Goal: Task Accomplishment & Management: Use online tool/utility

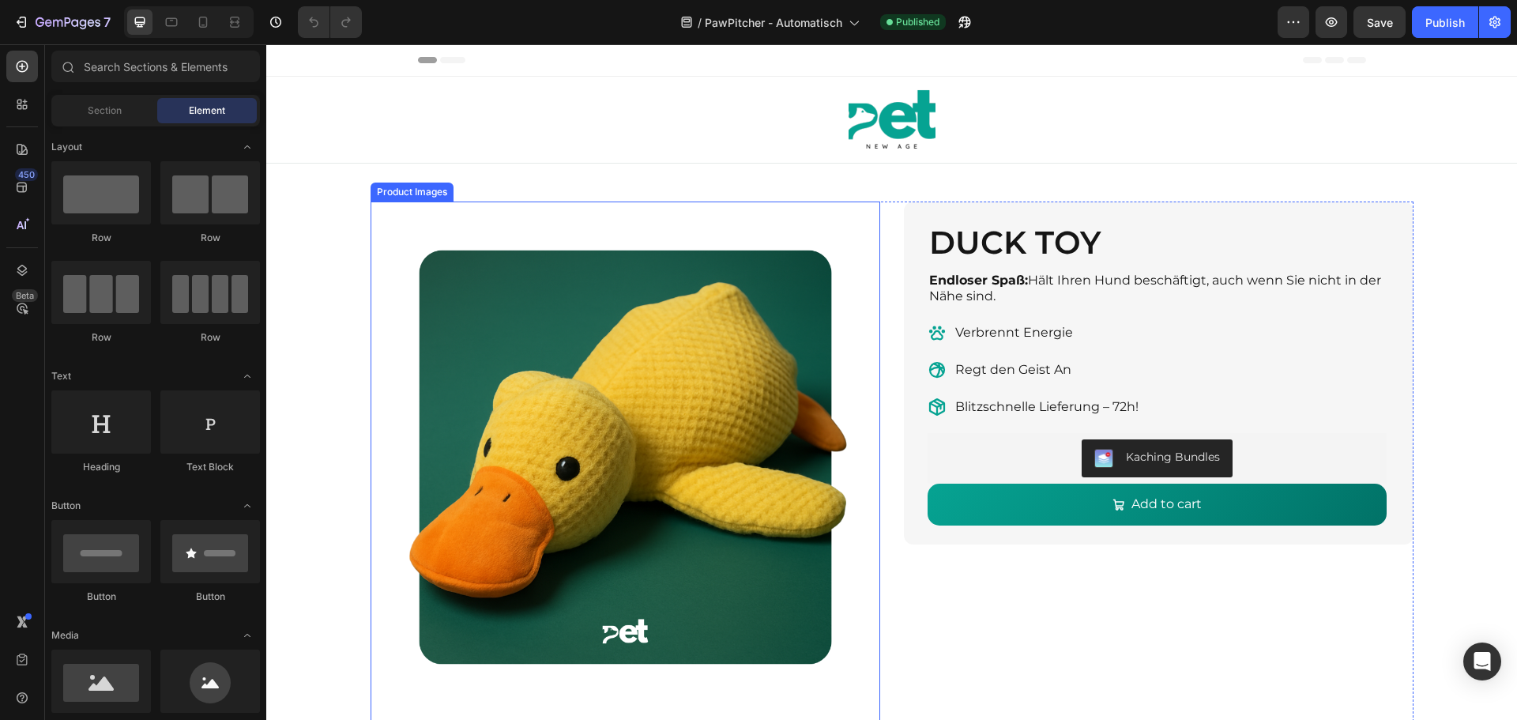
click at [536, 427] on img at bounding box center [624, 455] width 509 height 509
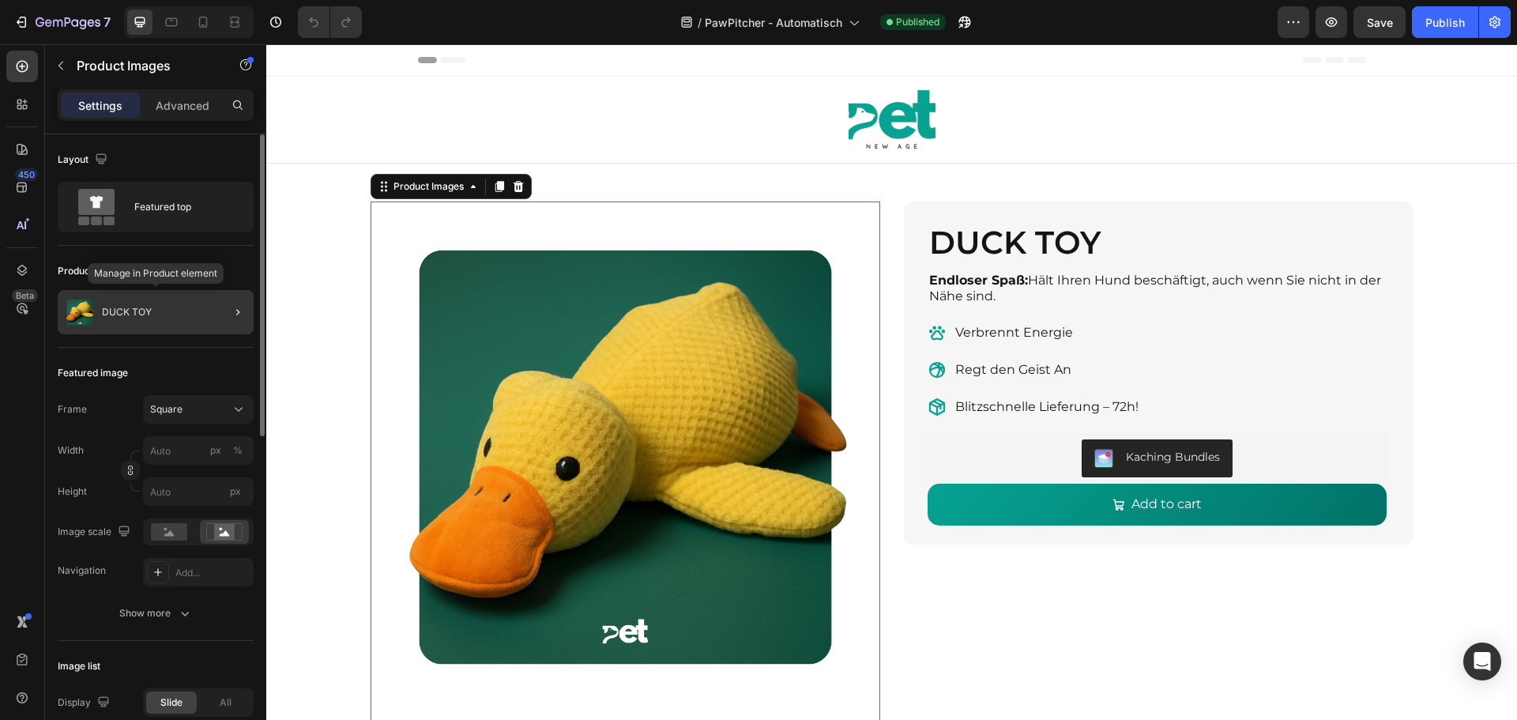
click at [131, 315] on p "DUCK TOY" at bounding box center [127, 311] width 50 height 11
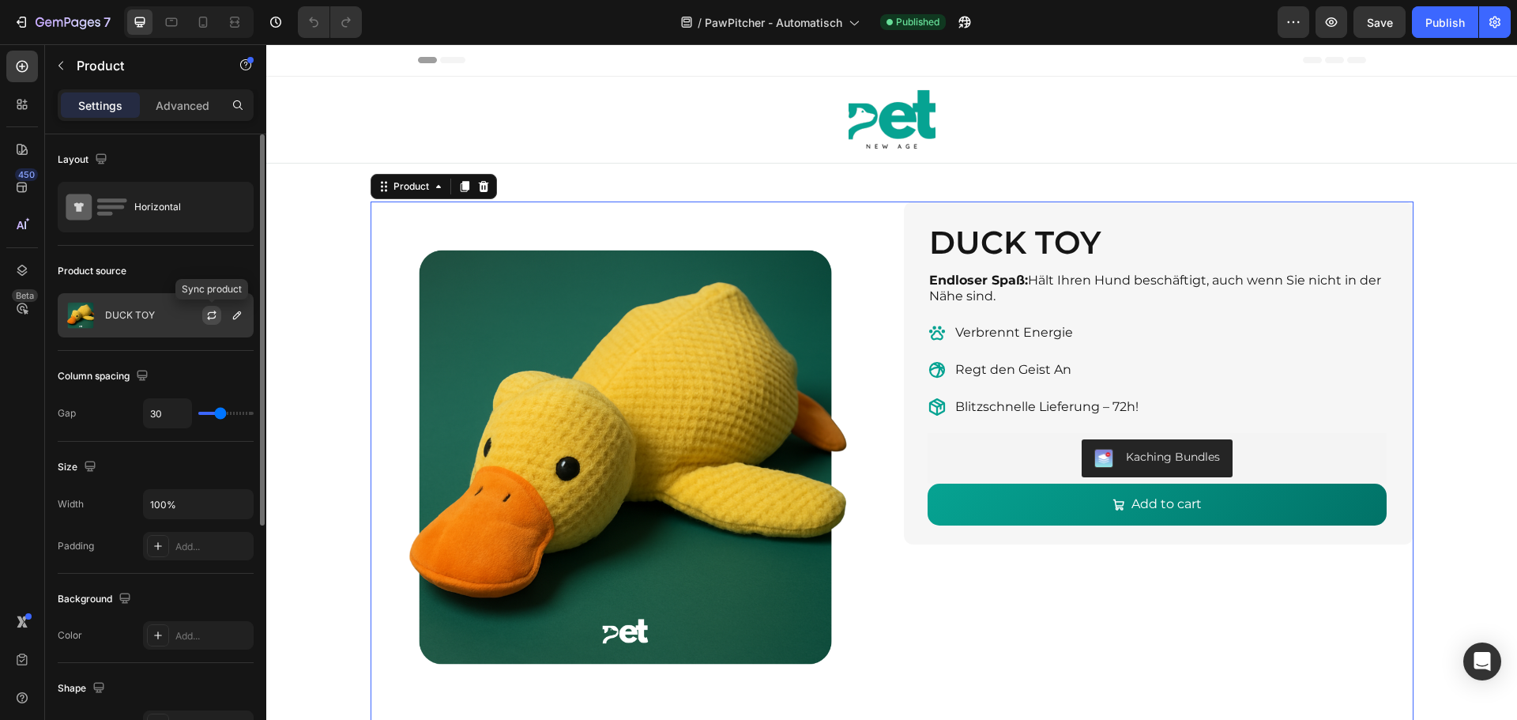
click at [209, 318] on icon "button" at bounding box center [211, 317] width 9 height 5
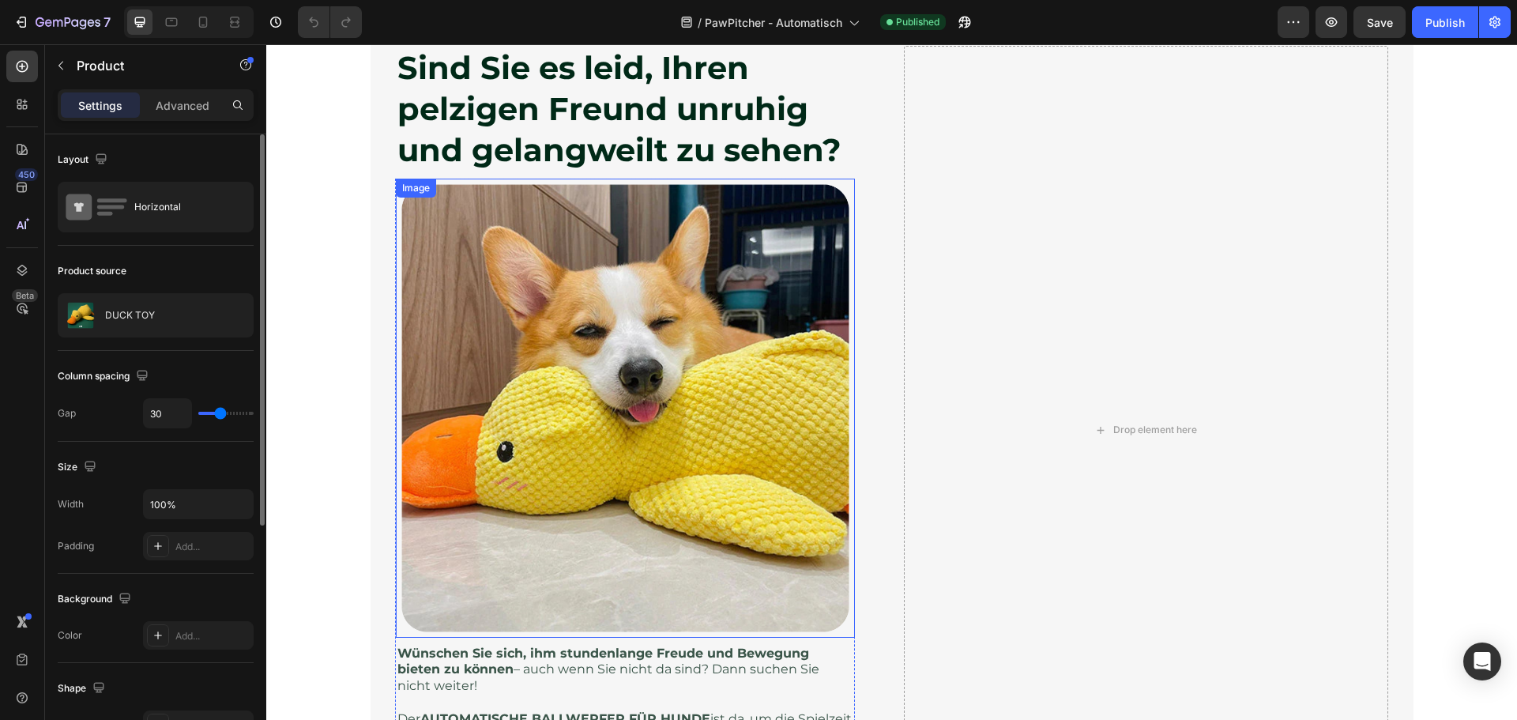
scroll to position [790, 0]
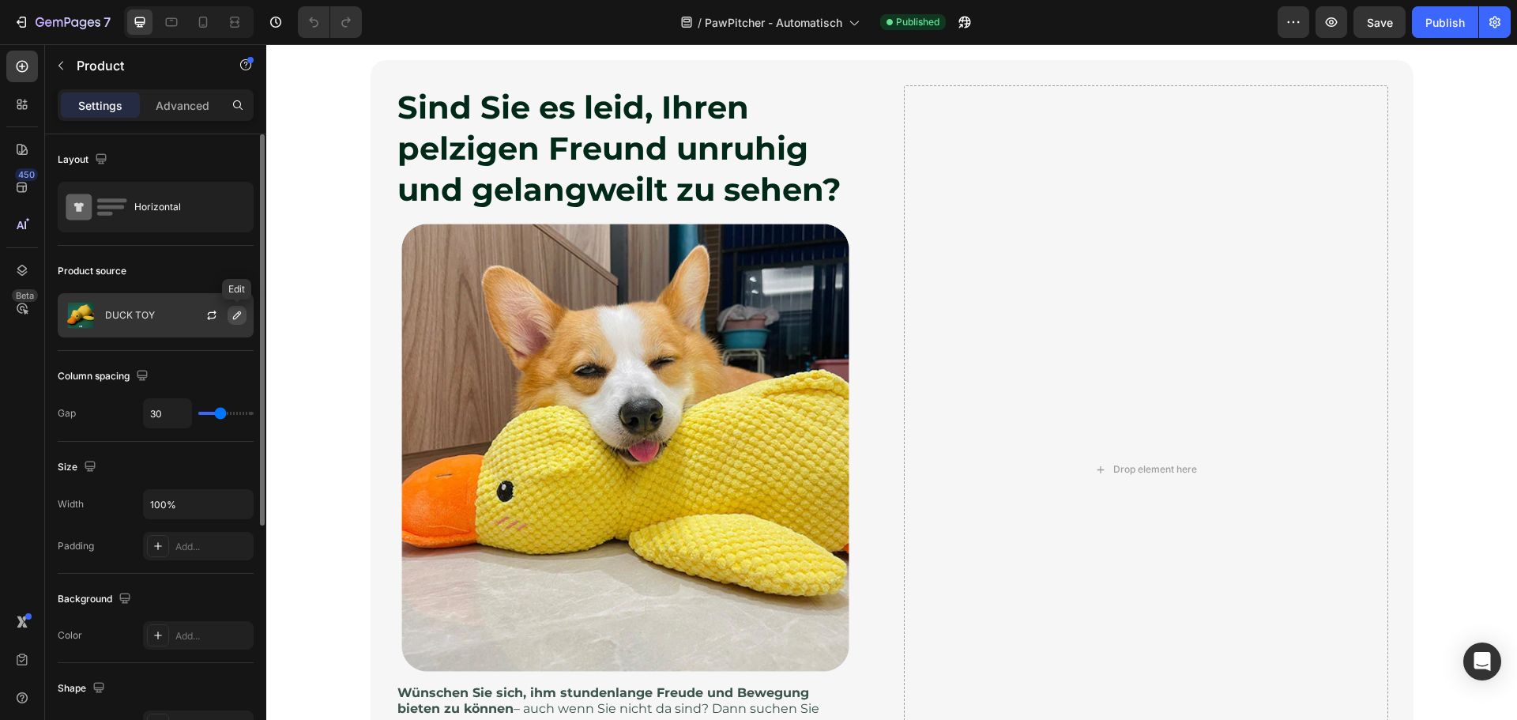
click at [230, 315] on button "button" at bounding box center [236, 315] width 19 height 19
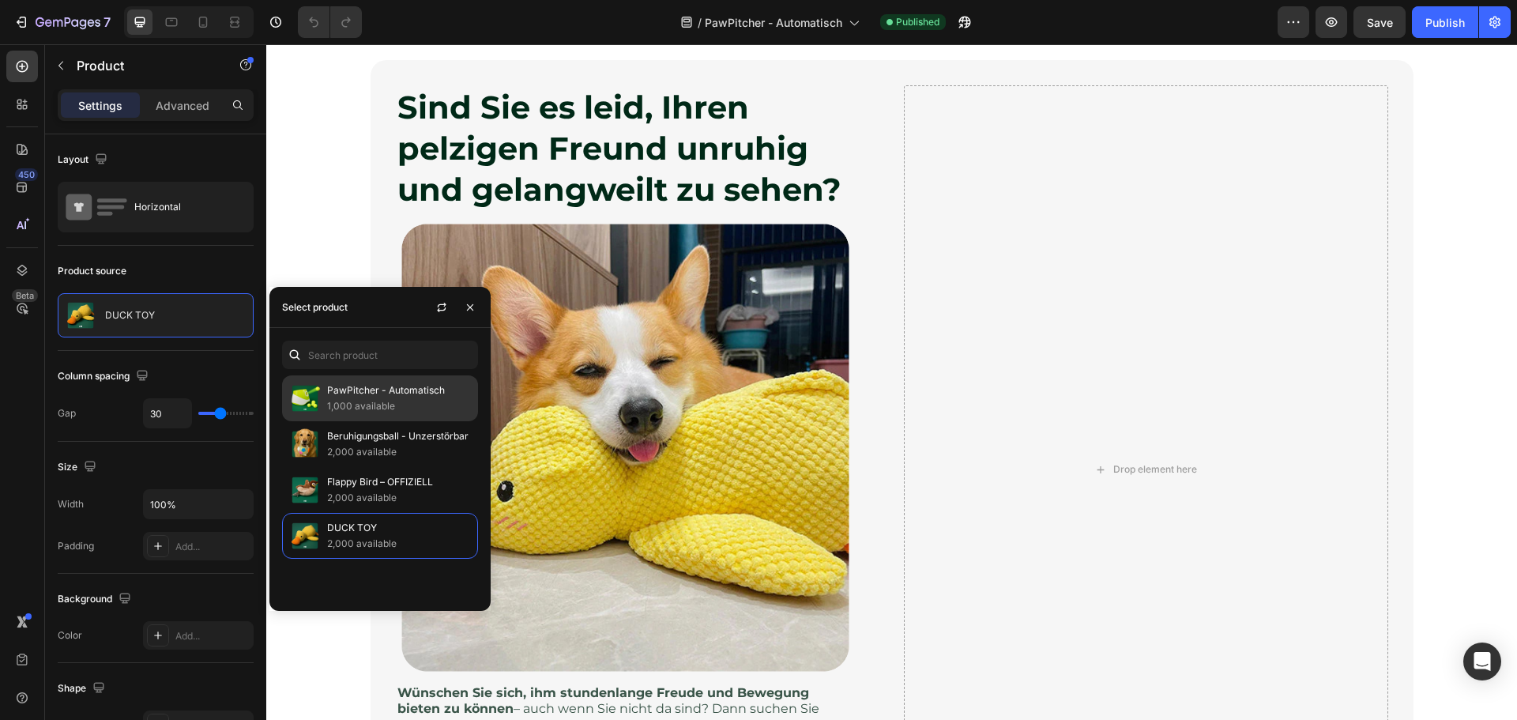
click at [398, 398] on p "1,000 available" at bounding box center [399, 406] width 144 height 16
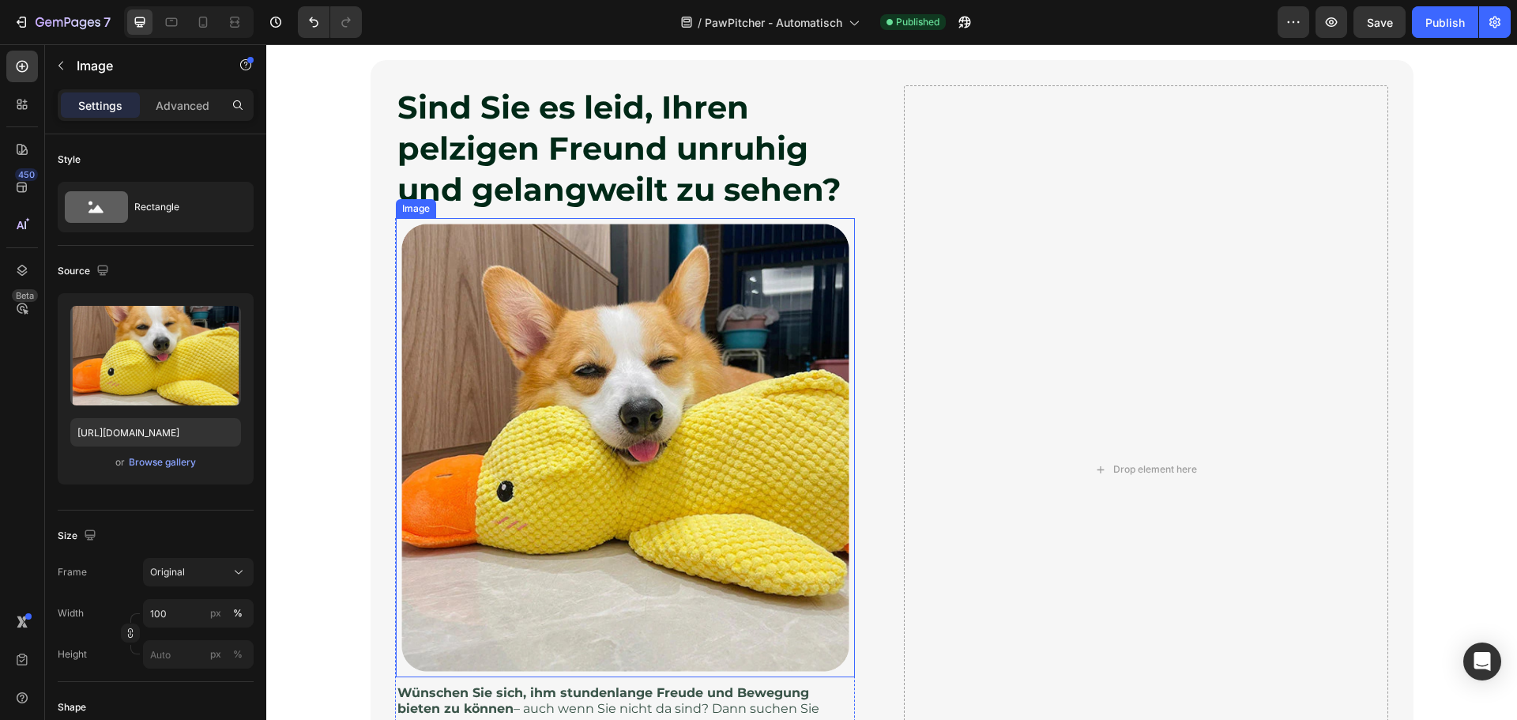
click at [633, 320] on img at bounding box center [625, 447] width 459 height 459
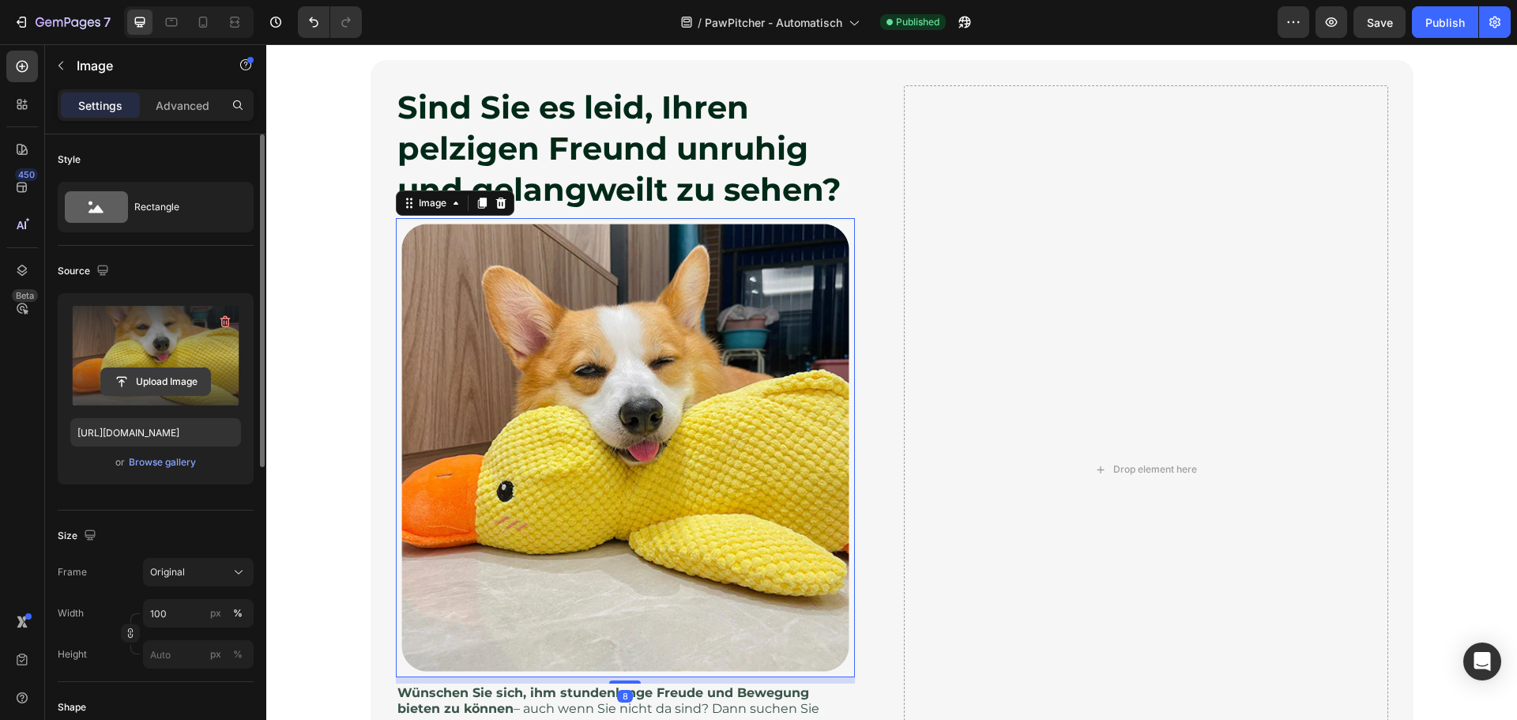
click at [152, 378] on input "file" at bounding box center [155, 381] width 109 height 27
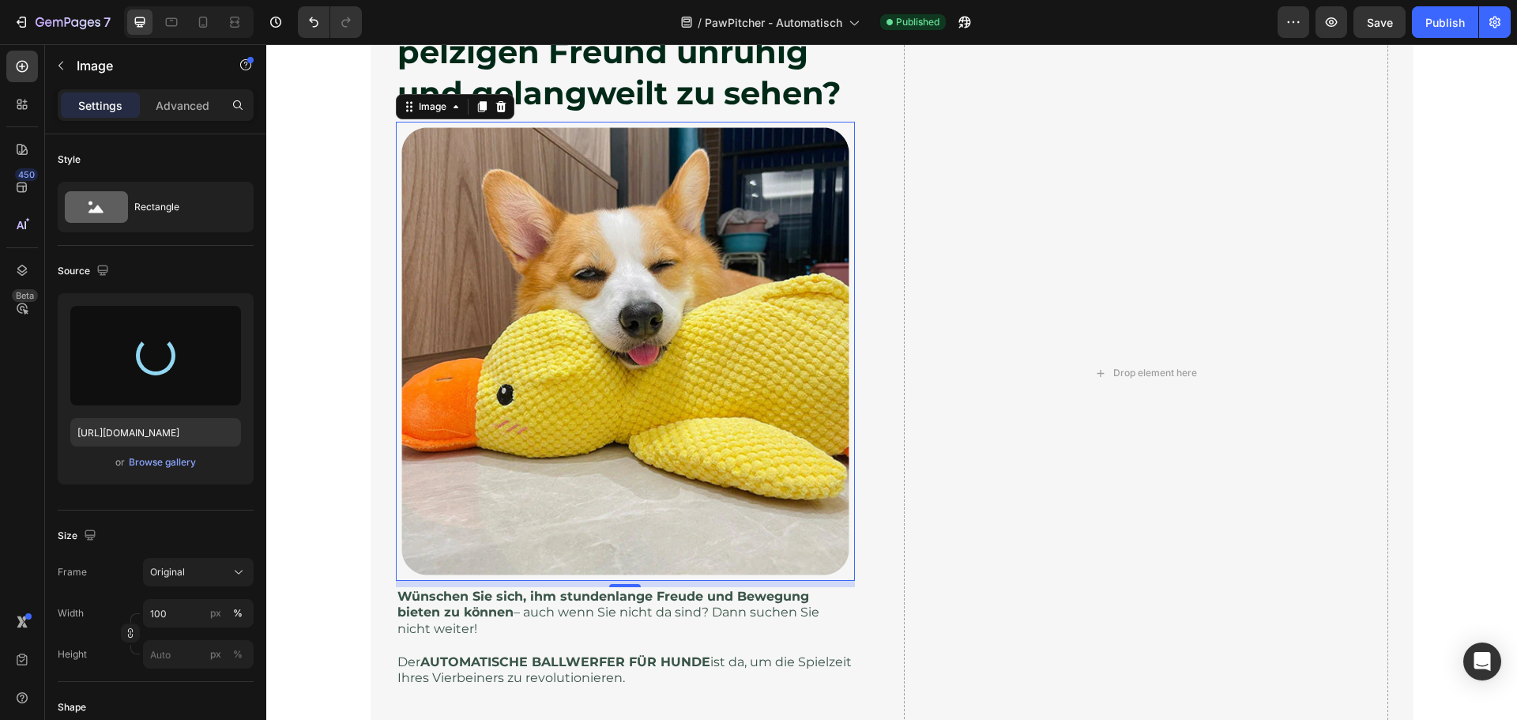
type input "[URL][DOMAIN_NAME]"
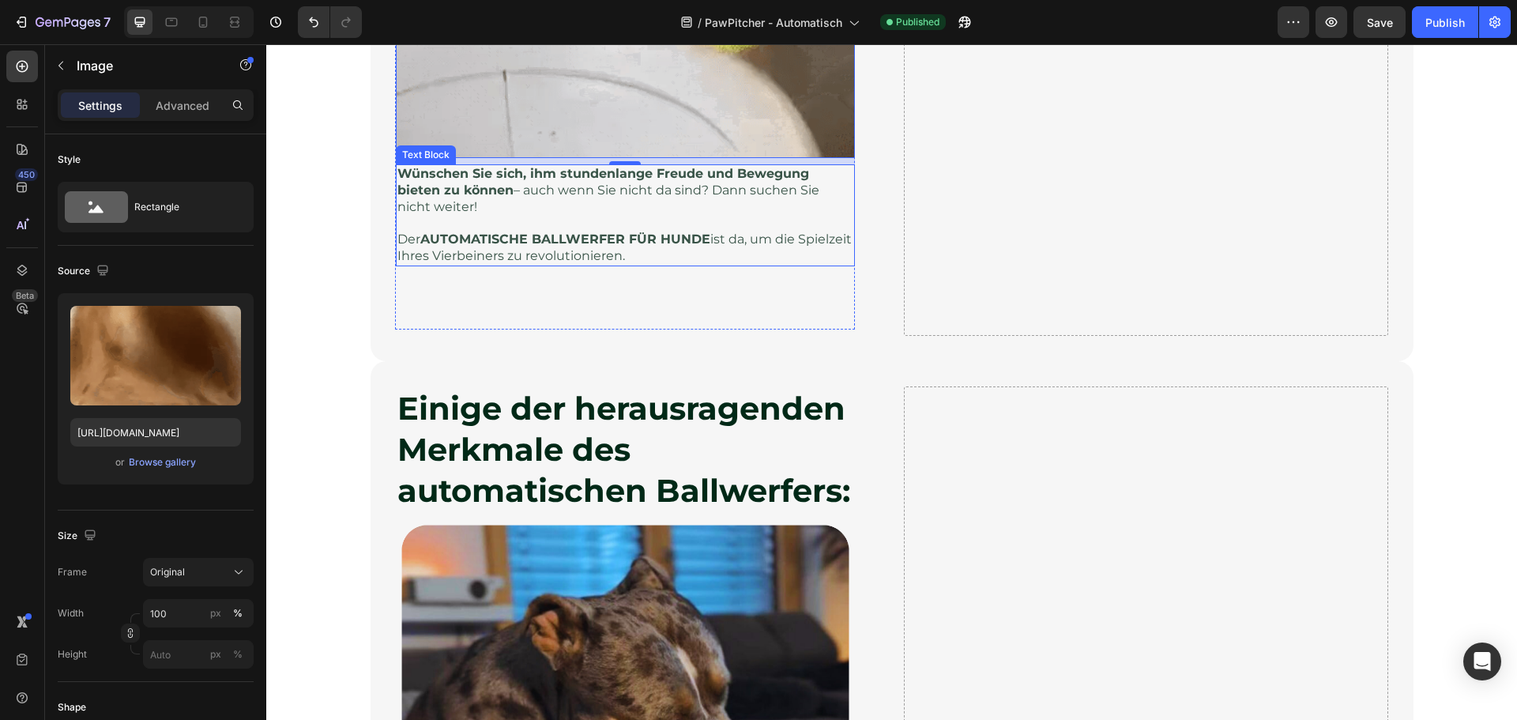
scroll to position [1580, 0]
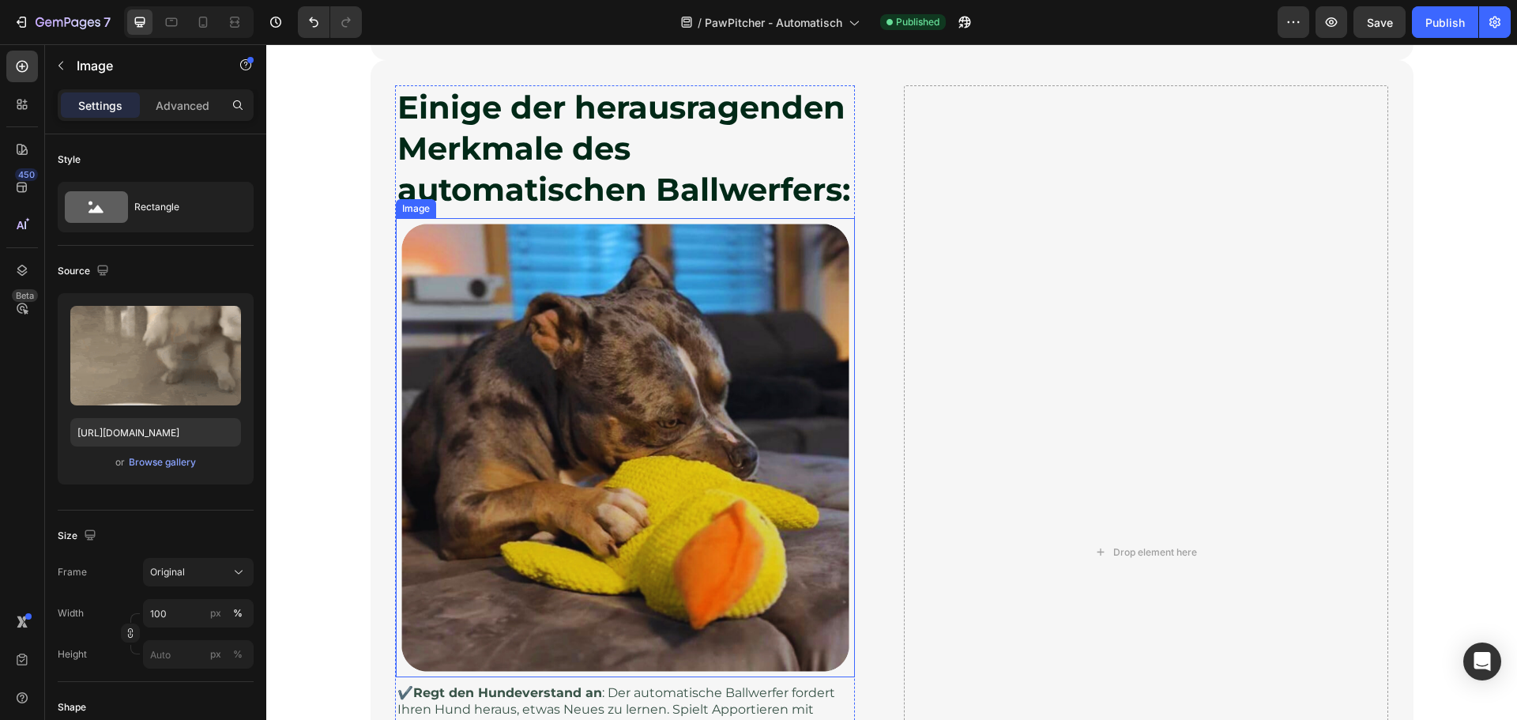
click at [587, 446] on img at bounding box center [625, 447] width 459 height 459
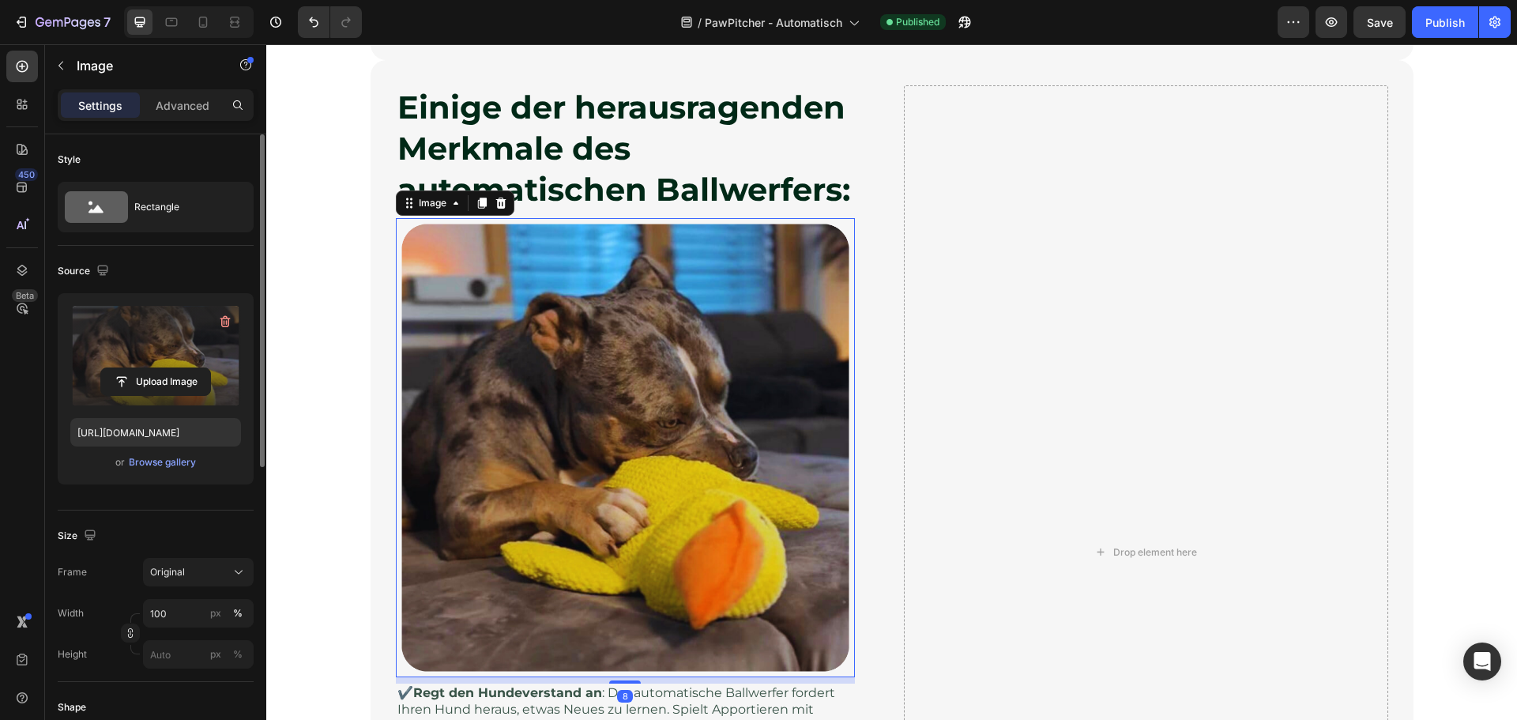
click at [156, 347] on label at bounding box center [155, 356] width 171 height 100
click at [156, 368] on input "file" at bounding box center [155, 381] width 109 height 27
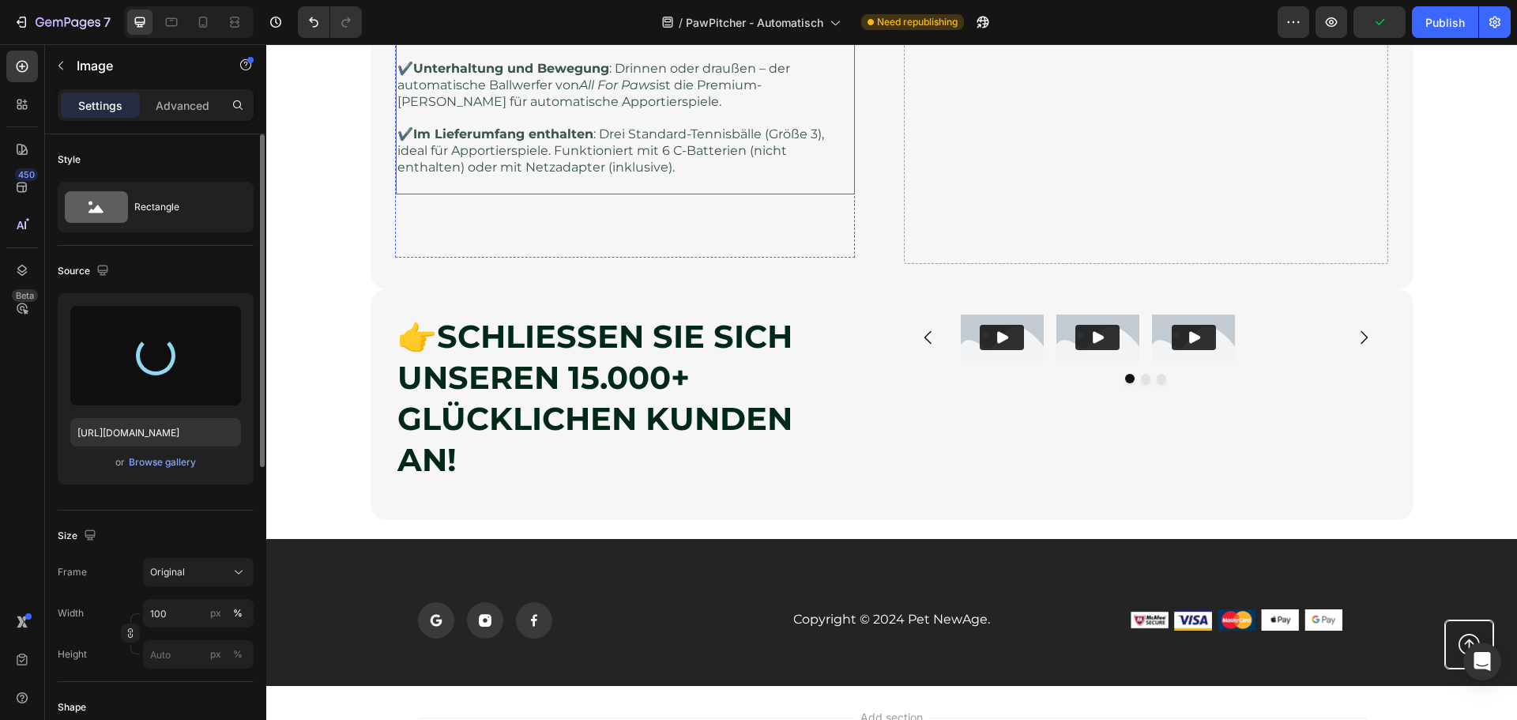
scroll to position [2370, 0]
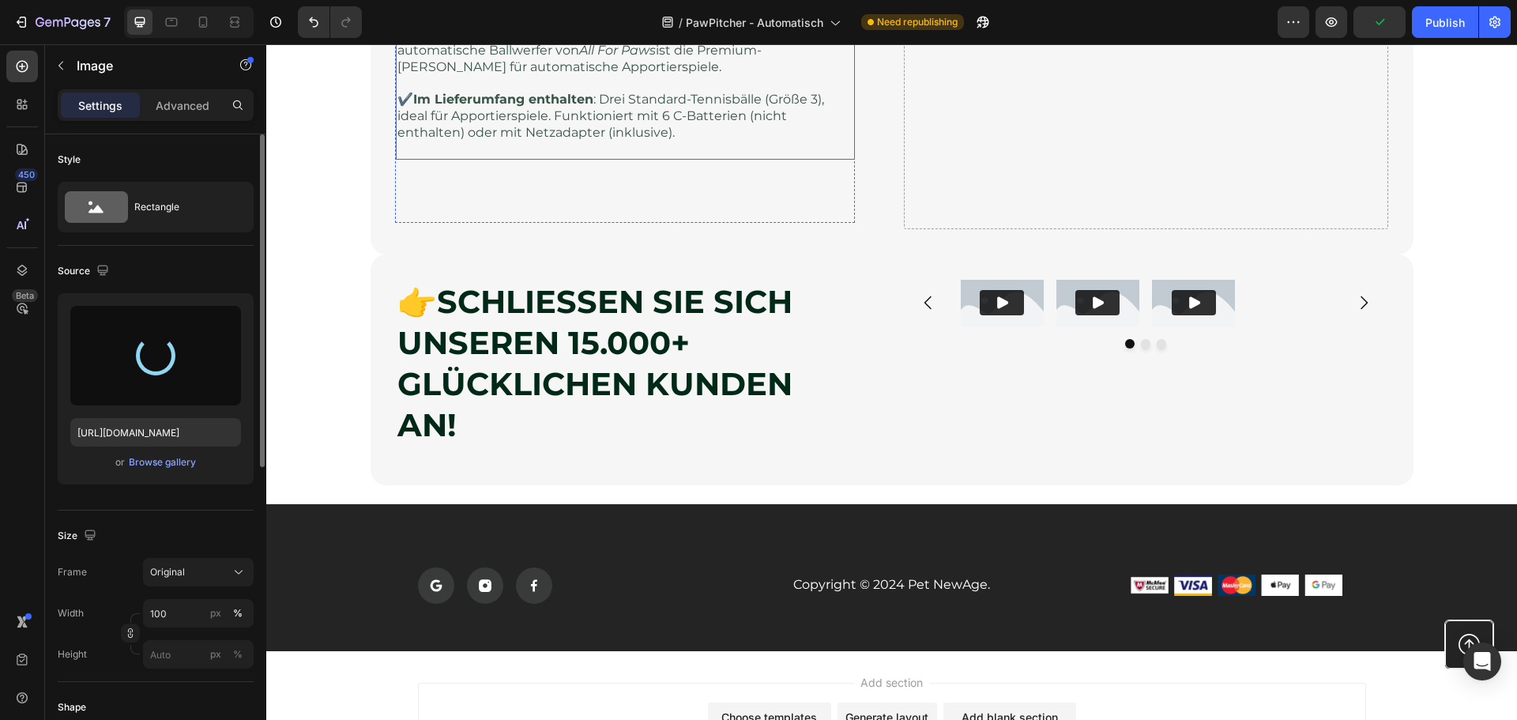
type input "[URL][DOMAIN_NAME]"
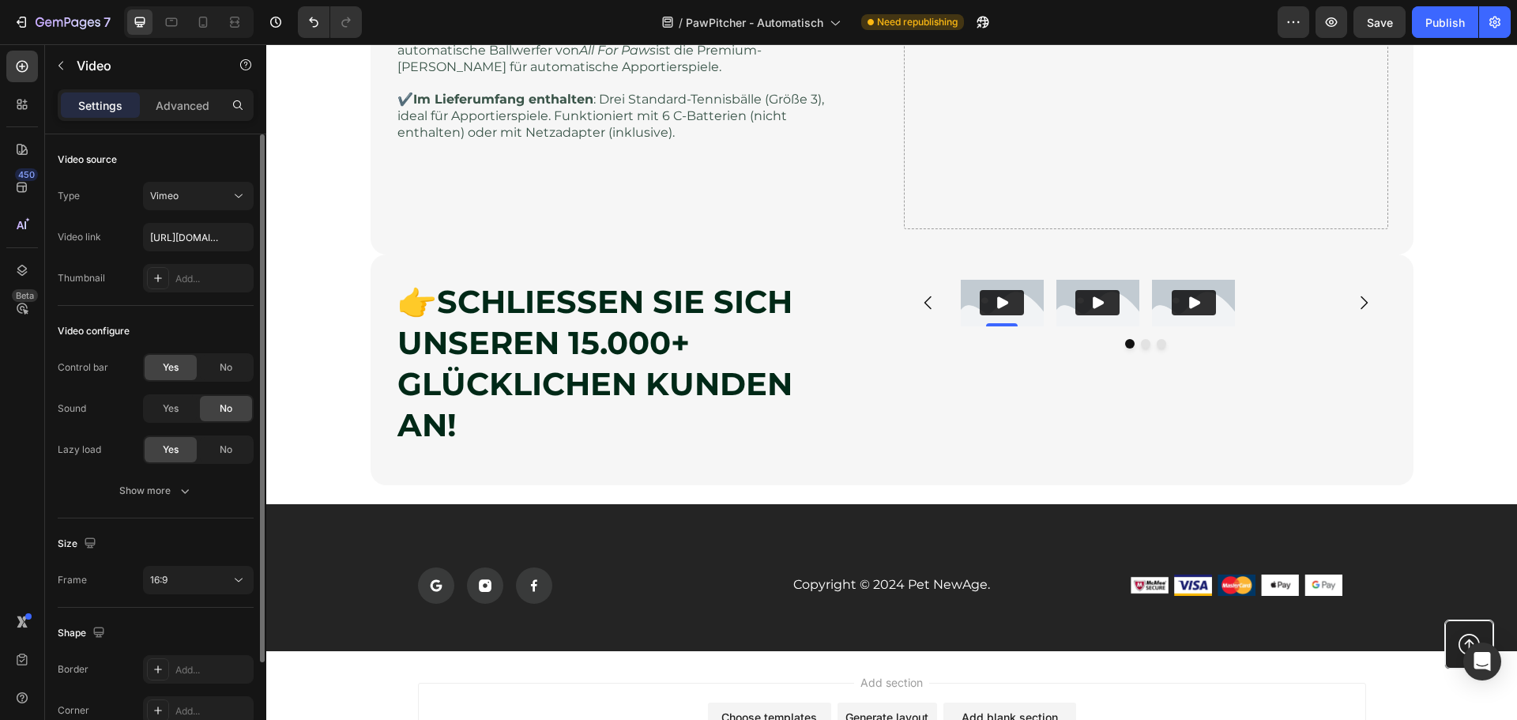
click at [1024, 288] on img at bounding box center [1001, 303] width 83 height 47
click at [212, 23] on div at bounding box center [202, 21] width 25 height 25
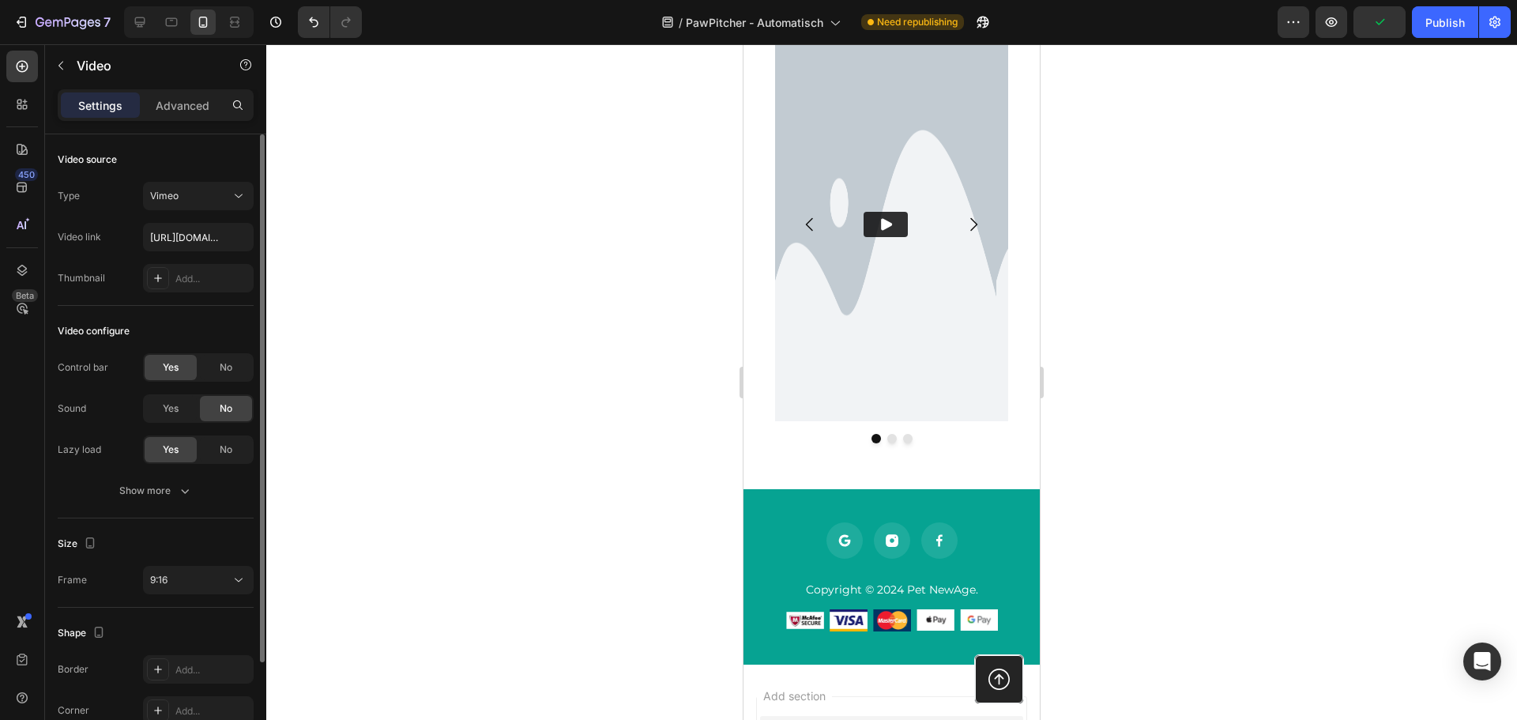
scroll to position [2133, 0]
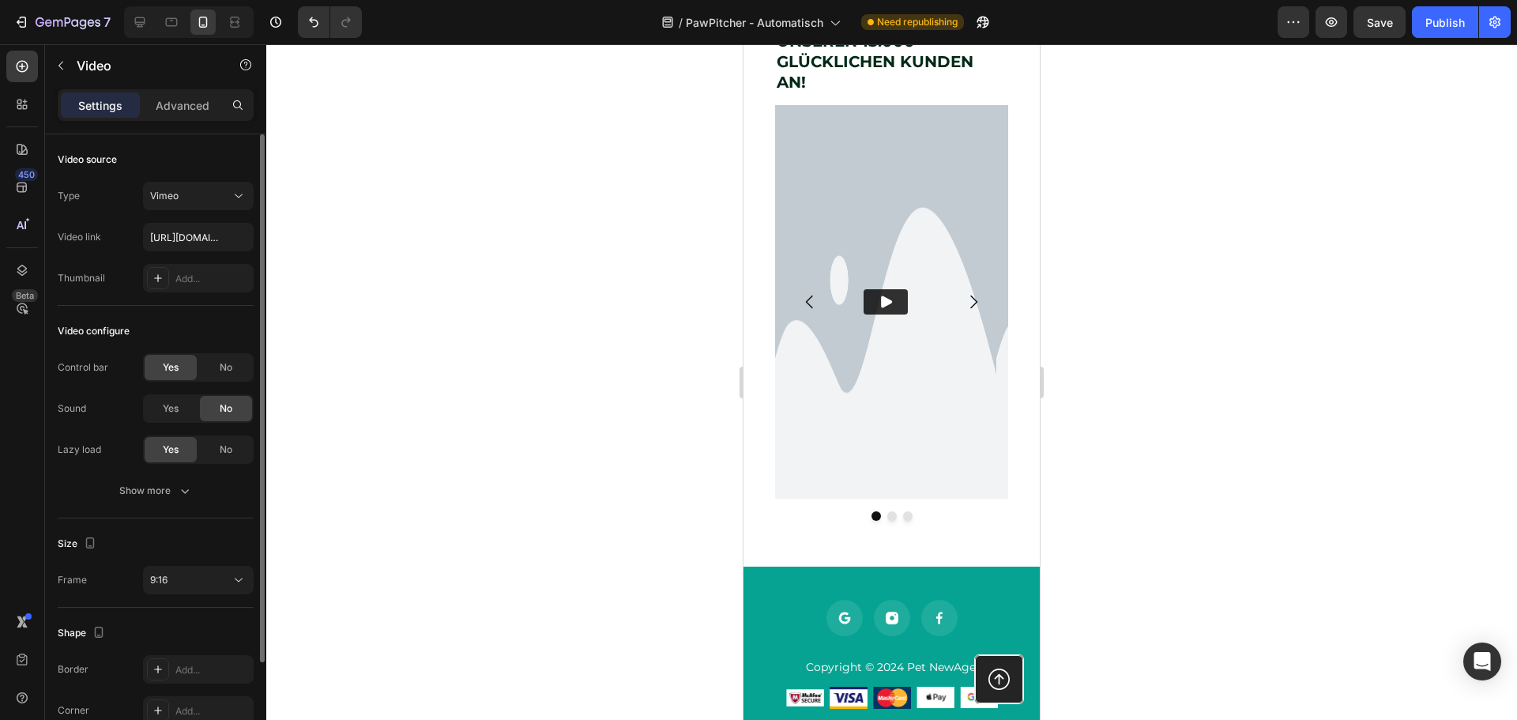
click at [884, 310] on icon "Play" at bounding box center [886, 302] width 16 height 16
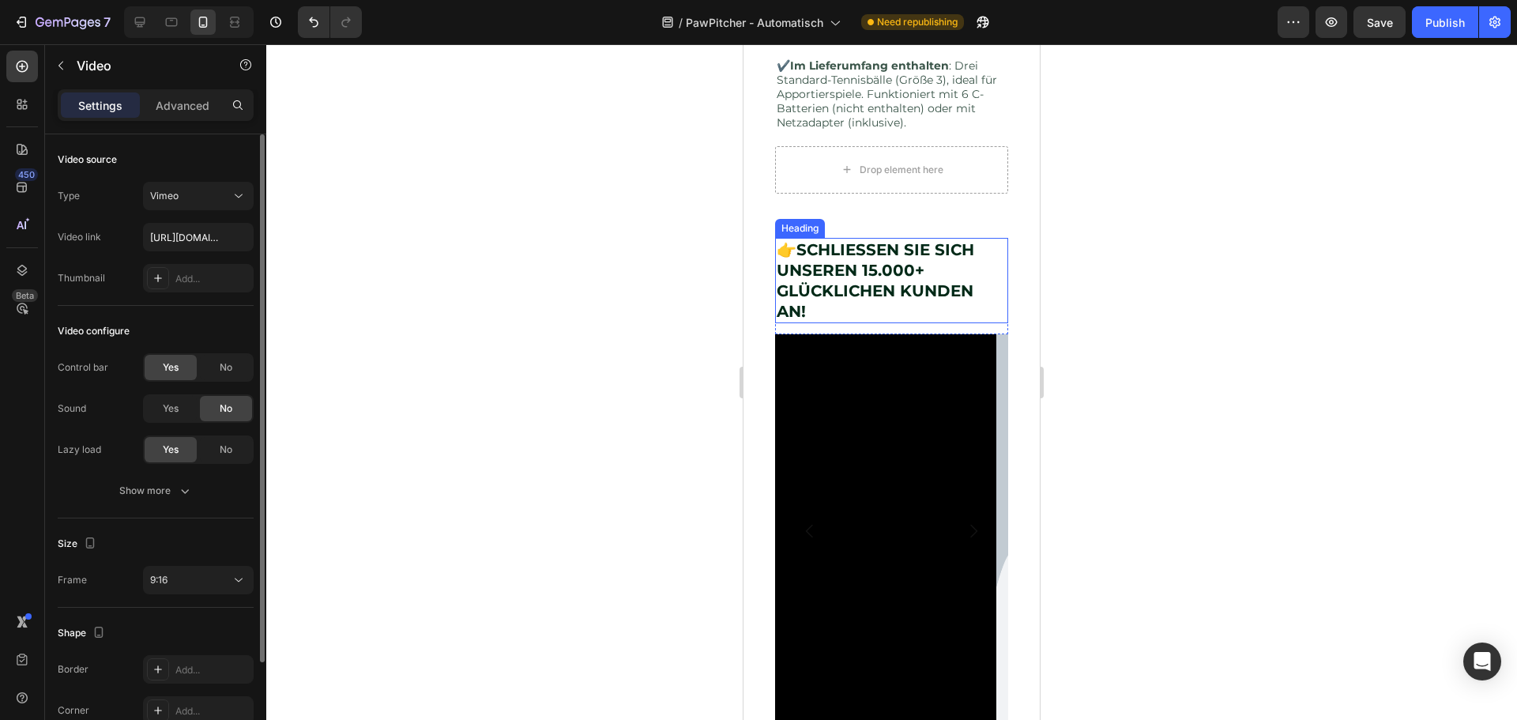
scroll to position [1896, 0]
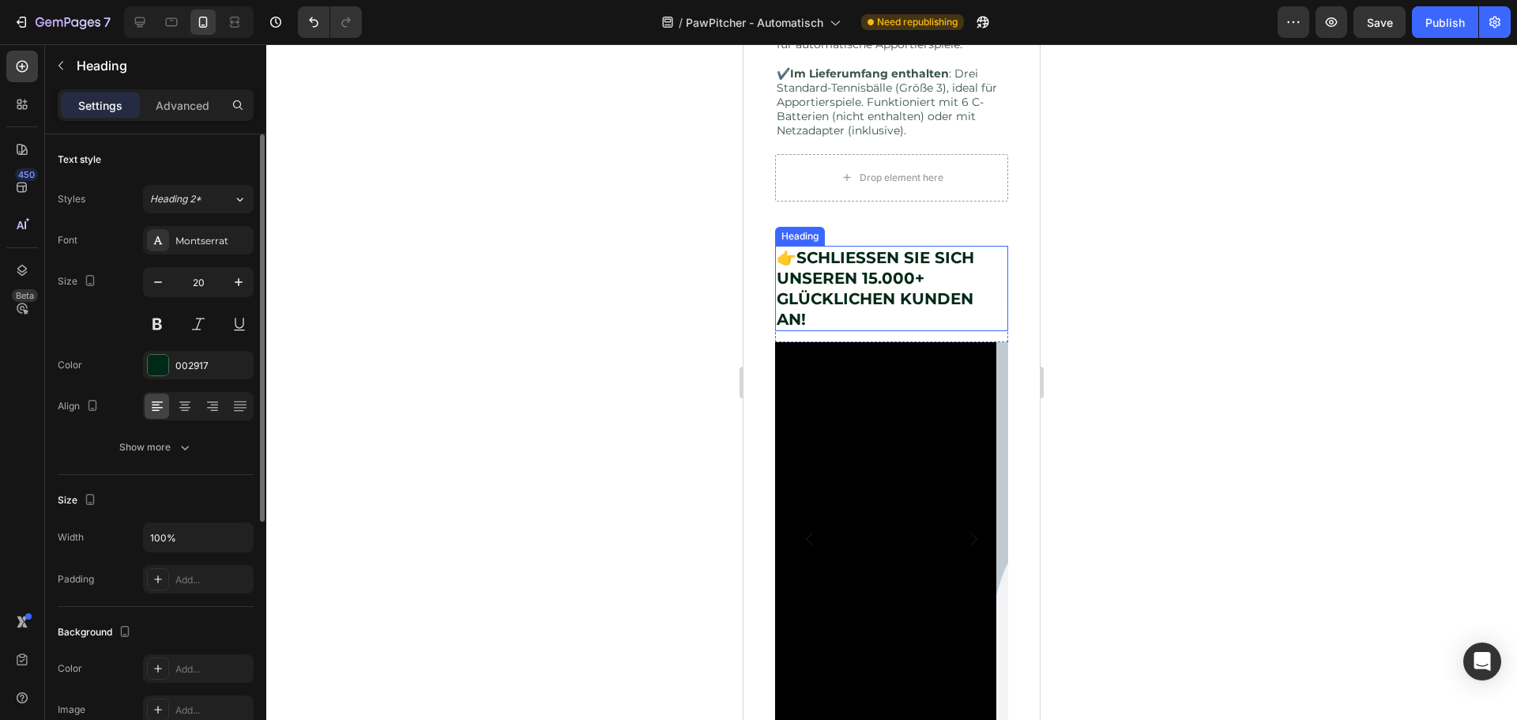
click at [836, 311] on strong "SCHLIESSEN SIE SICH UNSEREN 15.000+ GLÜCKLICHEN KUNDEN AN!" at bounding box center [874, 288] width 197 height 81
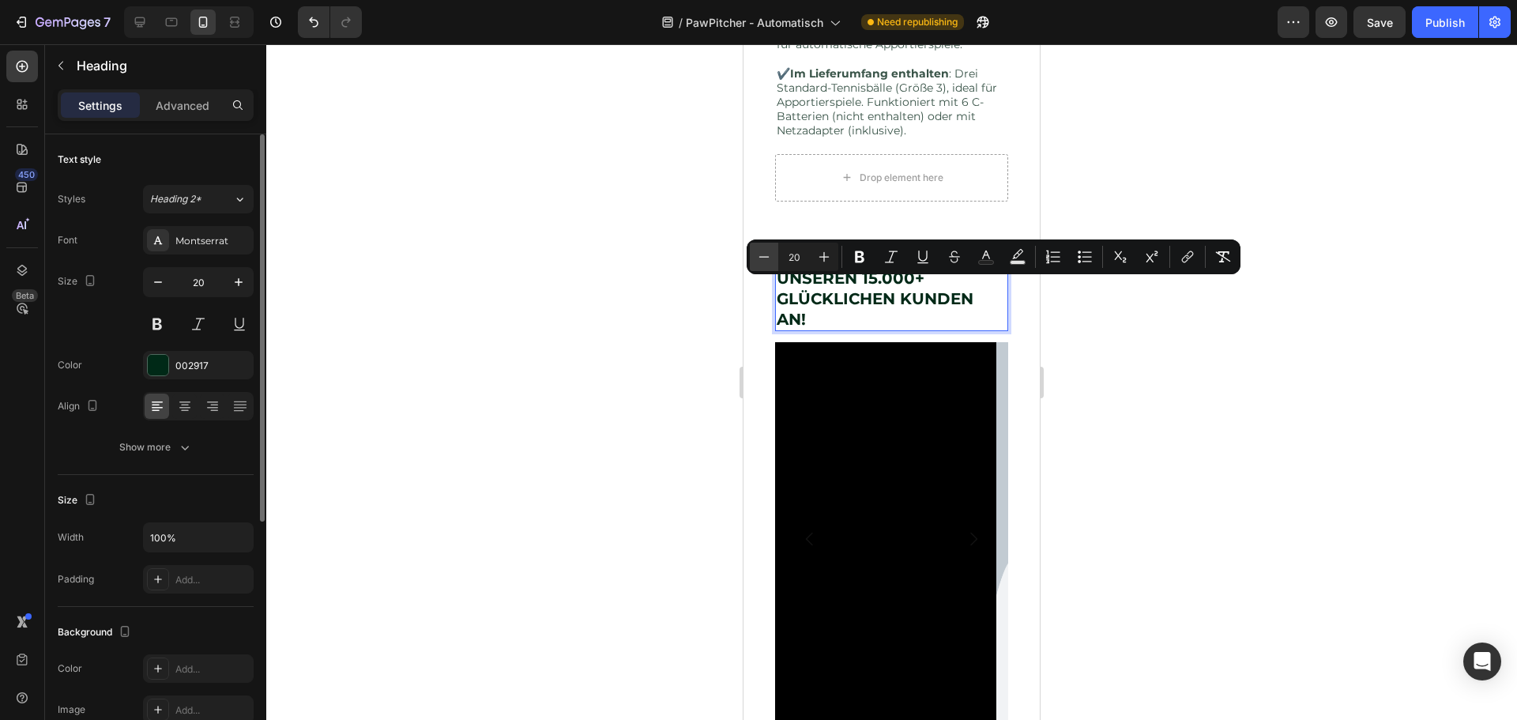
click at [757, 250] on icon "Editor contextual toolbar" at bounding box center [764, 257] width 16 height 16
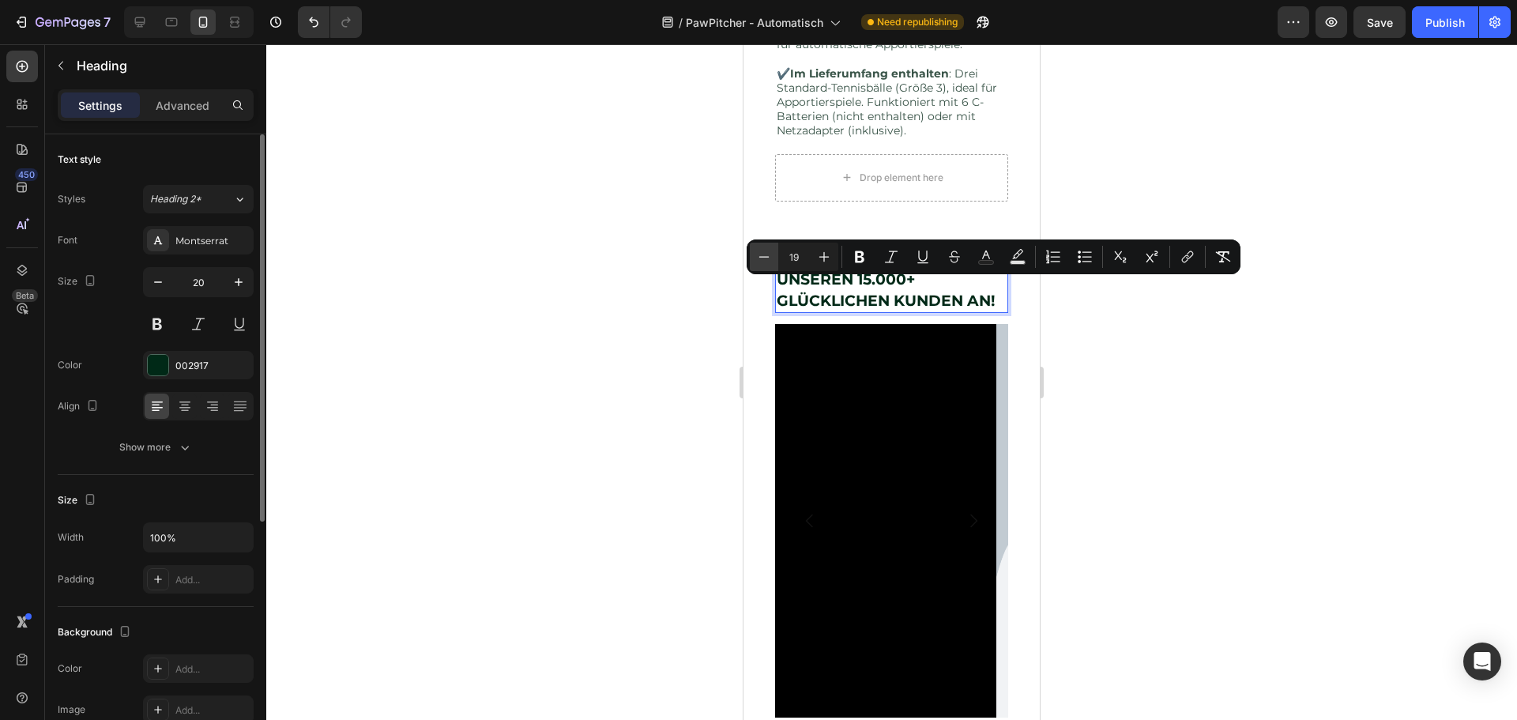
click at [759, 251] on icon "Editor contextual toolbar" at bounding box center [764, 257] width 16 height 16
type input "18"
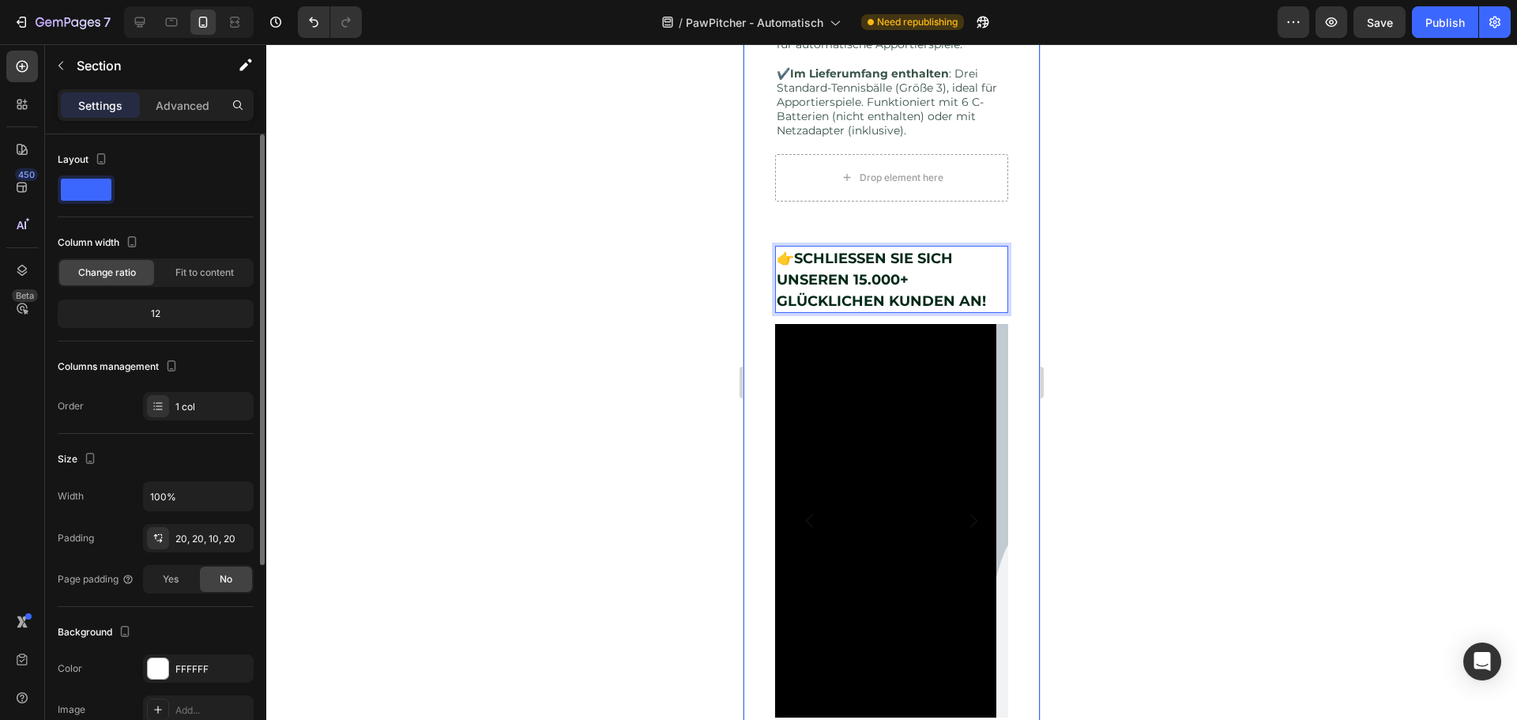
click at [850, 307] on strong "SCHLIESSEN SIE SICH UNSEREN 15.000+ GLÜCKLICHEN KUNDEN AN!" at bounding box center [880, 280] width 209 height 60
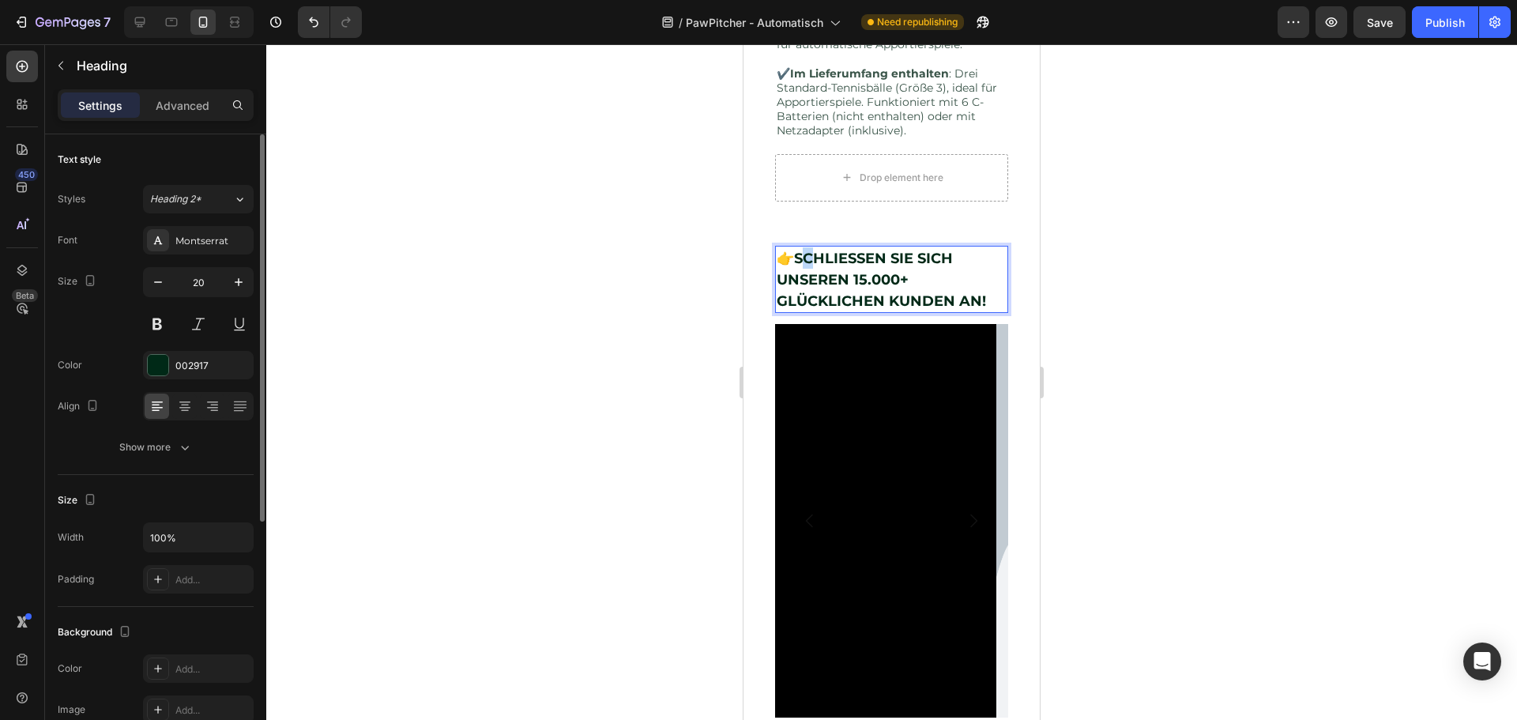
drag, startPoint x: 808, startPoint y: 286, endPoint x: 819, endPoint y: 289, distance: 11.5
click at [819, 289] on strong "SCHLIESSEN SIE SICH UNSEREN 15.000+ GLÜCKLICHEN KUNDEN AN!" at bounding box center [880, 280] width 209 height 60
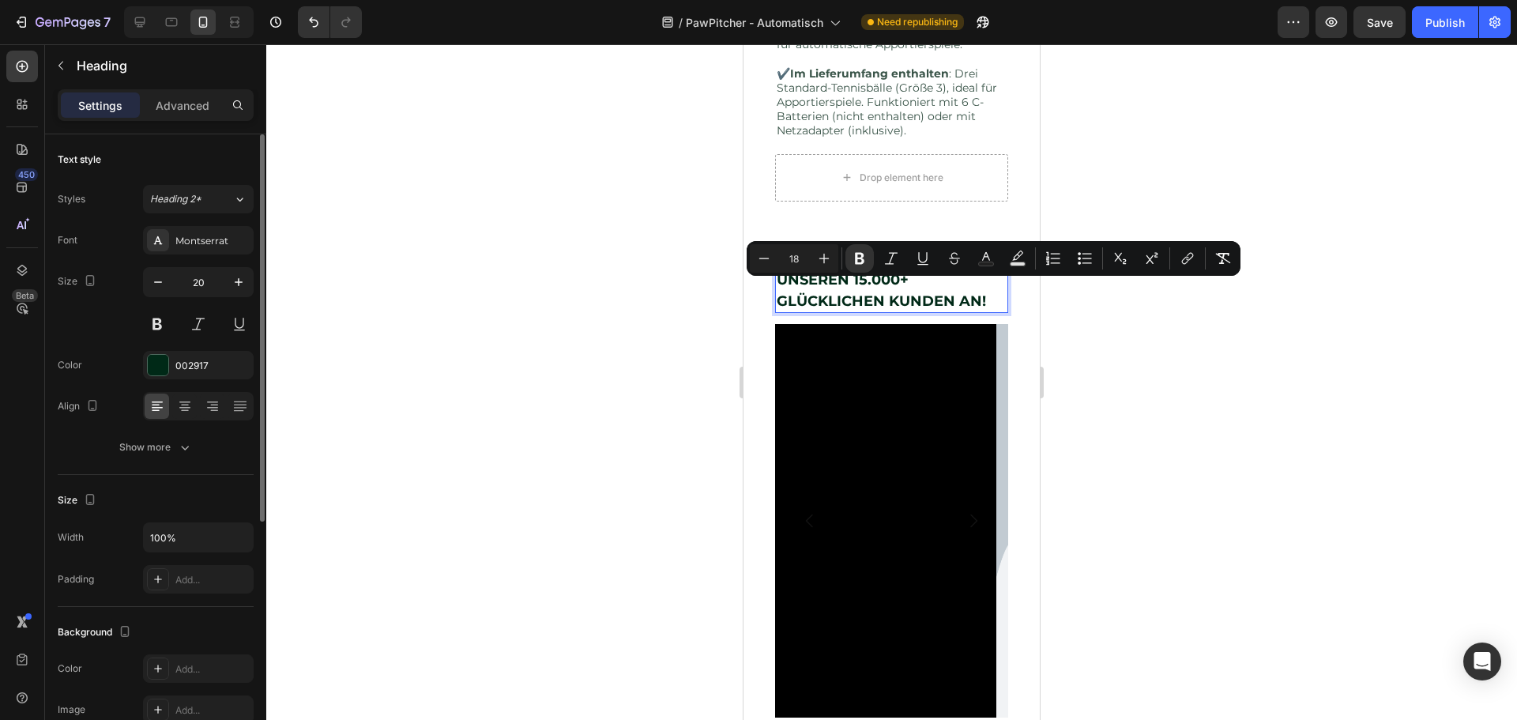
drag, startPoint x: 810, startPoint y: 287, endPoint x: 960, endPoint y: 291, distance: 150.9
click at [960, 291] on p "👉 SCHLIESSEN SIE SICH UNSEREN 15.000+ GLÜCKLICHEN KUNDEN AN!" at bounding box center [891, 279] width 230 height 64
click at [855, 256] on icon "Editor contextual toolbar" at bounding box center [859, 258] width 16 height 16
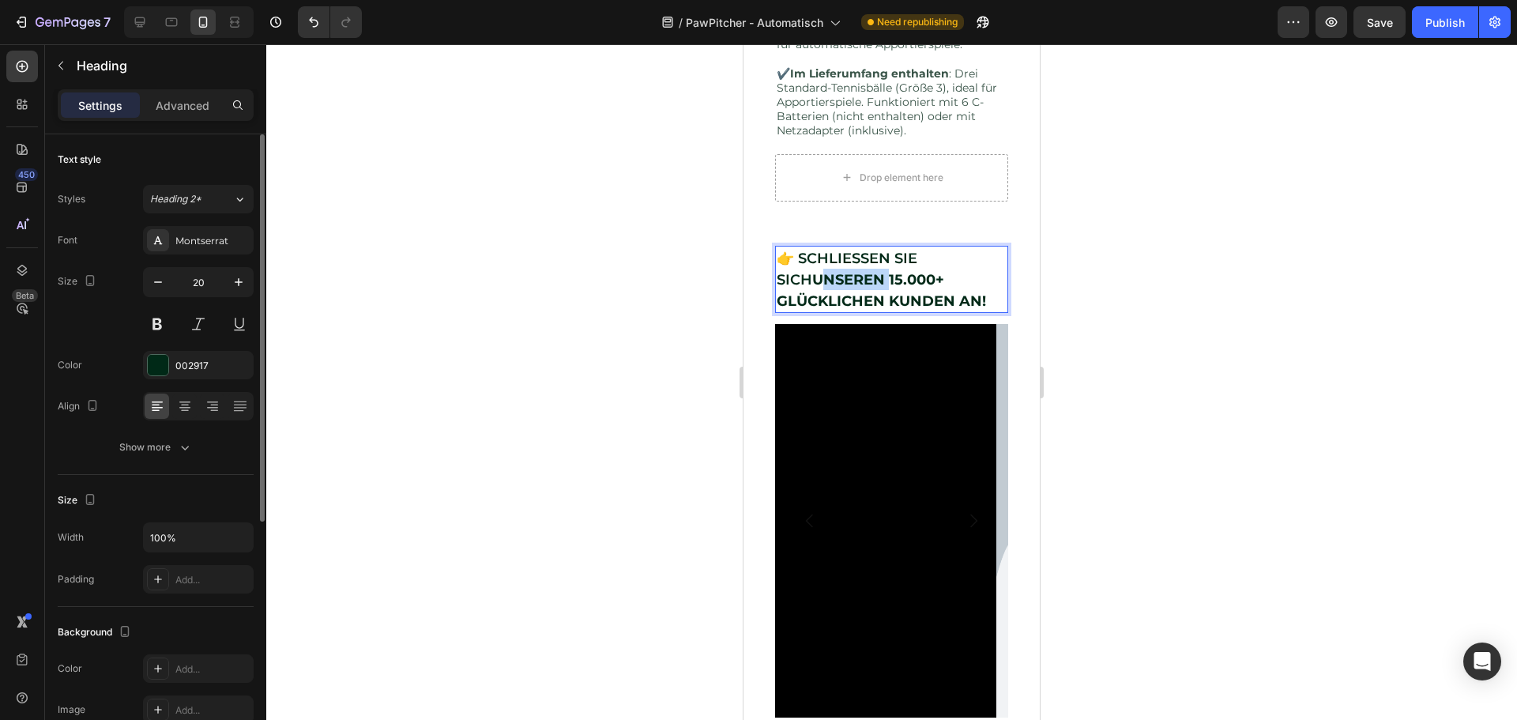
drag, startPoint x: 786, startPoint y: 307, endPoint x: 848, endPoint y: 308, distance: 61.6
click at [848, 308] on strong "UNSEREN 15.000+ GLÜCKLICHEN KUNDEN AN!" at bounding box center [880, 290] width 209 height 39
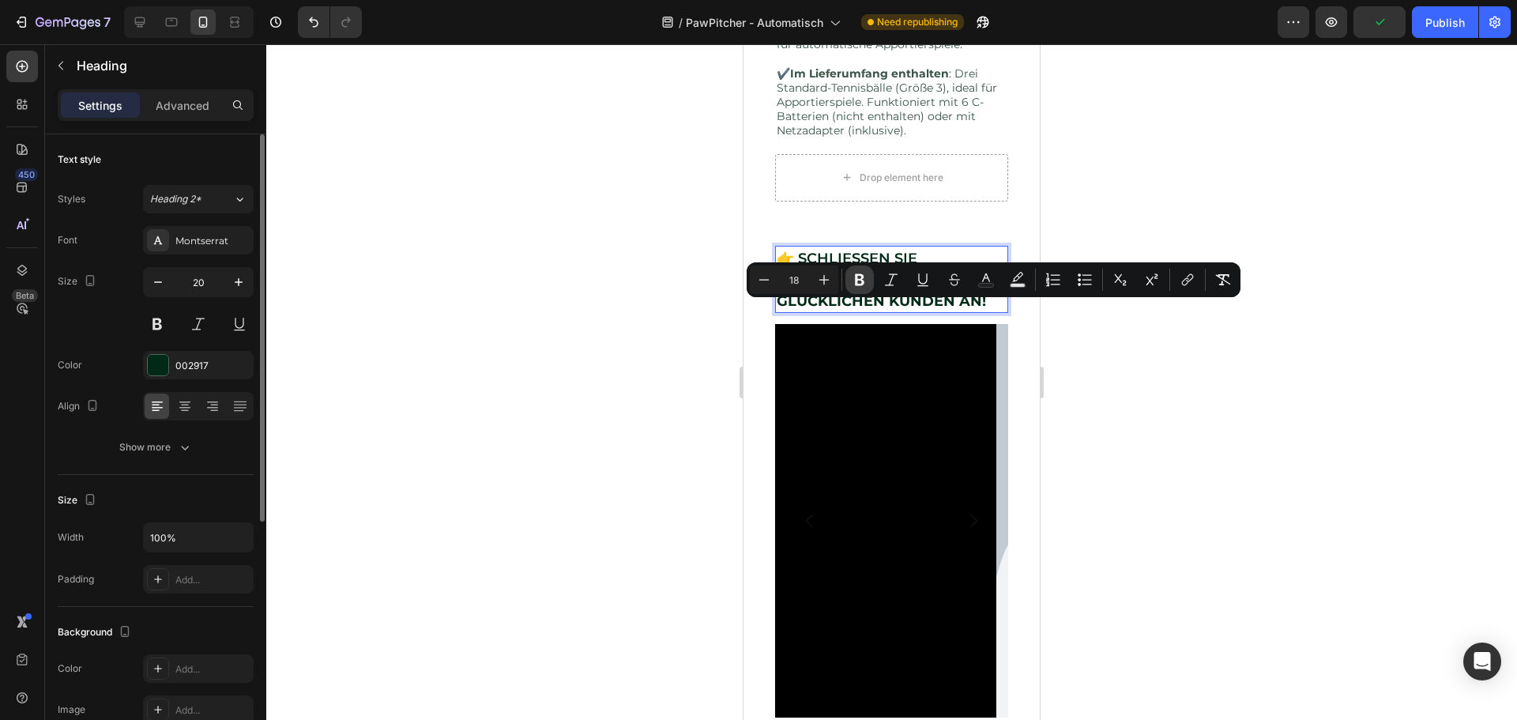
click at [856, 279] on icon "Editor contextual toolbar" at bounding box center [859, 280] width 9 height 12
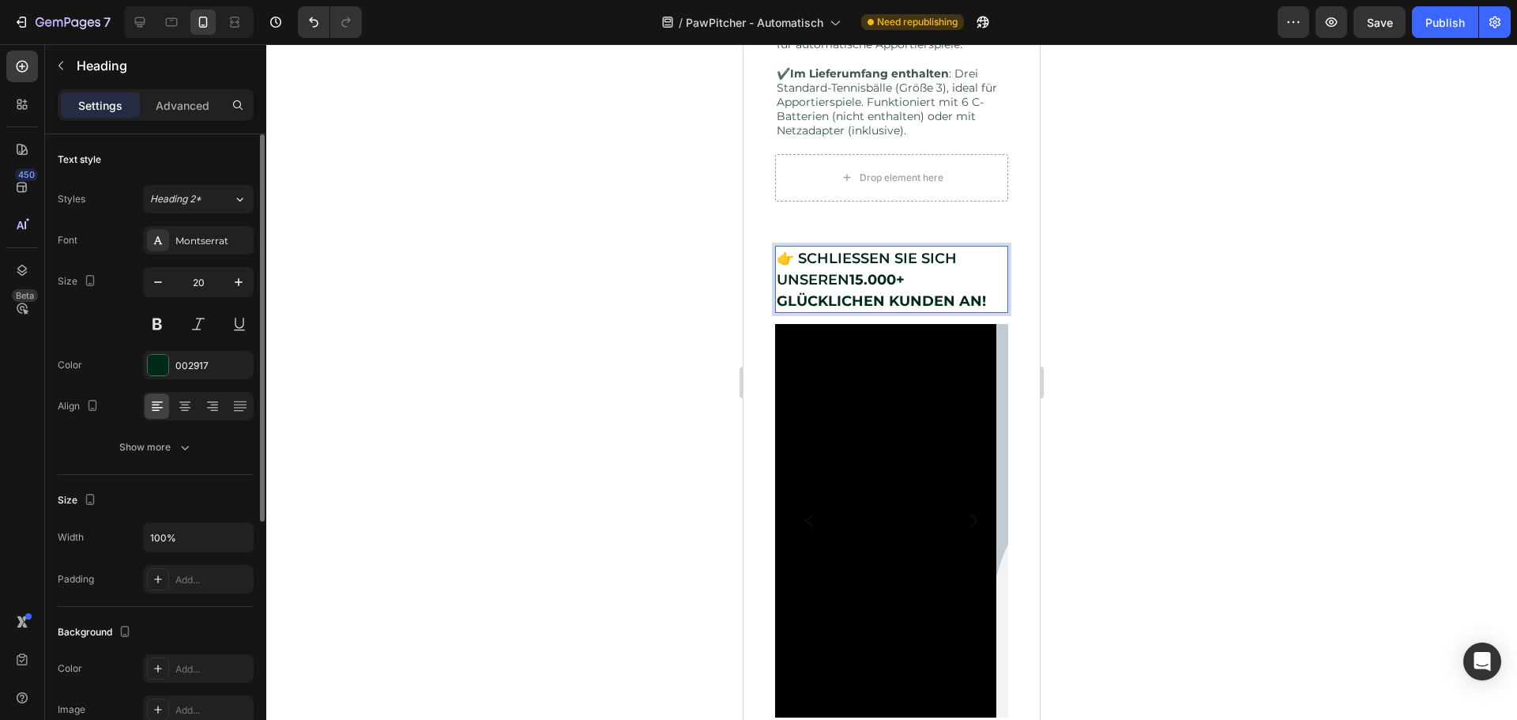
drag, startPoint x: 777, startPoint y: 331, endPoint x: 995, endPoint y: 330, distance: 218.0
click at [995, 313] on h2 "👉 SCHLIESSEN SIE SICH UNSEREN 15.000+ GLÜCKLICHEN KUNDEN AN!" at bounding box center [891, 279] width 233 height 67
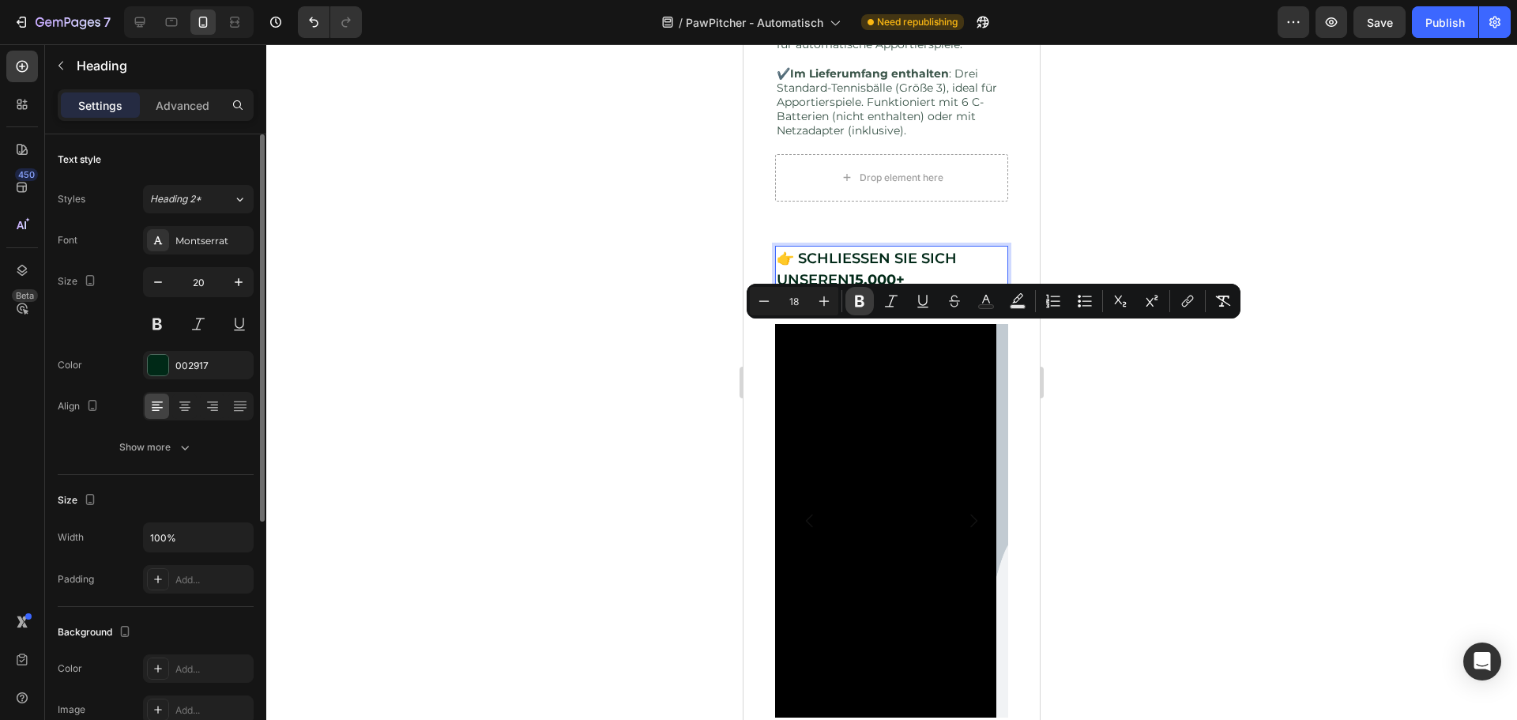
click at [856, 307] on icon "Editor contextual toolbar" at bounding box center [859, 301] width 16 height 16
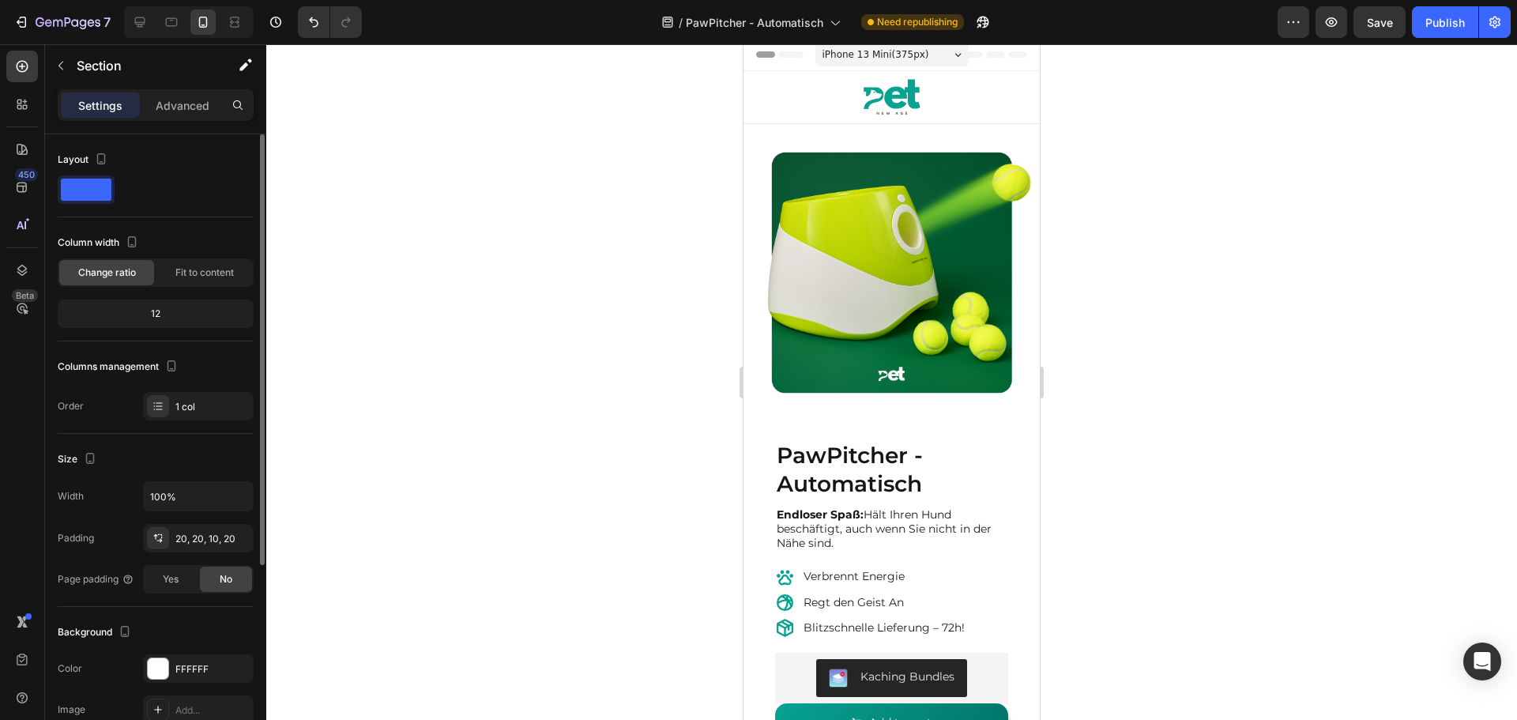
scroll to position [0, 0]
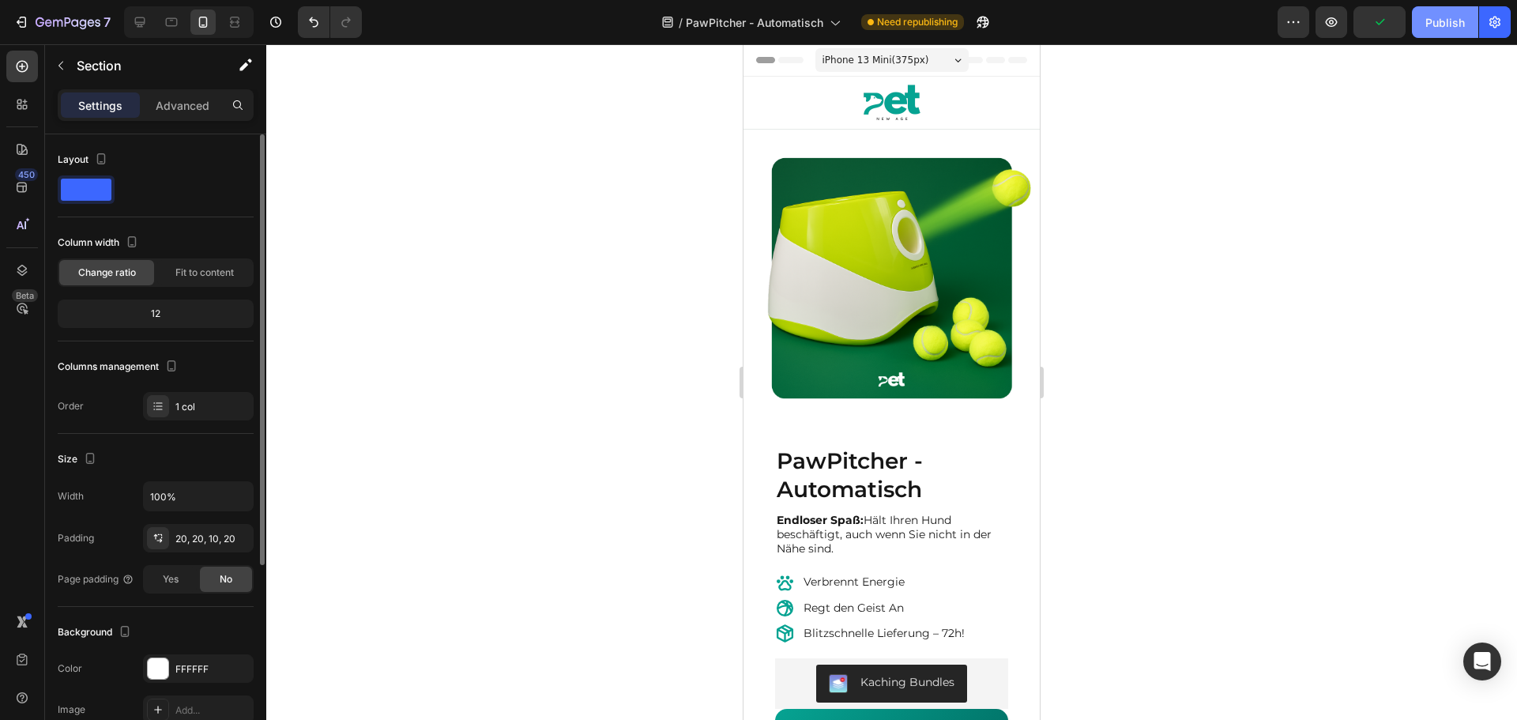
click at [1434, 23] on div "Publish" at bounding box center [1444, 22] width 39 height 17
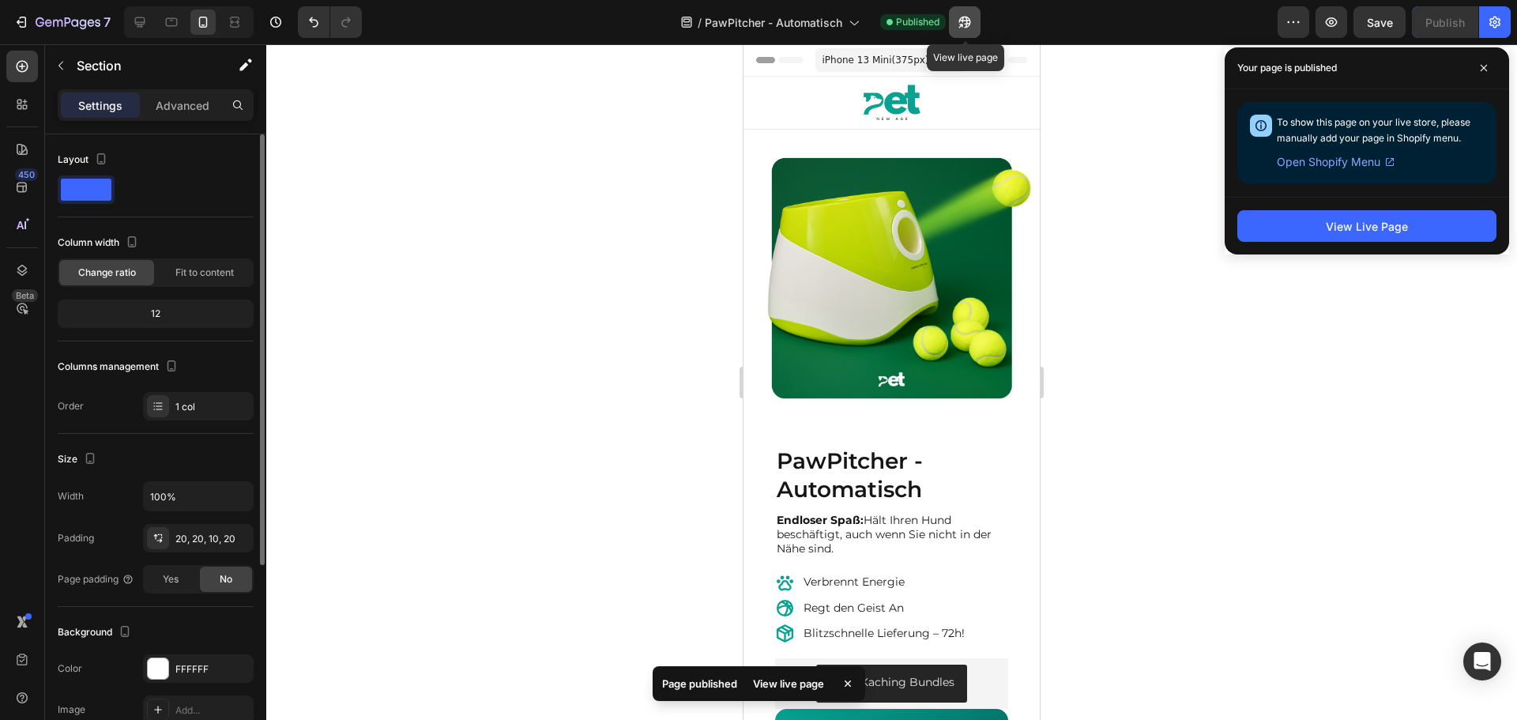
click at [961, 21] on icon "button" at bounding box center [965, 22] width 16 height 16
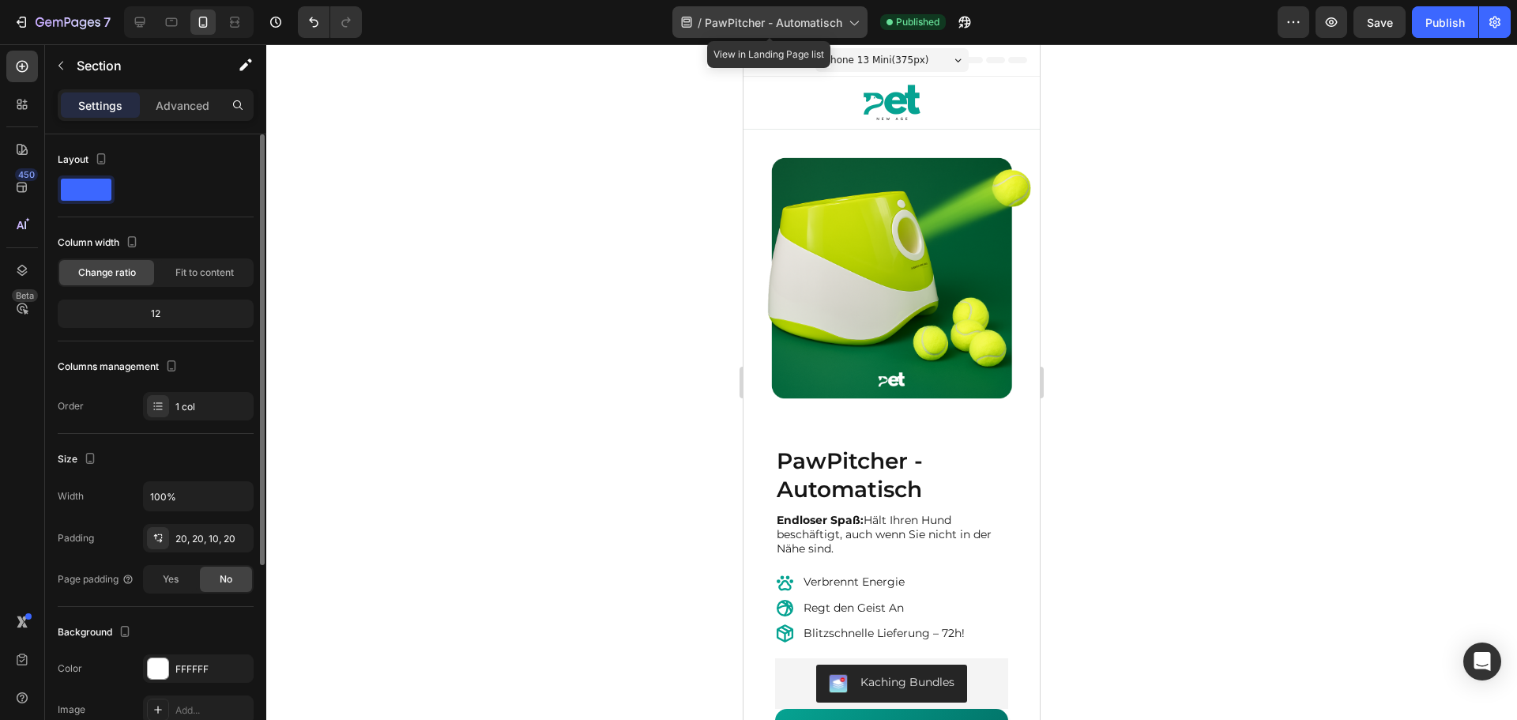
click at [843, 21] on div "/ PawPitcher - Automatisch" at bounding box center [769, 22] width 195 height 32
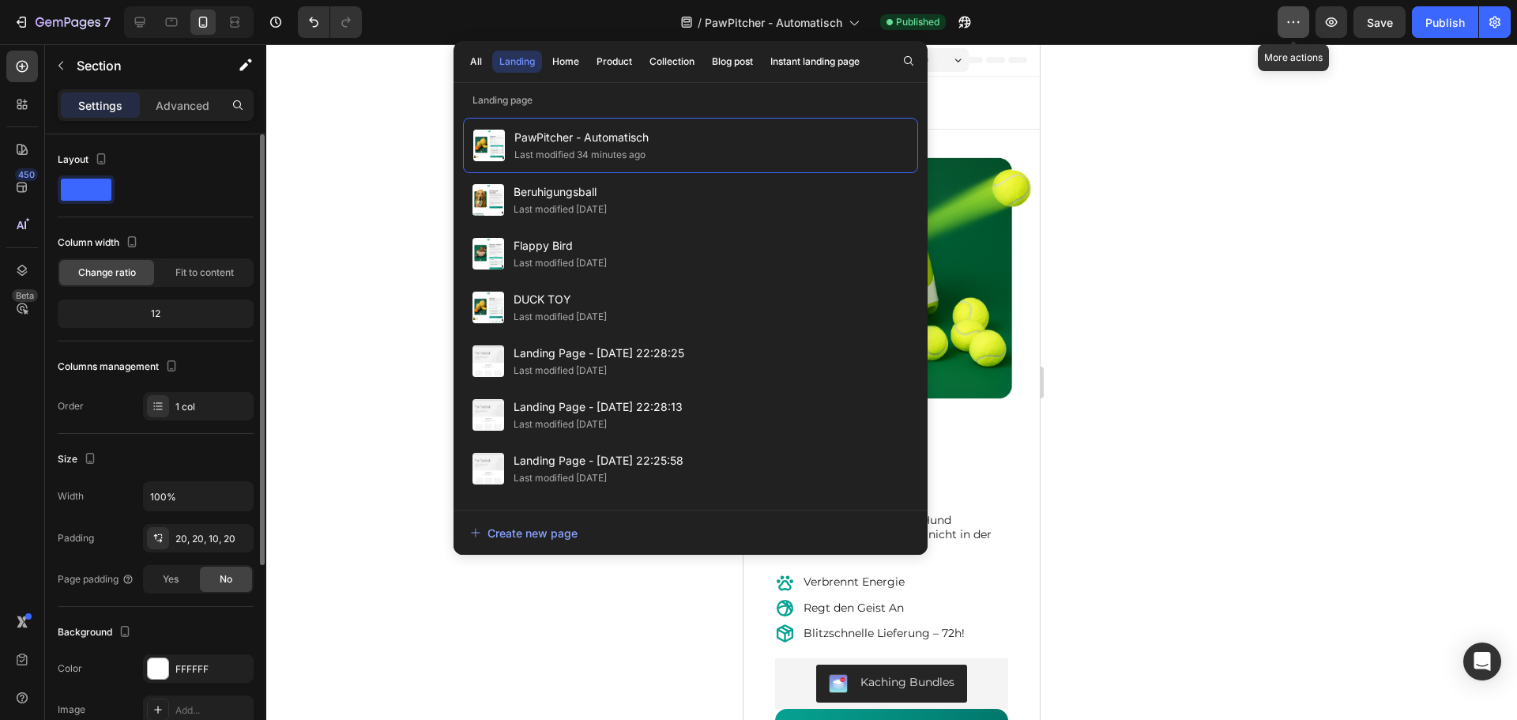
click at [1289, 21] on icon "button" at bounding box center [1293, 22] width 16 height 16
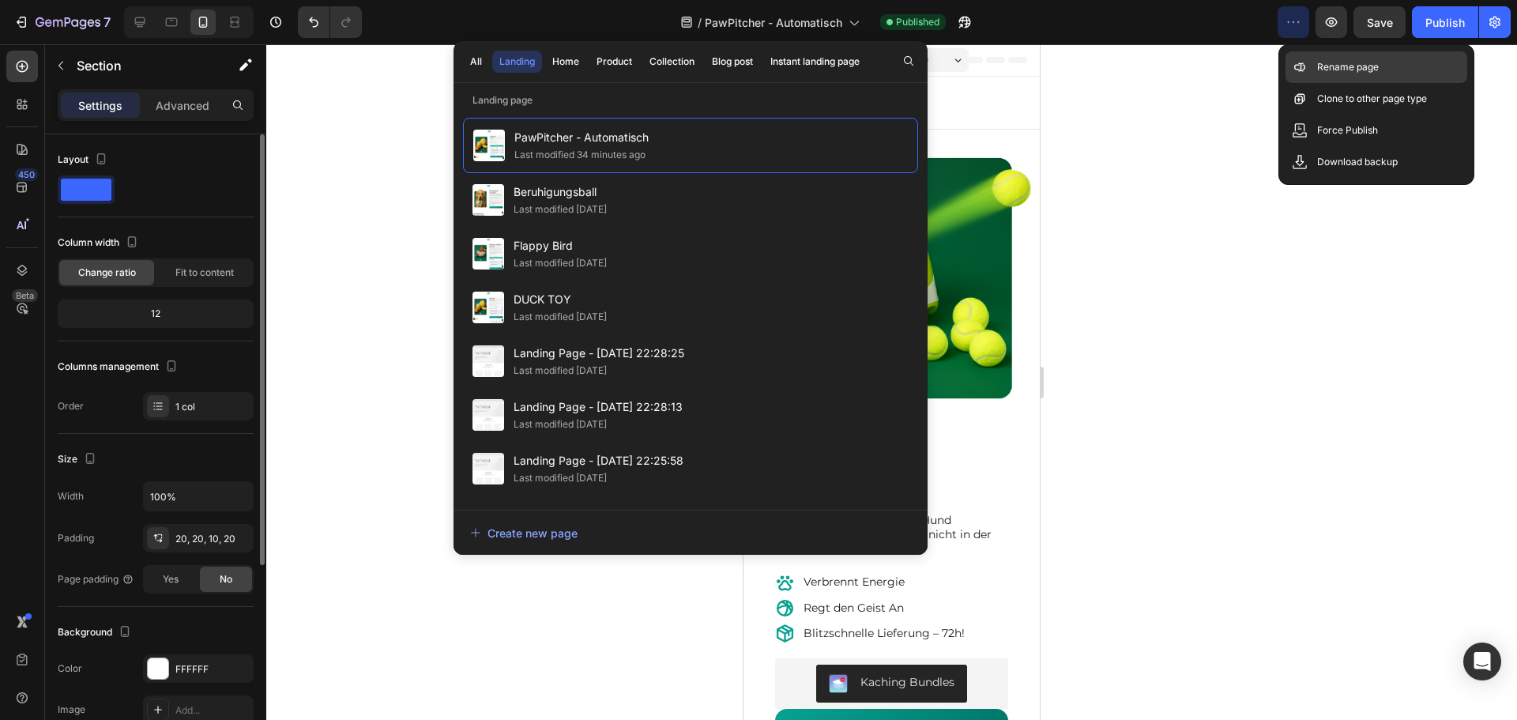
click at [1301, 55] on div "Rename page" at bounding box center [1376, 67] width 182 height 32
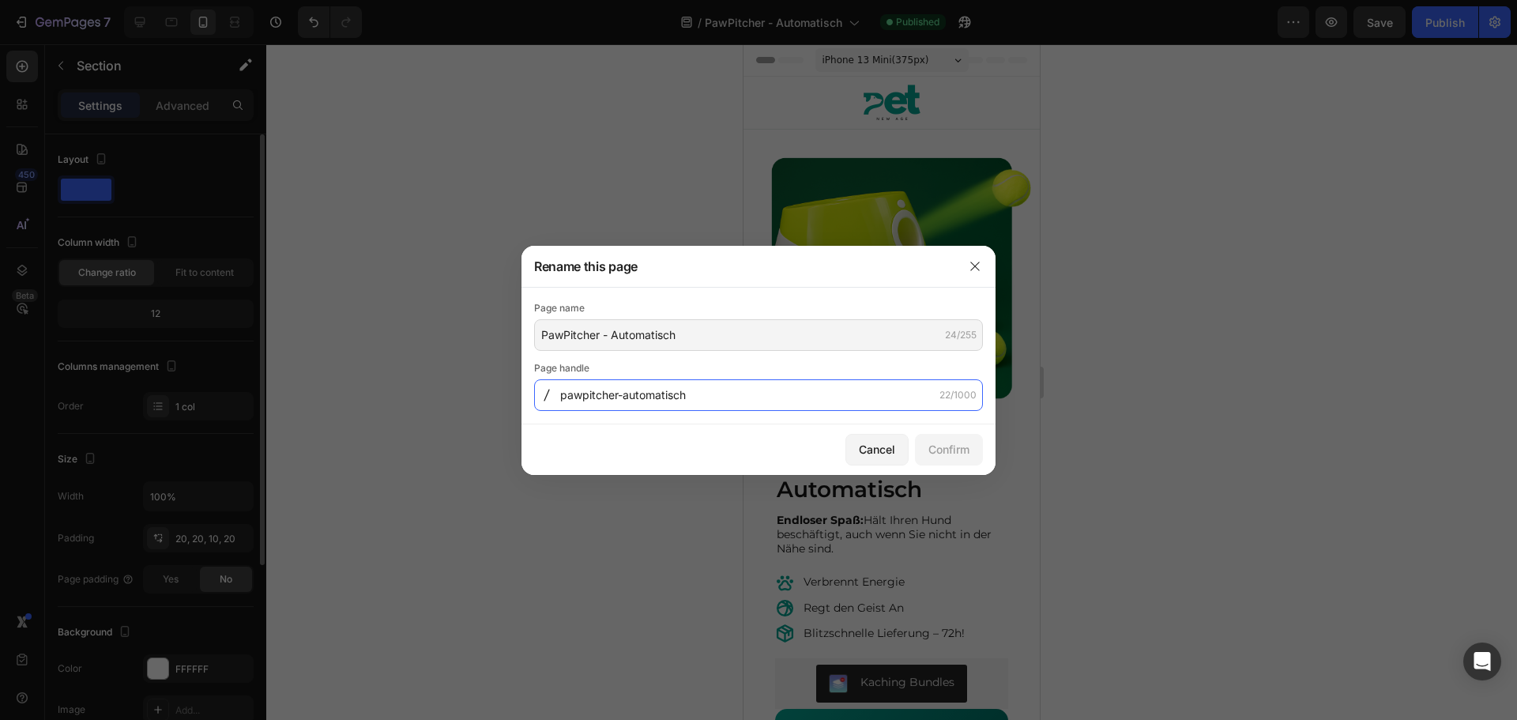
click at [637, 400] on input "pawpitcher-automatisch" at bounding box center [758, 395] width 449 height 32
drag, startPoint x: 618, startPoint y: 395, endPoint x: 736, endPoint y: 396, distance: 118.5
click at [736, 396] on input "pawpitcher-automatisch" at bounding box center [758, 395] width 449 height 32
type input "pawpitcher"
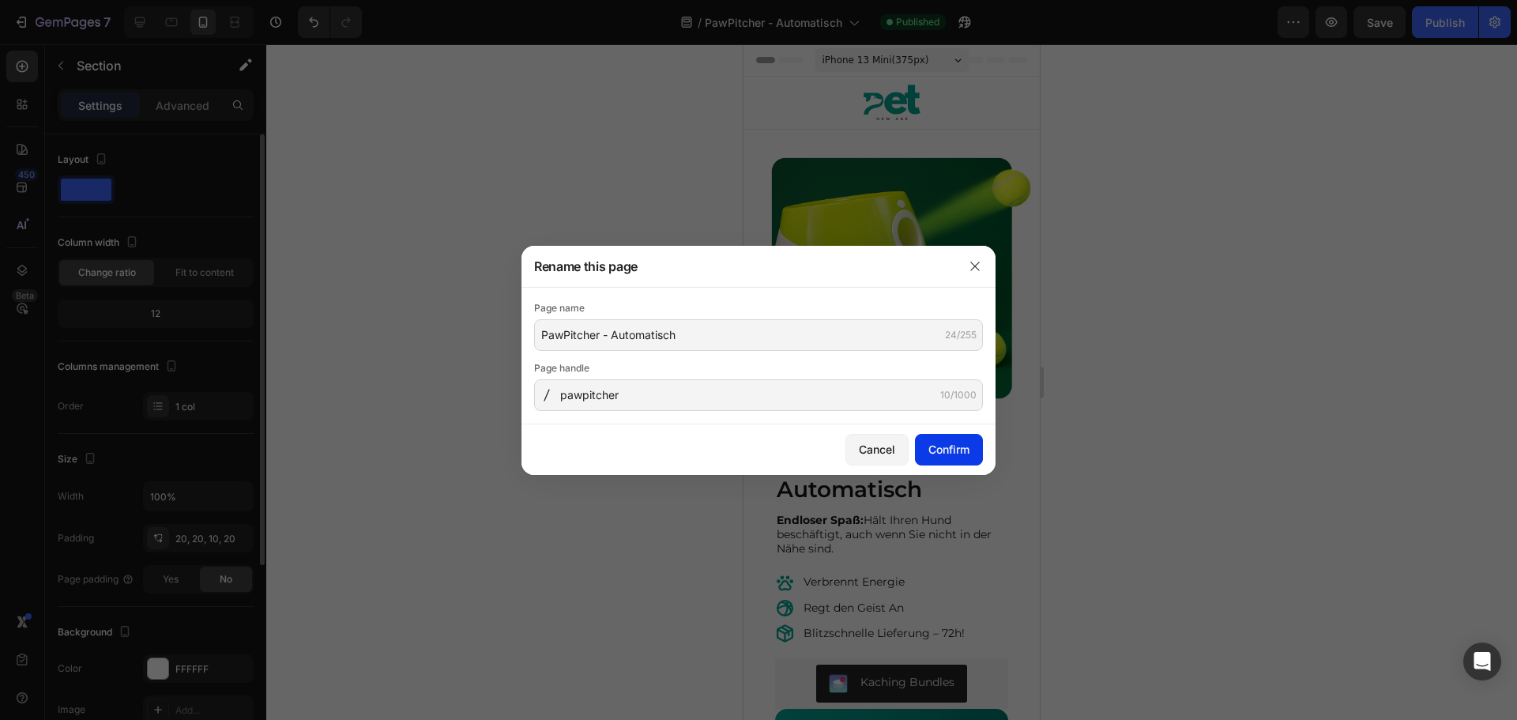
click at [954, 446] on div "Confirm" at bounding box center [948, 449] width 41 height 17
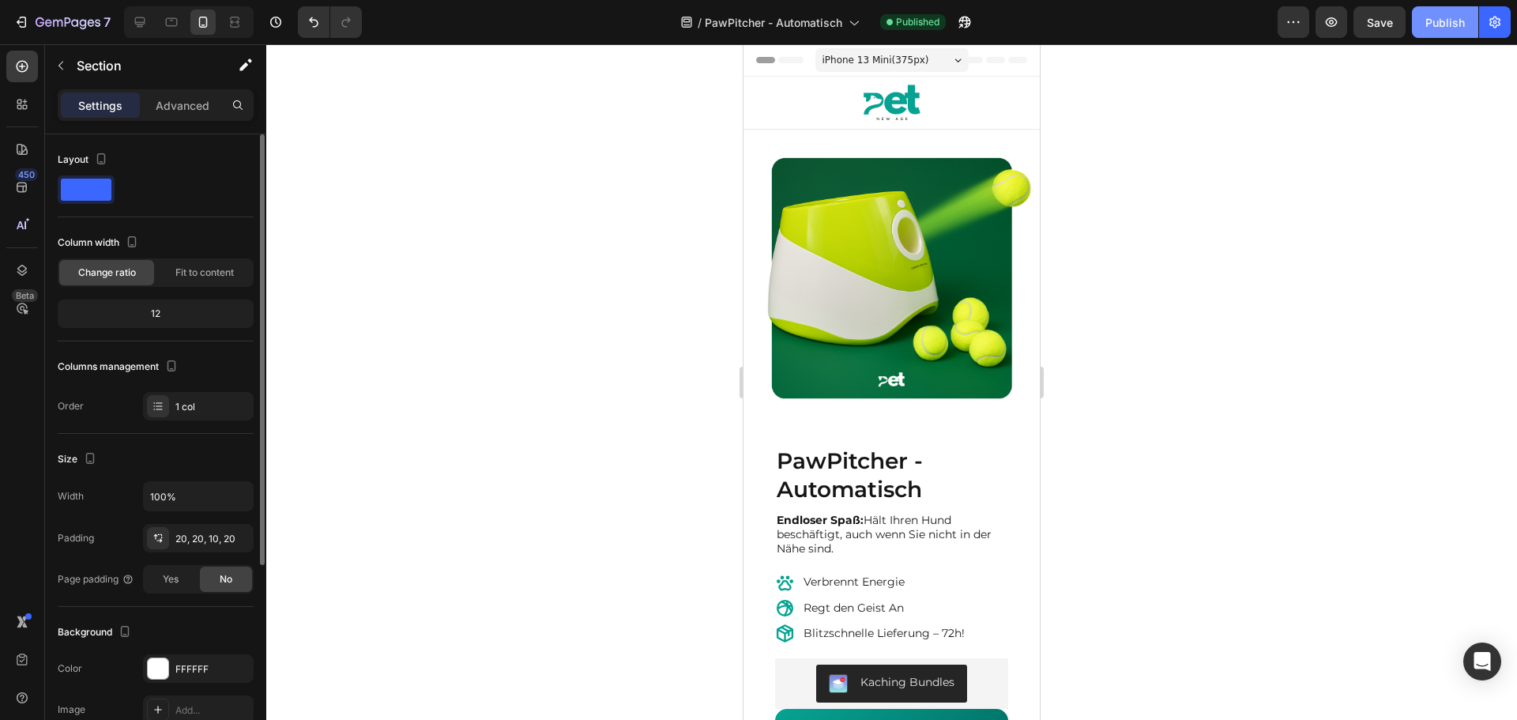
click at [1454, 21] on div "Publish" at bounding box center [1444, 22] width 39 height 17
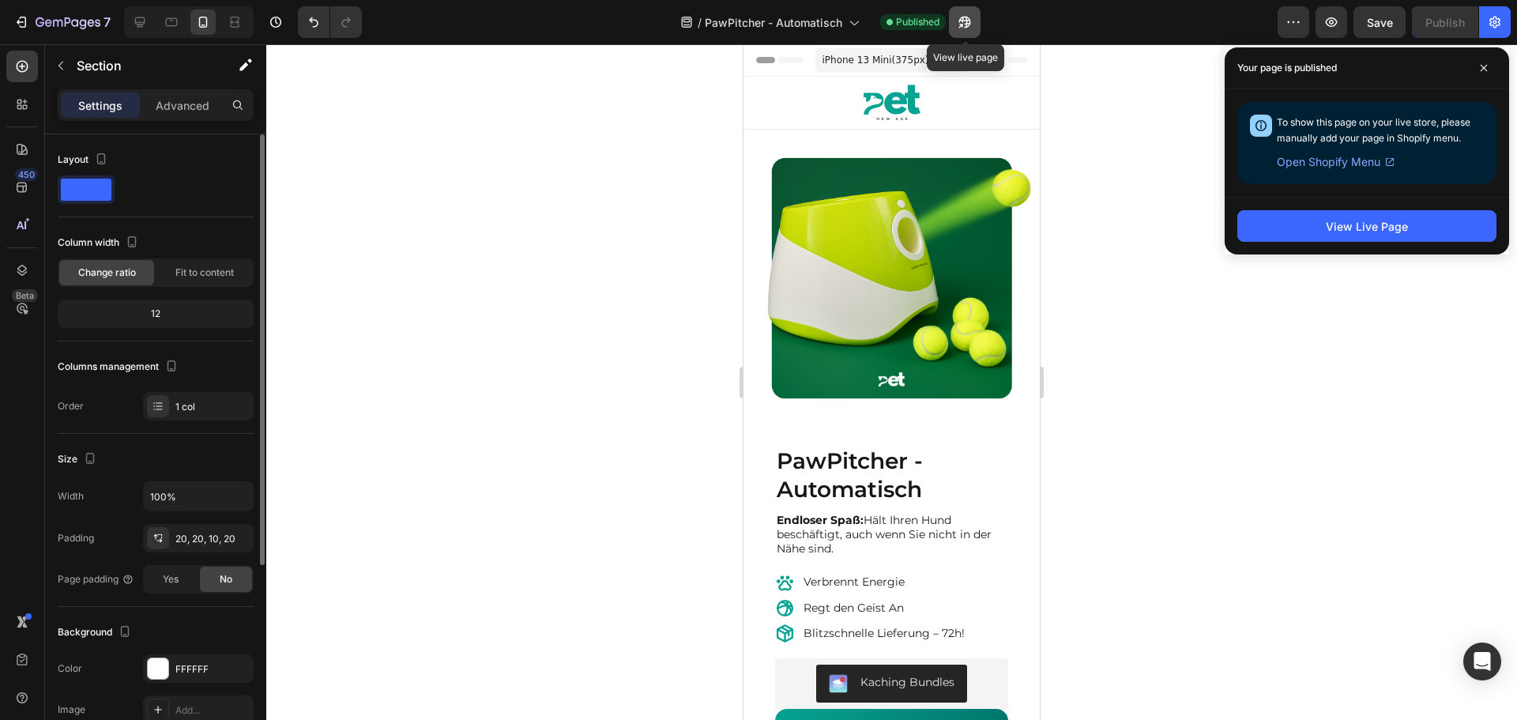
click at [964, 24] on icon "button" at bounding box center [965, 22] width 16 height 16
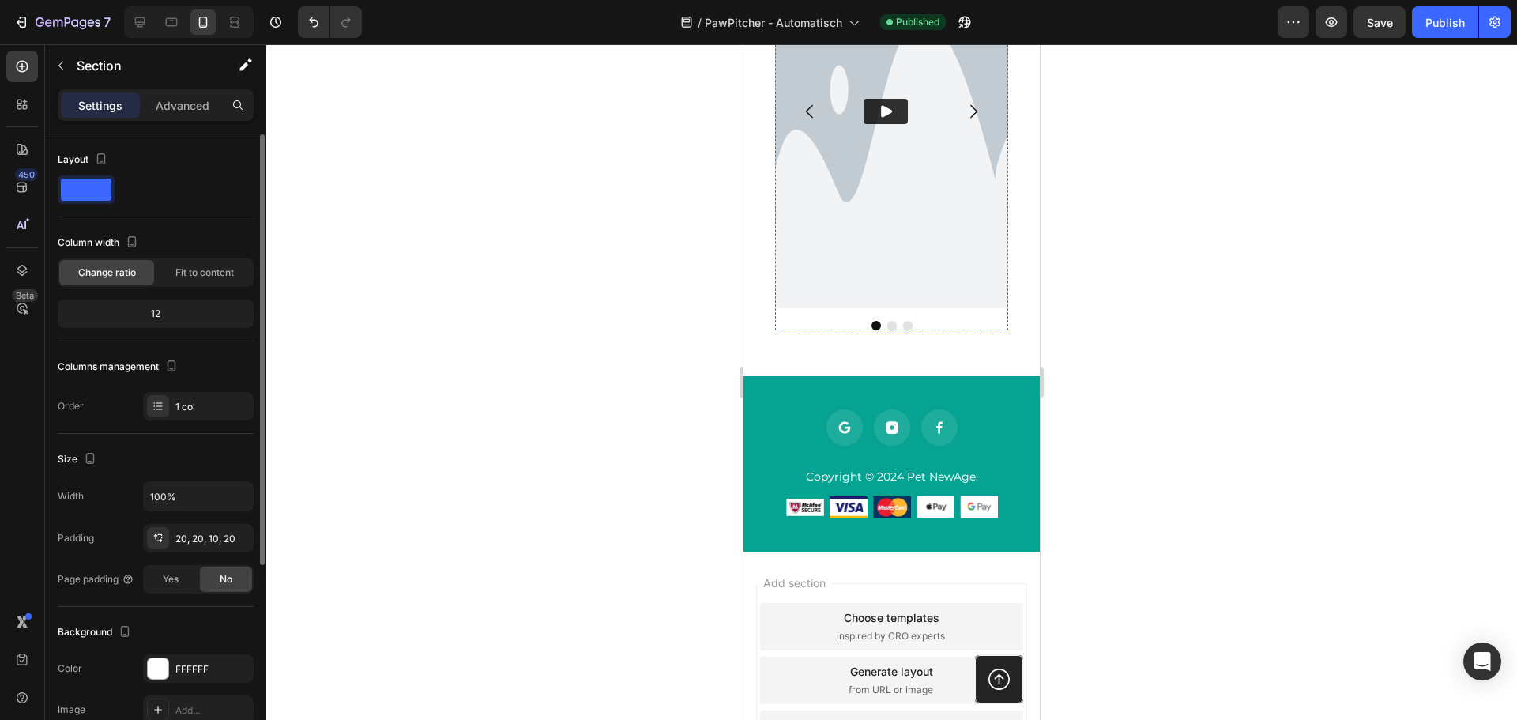
scroll to position [2212, 0]
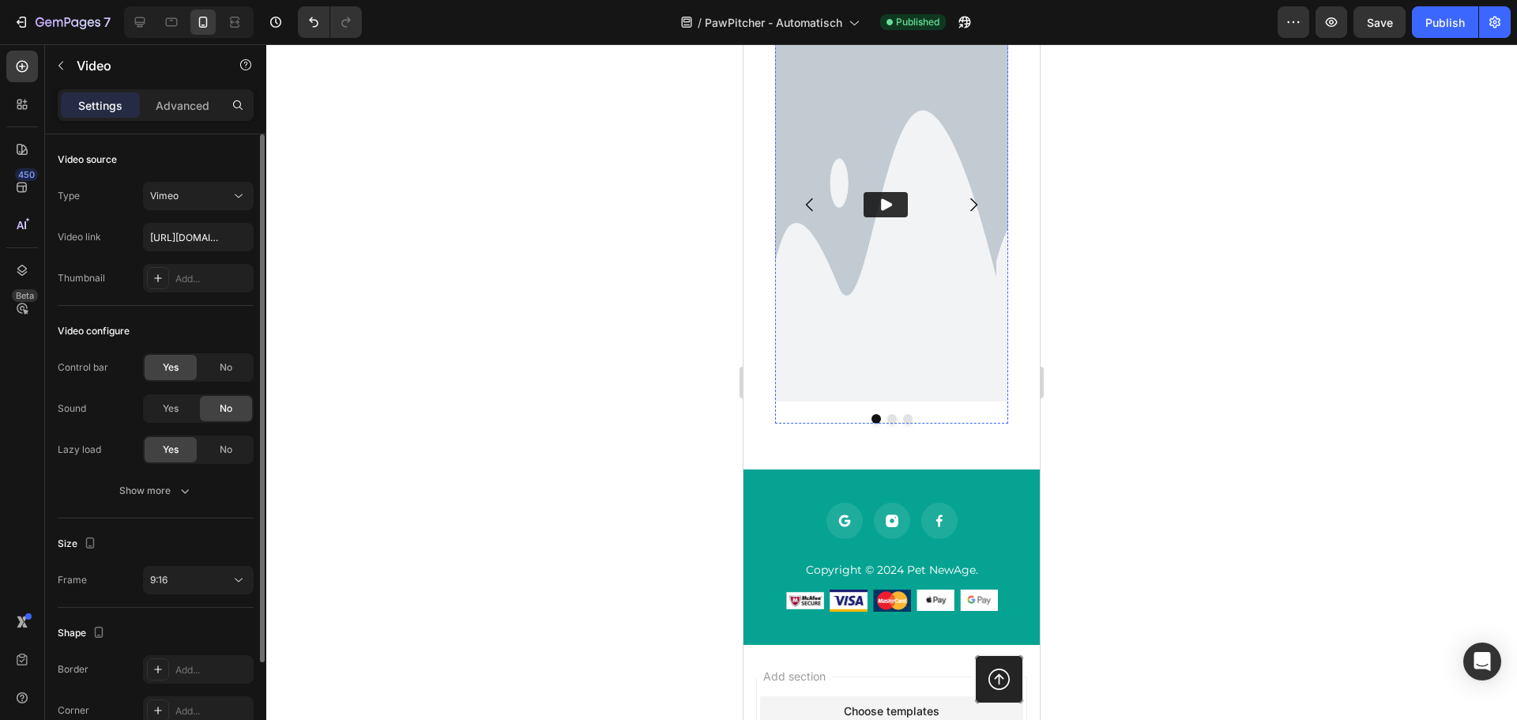
click at [799, 24] on div "Video" at bounding box center [794, 17] width 32 height 14
click at [798, 31] on div "Video" at bounding box center [811, 24] width 32 height 14
click at [184, 248] on input "[URL][DOMAIN_NAME]" at bounding box center [198, 237] width 111 height 28
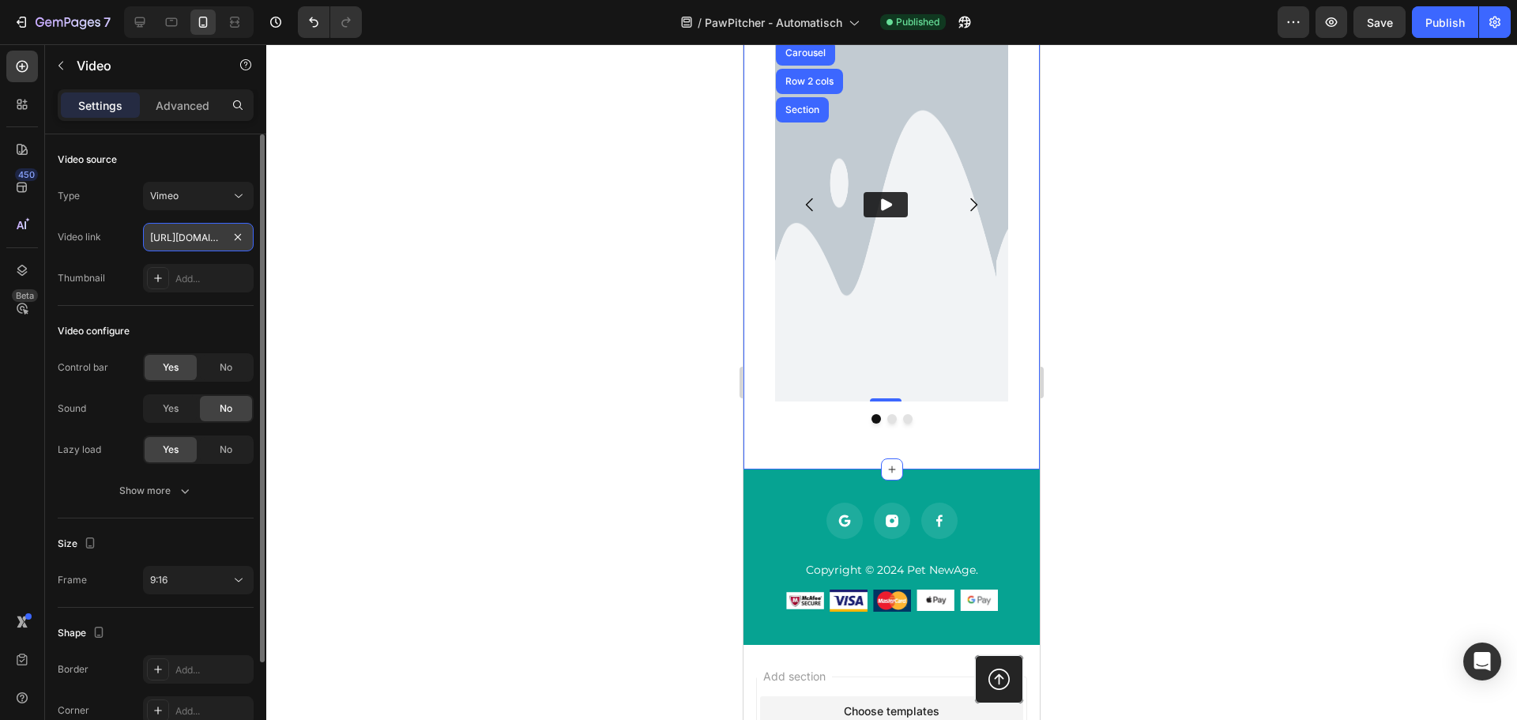
click at [184, 248] on input "[URL][DOMAIN_NAME]" at bounding box center [198, 237] width 111 height 28
click at [137, 17] on icon at bounding box center [140, 22] width 16 height 16
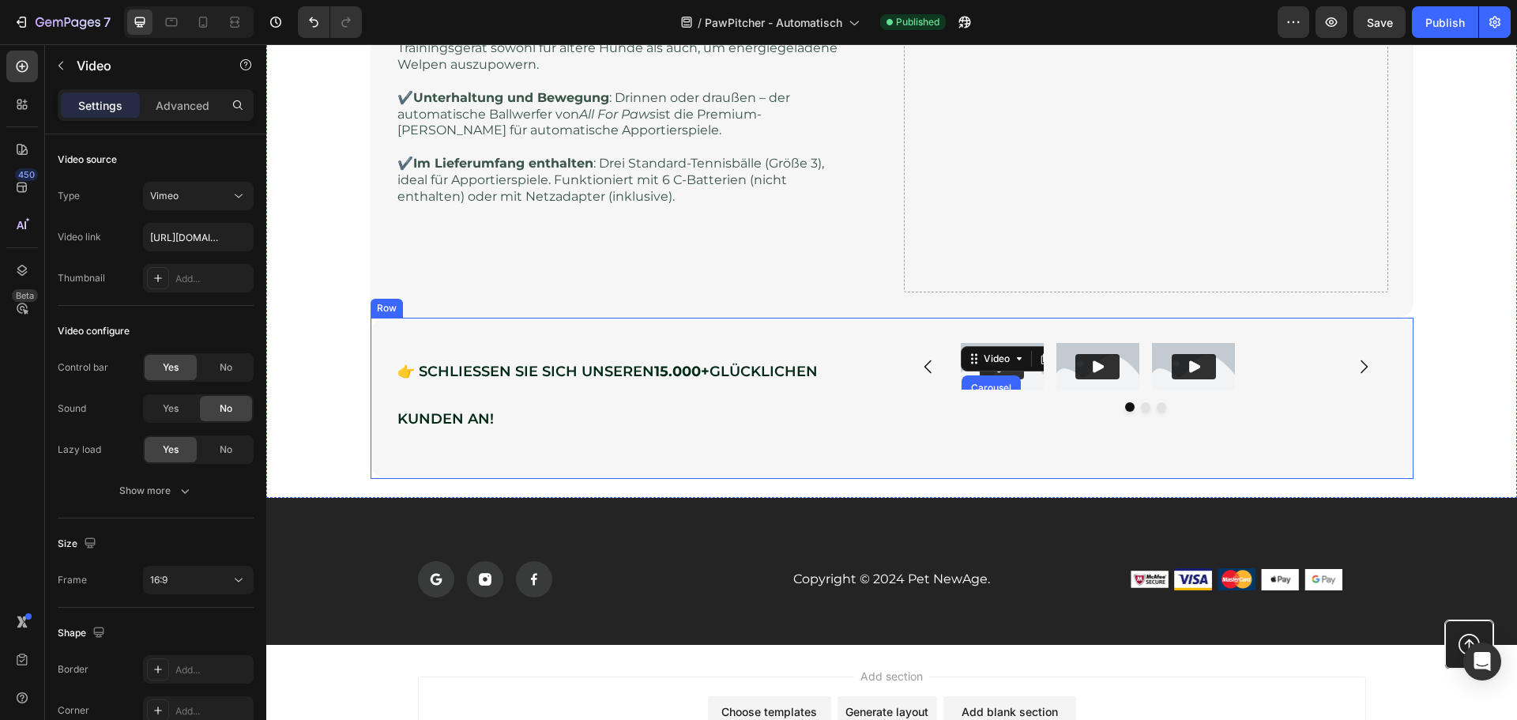
scroll to position [2379, 0]
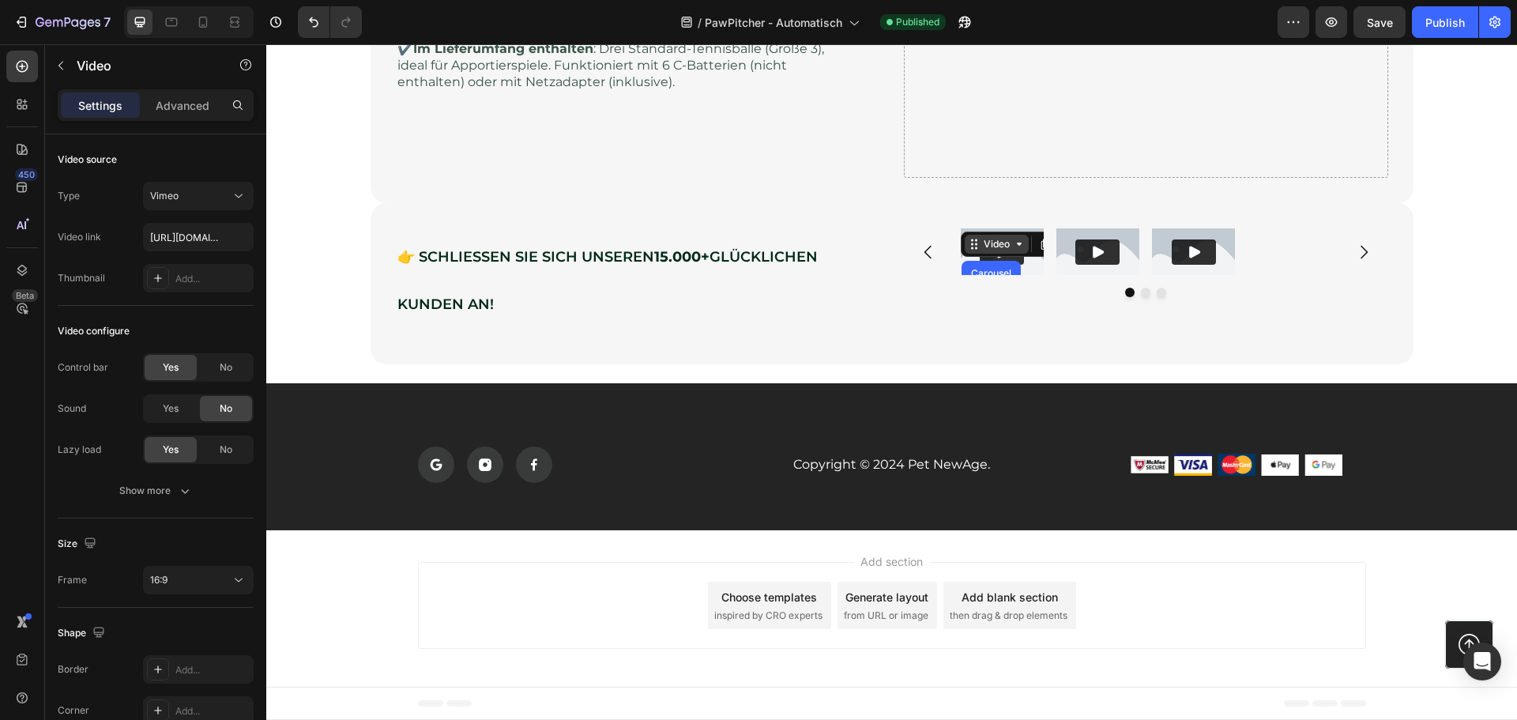
click at [980, 242] on div "Video" at bounding box center [996, 244] width 32 height 14
click at [960, 232] on div "Video" at bounding box center [1018, 243] width 117 height 25
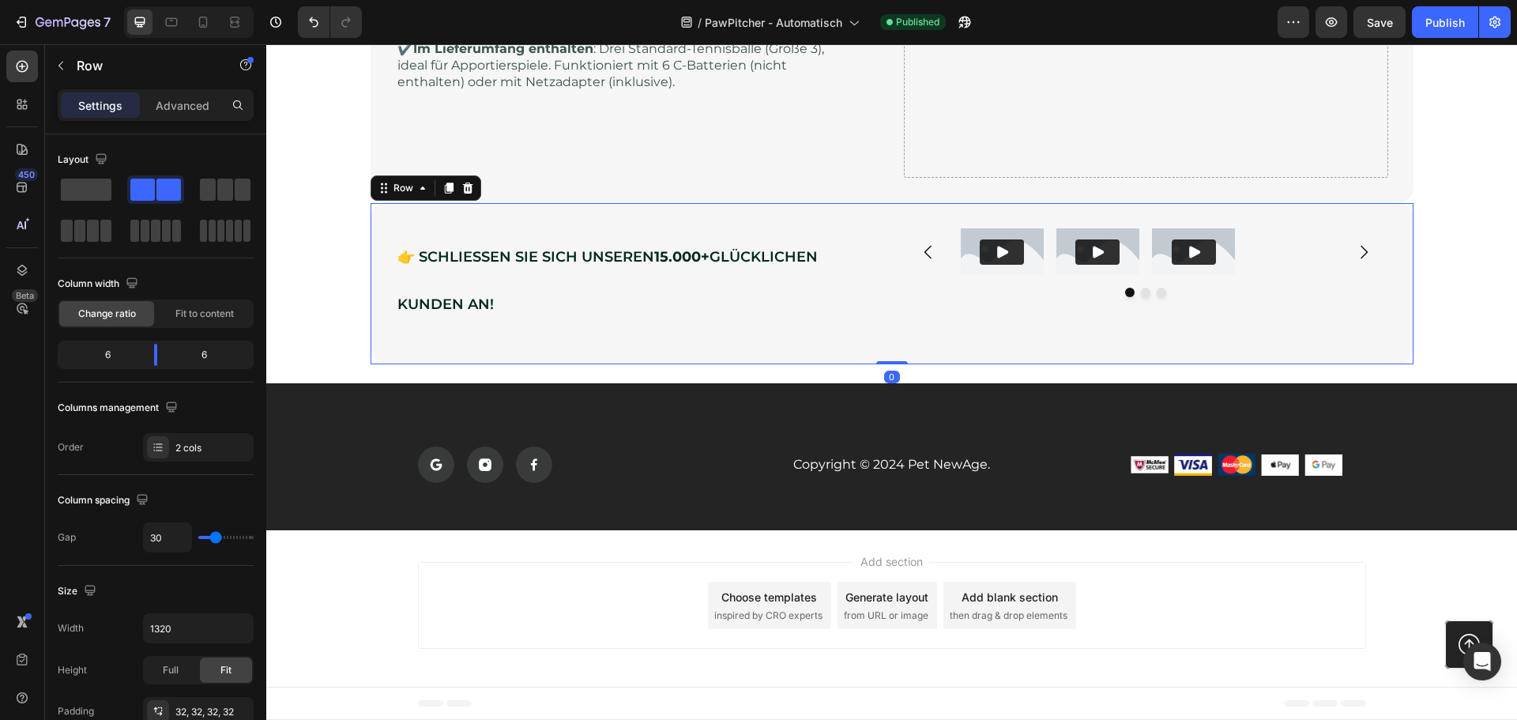
click at [960, 226] on div "👉 SCHLIESSEN SIE SICH UNSEREN 15.000+ GLÜCKLICHEN KUNDEN AN! Heading Row Video …" at bounding box center [891, 283] width 1043 height 161
click at [964, 236] on img at bounding box center [1001, 251] width 83 height 47
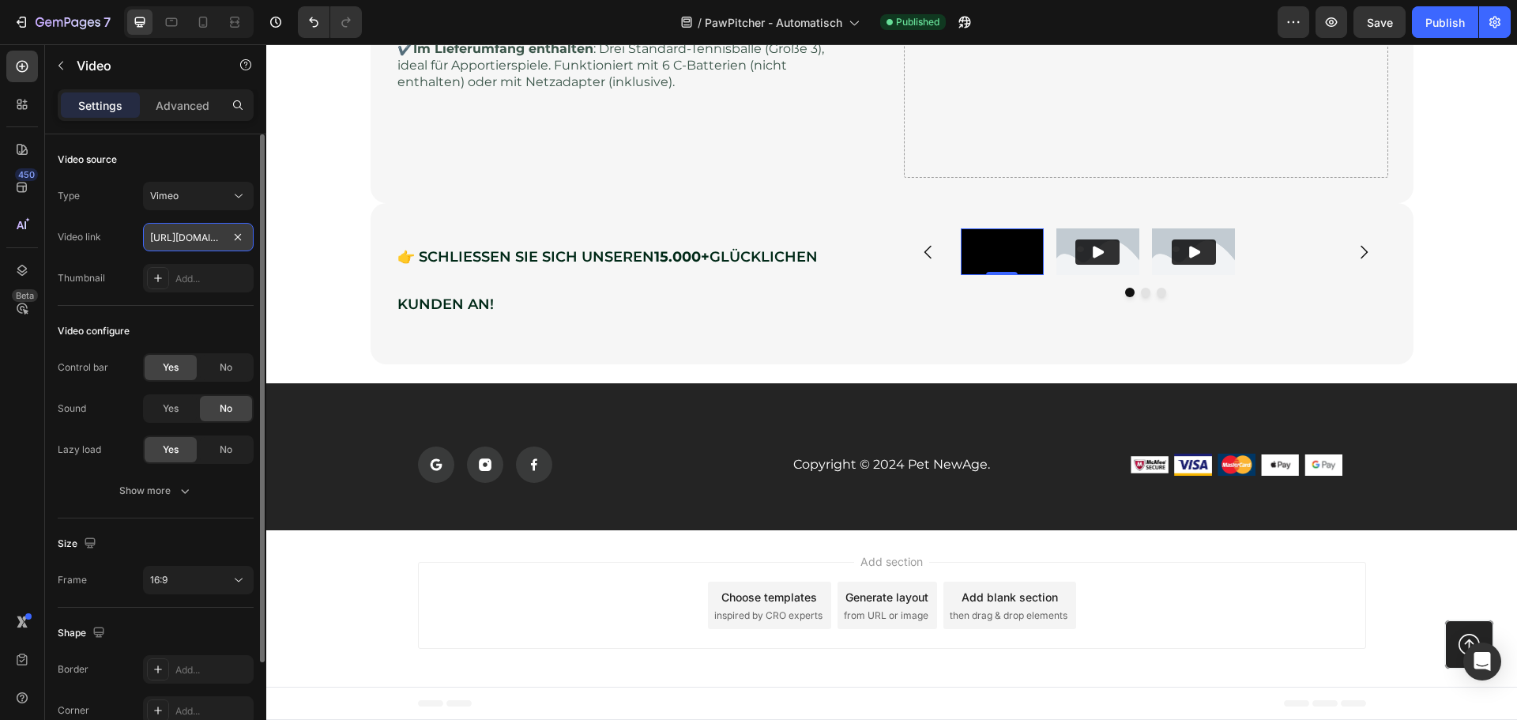
click at [182, 239] on input "[URL][DOMAIN_NAME]" at bounding box center [198, 237] width 111 height 28
click at [134, 244] on div "Video link [URL][DOMAIN_NAME]" at bounding box center [156, 237] width 196 height 28
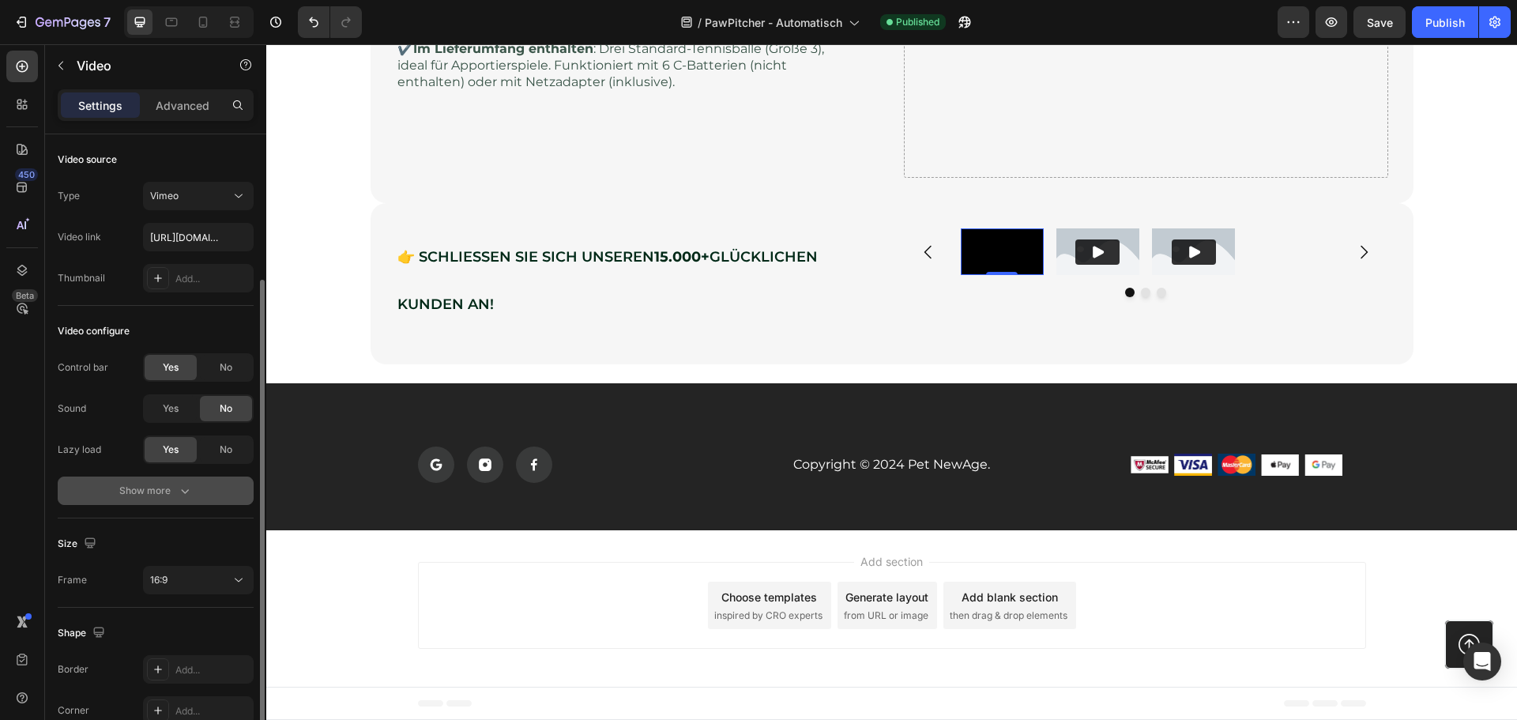
scroll to position [79, 0]
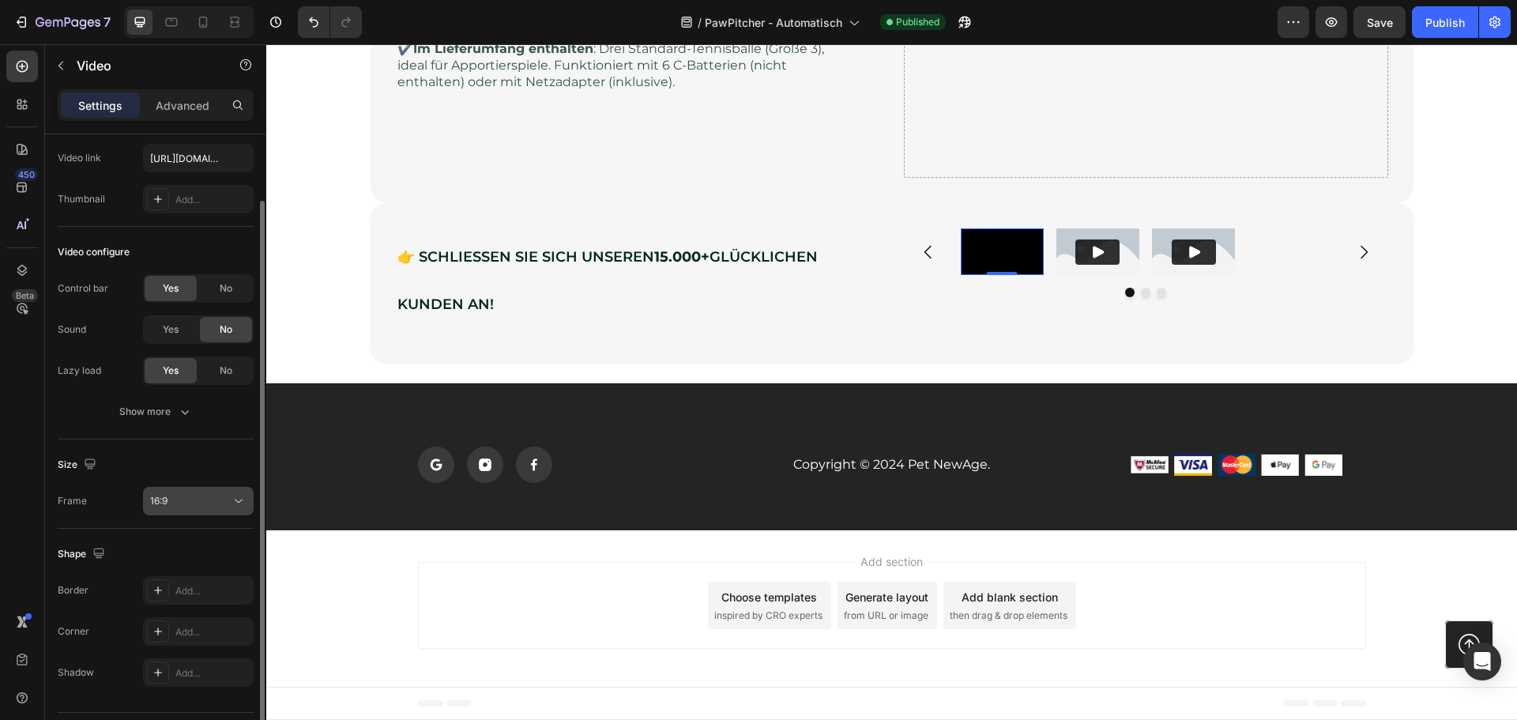
click at [196, 493] on button "16:9" at bounding box center [198, 501] width 111 height 28
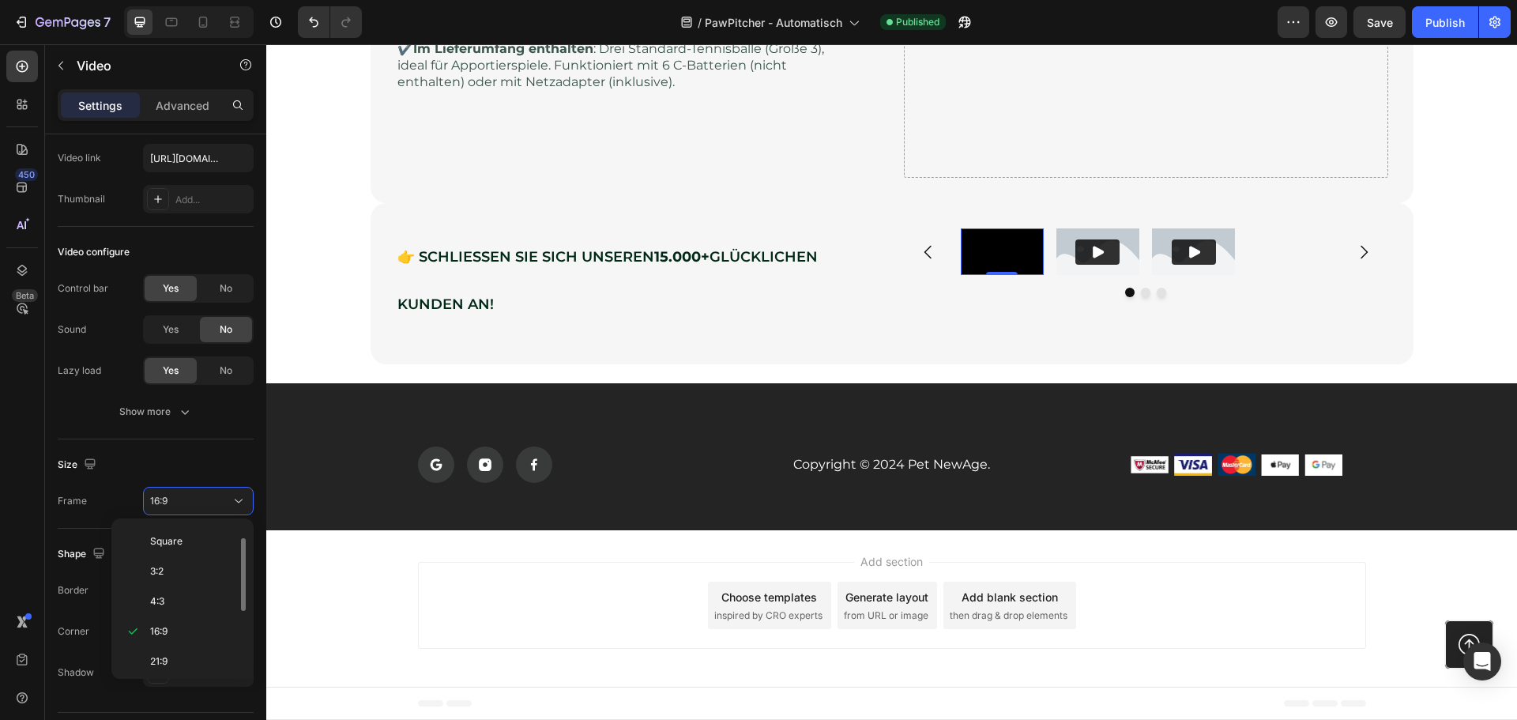
scroll to position [152, 0]
click at [195, 622] on p "9:16" at bounding box center [192, 627] width 84 height 14
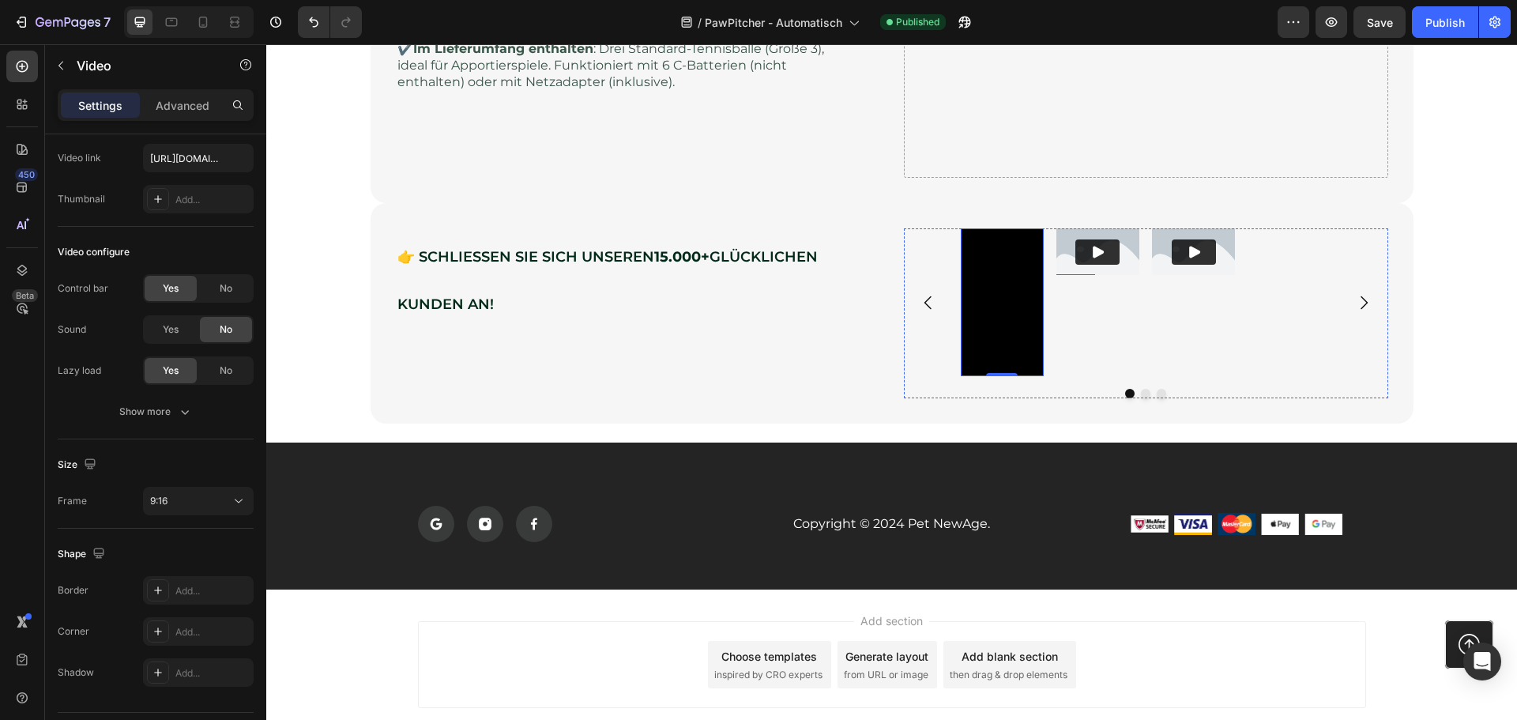
click at [1069, 235] on img at bounding box center [1097, 251] width 83 height 47
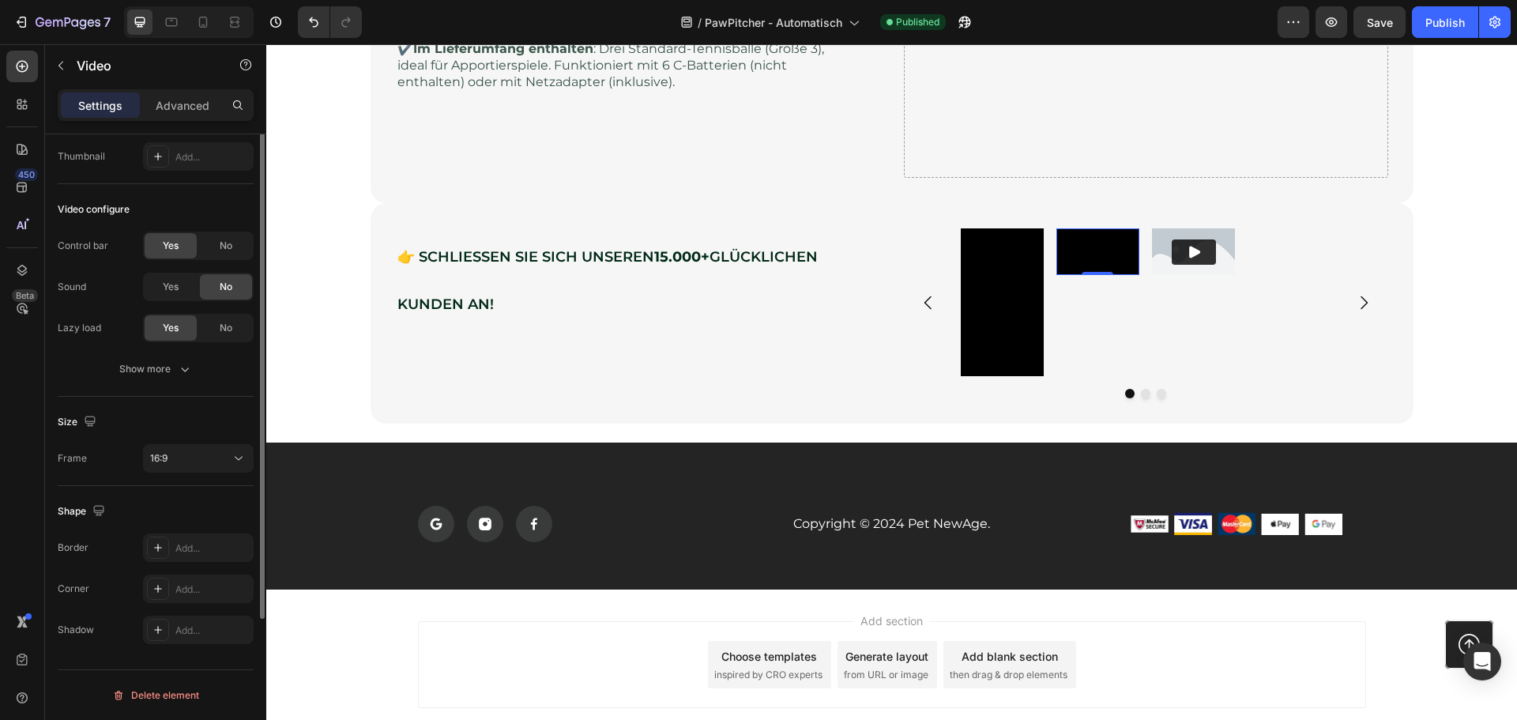
scroll to position [0, 0]
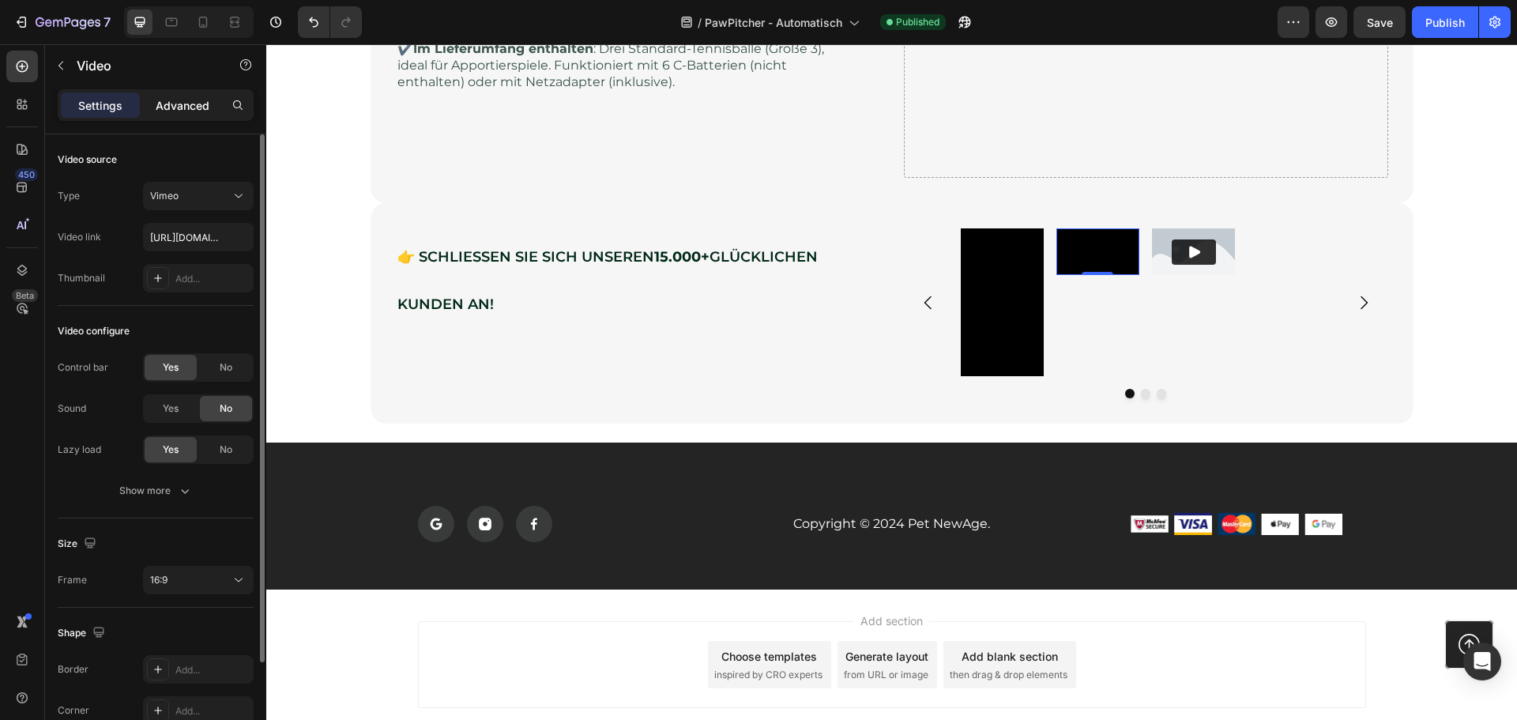
click at [180, 105] on p "Advanced" at bounding box center [183, 105] width 54 height 17
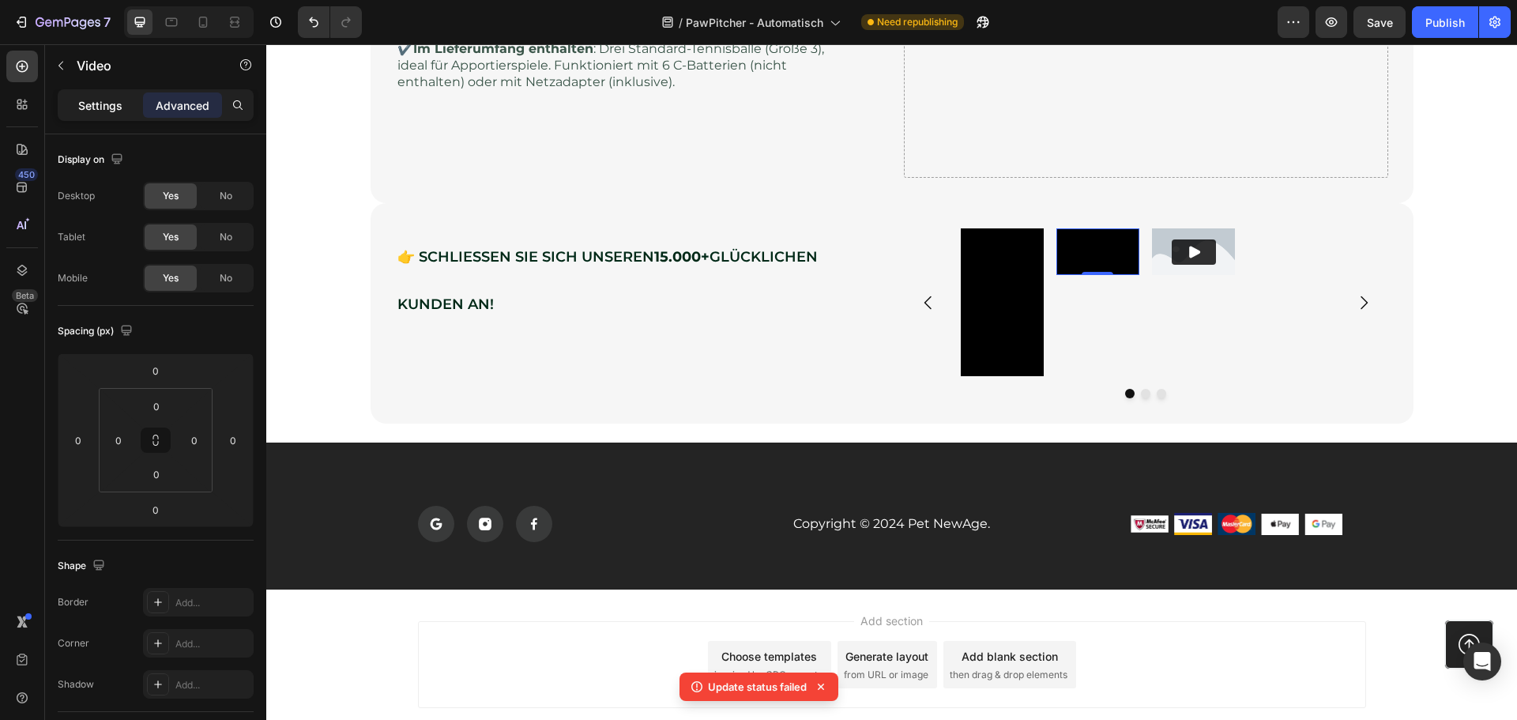
click at [112, 100] on p "Settings" at bounding box center [100, 105] width 44 height 17
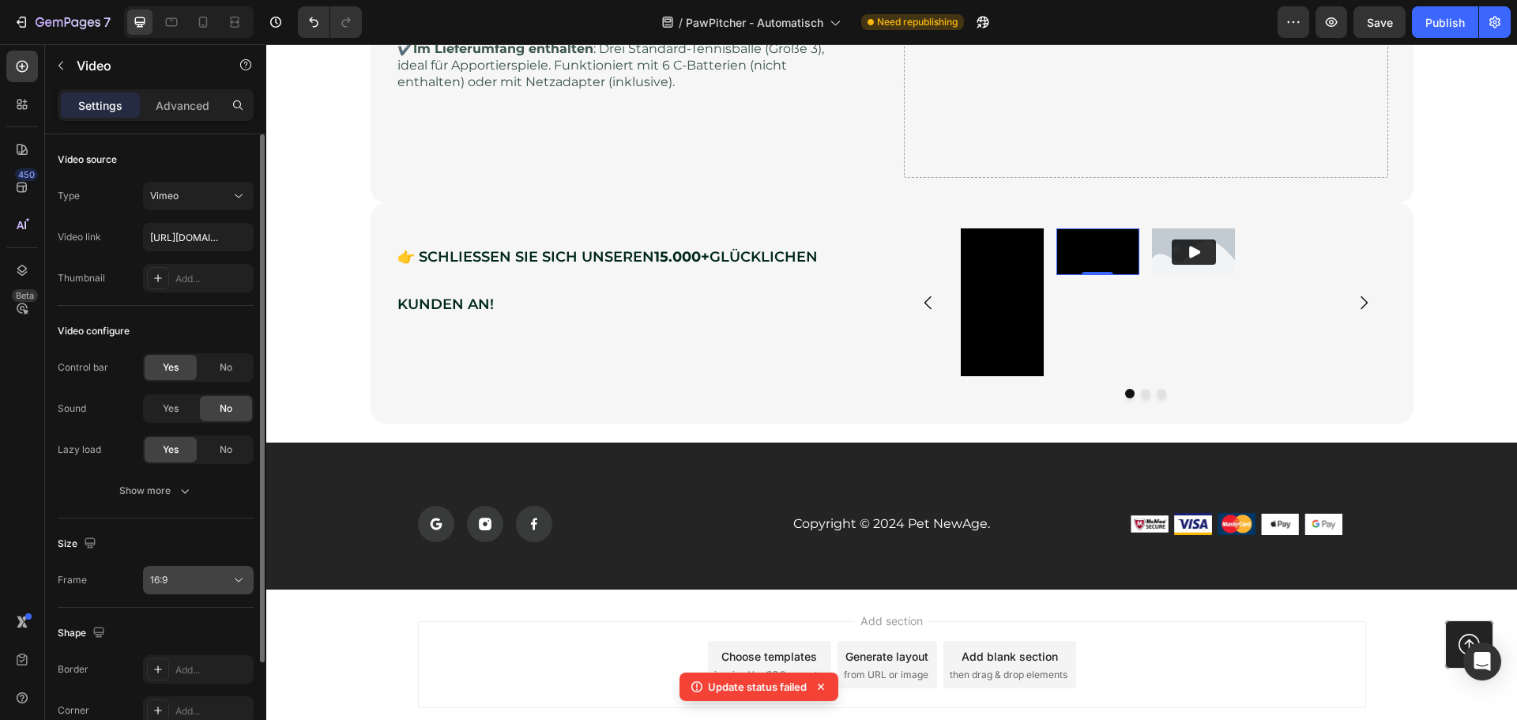
click at [220, 573] on div "16:9" at bounding box center [190, 580] width 81 height 14
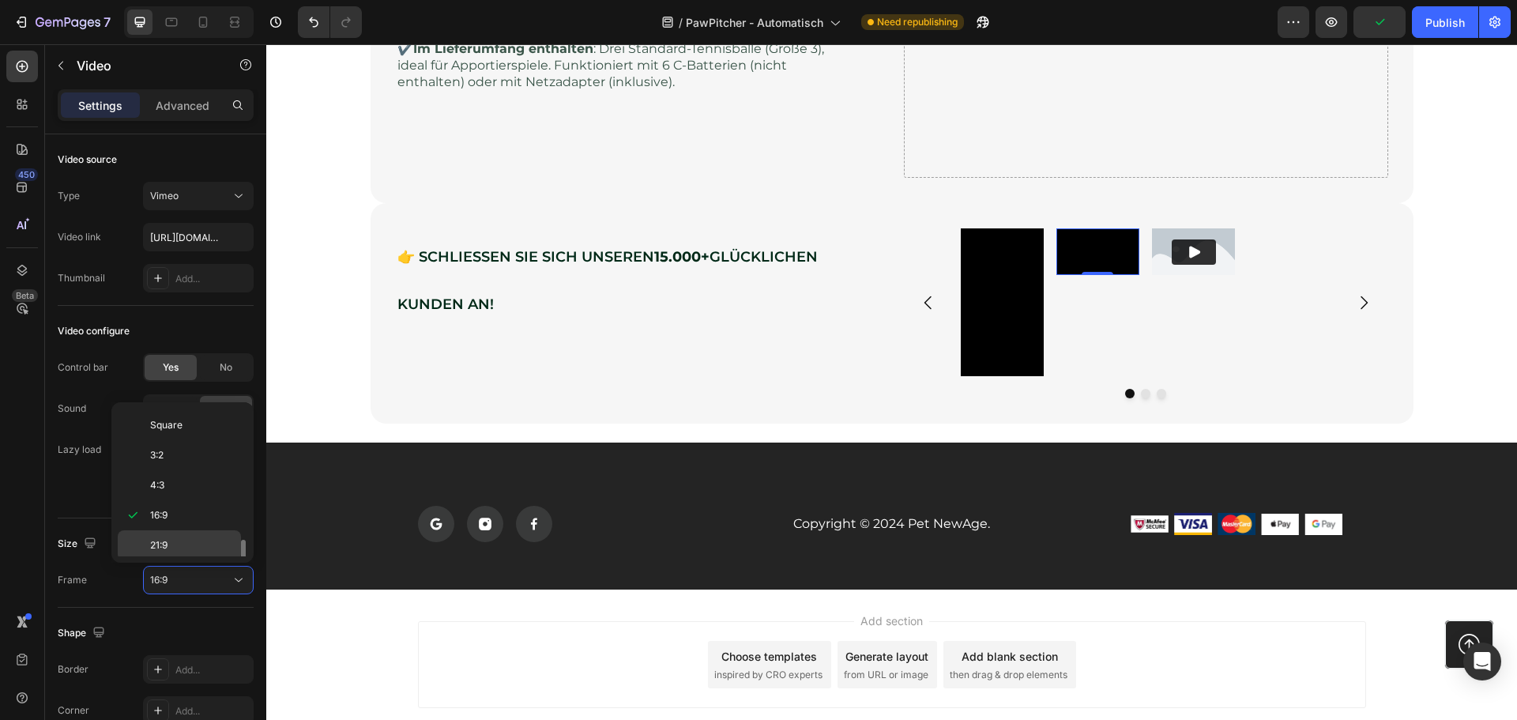
scroll to position [152, 0]
click at [205, 512] on p "9:16" at bounding box center [192, 511] width 84 height 14
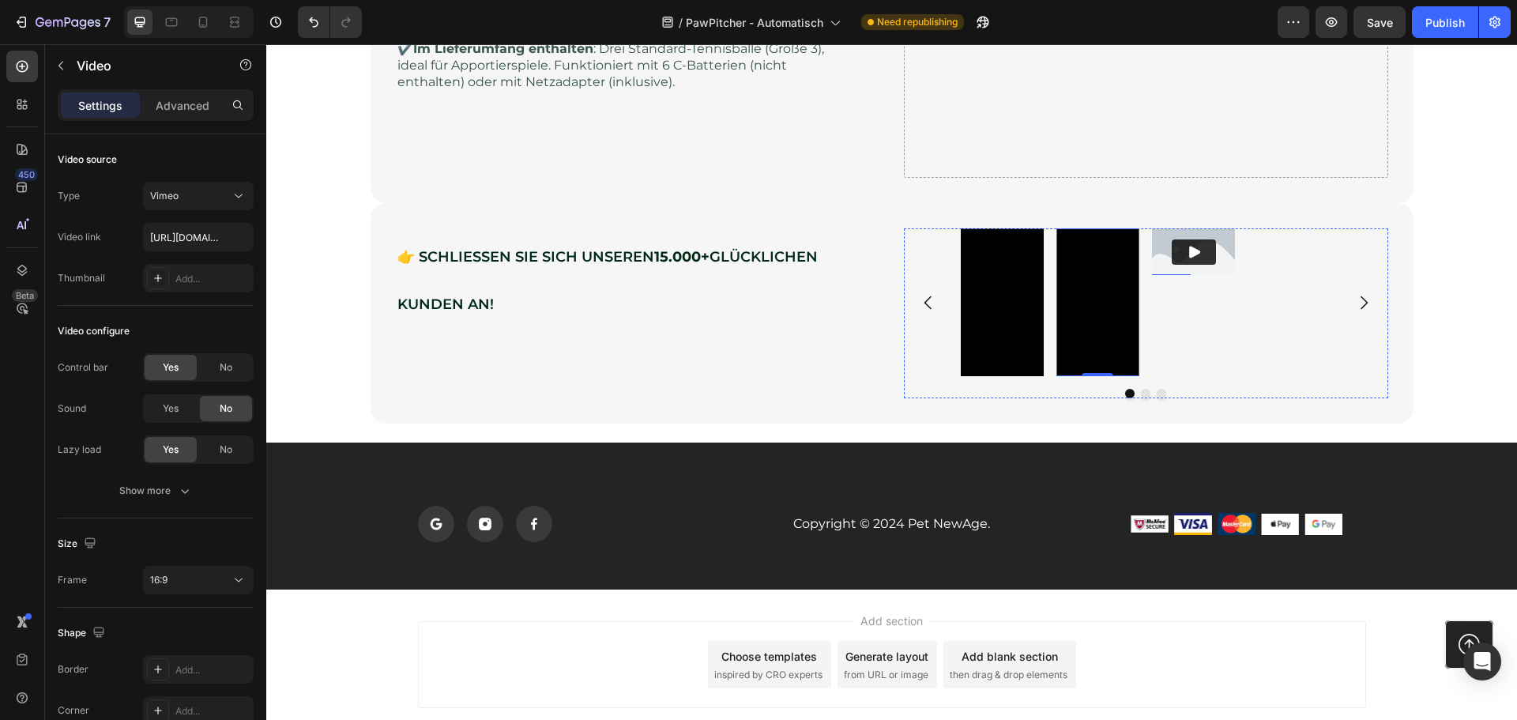
click at [1218, 254] on img at bounding box center [1193, 251] width 83 height 47
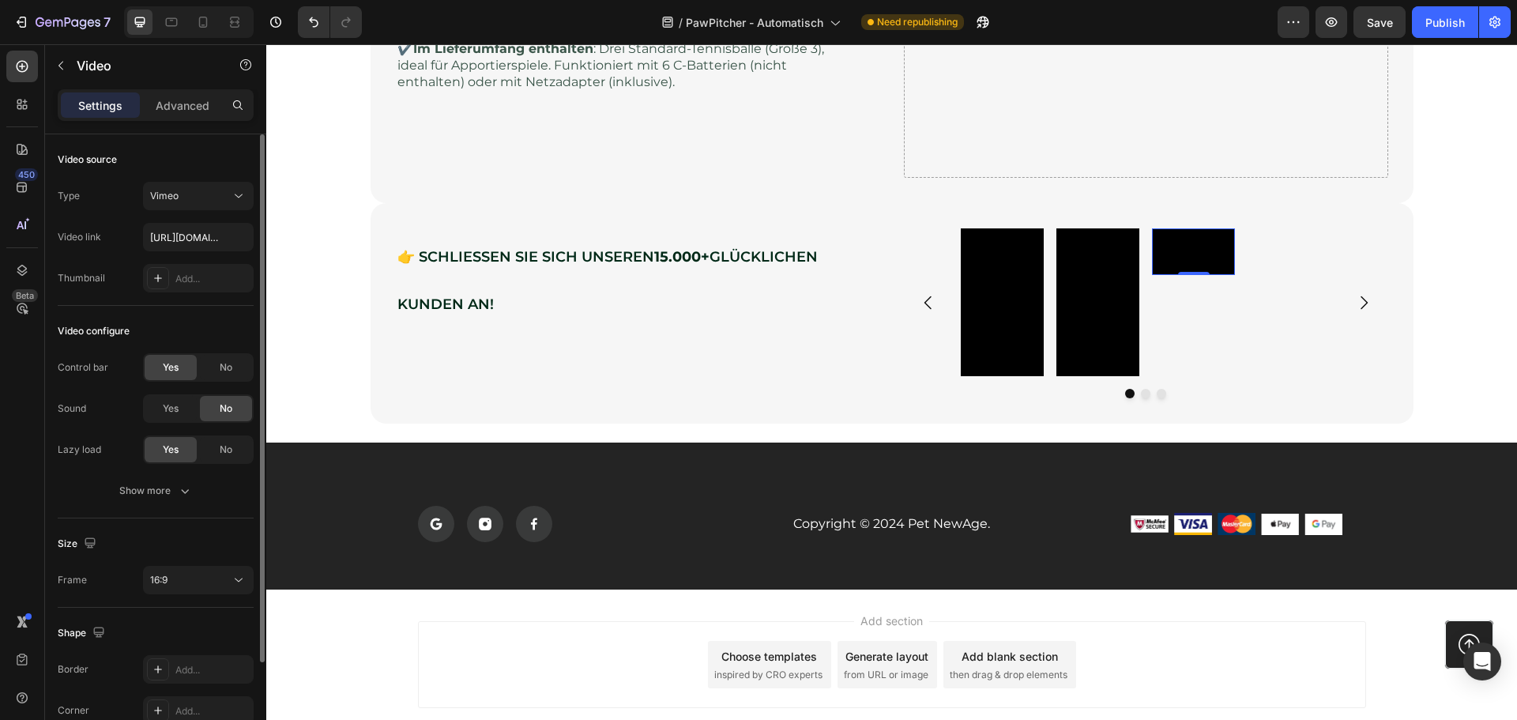
scroll to position [122, 0]
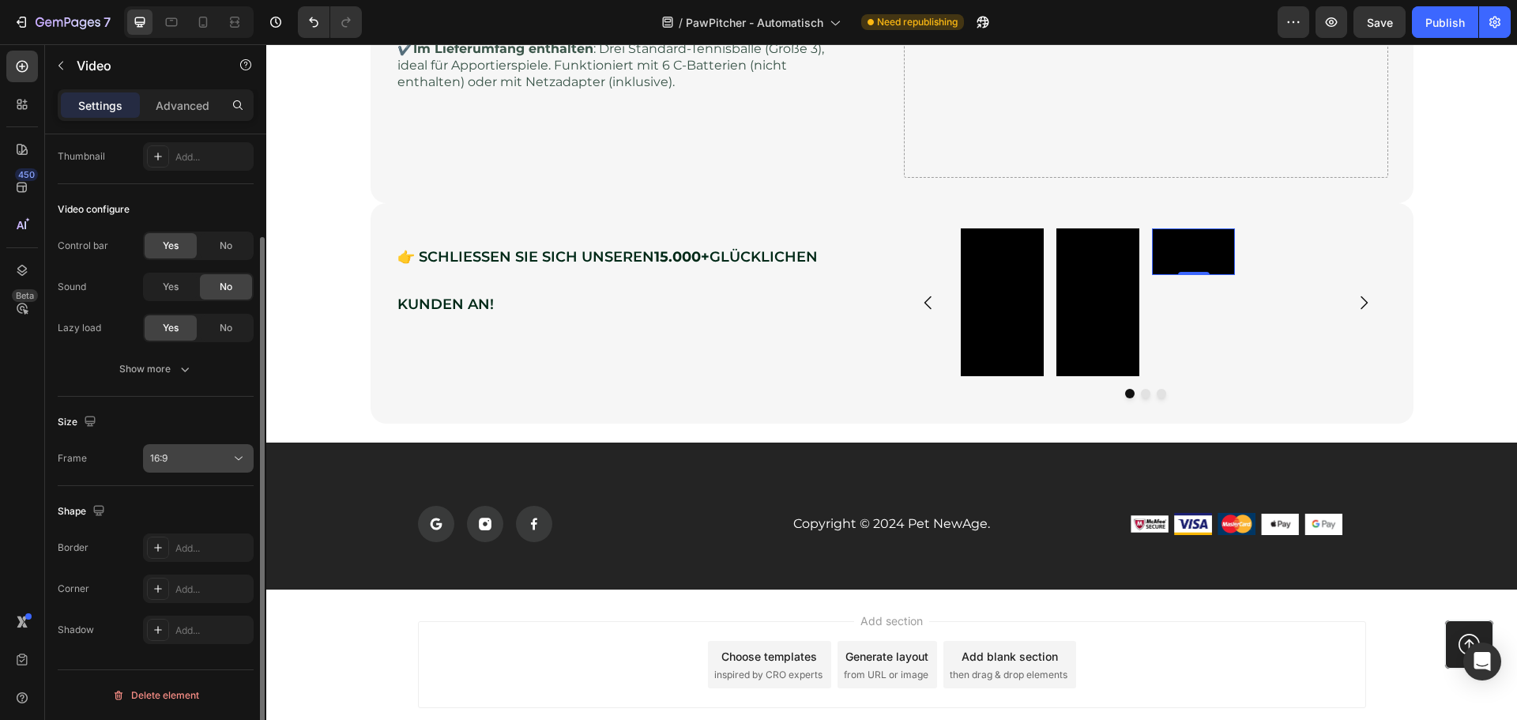
click at [171, 466] on button "16:9" at bounding box center [198, 458] width 111 height 28
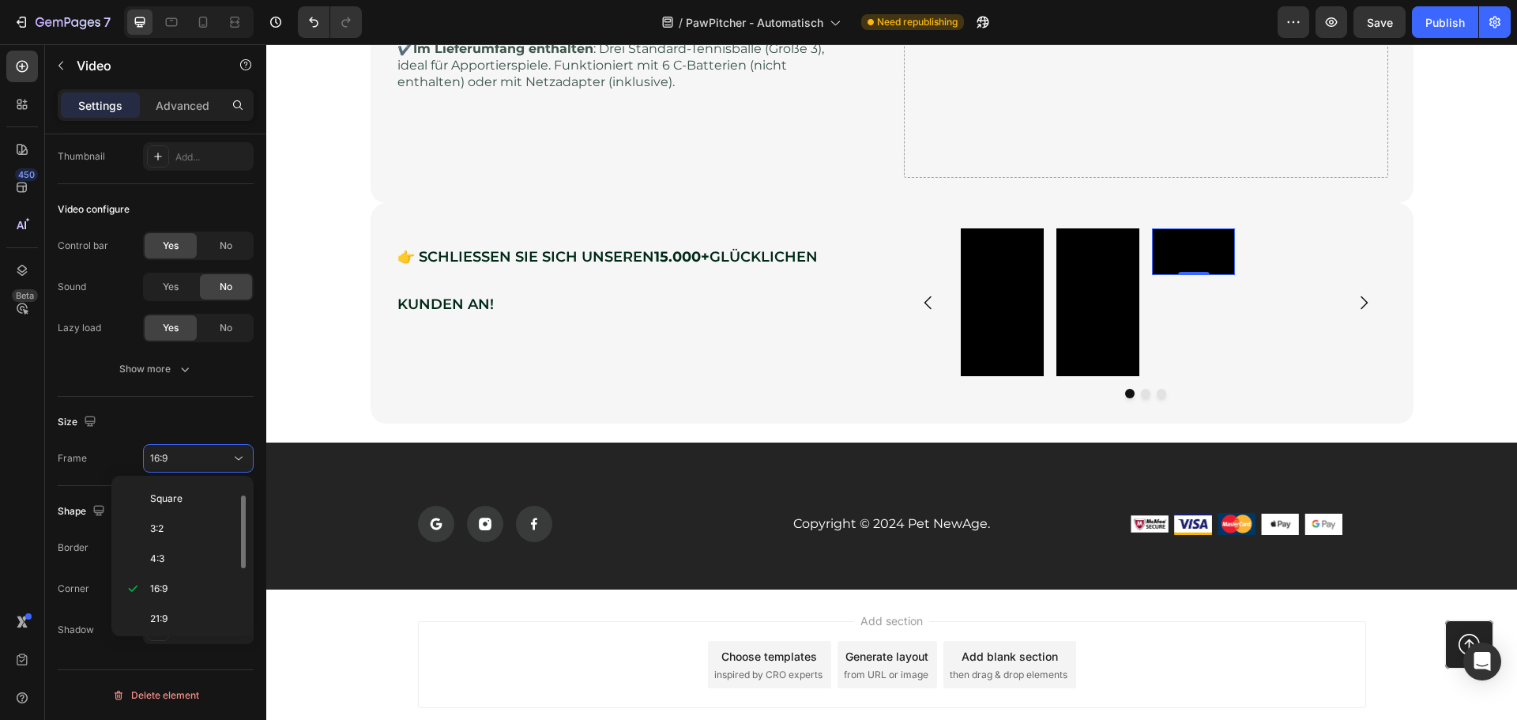
scroll to position [152, 0]
click at [178, 592] on div "9:16" at bounding box center [179, 584] width 123 height 30
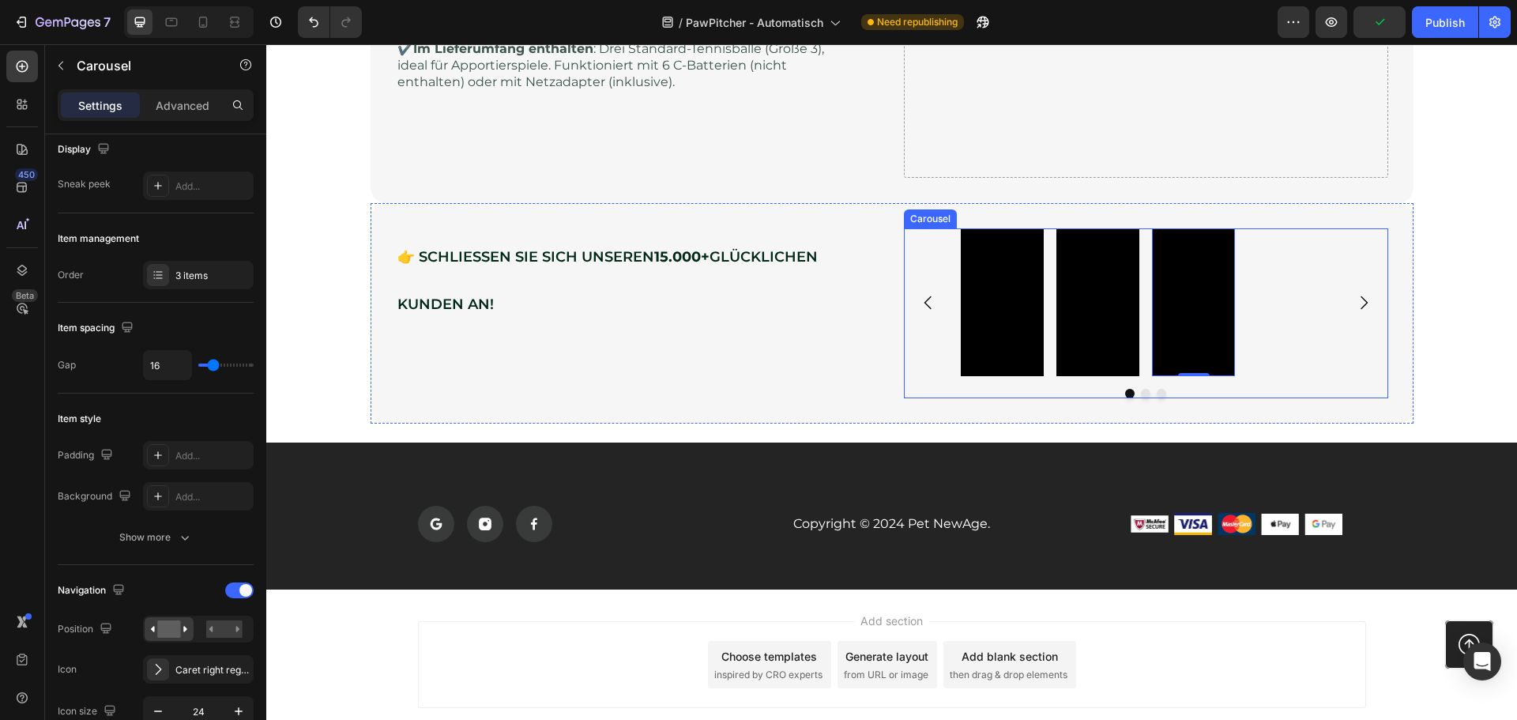
scroll to position [0, 0]
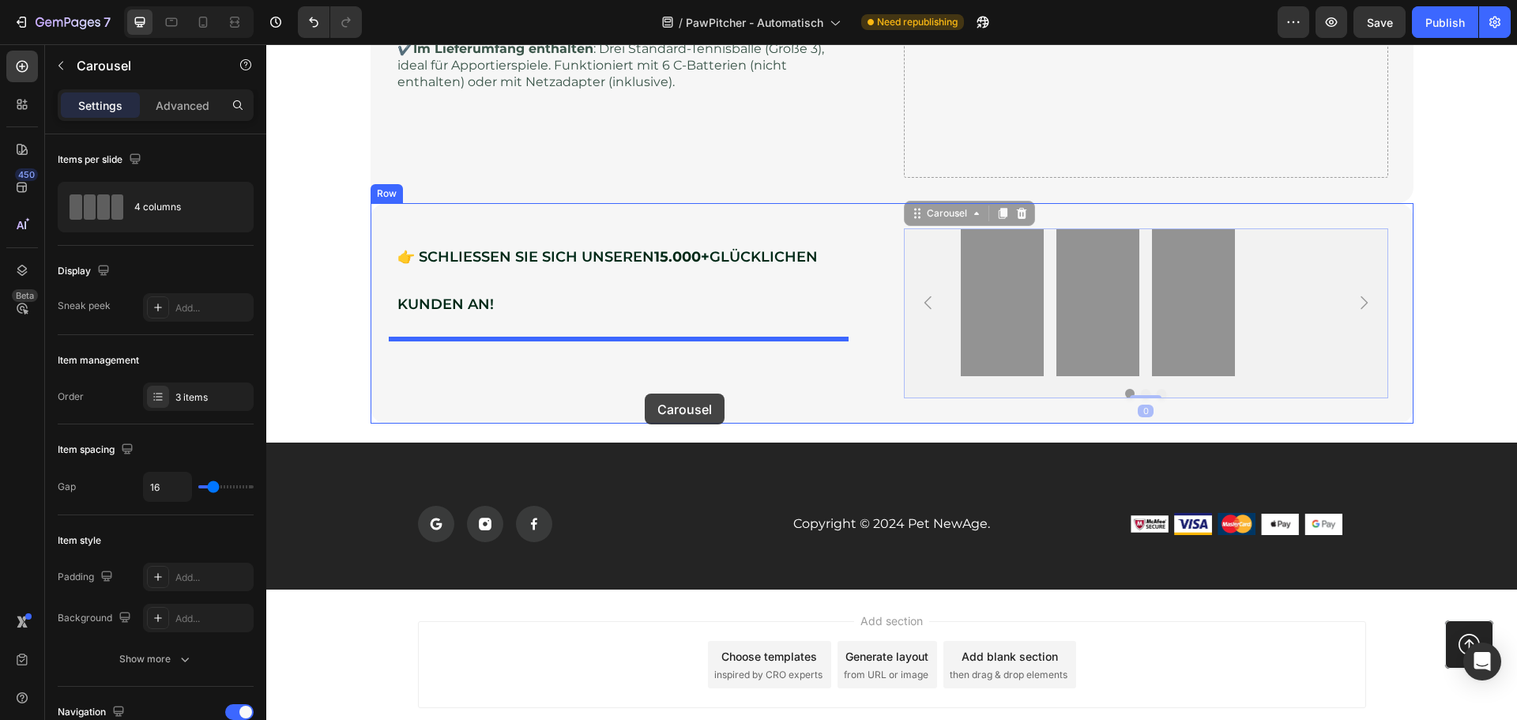
drag, startPoint x: 921, startPoint y: 335, endPoint x: 642, endPoint y: 393, distance: 284.7
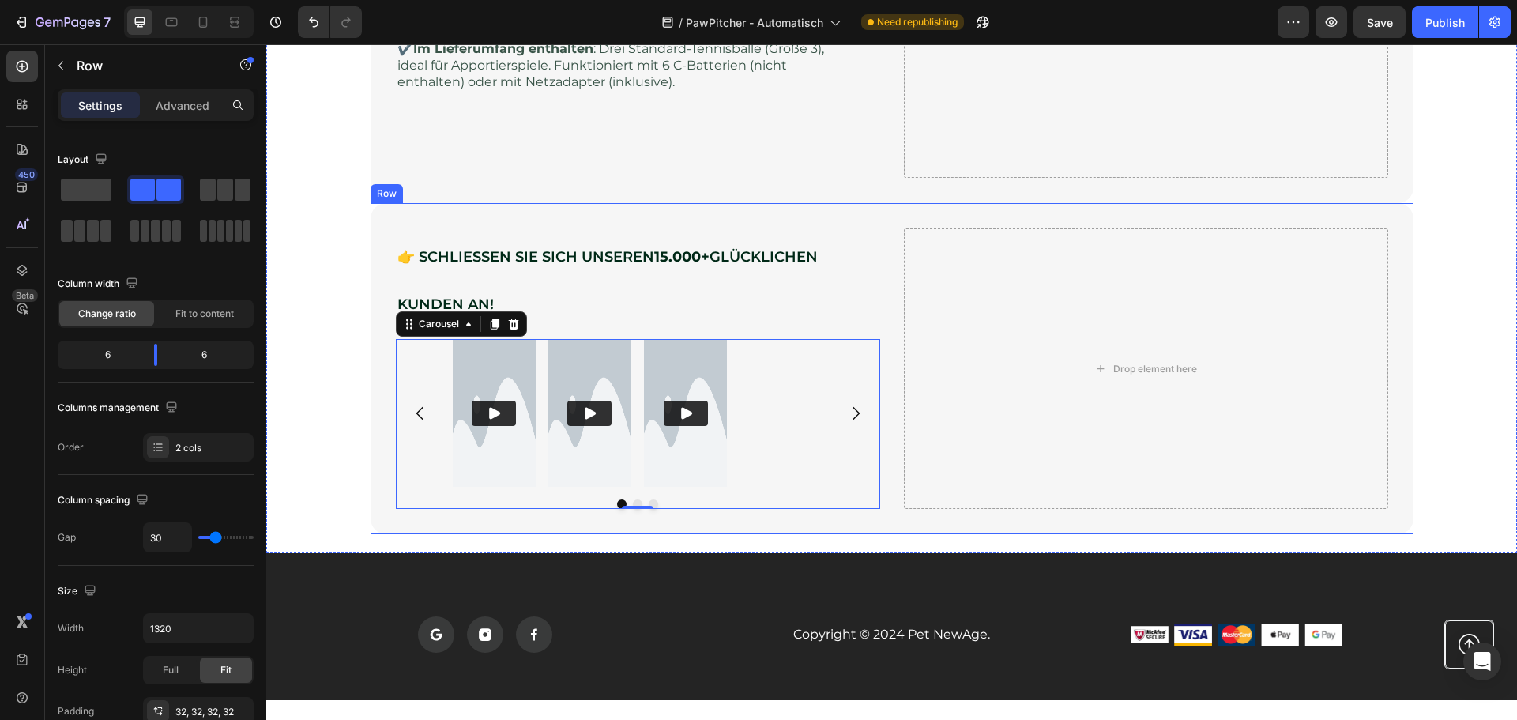
click at [807, 521] on div "👉 SCHLIESSEN SIE SICH UNSEREN 15.000+ GLÜCKLICHEN KUNDEN AN! Heading Row Video …" at bounding box center [891, 368] width 1043 height 331
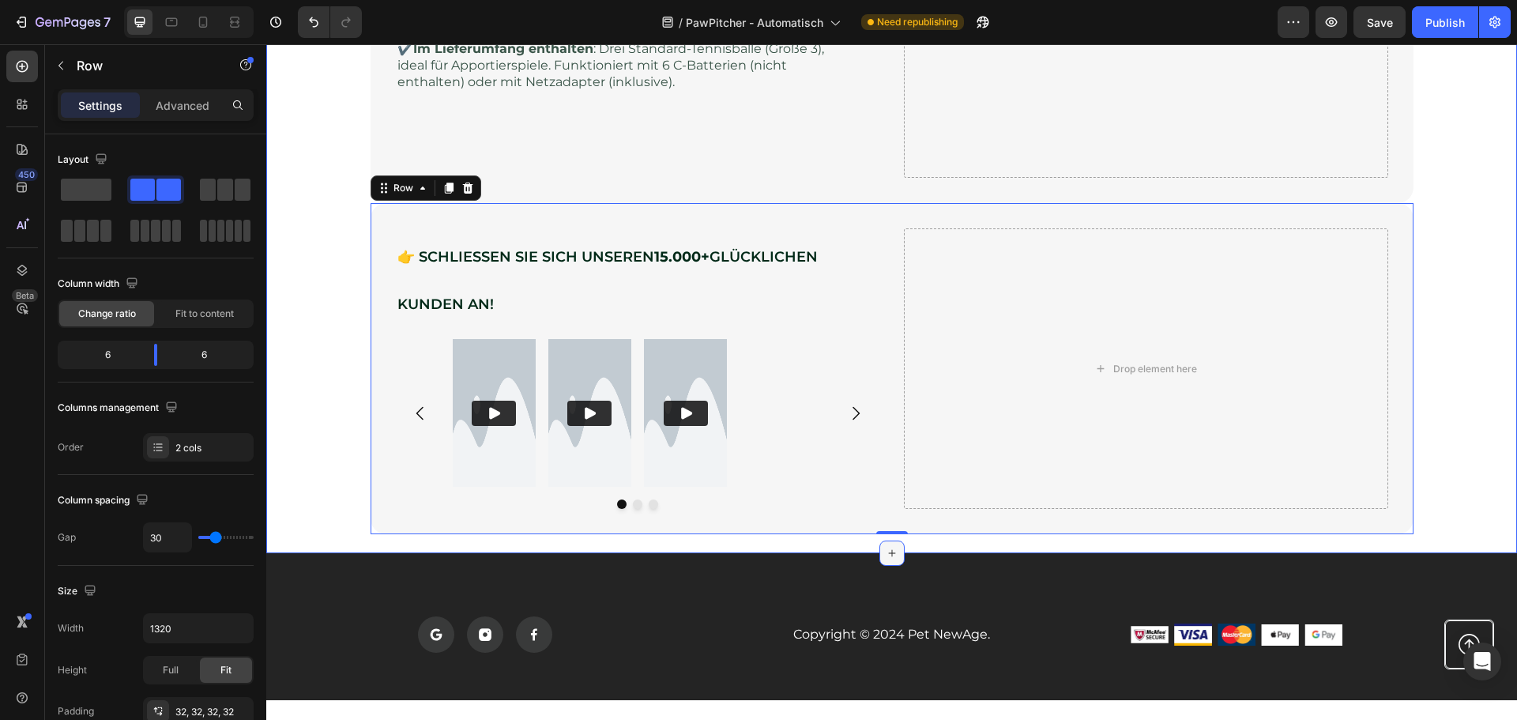
click at [885, 551] on icon at bounding box center [891, 553] width 13 height 13
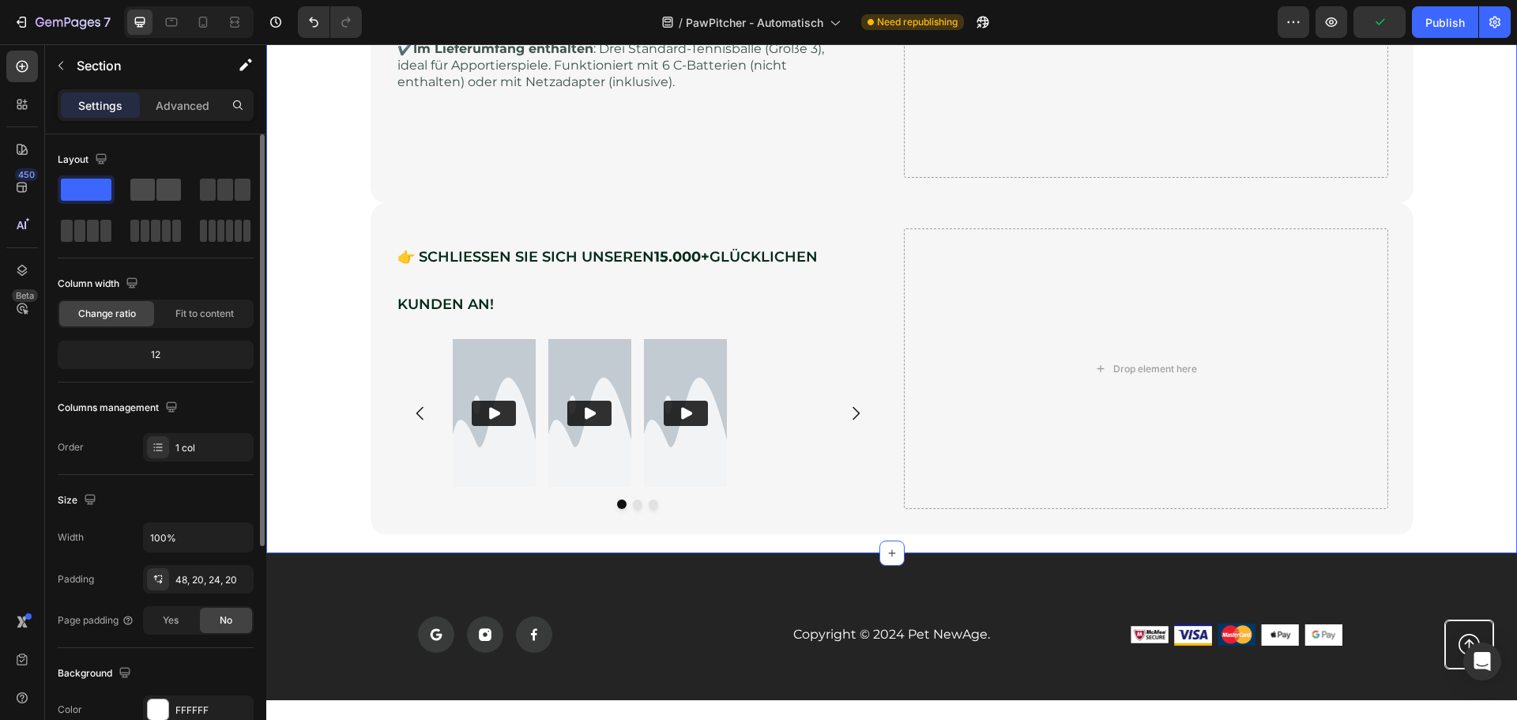
click at [165, 187] on span at bounding box center [168, 190] width 24 height 22
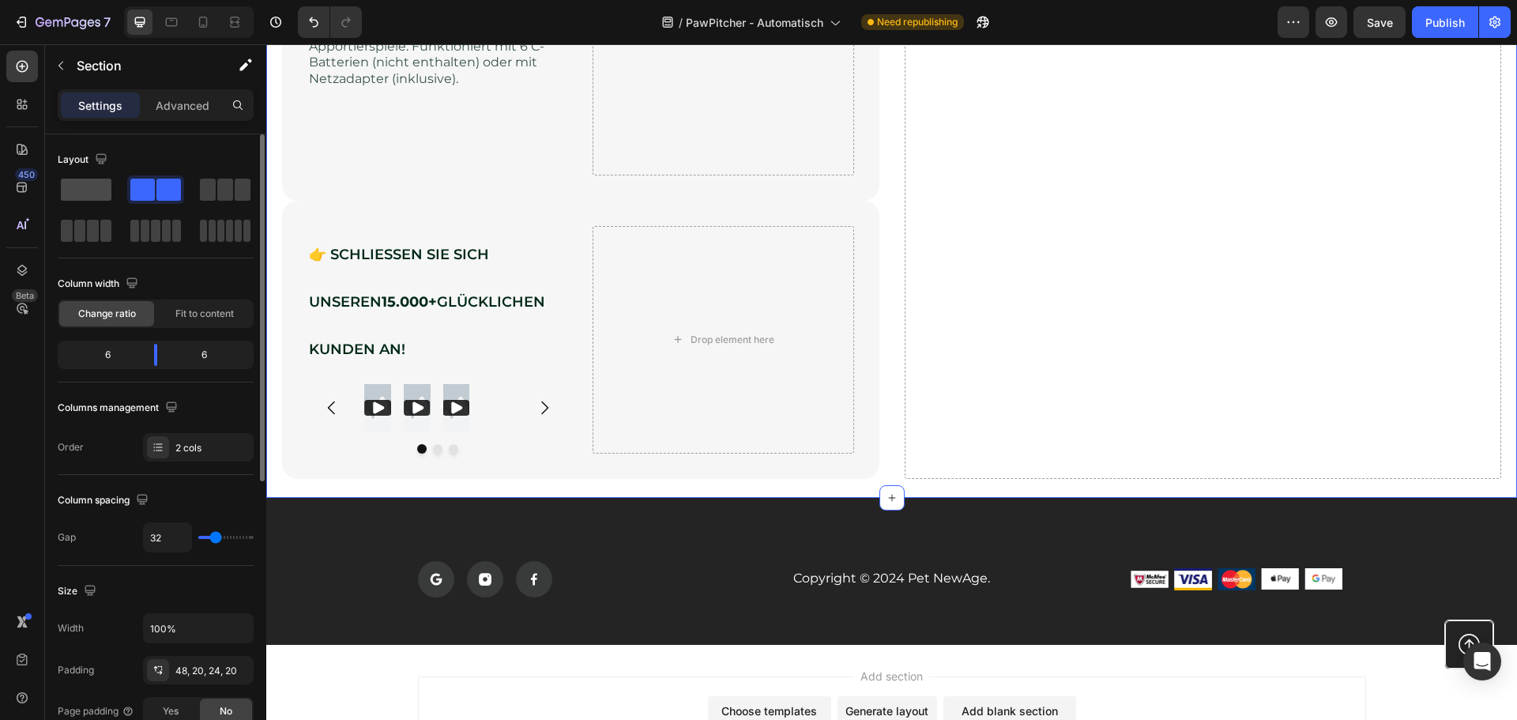
click at [81, 189] on span at bounding box center [86, 190] width 51 height 22
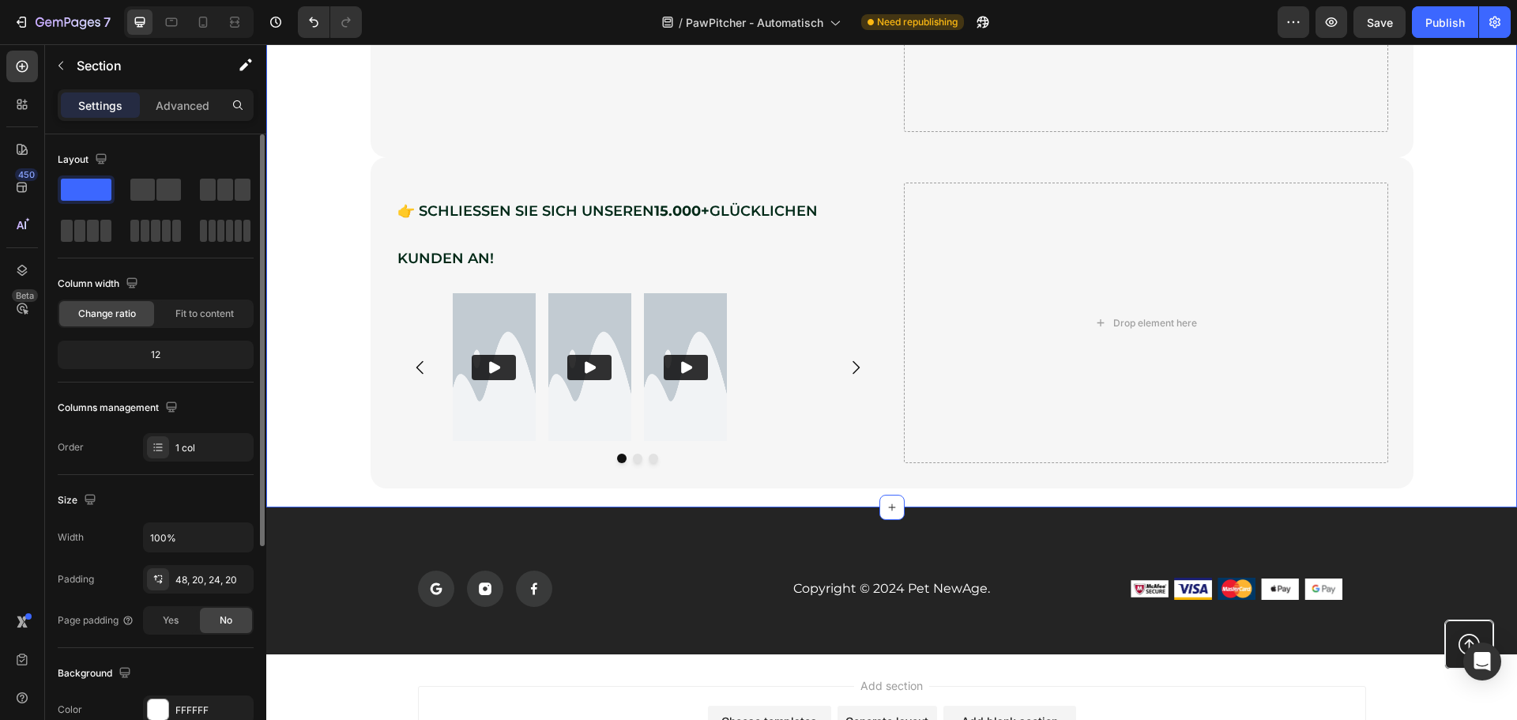
scroll to position [2379, 0]
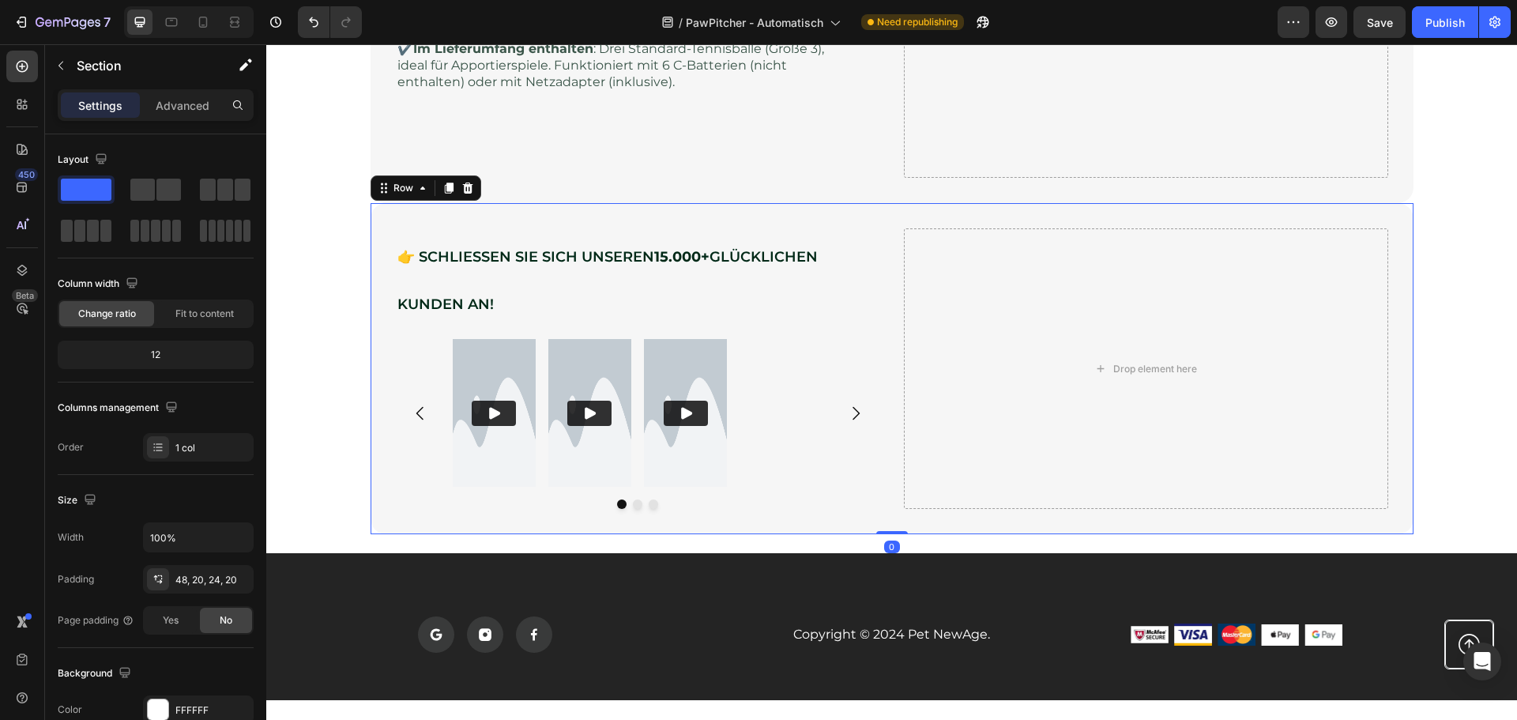
click at [566, 227] on div "👉 SCHLIESSEN SIE SICH UNSEREN 15.000+ GLÜCKLICHEN KUNDEN AN! Heading Row Video …" at bounding box center [891, 368] width 1043 height 331
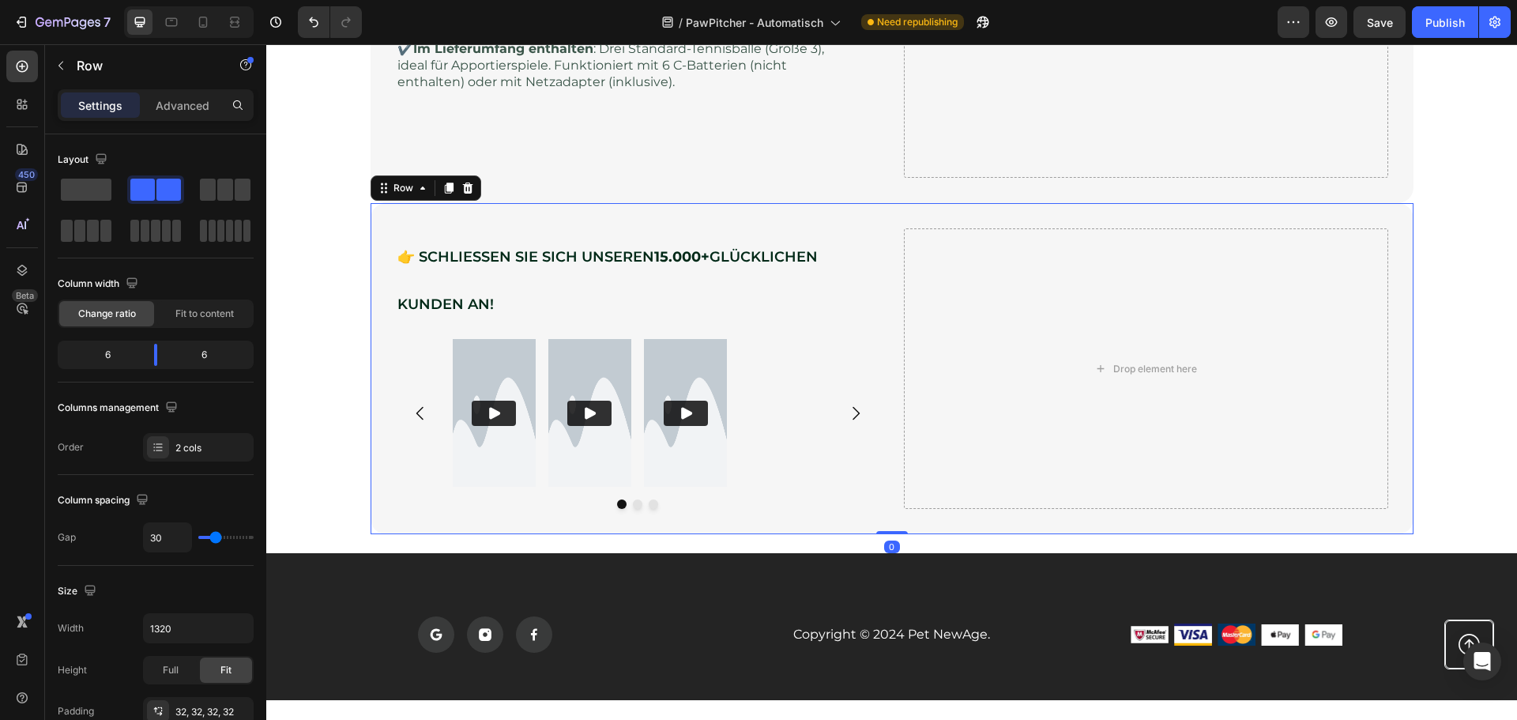
click at [563, 225] on div "👉 SCHLIESSEN SIE SICH UNSEREN 15.000+ GLÜCKLICHEN KUNDEN AN! Heading Row Video …" at bounding box center [891, 368] width 1043 height 331
click at [102, 189] on span at bounding box center [86, 190] width 51 height 22
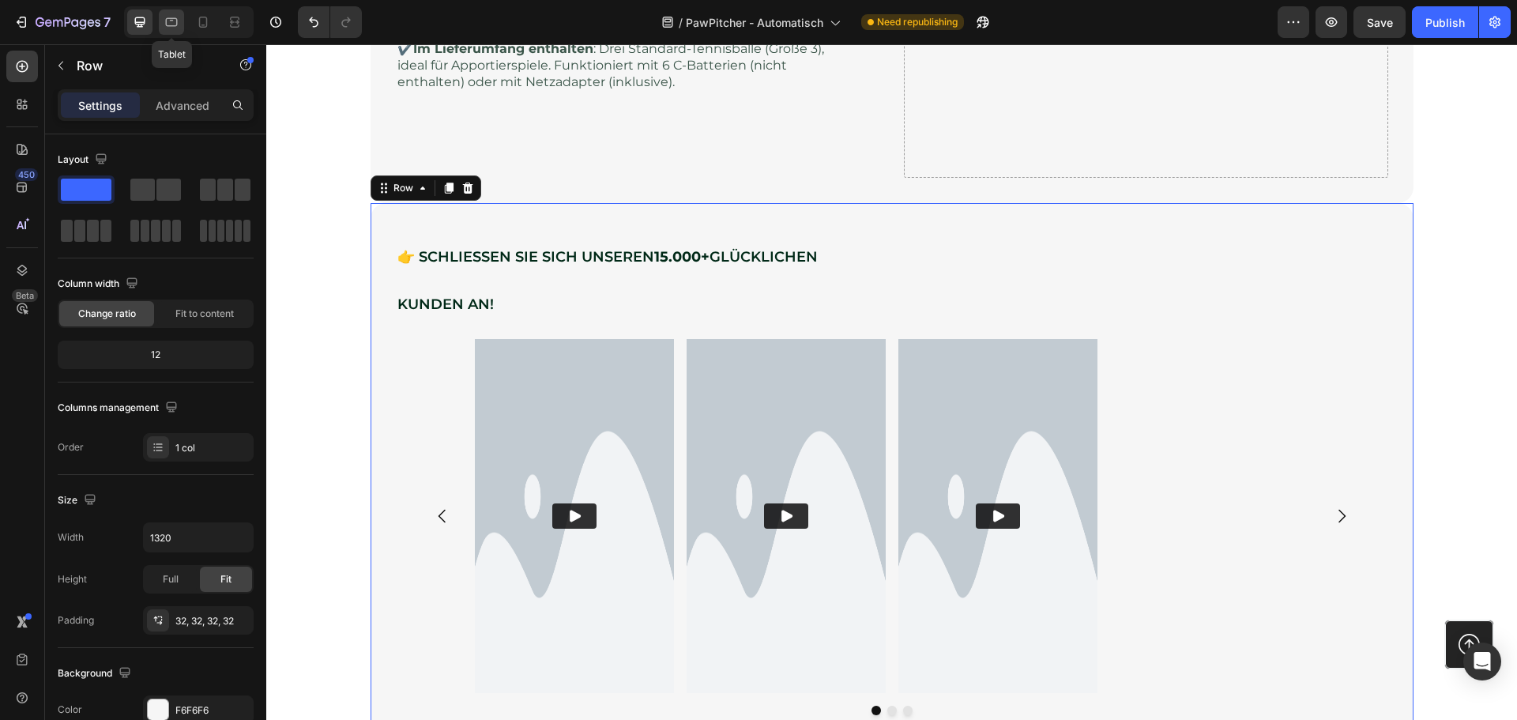
click at [176, 21] on icon at bounding box center [172, 22] width 16 height 16
type input "100%"
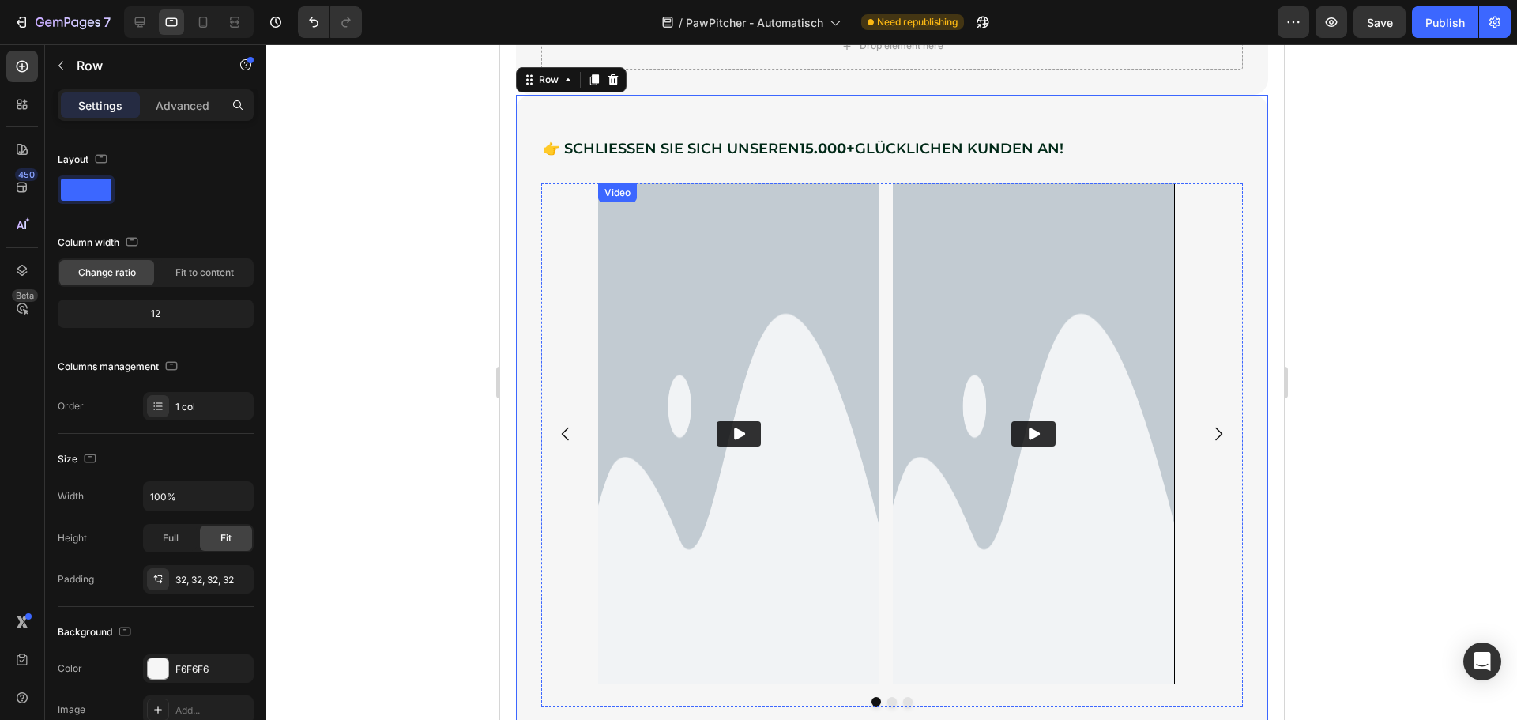
scroll to position [2137, 0]
click at [201, 21] on icon at bounding box center [203, 22] width 16 height 16
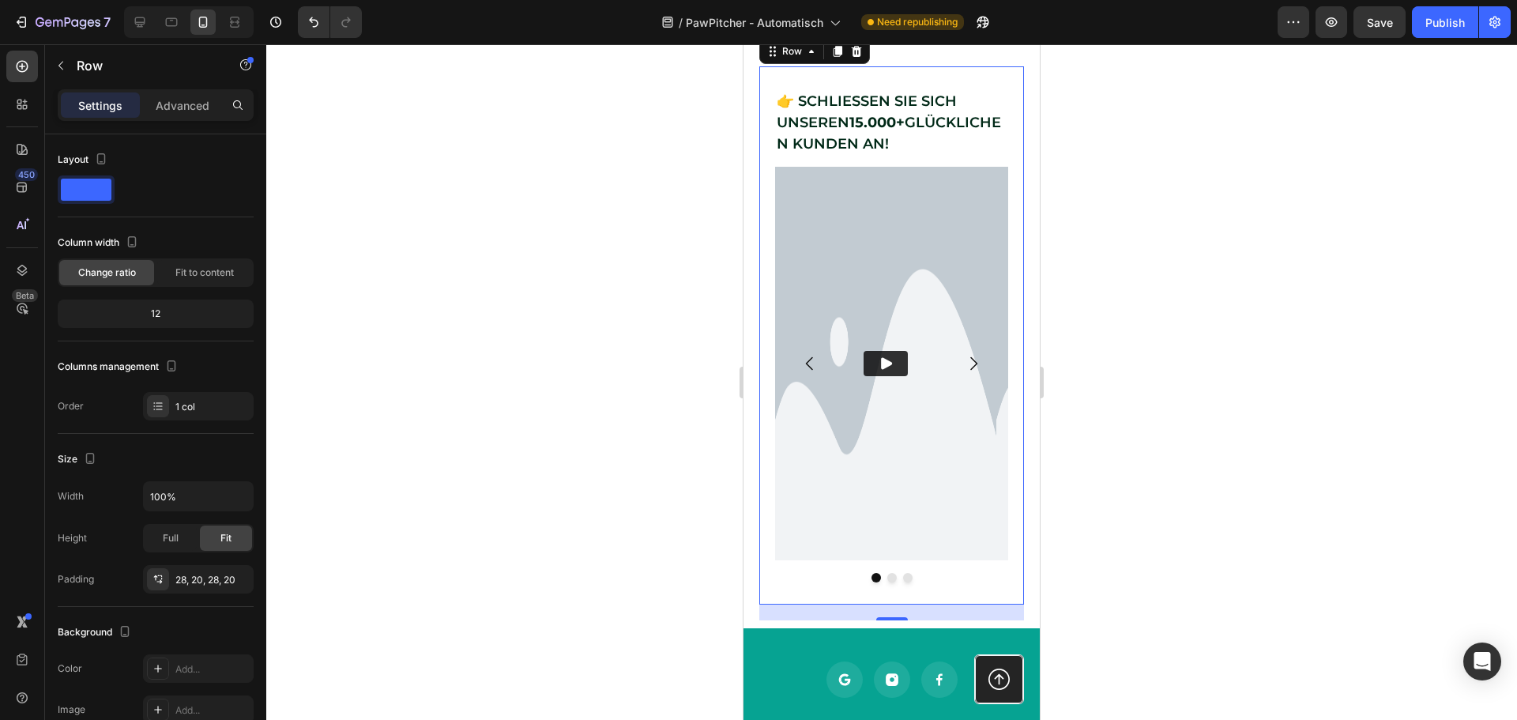
scroll to position [2052, 0]
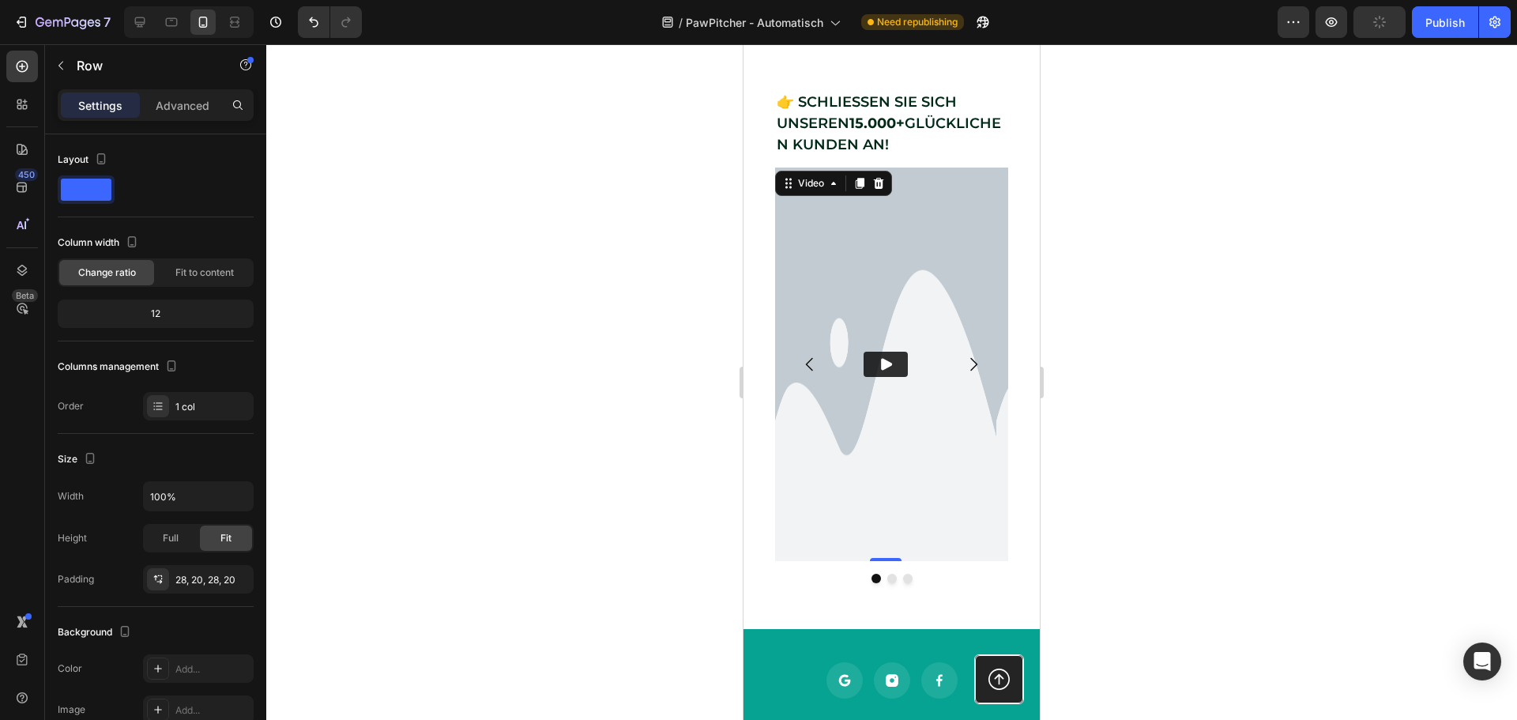
click at [888, 372] on icon "Play" at bounding box center [886, 364] width 16 height 16
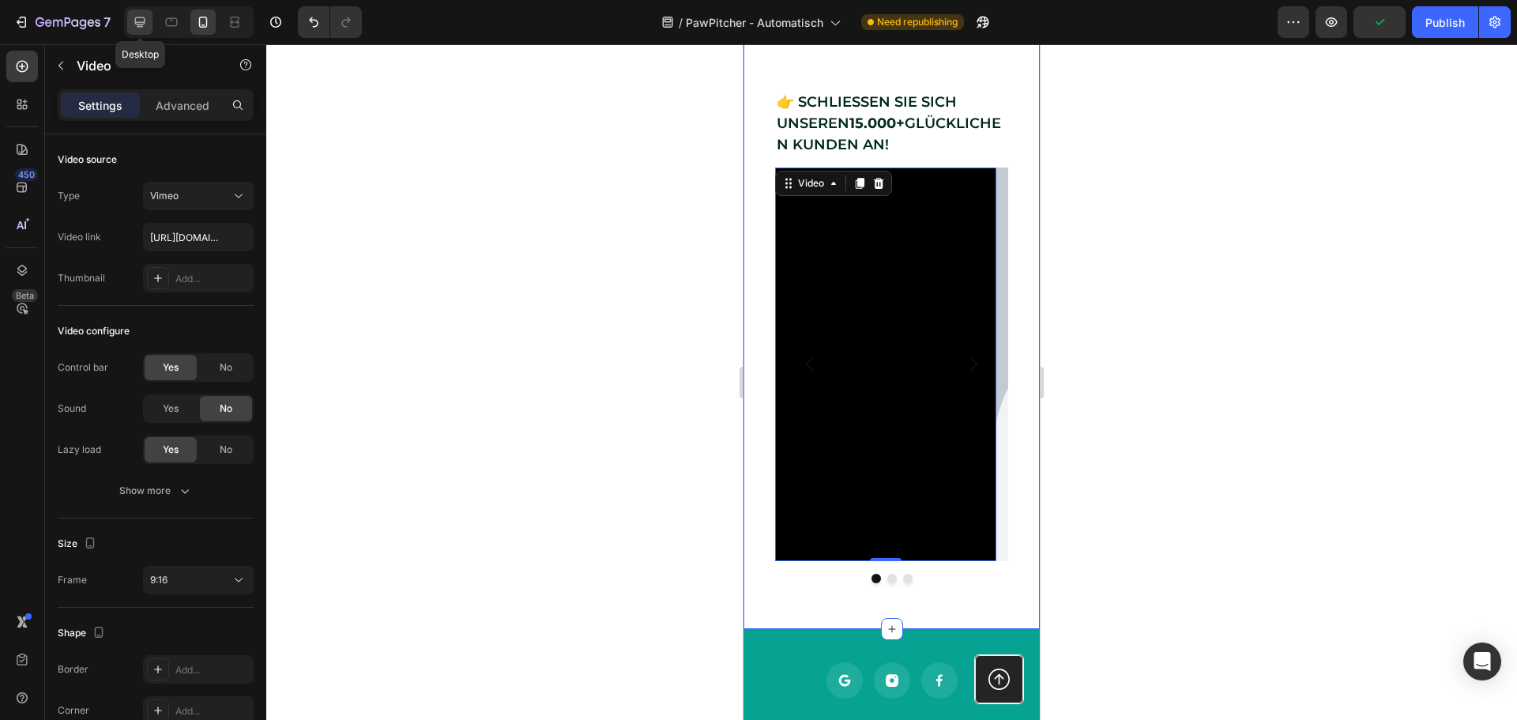
click at [148, 21] on icon at bounding box center [140, 22] width 16 height 16
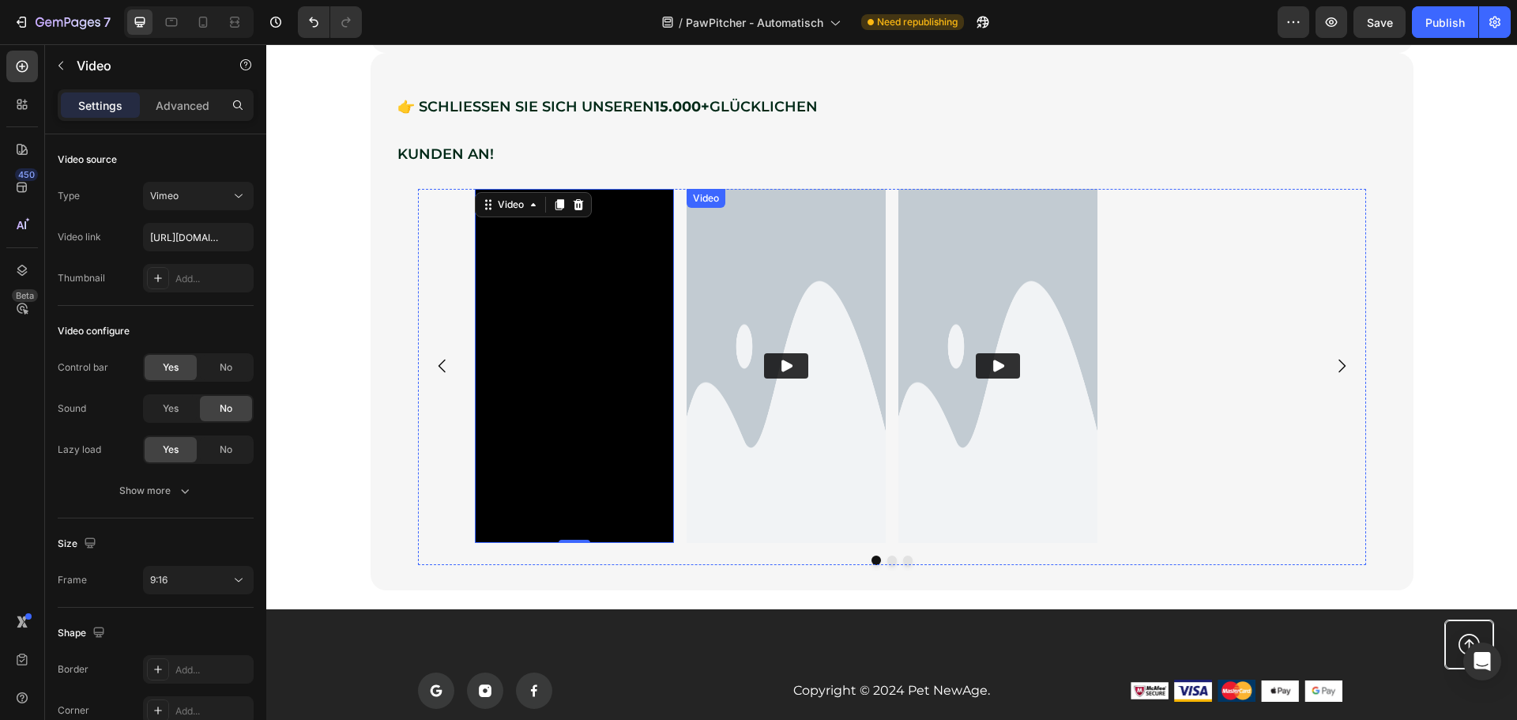
scroll to position [2539, 0]
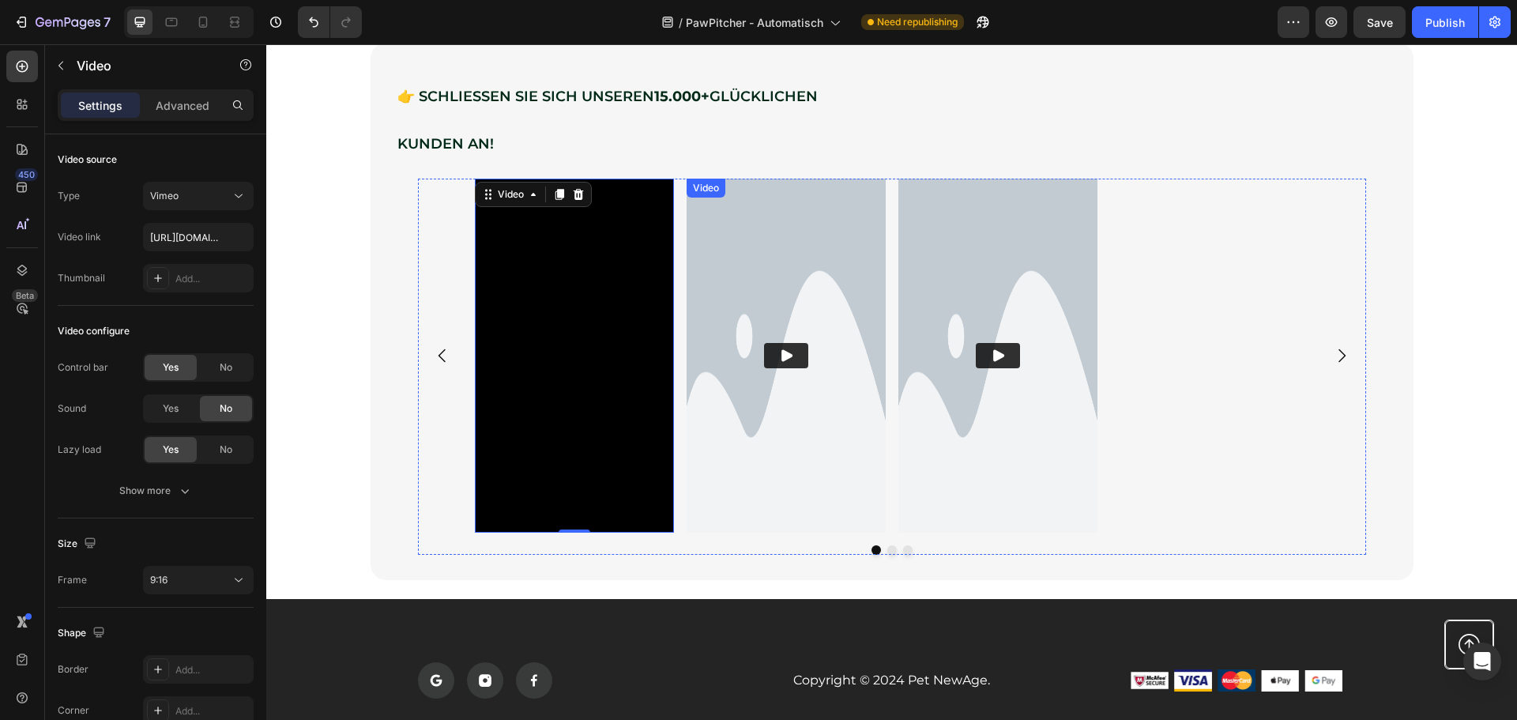
click at [795, 354] on button "Play" at bounding box center [786, 355] width 44 height 25
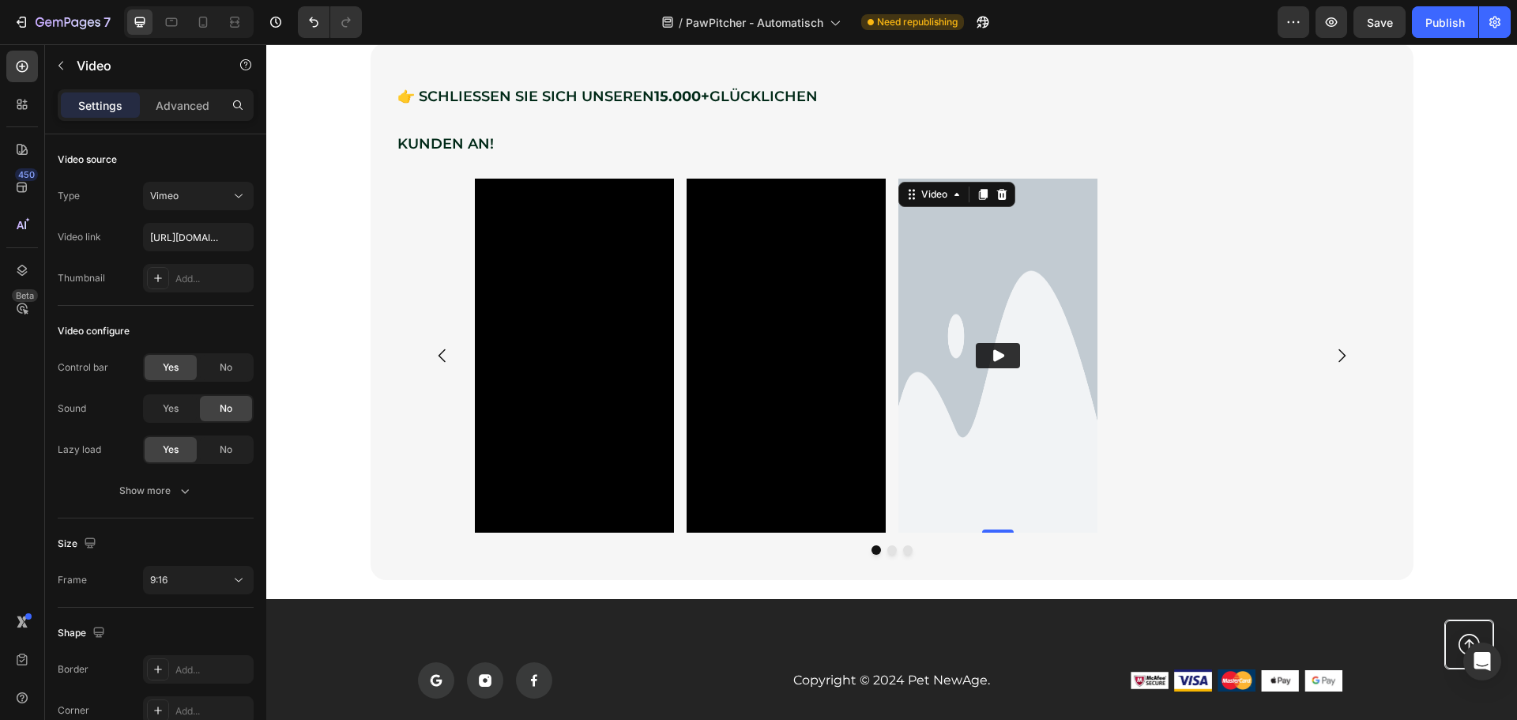
click at [993, 357] on icon "Play" at bounding box center [998, 356] width 11 height 12
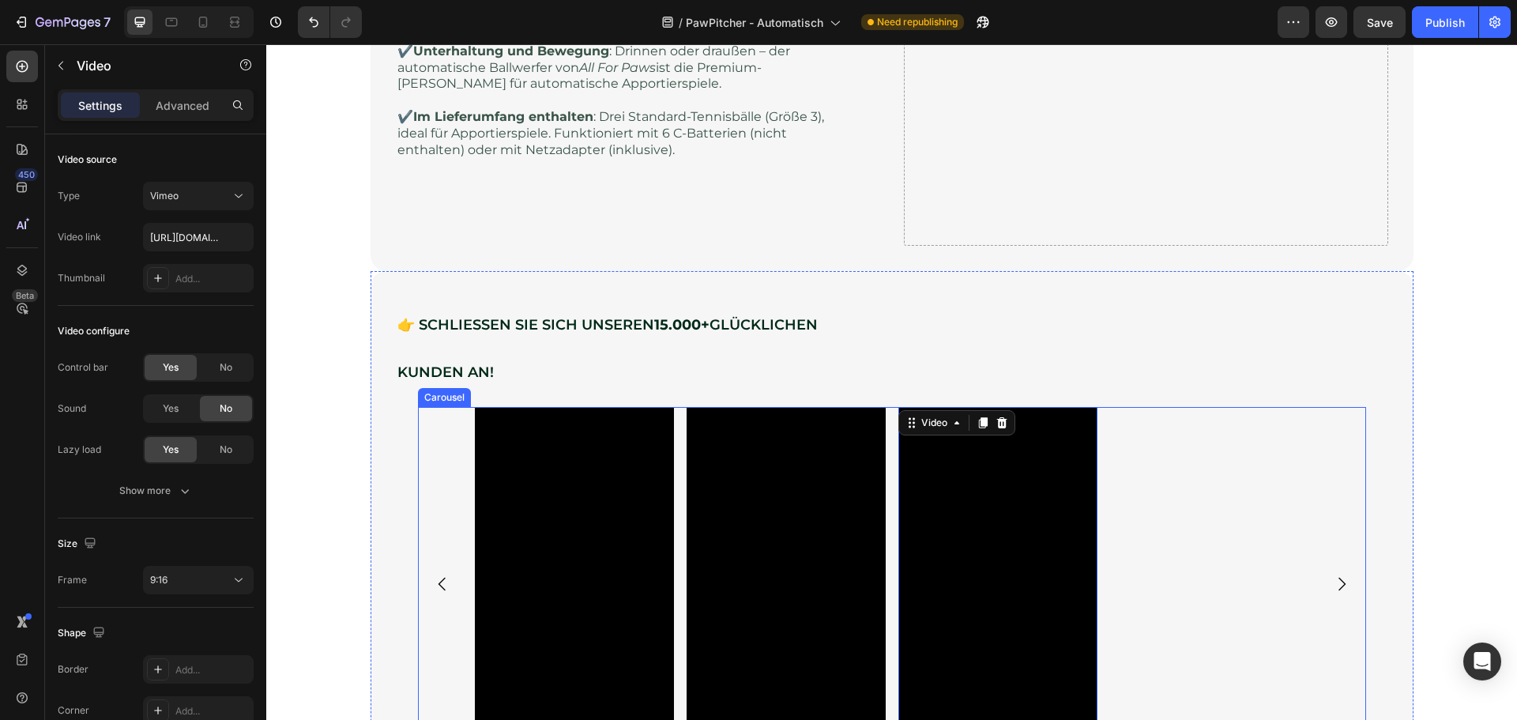
scroll to position [2223, 0]
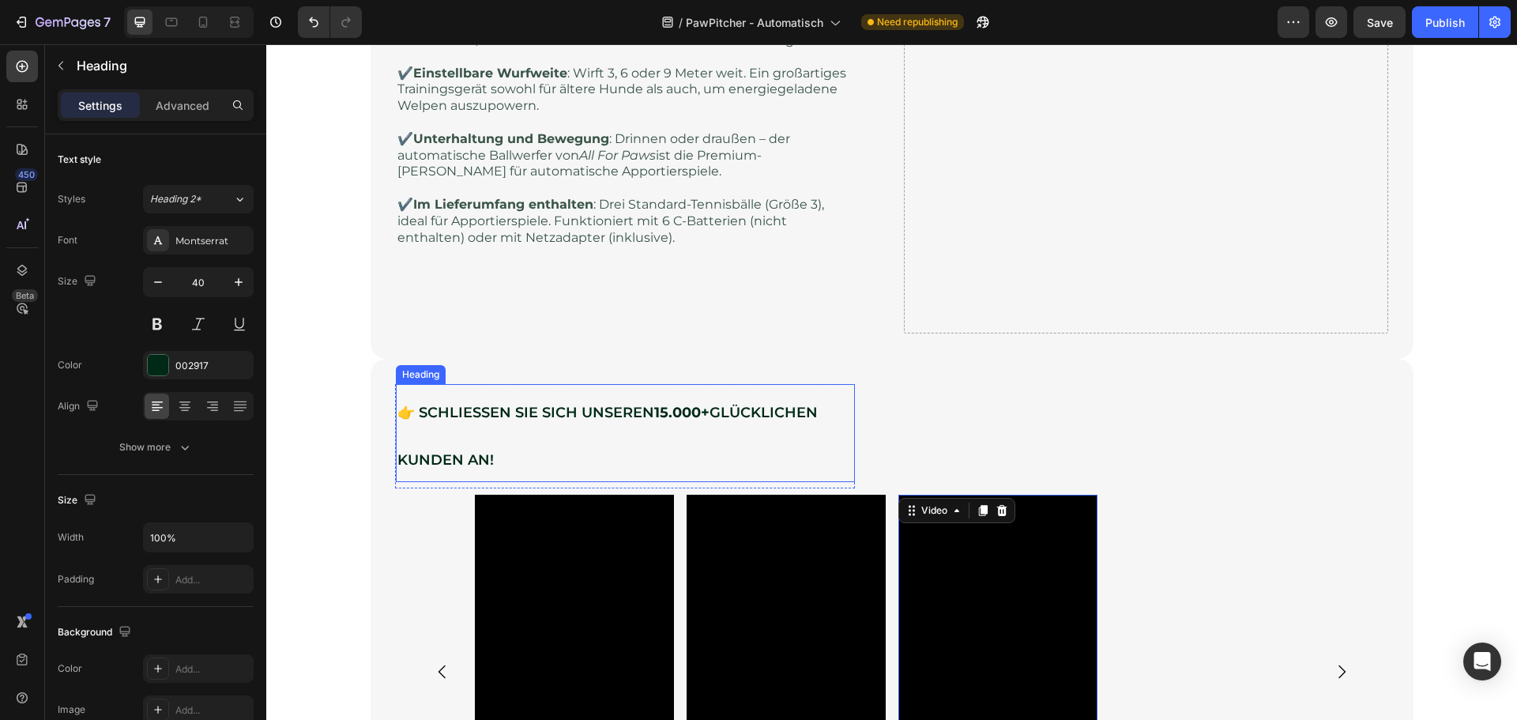
click at [739, 415] on span "👉 SCHLIESSEN SIE SICH UNSEREN 15.000+ GLÜCKLICHEN KUNDEN AN!" at bounding box center [607, 436] width 420 height 65
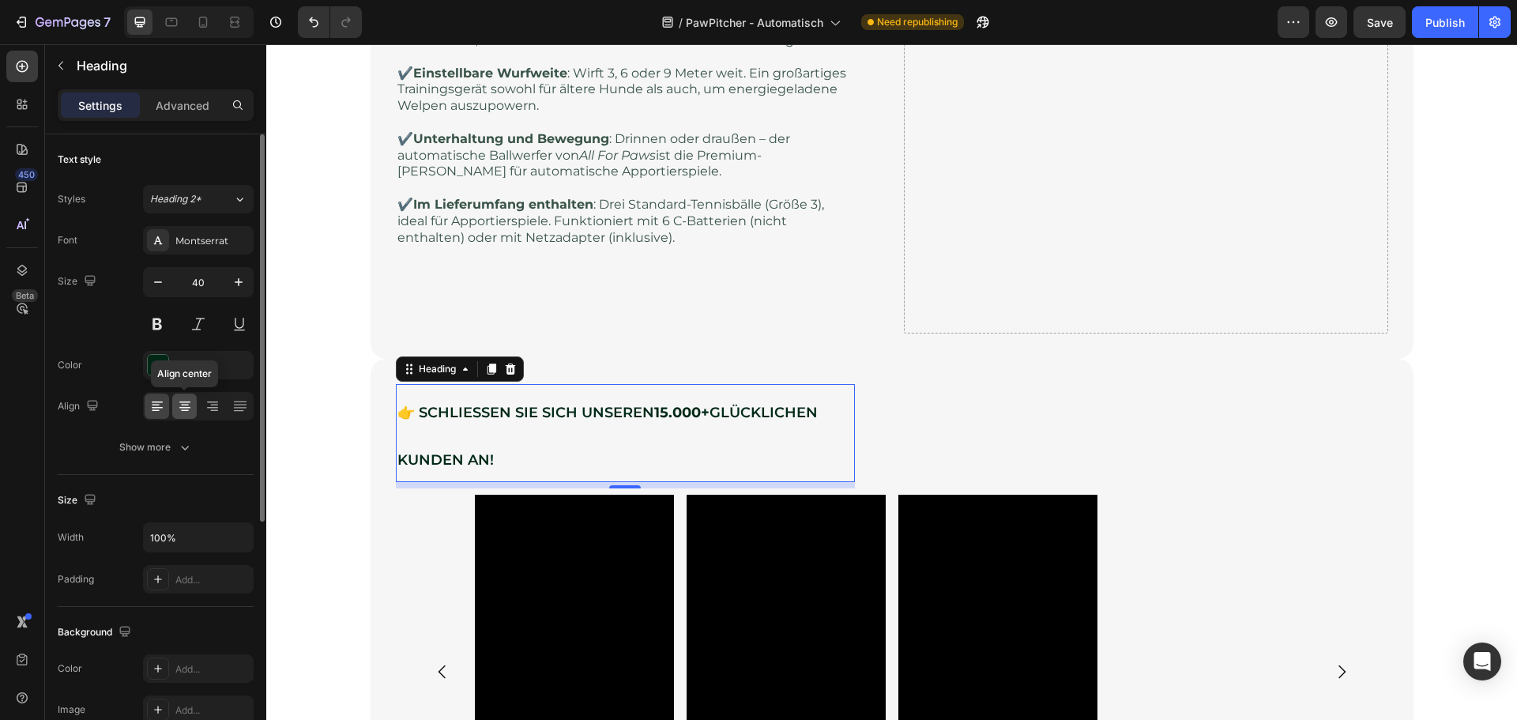
click at [184, 402] on icon at bounding box center [184, 402] width 11 height 2
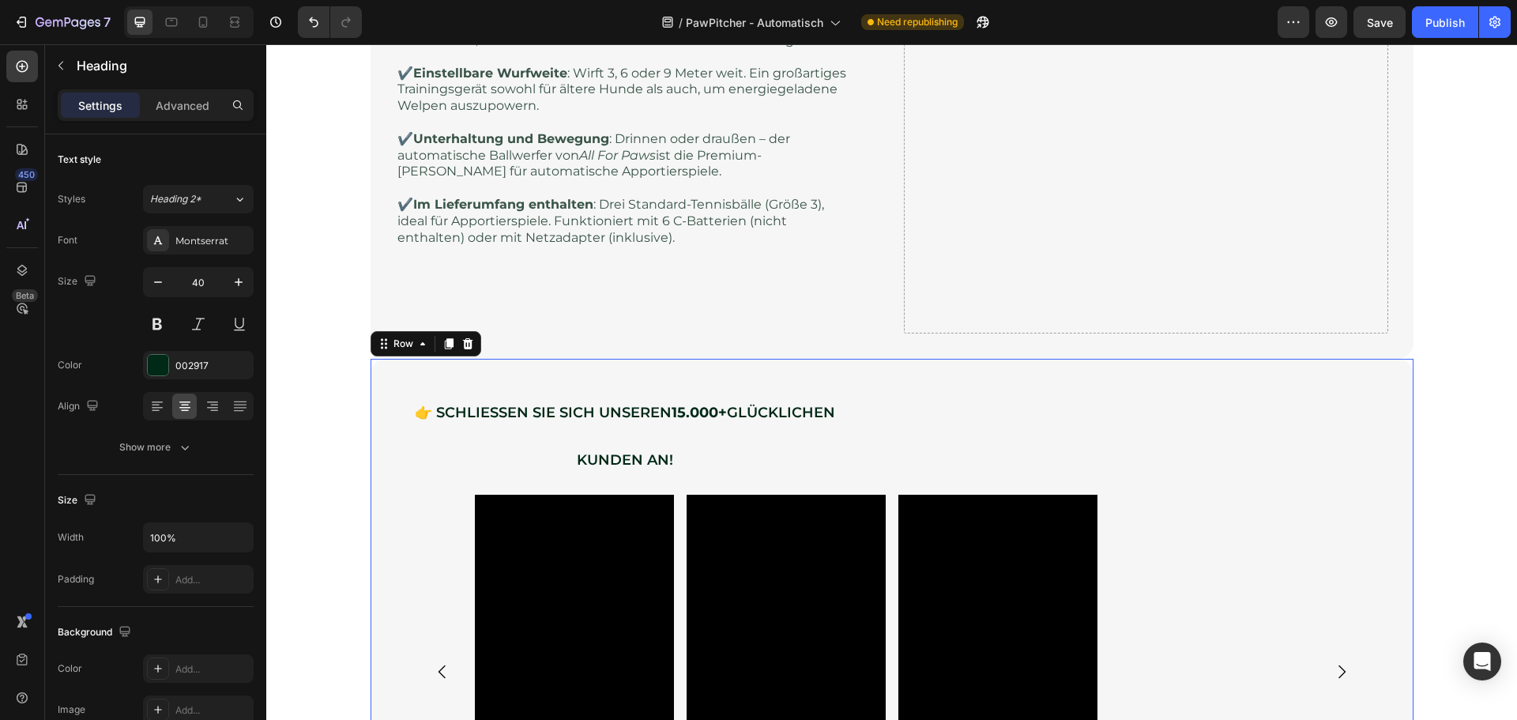
click at [1018, 399] on div "👉 SCHLIESSEN SIE SICH UNSEREN 15.000+ GLÜCKLICHEN KUNDEN AN! Heading Row Video …" at bounding box center [892, 627] width 992 height 487
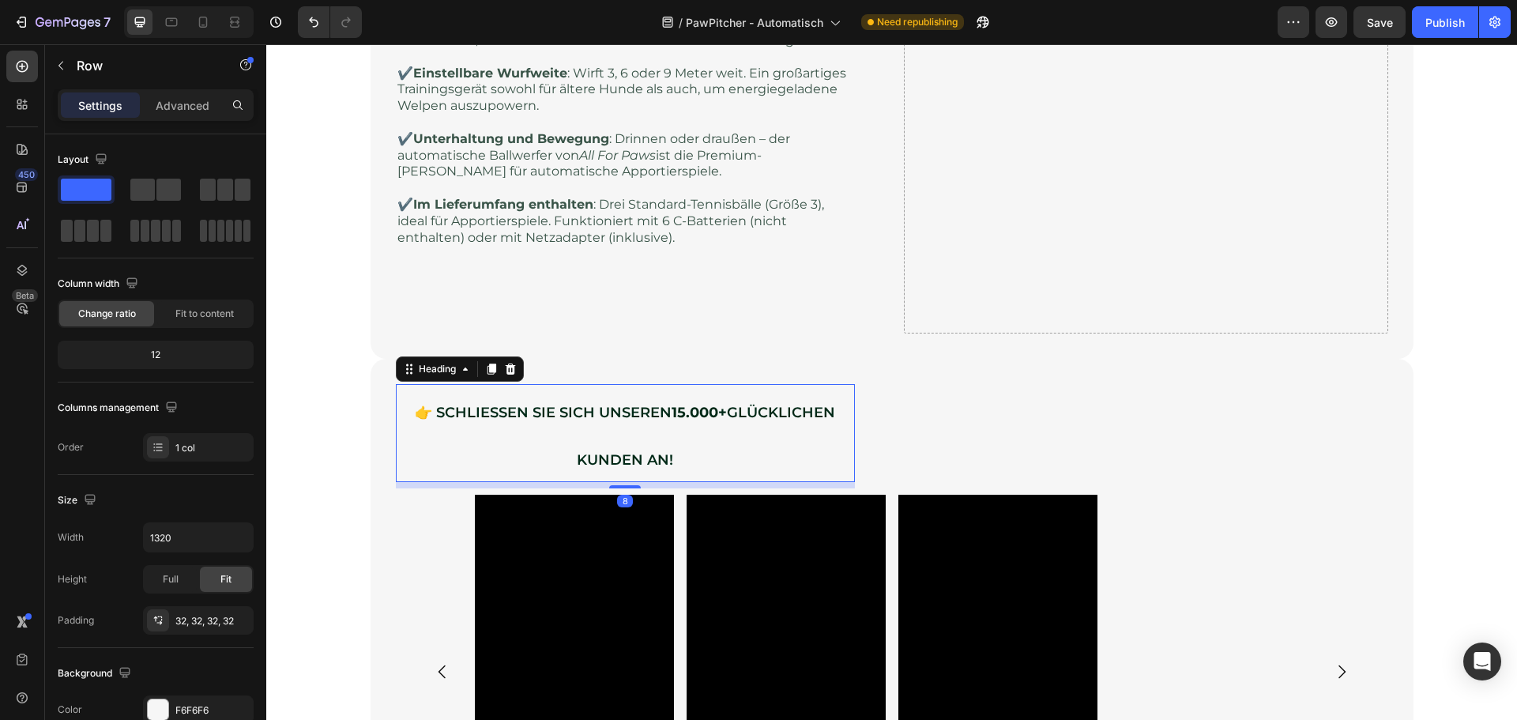
click at [750, 426] on h2 "👉 SCHLIESSEN SIE SICH UNSEREN 15.000+ GLÜCKLICHEN KUNDEN AN!" at bounding box center [625, 433] width 459 height 98
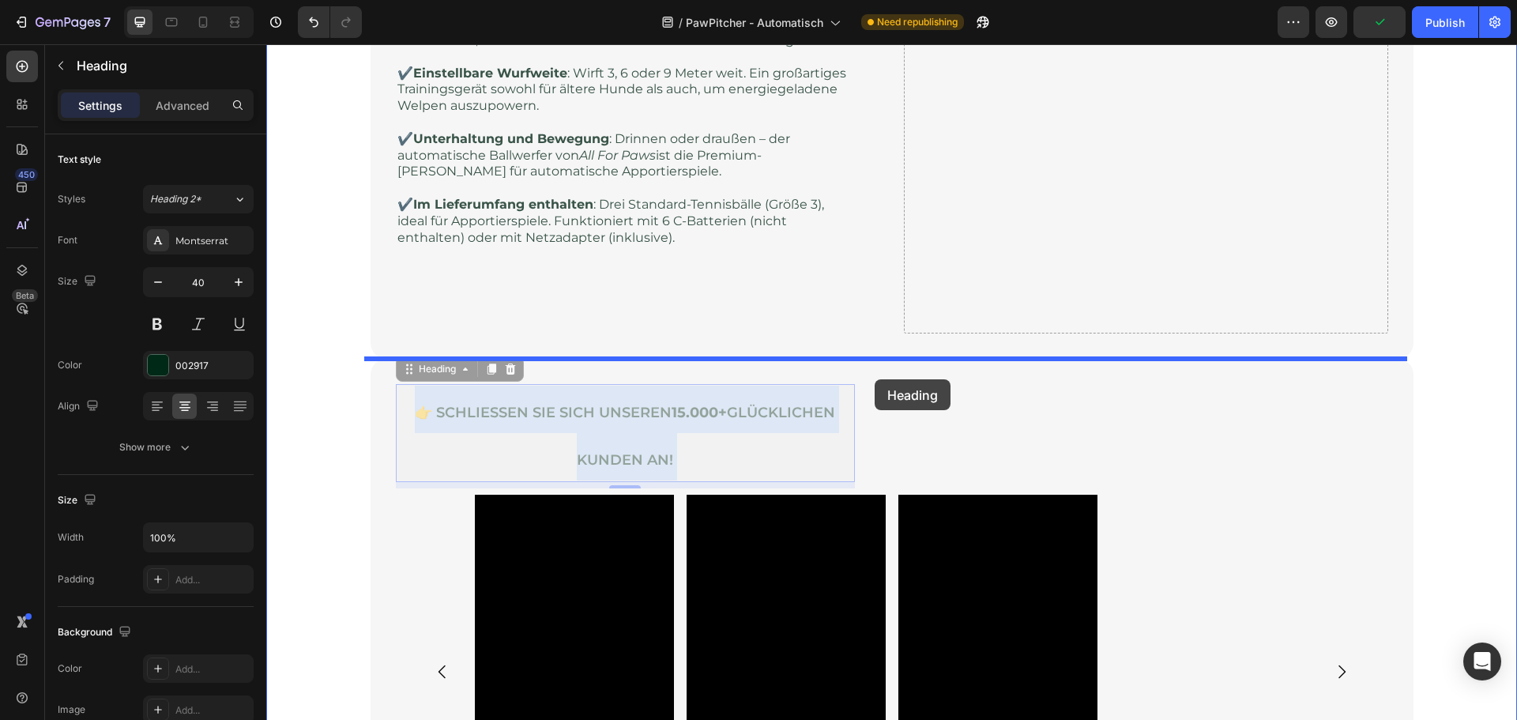
drag, startPoint x: 635, startPoint y: 438, endPoint x: 874, endPoint y: 379, distance: 246.6
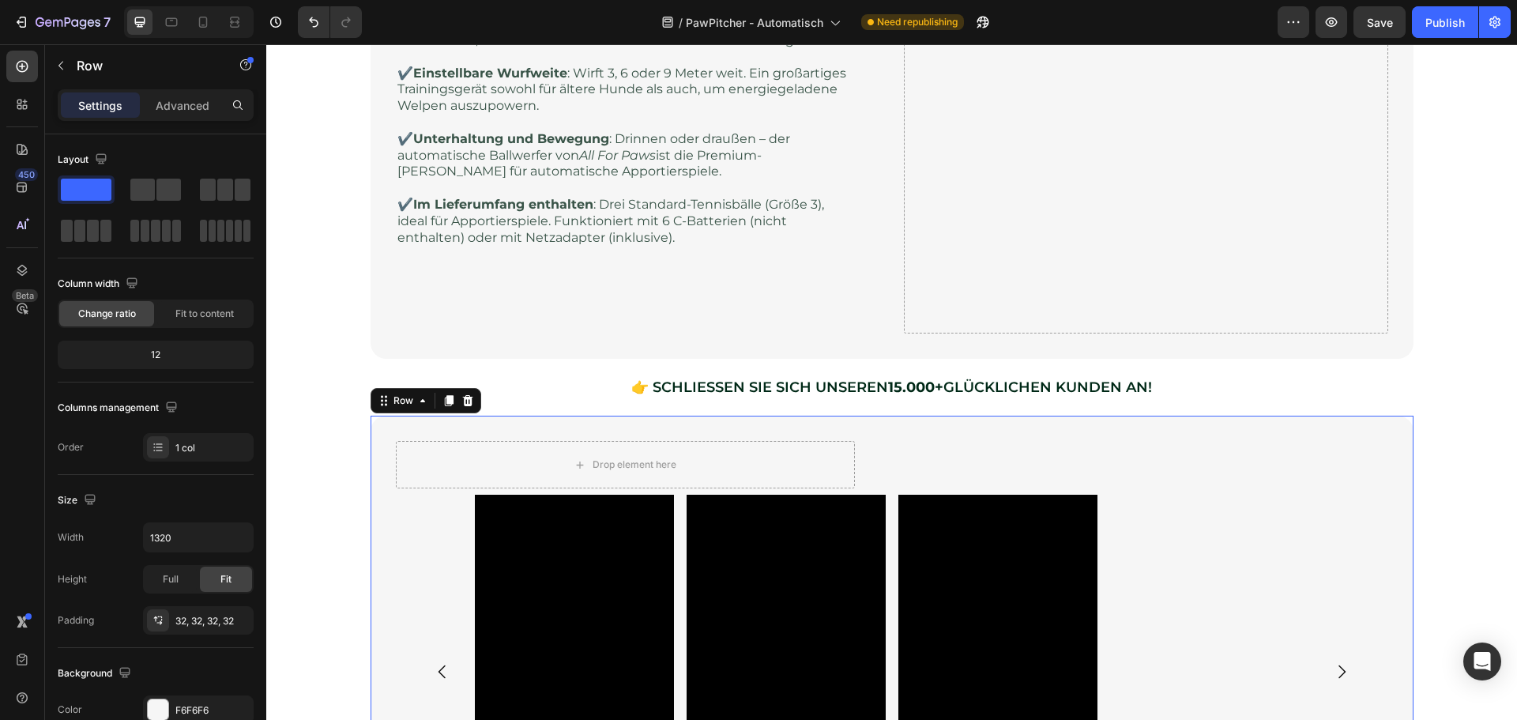
click at [912, 443] on div "Drop element here Row Video Video Video [GEOGRAPHIC_DATA]" at bounding box center [892, 656] width 992 height 430
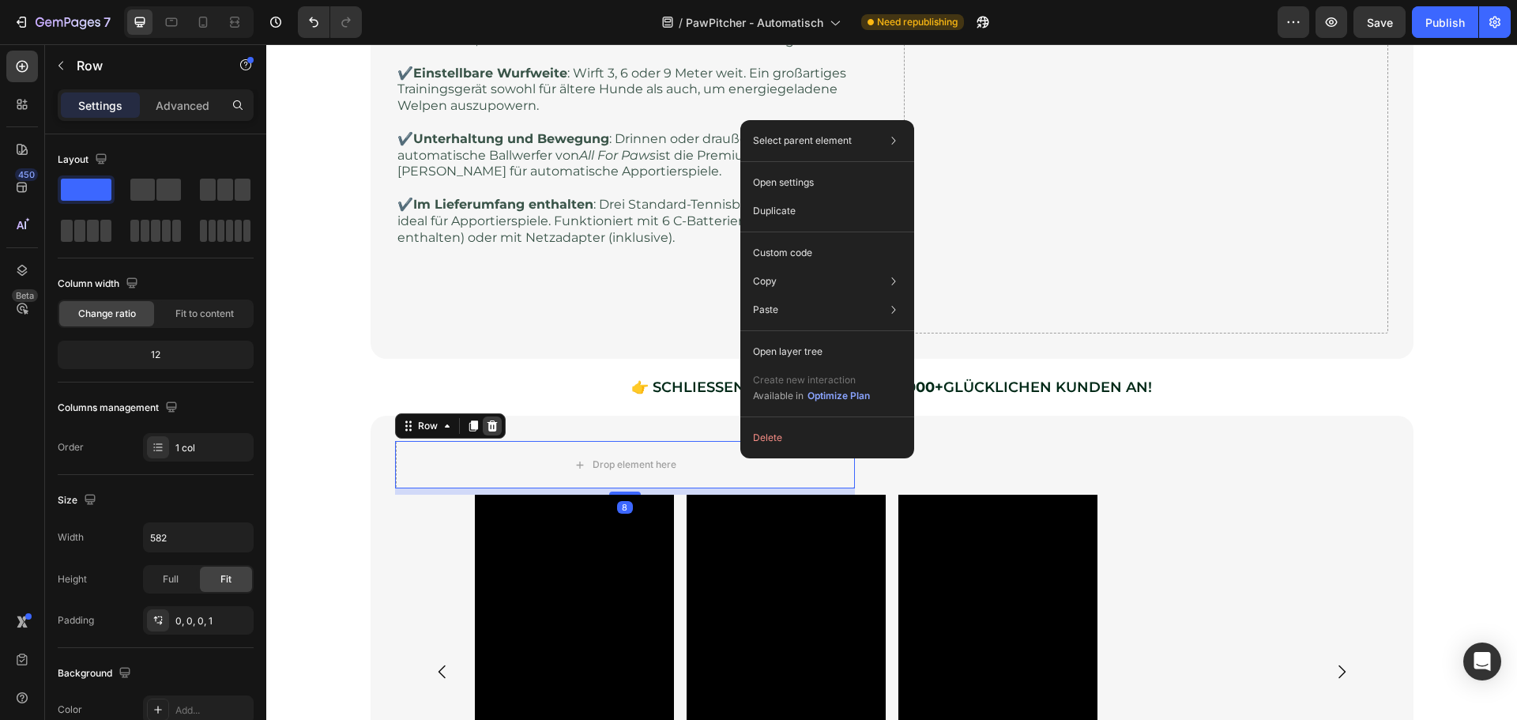
click at [487, 428] on icon at bounding box center [492, 425] width 10 height 11
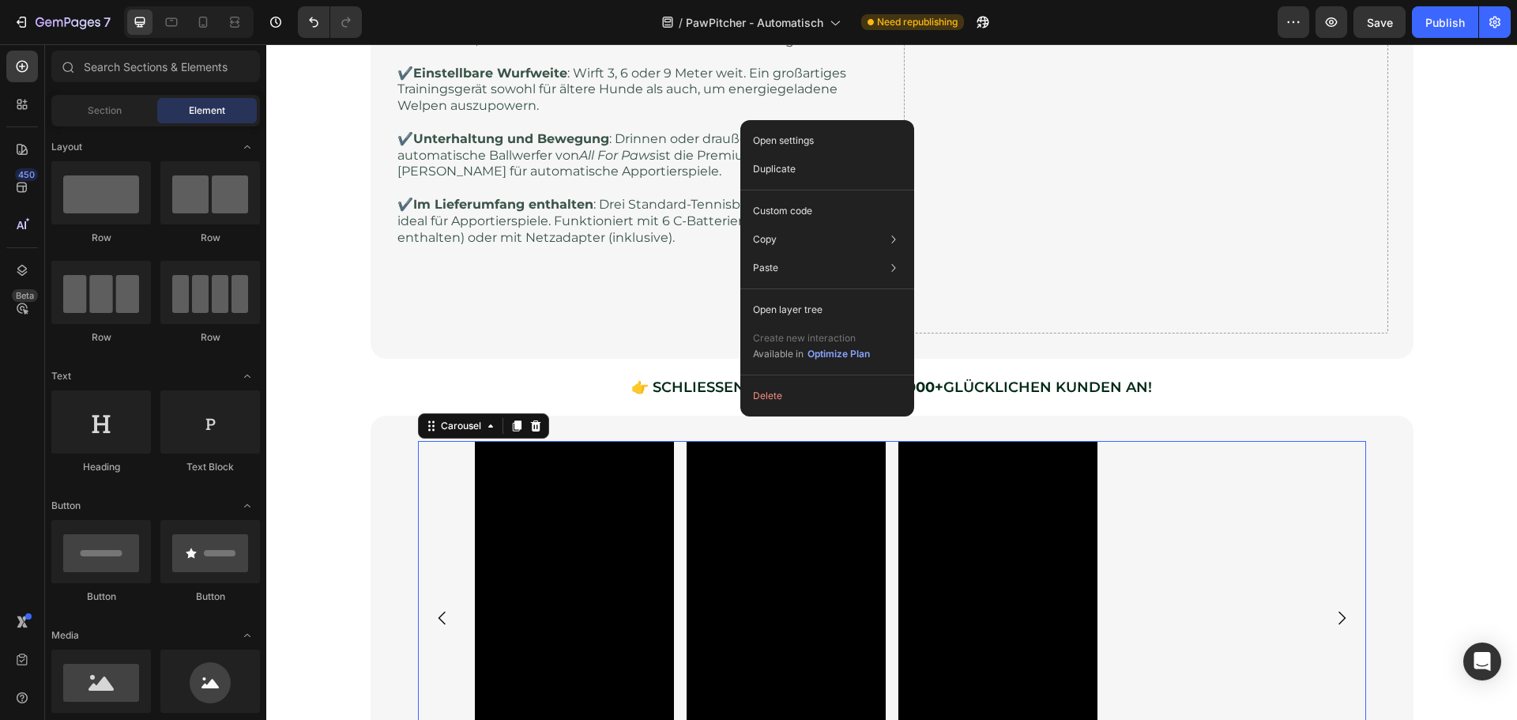
click at [1227, 476] on div "Video Video Video" at bounding box center [892, 618] width 834 height 354
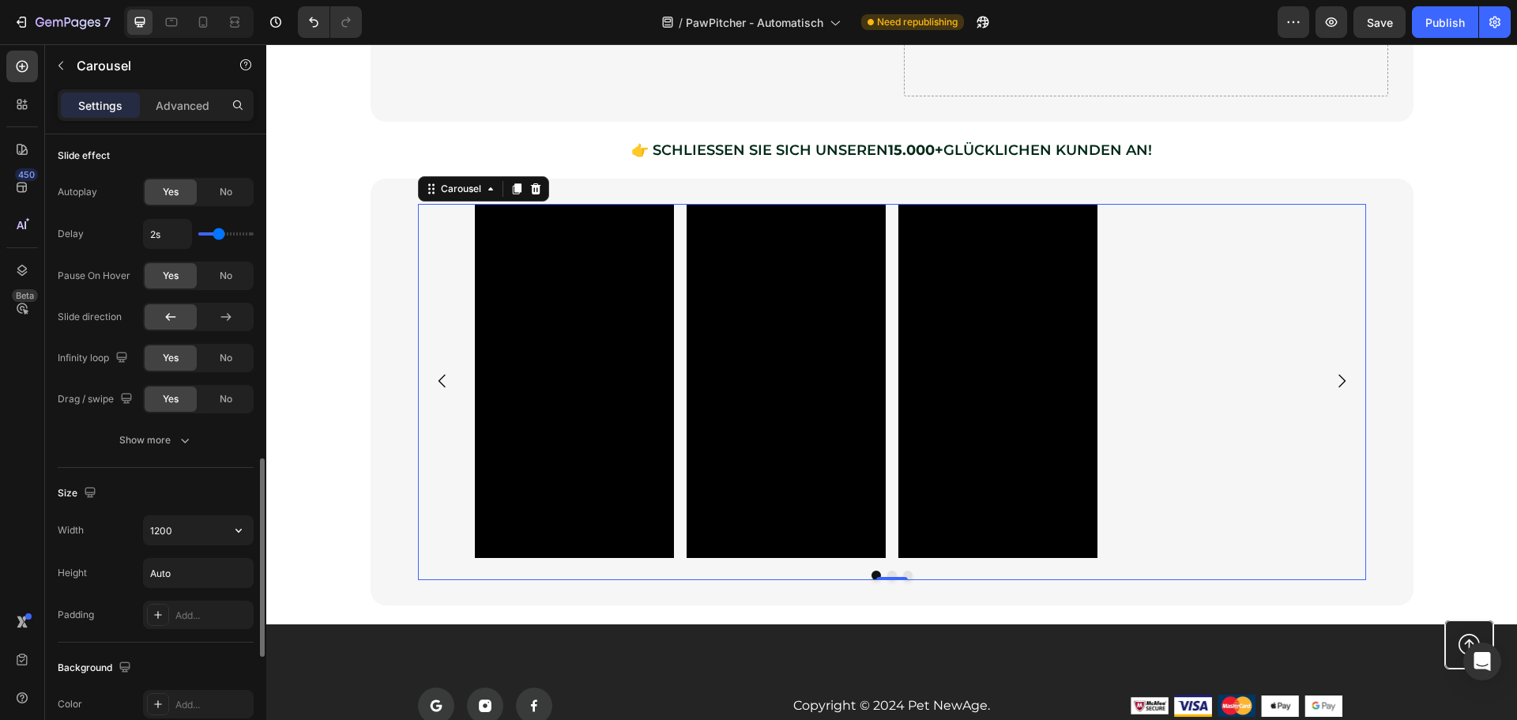
scroll to position [1368, 0]
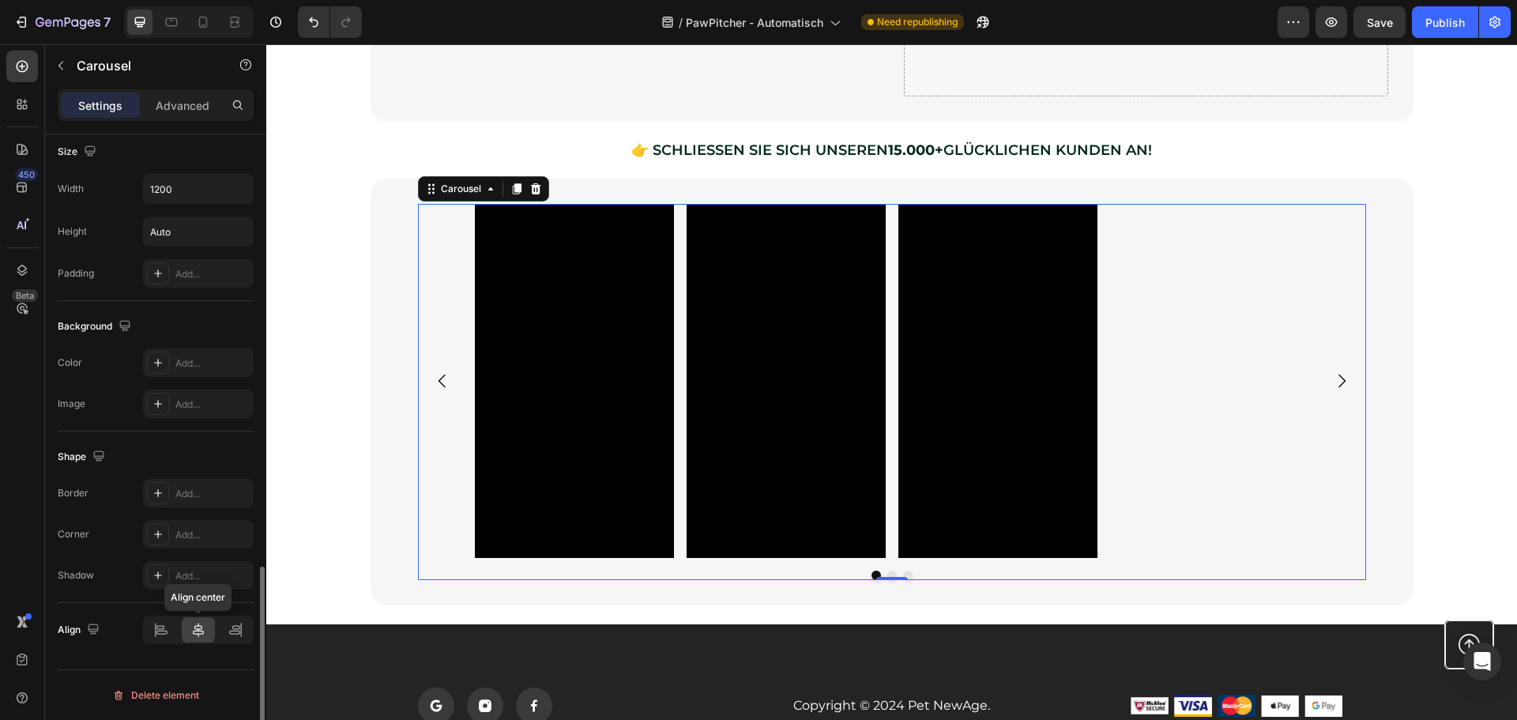
click at [194, 627] on icon at bounding box center [198, 630] width 16 height 16
click at [156, 615] on div at bounding box center [198, 629] width 111 height 28
click at [236, 623] on icon at bounding box center [235, 630] width 16 height 16
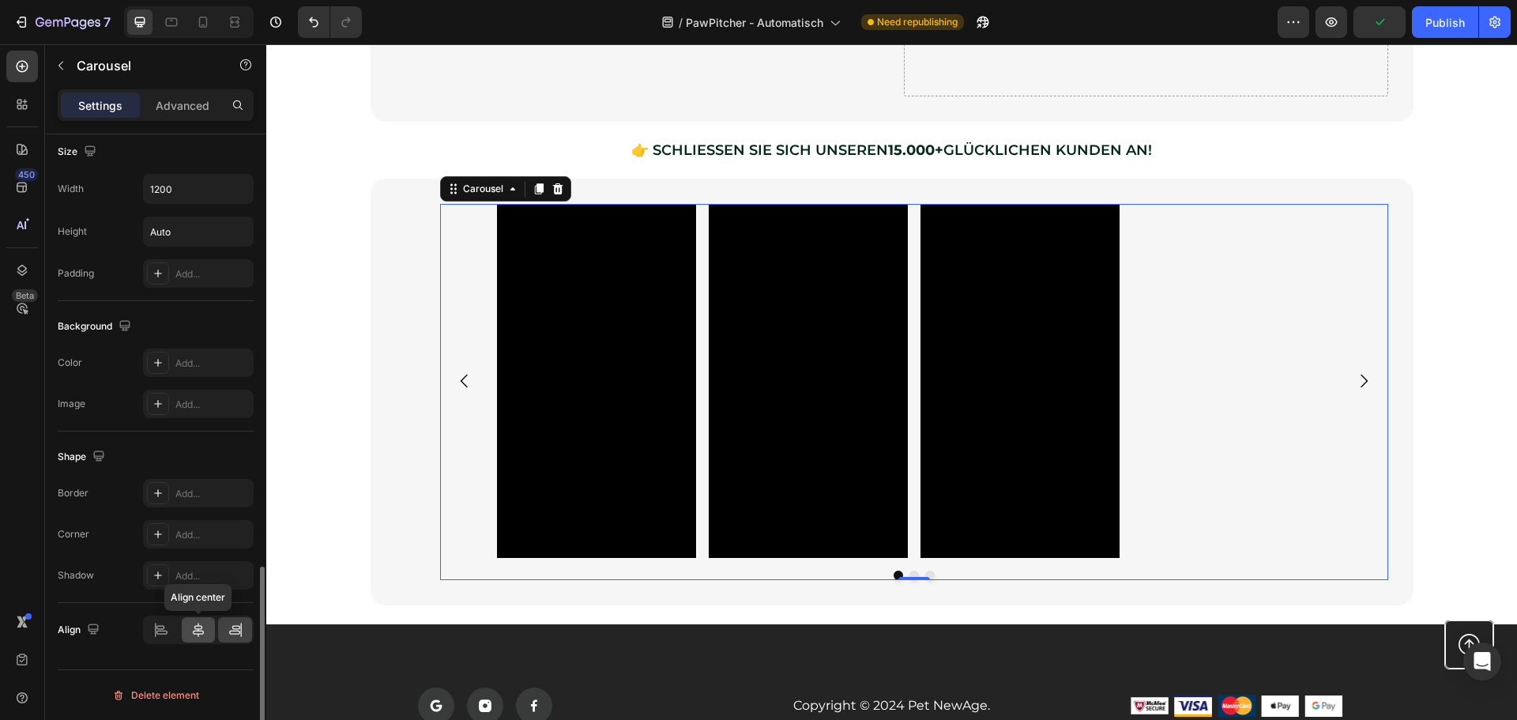
click at [197, 628] on icon at bounding box center [198, 630] width 16 height 16
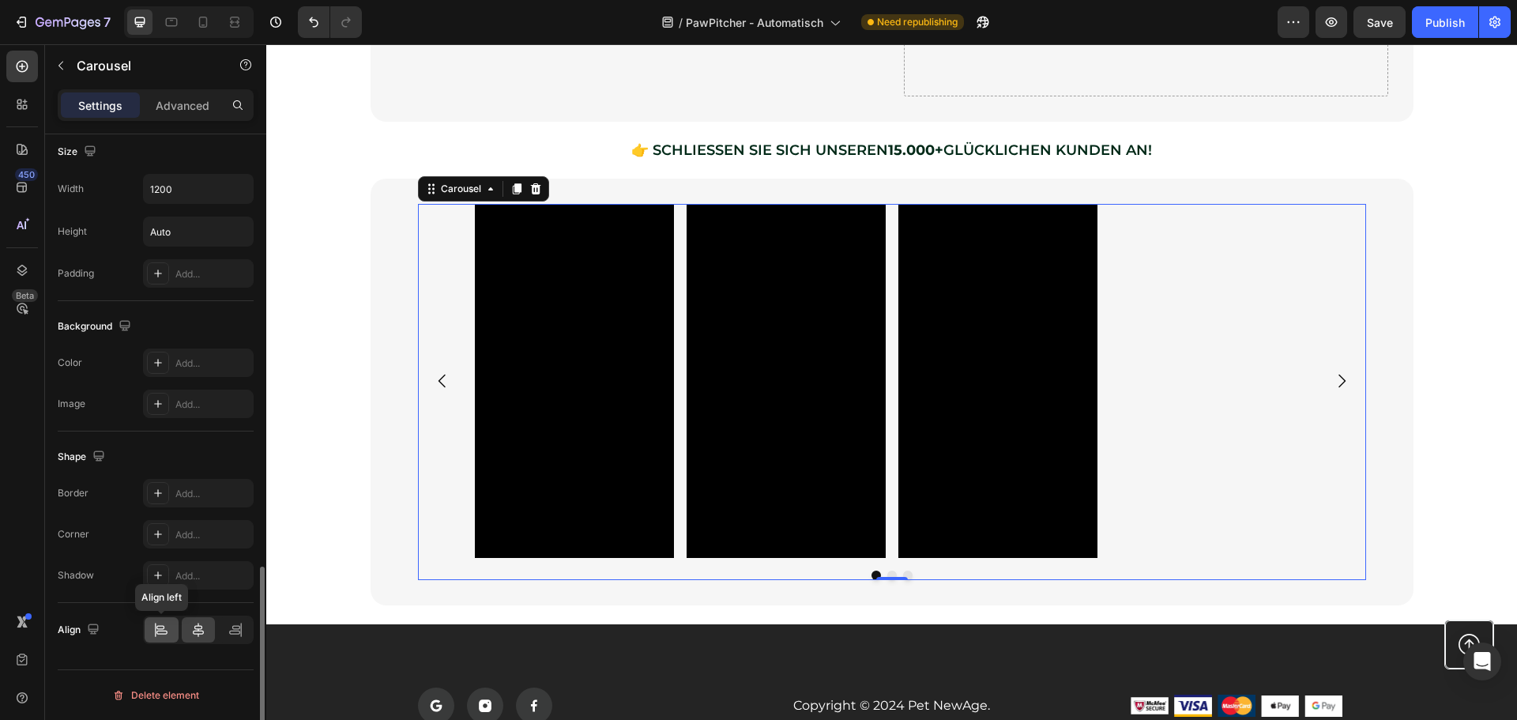
click at [170, 624] on div at bounding box center [162, 629] width 34 height 25
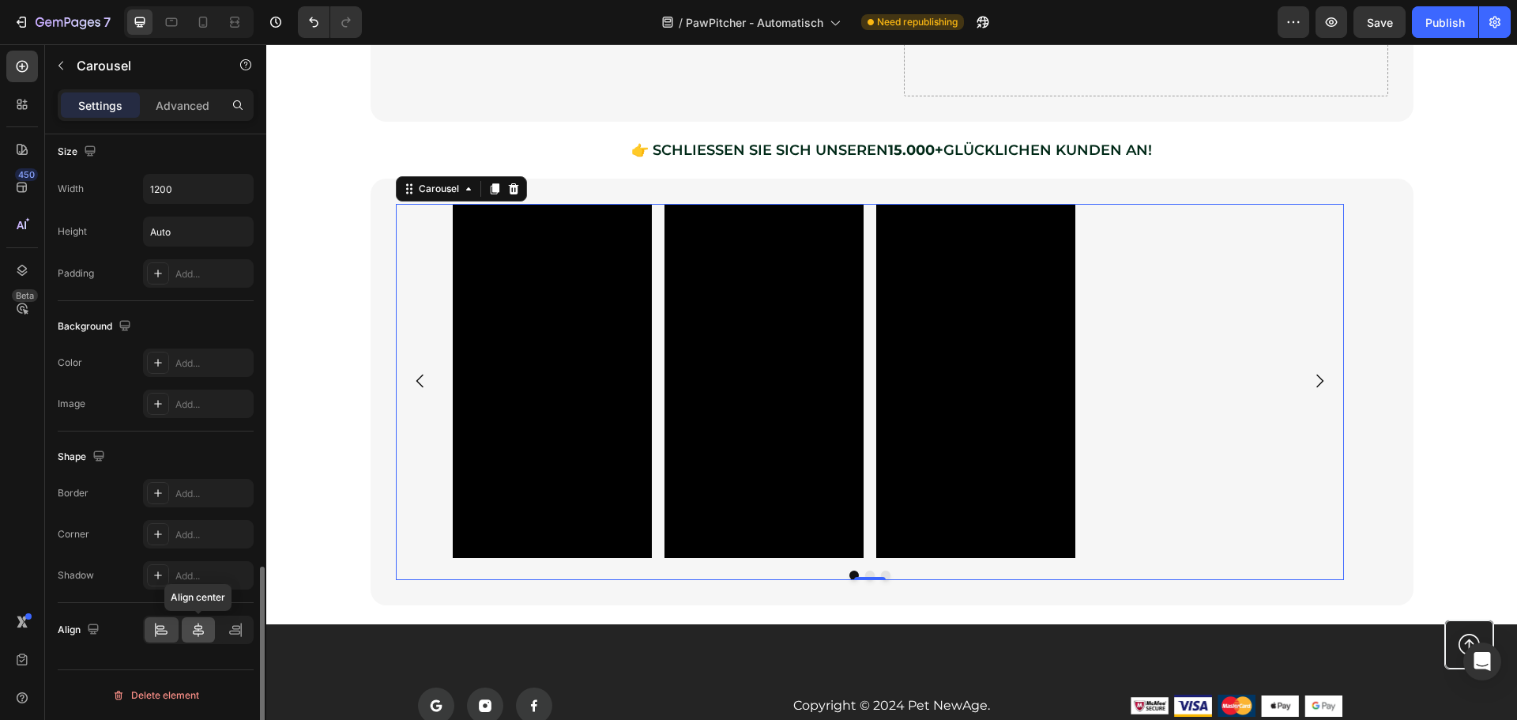
click at [196, 629] on icon at bounding box center [198, 629] width 11 height 14
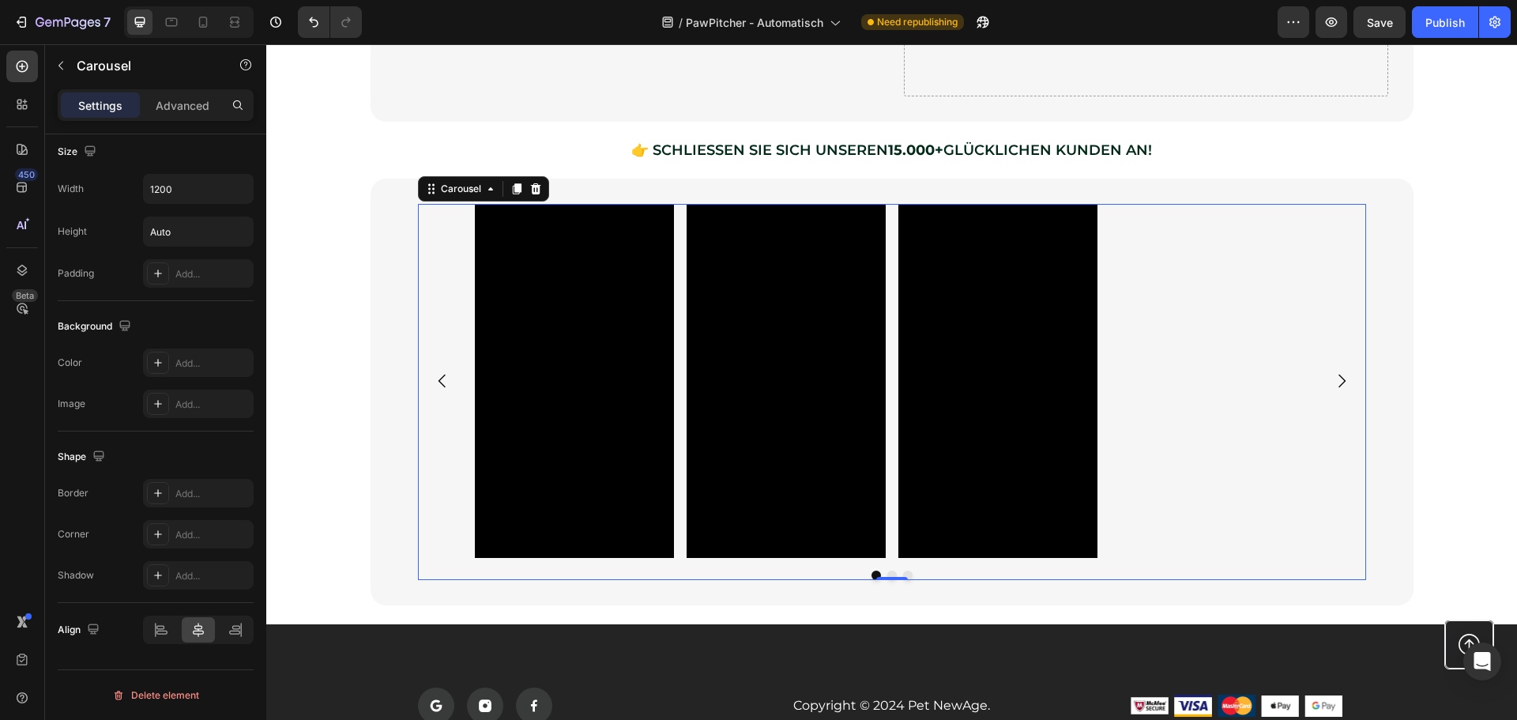
click at [1259, 455] on div "Video Video Video" at bounding box center [892, 381] width 834 height 354
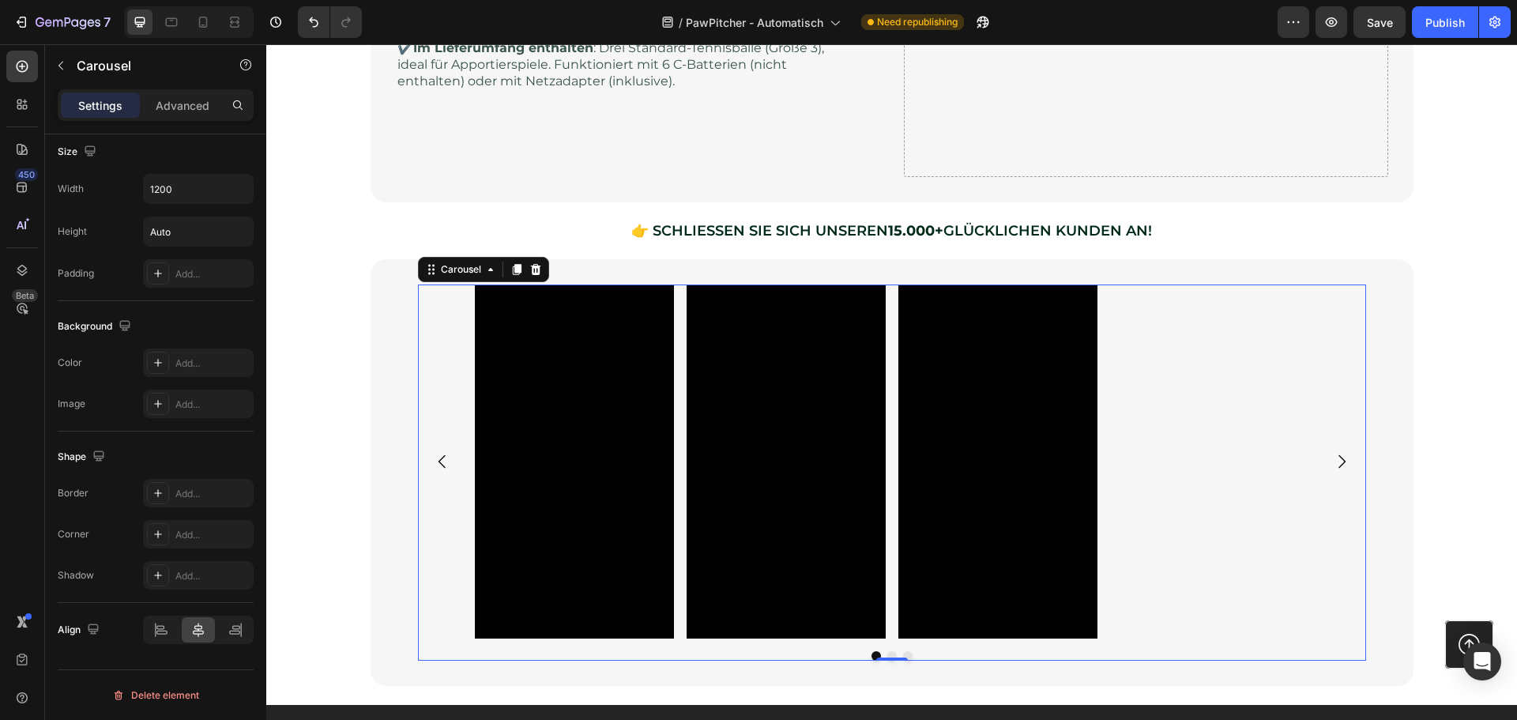
scroll to position [2223, 0]
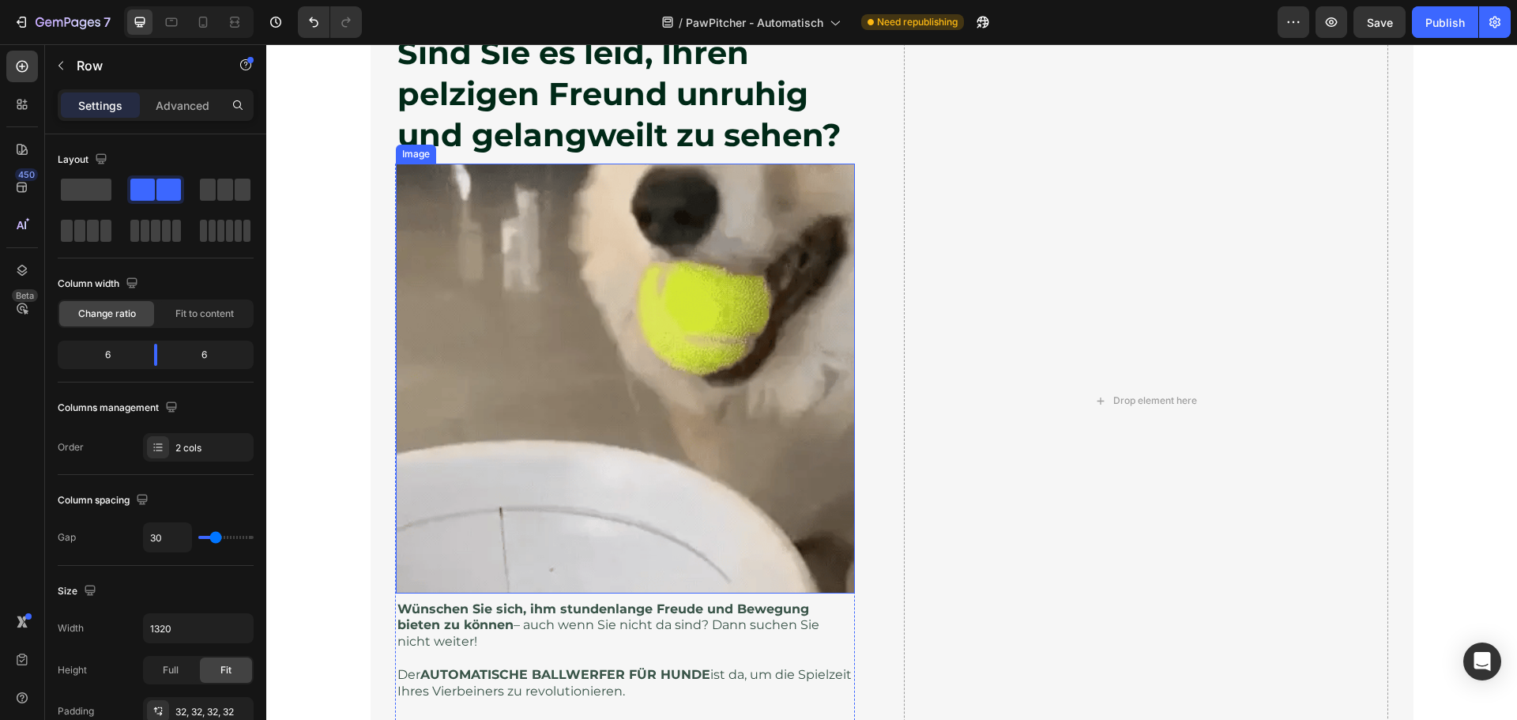
scroll to position [565, 0]
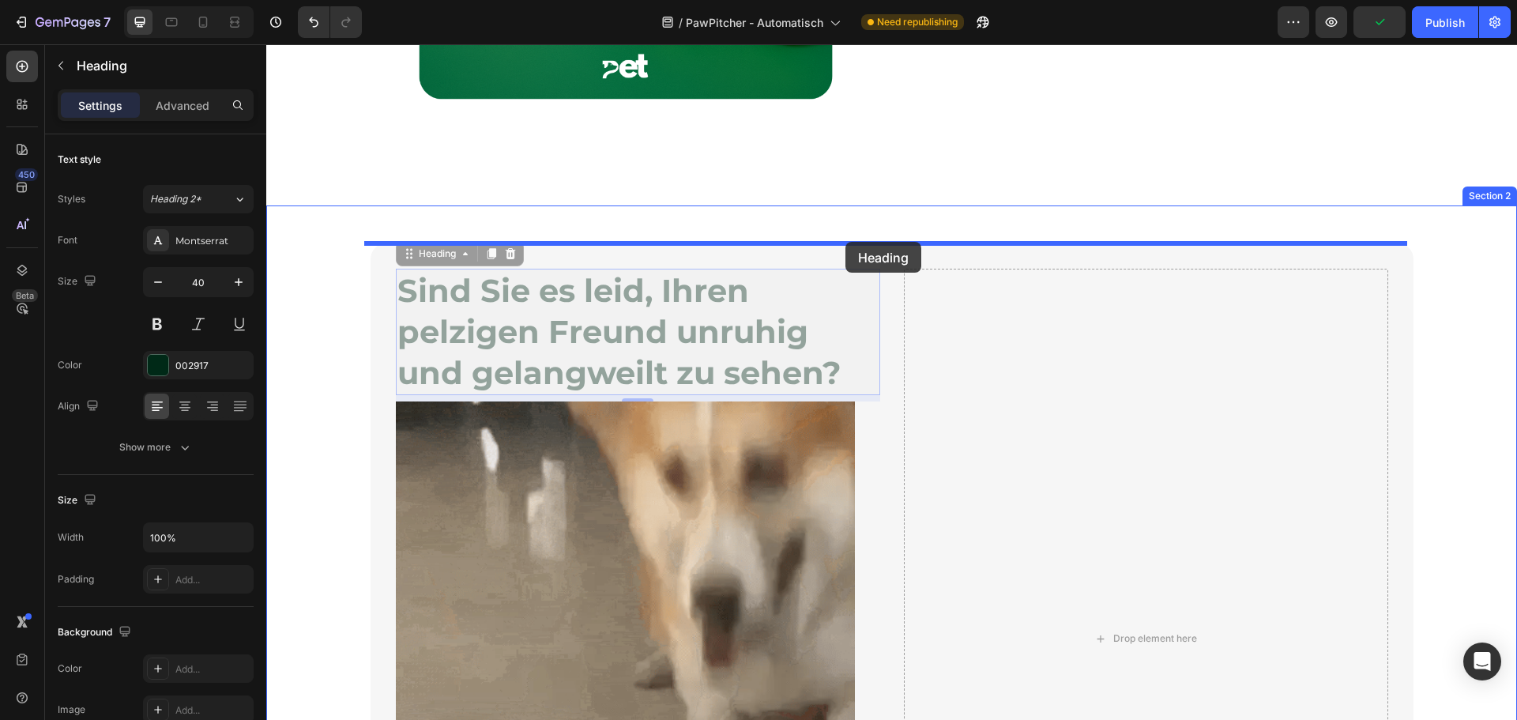
drag, startPoint x: 665, startPoint y: 333, endPoint x: 845, endPoint y: 242, distance: 201.7
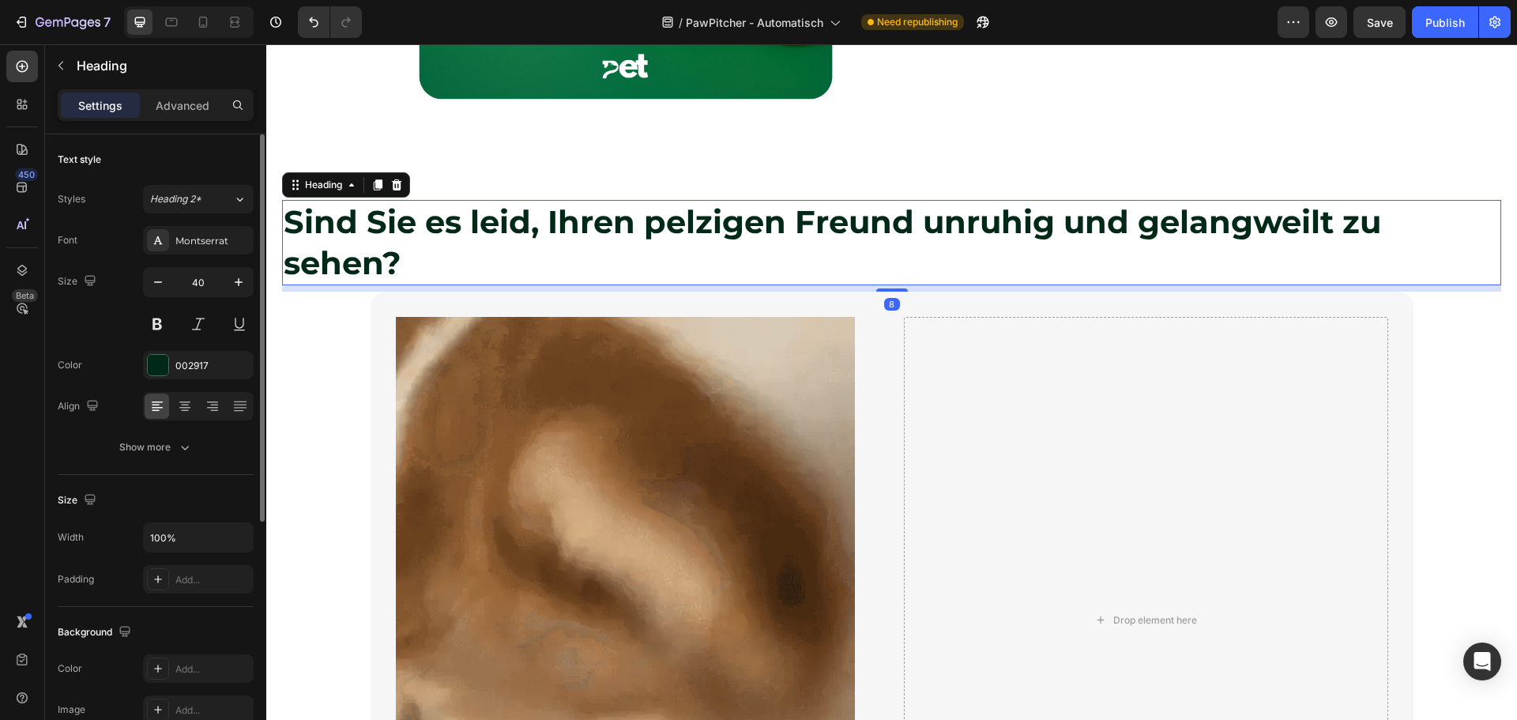
click at [176, 421] on div "Font Montserrat Size 40 Color 002917 Align Show more" at bounding box center [156, 343] width 196 height 235
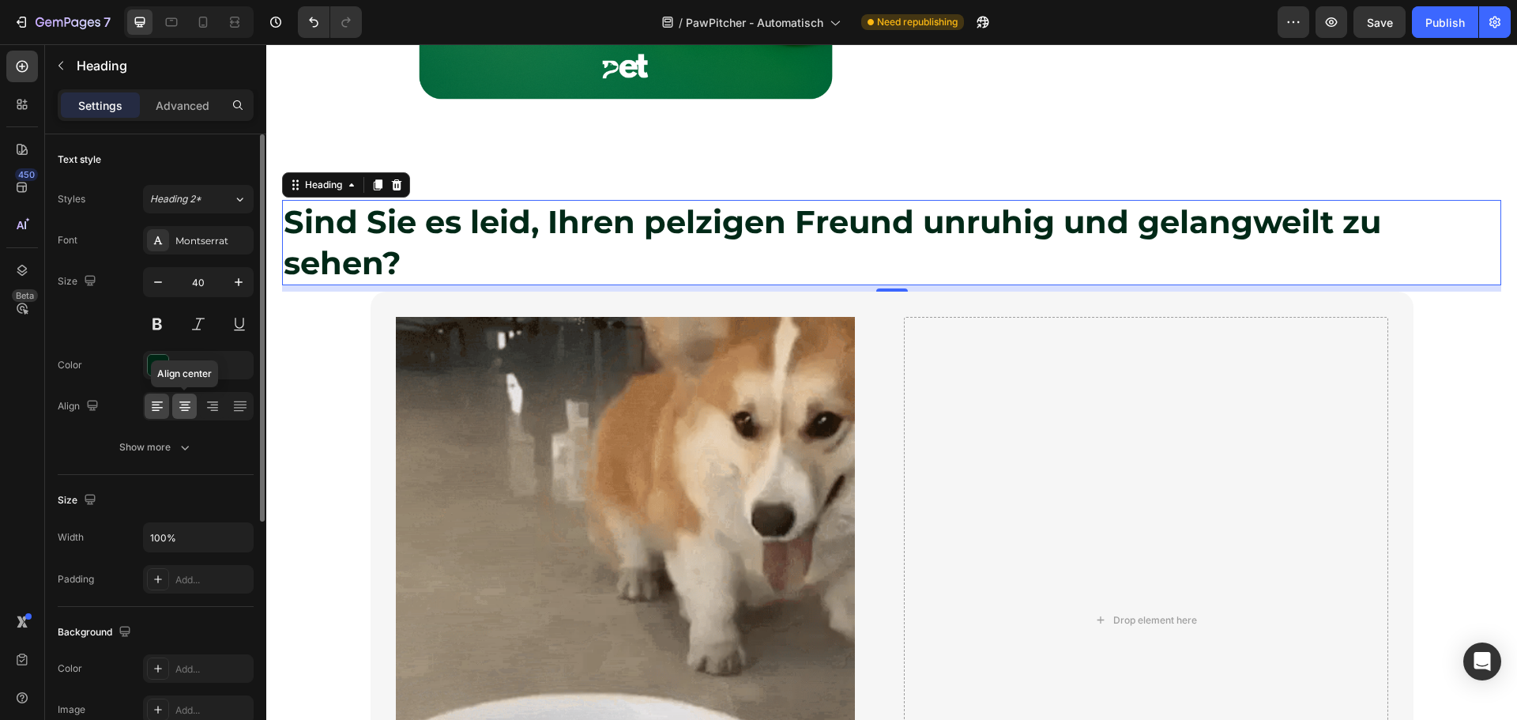
click at [182, 406] on icon at bounding box center [185, 406] width 16 height 16
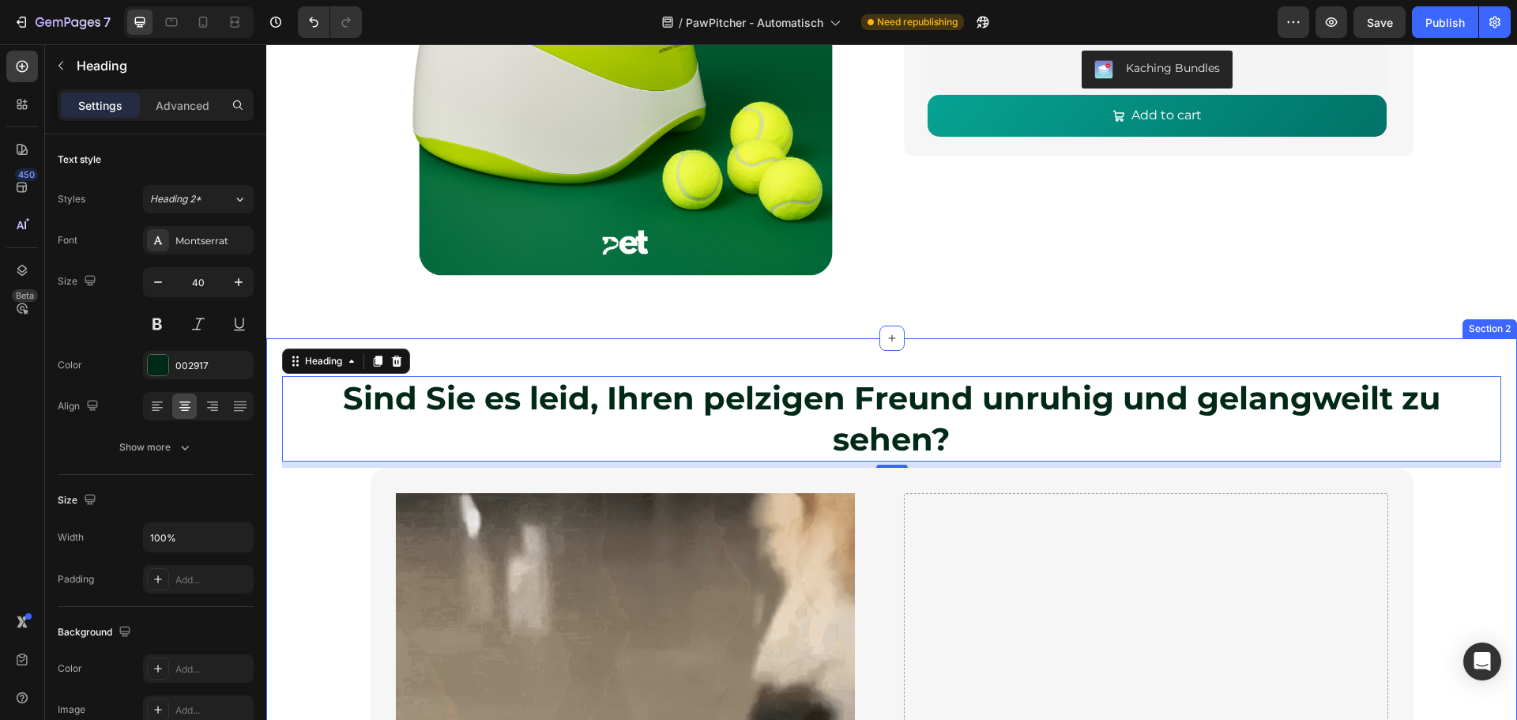
scroll to position [486, 0]
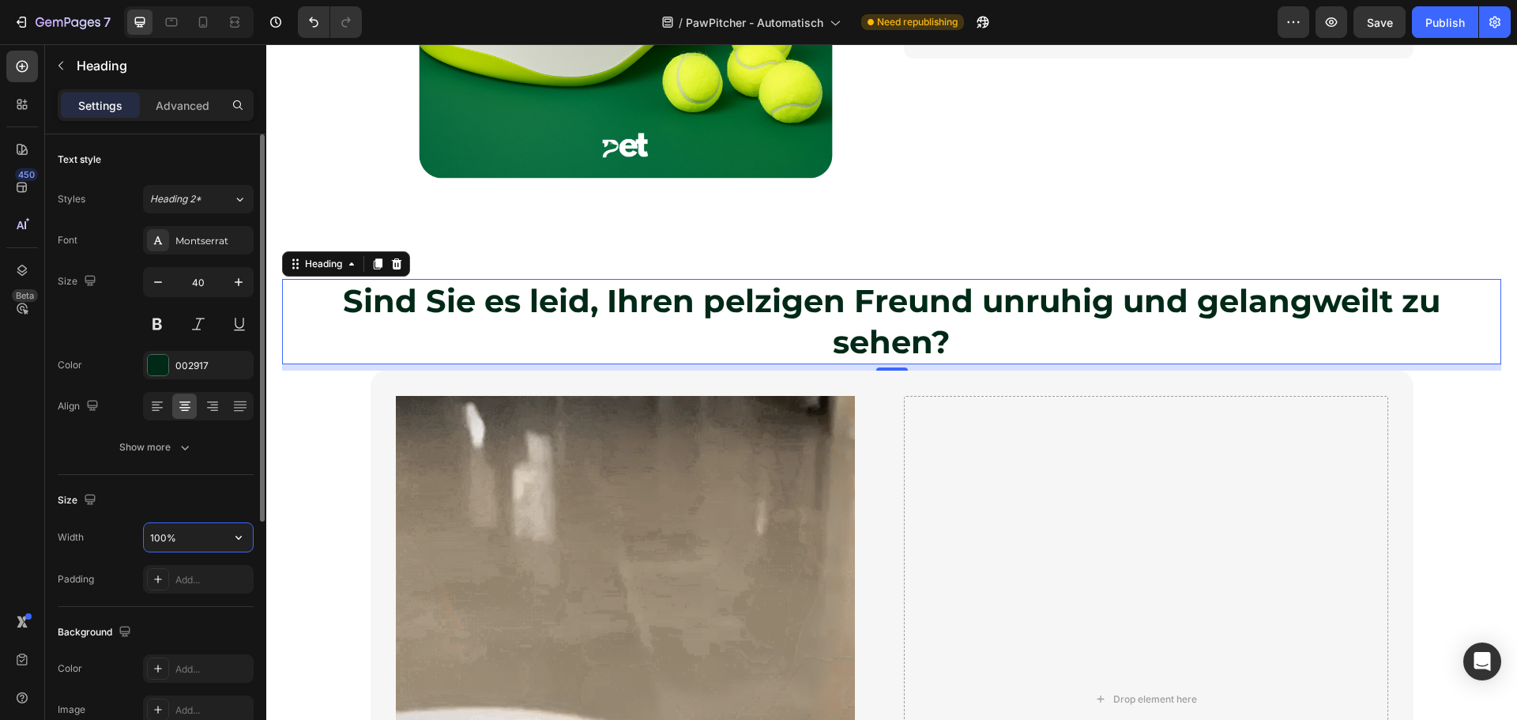
click at [179, 536] on input "100%" at bounding box center [198, 537] width 109 height 28
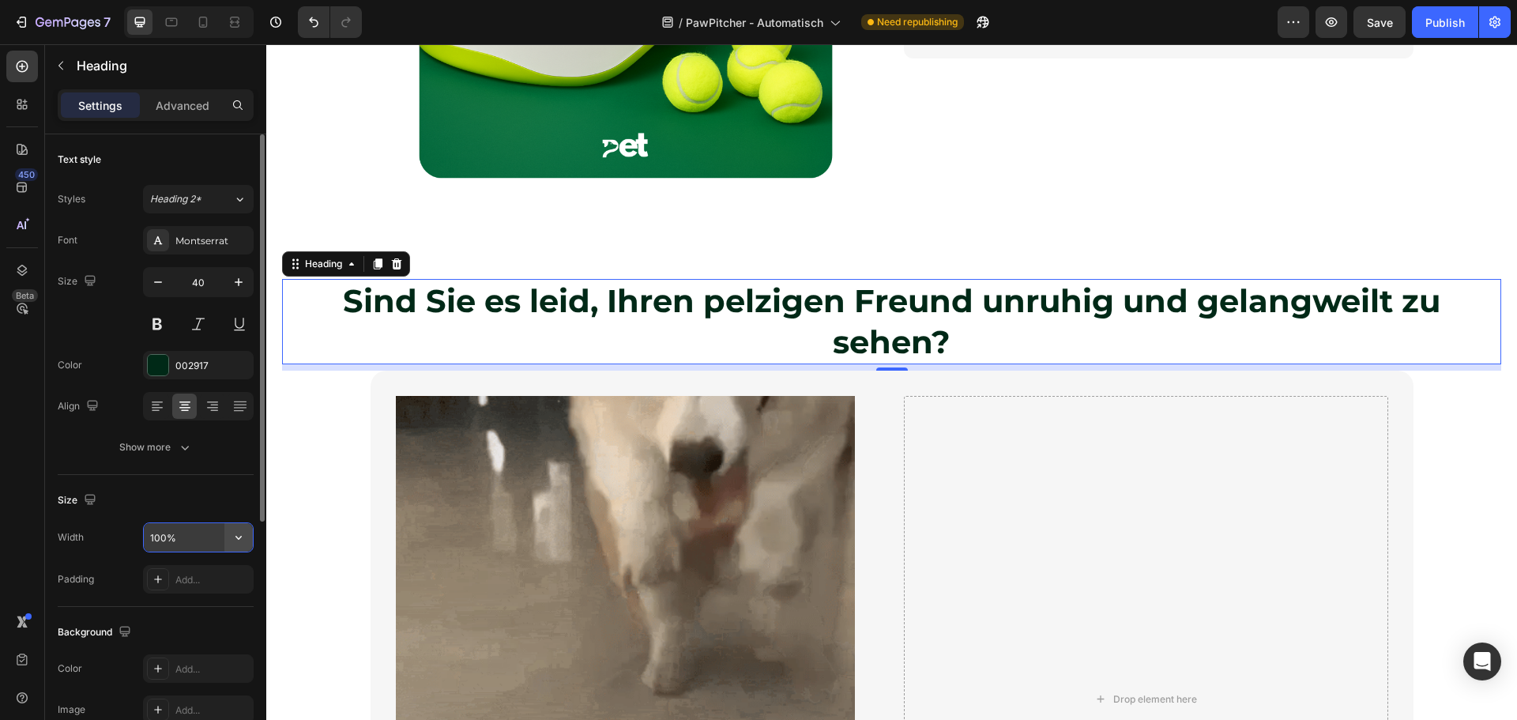
click at [235, 536] on icon "button" at bounding box center [239, 537] width 16 height 16
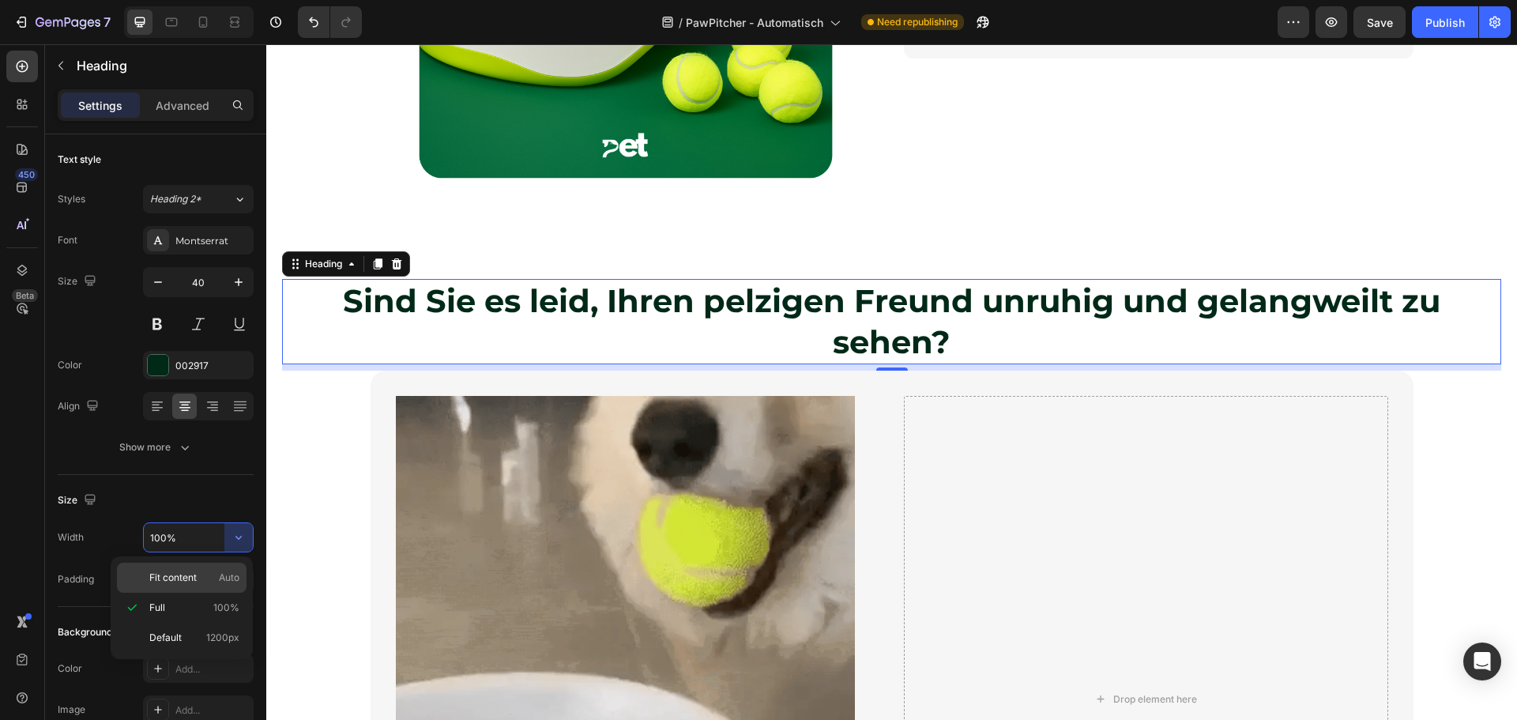
click at [199, 573] on p "Fit content Auto" at bounding box center [194, 577] width 90 height 14
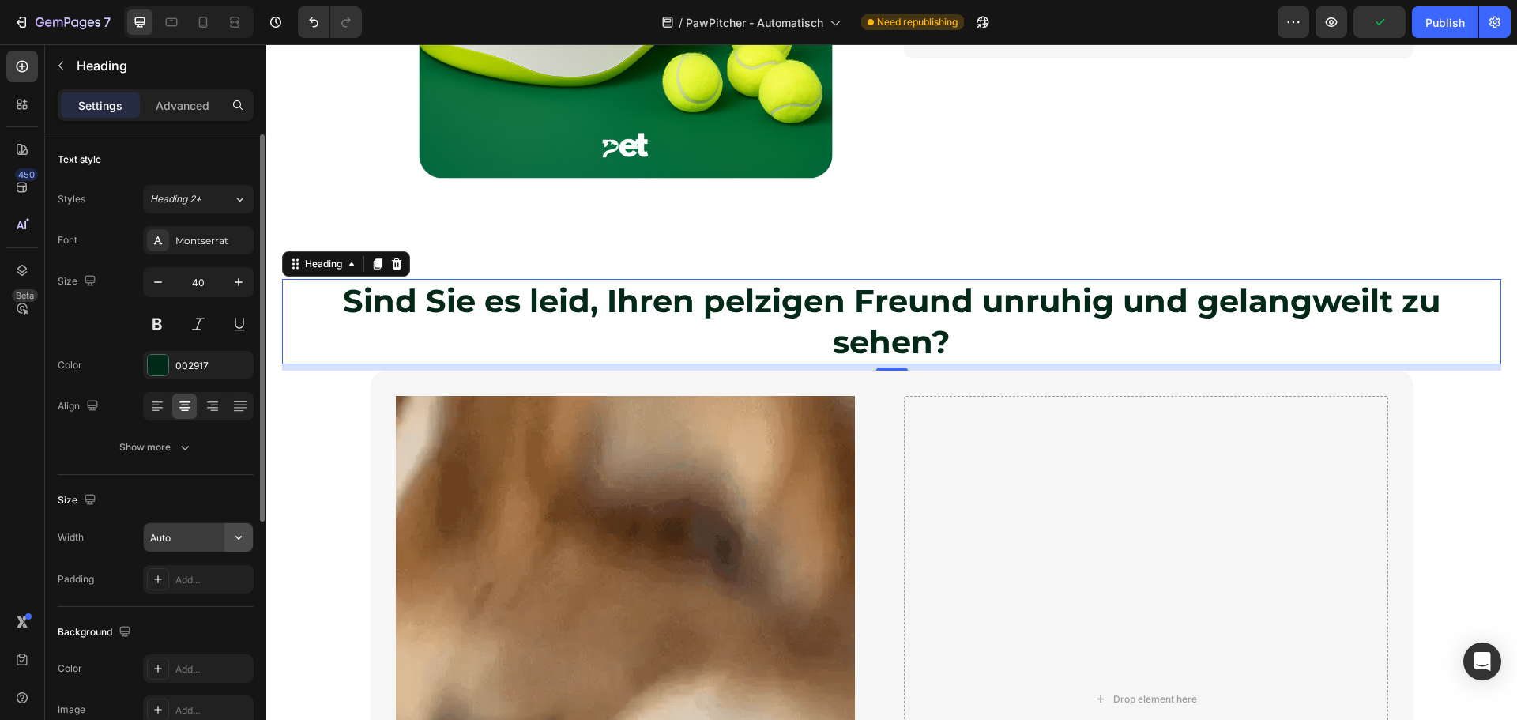
click at [246, 544] on icon "button" at bounding box center [239, 537] width 16 height 16
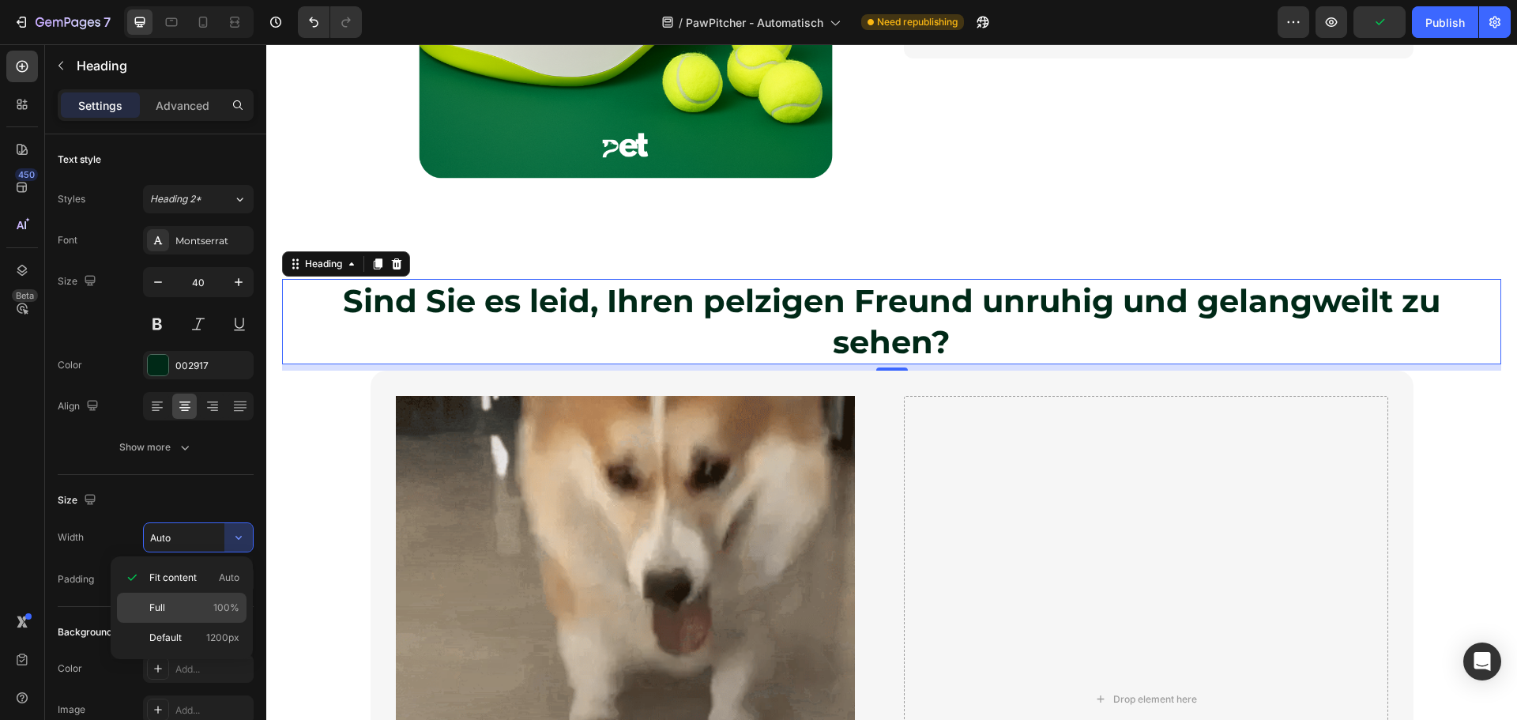
click at [187, 601] on p "Full 100%" at bounding box center [194, 607] width 90 height 14
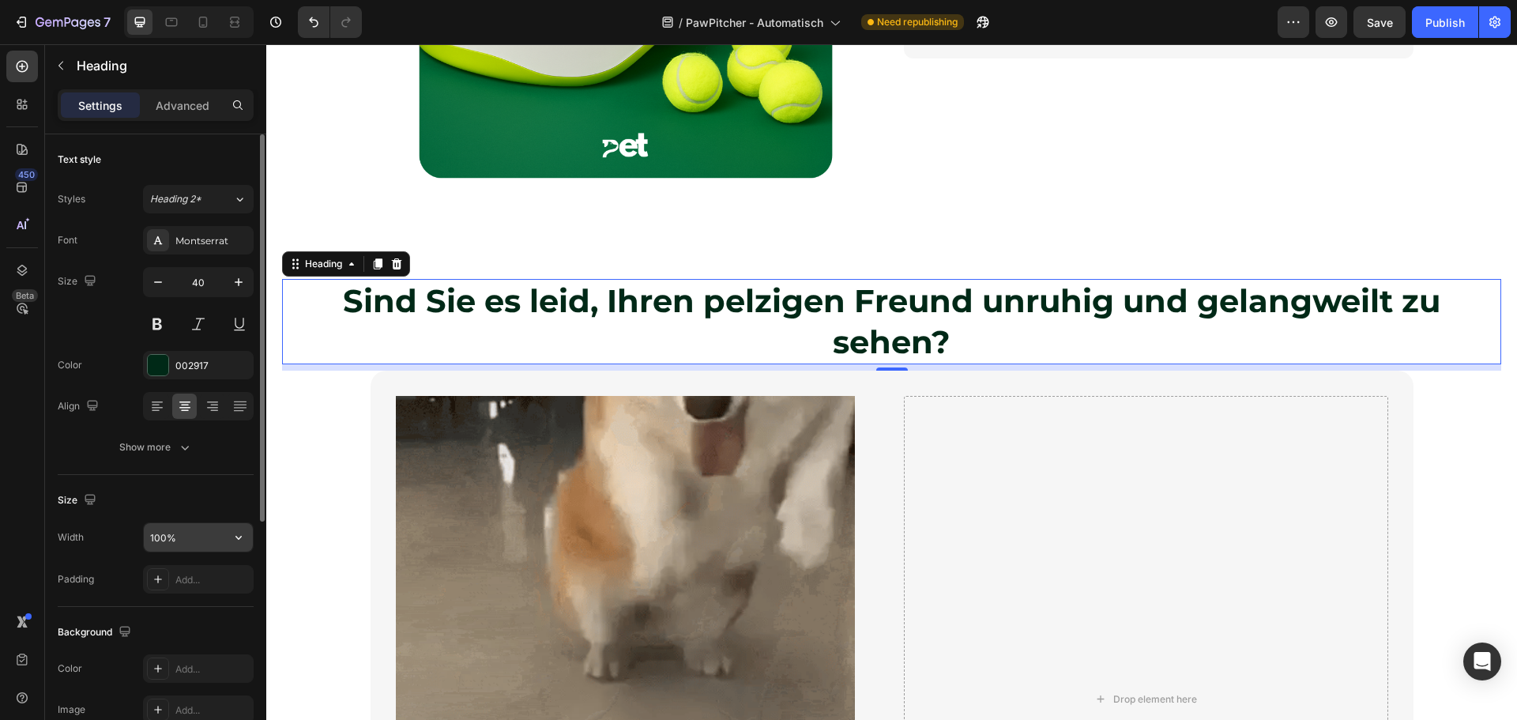
click at [153, 535] on input "100%" at bounding box center [198, 537] width 109 height 28
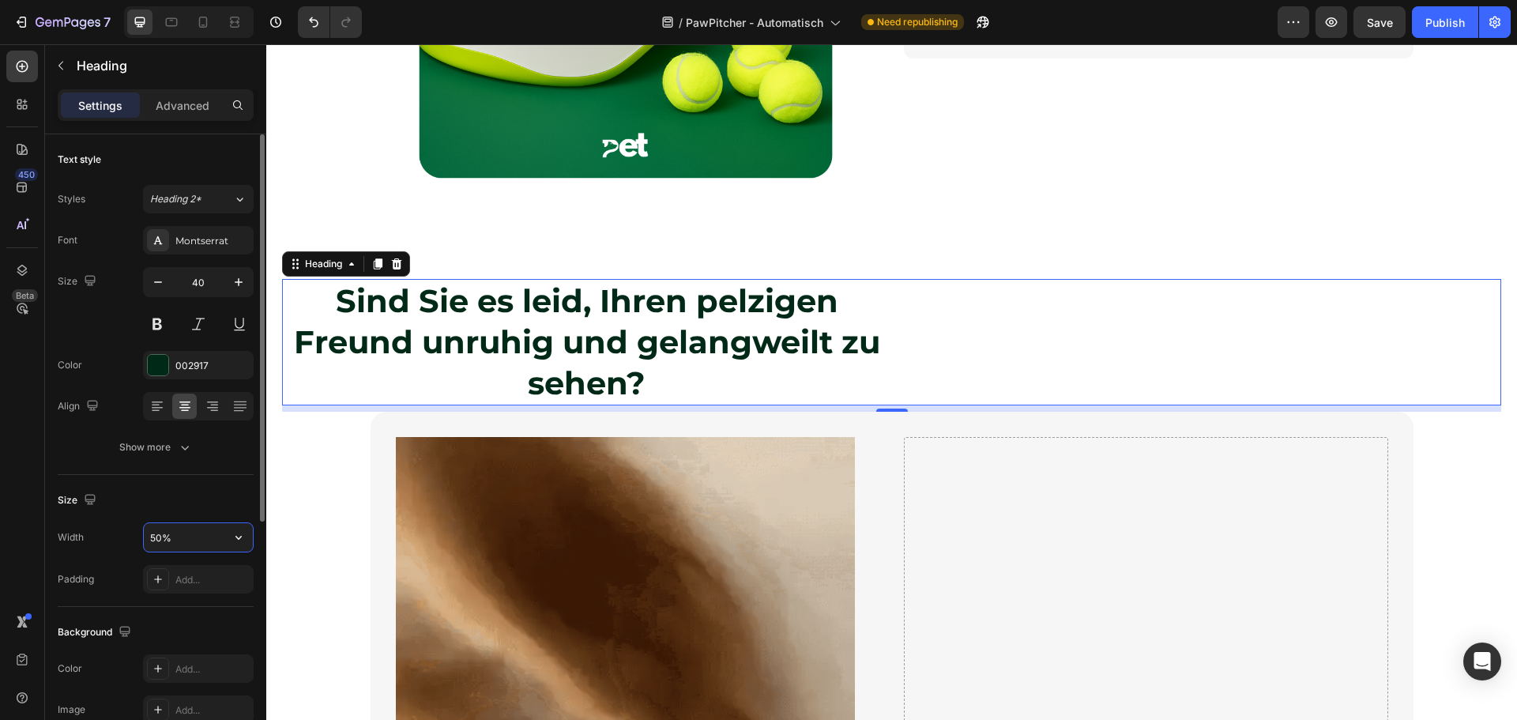
click at [156, 542] on input "50%" at bounding box center [198, 537] width 109 height 28
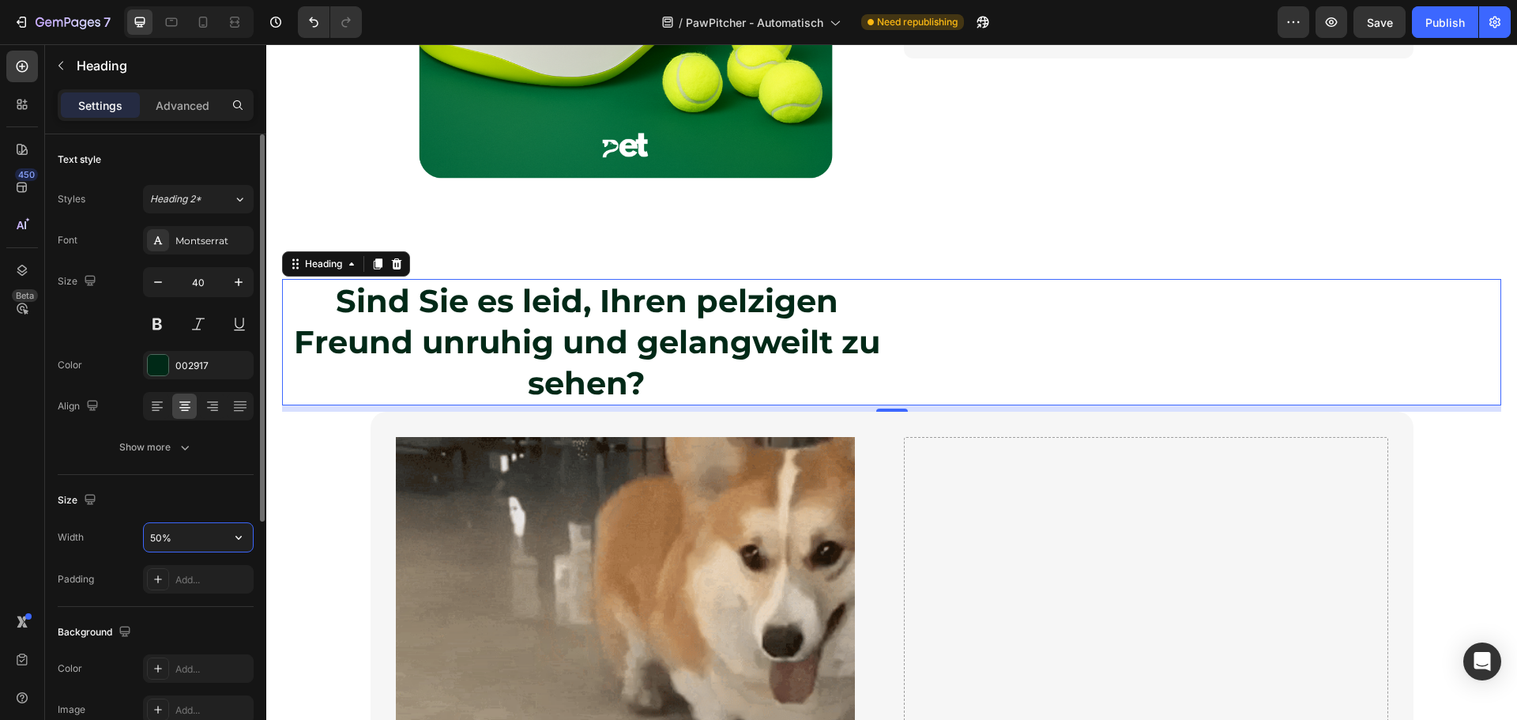
click at [156, 539] on input "50%" at bounding box center [198, 537] width 109 height 28
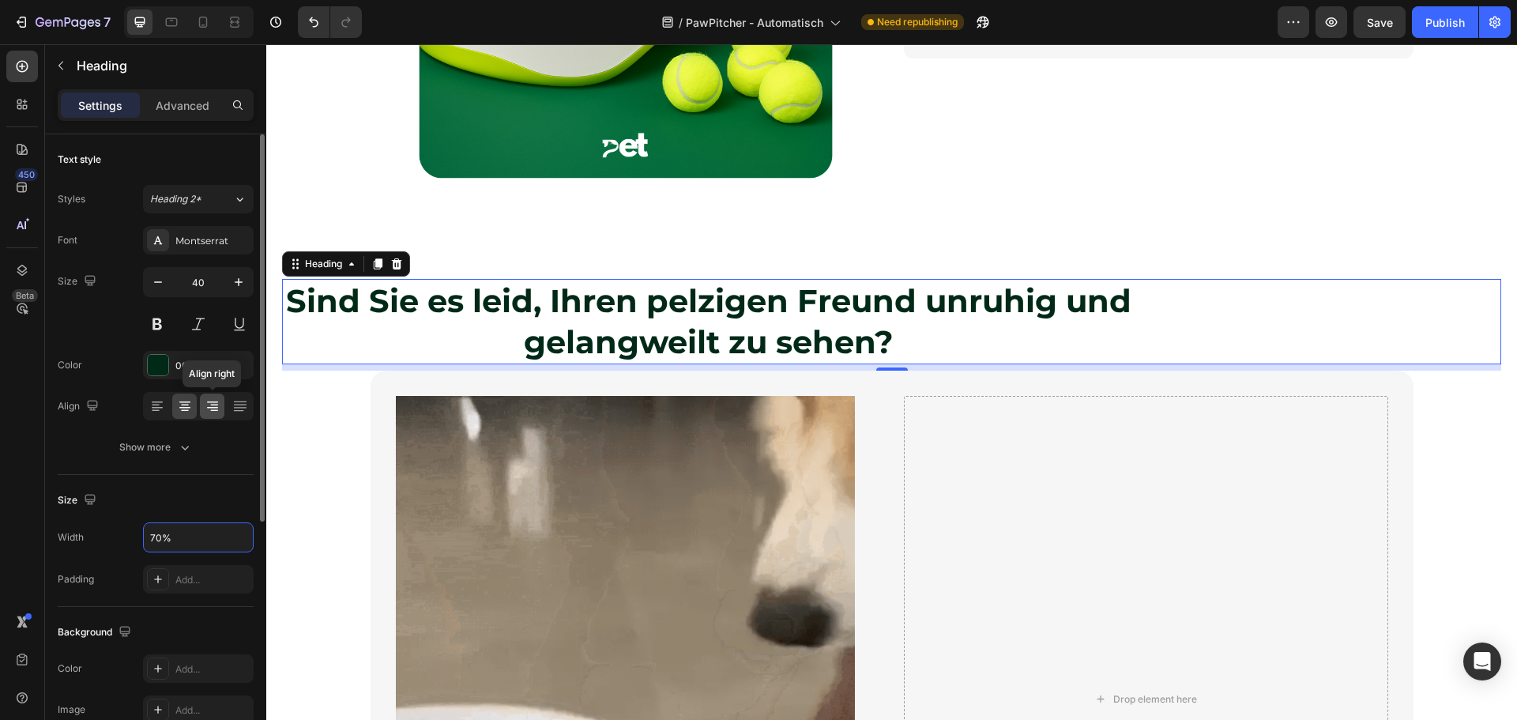
type input "70%"
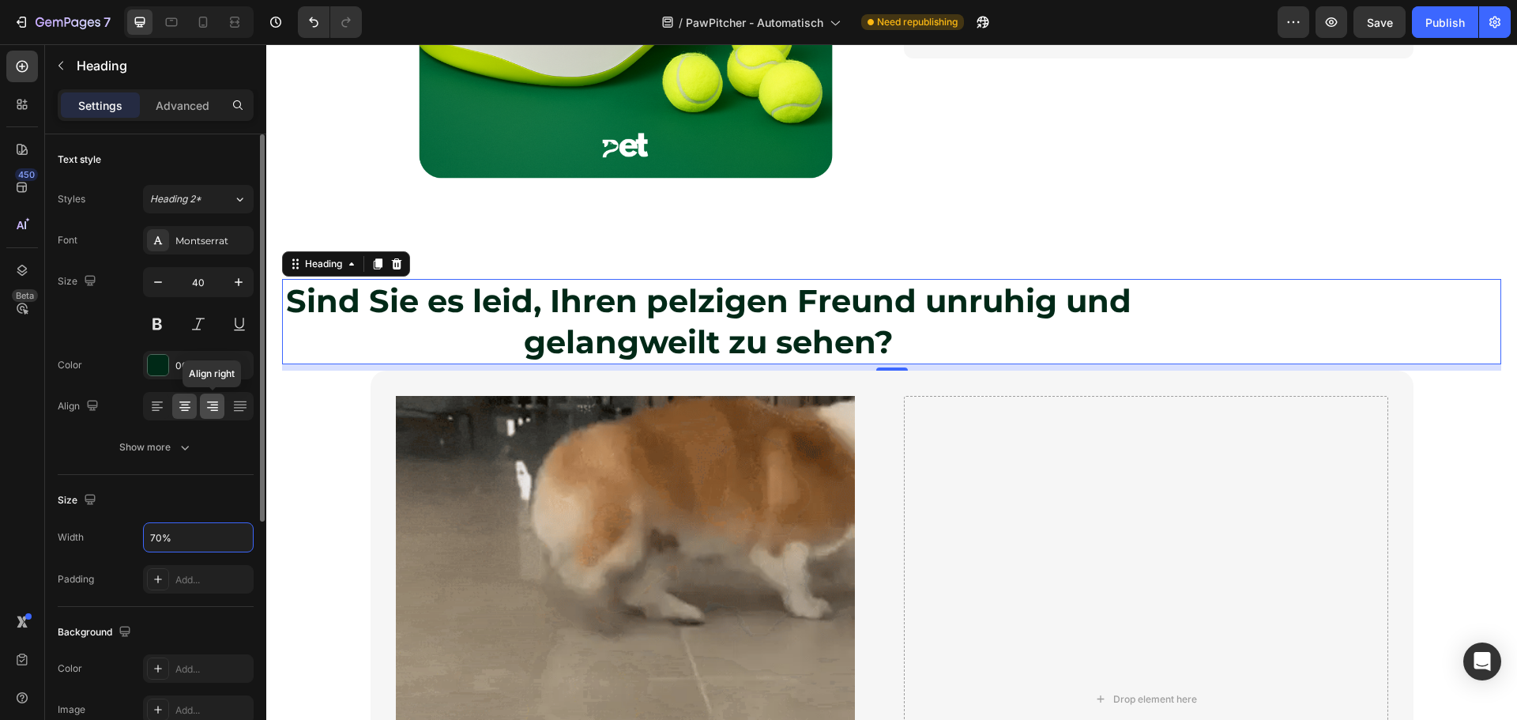
click at [209, 403] on icon at bounding box center [213, 406] width 16 height 16
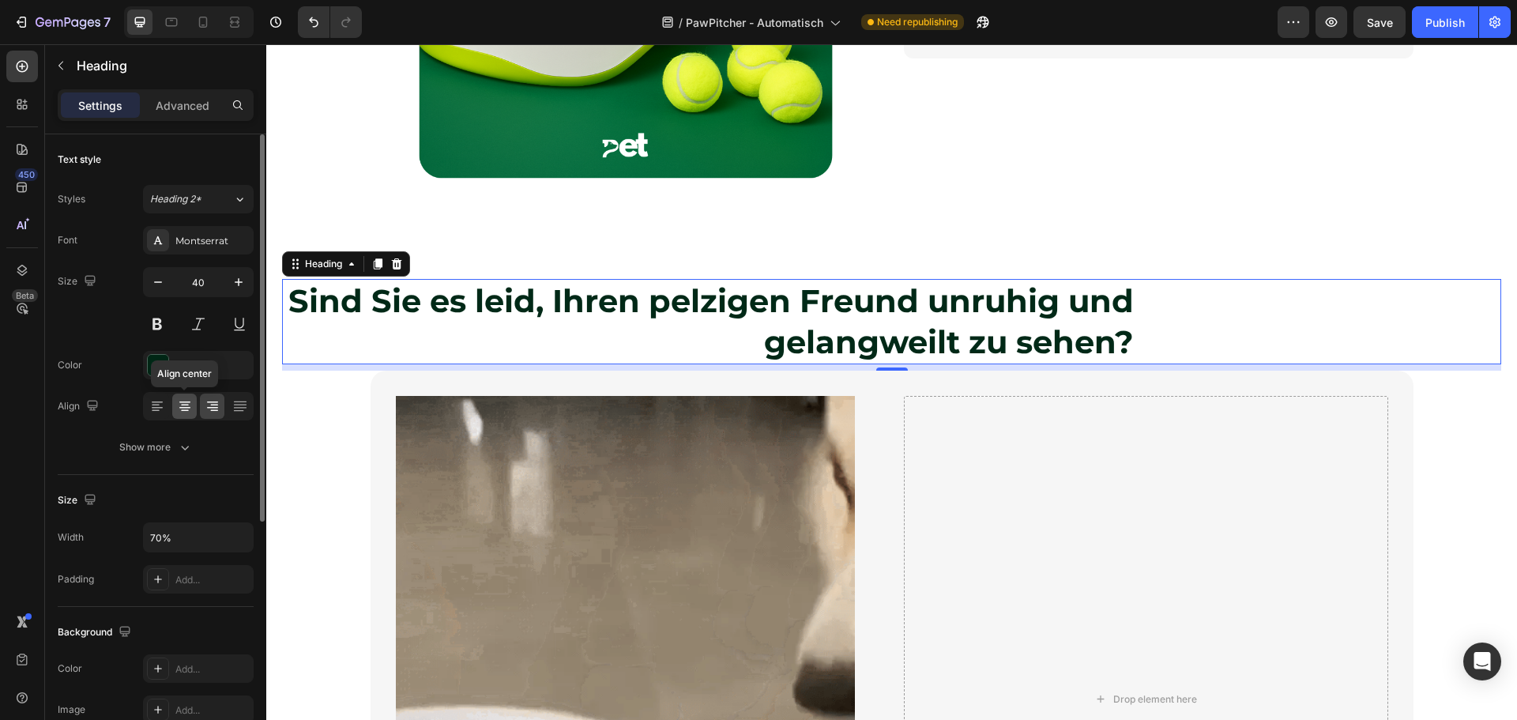
click at [172, 406] on div at bounding box center [184, 405] width 24 height 25
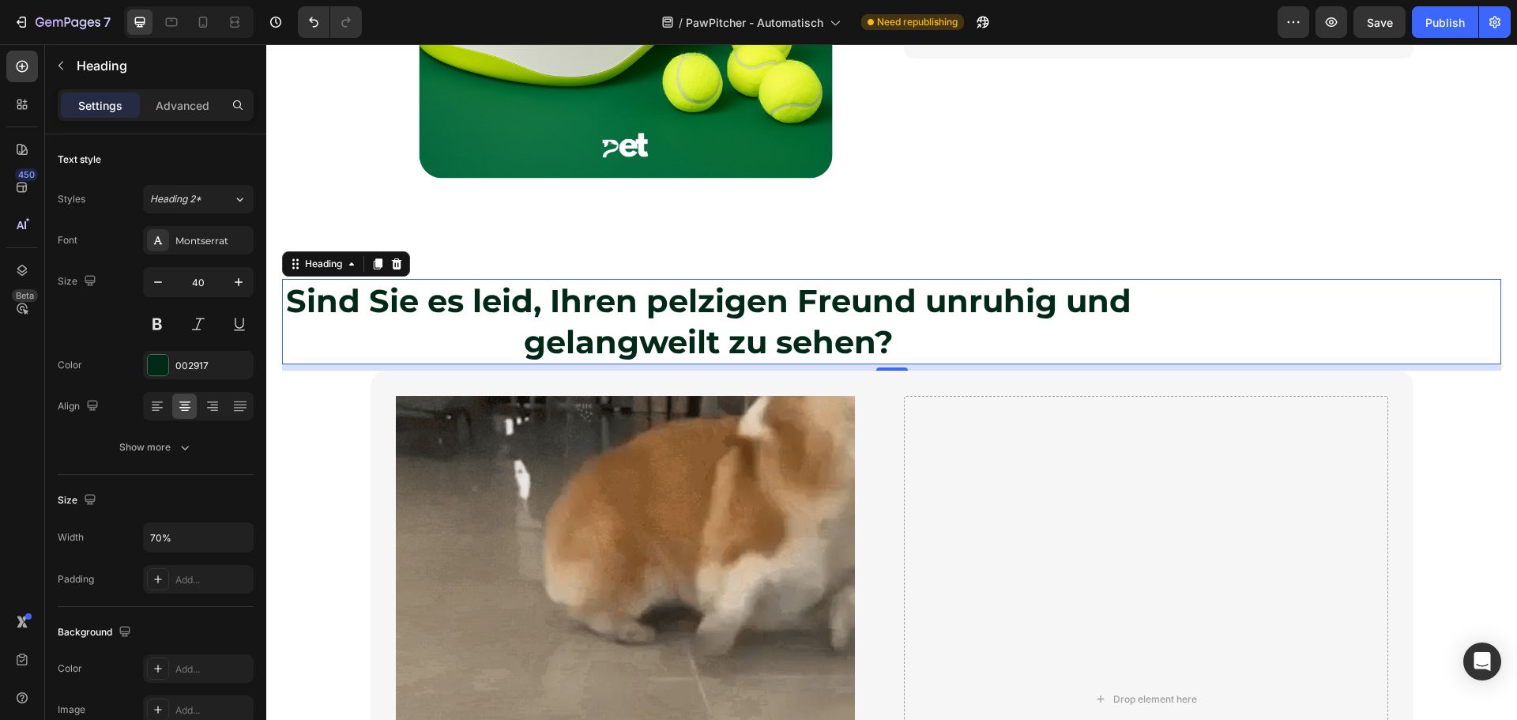
click at [1252, 333] on div "Sind Sie es leid, Ihren pelzigen Freund unruhig und gelangweilt zu sehen?" at bounding box center [891, 321] width 1219 height 85
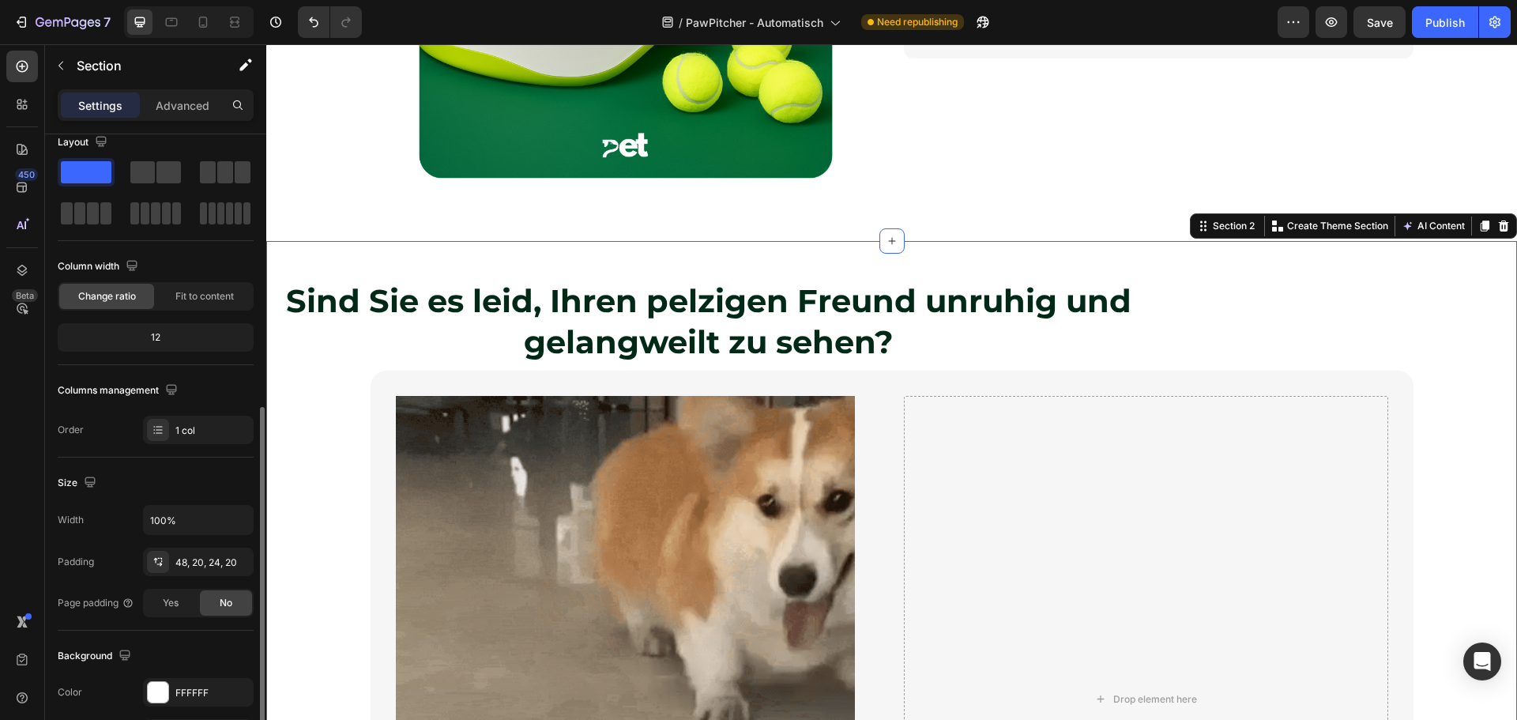
scroll to position [0, 0]
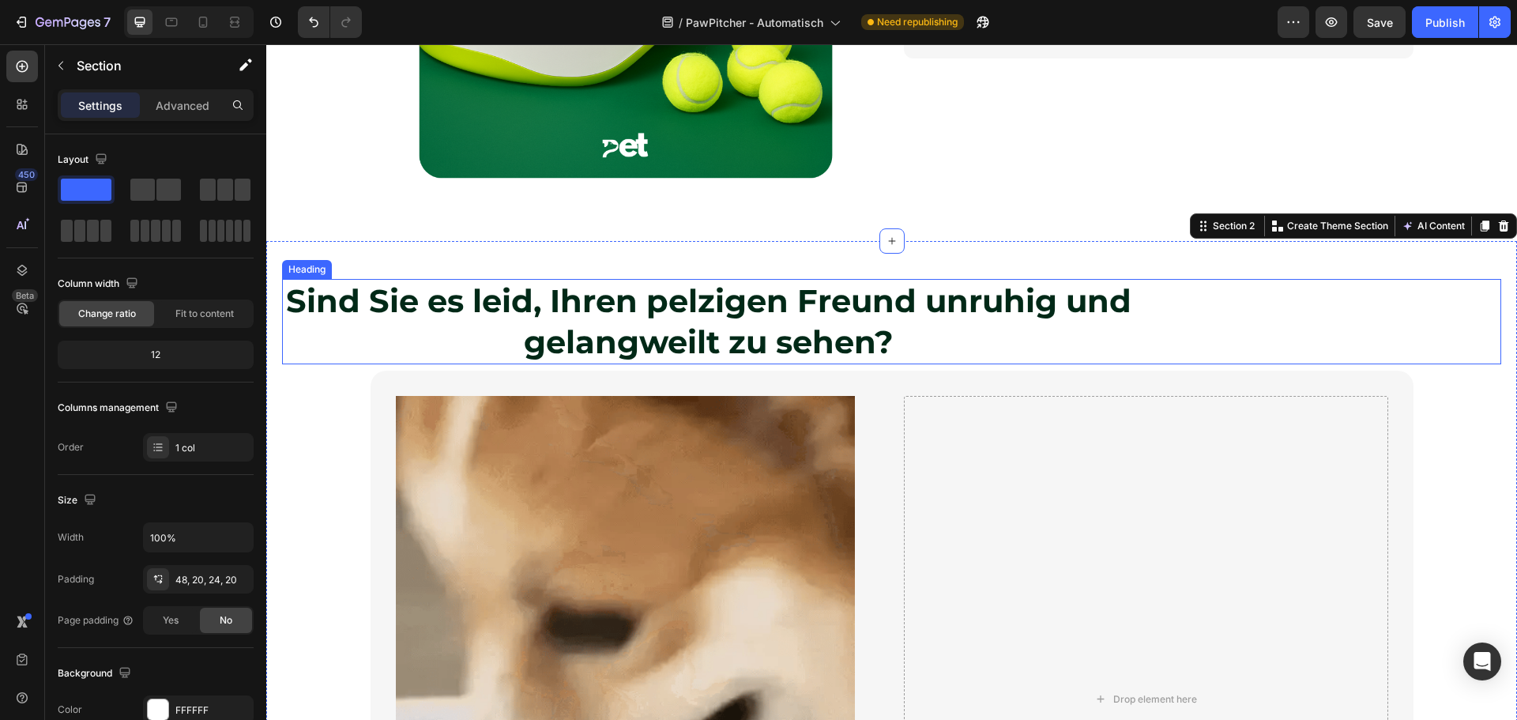
click at [680, 299] on strong "Sind Sie es leid, Ihren pelzigen Freund unruhig und gelangweilt zu sehen?" at bounding box center [708, 321] width 845 height 80
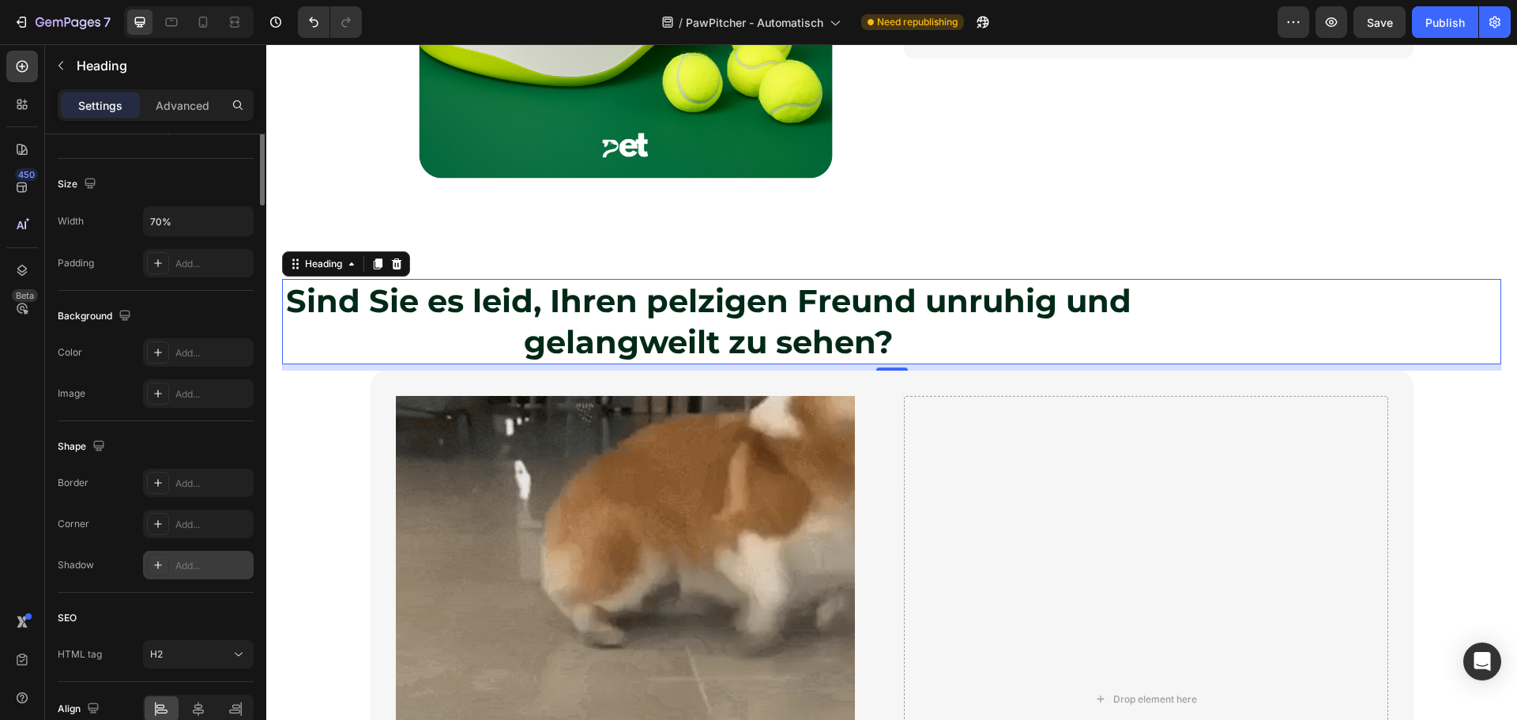
scroll to position [395, 0]
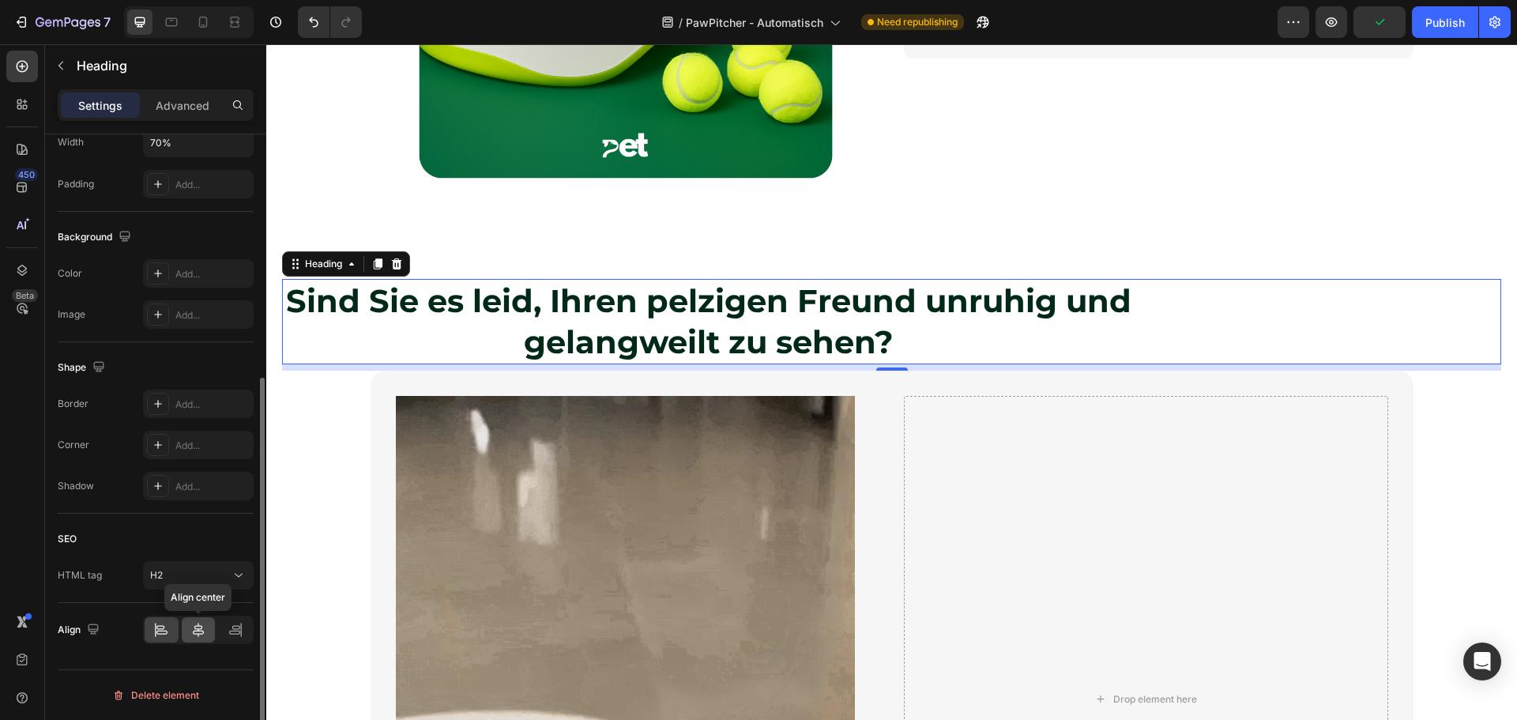
click at [202, 625] on icon at bounding box center [198, 630] width 16 height 16
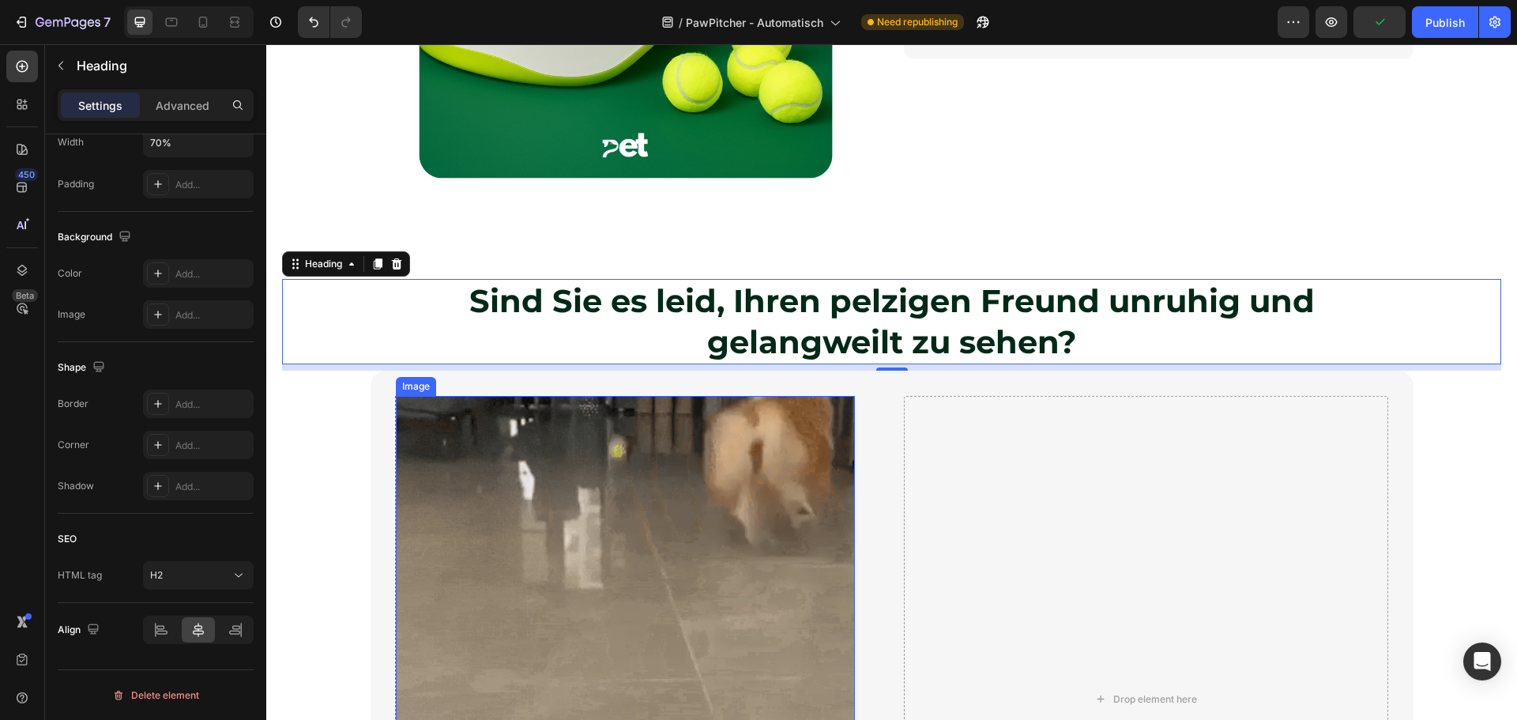
click at [794, 426] on img at bounding box center [625, 610] width 459 height 429
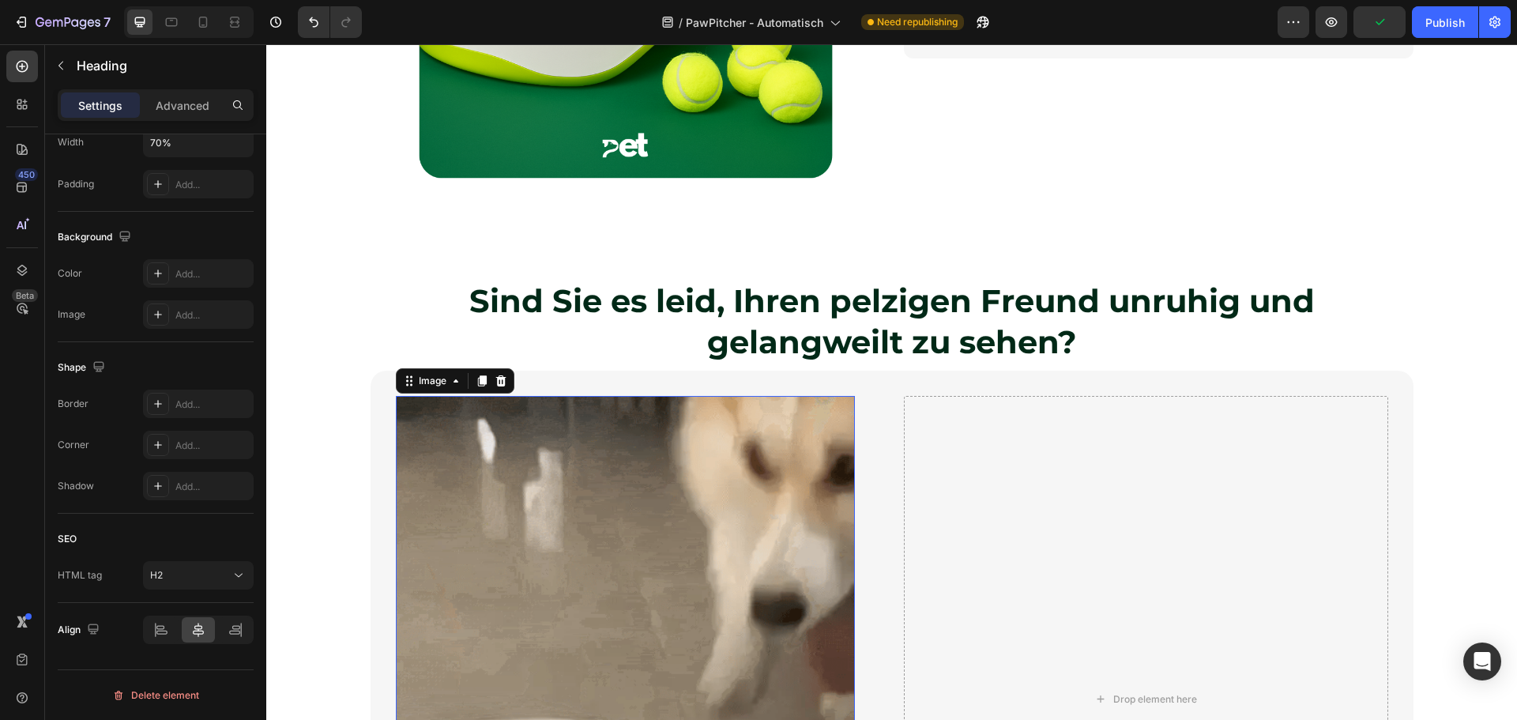
scroll to position [0, 0]
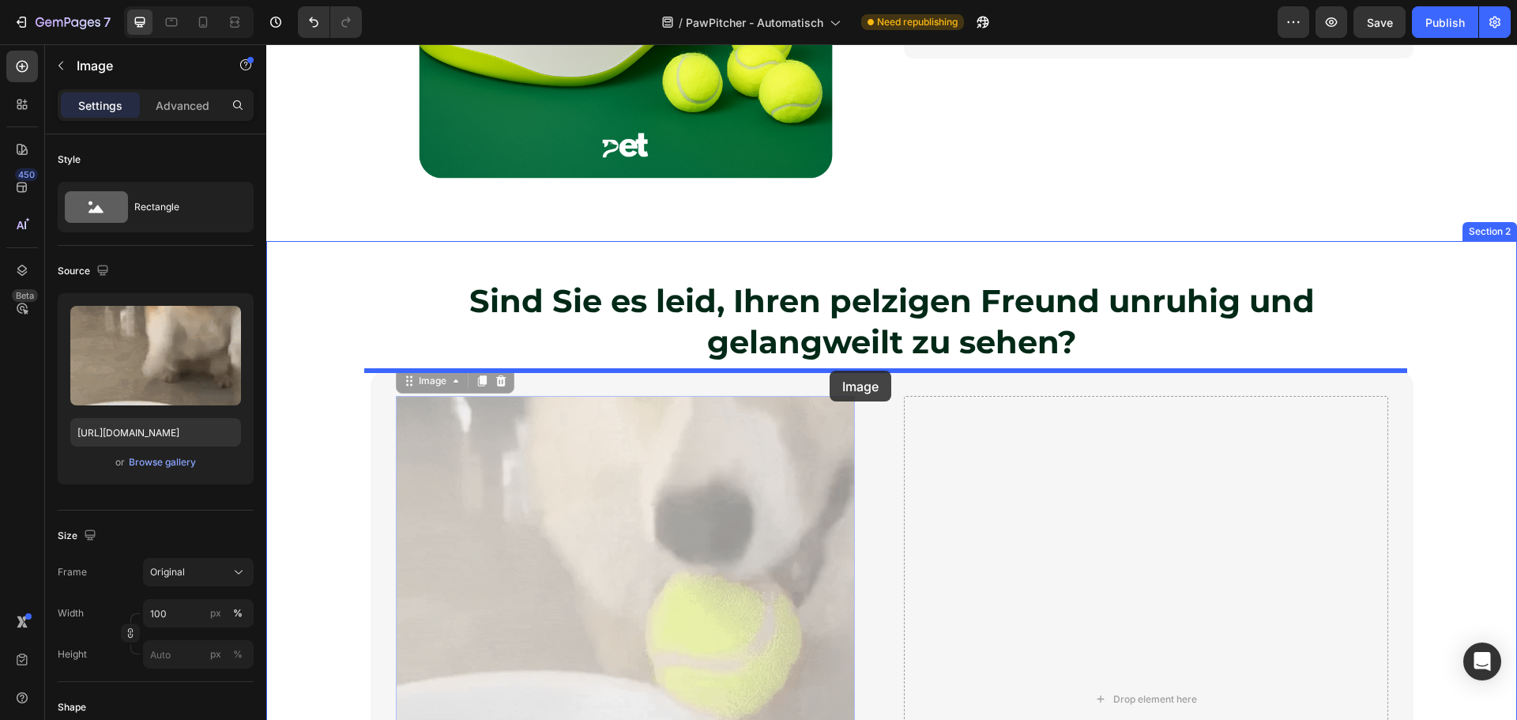
drag, startPoint x: 670, startPoint y: 445, endPoint x: 829, endPoint y: 370, distance: 176.0
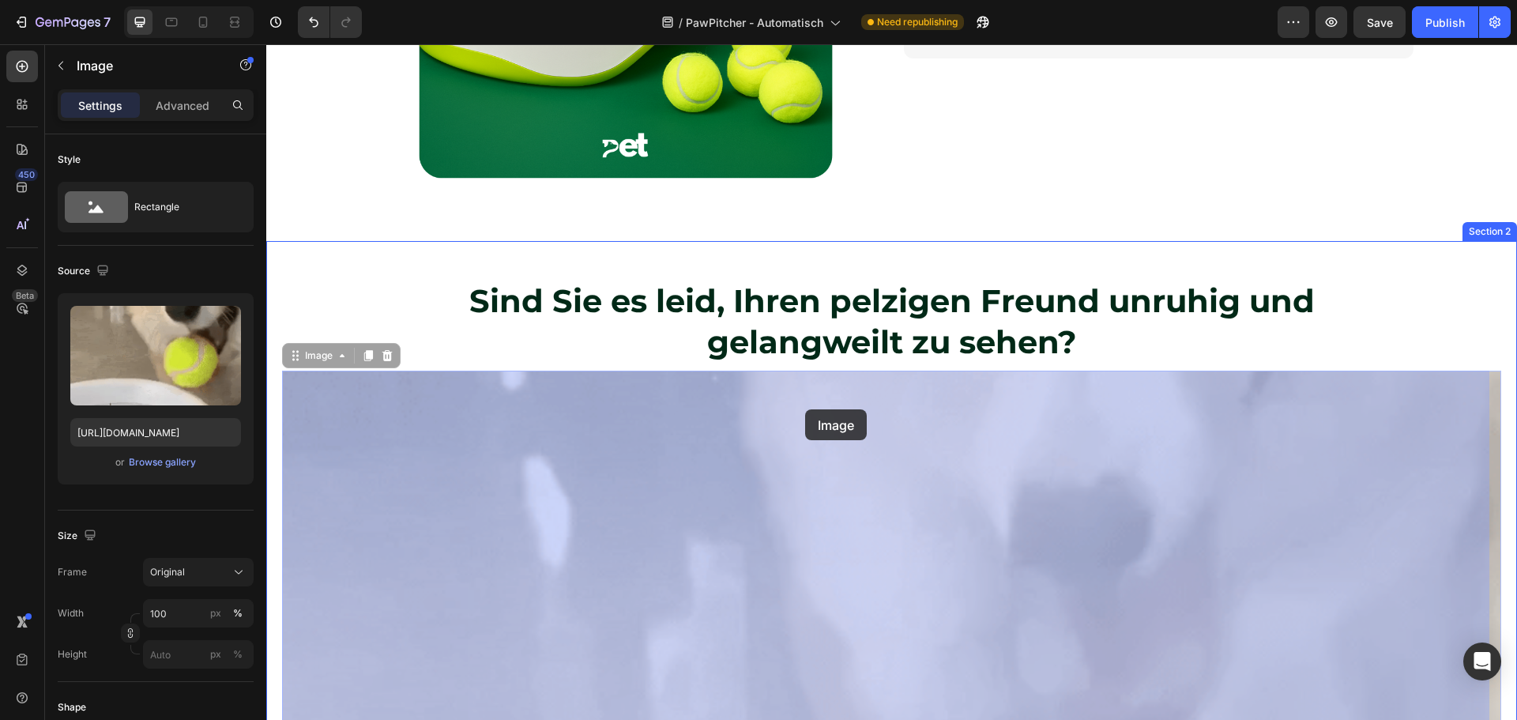
drag, startPoint x: 746, startPoint y: 445, endPoint x: 805, endPoint y: 409, distance: 69.1
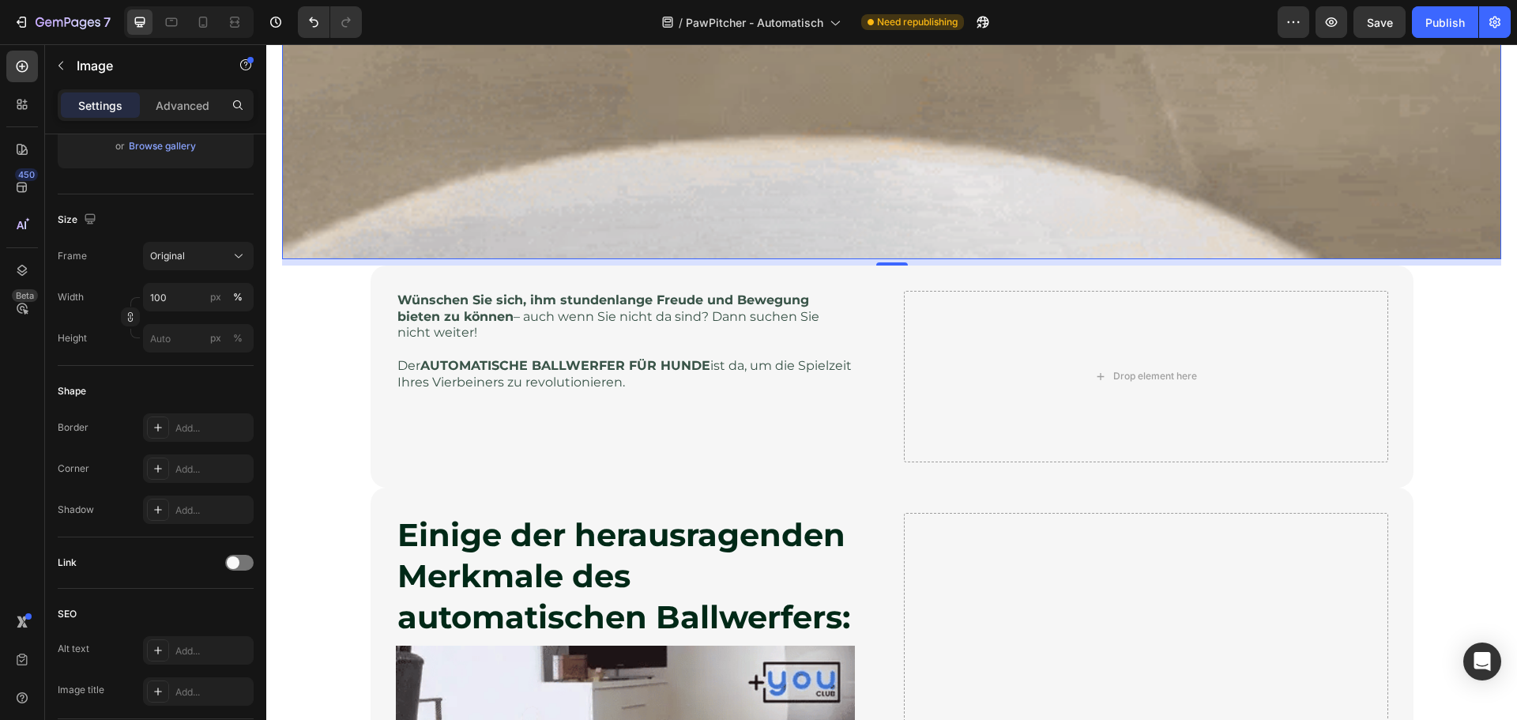
scroll to position [1750, 0]
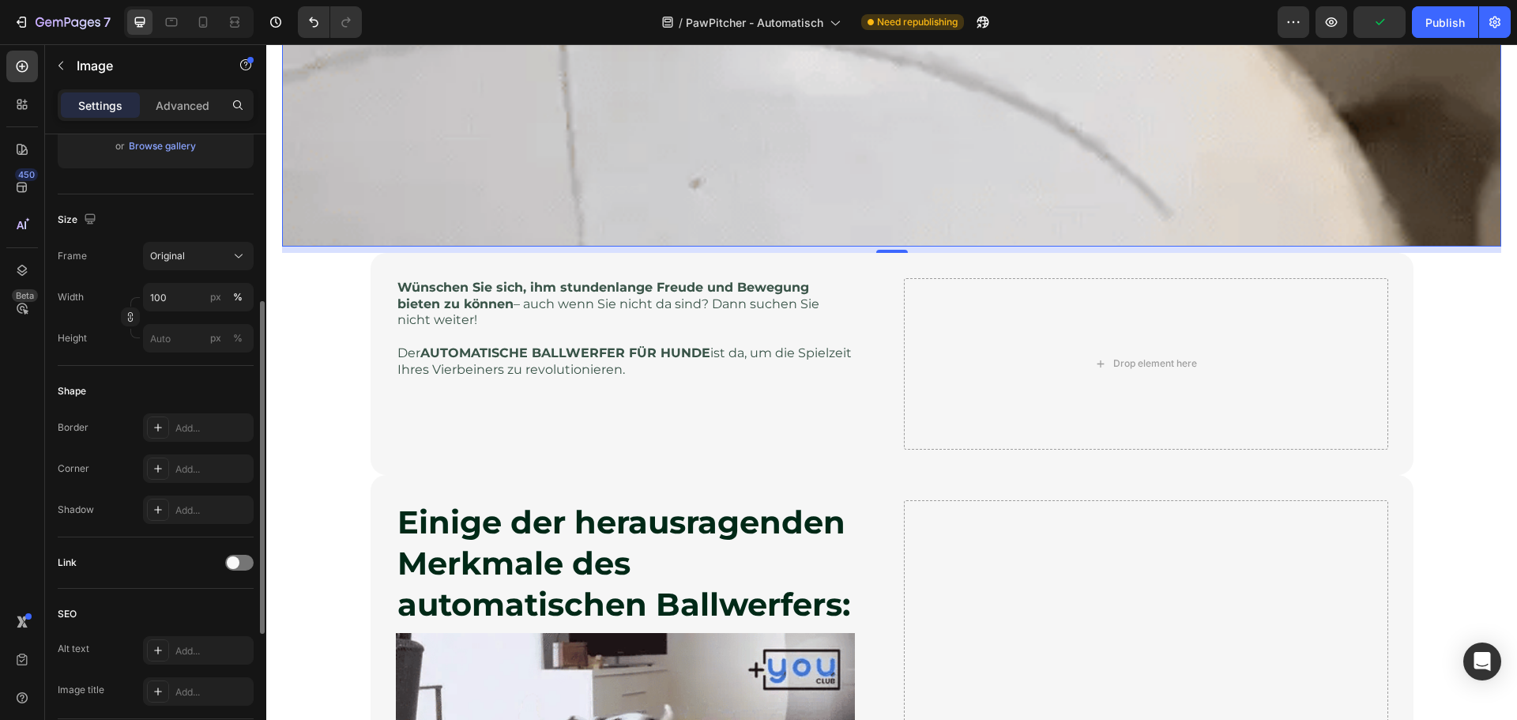
click at [124, 319] on button "button" at bounding box center [130, 316] width 19 height 19
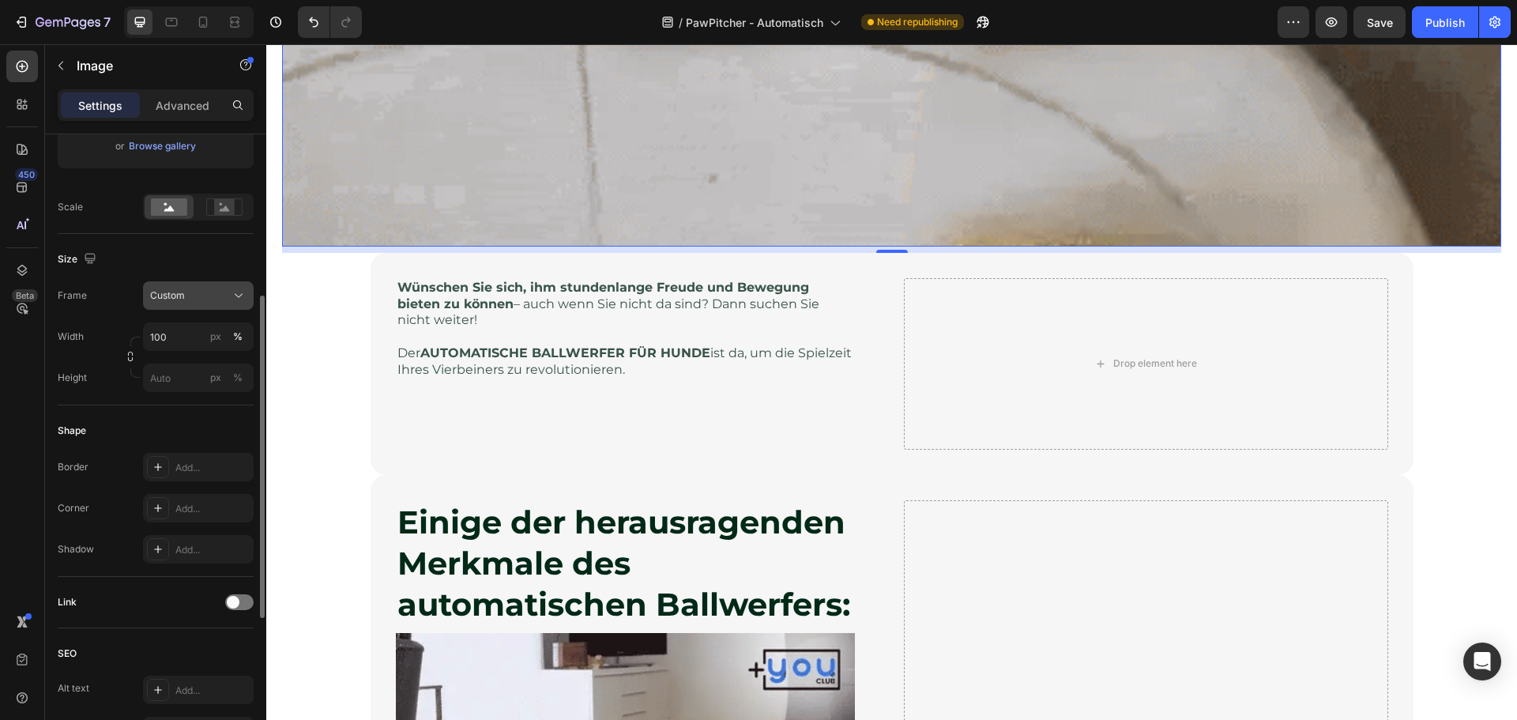
click at [171, 293] on span "Custom" at bounding box center [167, 295] width 35 height 14
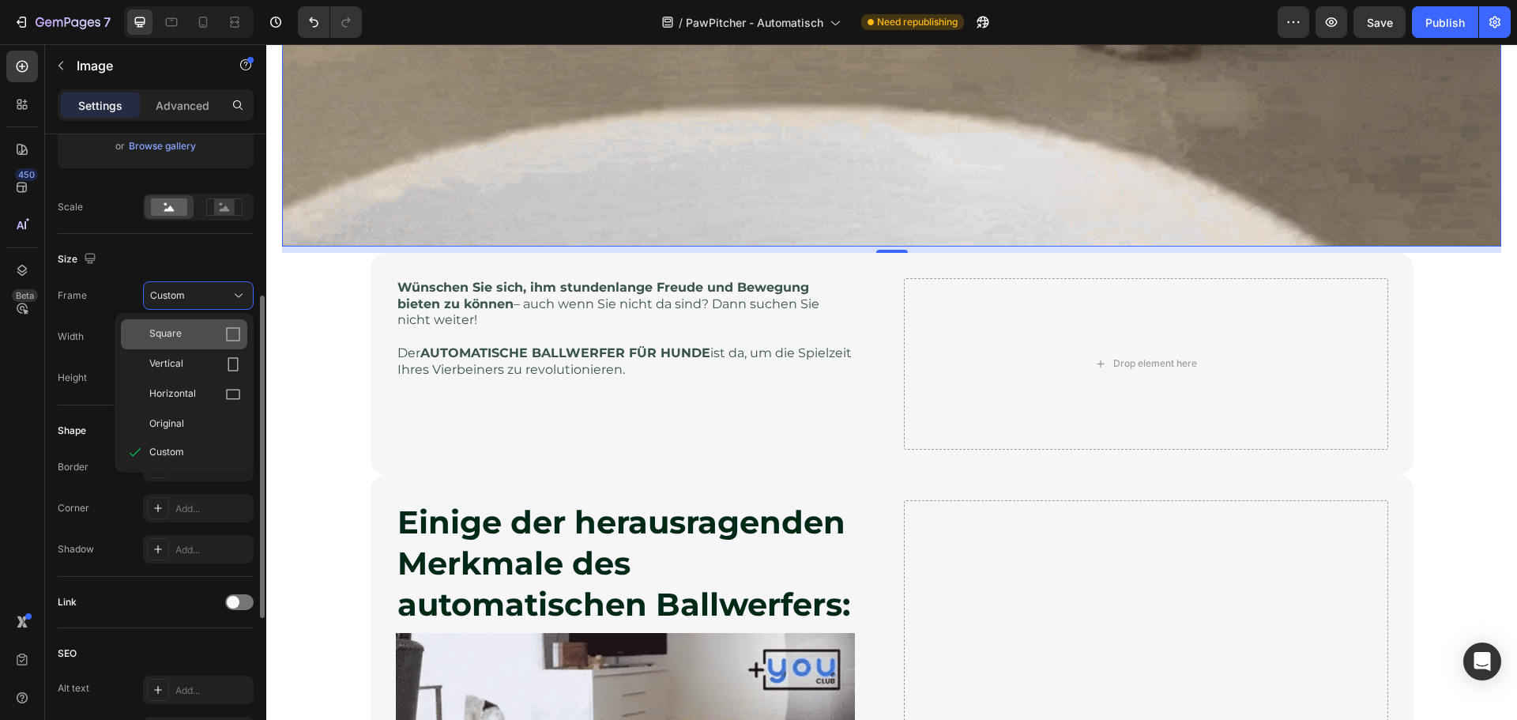
click at [168, 330] on span "Square" at bounding box center [165, 334] width 32 height 16
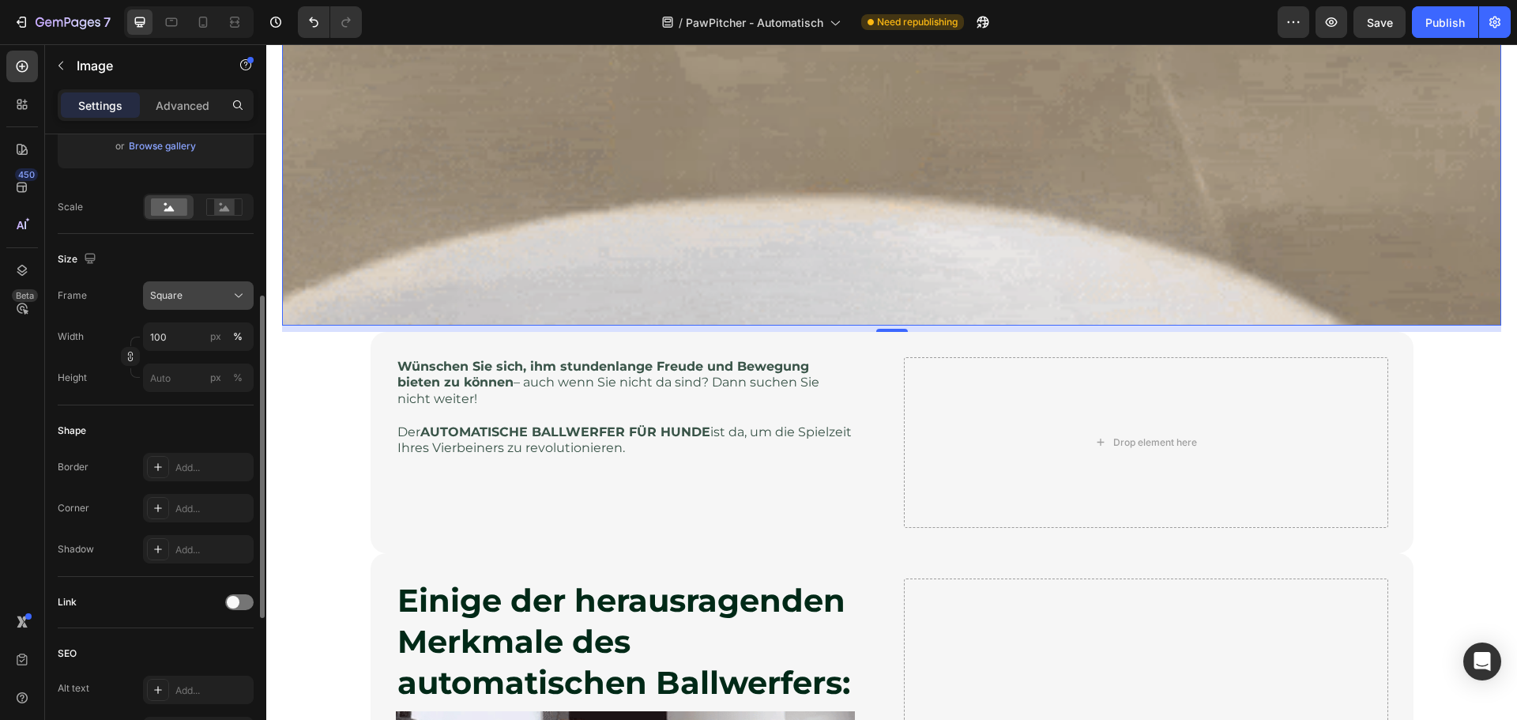
click at [215, 291] on div "Square" at bounding box center [188, 295] width 77 height 14
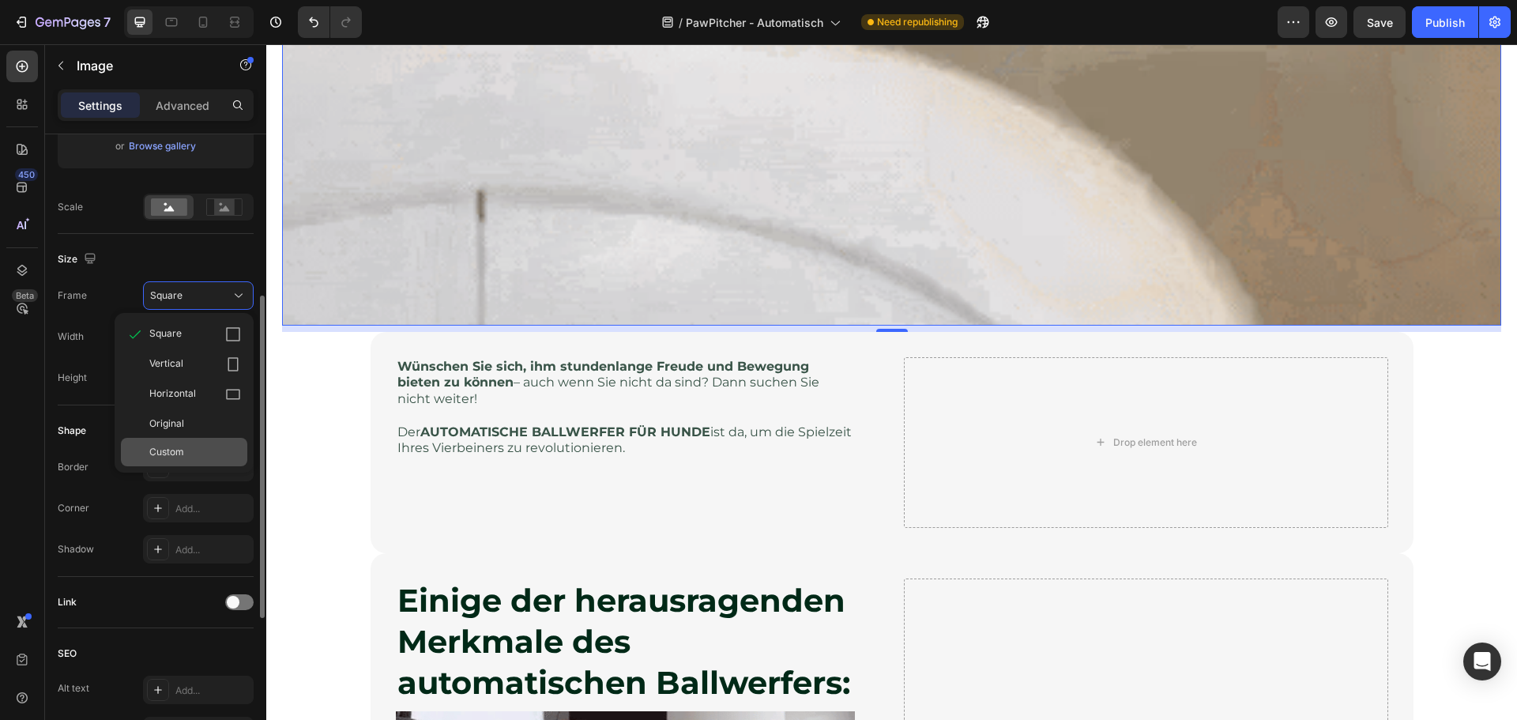
click at [173, 445] on span "Custom" at bounding box center [166, 452] width 35 height 14
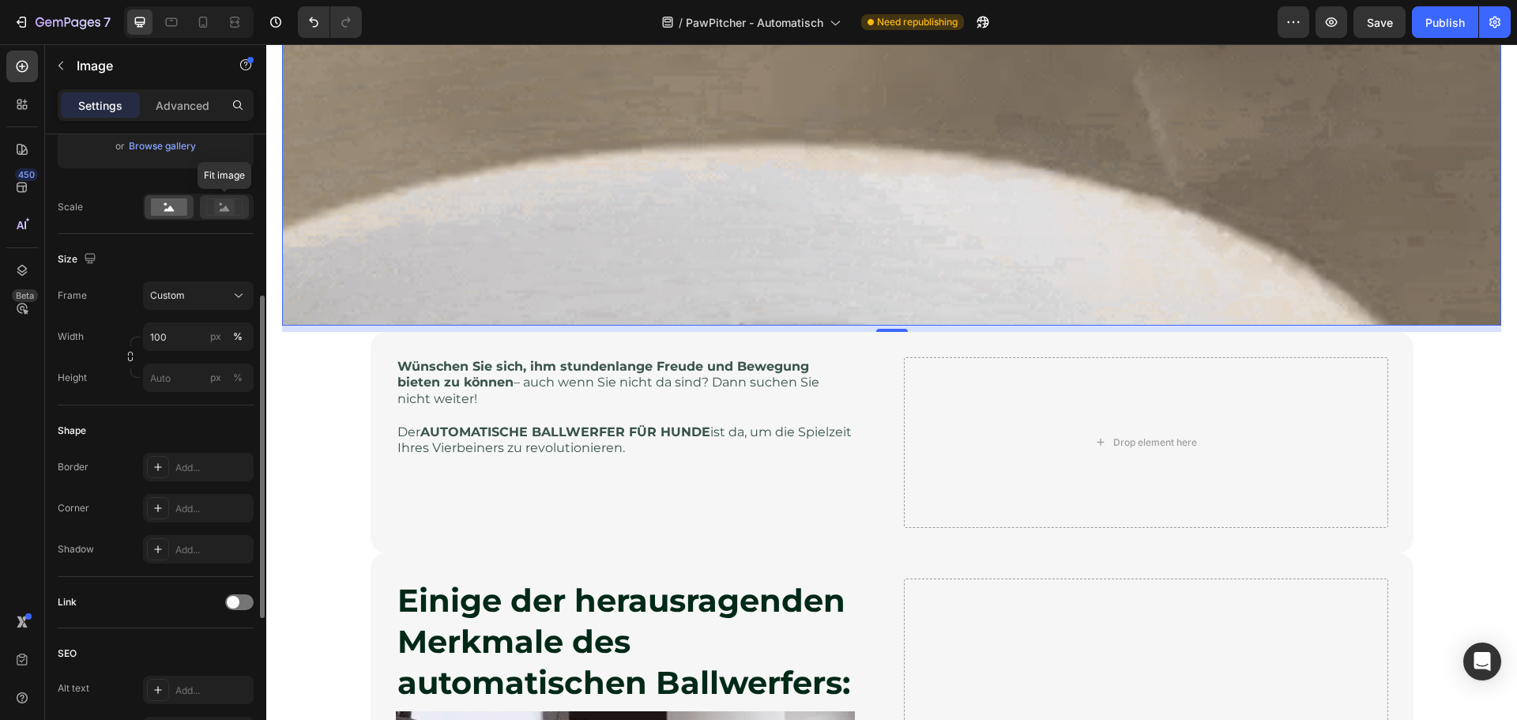
click at [219, 206] on rect at bounding box center [224, 207] width 21 height 16
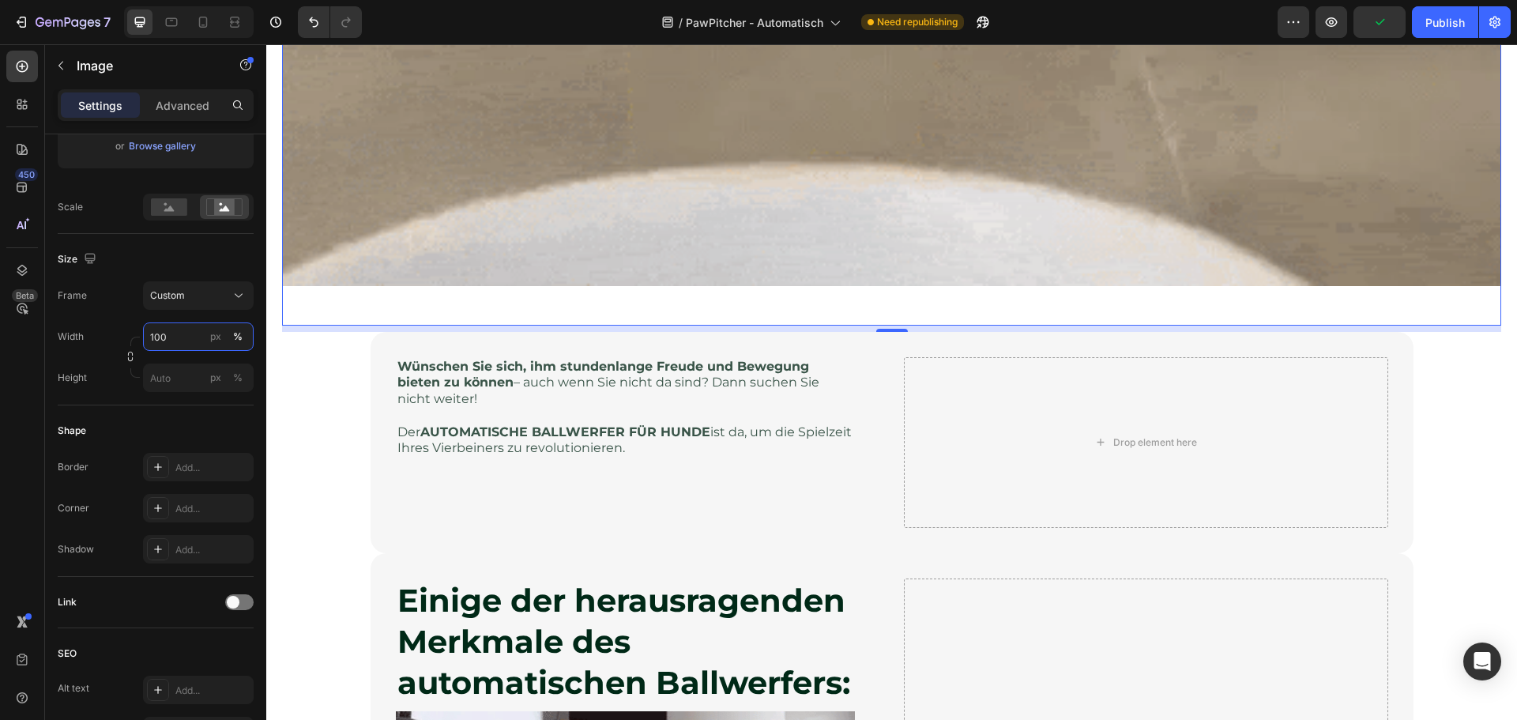
click at [153, 334] on input "100" at bounding box center [198, 336] width 111 height 28
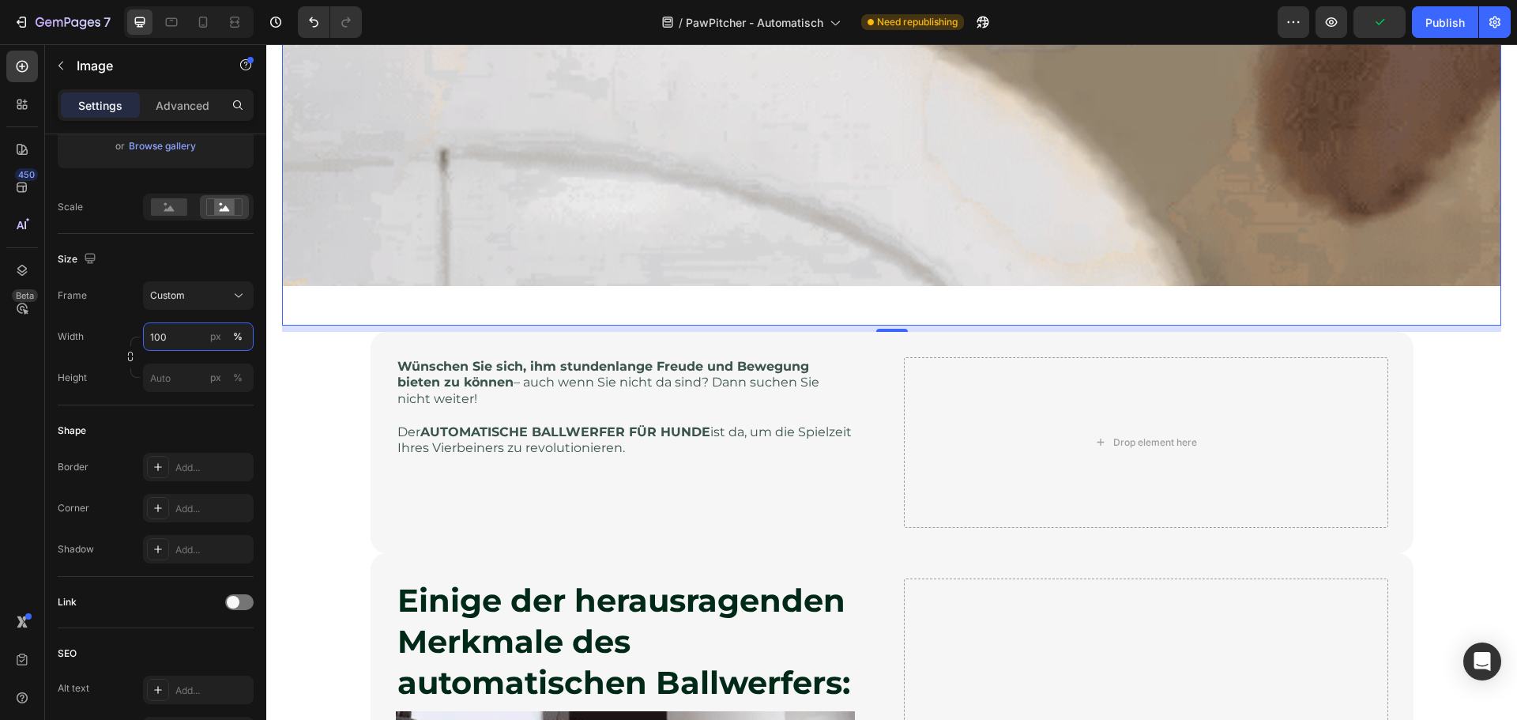
click at [156, 335] on input "100" at bounding box center [198, 336] width 111 height 28
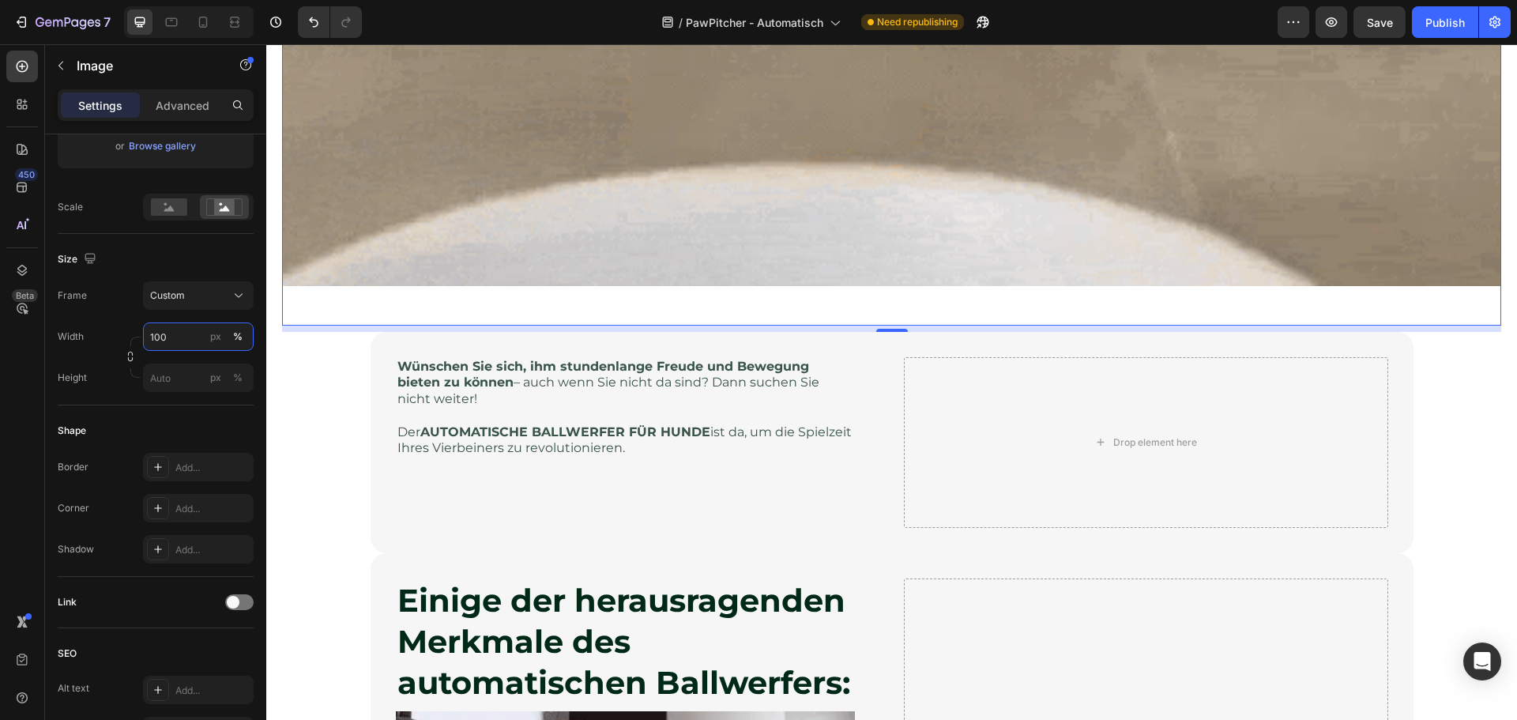
click at [155, 338] on input "100" at bounding box center [198, 336] width 111 height 28
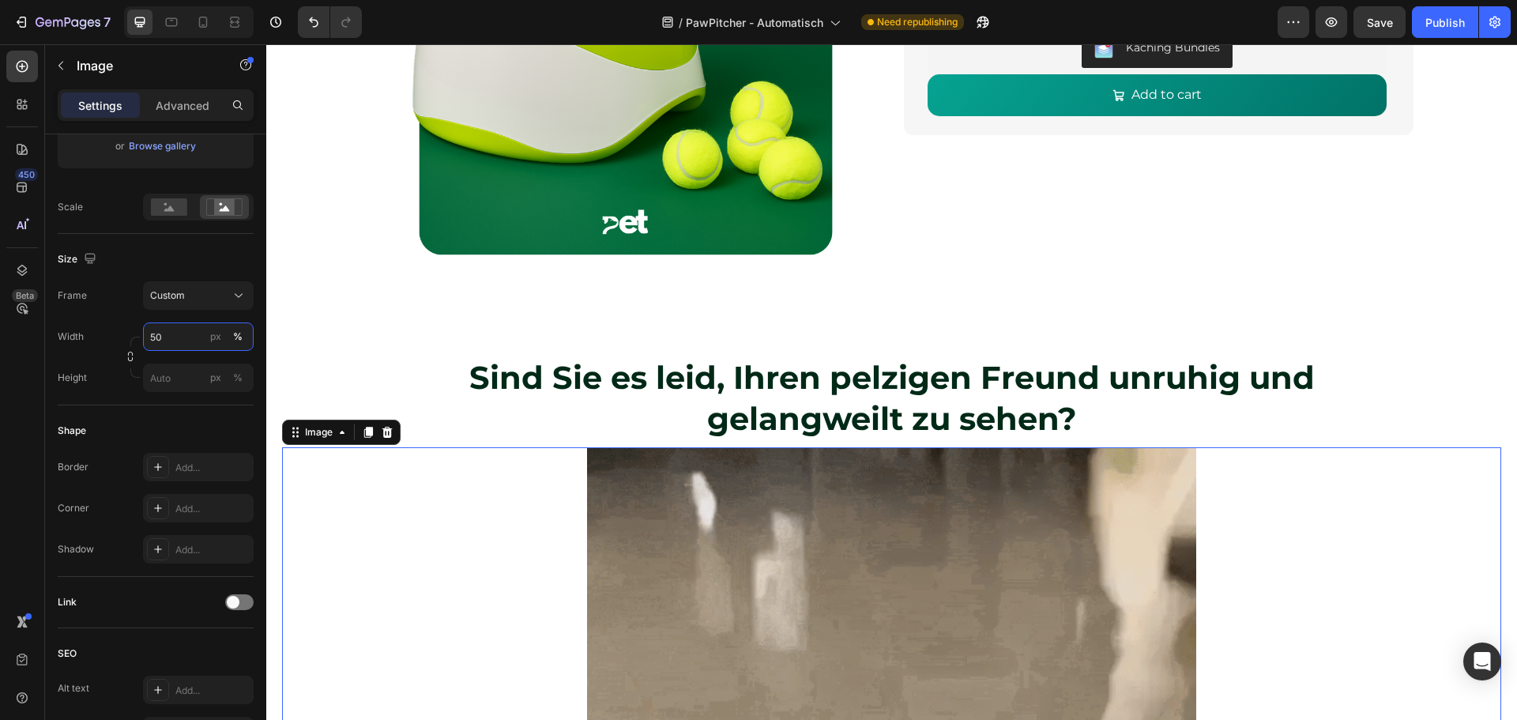
scroll to position [407, 0]
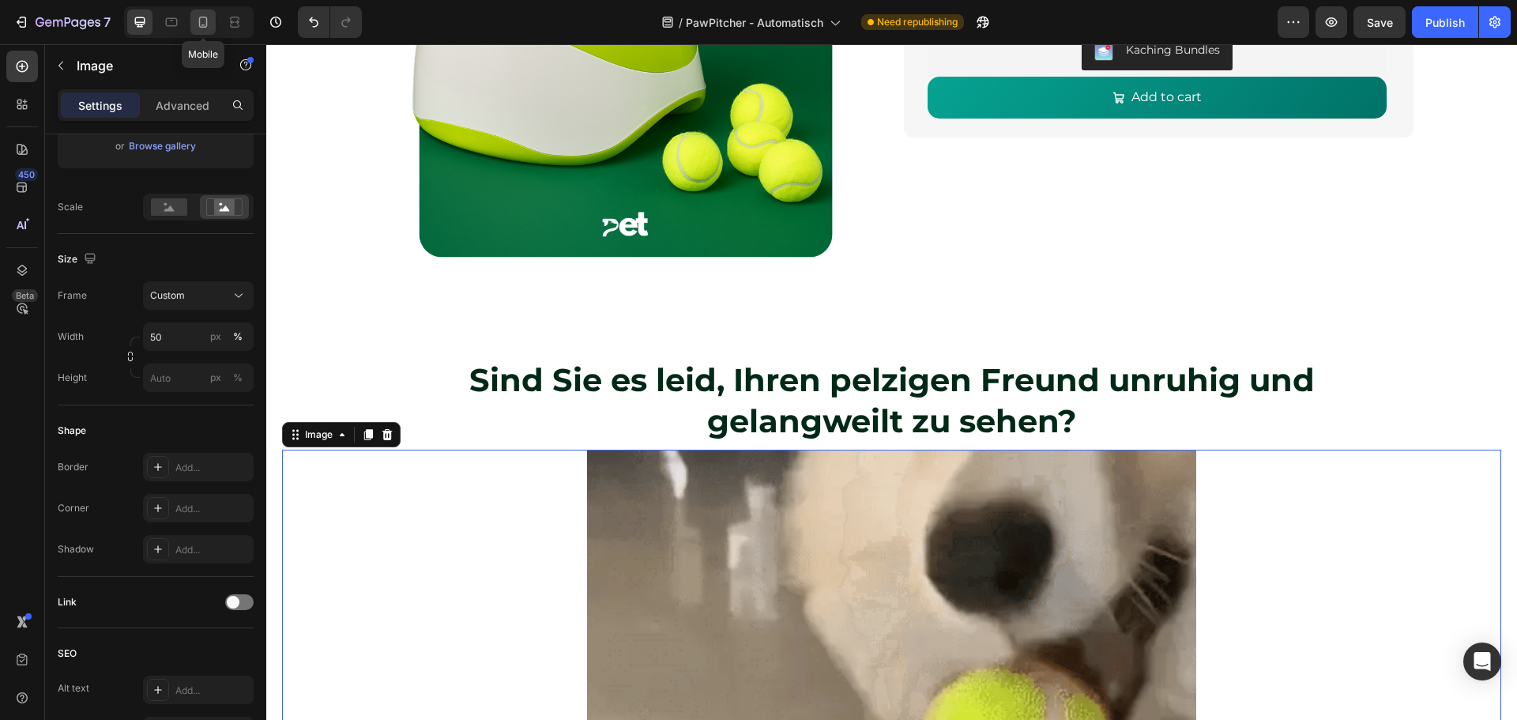
click at [205, 17] on icon at bounding box center [203, 22] width 16 height 16
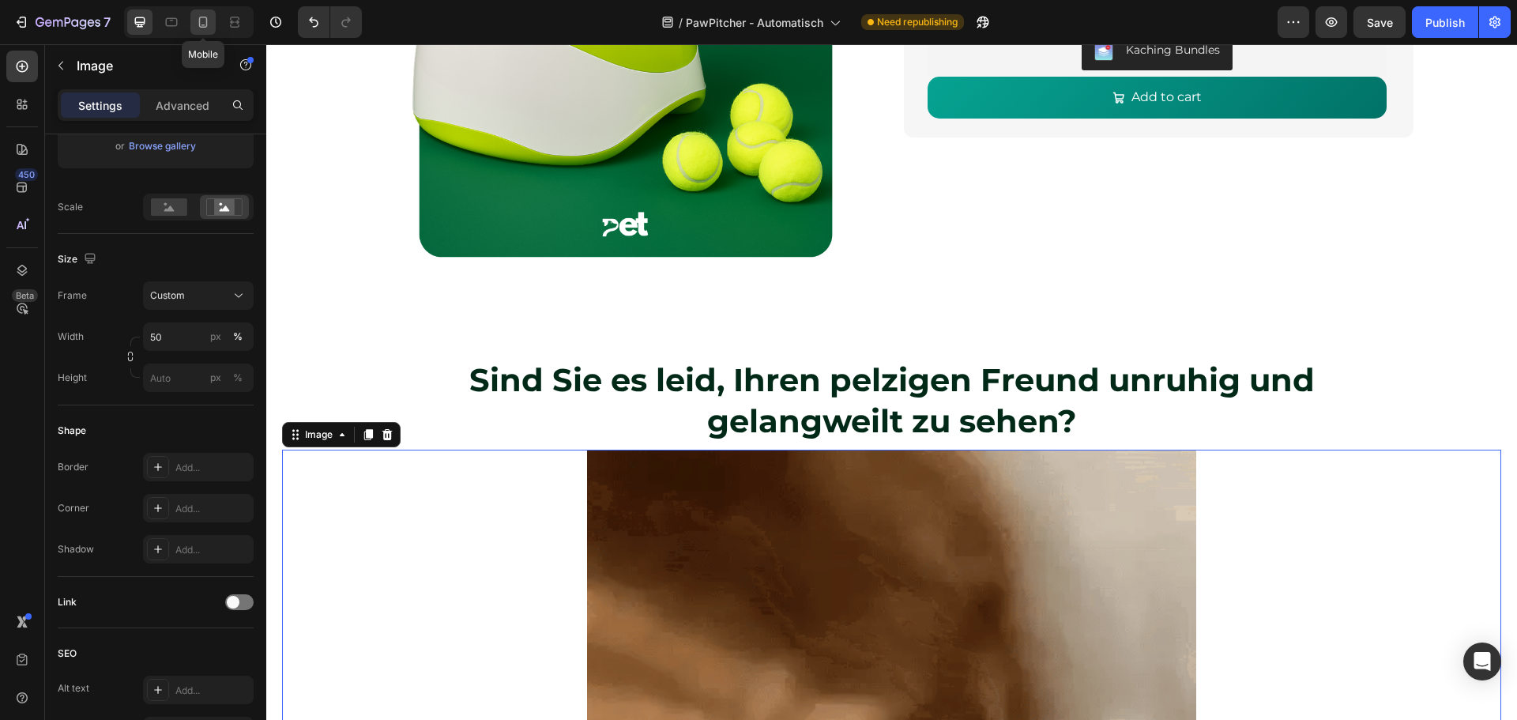
type input "100"
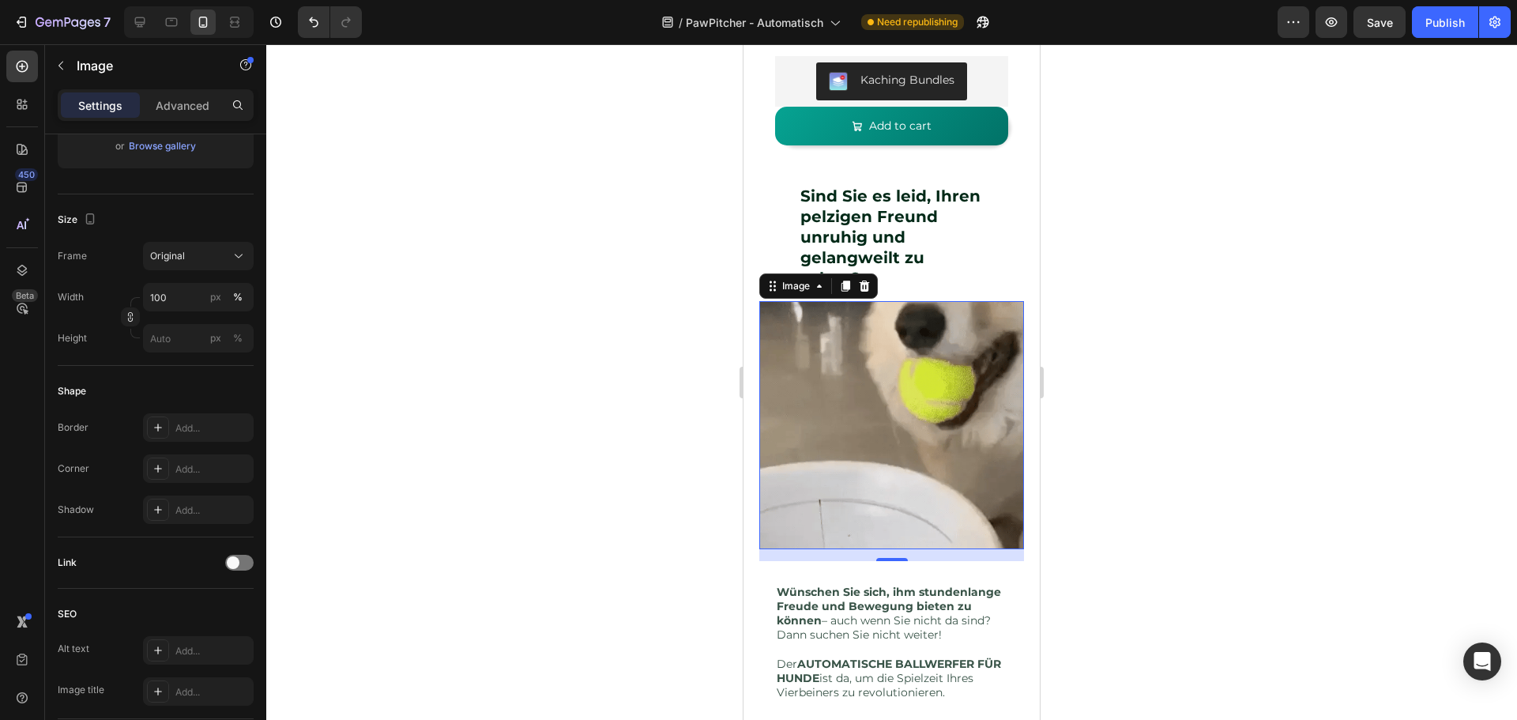
scroll to position [487, 0]
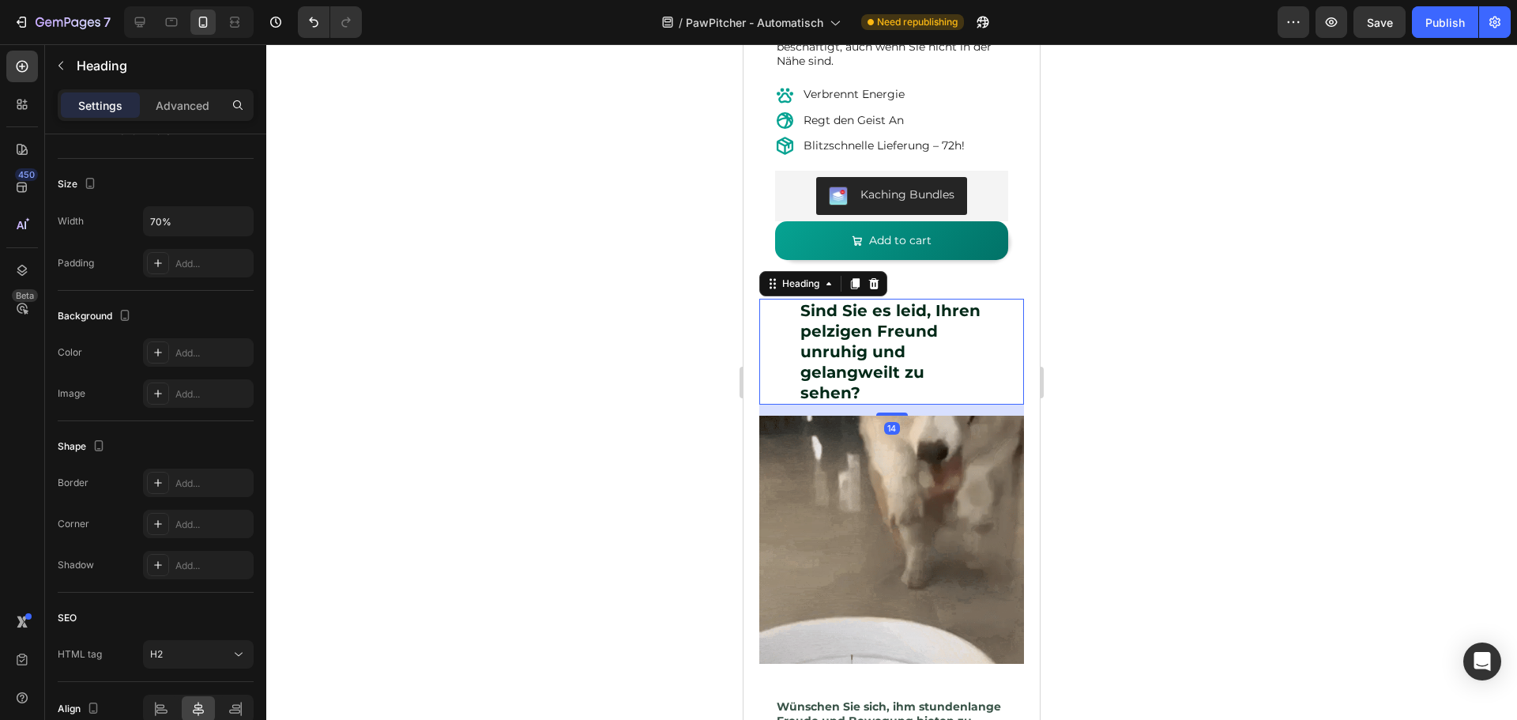
click at [874, 321] on h2 "Sind Sie es leid, Ihren pelzigen Freund unruhig und gelangweilt zu sehen?" at bounding box center [892, 352] width 186 height 106
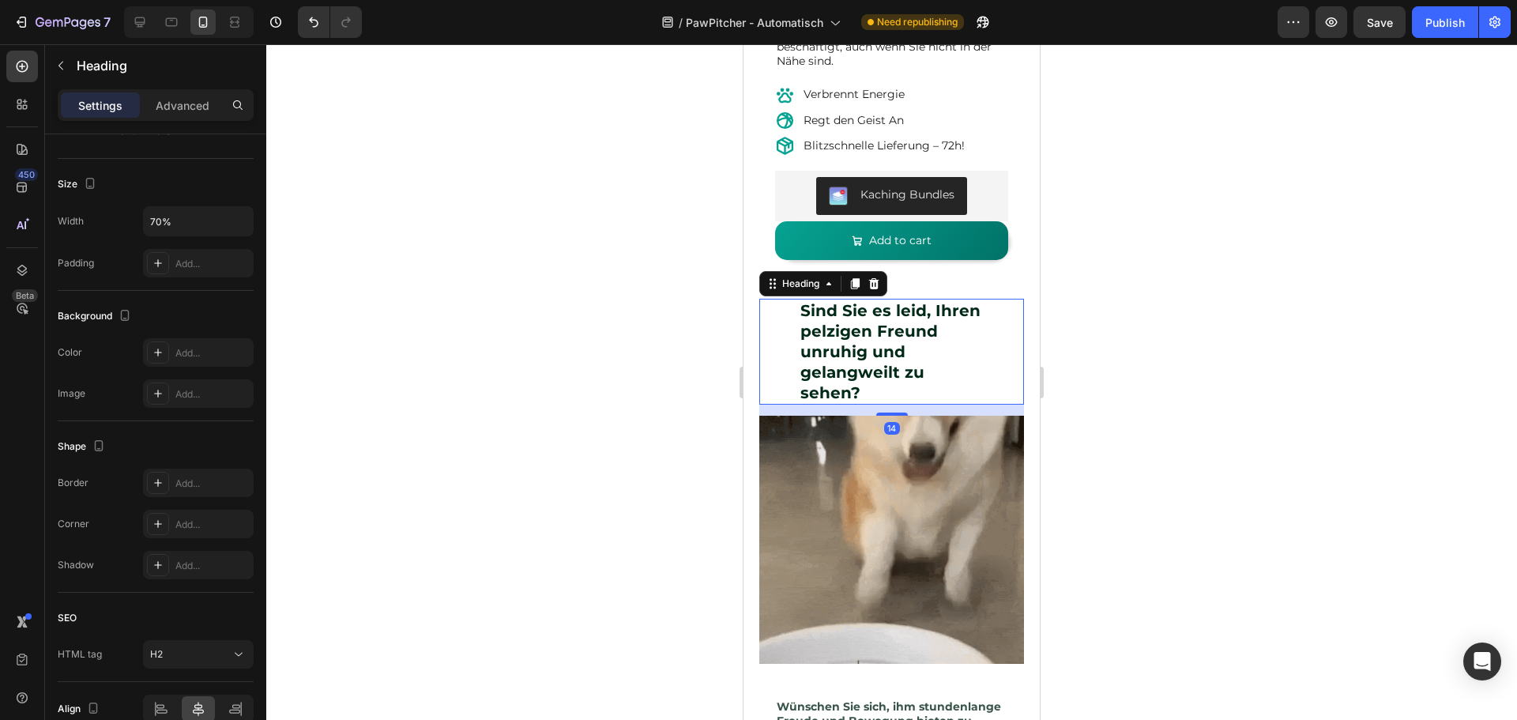
scroll to position [0, 0]
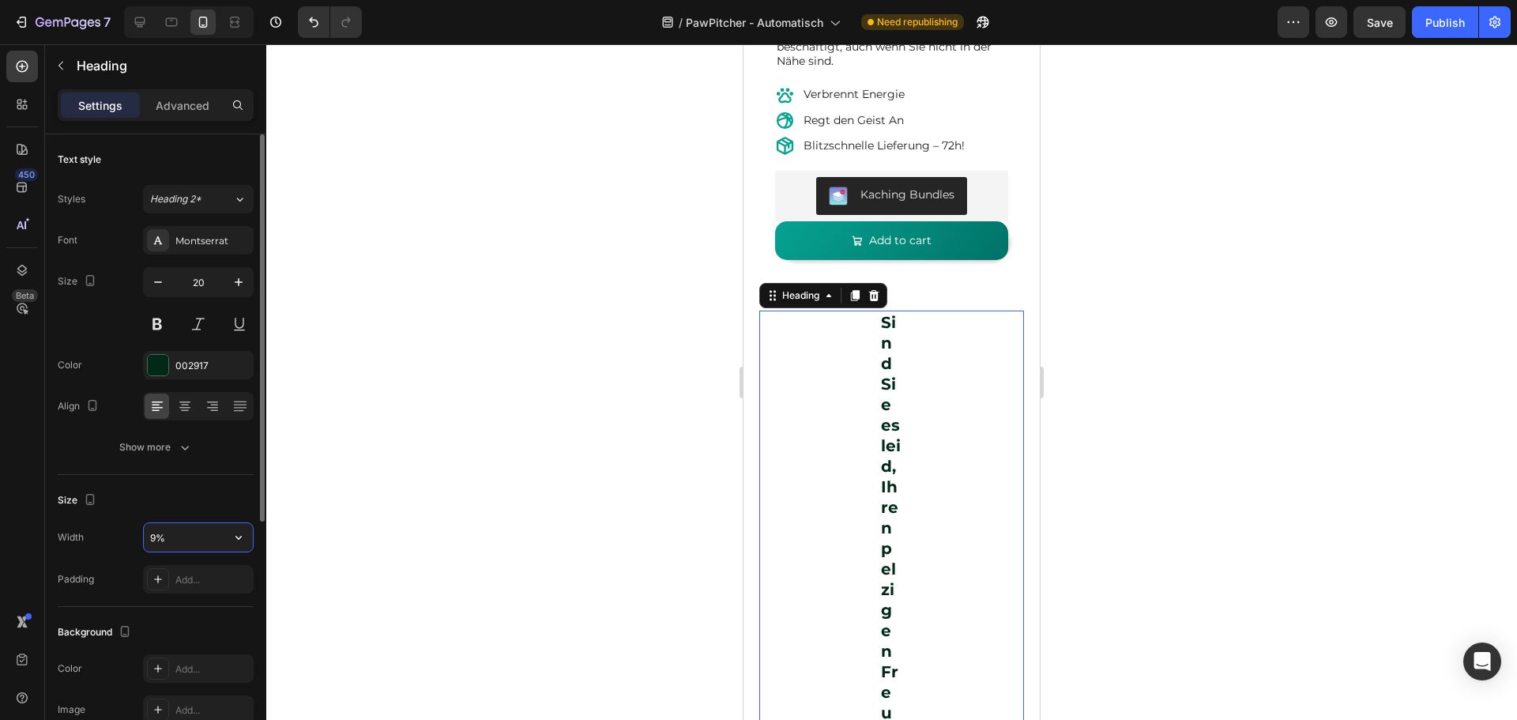
type input "90%"
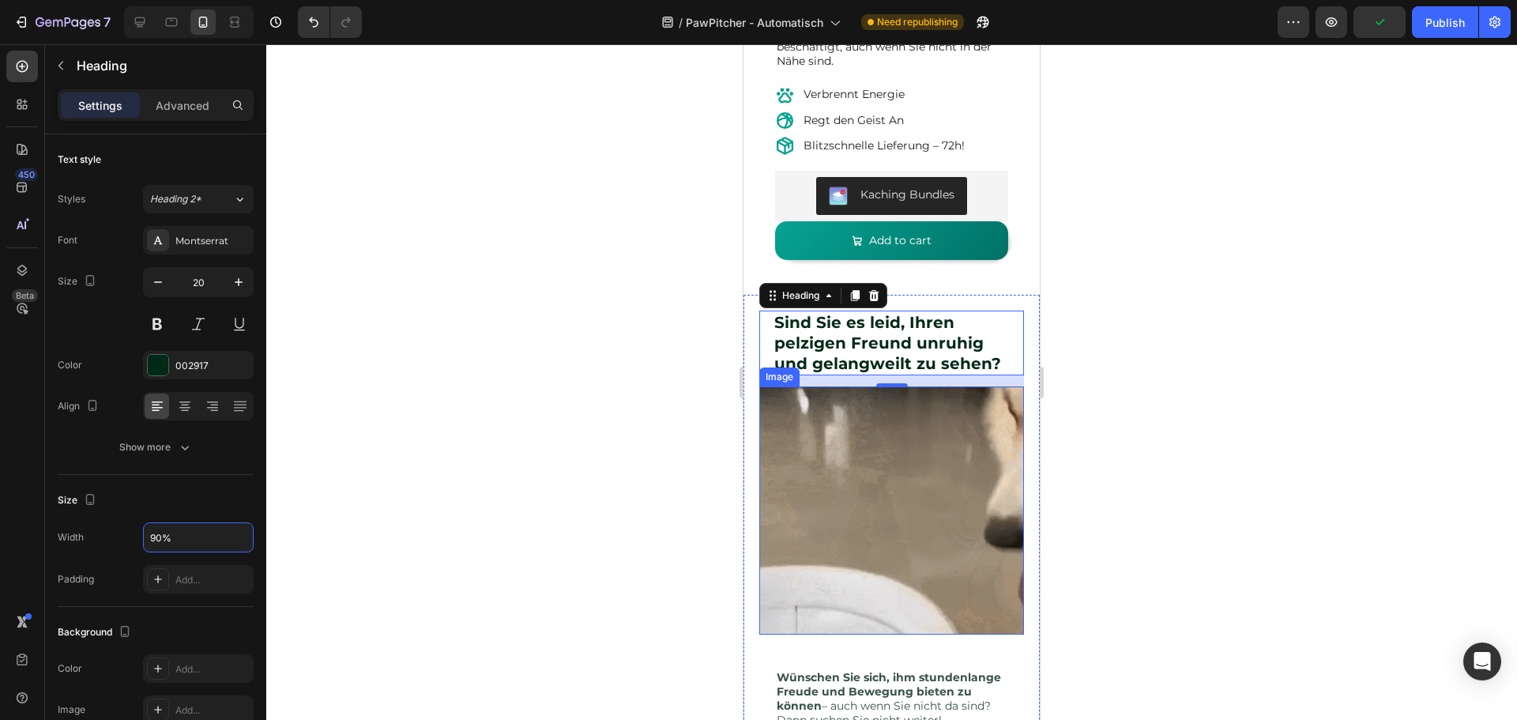
click at [948, 453] on img at bounding box center [891, 509] width 265 height 247
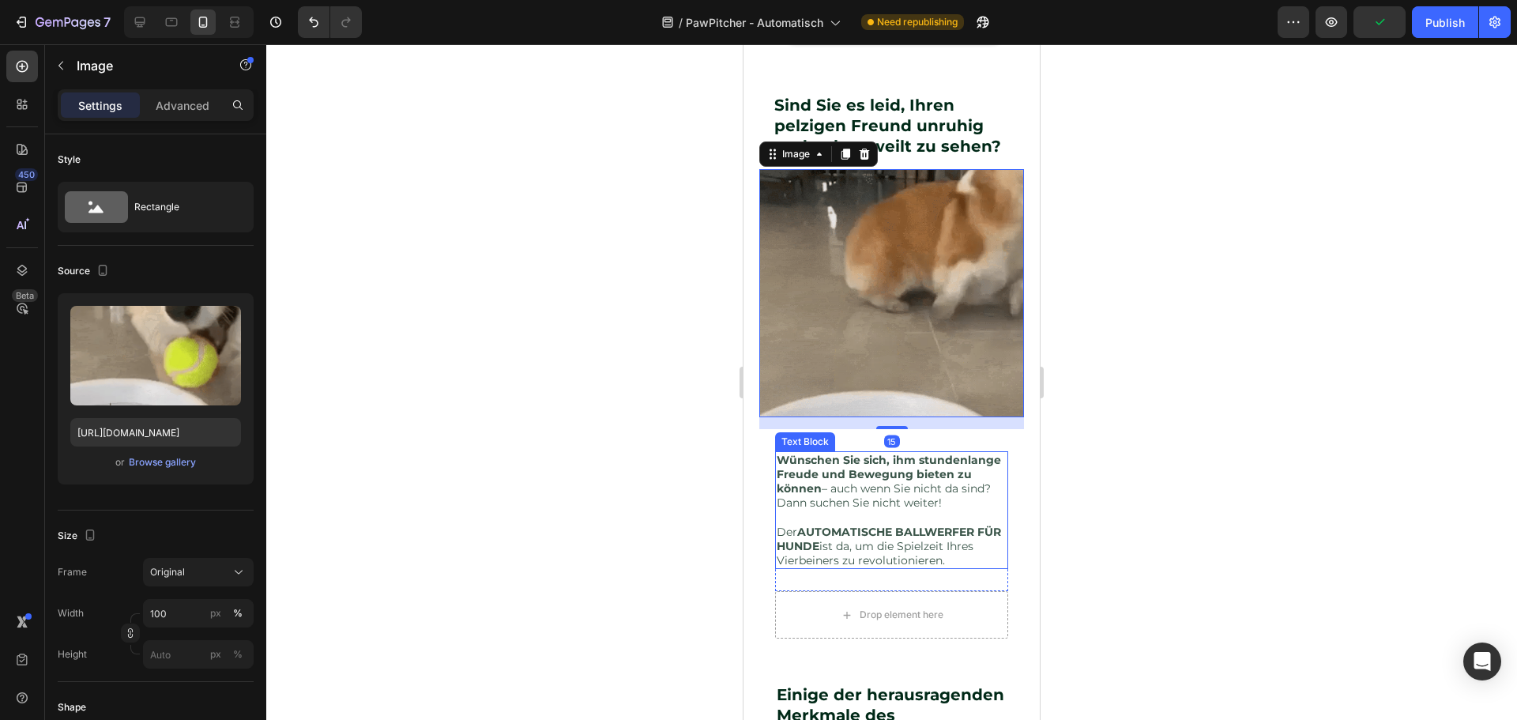
scroll to position [724, 0]
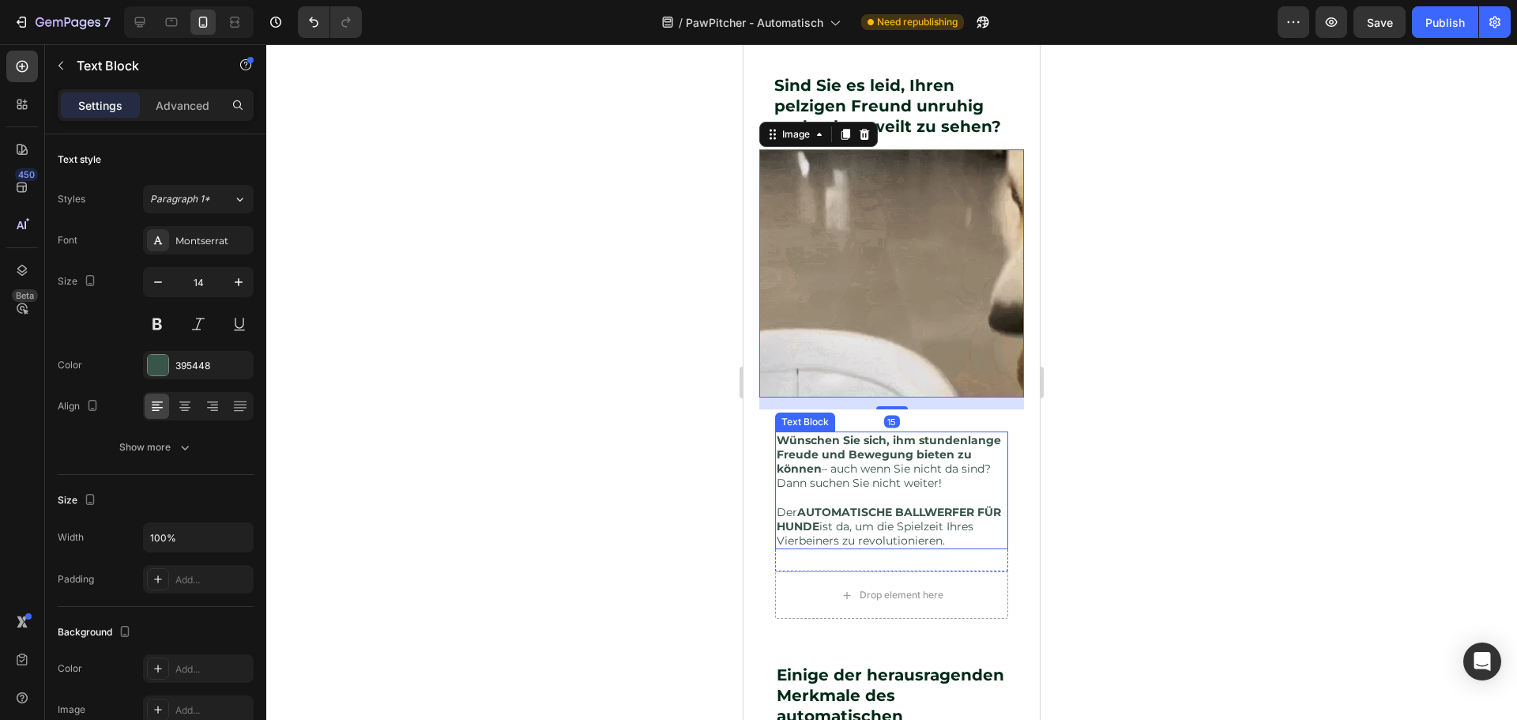
click at [865, 449] on strong "Wünschen Sie sich, ihm stundenlange Freude und Bewegung bieten zu können" at bounding box center [888, 454] width 224 height 43
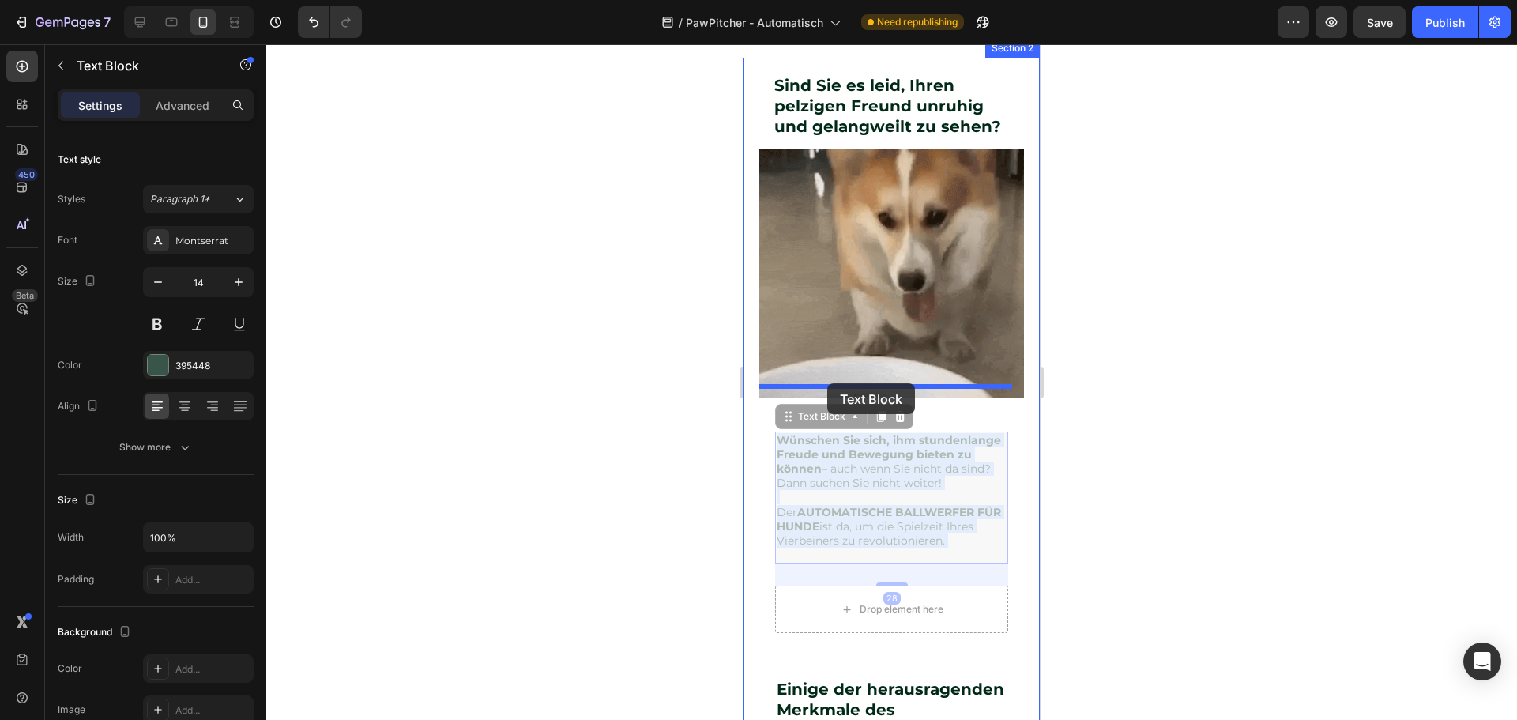
drag, startPoint x: 825, startPoint y: 448, endPoint x: 825, endPoint y: 385, distance: 62.4
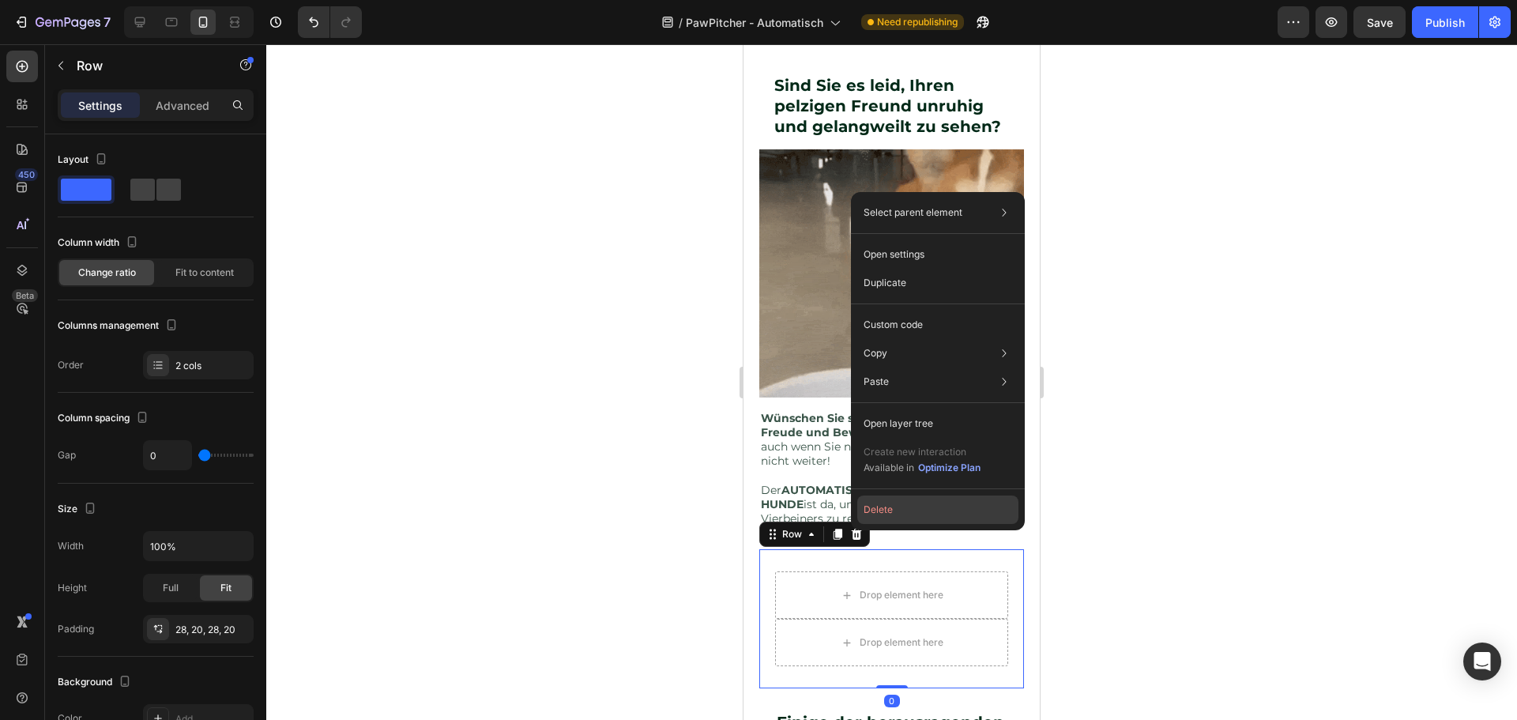
click at [889, 515] on button "Delete" at bounding box center [937, 509] width 161 height 28
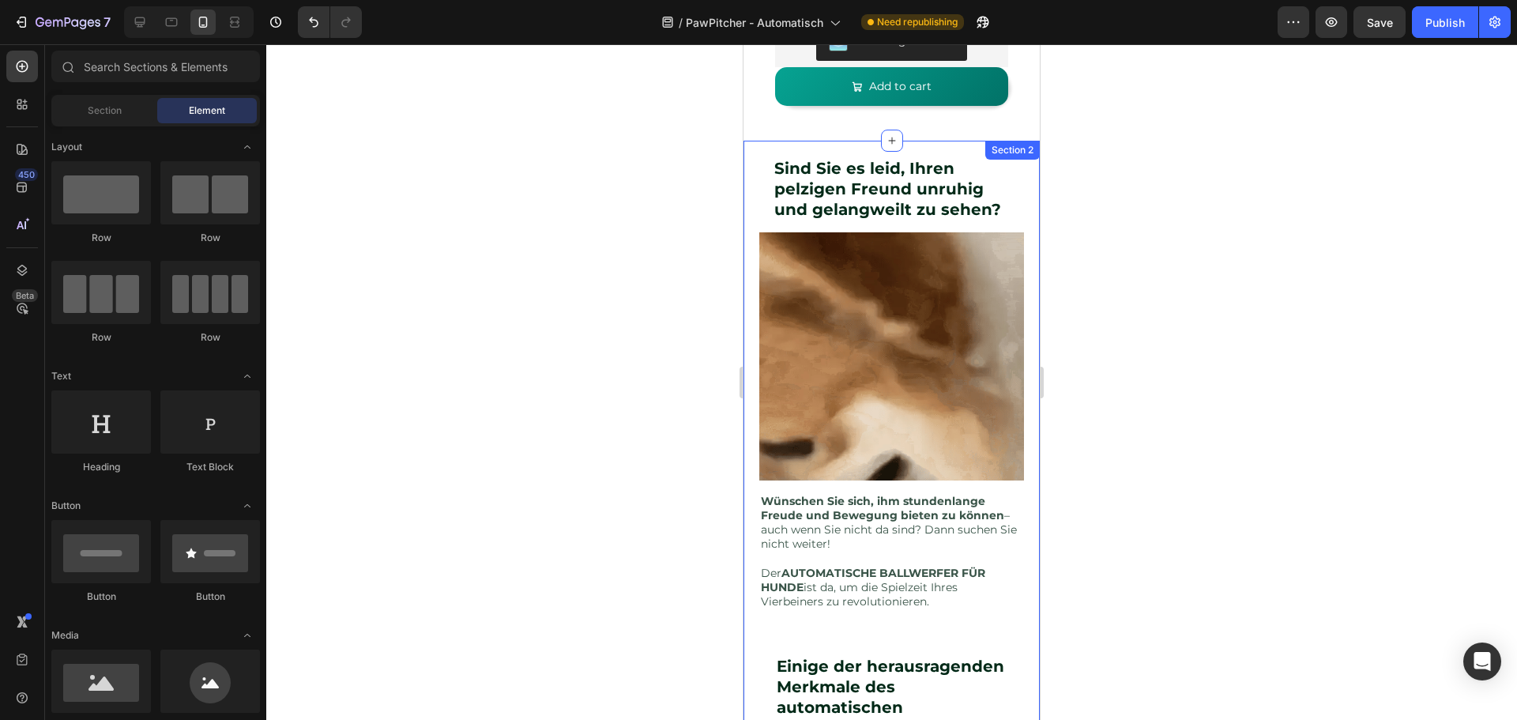
scroll to position [566, 0]
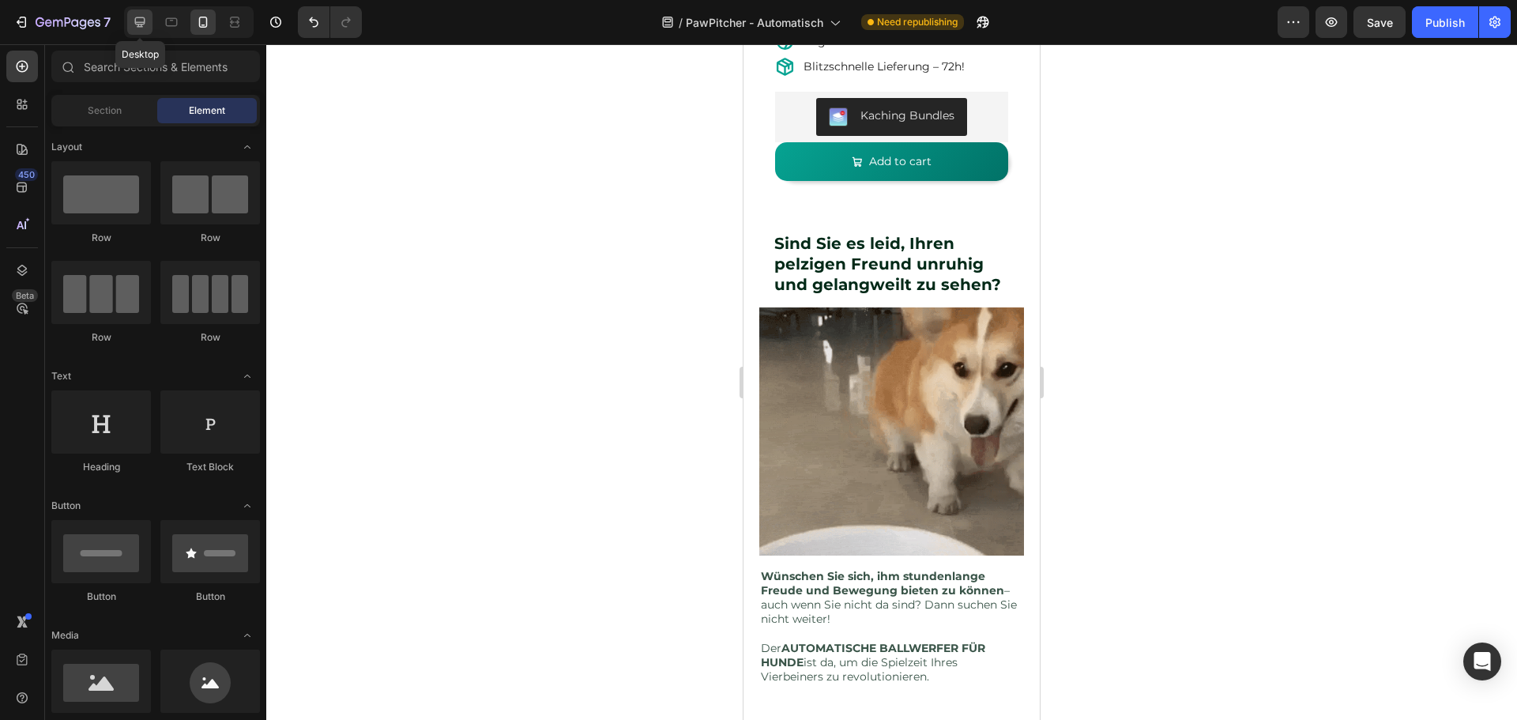
click at [138, 21] on icon at bounding box center [140, 22] width 16 height 16
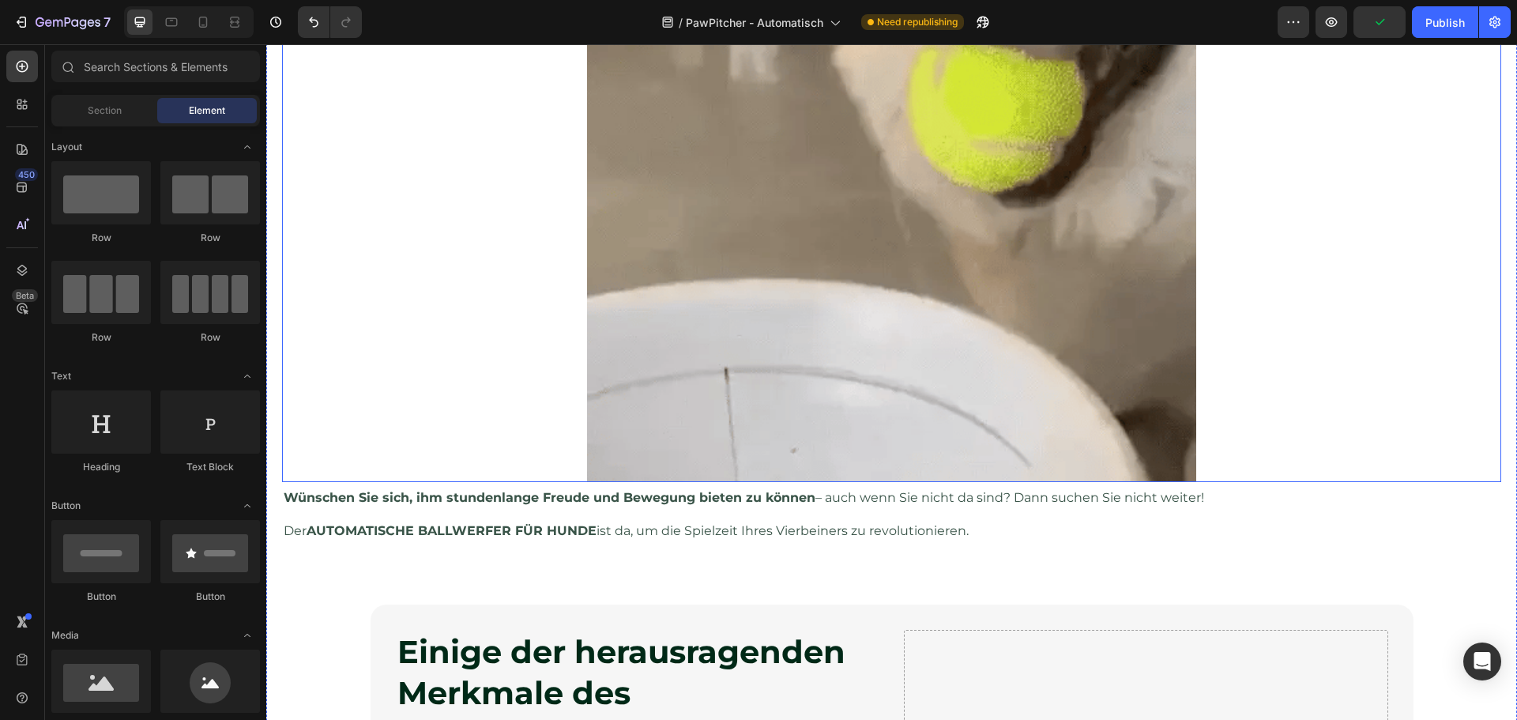
scroll to position [1189, 0]
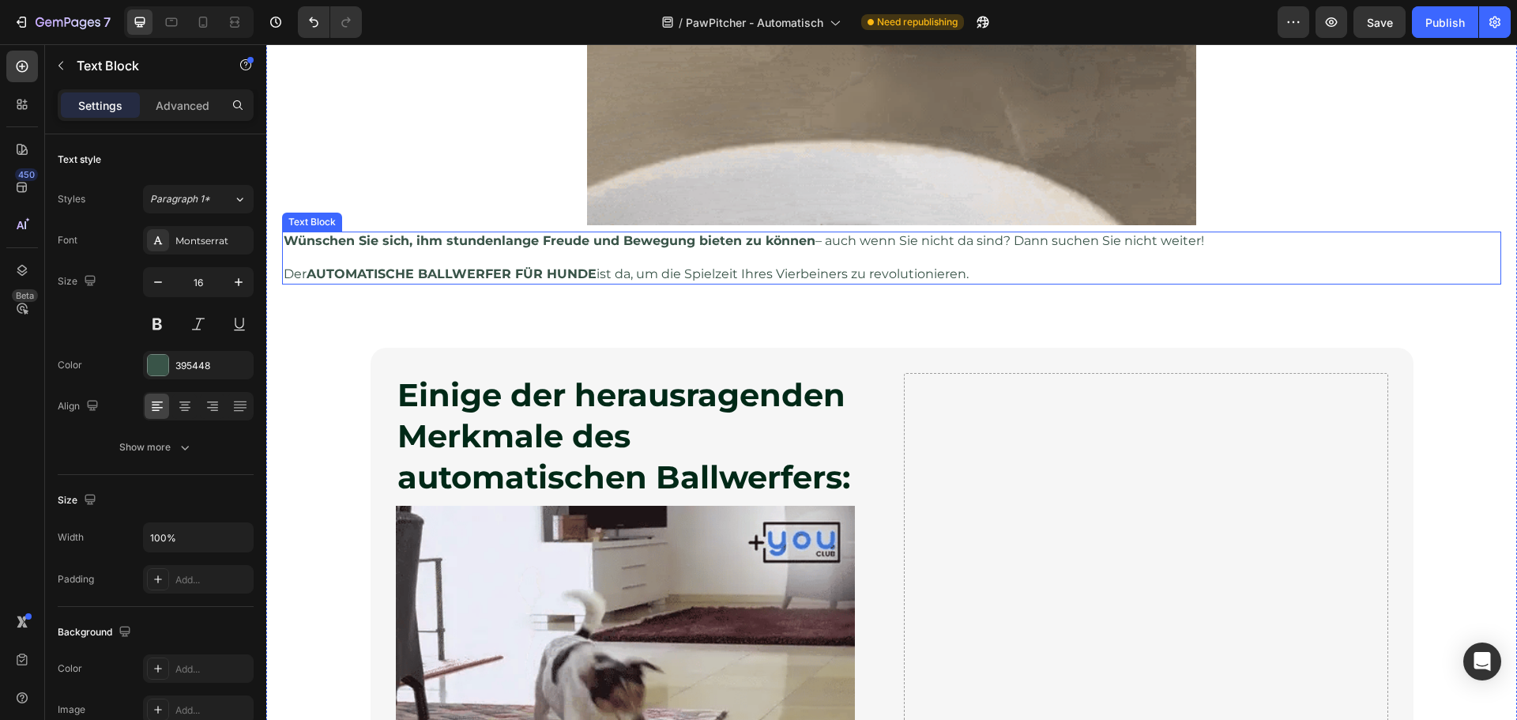
click at [652, 270] on p "Der AUTOMATISCHE BALLWERFER FÜR HUNDE ist da, um die Spielzeit Ihres Vierbeiner…" at bounding box center [892, 274] width 1216 height 17
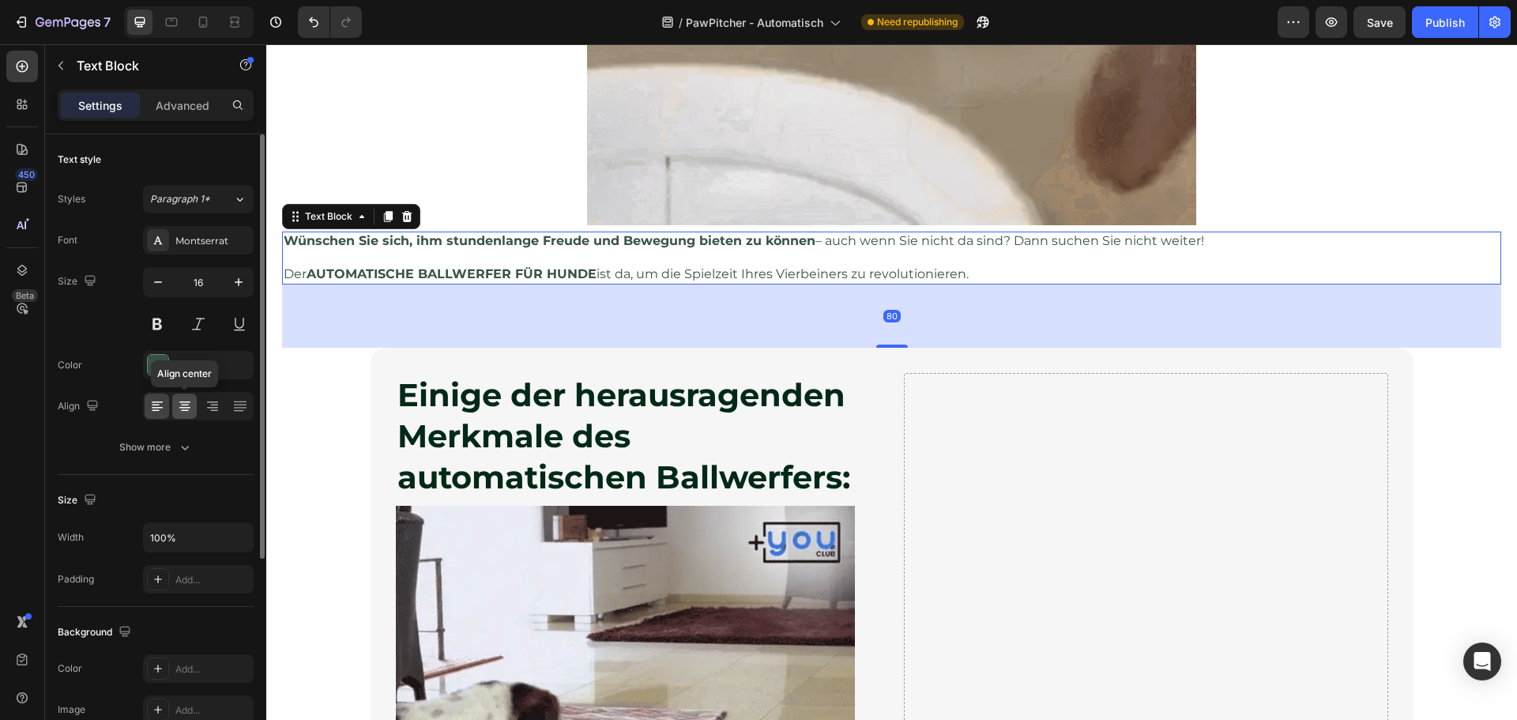
click at [181, 410] on icon at bounding box center [185, 406] width 16 height 16
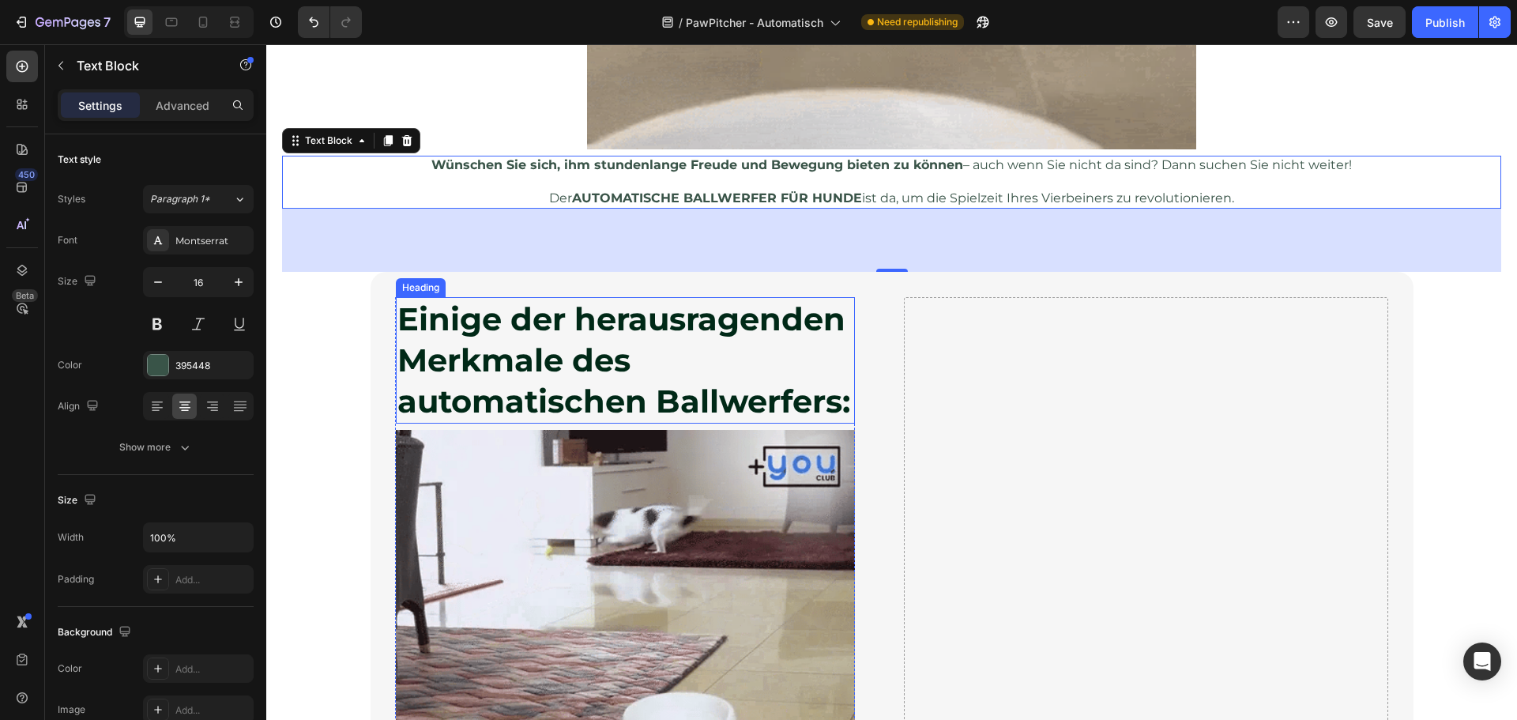
scroll to position [1268, 0]
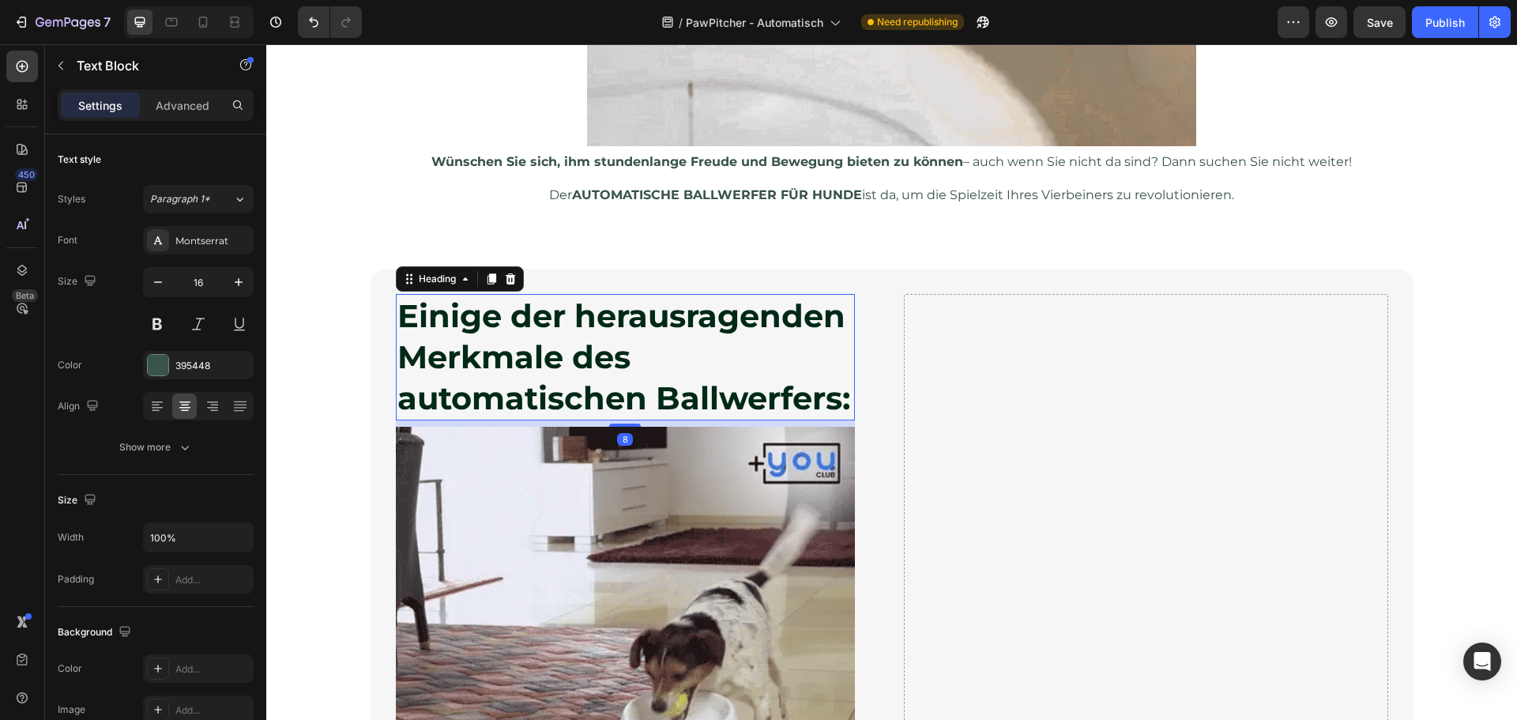
click at [737, 340] on h2 "Einige der herausragenden Merkmale des automatischen Ballwerfers:" at bounding box center [625, 357] width 459 height 126
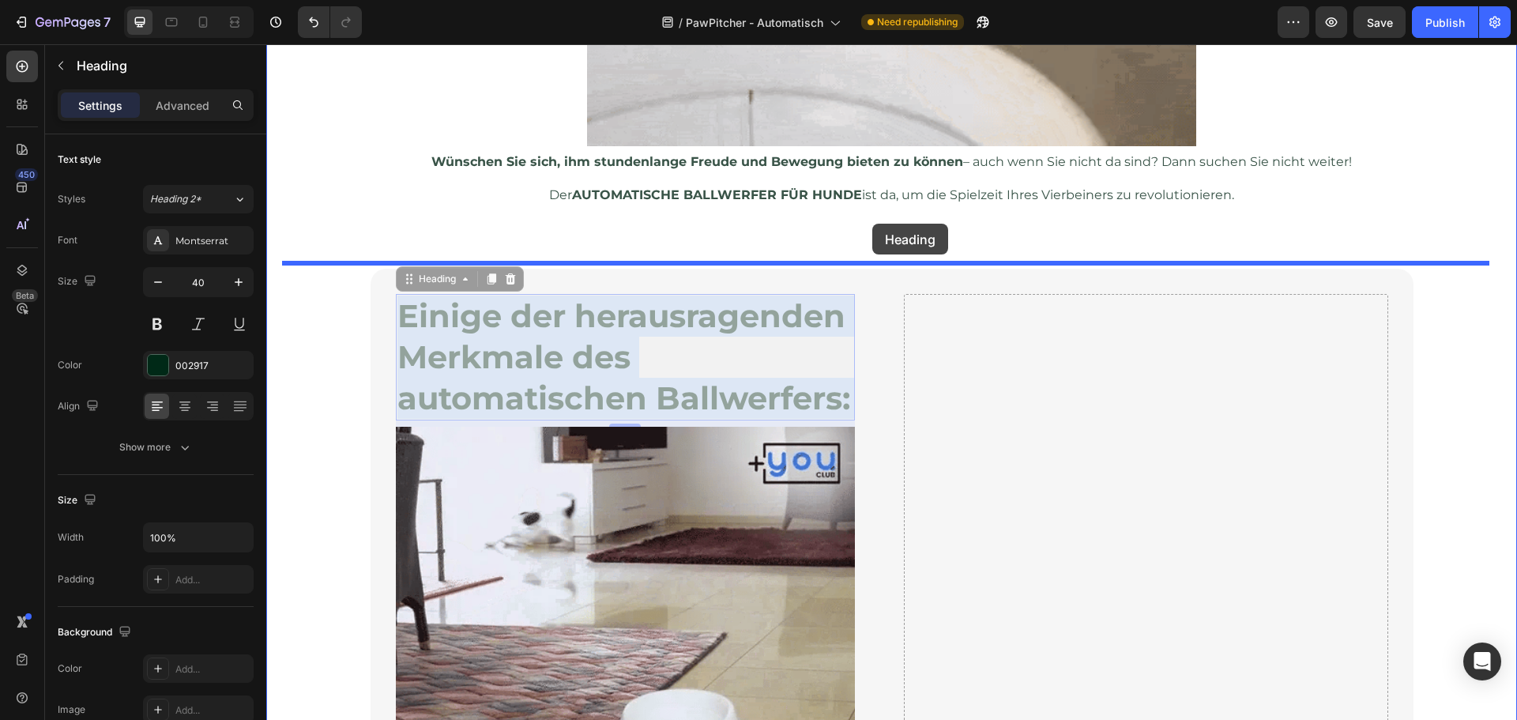
drag, startPoint x: 708, startPoint y: 340, endPoint x: 872, endPoint y: 224, distance: 201.2
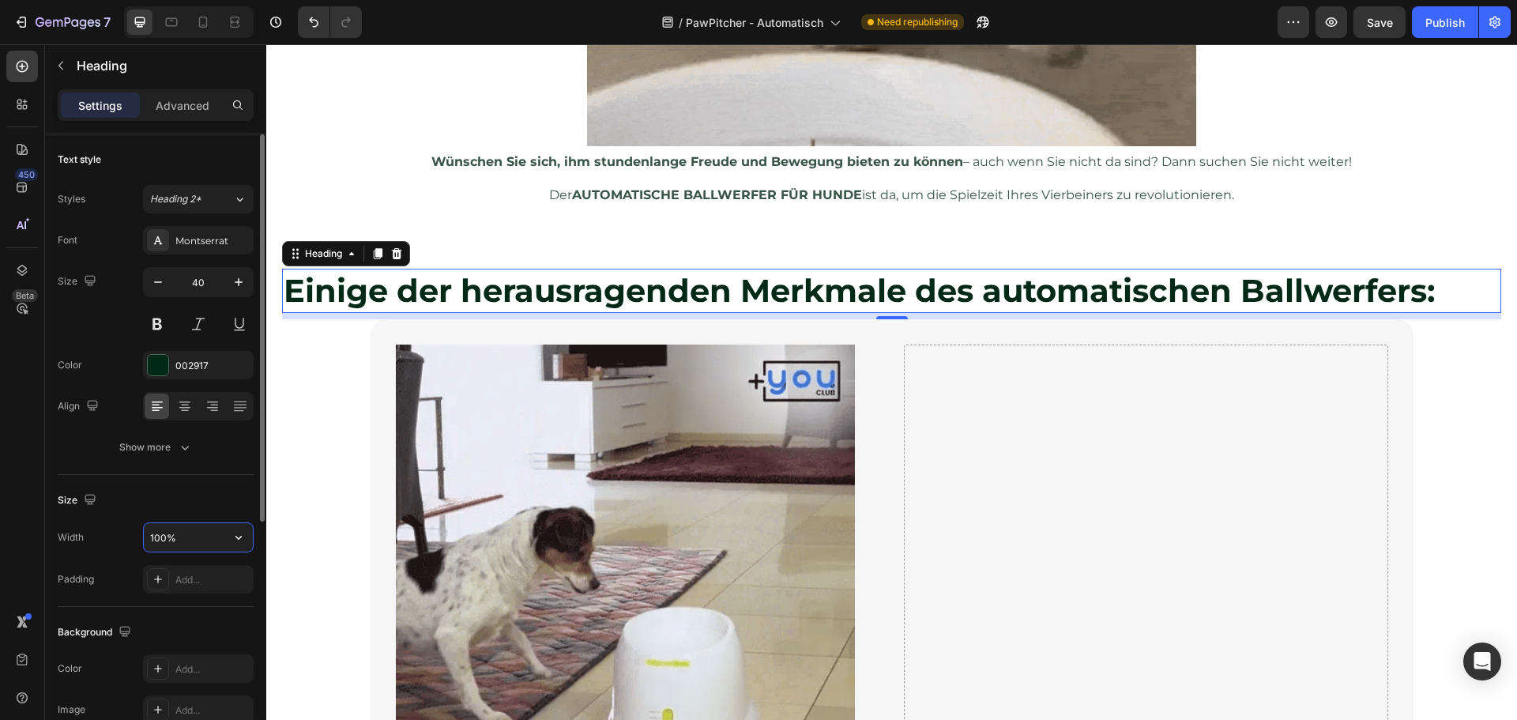
click at [154, 534] on input "100%" at bounding box center [198, 537] width 109 height 28
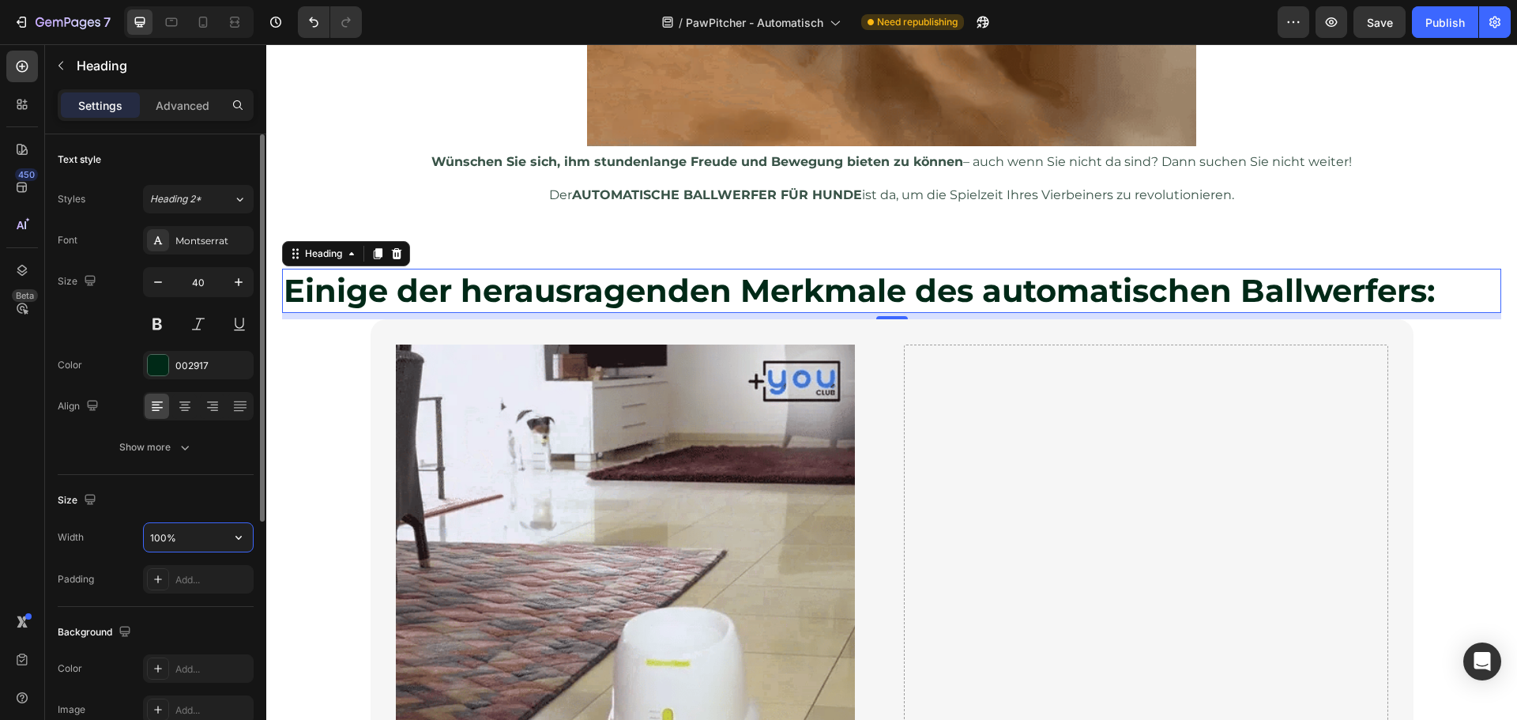
click at [156, 538] on input "100%" at bounding box center [198, 537] width 109 height 28
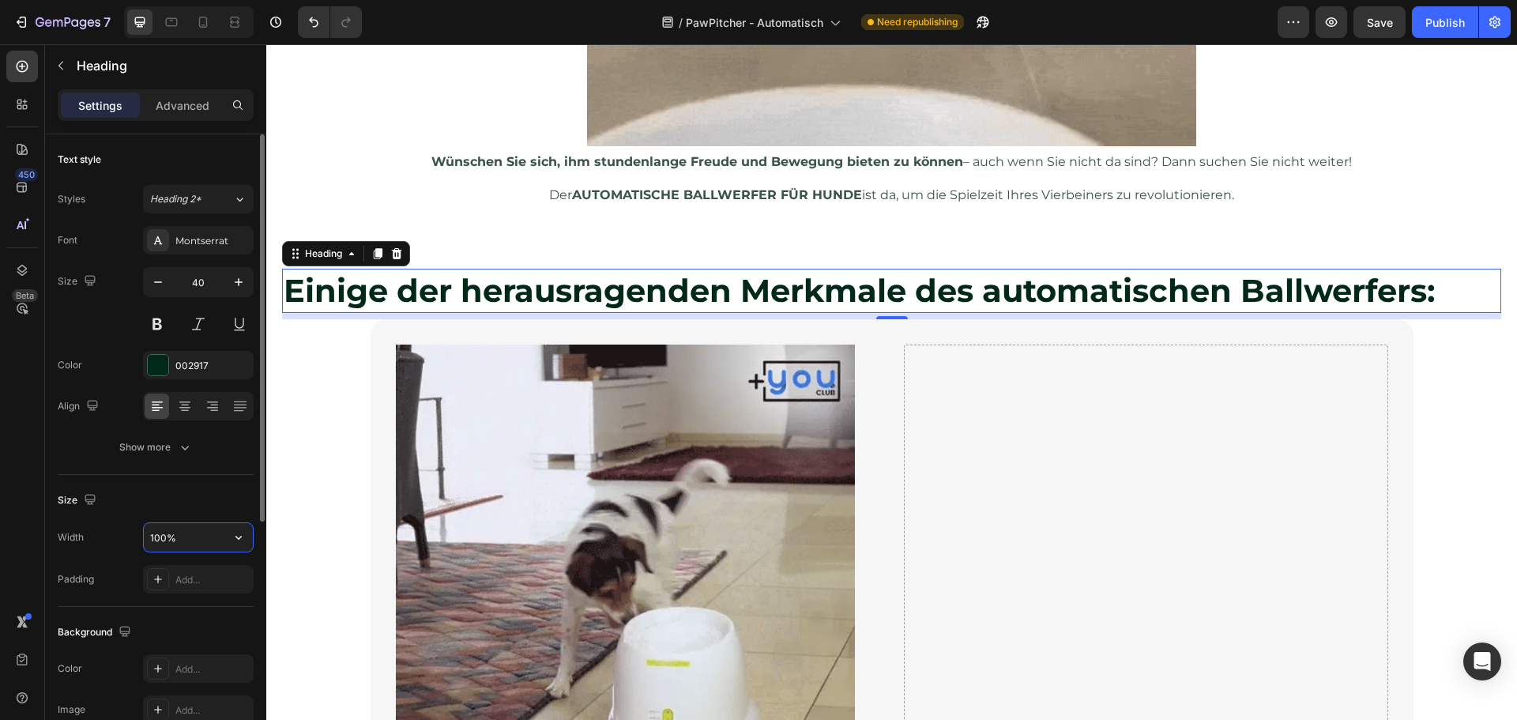
click at [156, 538] on input "100%" at bounding box center [198, 537] width 109 height 28
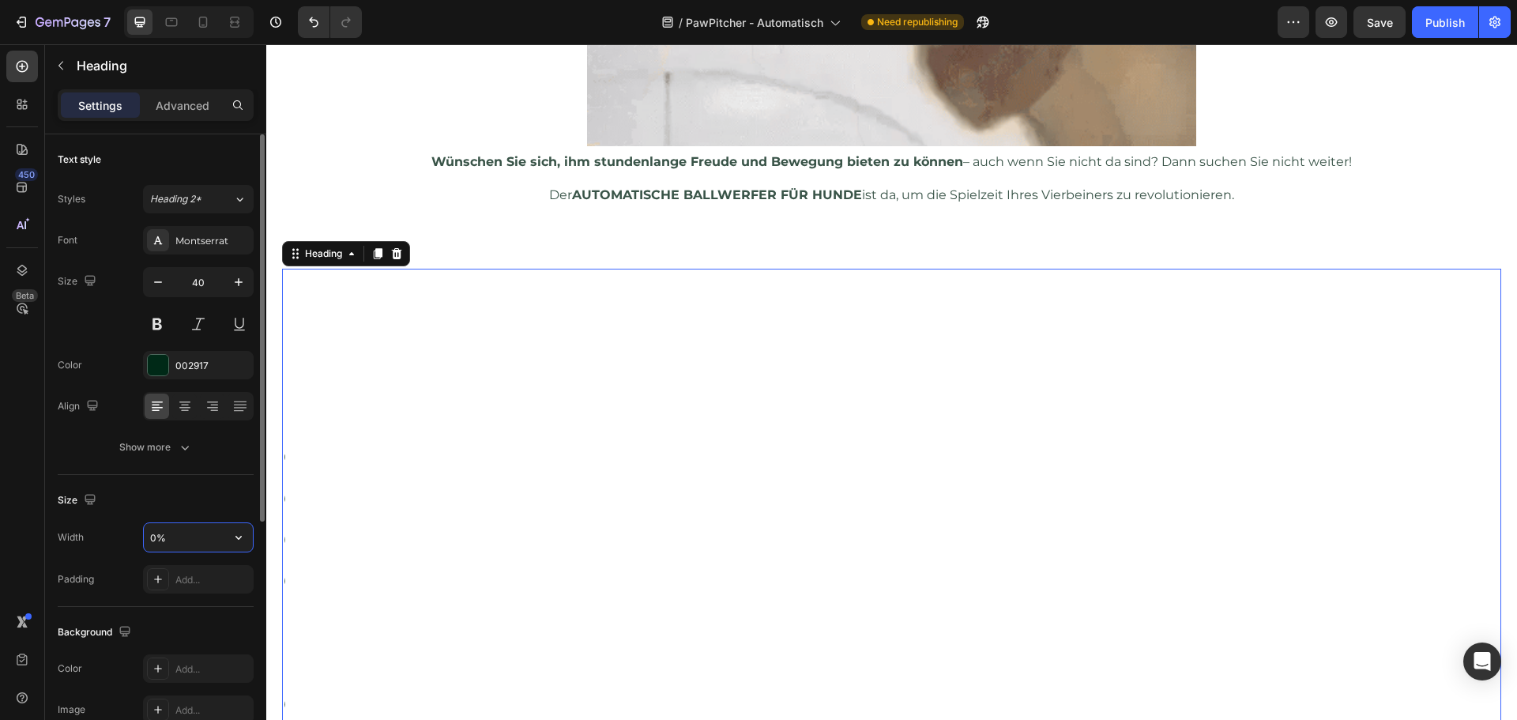
type input "50%"
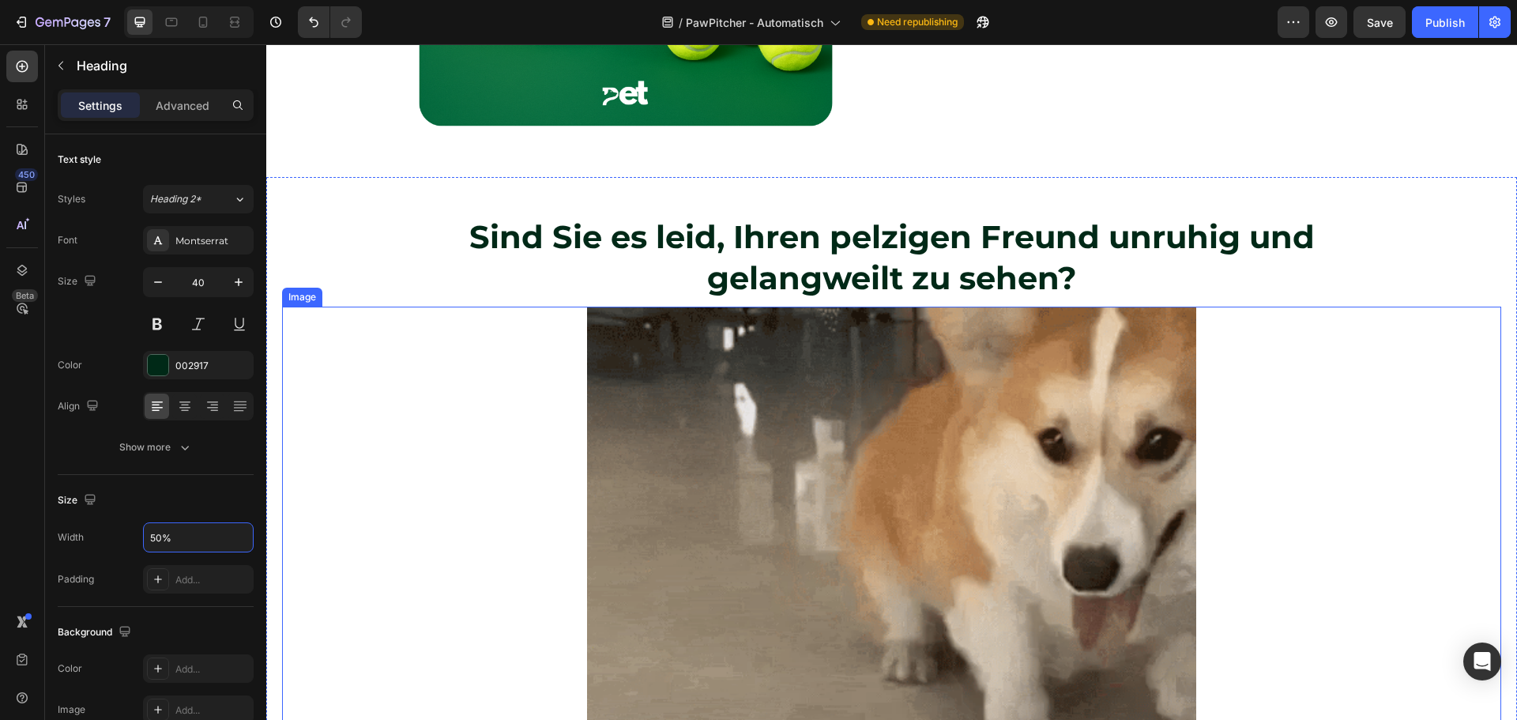
scroll to position [557, 0]
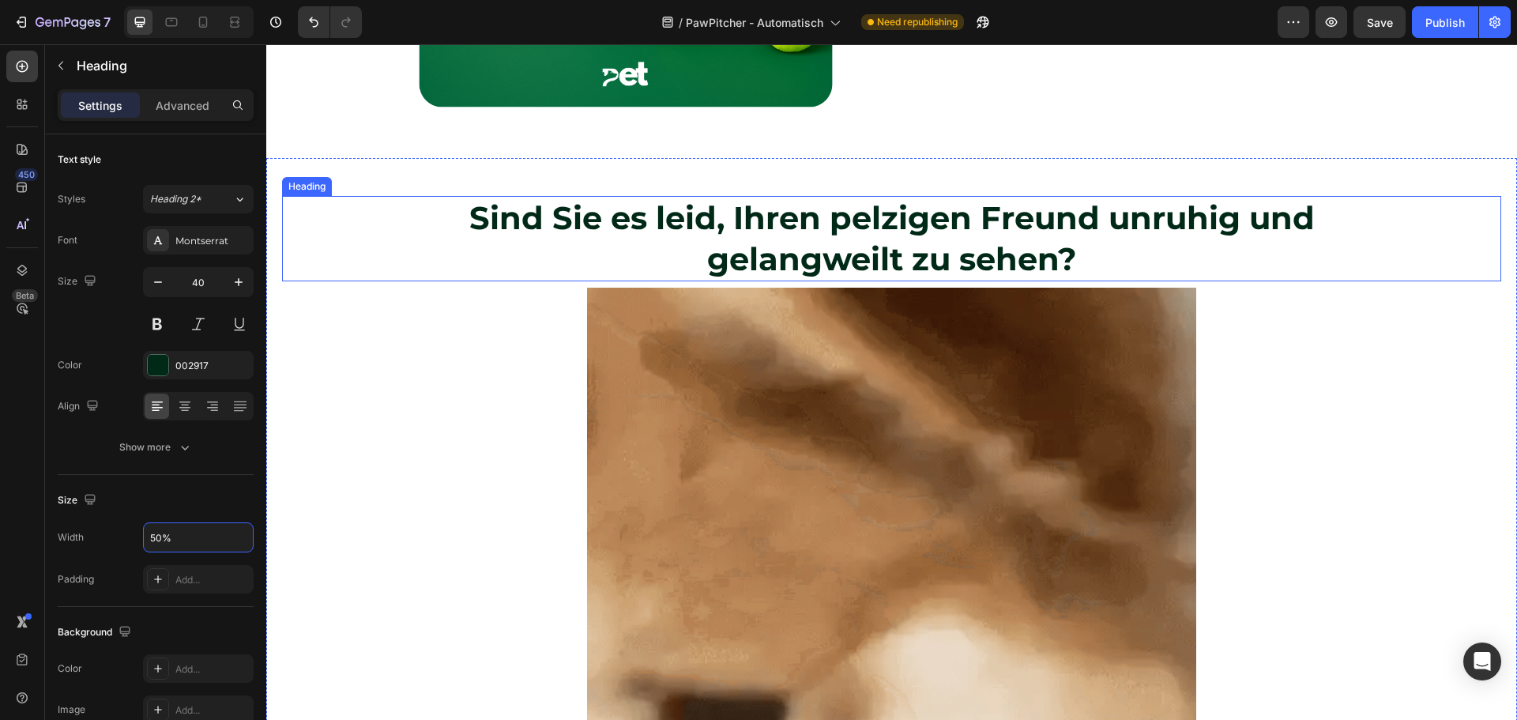
click at [649, 219] on strong "Sind Sie es leid, Ihren pelzigen Freund unruhig und gelangweilt zu sehen?" at bounding box center [891, 238] width 845 height 80
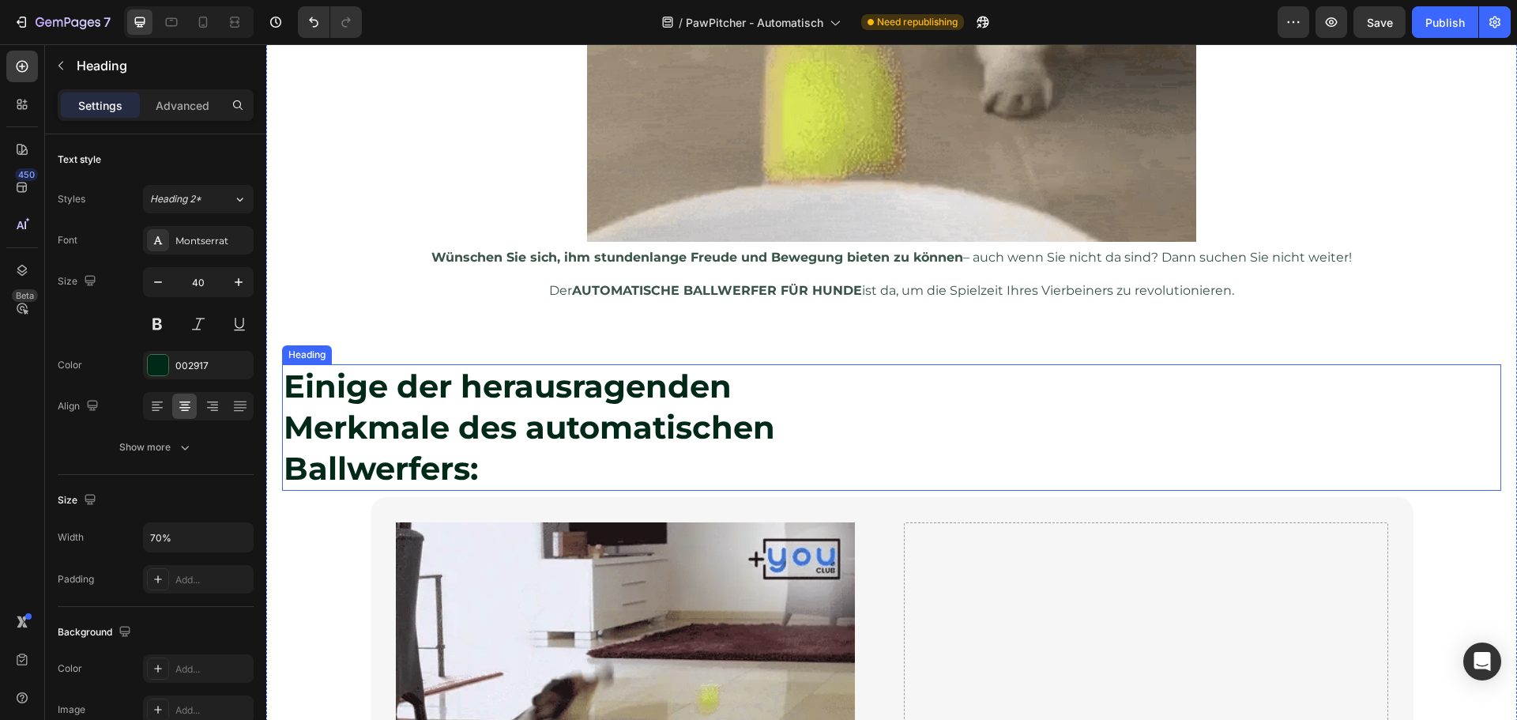
scroll to position [1189, 0]
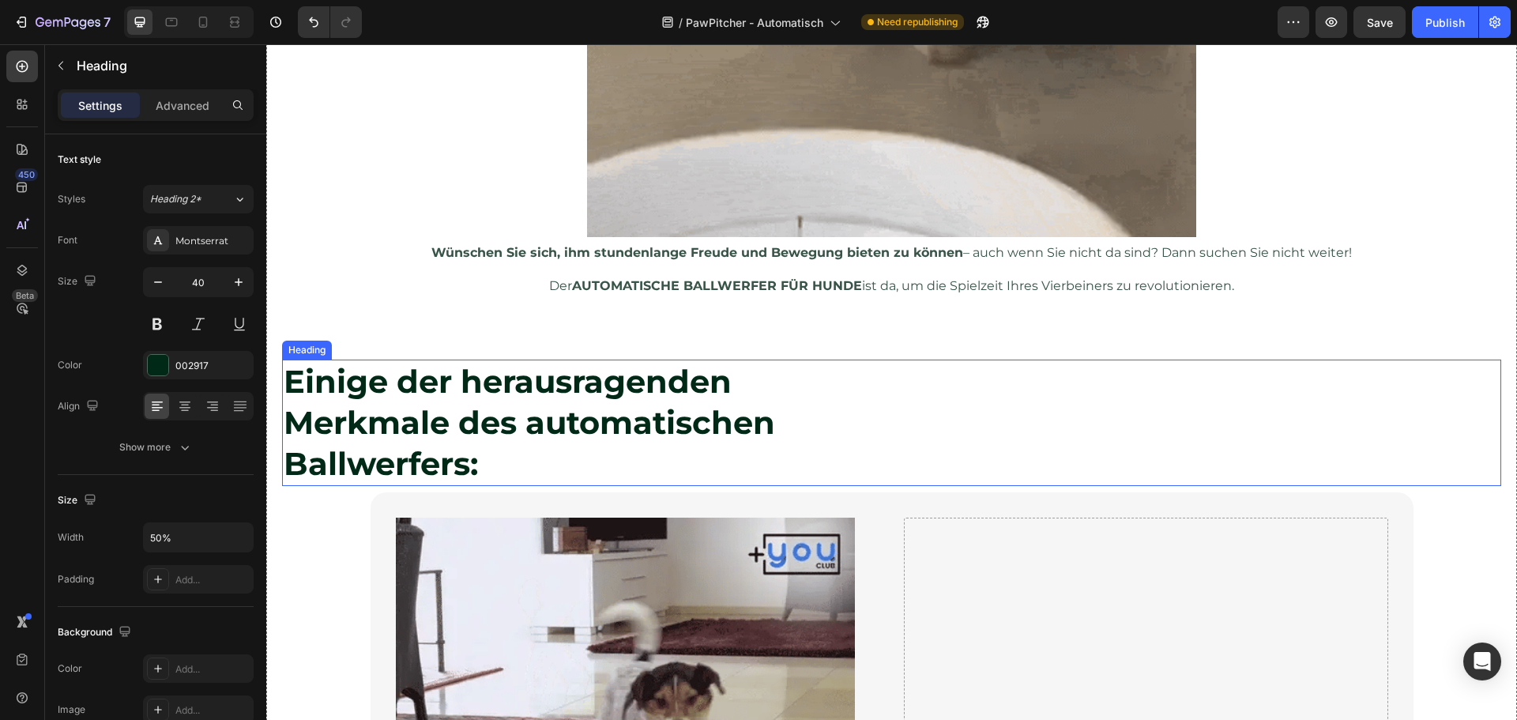
click at [442, 424] on strong "Einige der herausragenden Merkmale des automatischen Ballwerfers:" at bounding box center [529, 422] width 491 height 121
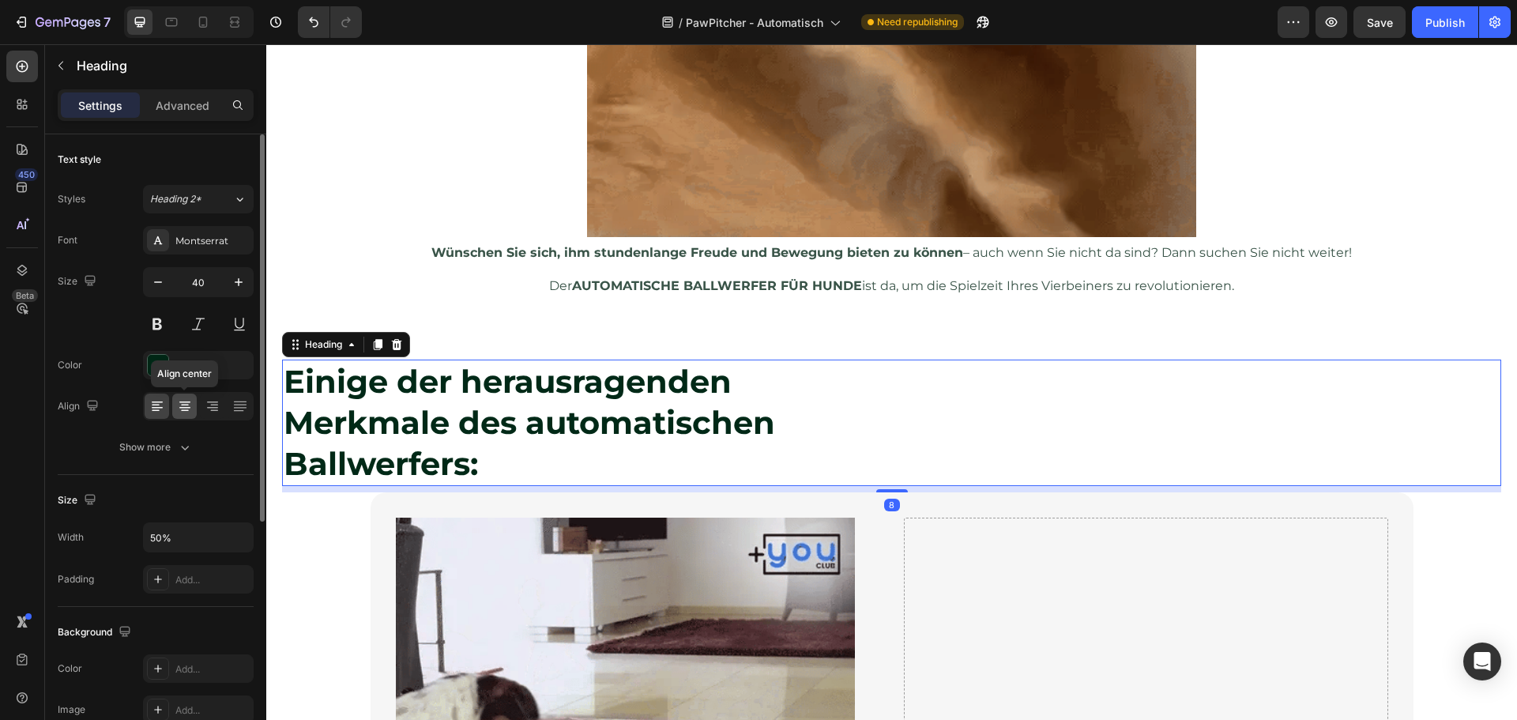
click at [180, 405] on icon at bounding box center [185, 406] width 16 height 16
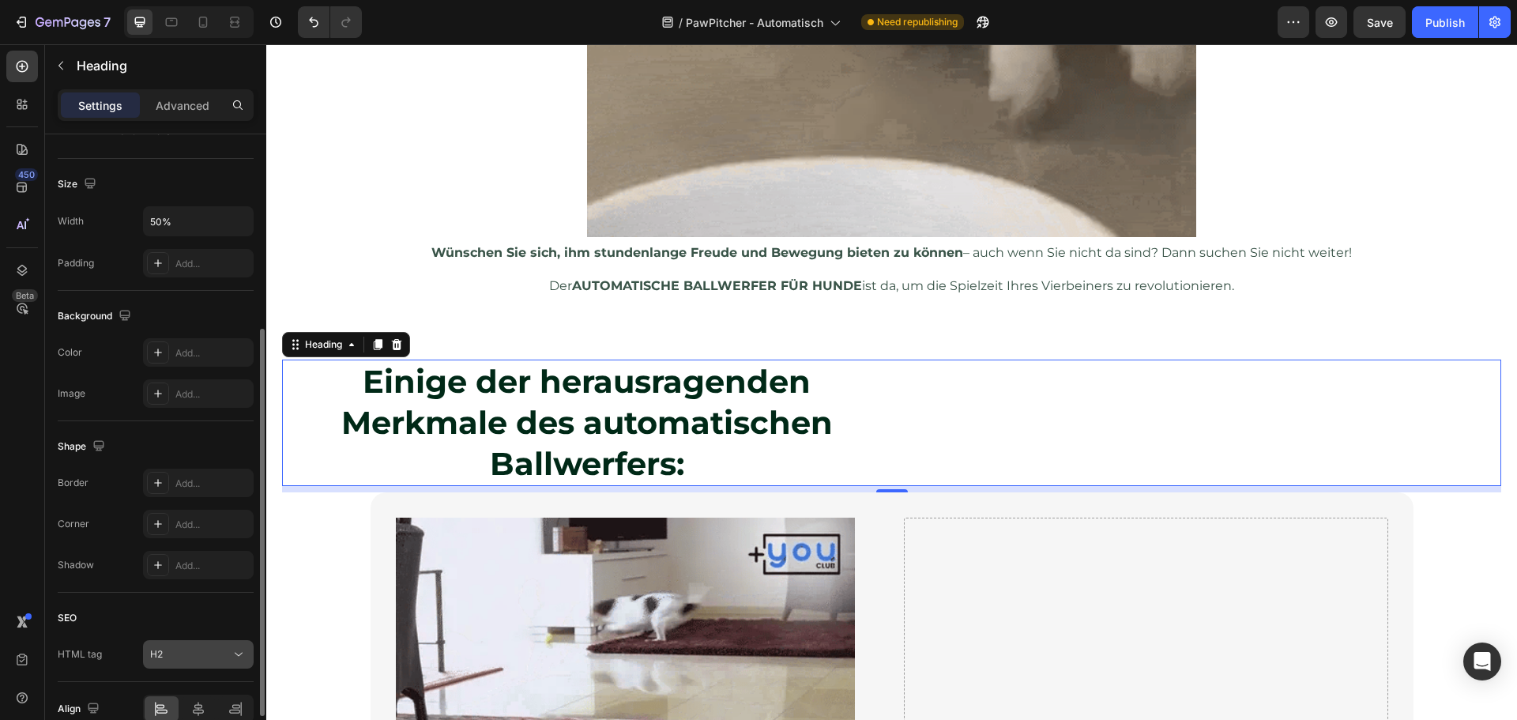
scroll to position [395, 0]
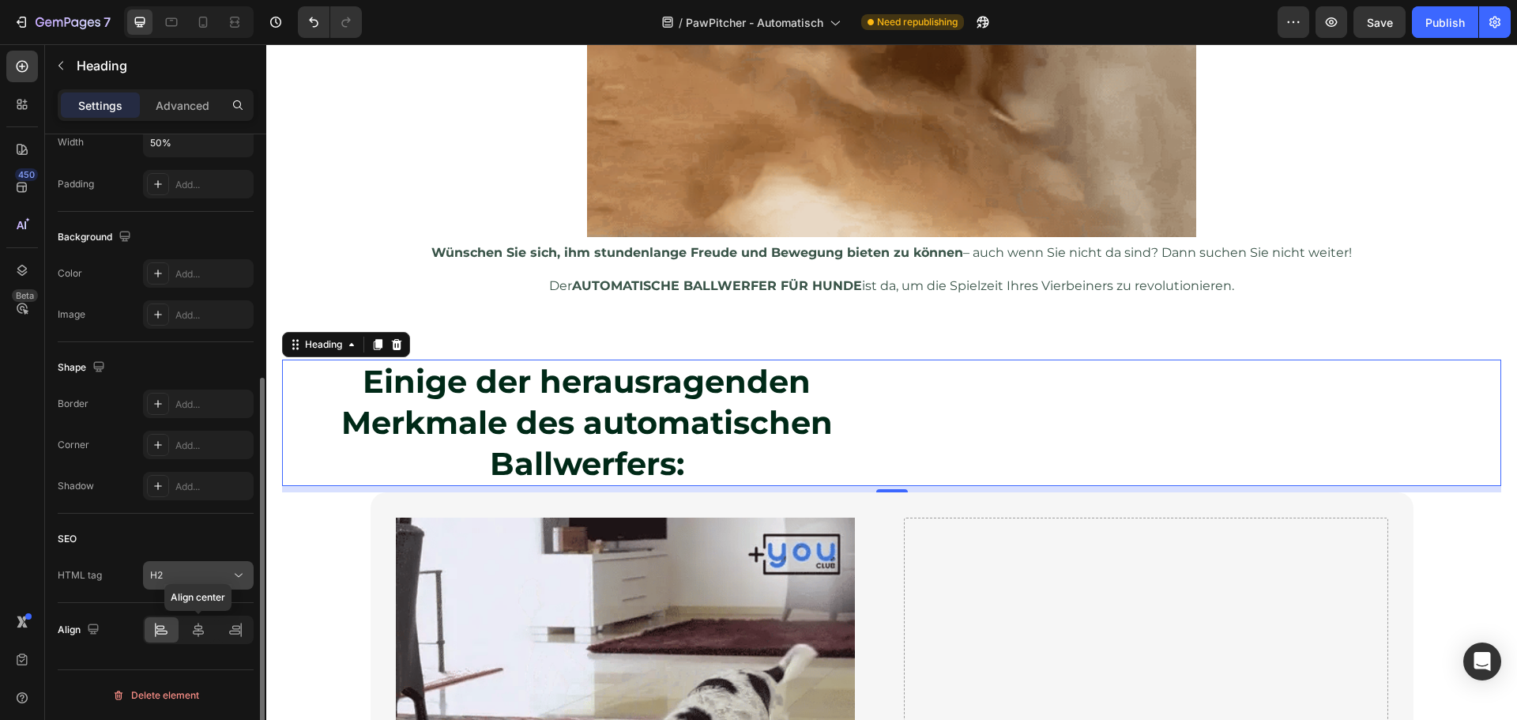
drag, startPoint x: 197, startPoint y: 631, endPoint x: 194, endPoint y: 561, distance: 70.3
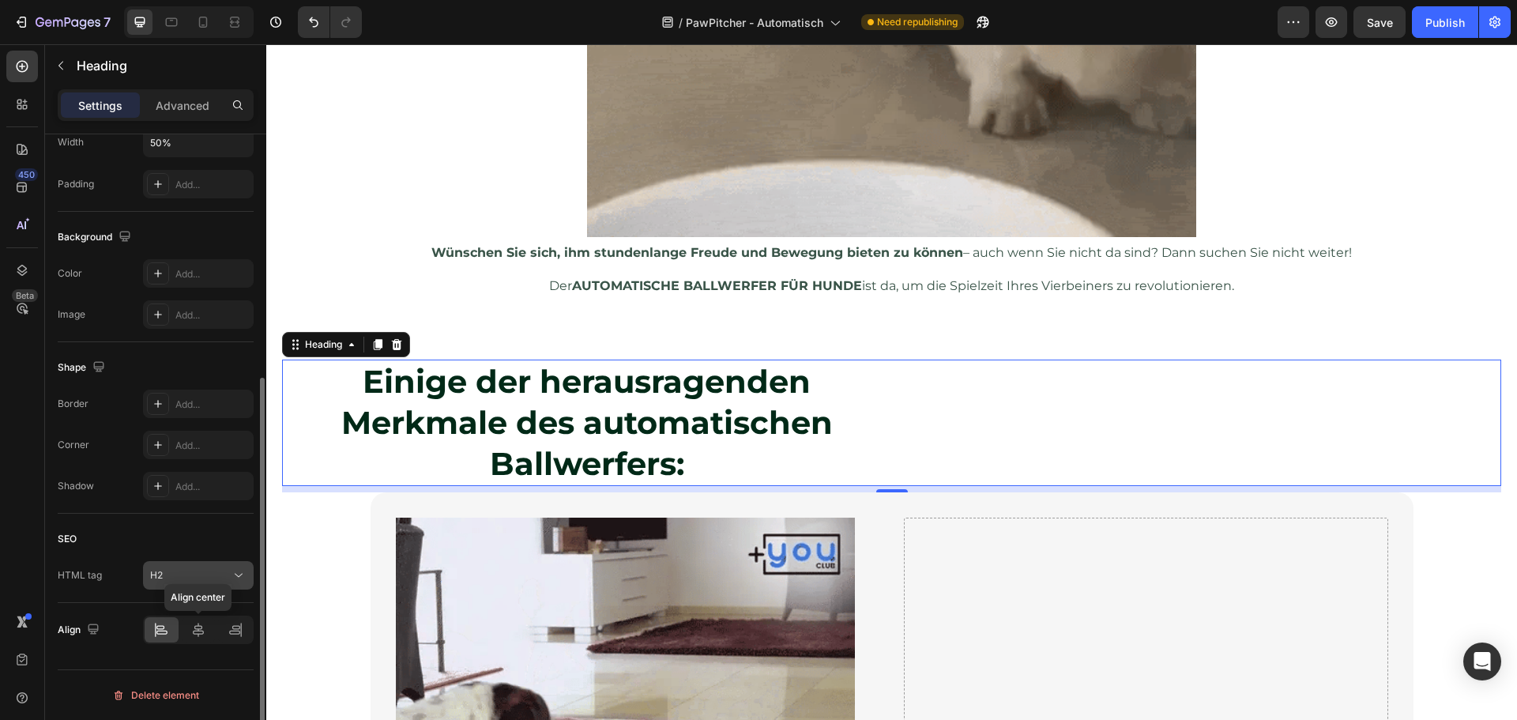
click at [197, 629] on icon at bounding box center [198, 630] width 16 height 16
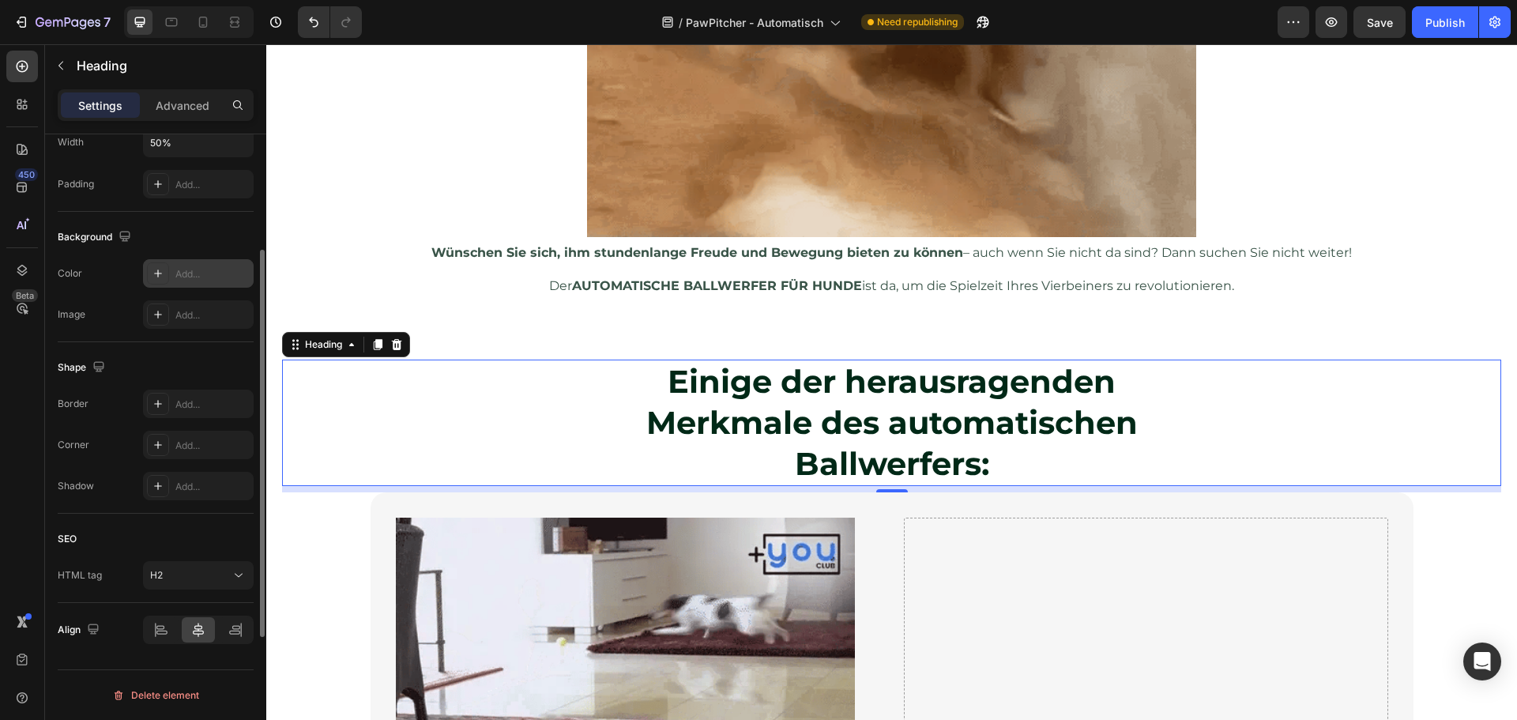
scroll to position [158, 0]
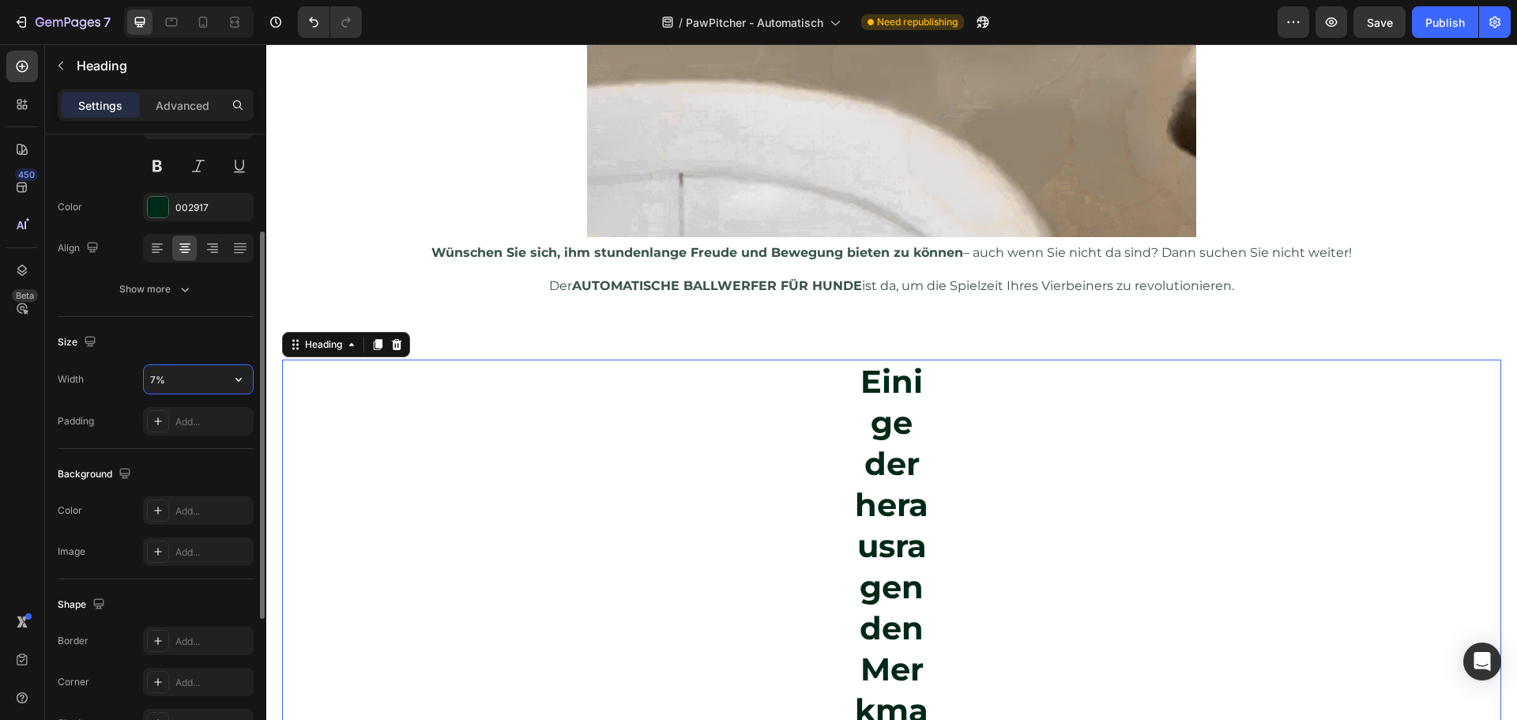
type input "70%"
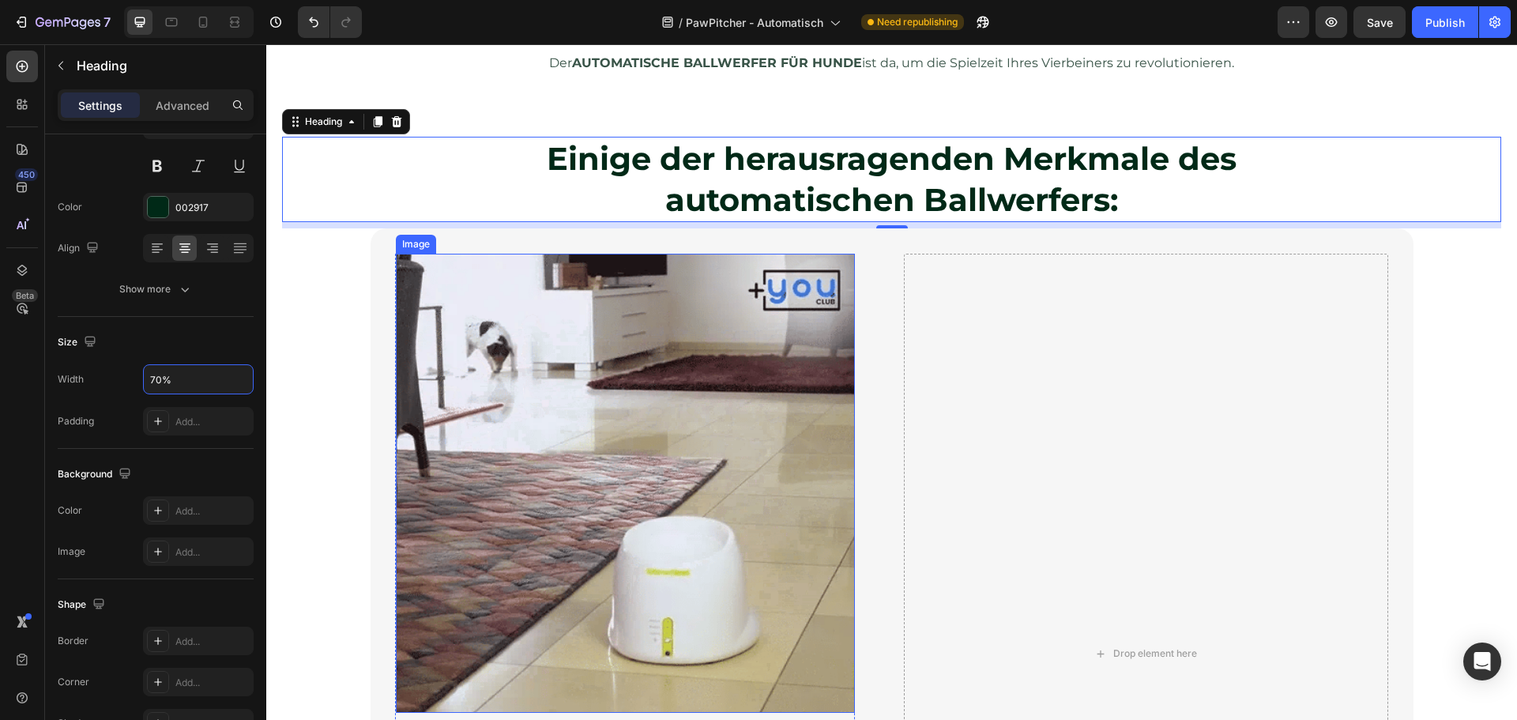
scroll to position [1426, 0]
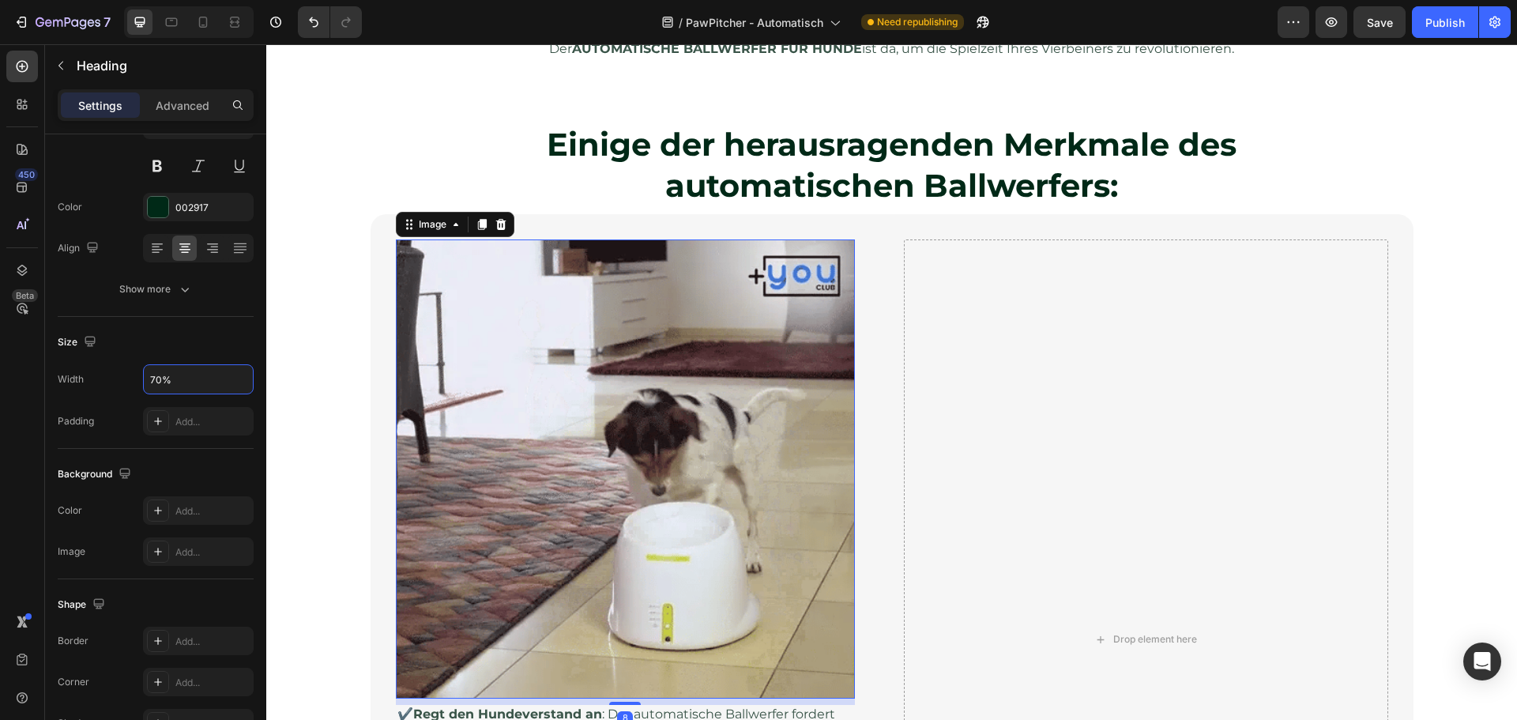
click at [663, 382] on img at bounding box center [625, 468] width 459 height 459
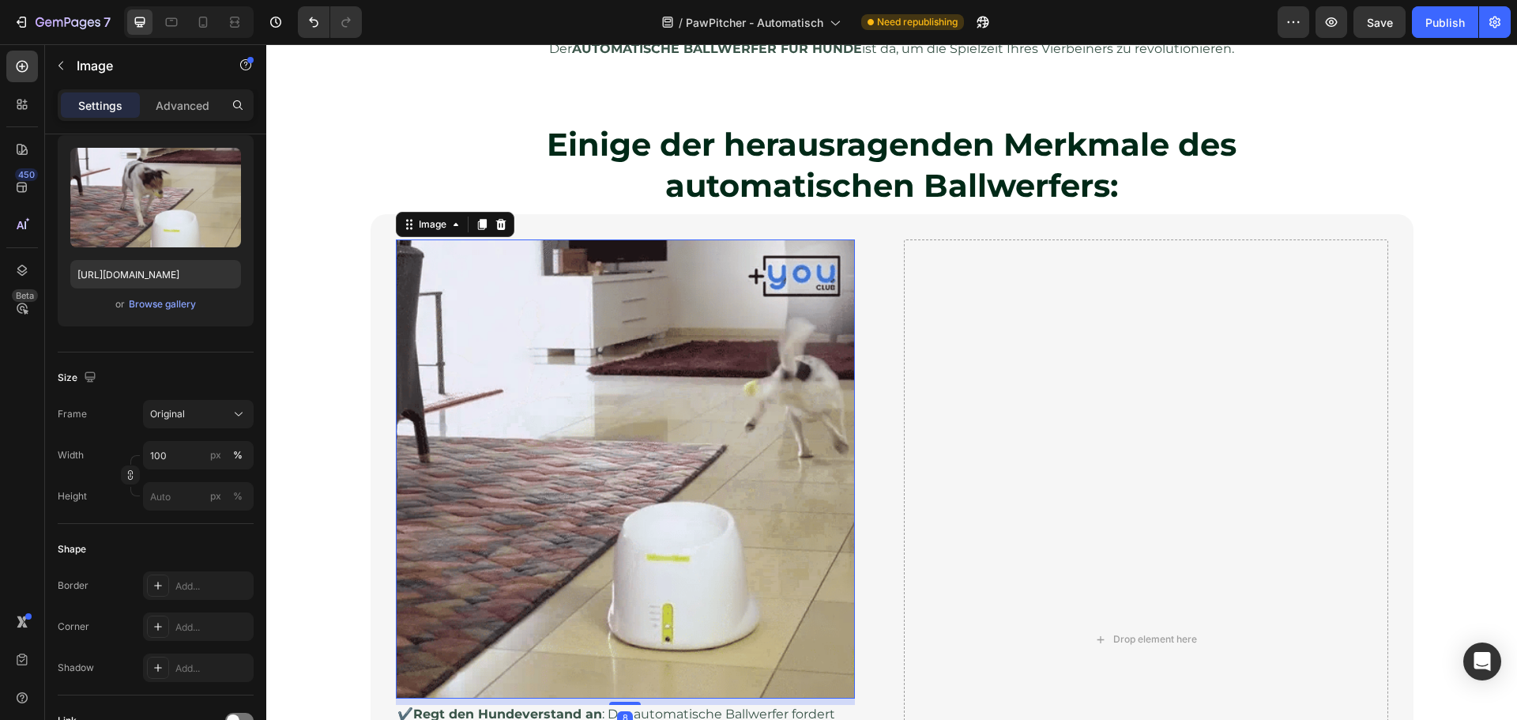
scroll to position [0, 0]
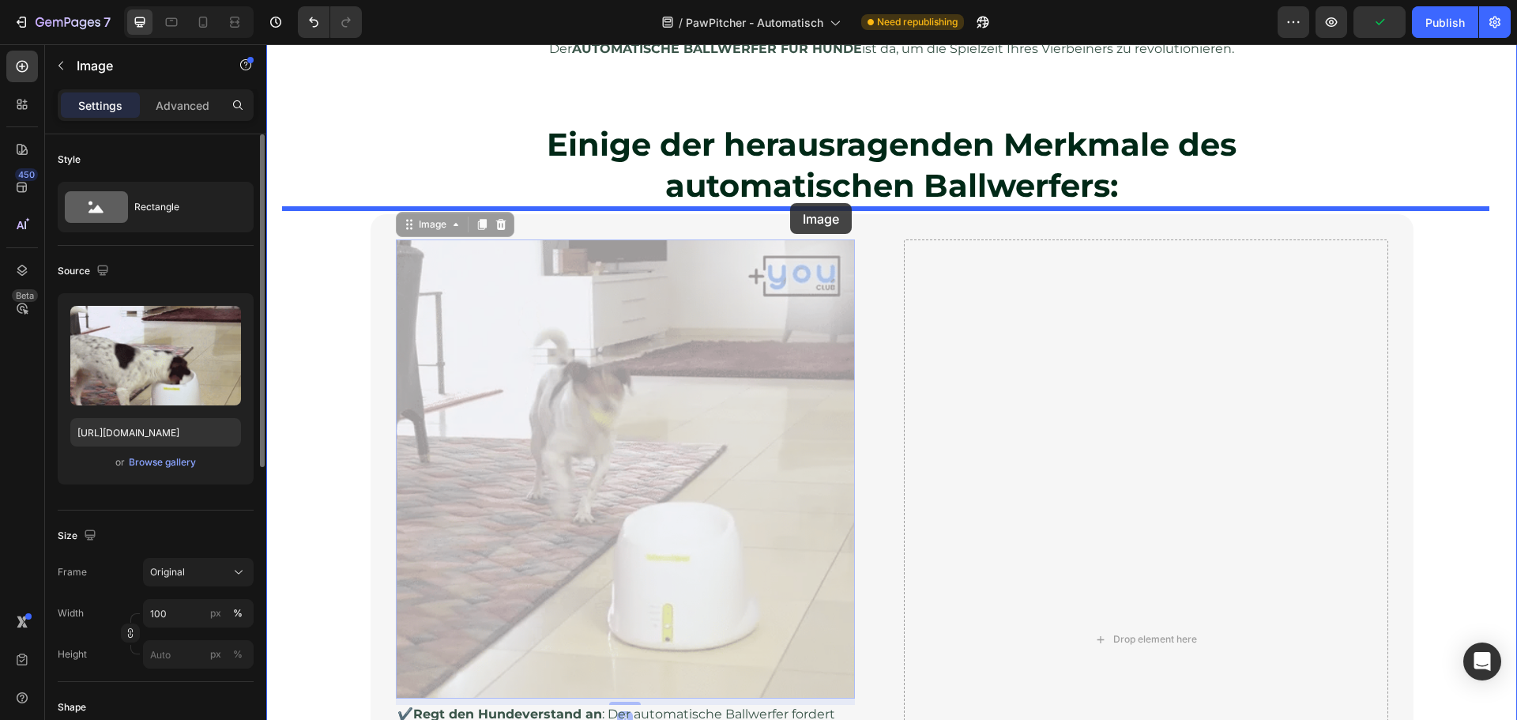
drag, startPoint x: 541, startPoint y: 368, endPoint x: 790, endPoint y: 203, distance: 298.6
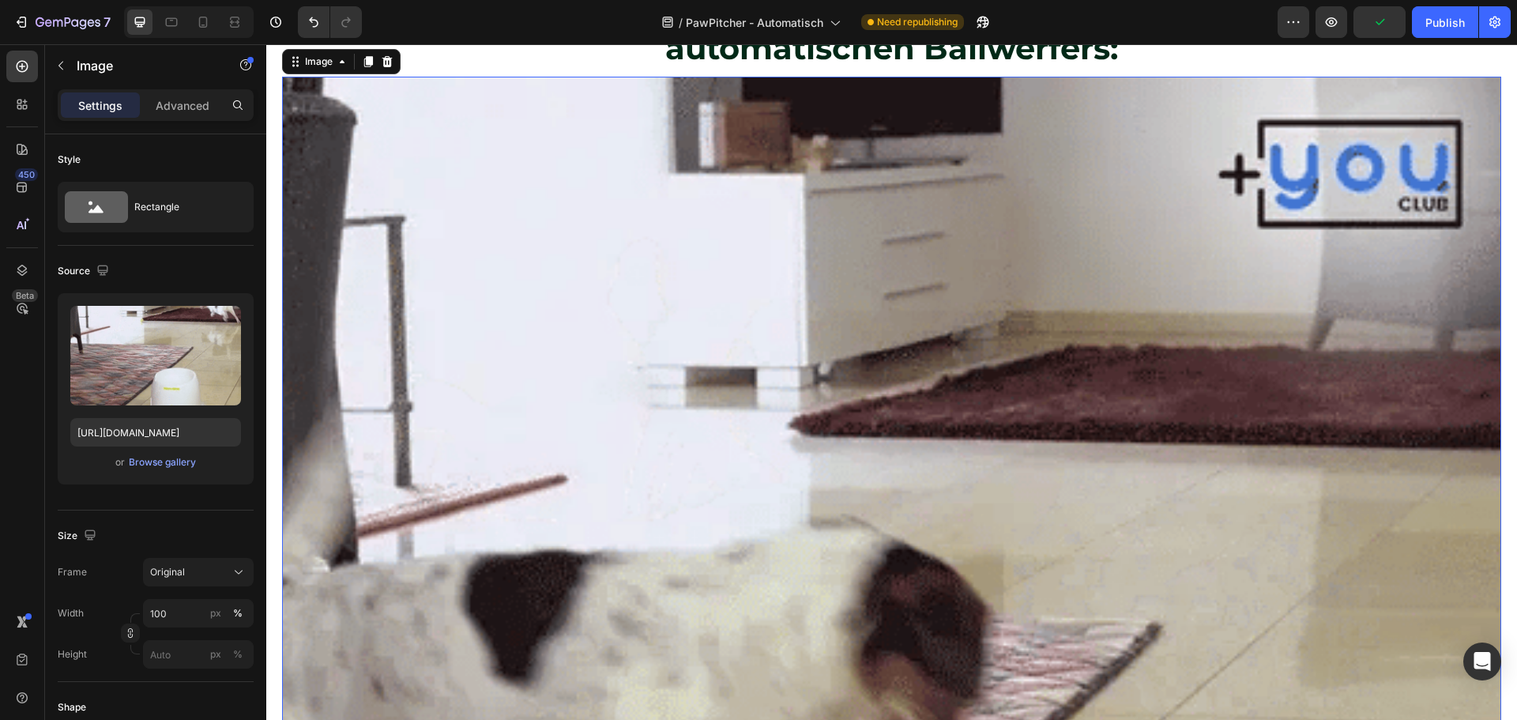
scroll to position [1821, 0]
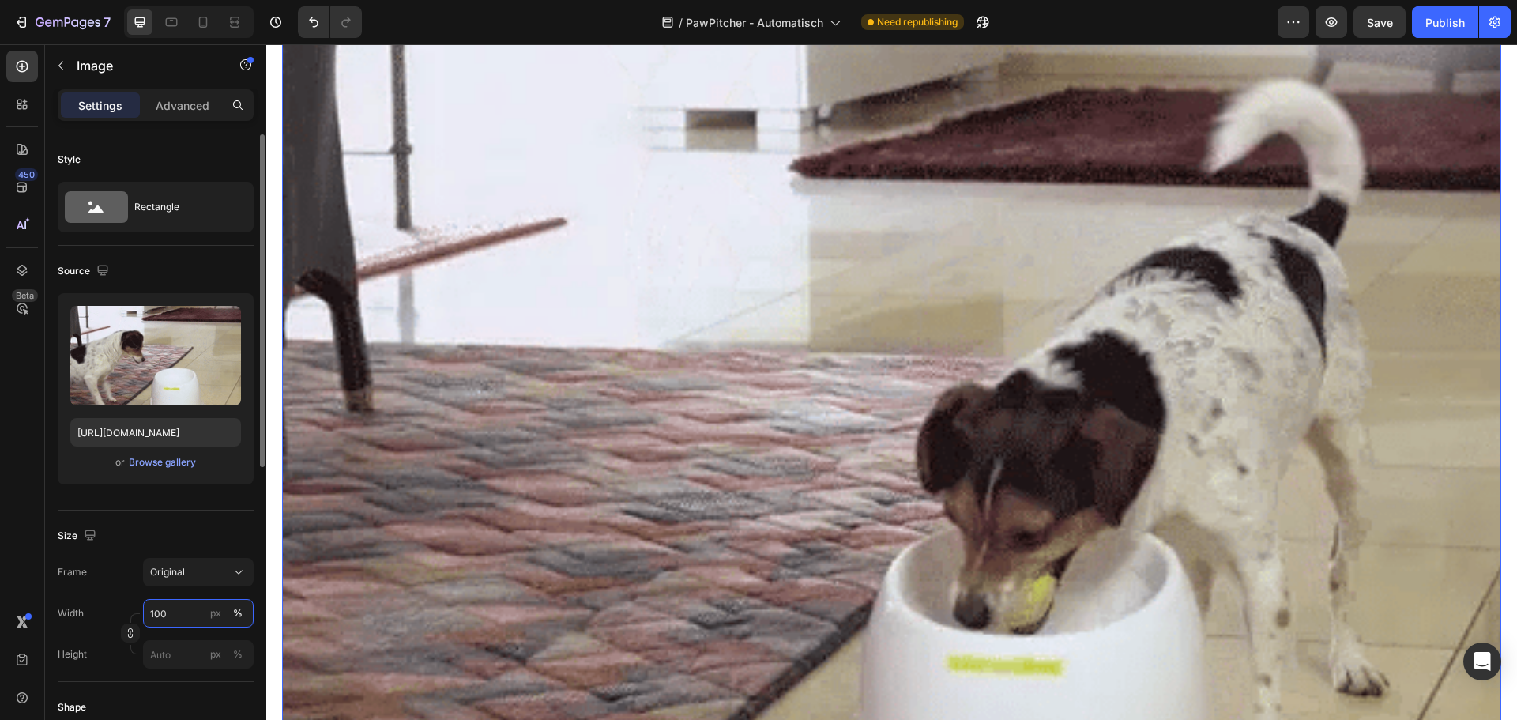
type input "6"
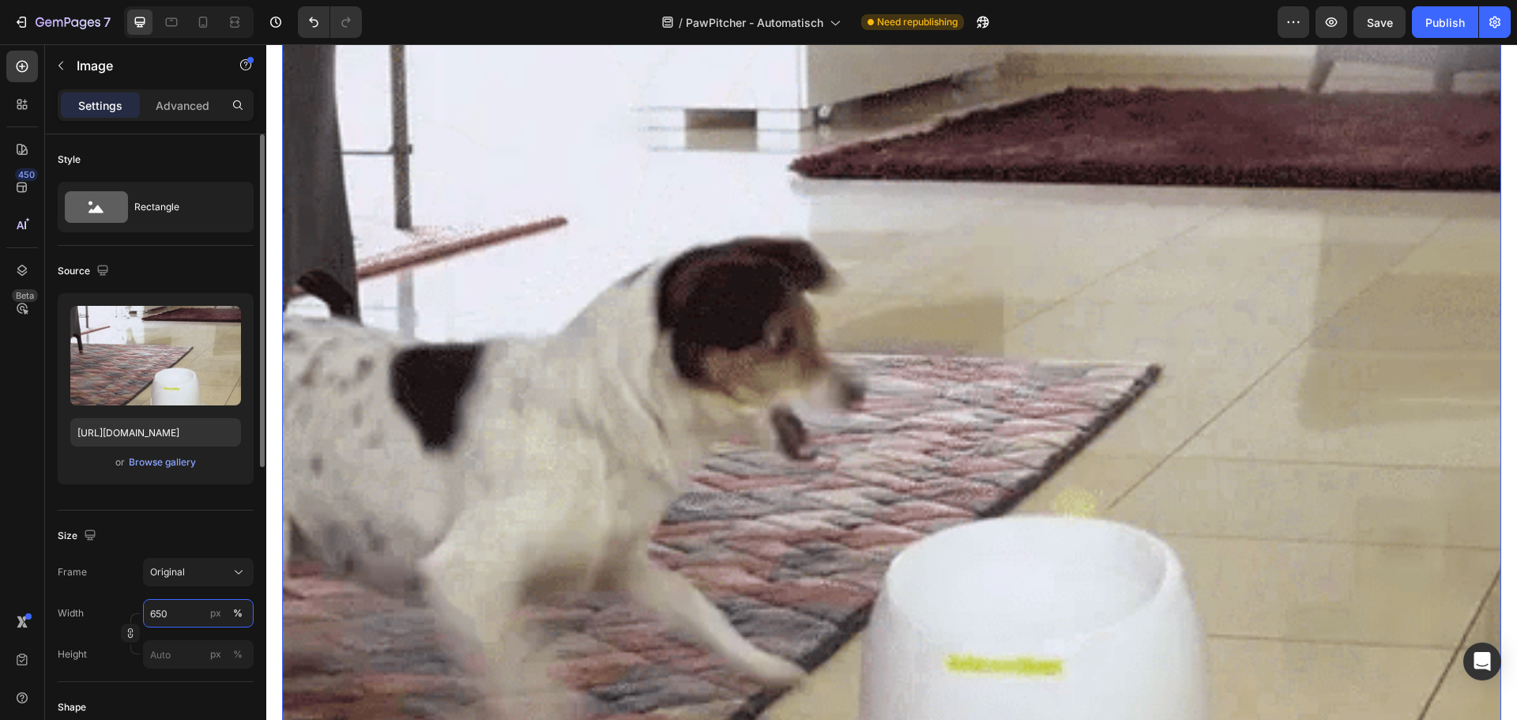
click at [155, 615] on input "650" at bounding box center [198, 613] width 111 height 28
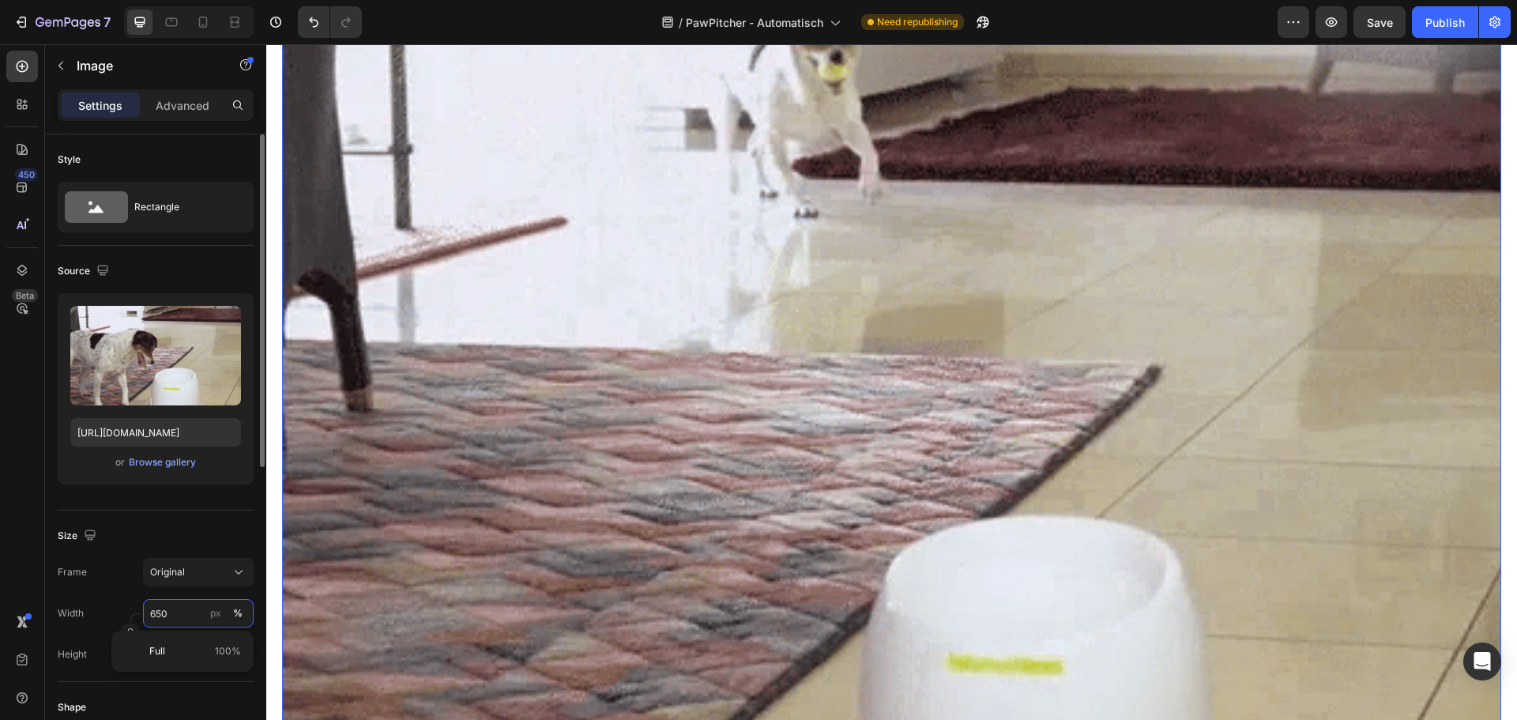
type input "50"
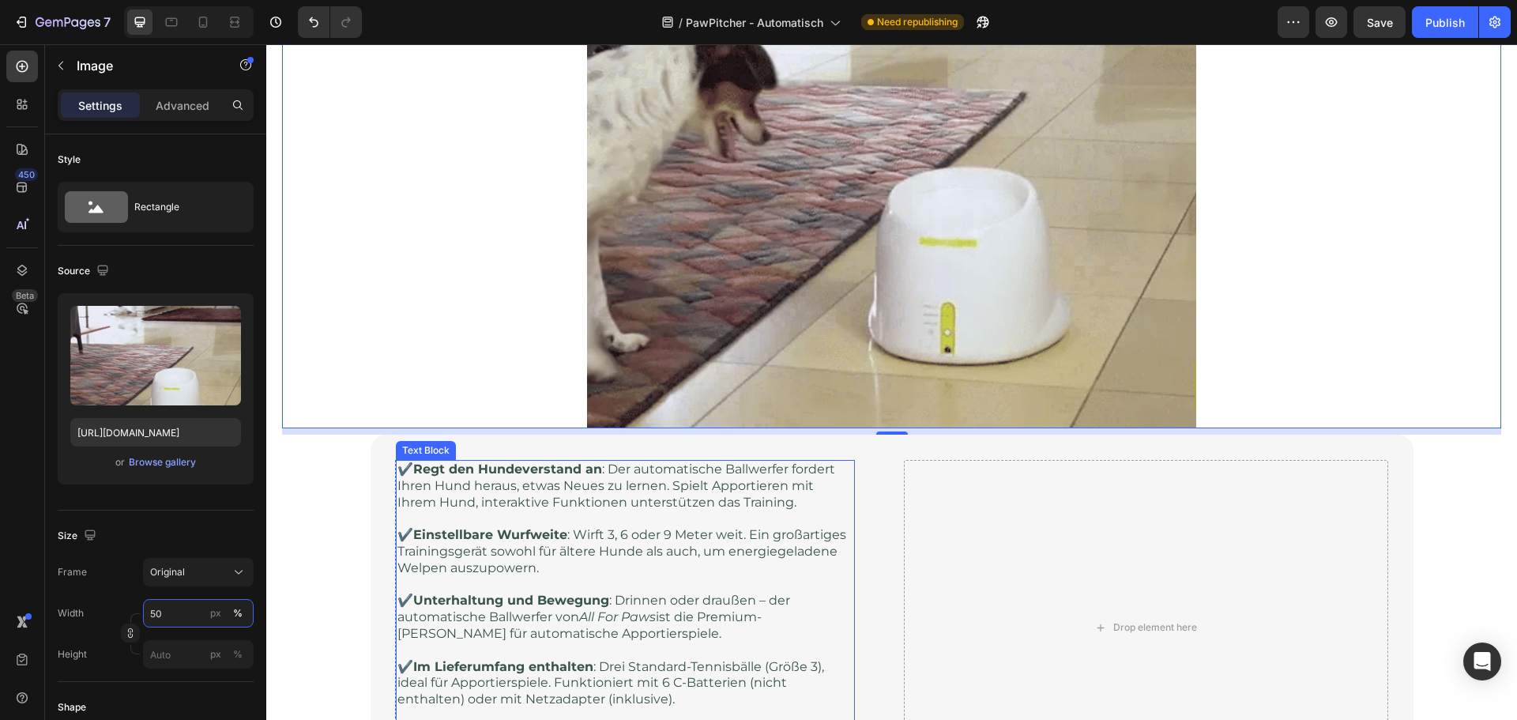
scroll to position [2137, 0]
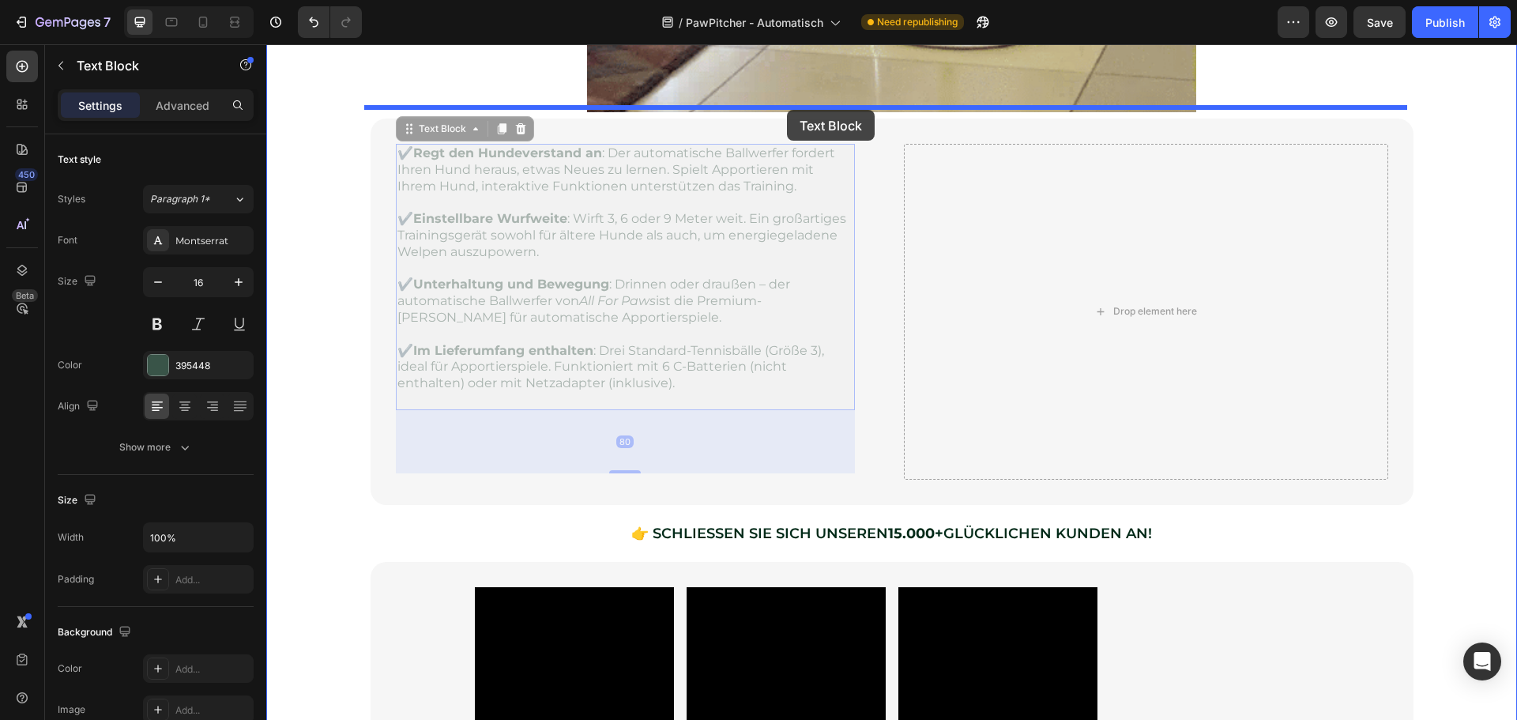
drag, startPoint x: 706, startPoint y: 250, endPoint x: 787, endPoint y: 110, distance: 161.4
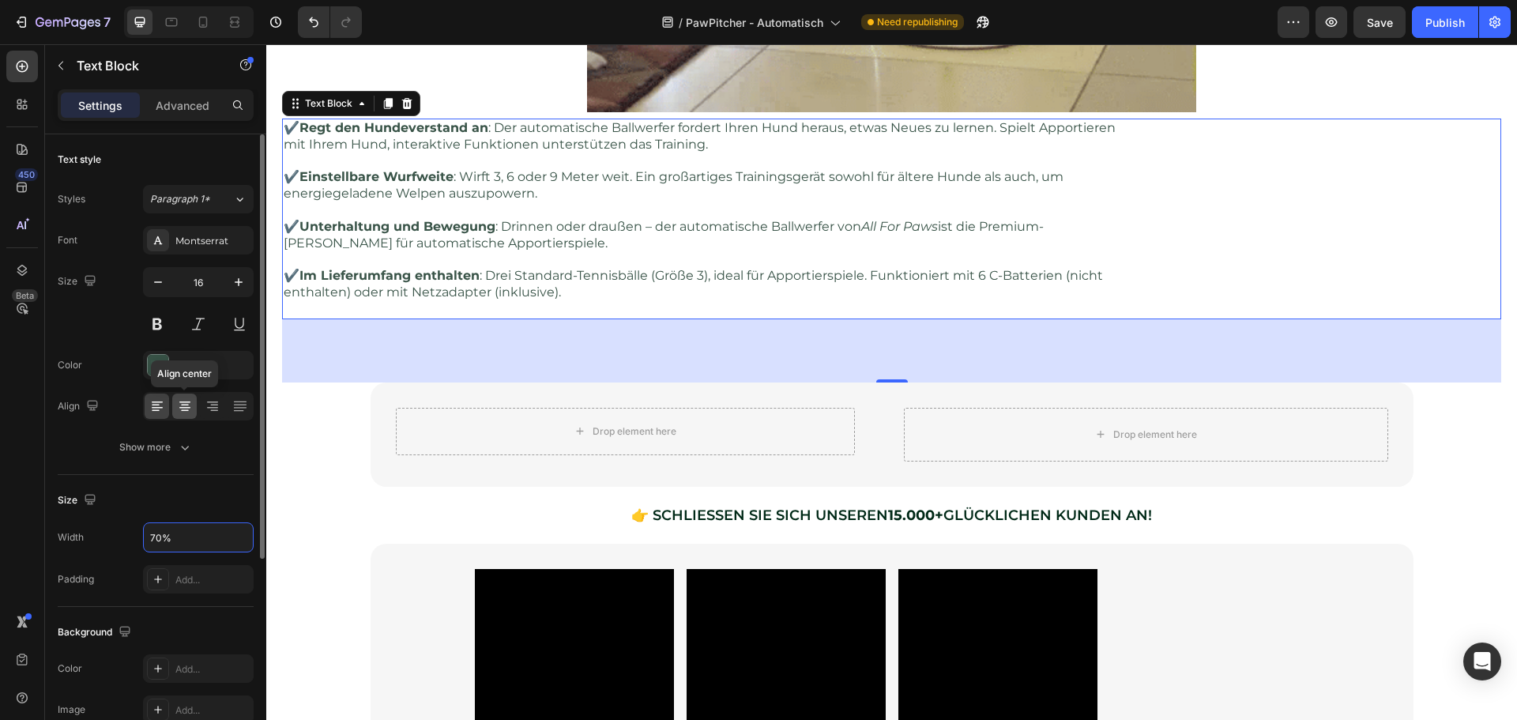
type input "70%"
click at [179, 405] on icon at bounding box center [185, 406] width 16 height 16
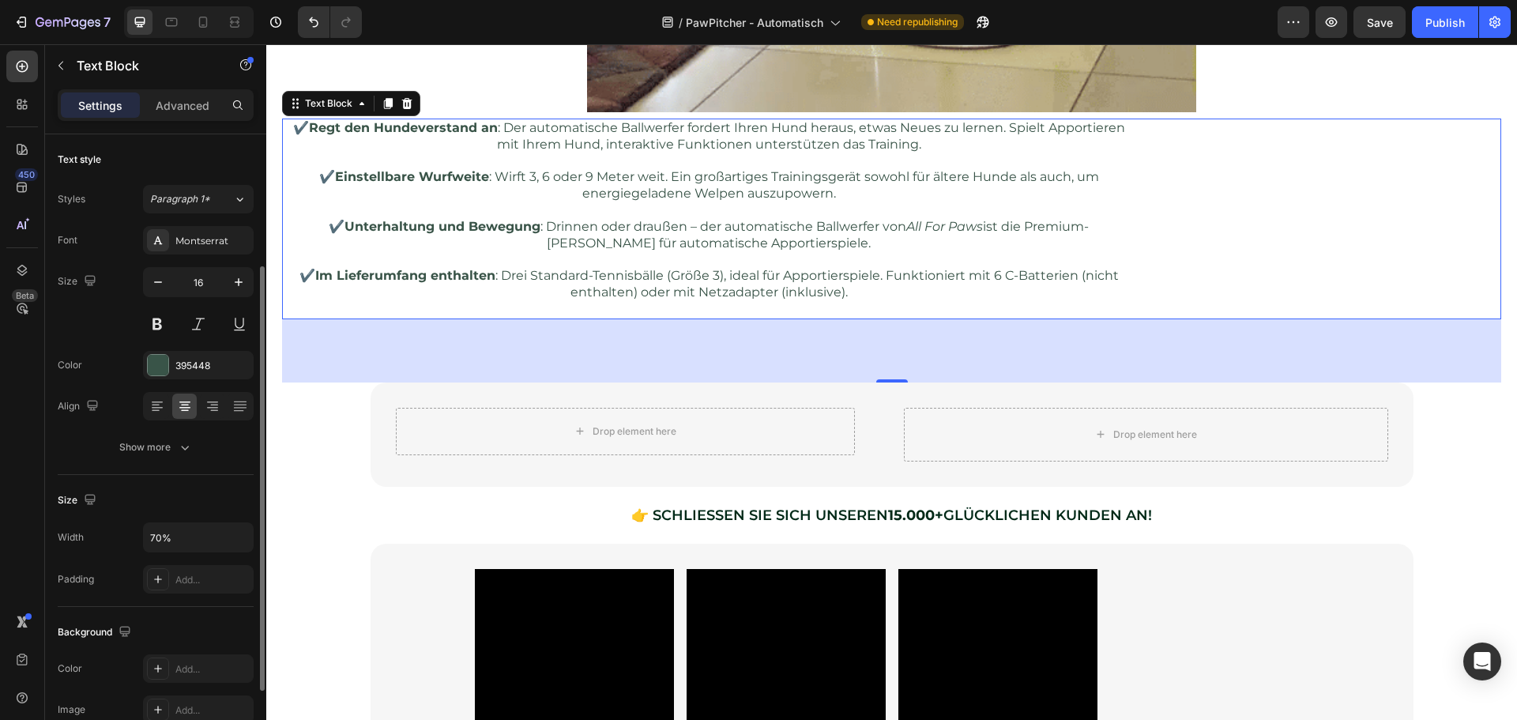
scroll to position [306, 0]
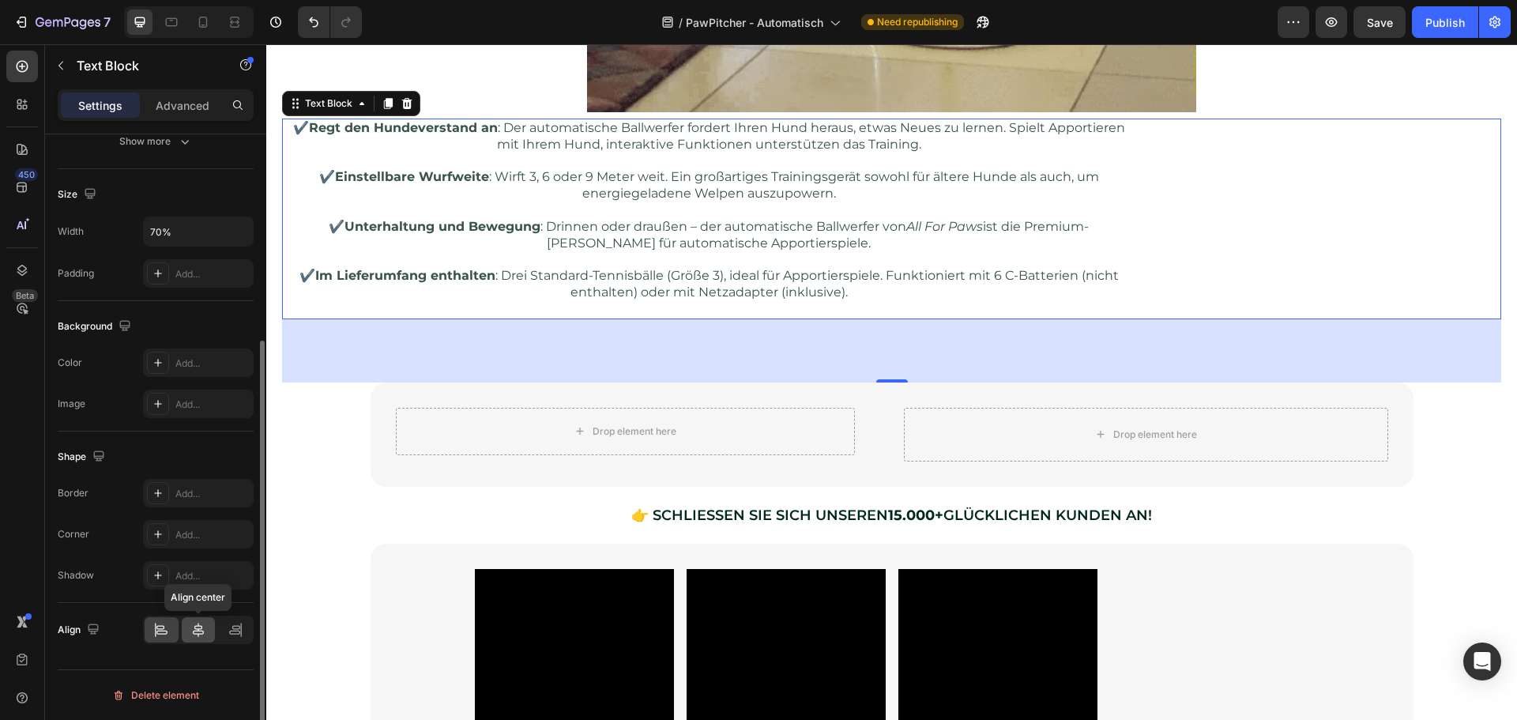
click at [203, 627] on icon at bounding box center [198, 630] width 16 height 16
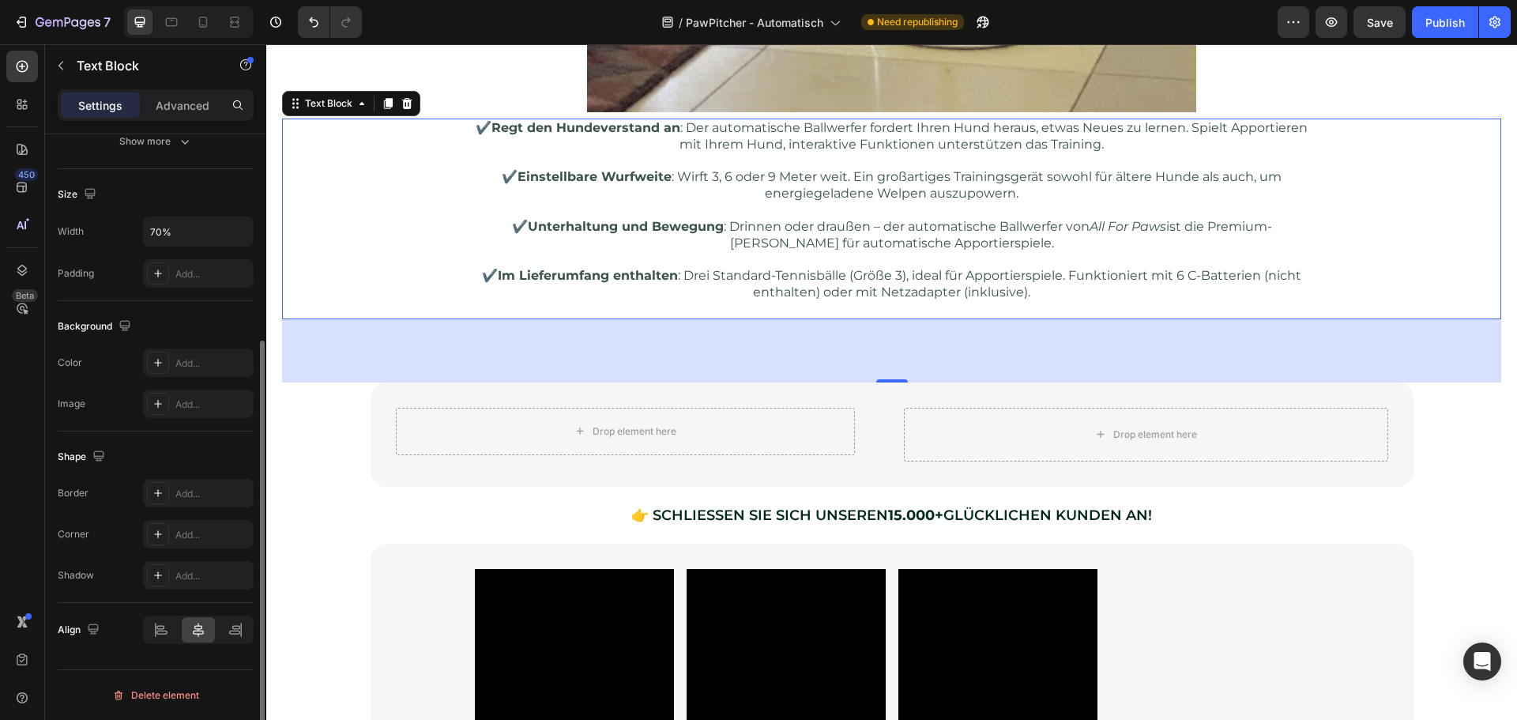
scroll to position [0, 0]
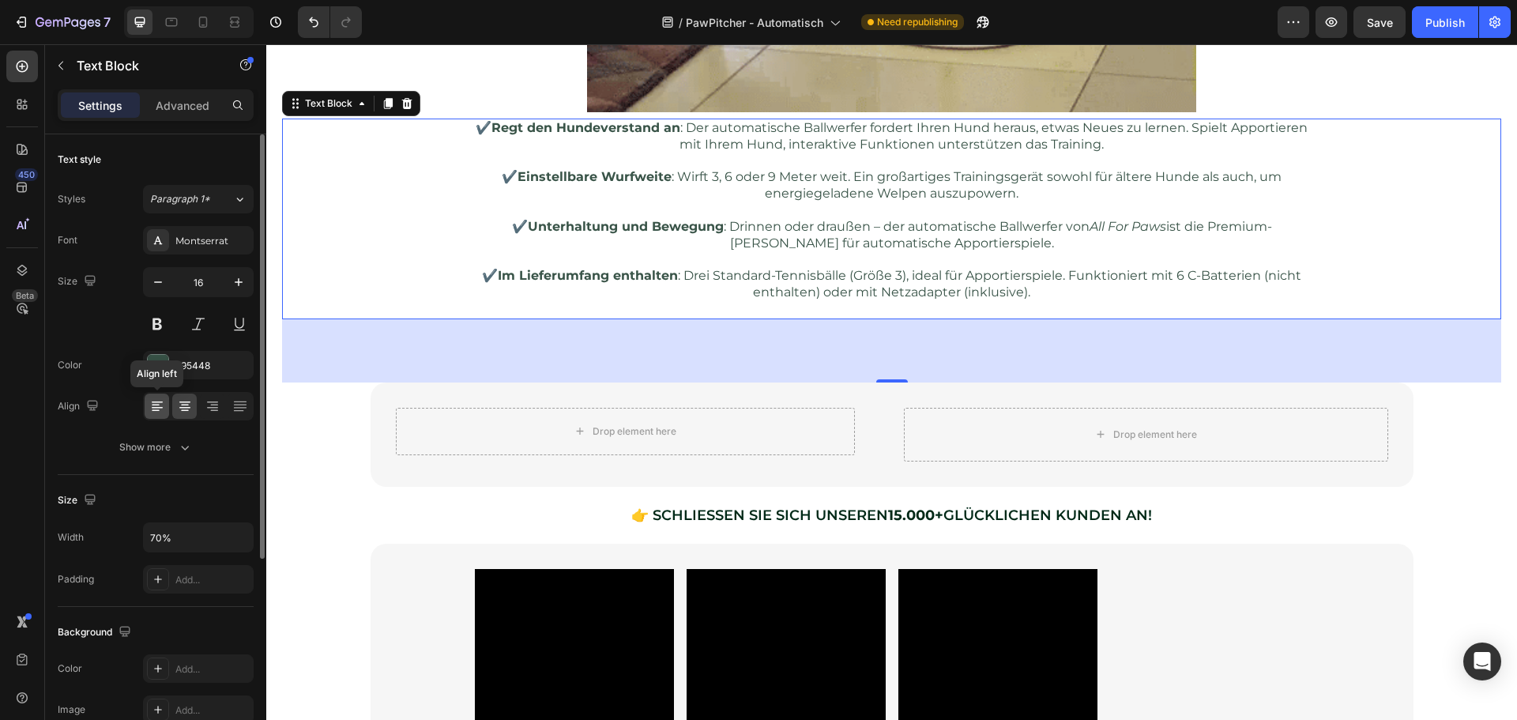
click at [156, 406] on icon at bounding box center [157, 406] width 16 height 16
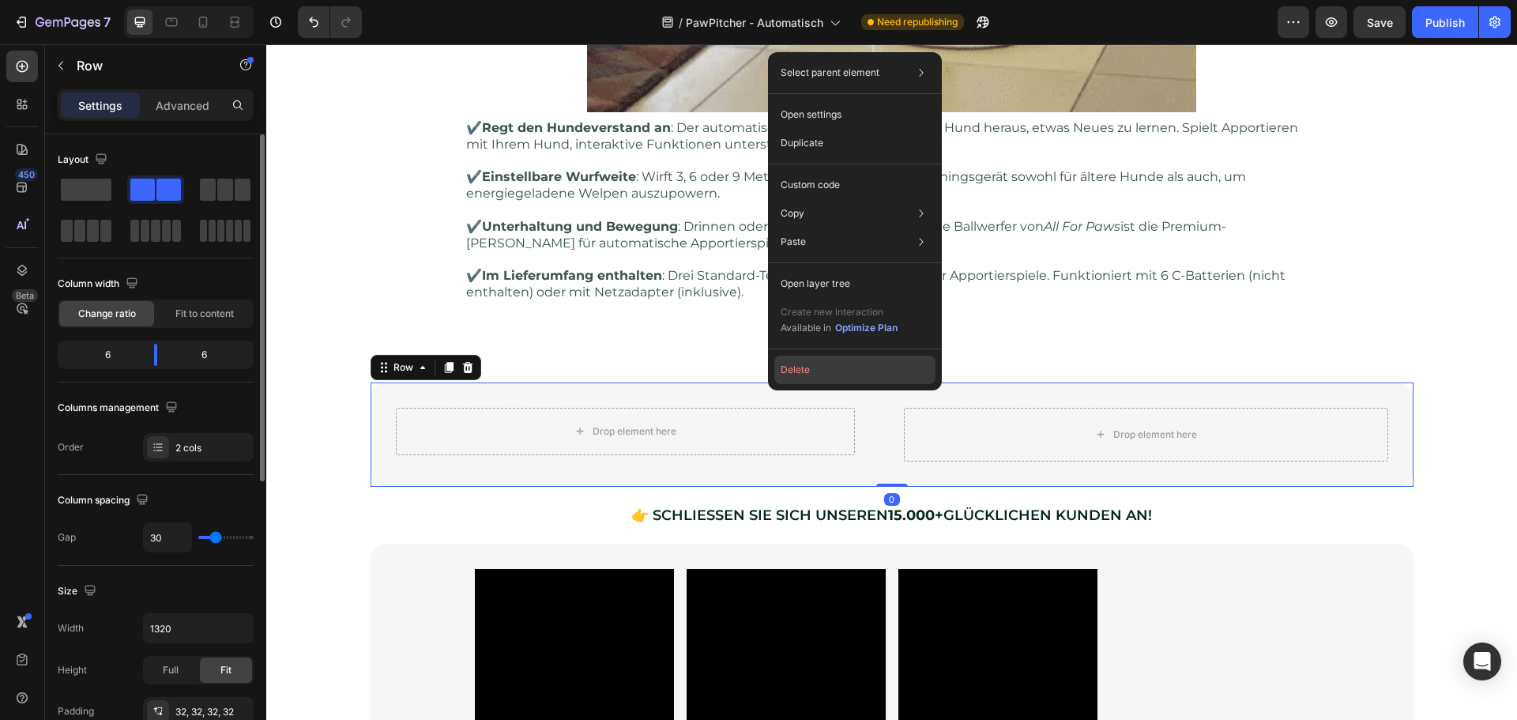
click at [792, 369] on button "Delete" at bounding box center [854, 369] width 161 height 28
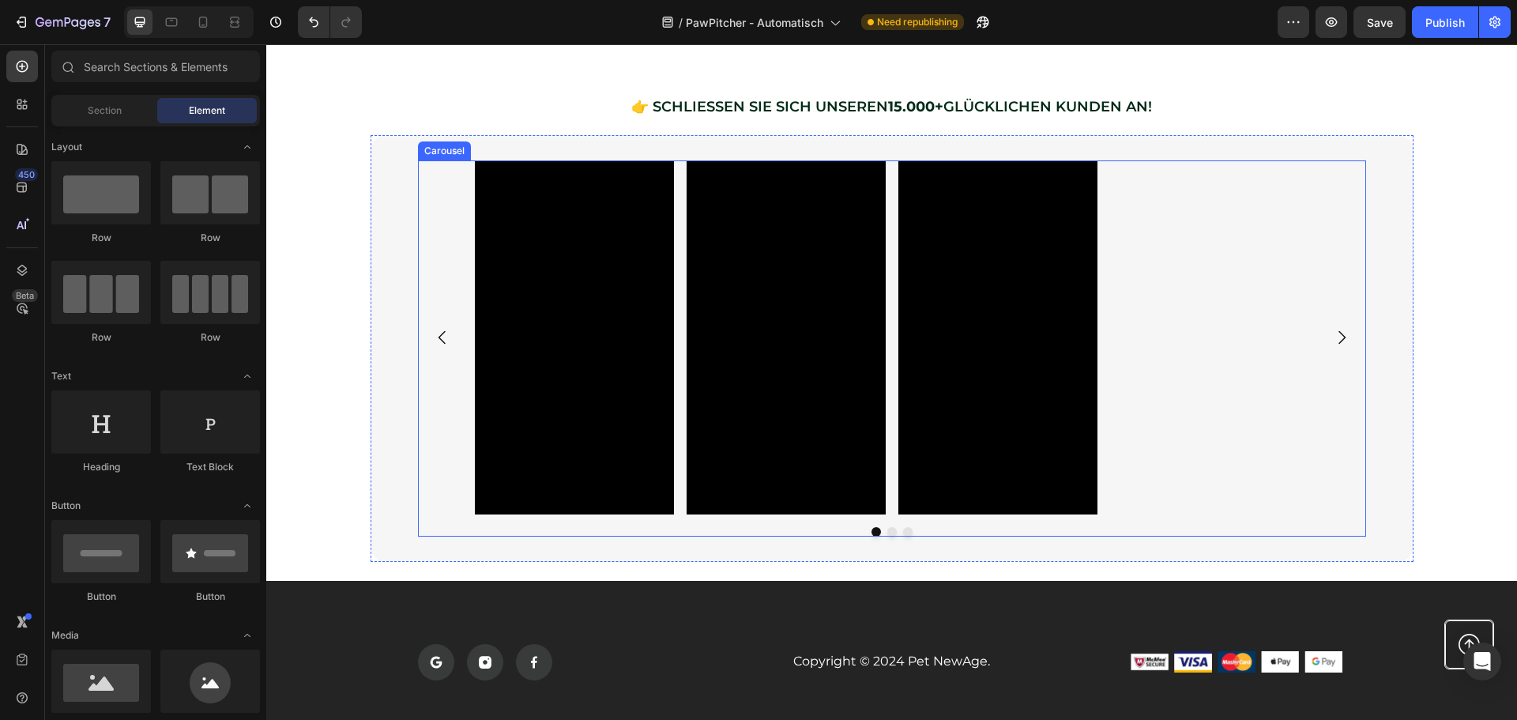
scroll to position [2453, 0]
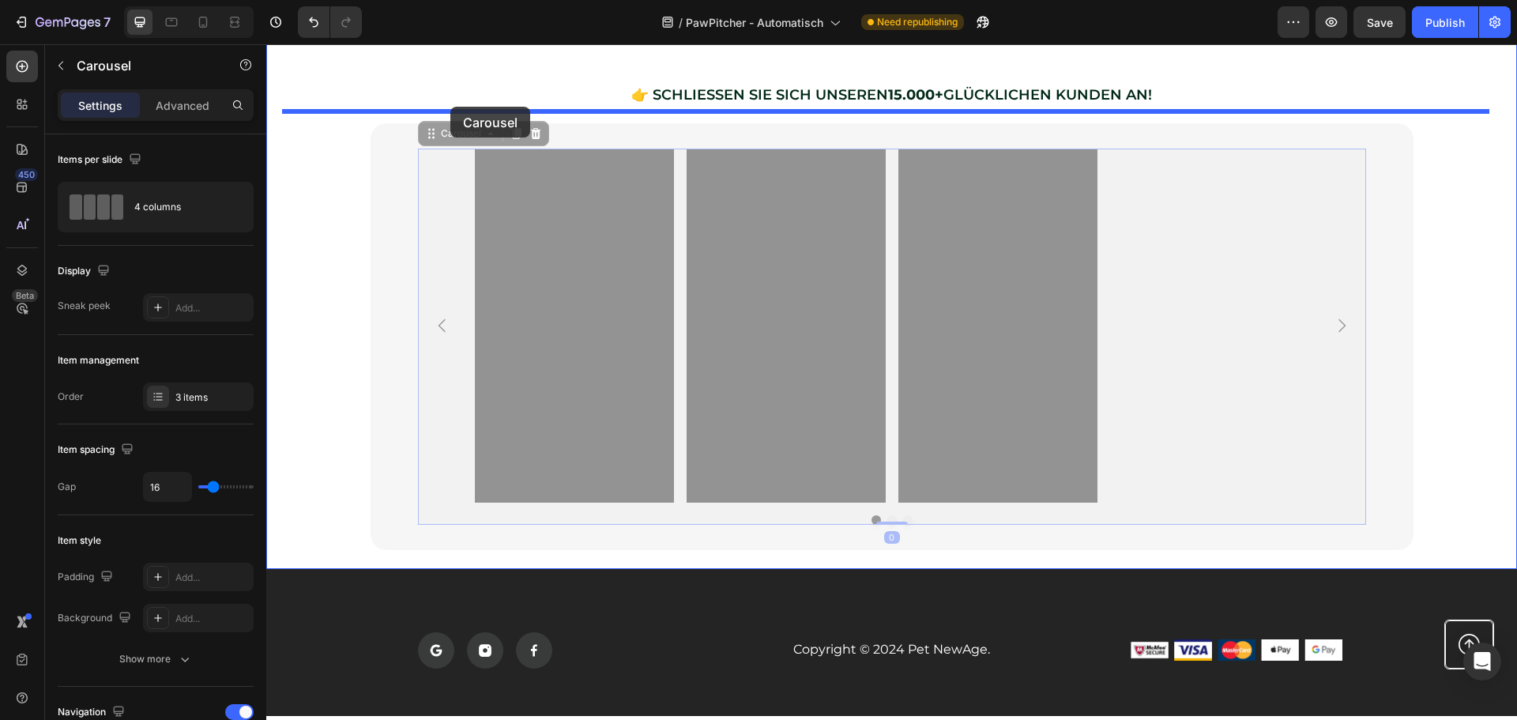
drag, startPoint x: 431, startPoint y: 160, endPoint x: 450, endPoint y: 107, distance: 57.0
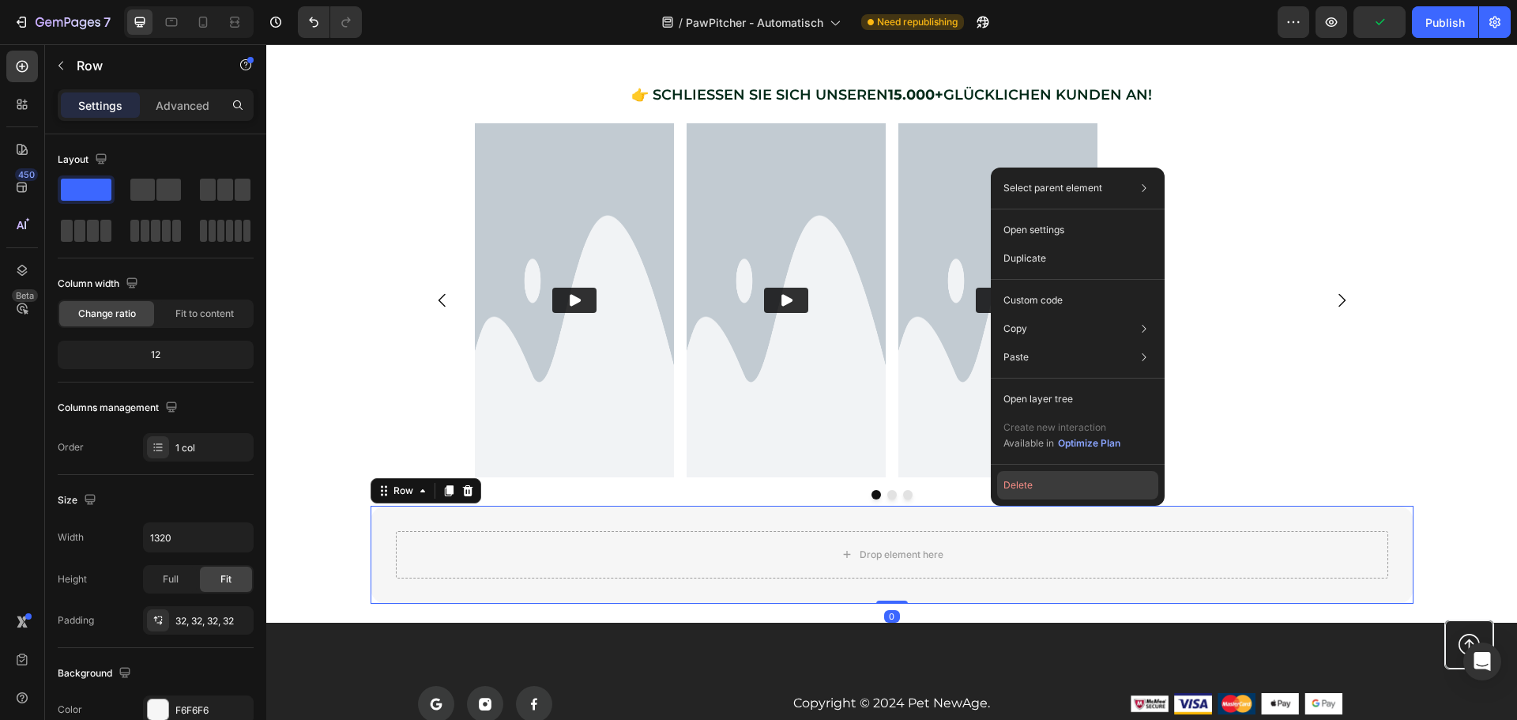
click at [1014, 484] on button "Delete" at bounding box center [1077, 485] width 161 height 28
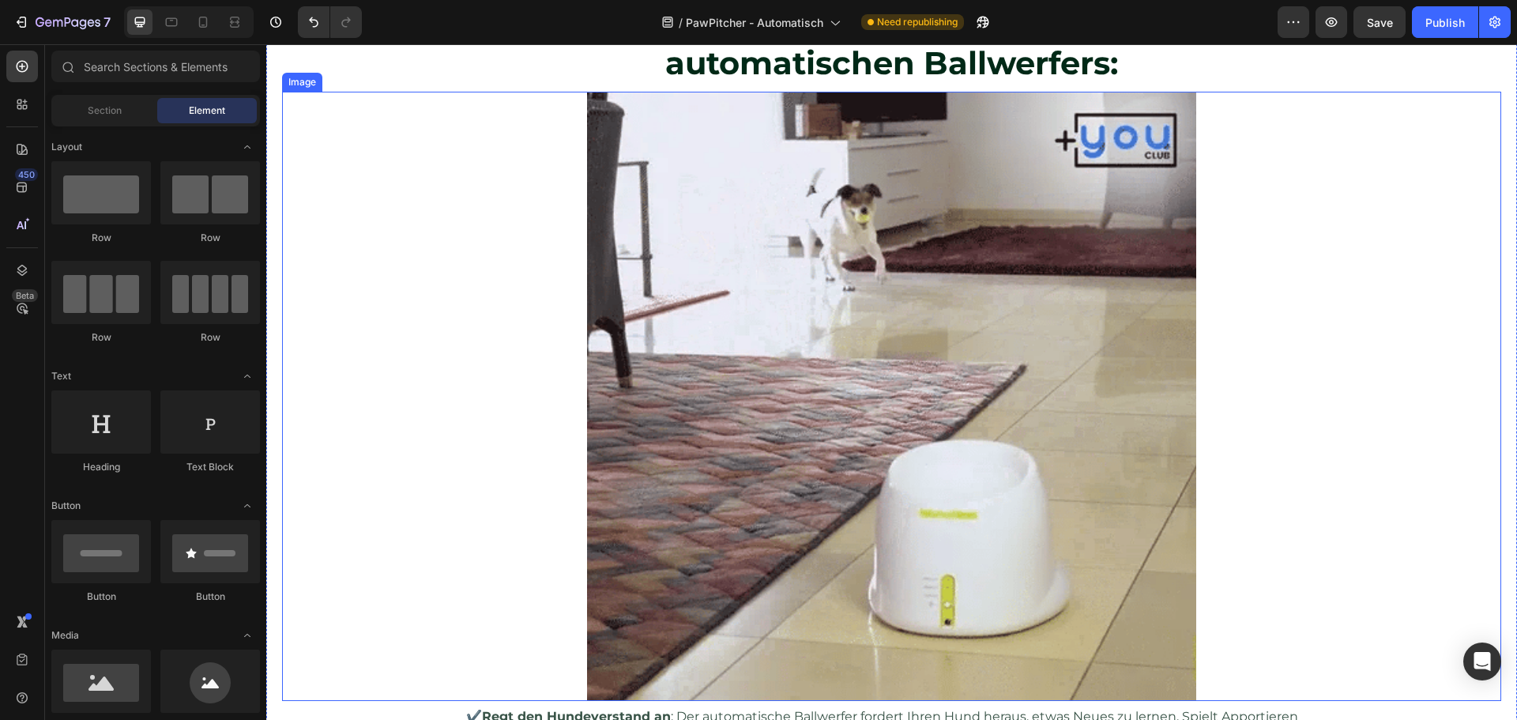
scroll to position [1900, 0]
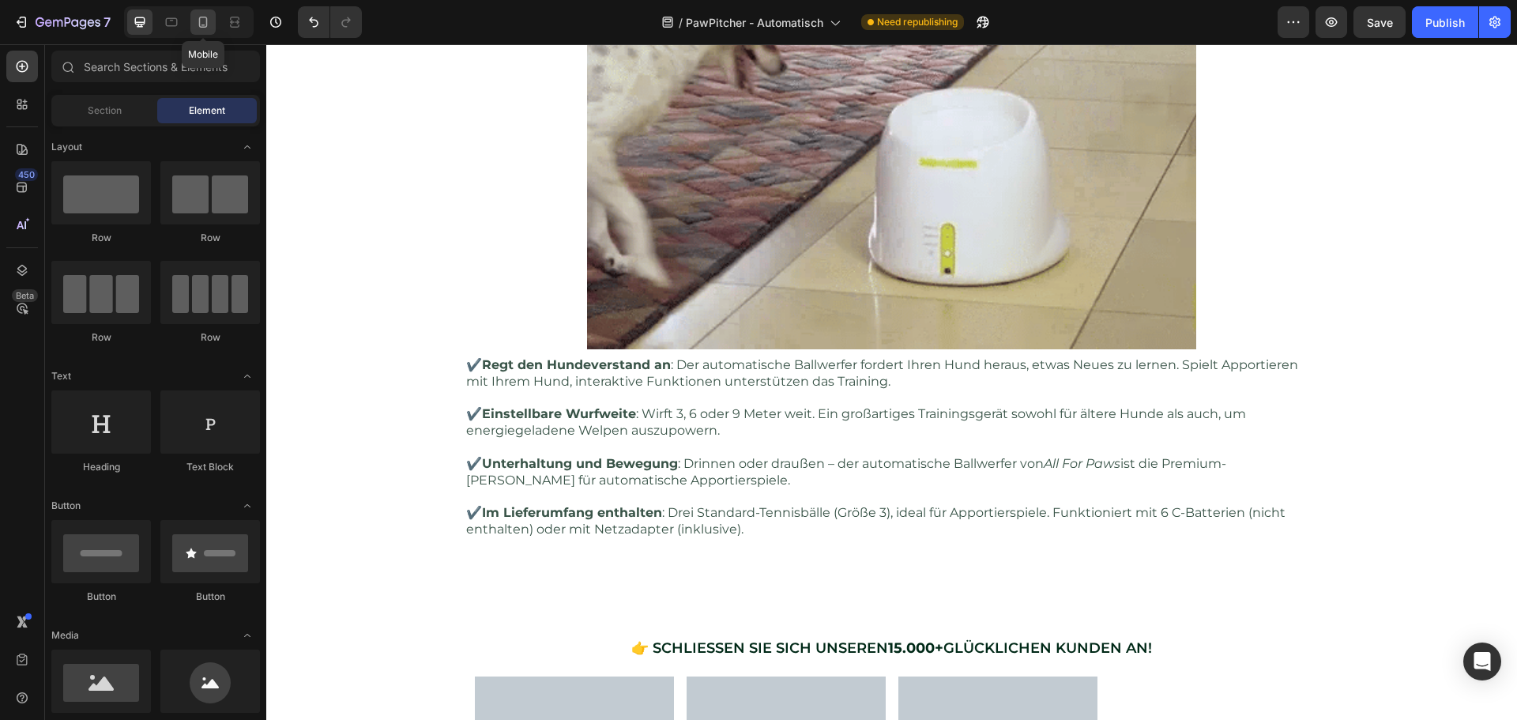
click at [200, 16] on icon at bounding box center [203, 22] width 16 height 16
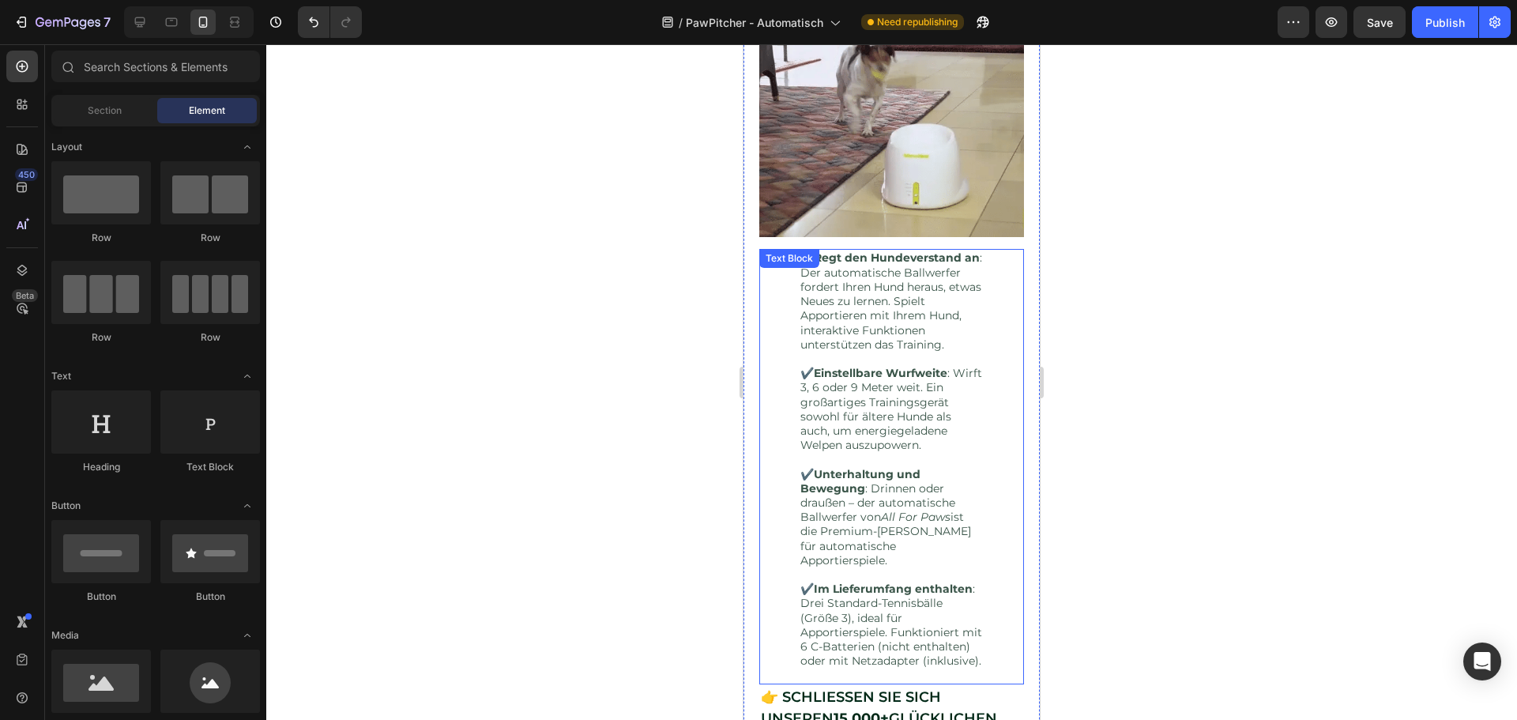
scroll to position [1345, 0]
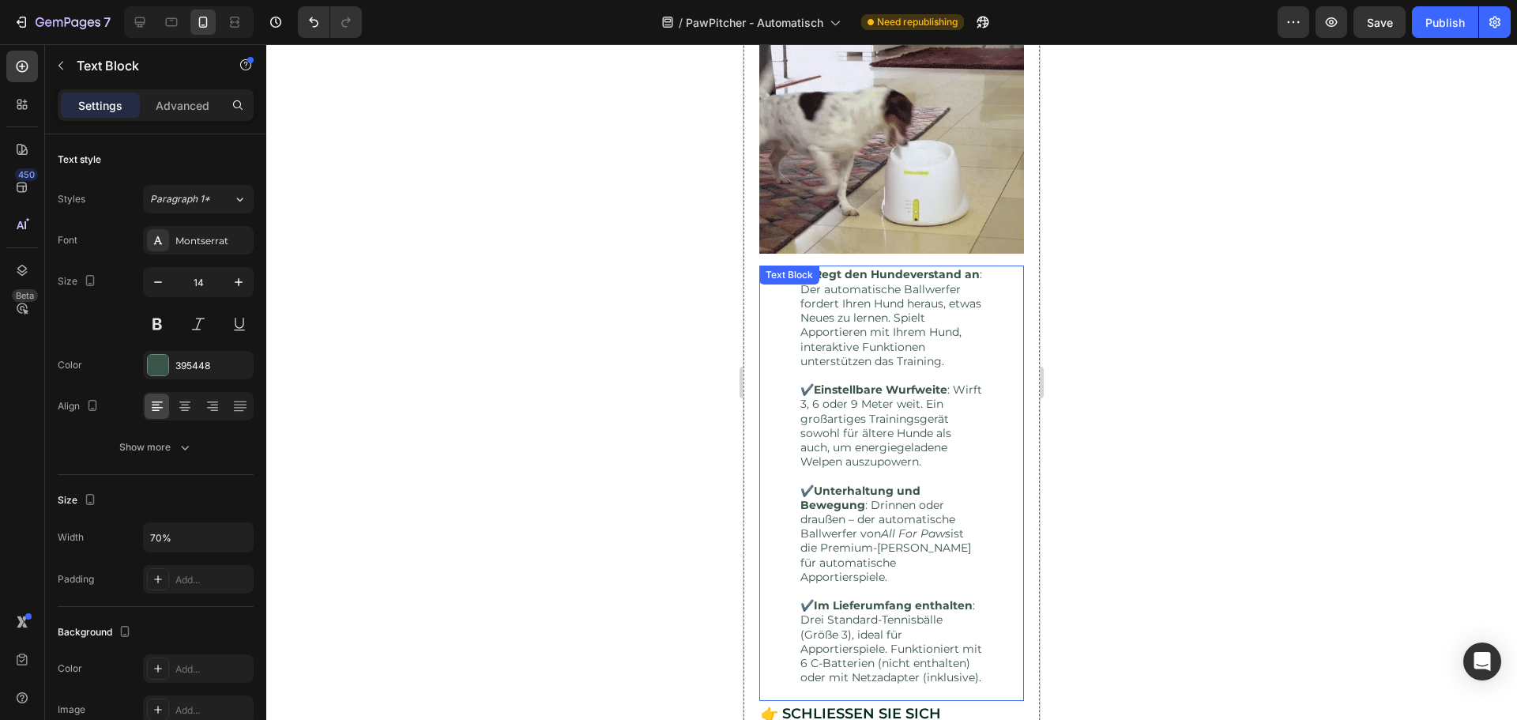
click at [922, 368] on p at bounding box center [891, 375] width 182 height 14
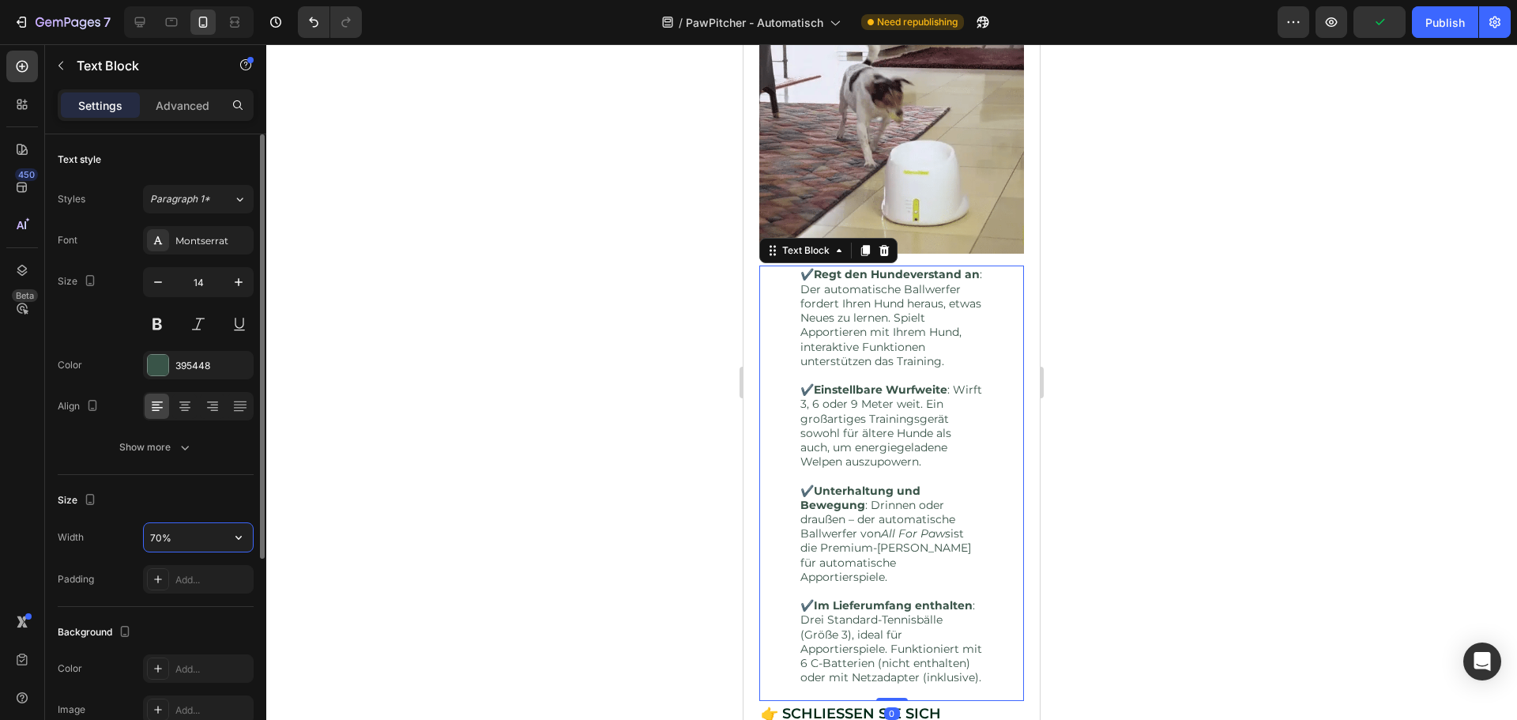
click at [156, 536] on input "70%" at bounding box center [198, 537] width 109 height 28
type input "90%"
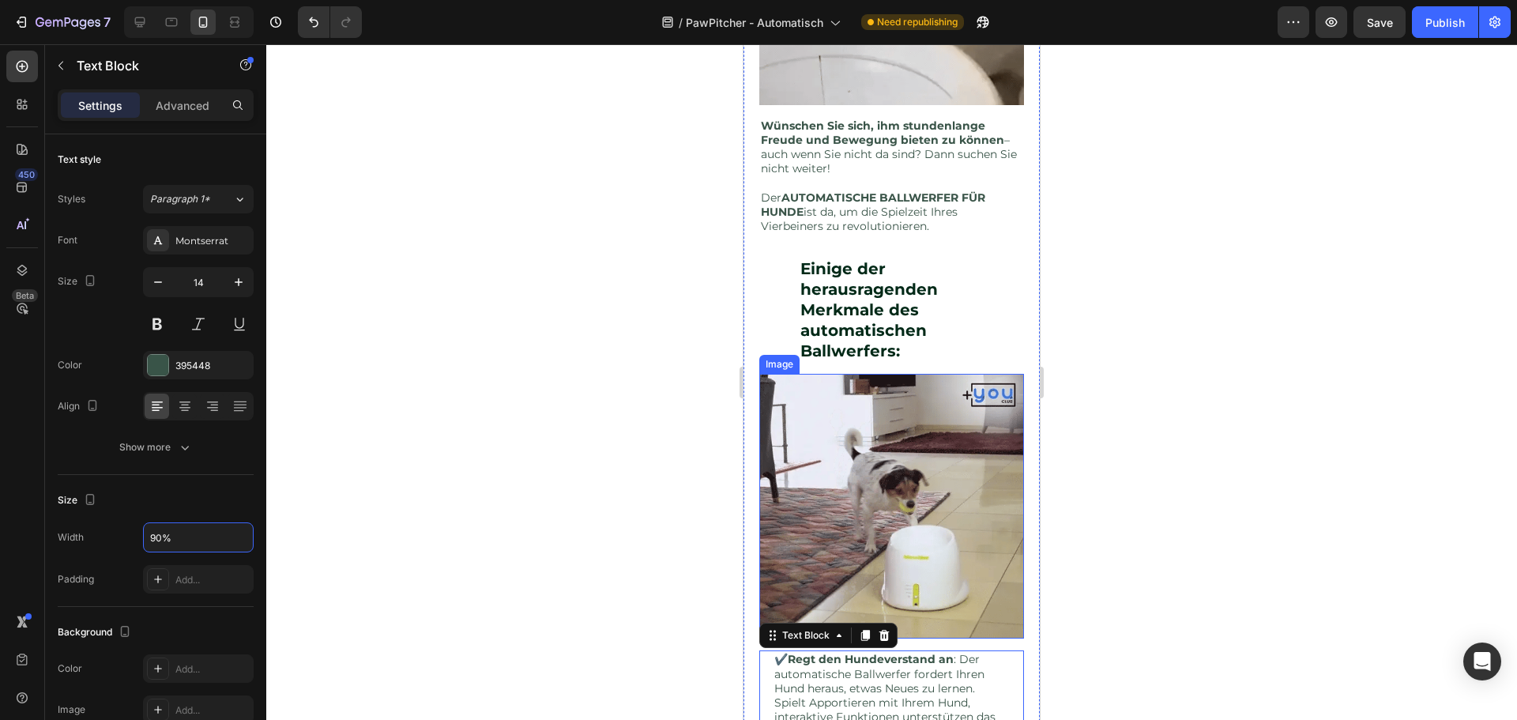
scroll to position [950, 0]
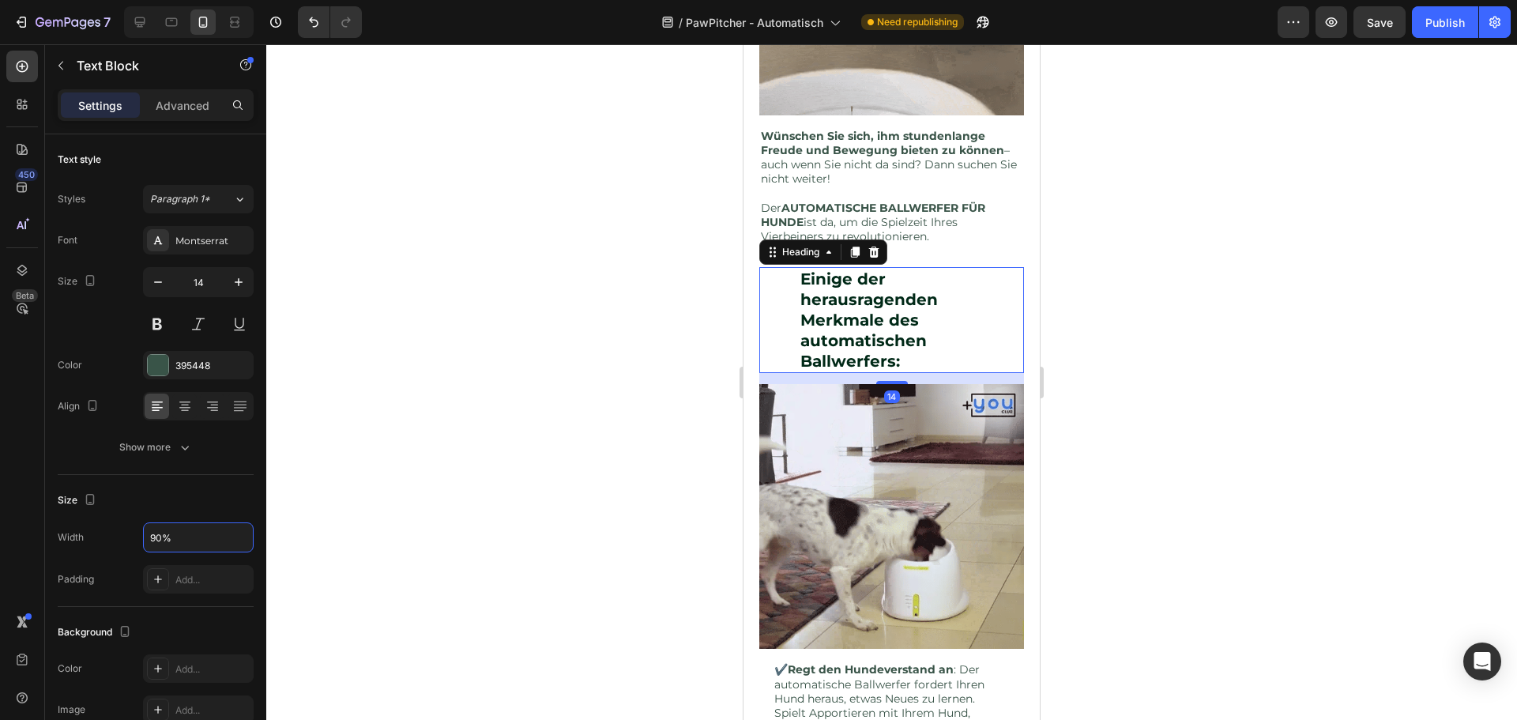
click at [893, 340] on h2 "Einige der herausragenden Merkmale des automatischen Ballwerfers:" at bounding box center [892, 320] width 186 height 106
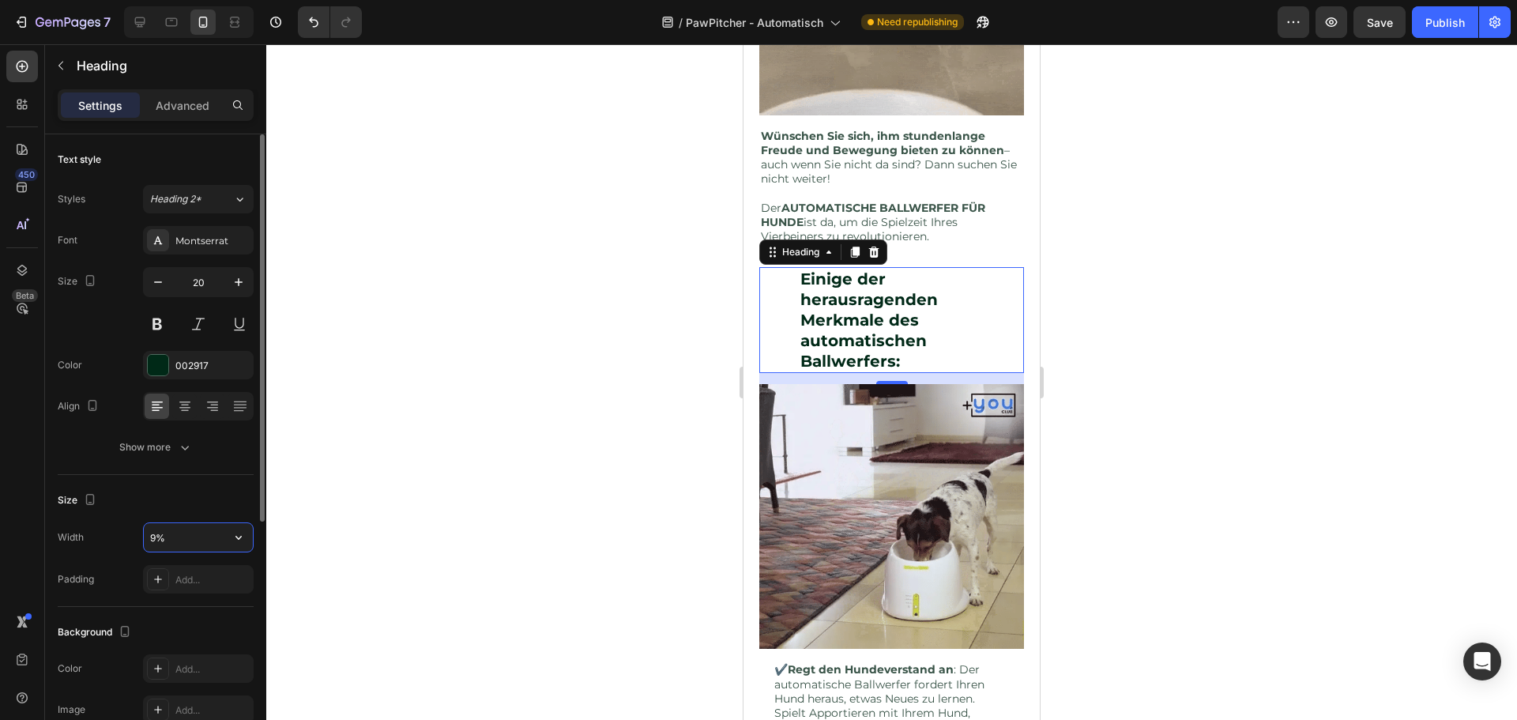
type input "90%"
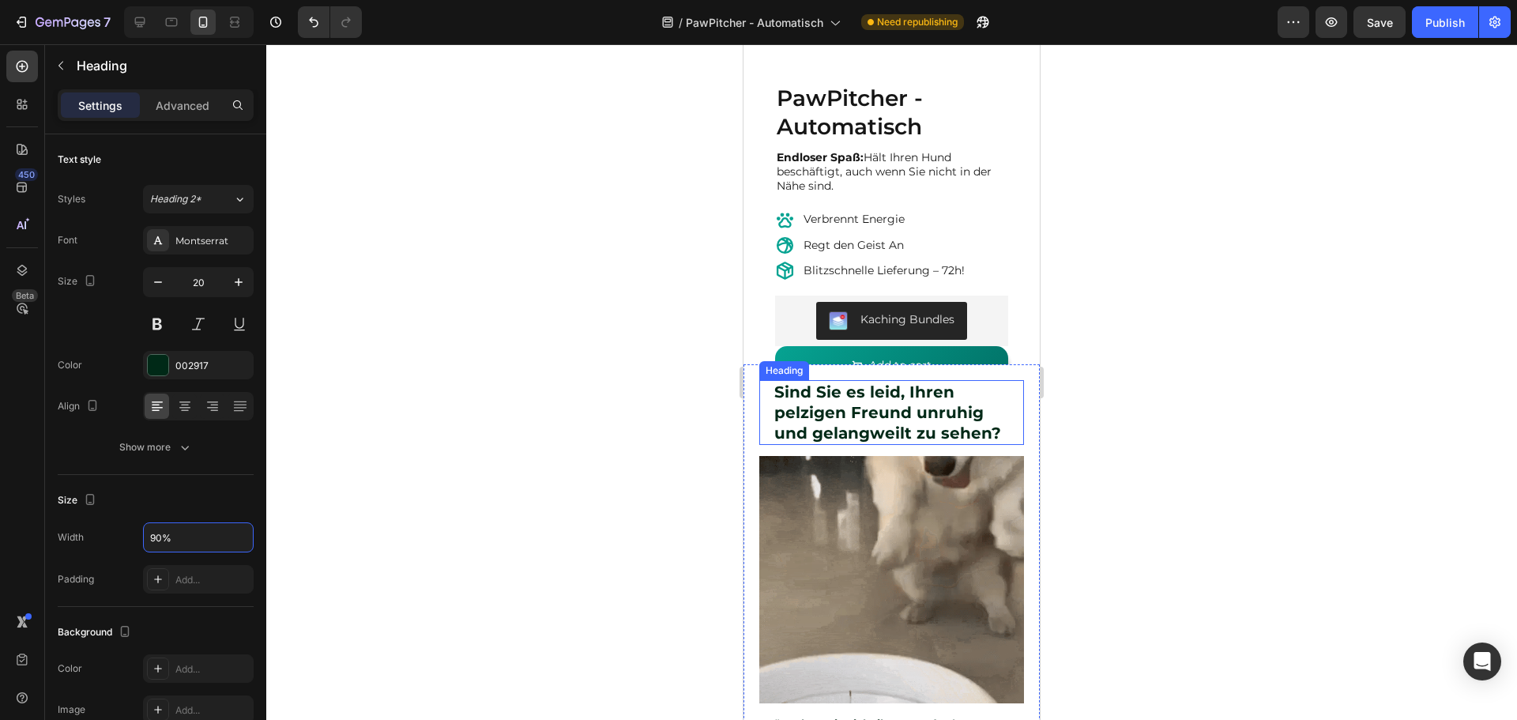
scroll to position [360, 0]
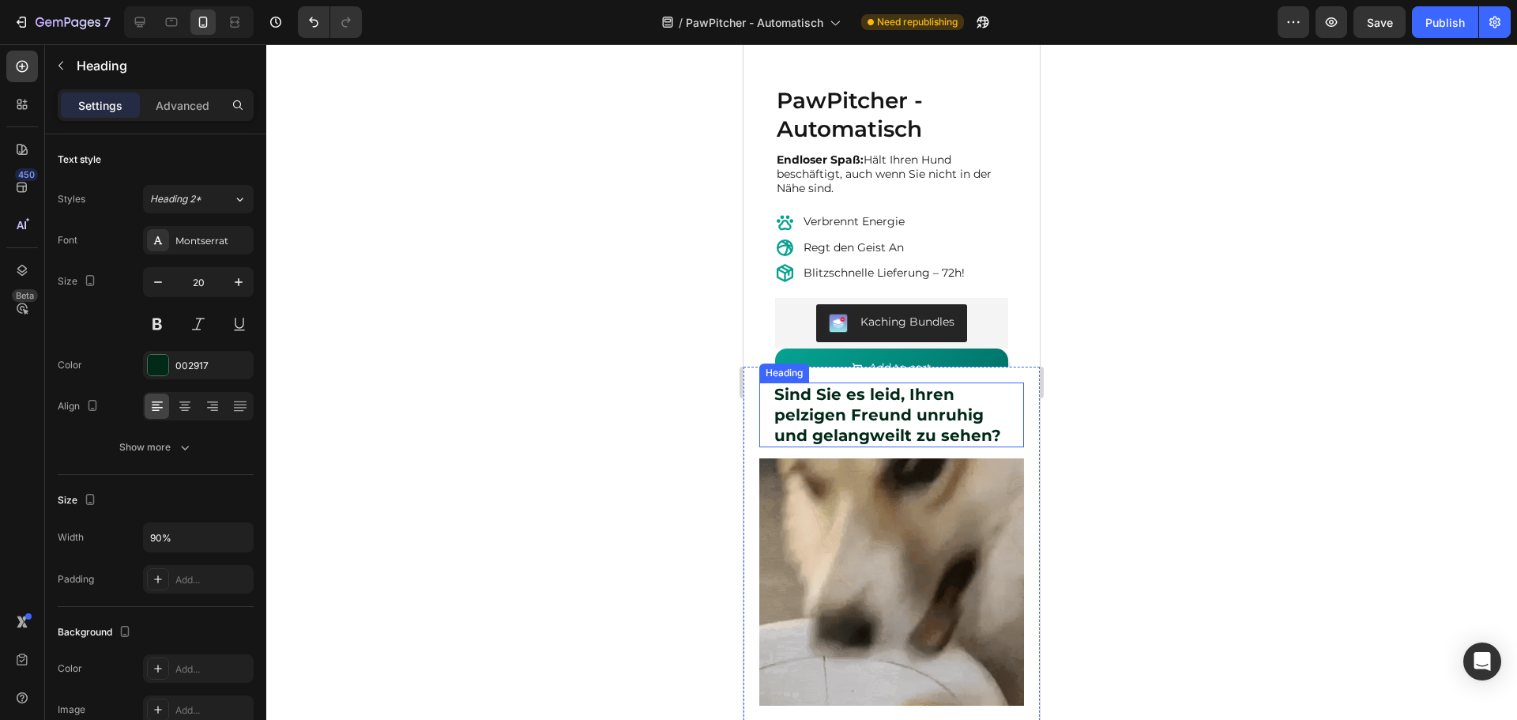
click at [803, 416] on strong "Sind Sie es leid, Ihren pelzigen Freund unruhig und gelangweilt zu sehen?" at bounding box center [887, 415] width 227 height 60
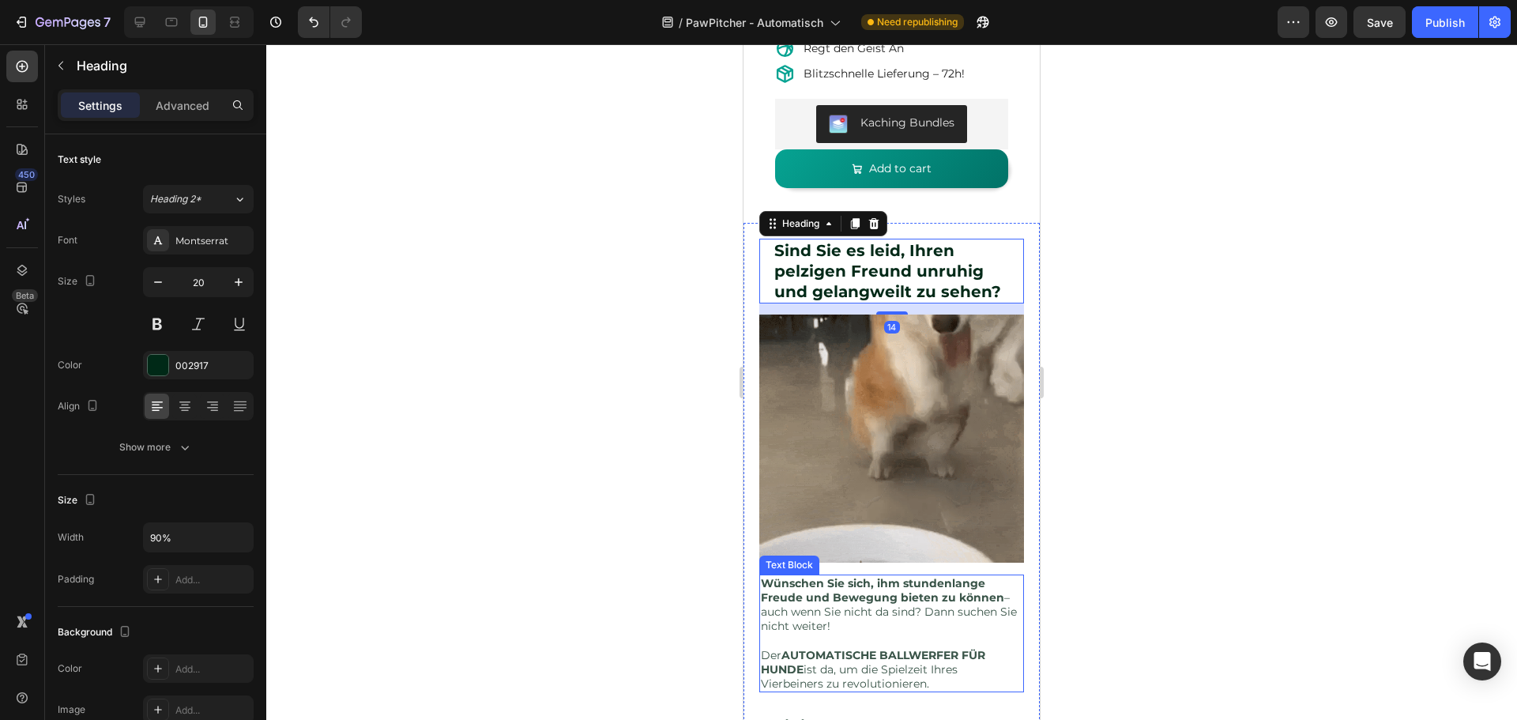
scroll to position [676, 0]
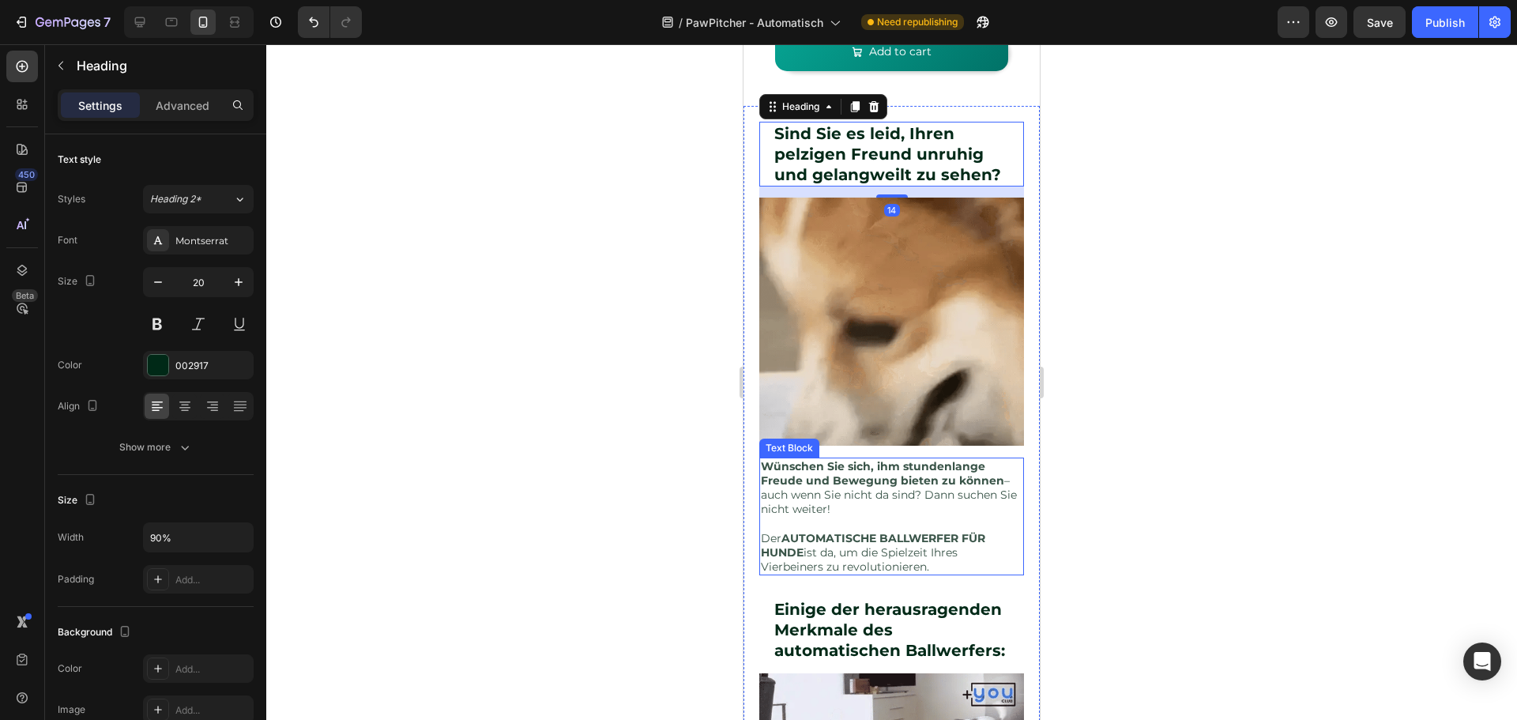
click at [855, 483] on p "Wünschen Sie sich, ihm stundenlange Freude und Bewegung bieten zu können – auch…" at bounding box center [891, 488] width 261 height 58
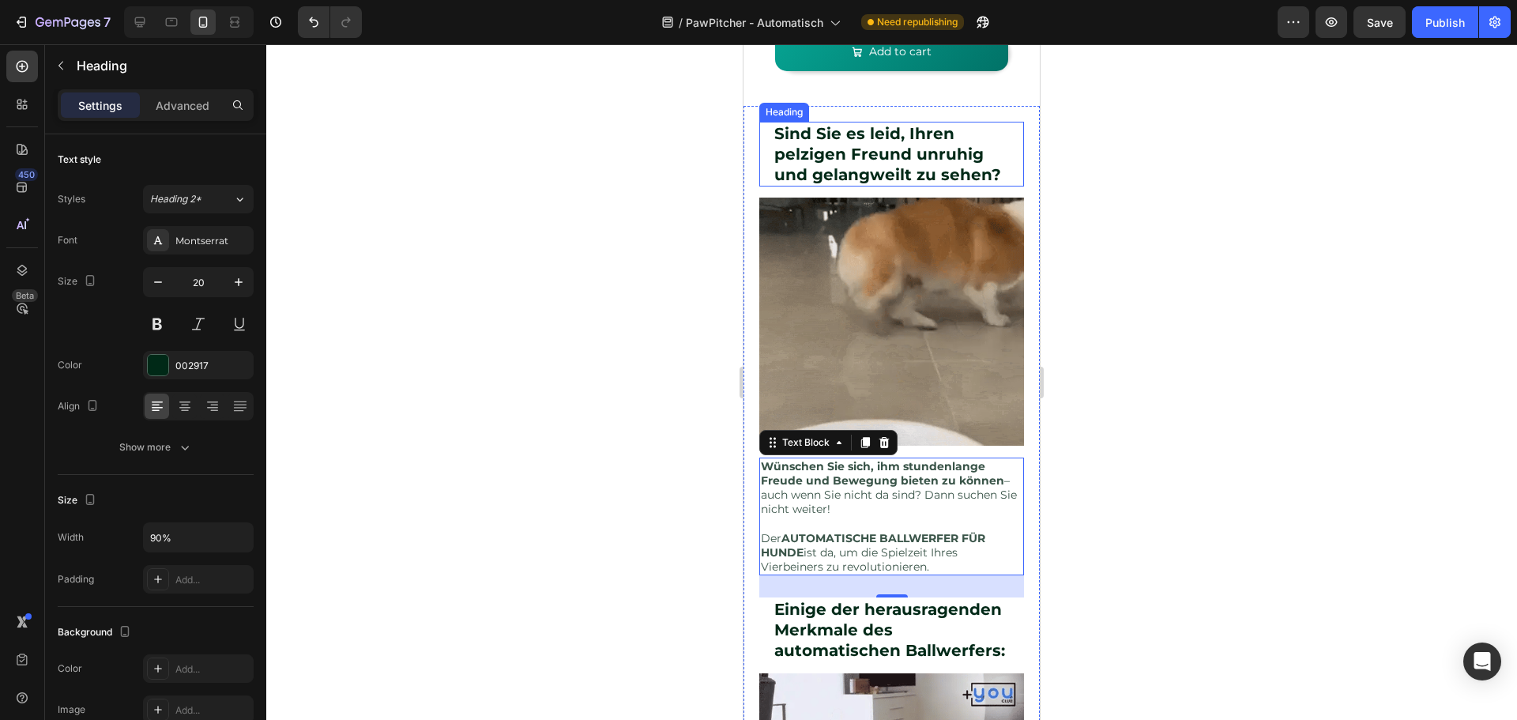
click at [874, 161] on strong "Sind Sie es leid, Ihren pelzigen Freund unruhig und gelangweilt zu sehen?" at bounding box center [887, 154] width 227 height 60
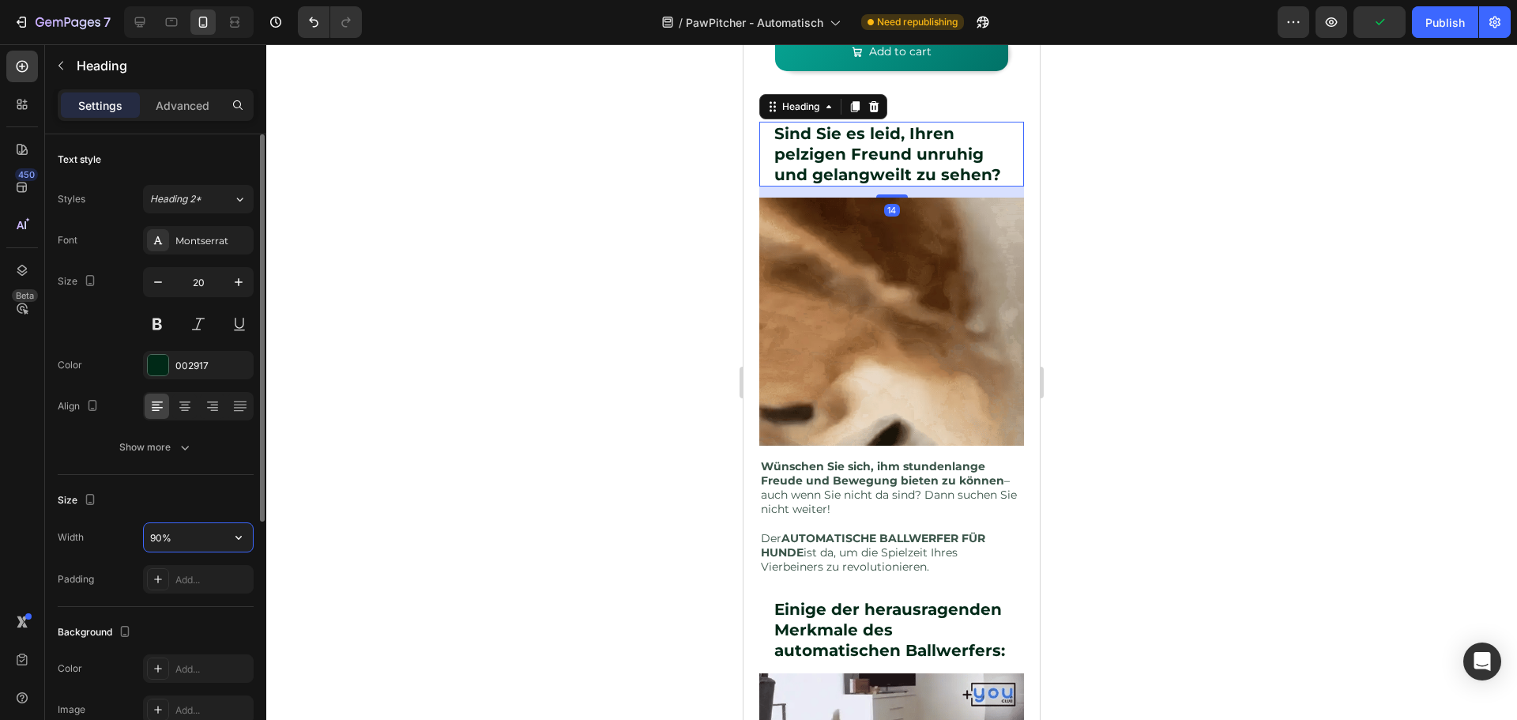
click at [156, 536] on input "90%" at bounding box center [198, 537] width 109 height 28
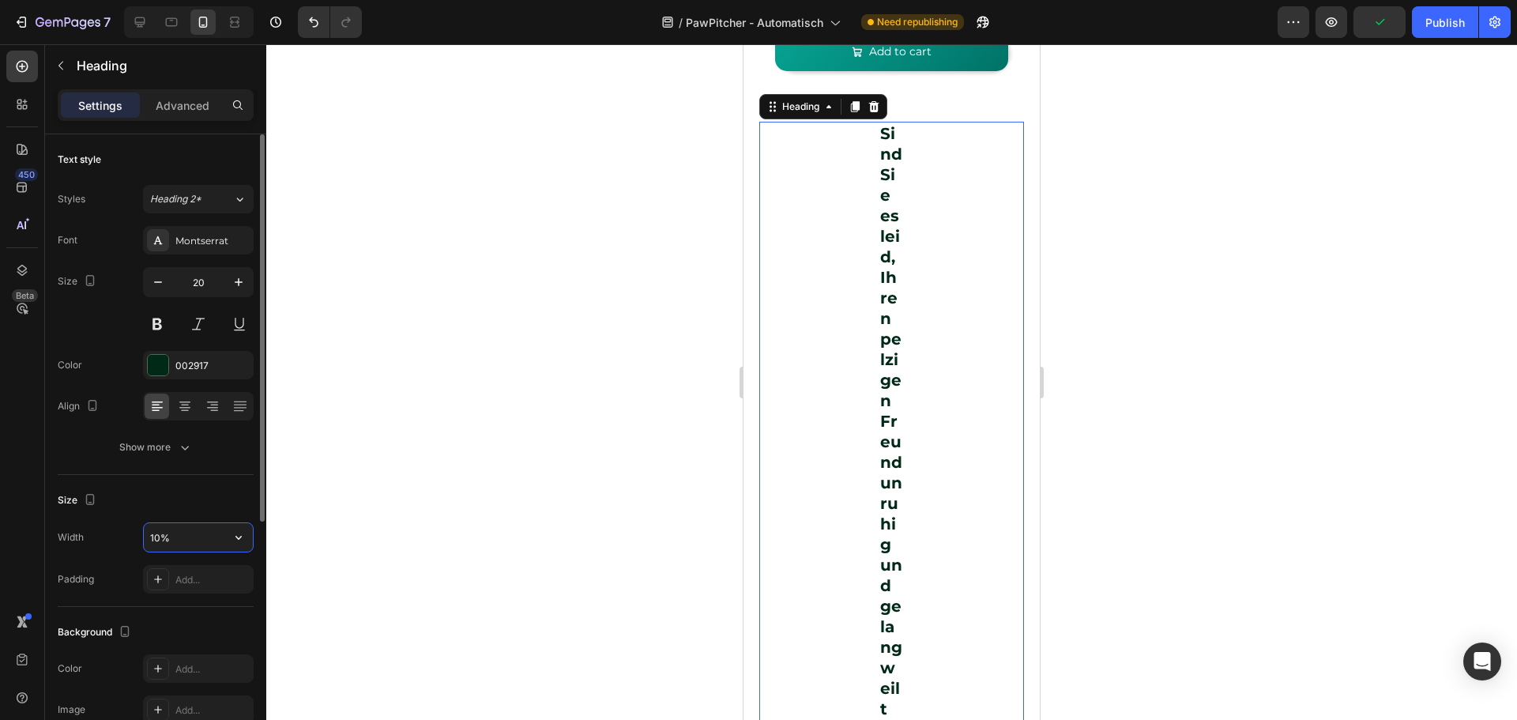
type input "100%"
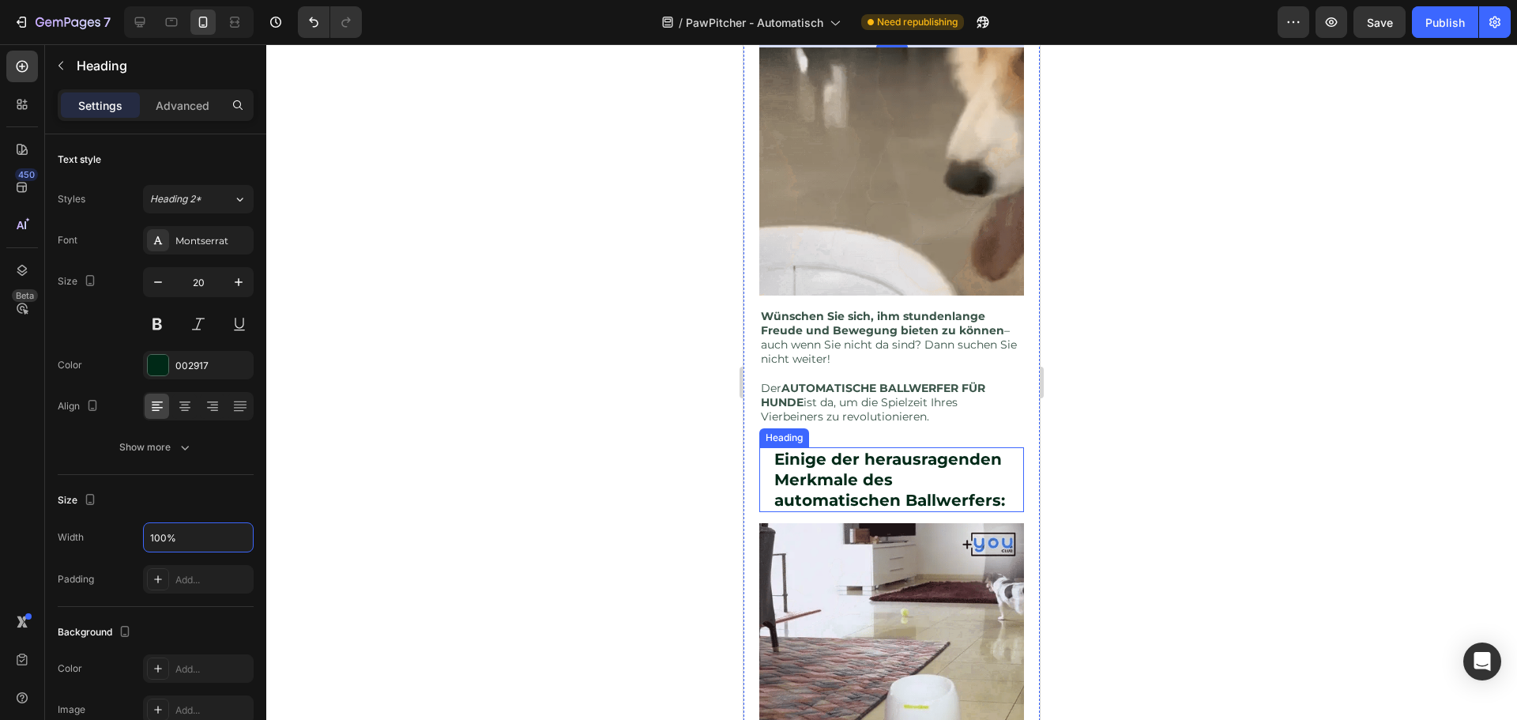
scroll to position [834, 0]
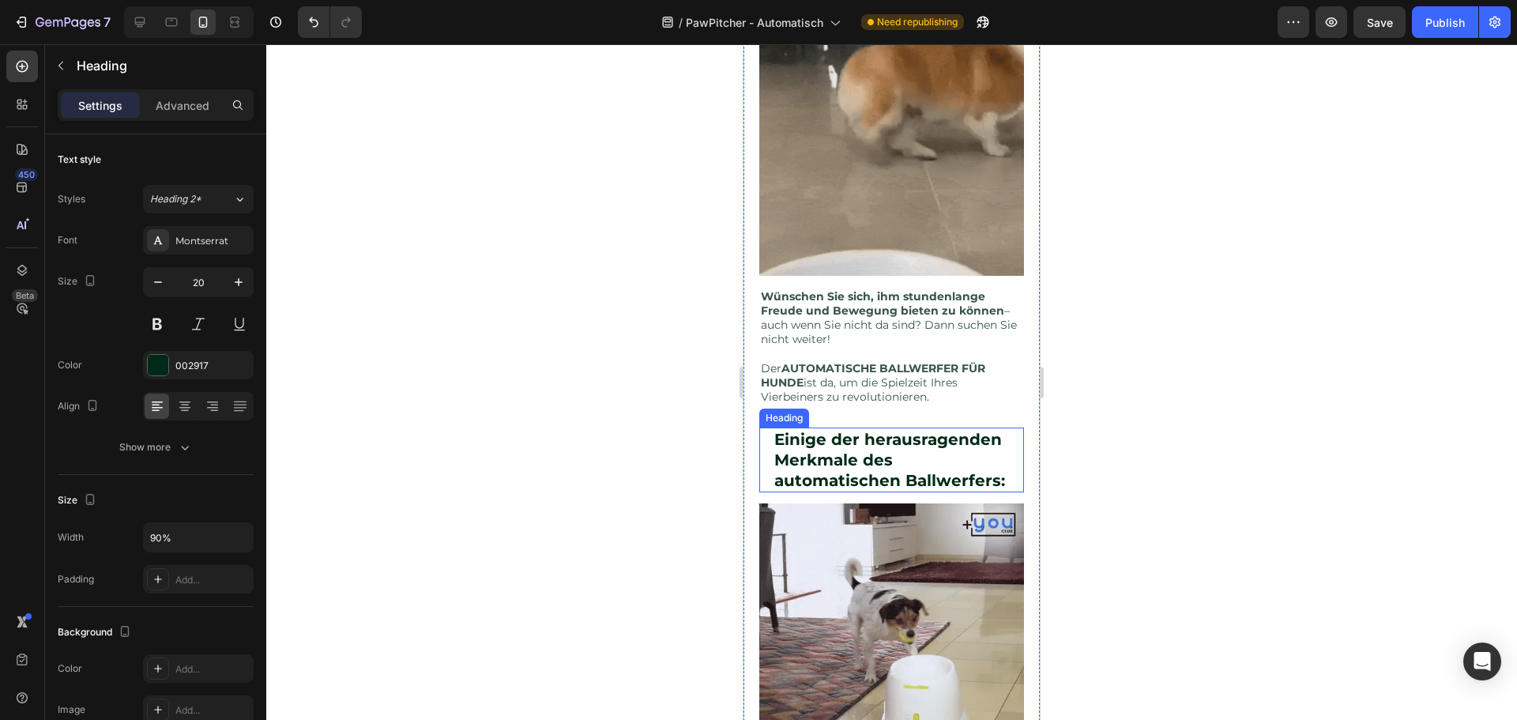
click at [854, 474] on strong "Einige der herausragenden Merkmale des automatischen Ballwerfers:" at bounding box center [889, 460] width 231 height 60
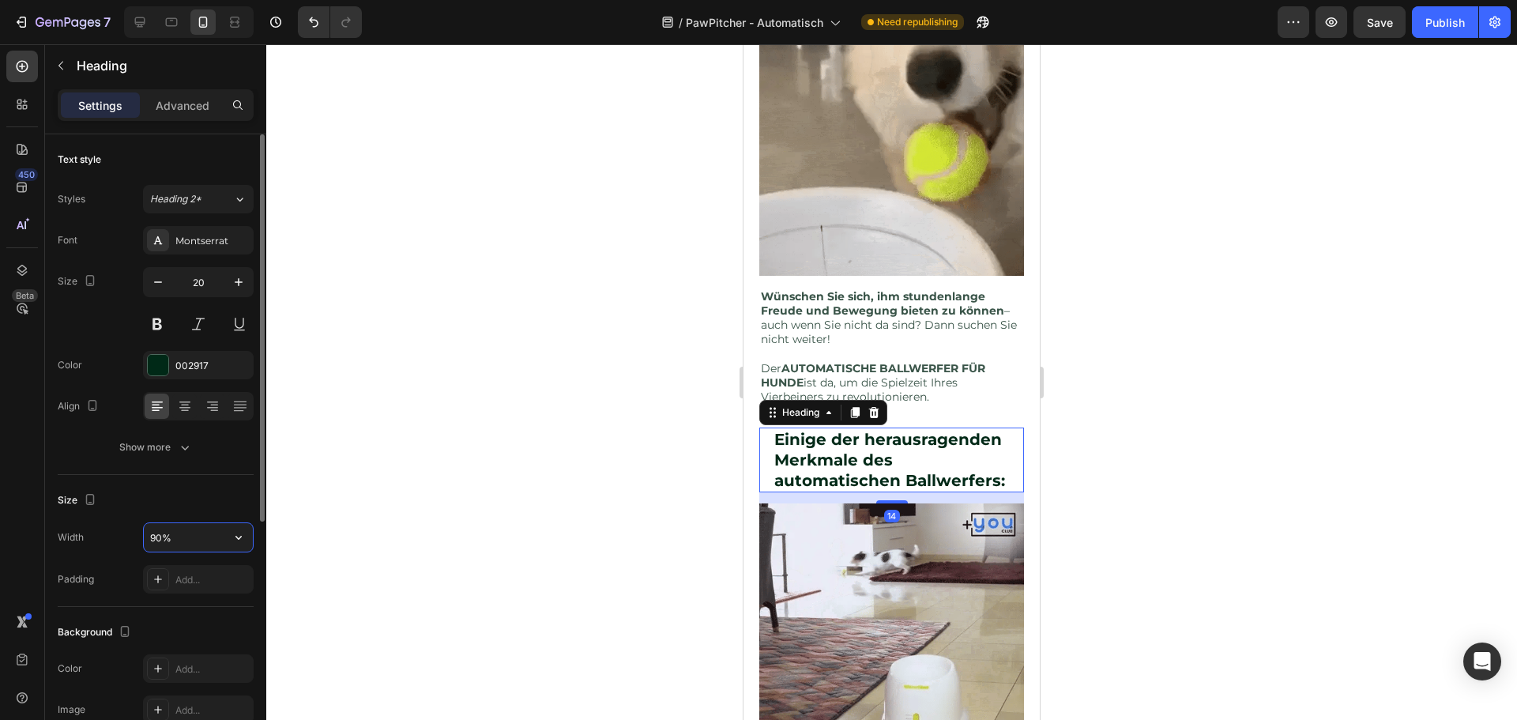
click at [167, 538] on input "90%" at bounding box center [198, 537] width 109 height 28
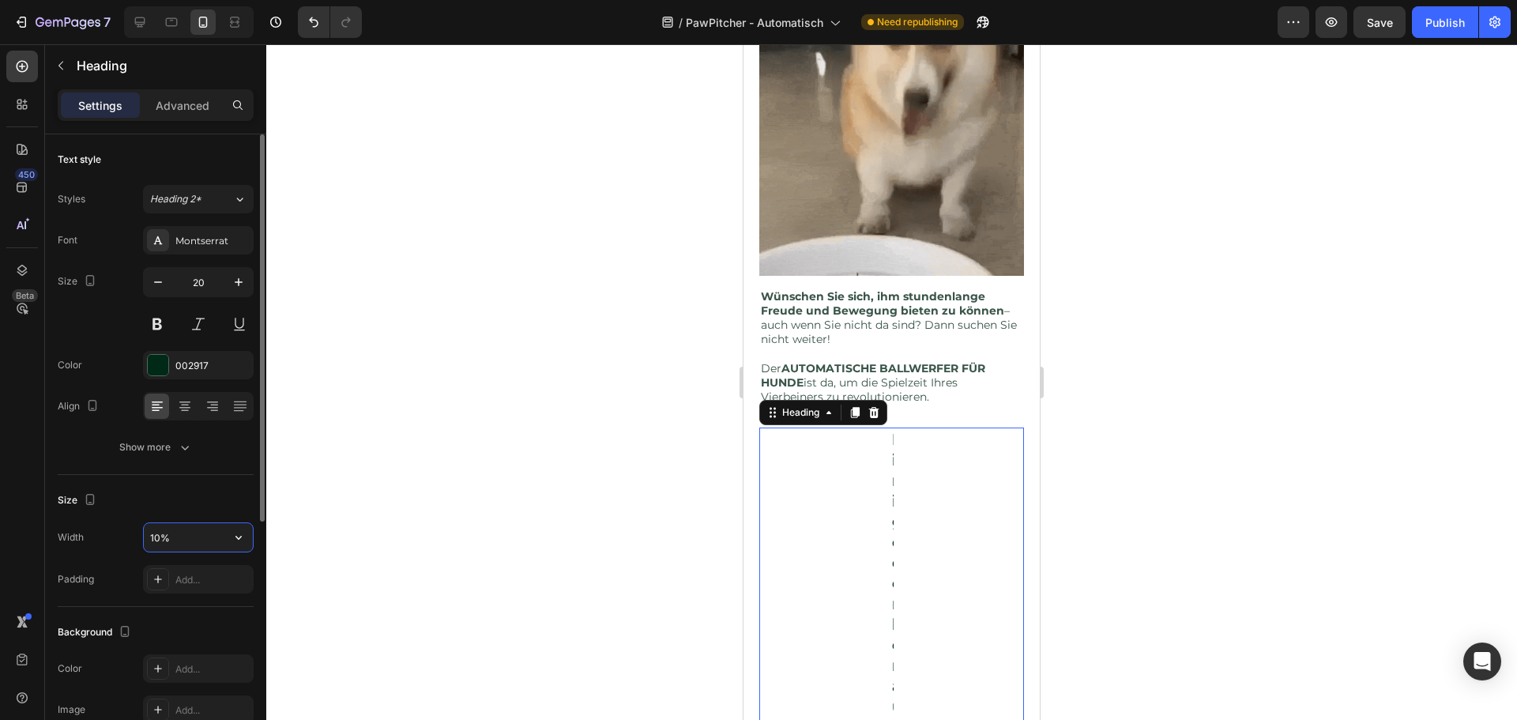
type input "100%"
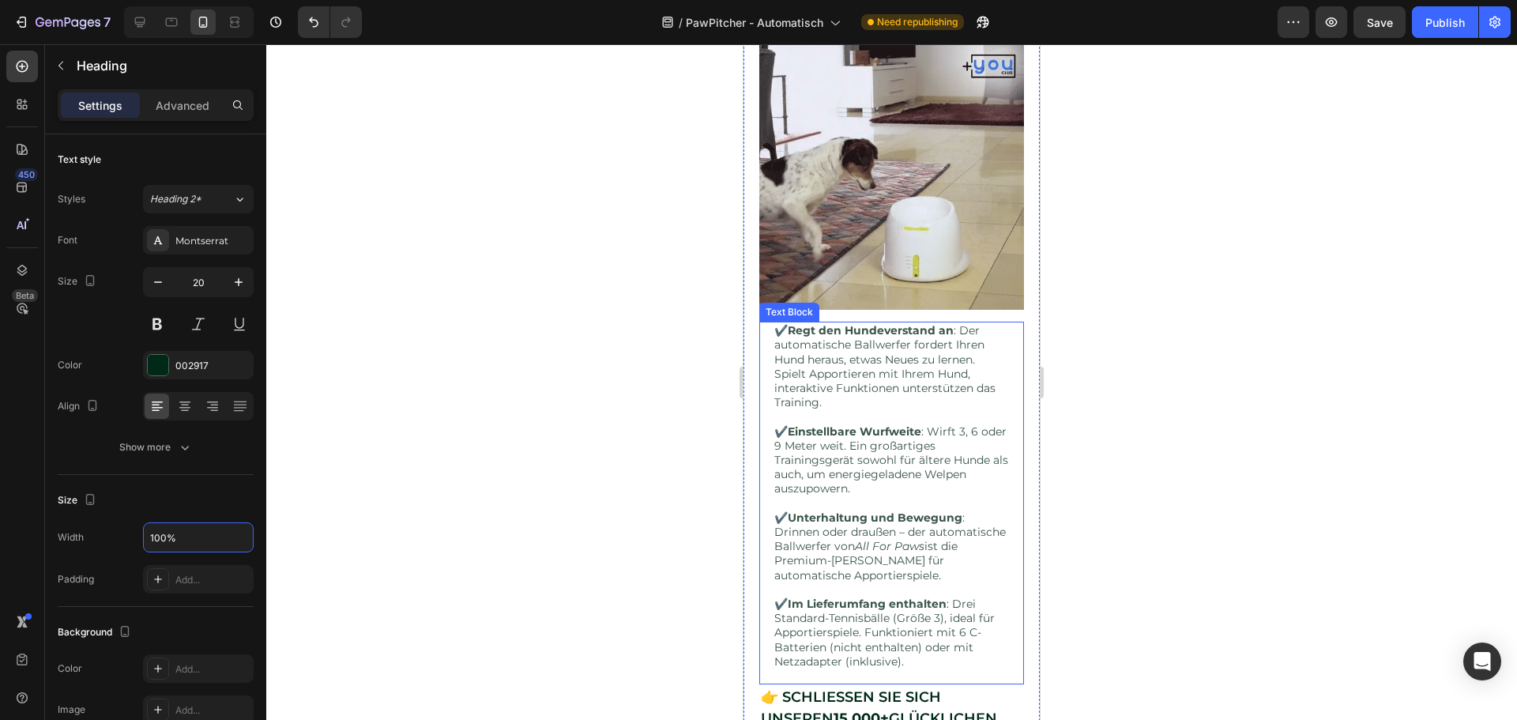
scroll to position [1308, 0]
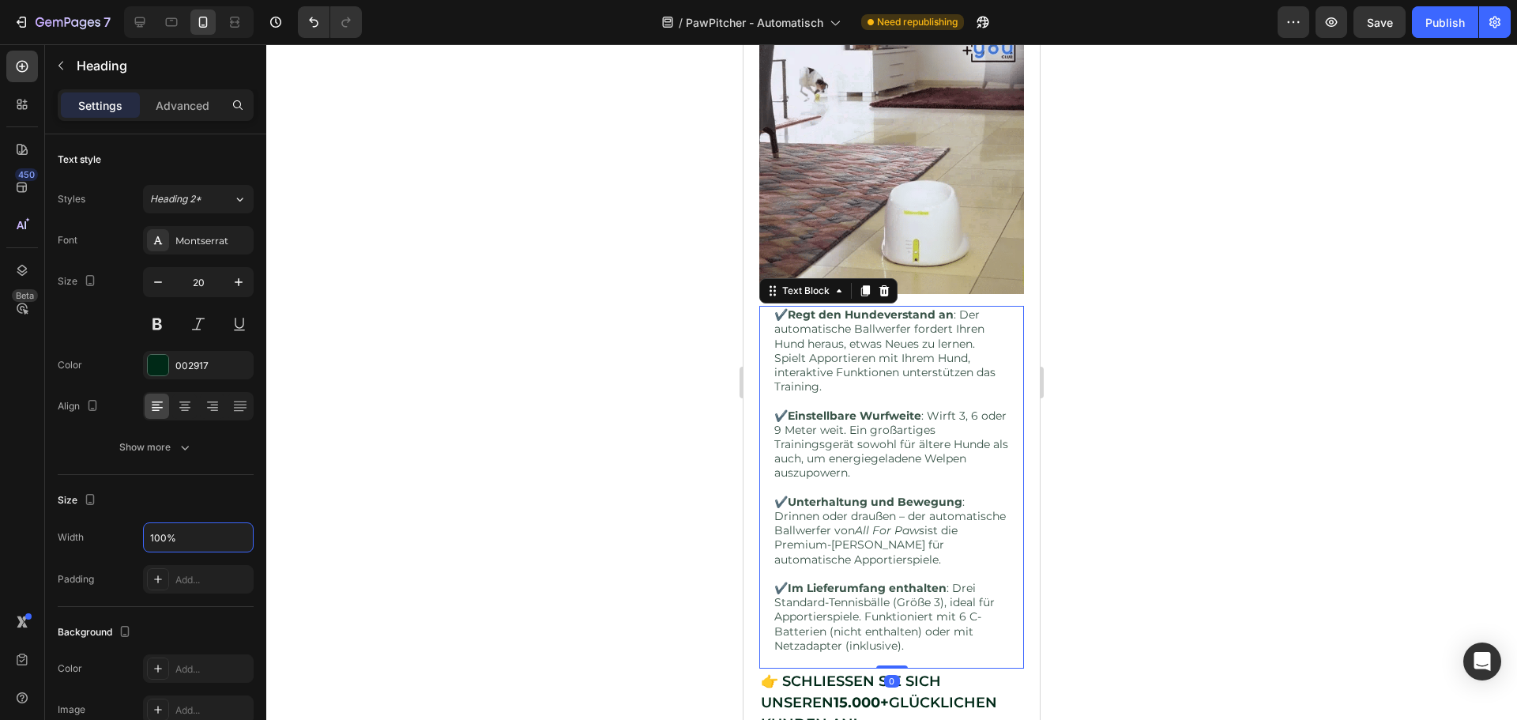
click at [870, 422] on p "✔️ Einstellbare Wurfweite : Wirft 3, 6 oder 9 Meter weit. Ein großartiges Train…" at bounding box center [891, 444] width 235 height 72
click at [175, 535] on input "90%" at bounding box center [198, 537] width 109 height 28
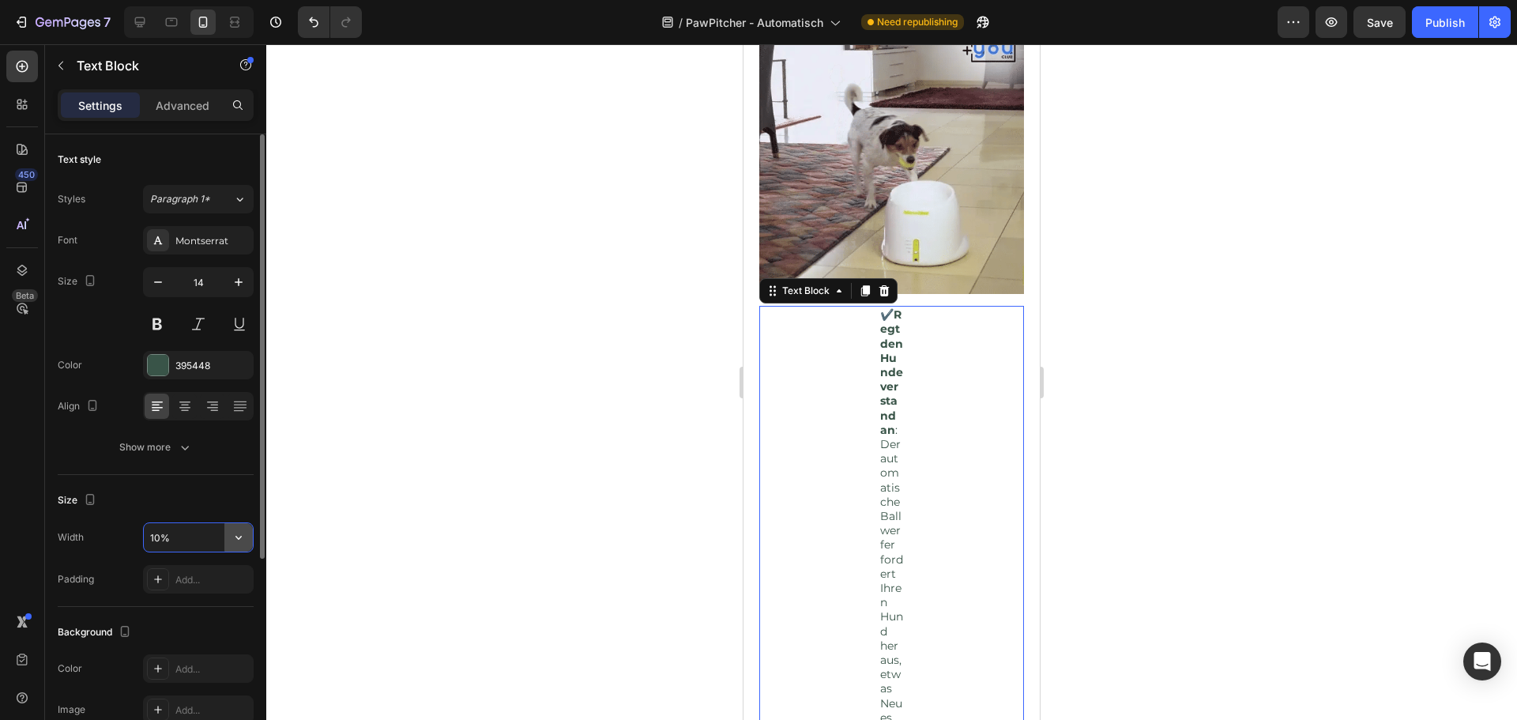
type input "100%"
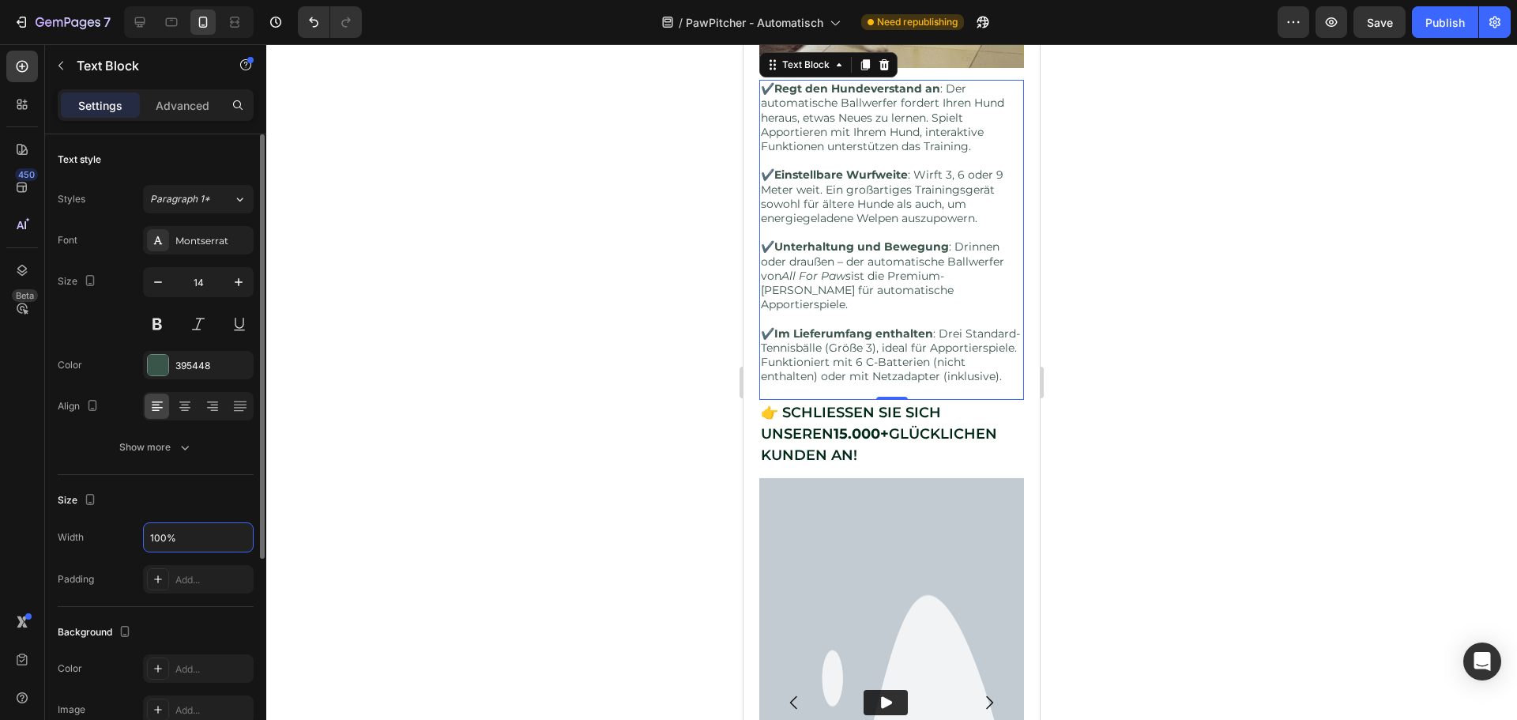
scroll to position [1703, 0]
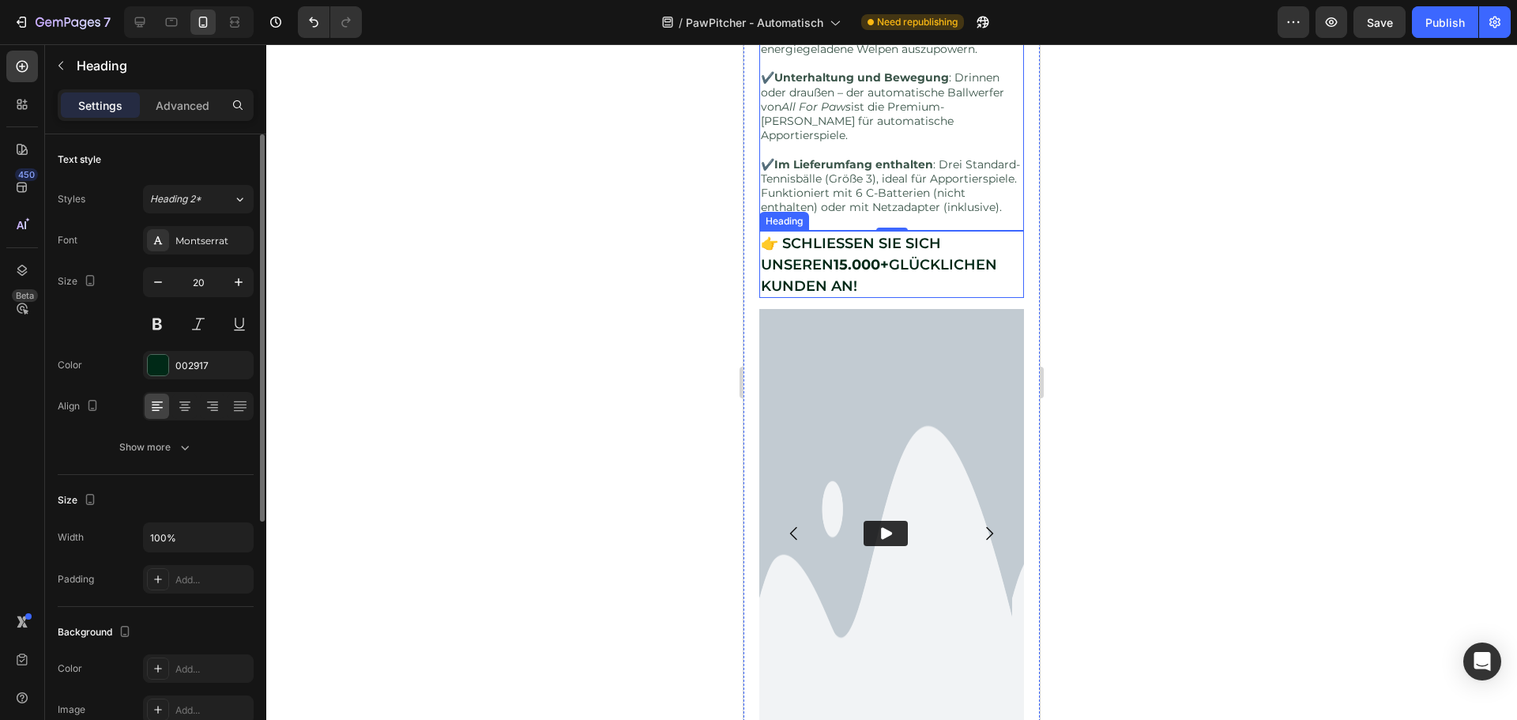
click at [892, 231] on h2 "👉 SCHLIESSEN SIE SICH UNSEREN 15.000+ GLÜCKLICHEN KUNDEN AN!" at bounding box center [891, 264] width 265 height 67
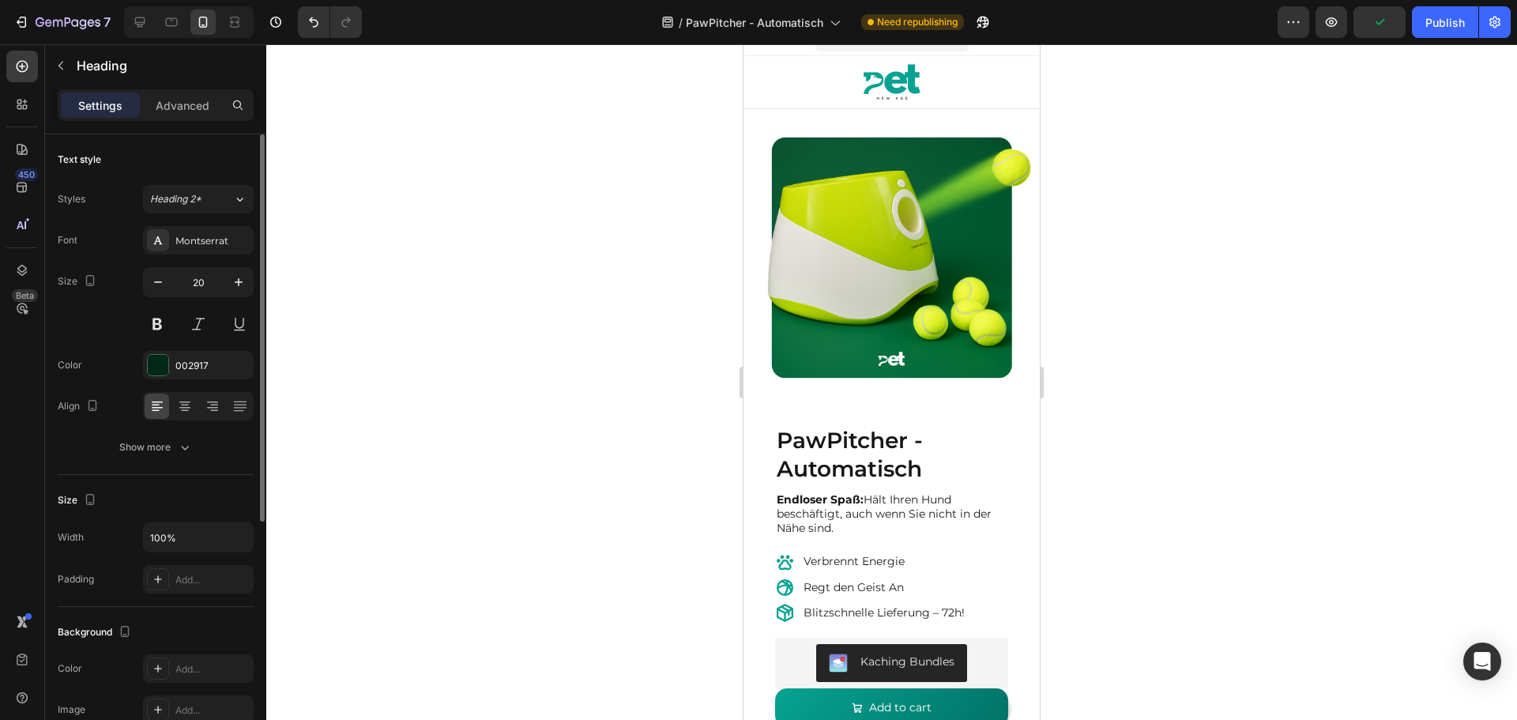
scroll to position [0, 0]
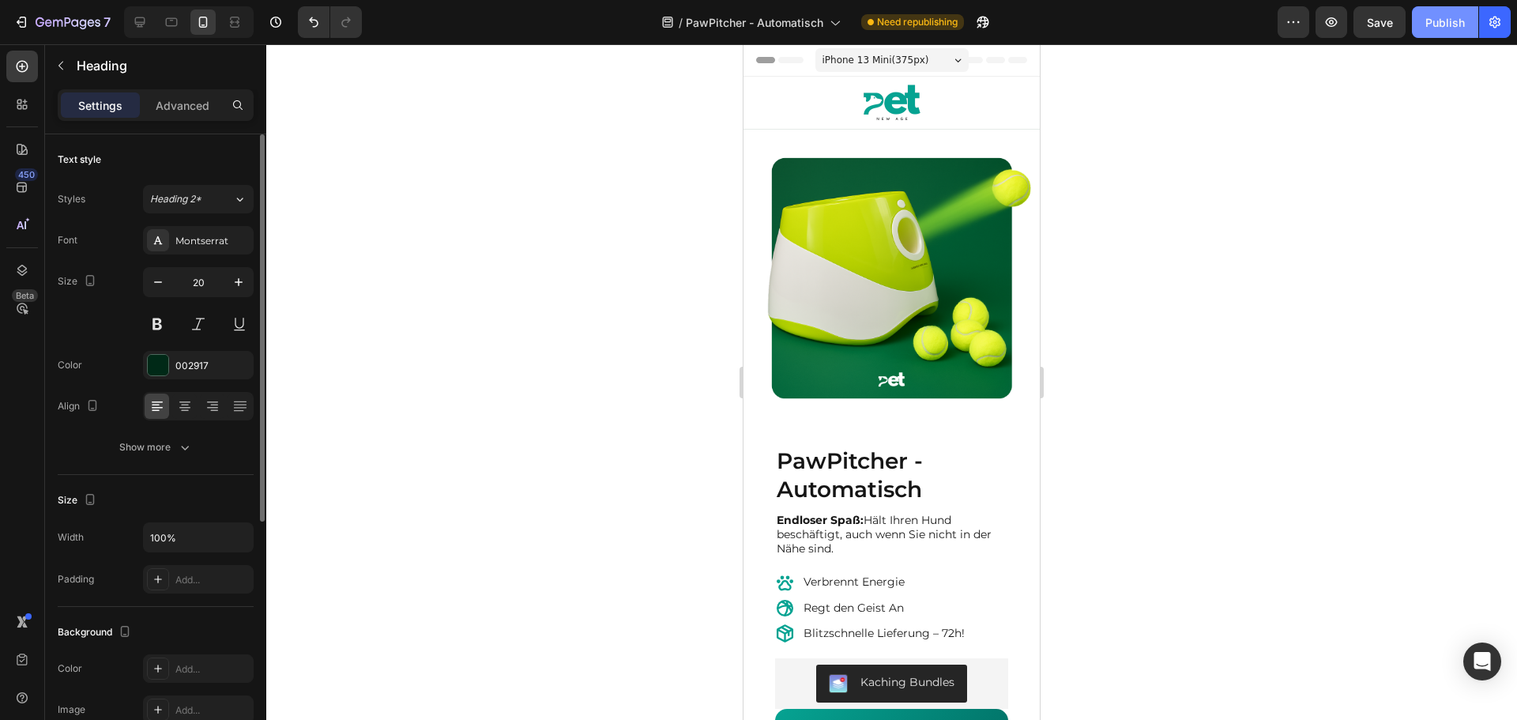
click at [1442, 17] on div "Publish" at bounding box center [1444, 22] width 39 height 17
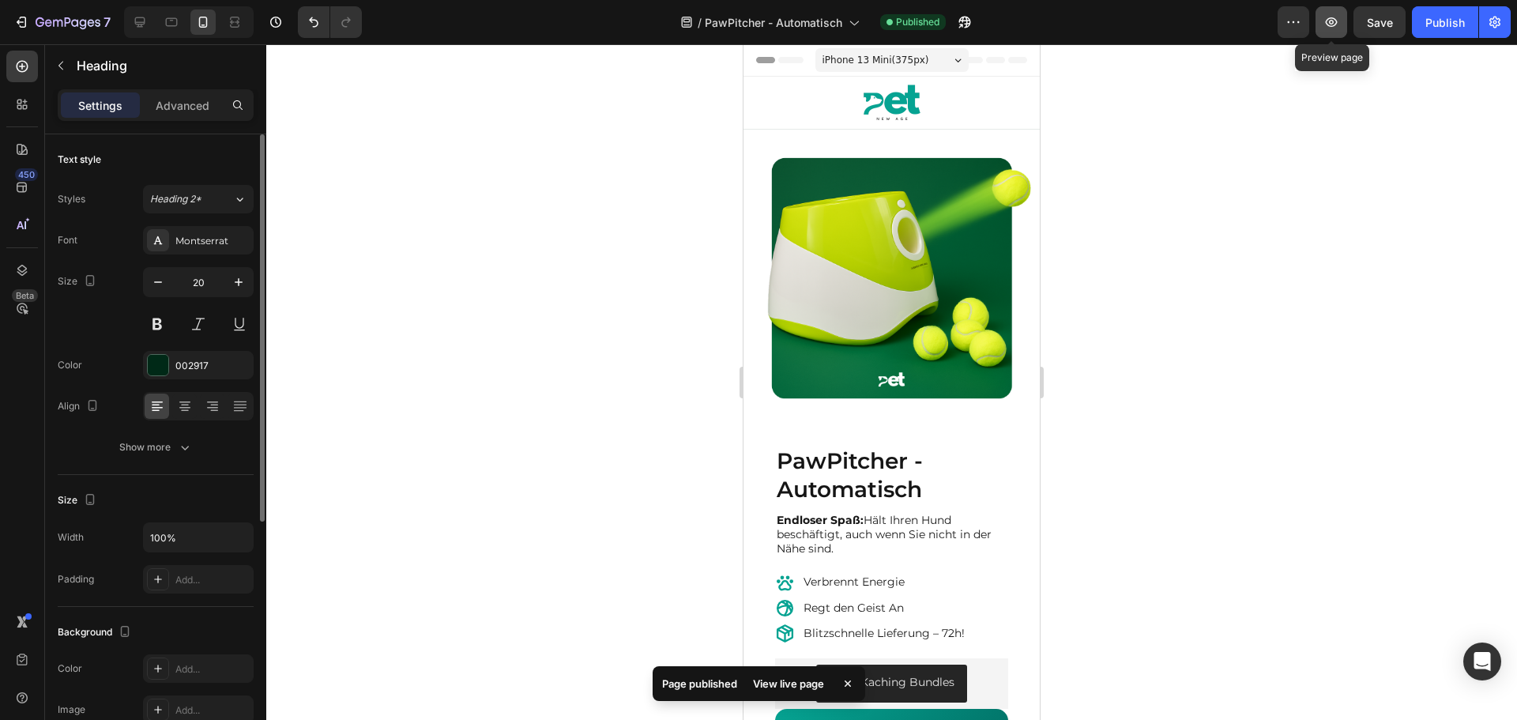
click at [1328, 21] on icon "button" at bounding box center [1331, 22] width 16 height 16
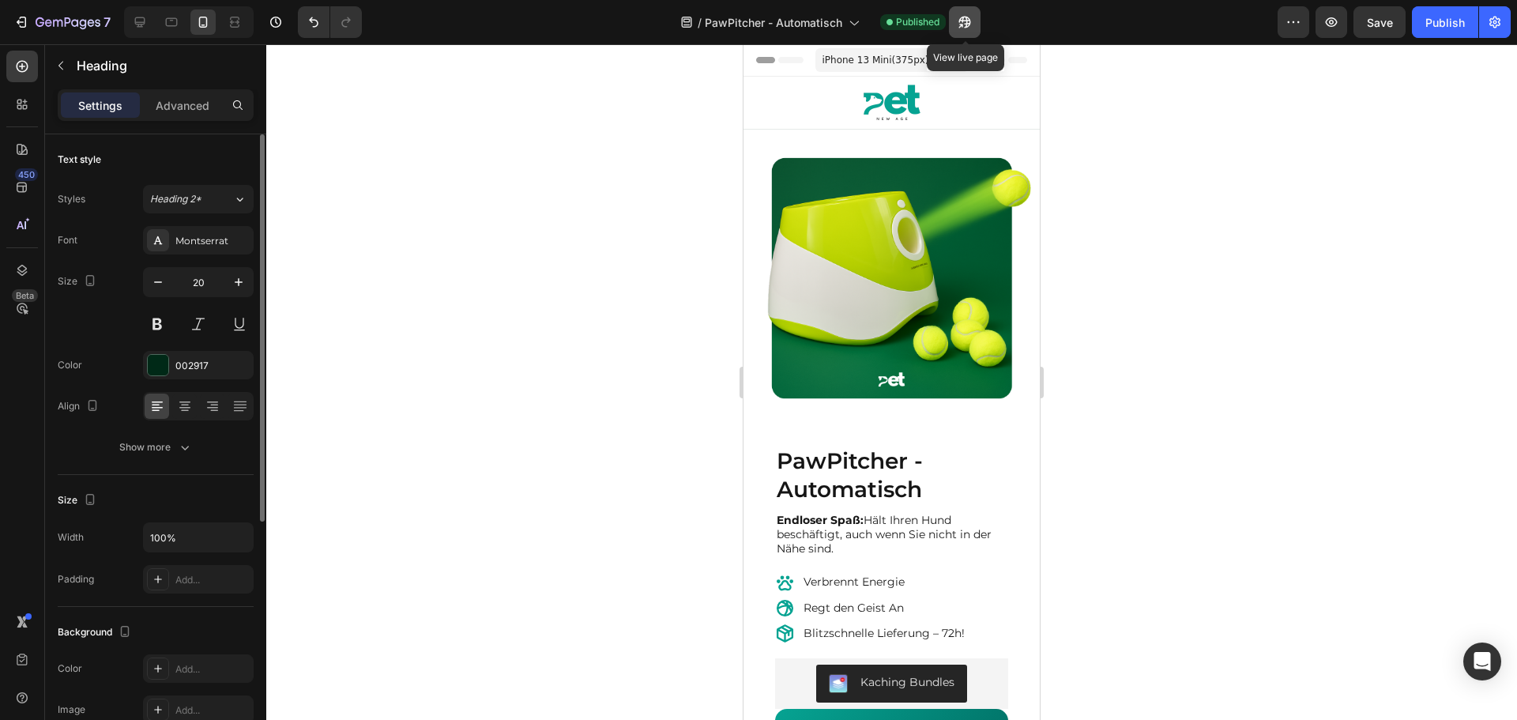
click at [952, 21] on button "button" at bounding box center [965, 22] width 32 height 32
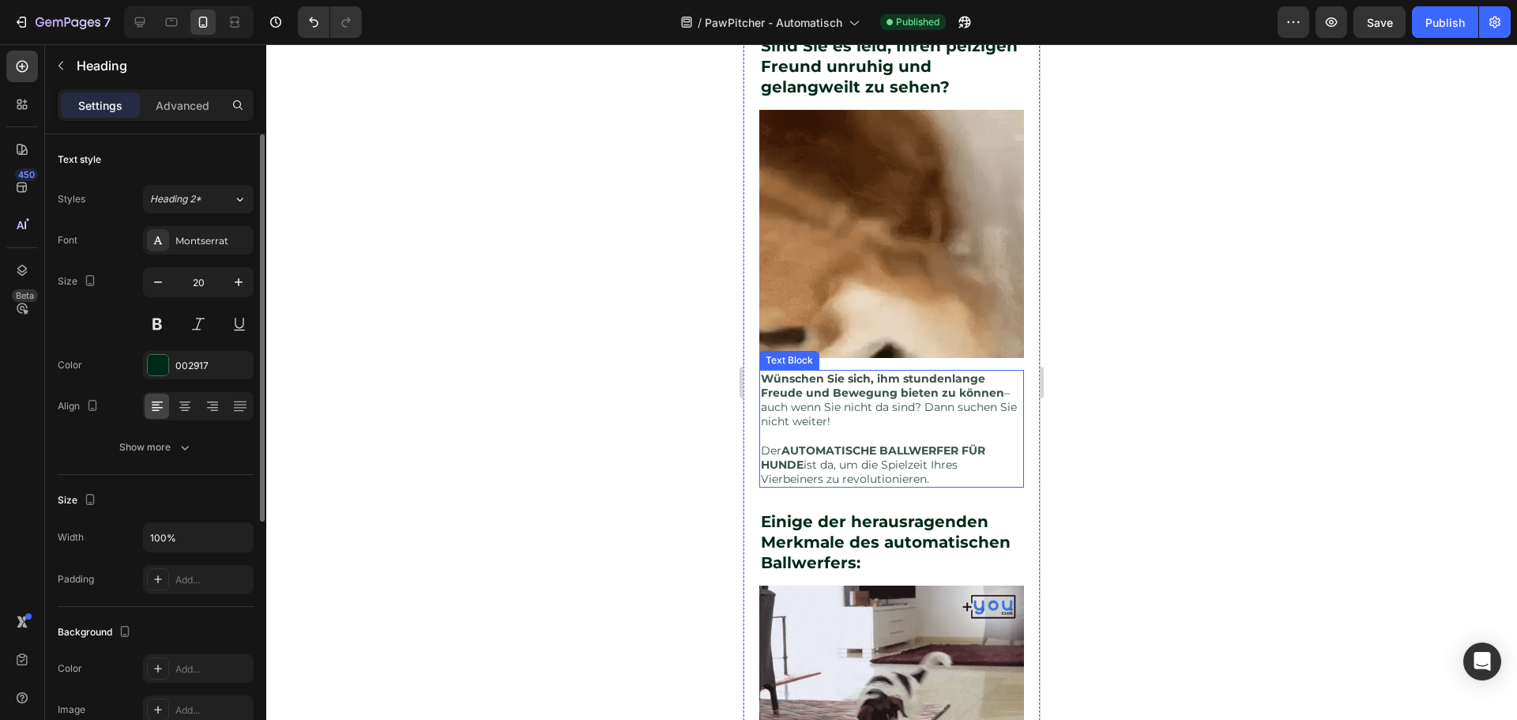
scroll to position [869, 0]
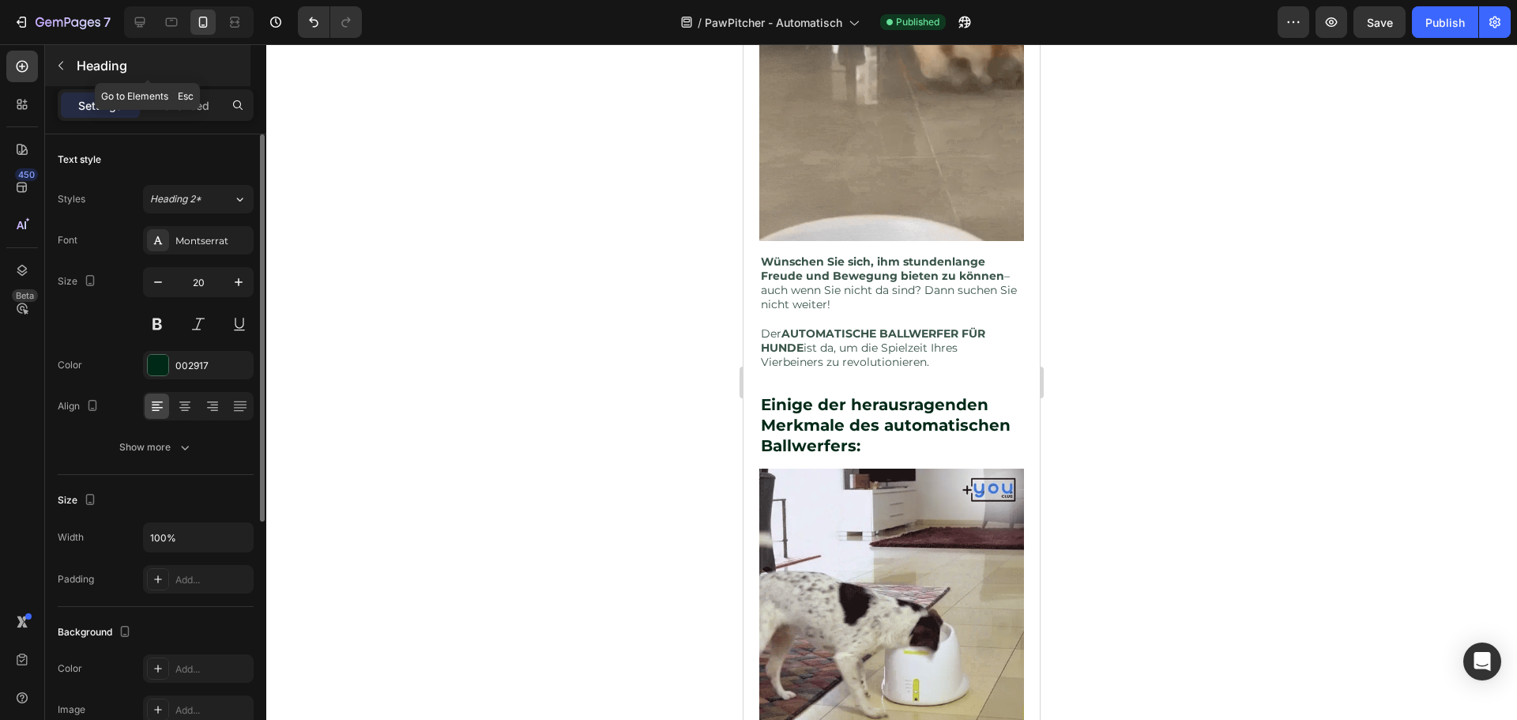
click at [71, 53] on div at bounding box center [60, 65] width 25 height 25
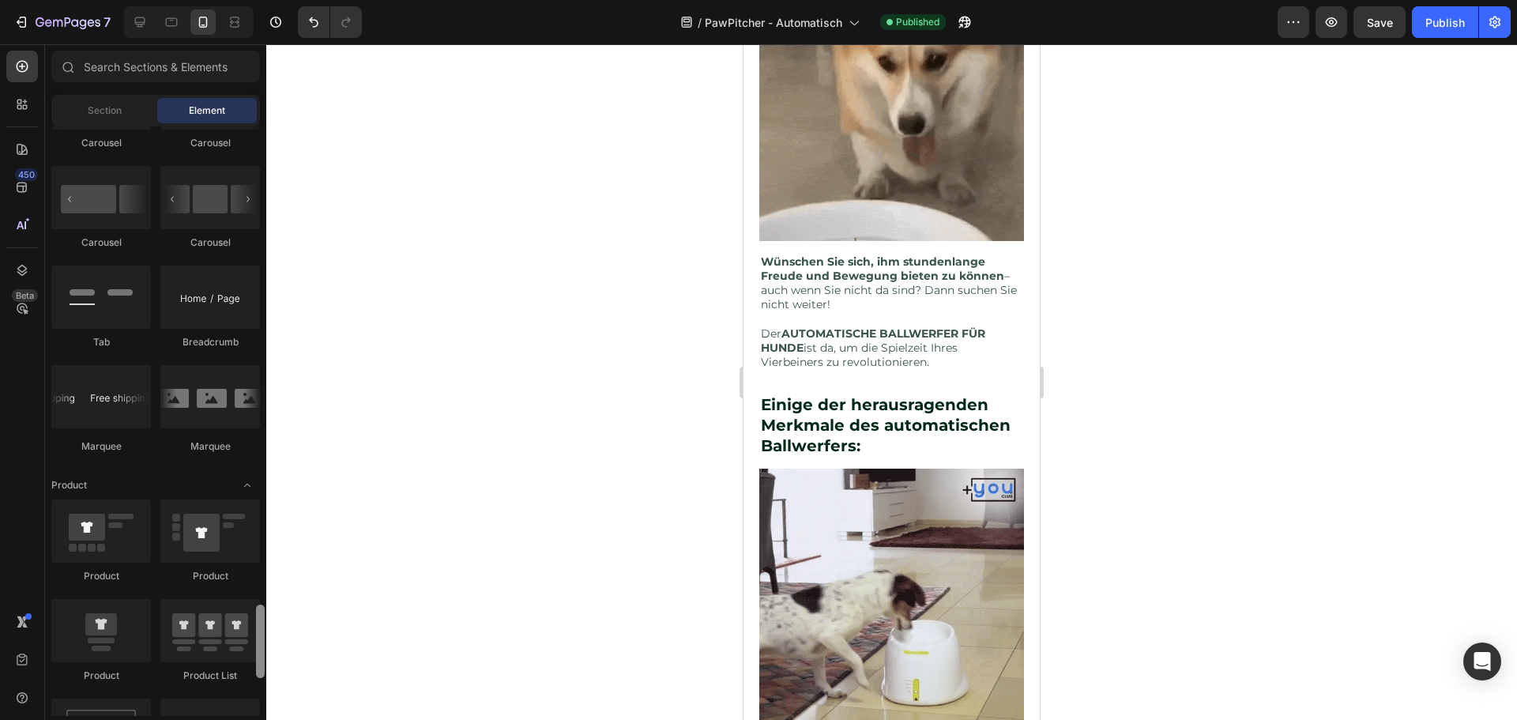
scroll to position [0, 0]
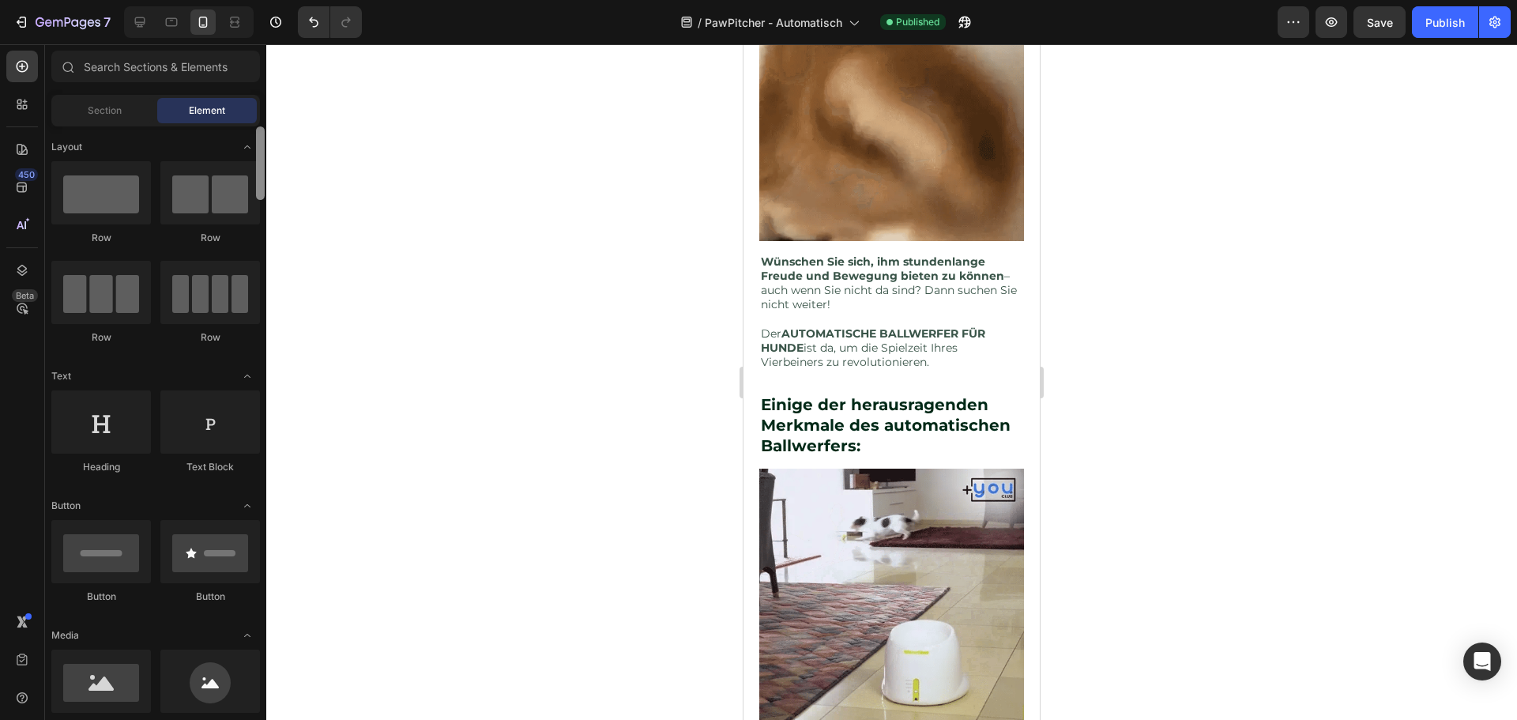
drag, startPoint x: 262, startPoint y: 675, endPoint x: 281, endPoint y: 77, distance: 598.2
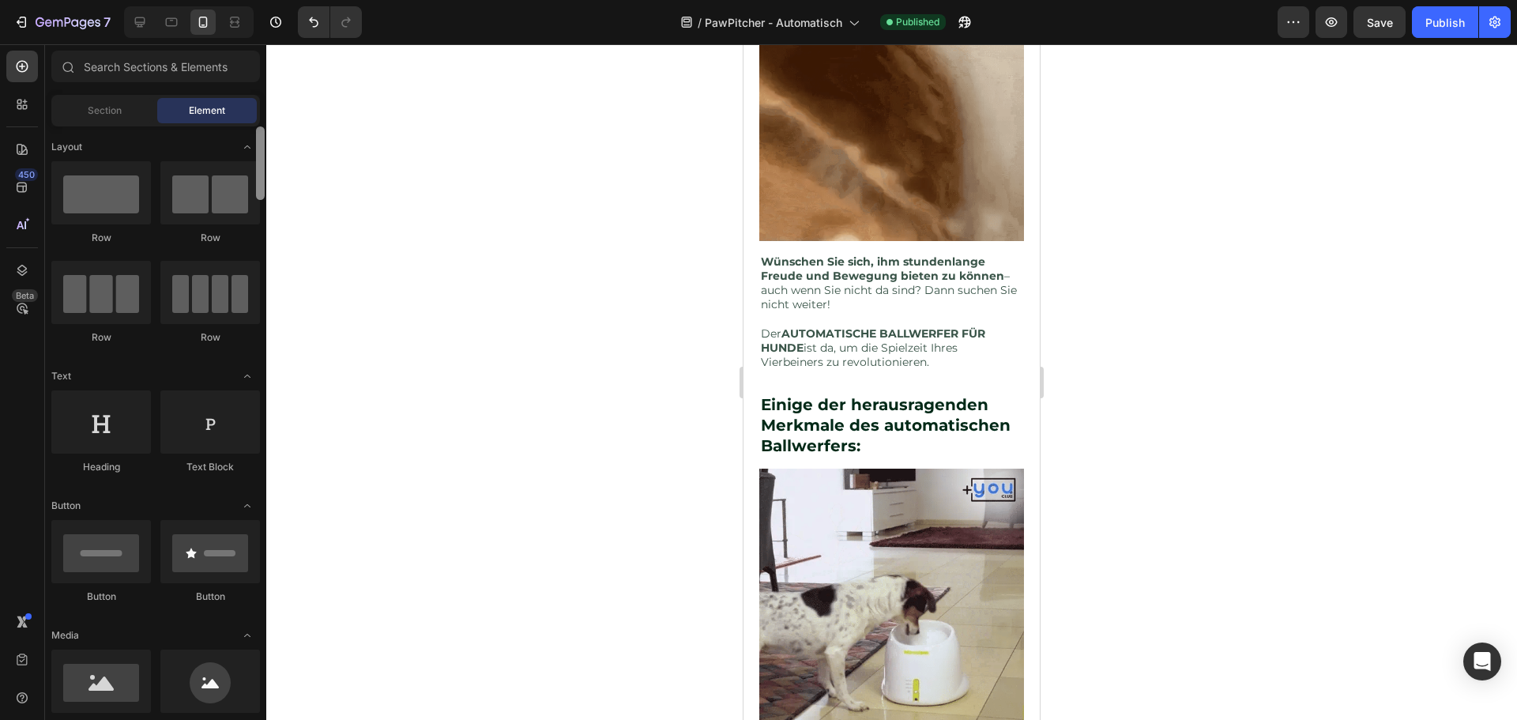
click at [281, 0] on div "7 Version history / PawPitcher - Automatisch Published Preview Save Publish 450…" at bounding box center [758, 0] width 1517 height 0
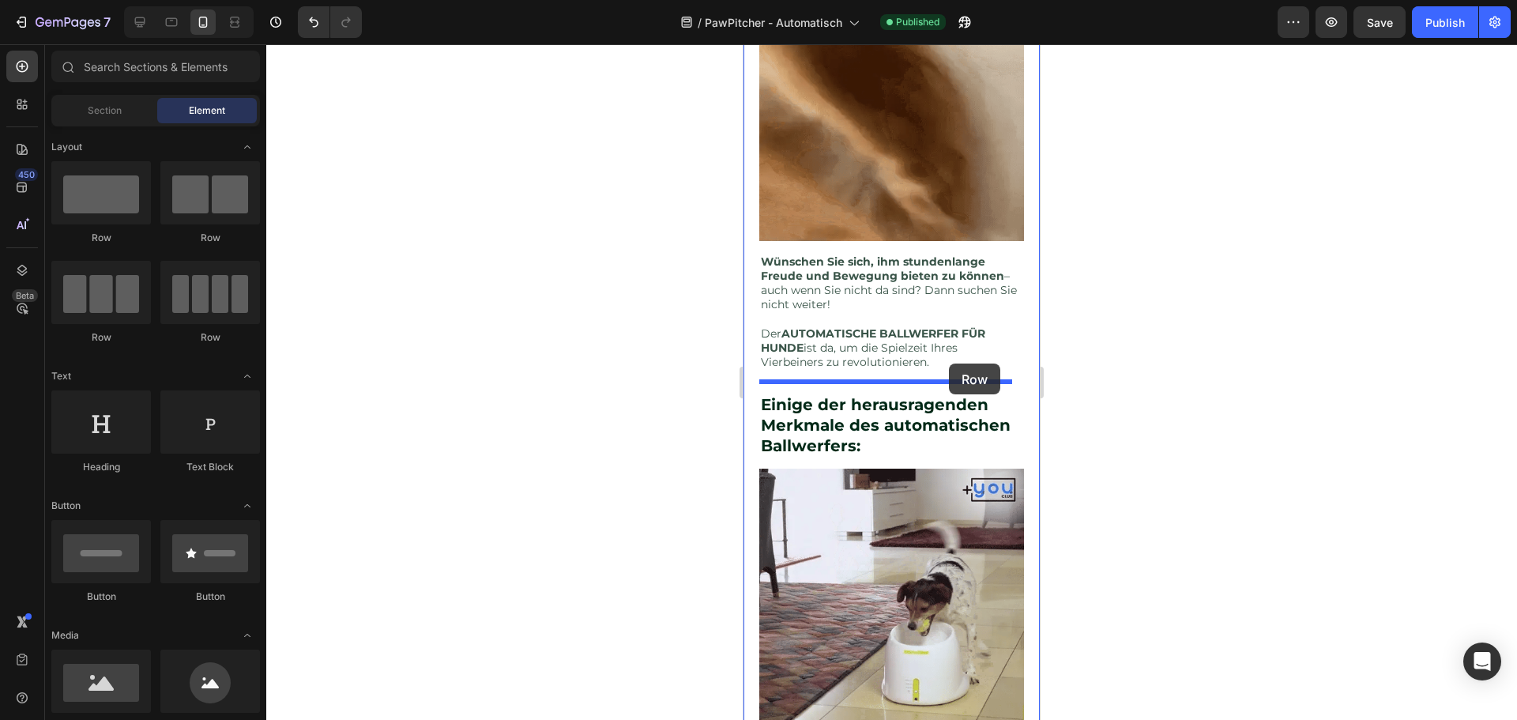
drag, startPoint x: 864, startPoint y: 224, endPoint x: 950, endPoint y: 361, distance: 162.2
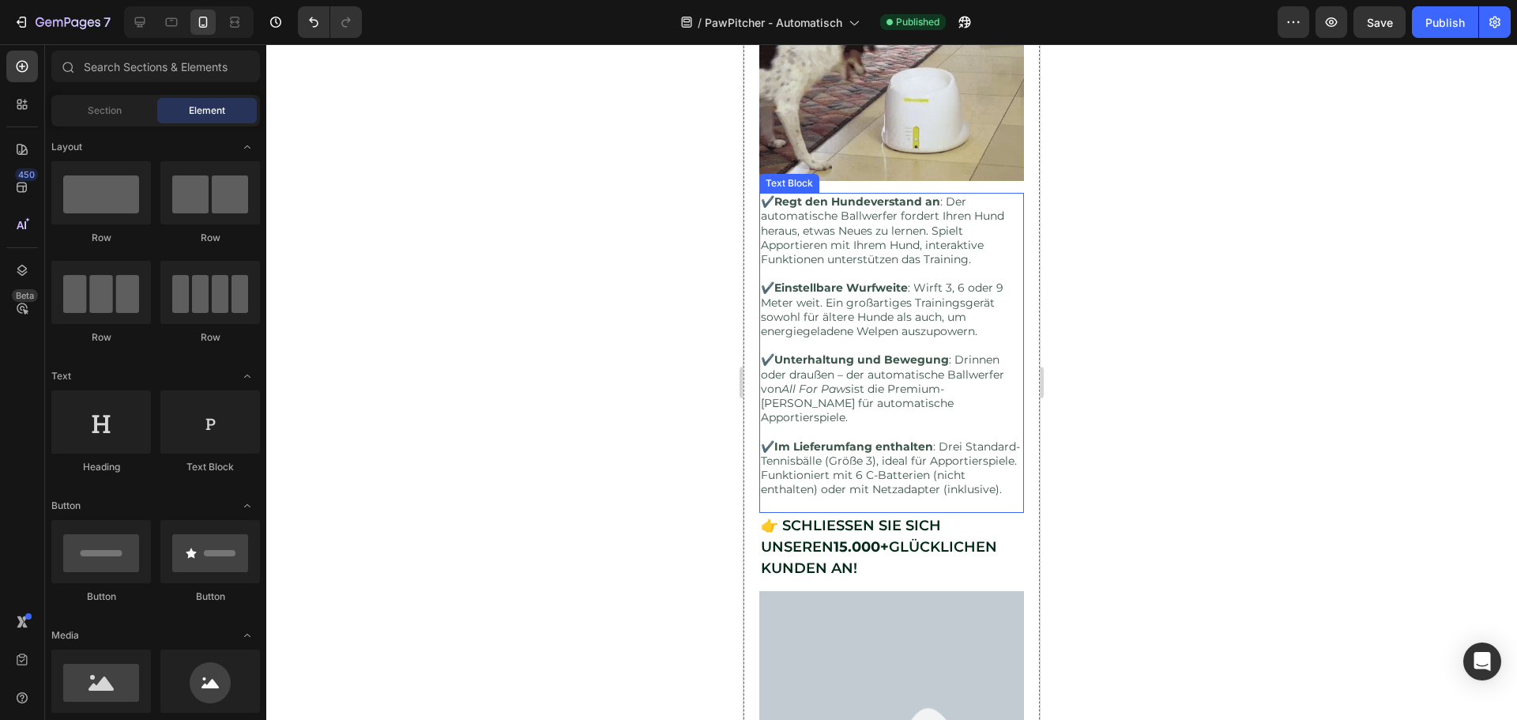
scroll to position [1618, 0]
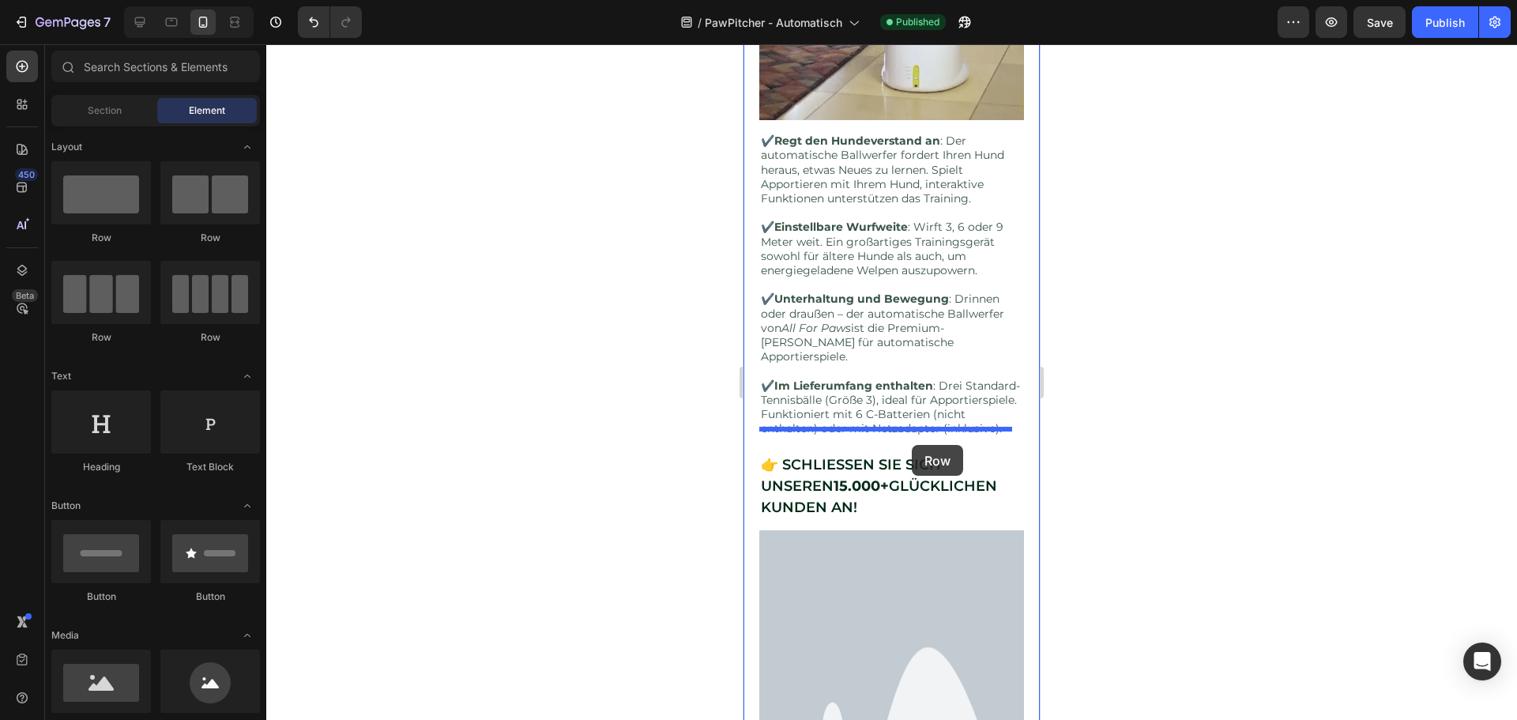
drag, startPoint x: 850, startPoint y: 252, endPoint x: 912, endPoint y: 445, distance: 202.3
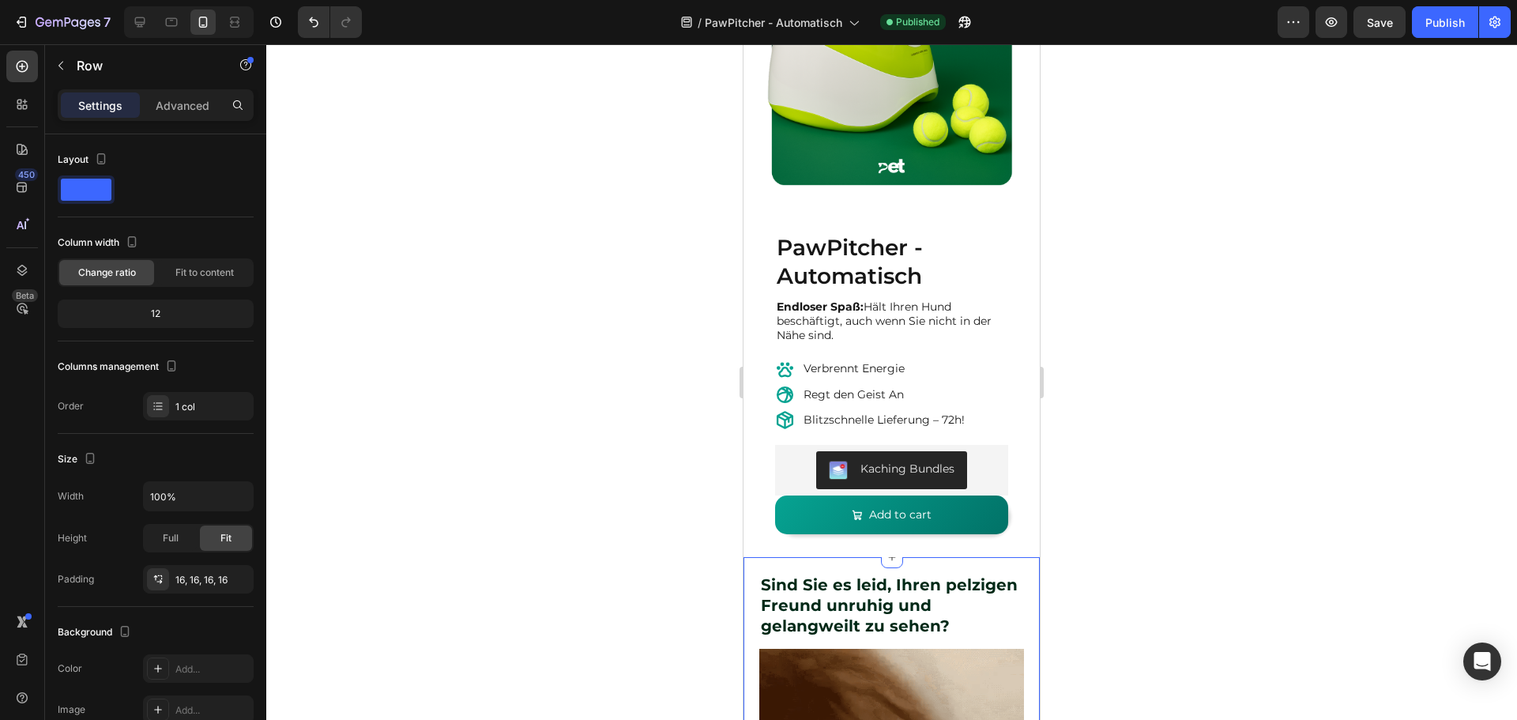
scroll to position [316, 0]
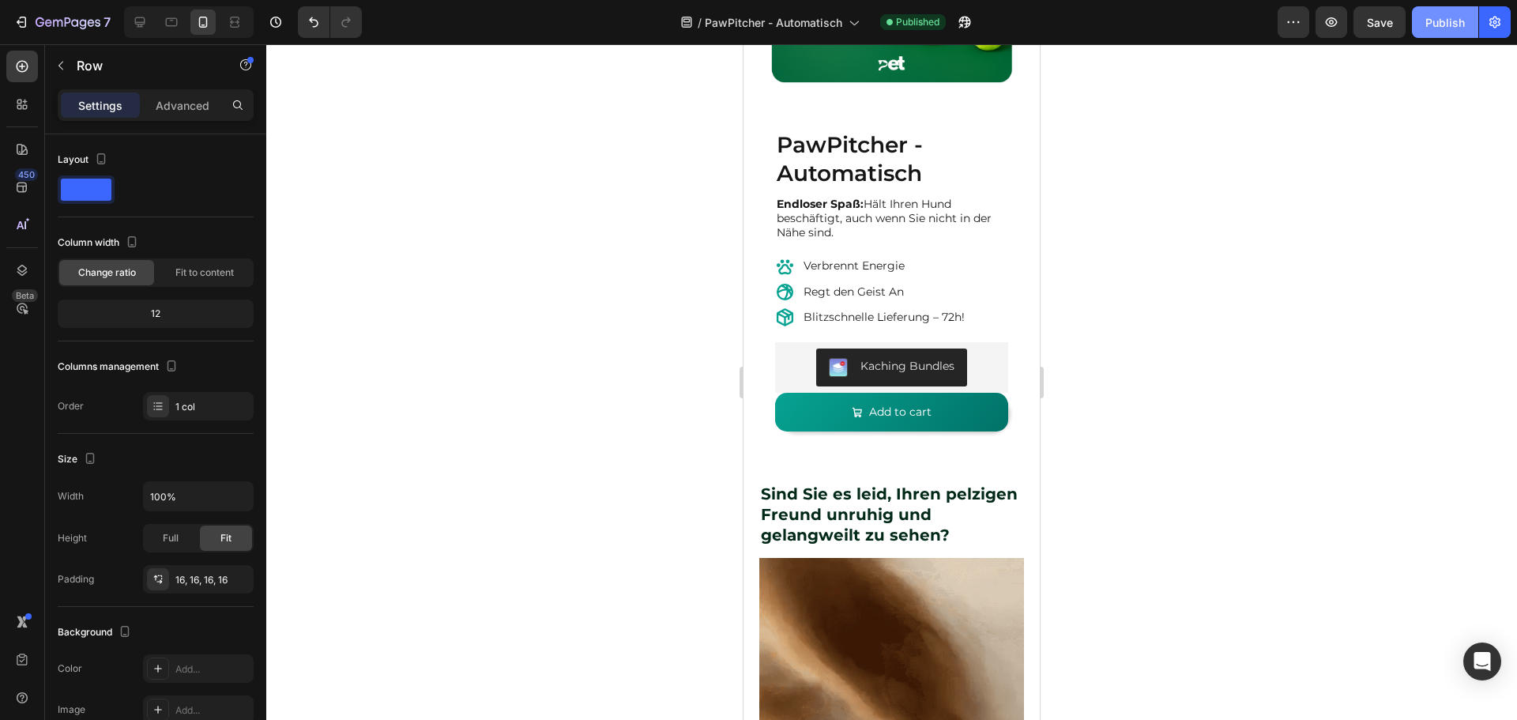
click at [1441, 32] on button "Publish" at bounding box center [1444, 22] width 66 height 32
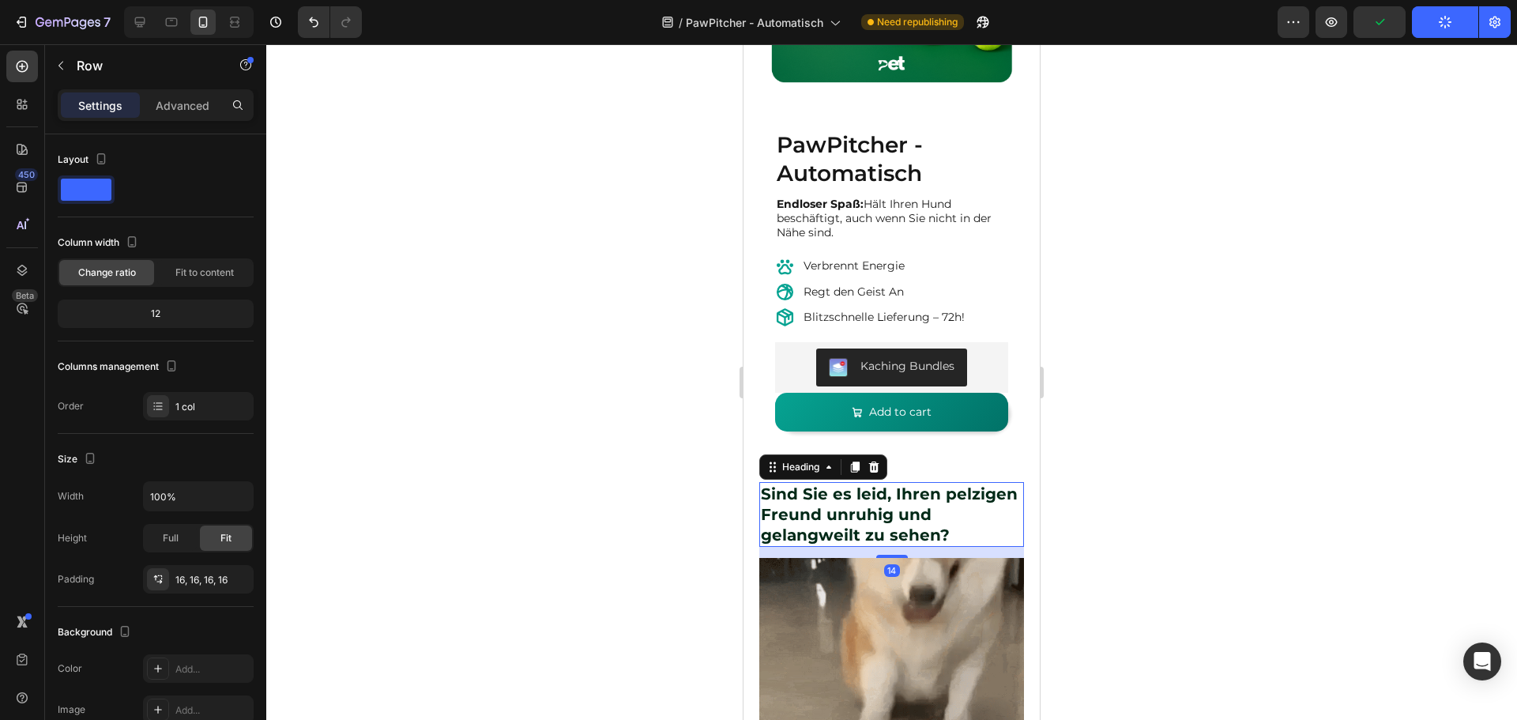
click at [878, 498] on strong "Sind Sie es leid, Ihren pelzigen Freund unruhig und gelangweilt zu sehen?" at bounding box center [889, 514] width 257 height 60
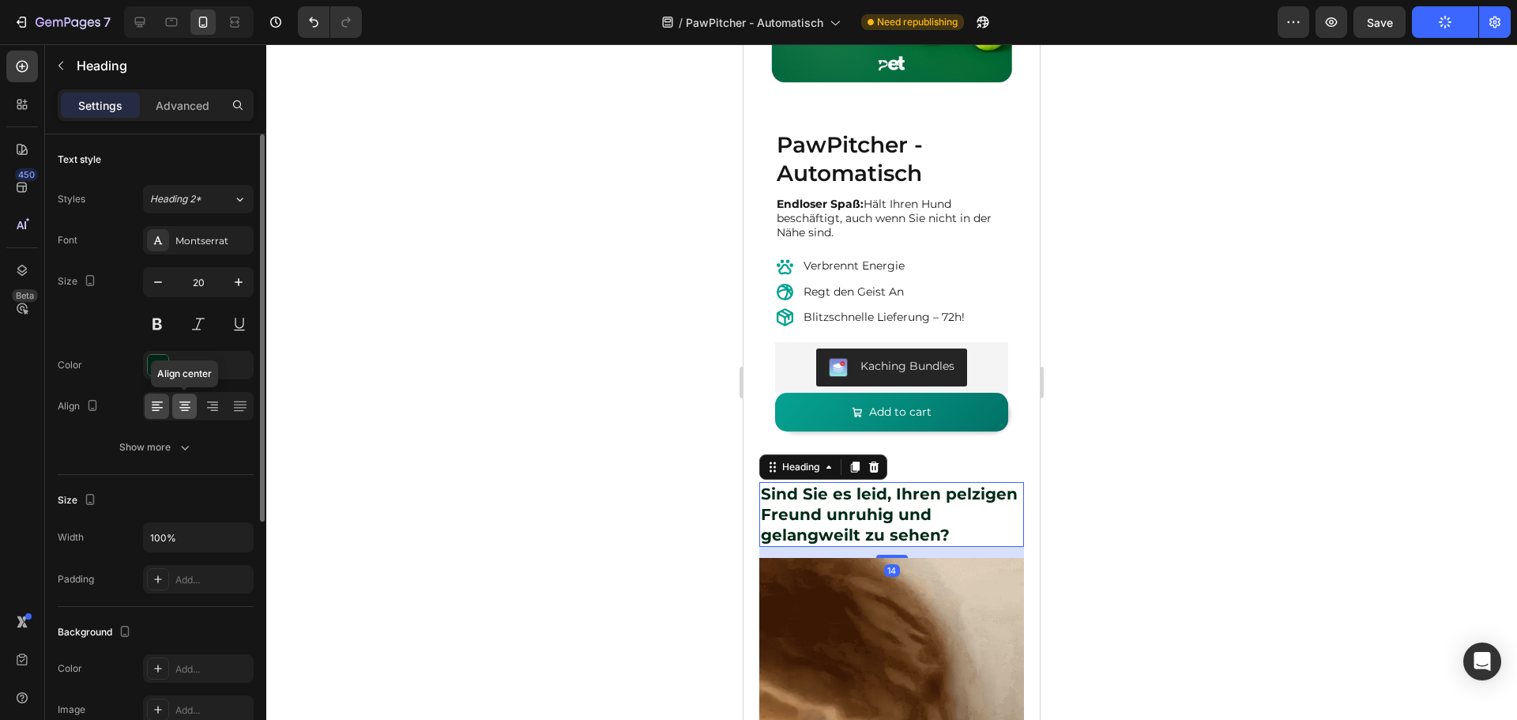
click at [189, 398] on icon at bounding box center [185, 406] width 16 height 16
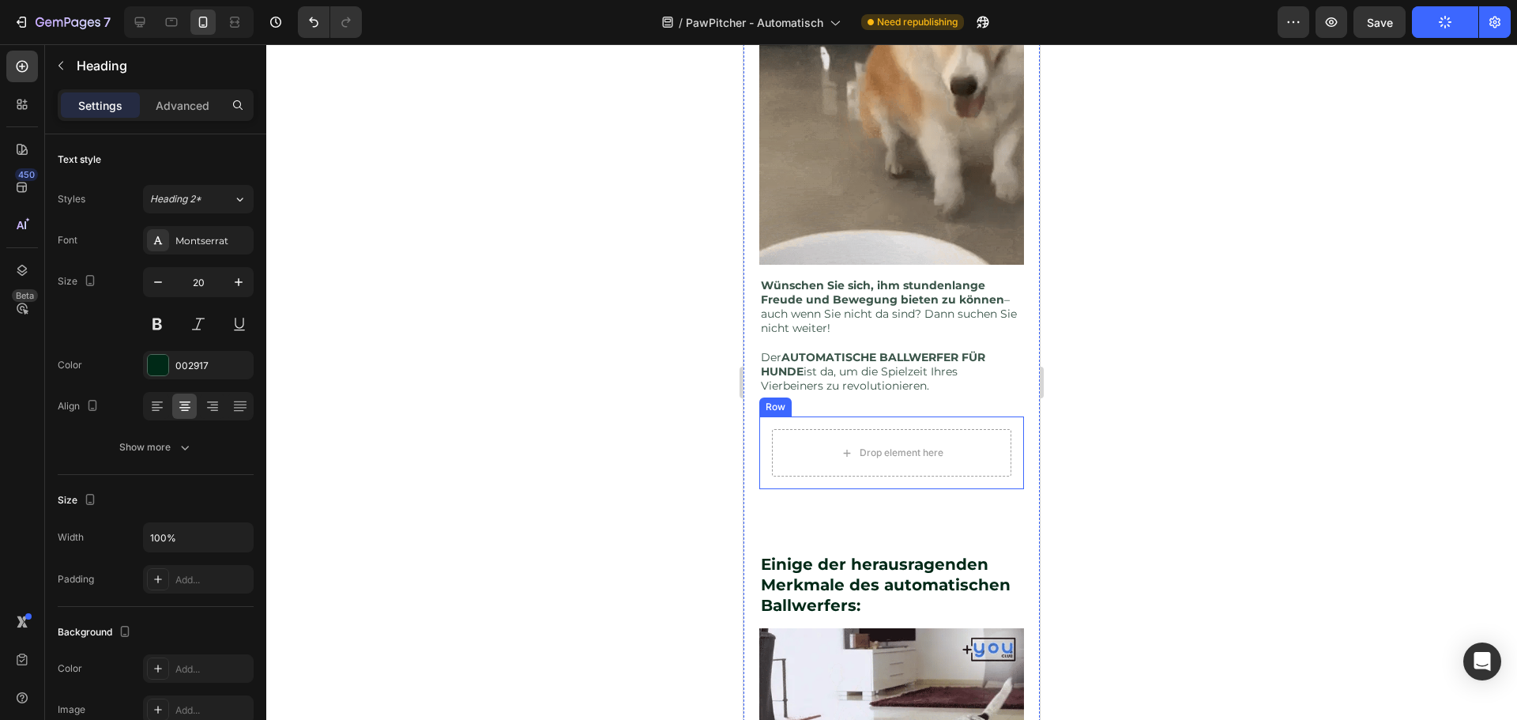
scroll to position [1027, 0]
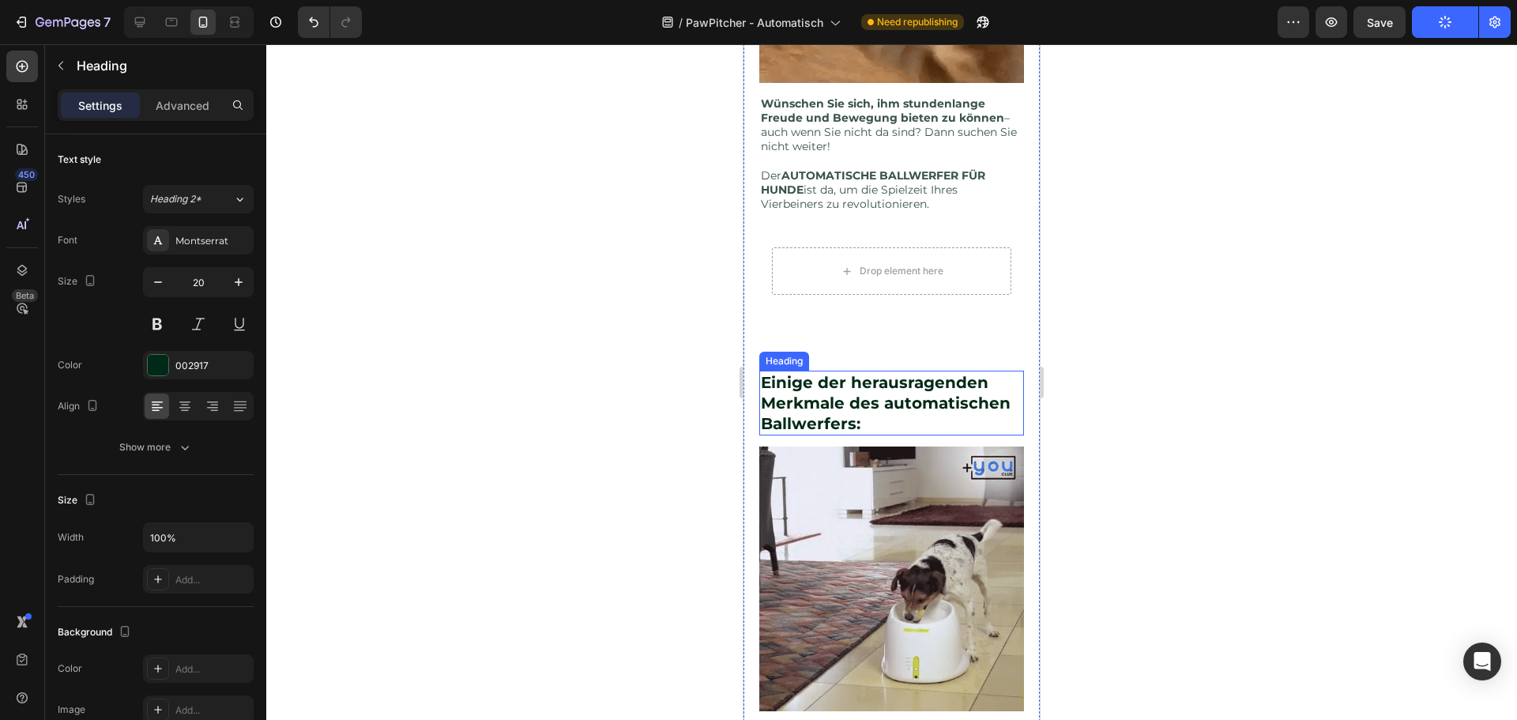
click at [877, 399] on strong "Einige der herausragenden Merkmale des automatischen Ballwerfers:" at bounding box center [886, 403] width 250 height 60
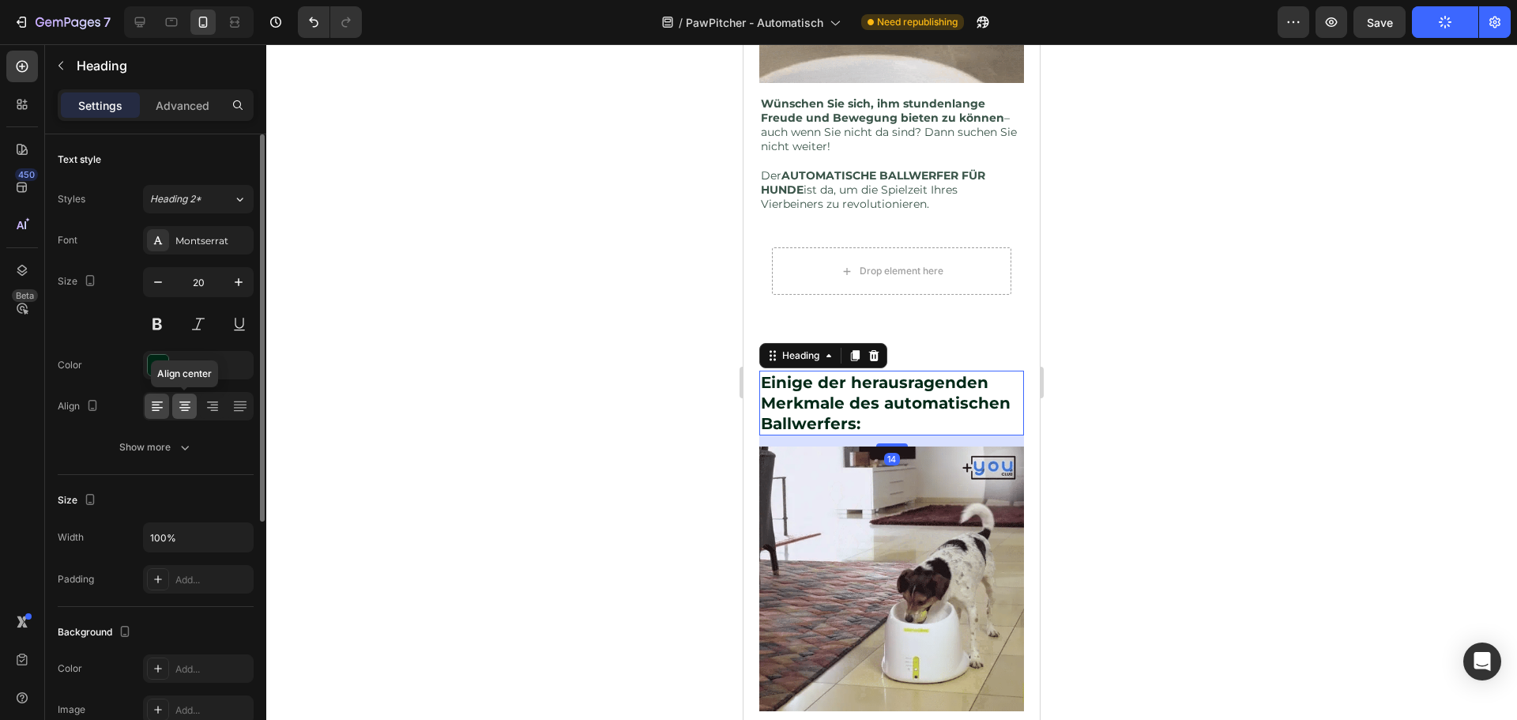
click at [182, 402] on icon at bounding box center [184, 402] width 11 height 2
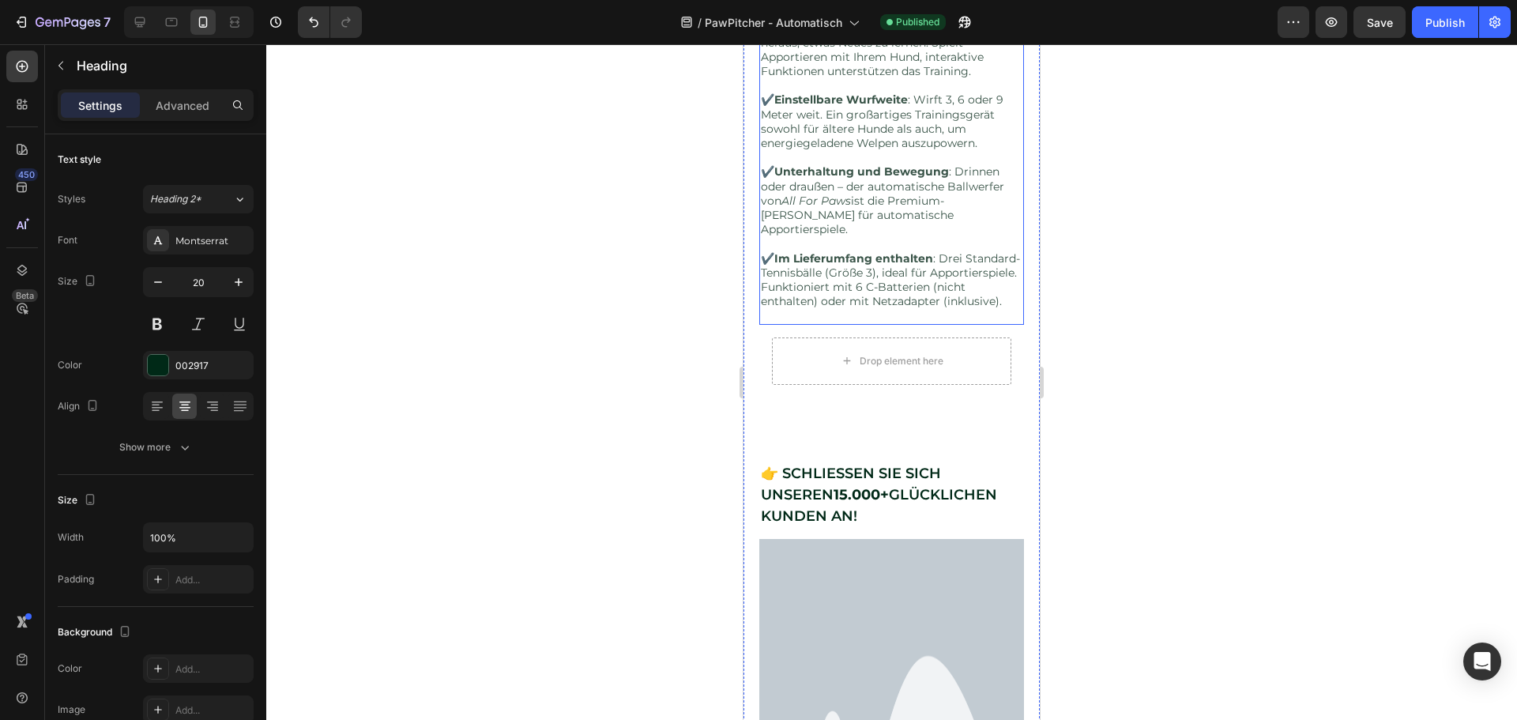
scroll to position [1817, 0]
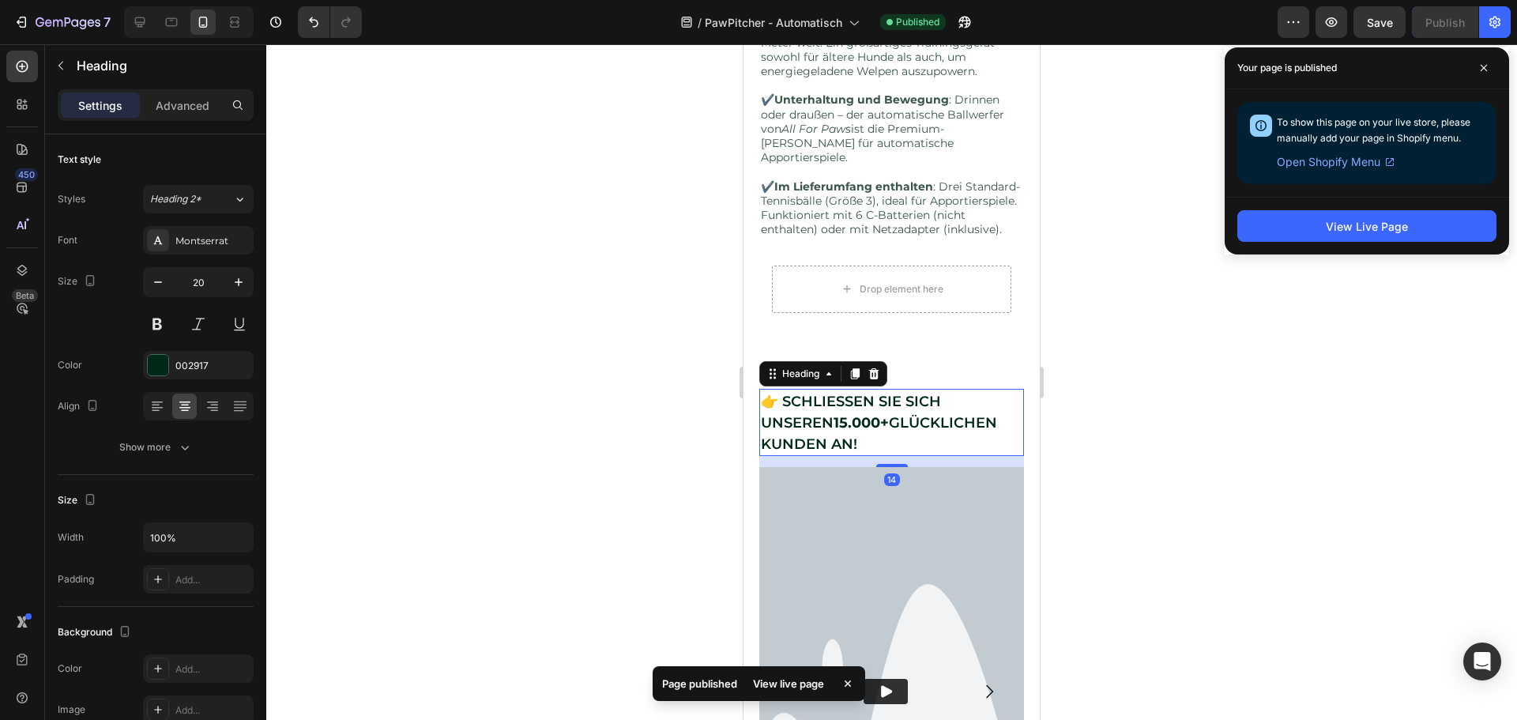
click at [904, 399] on span "👉 SCHLIESSEN SIE SICH UNSEREN 15.000+ GLÜCKLICHEN KUNDEN AN!" at bounding box center [879, 423] width 236 height 60
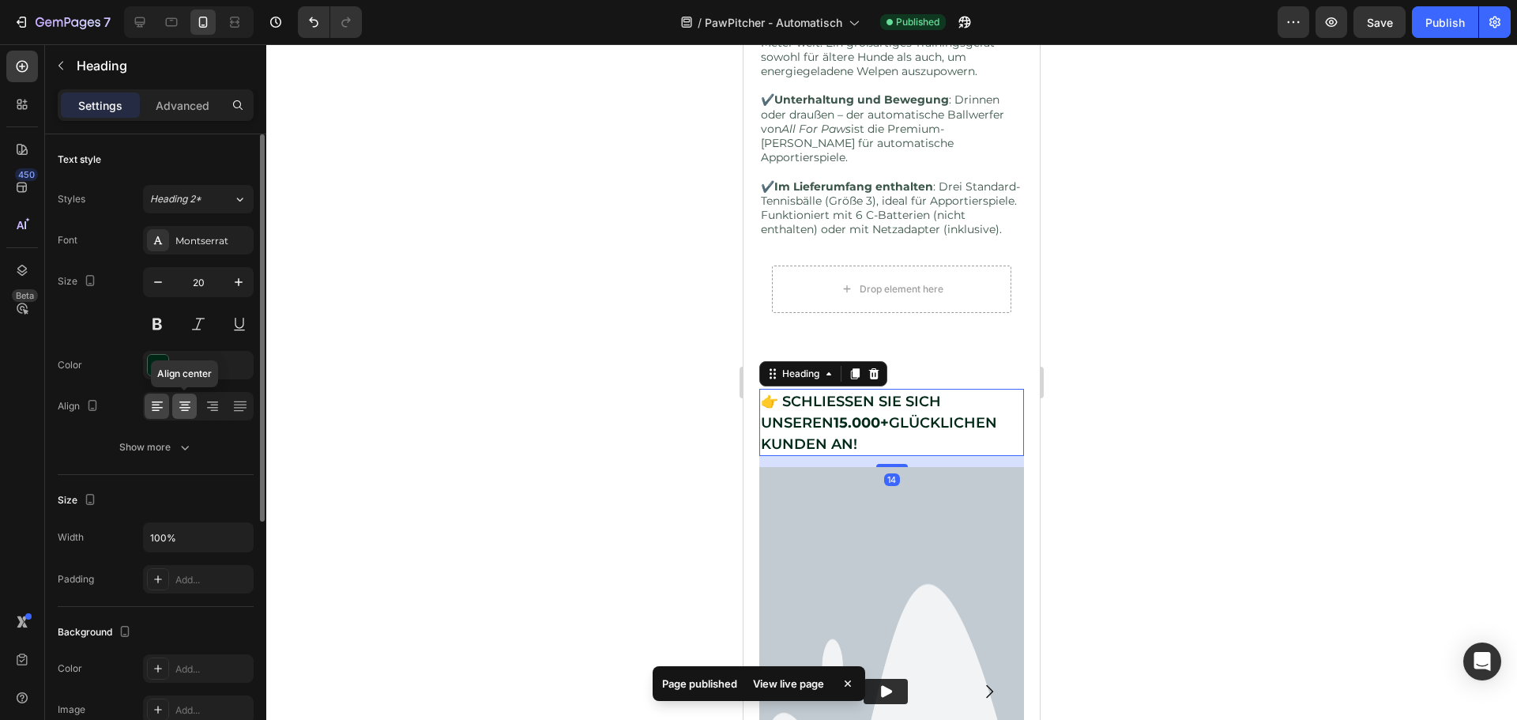
click at [184, 399] on icon at bounding box center [185, 406] width 16 height 16
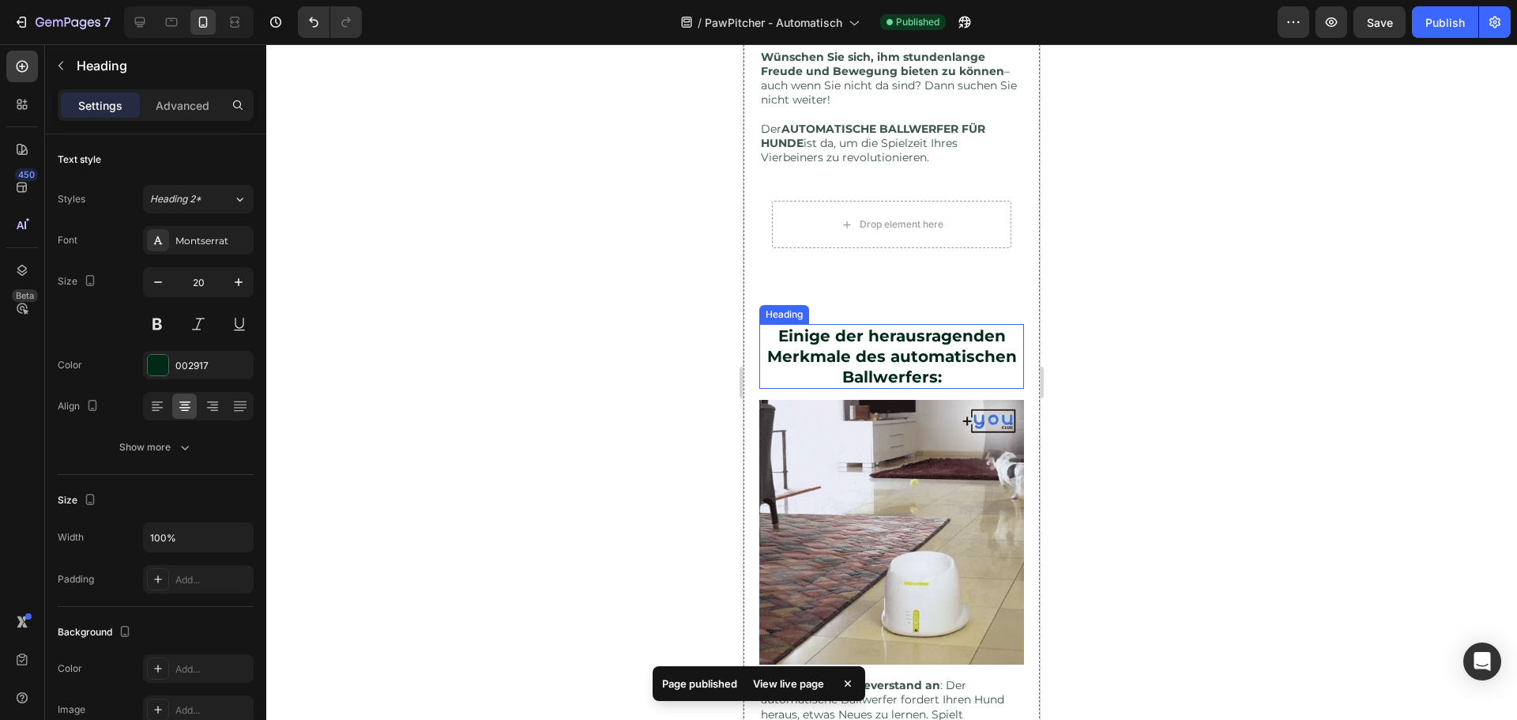
scroll to position [1070, 0]
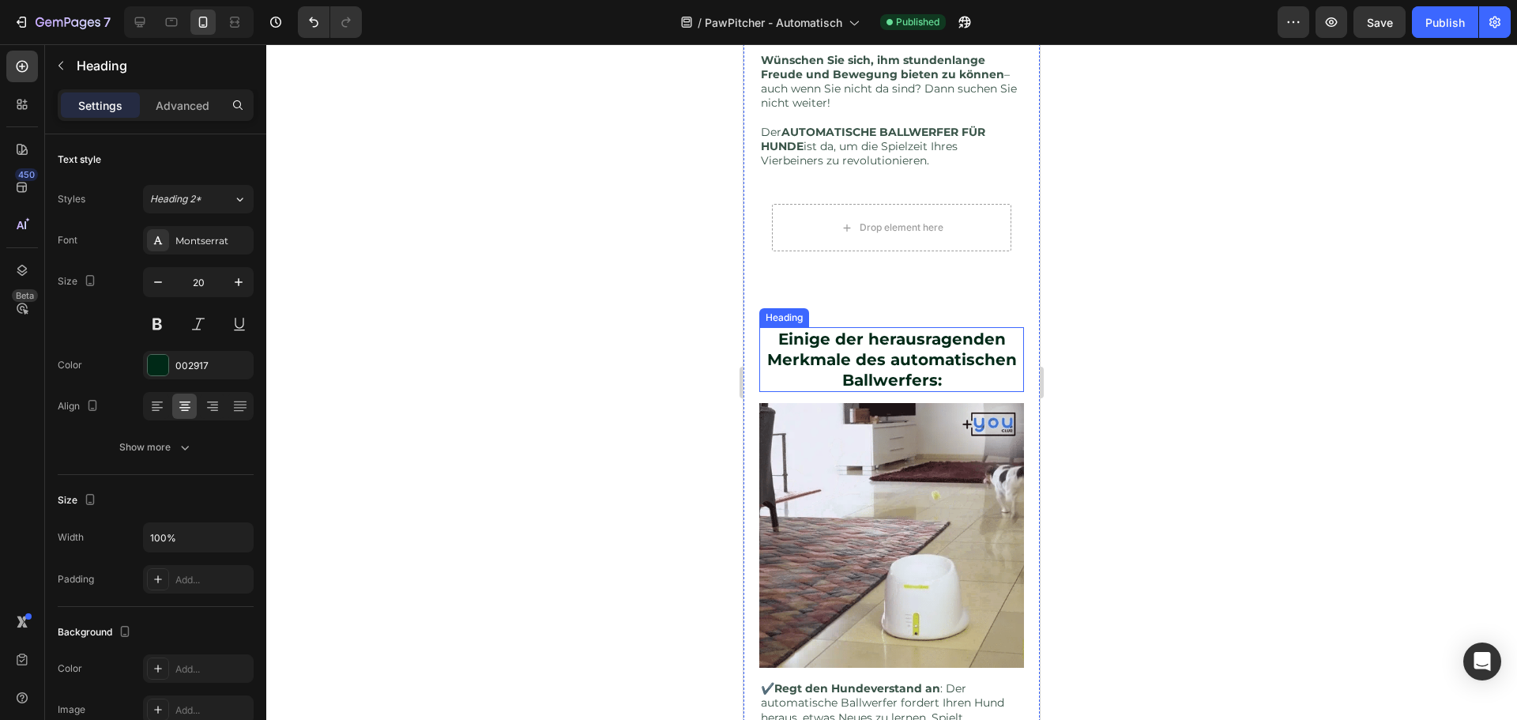
click at [900, 329] on strong "Einige der herausragenden Merkmale des automatischen Ballwerfers:" at bounding box center [892, 359] width 250 height 60
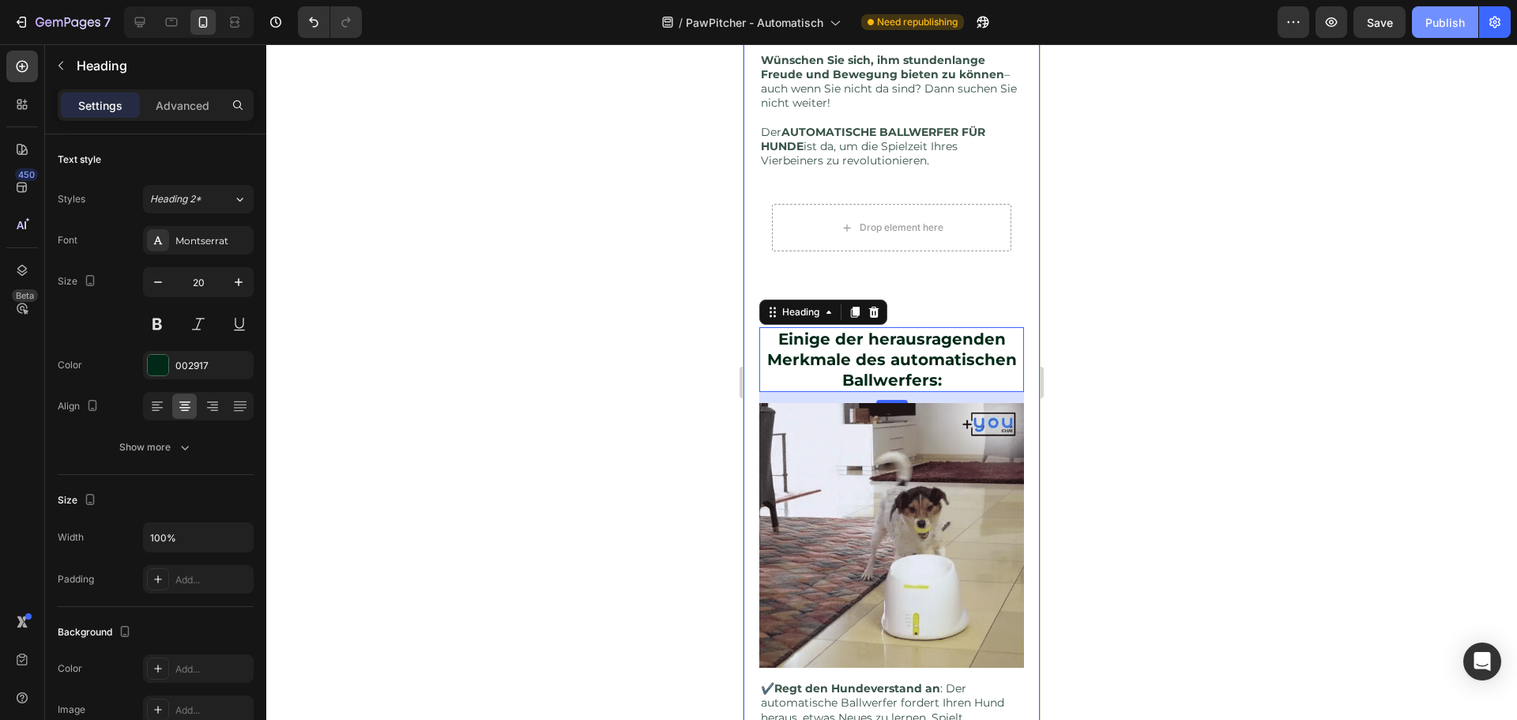
click at [1445, 16] on div "Publish" at bounding box center [1444, 22] width 39 height 17
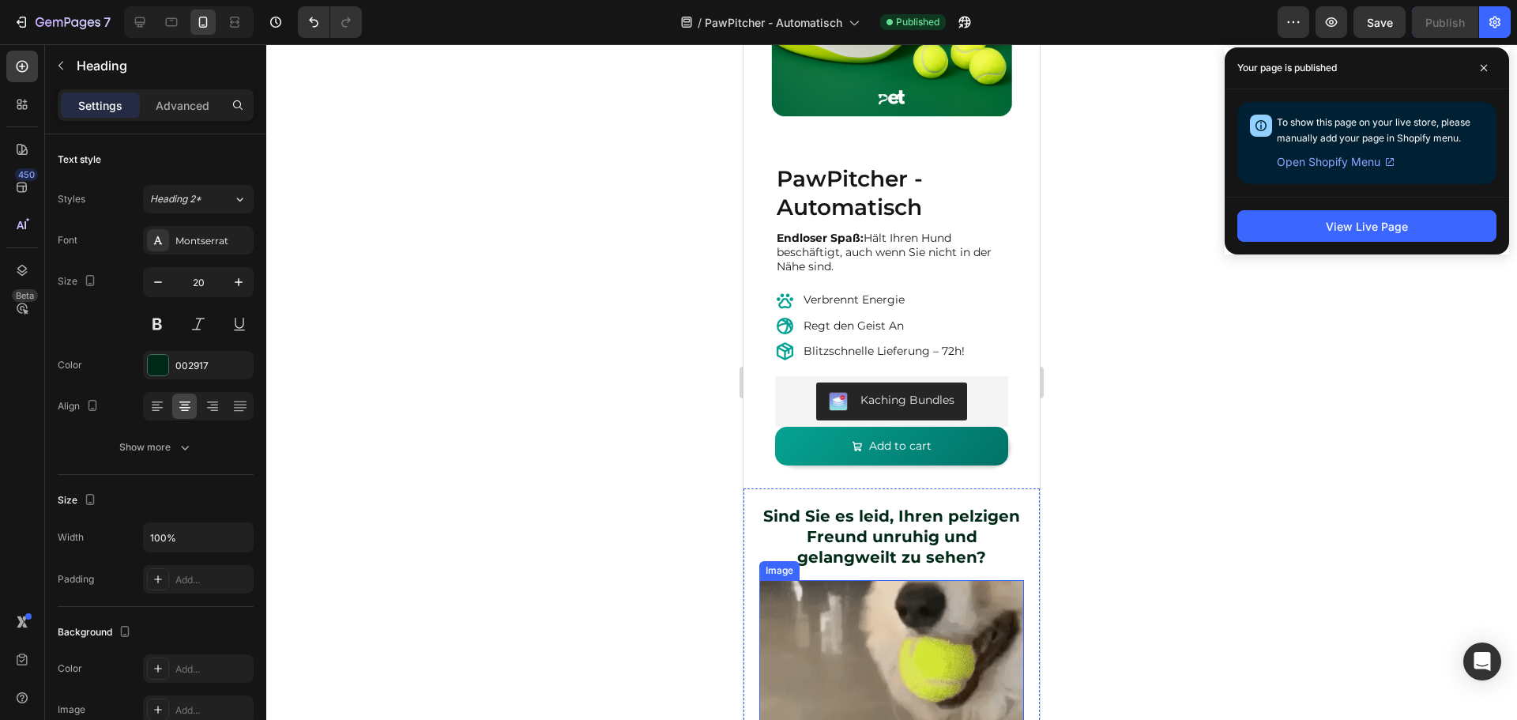
scroll to position [280, 0]
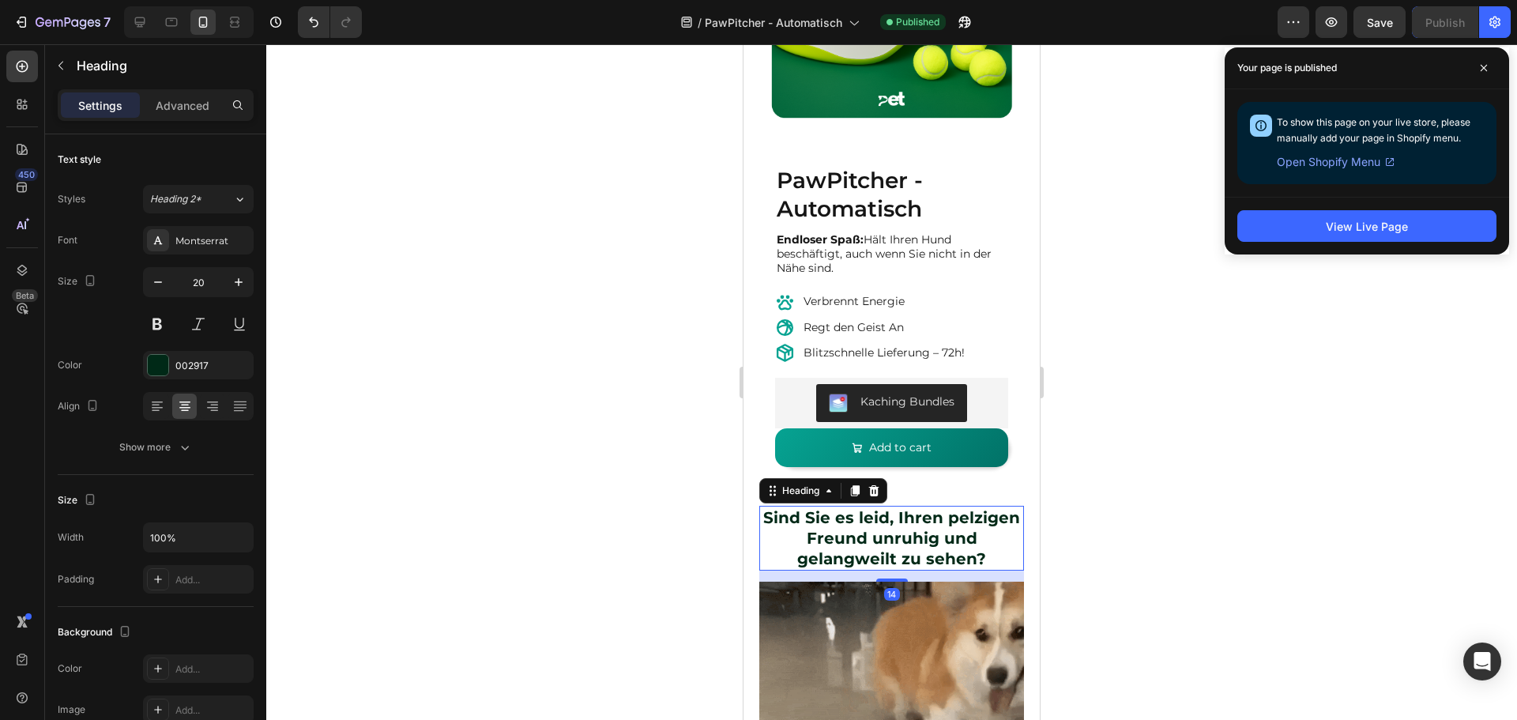
click at [844, 547] on strong "Sind Sie es leid, Ihren pelzigen Freund unruhig und gelangweilt zu sehen?" at bounding box center [891, 538] width 257 height 60
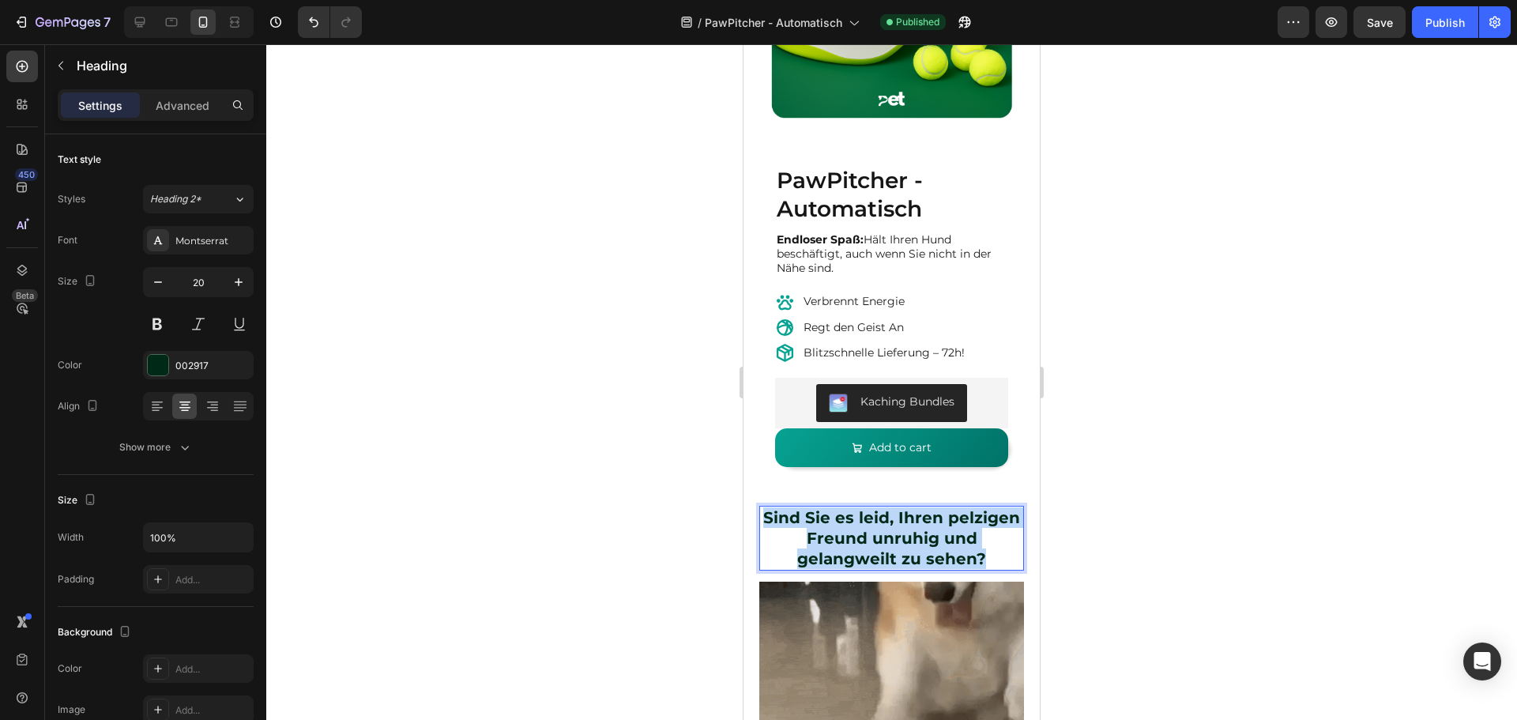
click at [844, 547] on strong "Sind Sie es leid, Ihren pelzigen Freund unruhig und gelangweilt zu sehen?" at bounding box center [891, 538] width 257 height 60
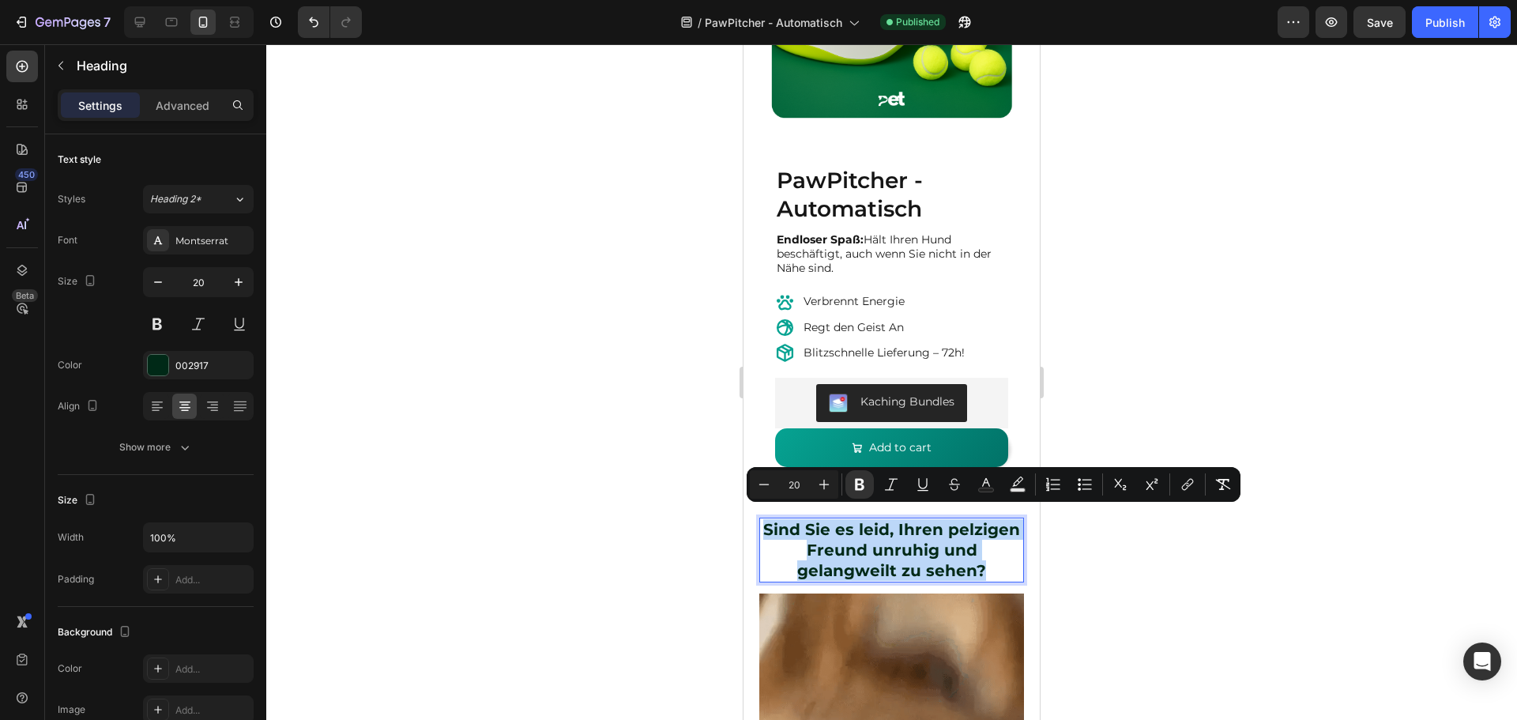
copy strong "Sind Sie es leid, Ihren pelzigen Freund unruhig und gelangweilt zu sehen?"
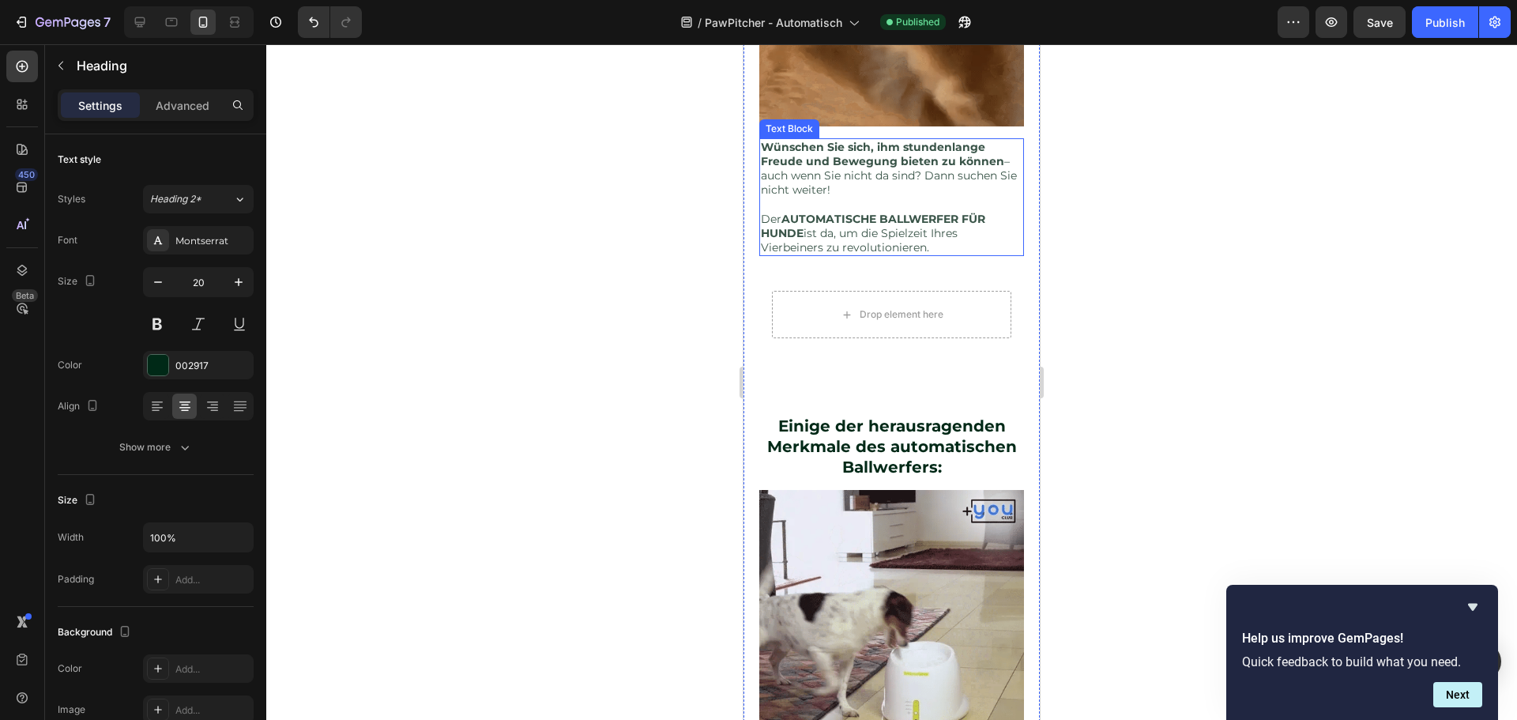
scroll to position [991, 0]
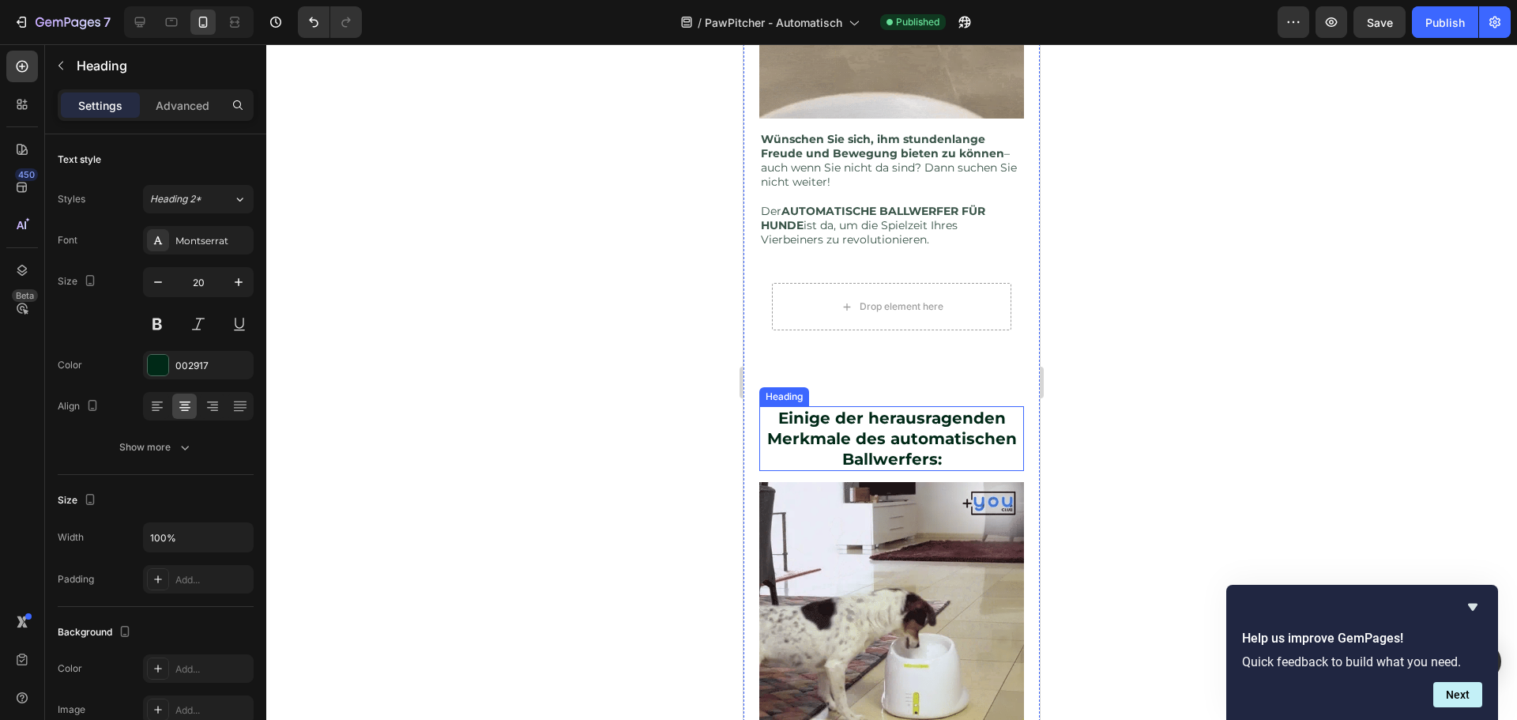
click at [884, 468] on strong "Einige der herausragenden Merkmale des automatischen Ballwerfers:" at bounding box center [892, 438] width 250 height 60
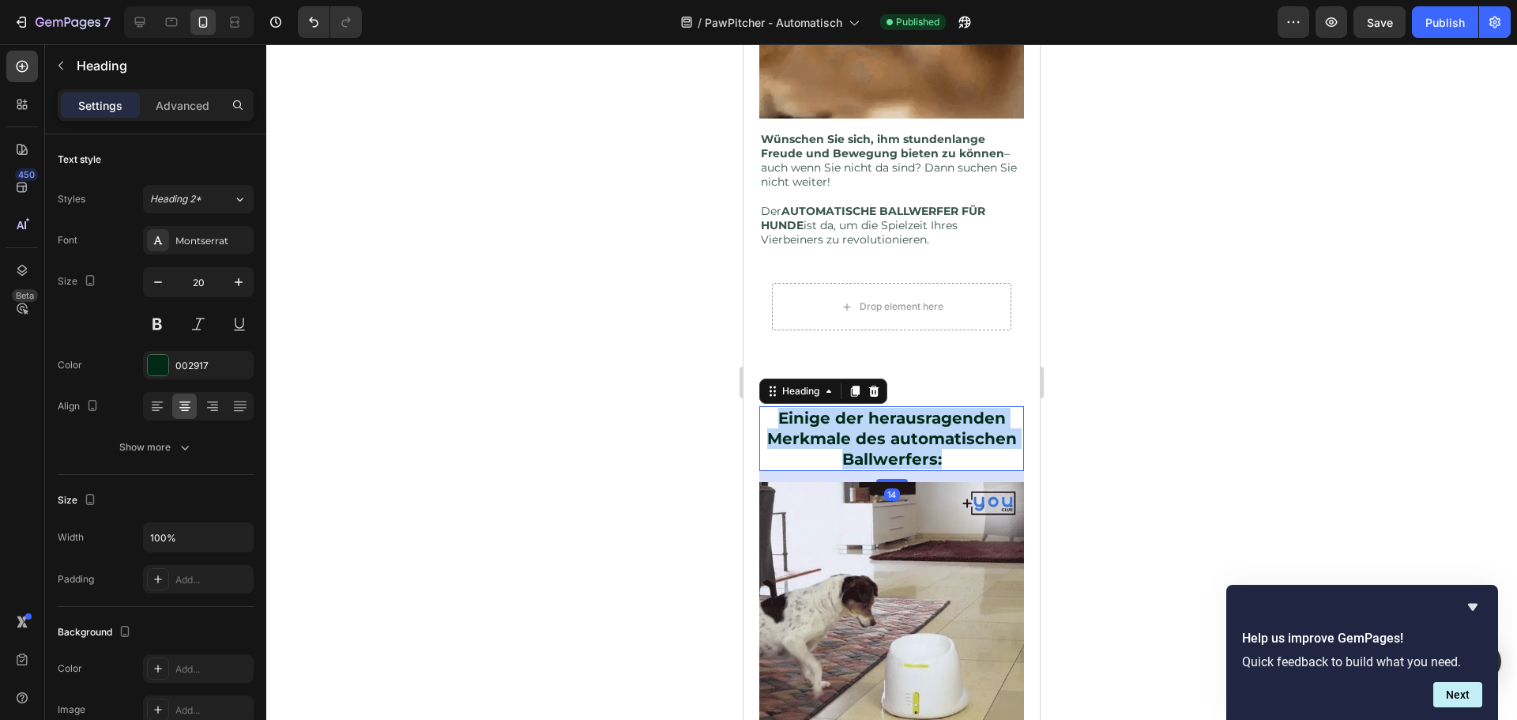
click at [884, 468] on strong "Einige der herausragenden Merkmale des automatischen Ballwerfers:" at bounding box center [892, 438] width 250 height 60
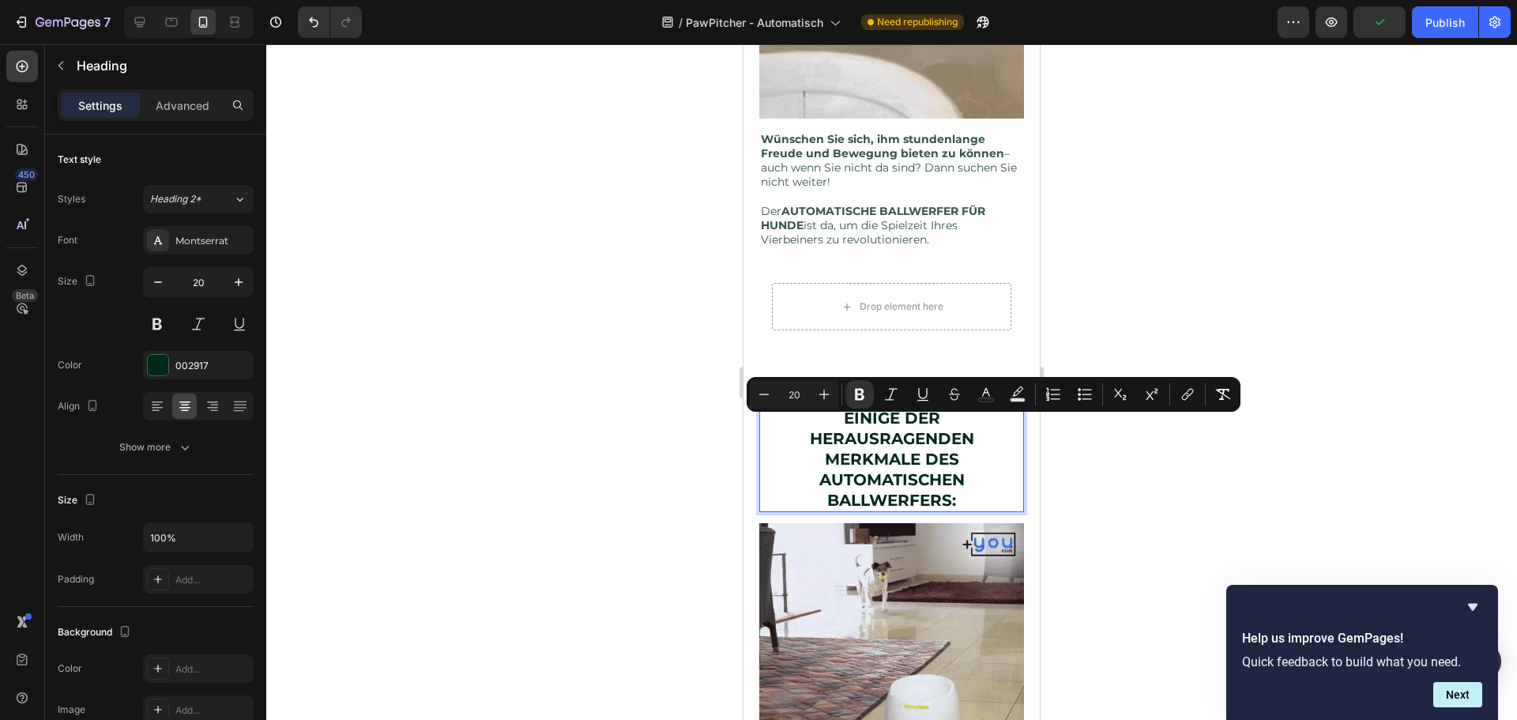
click at [806, 469] on p "EINIGE DER HERAUSRAGENDEN MERKMALE DES AUTOMATISCHEN BALLWERFERS:" at bounding box center [891, 459] width 261 height 103
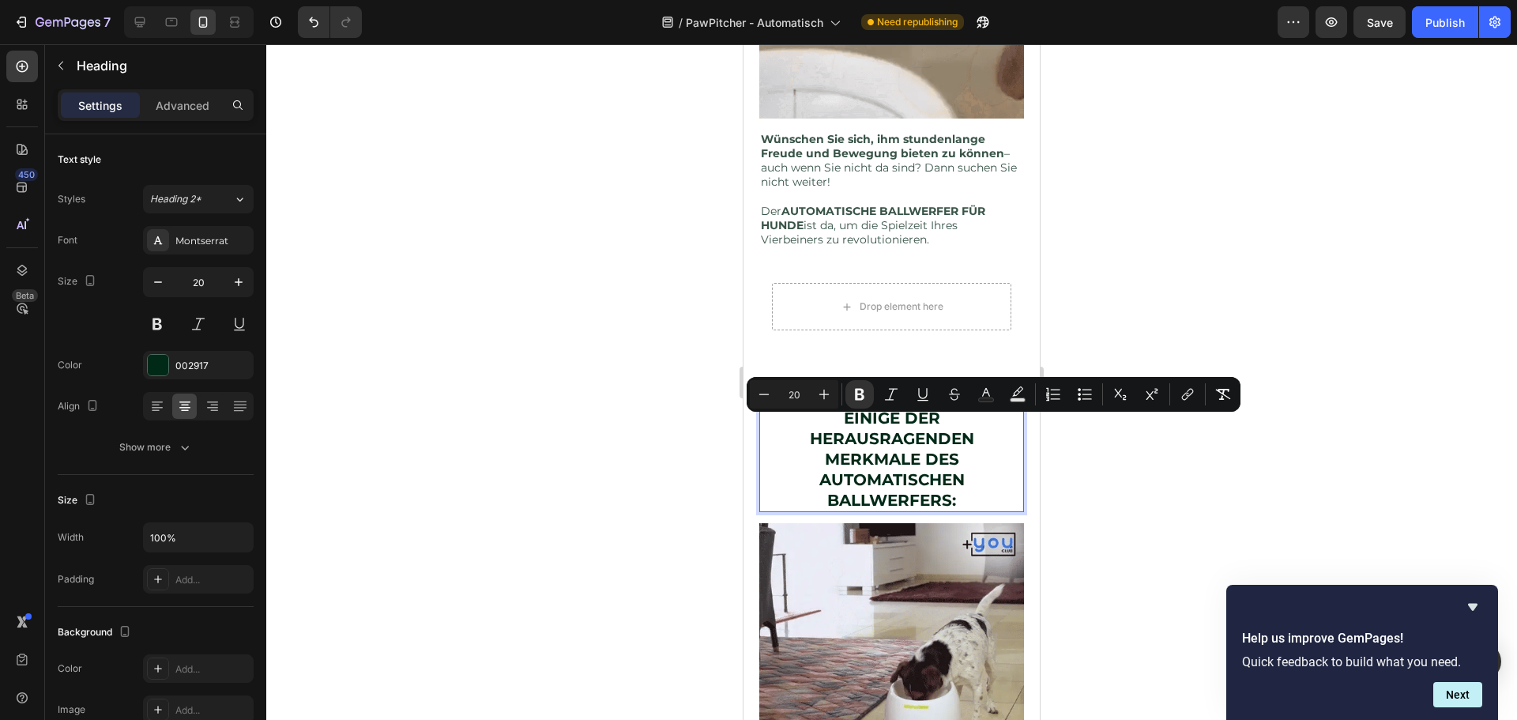
click at [780, 478] on p "EINIGE DER HERAUSRAGENDEN MERKMALE DES AUTOMATISCHEN BALLWERFERS:" at bounding box center [891, 459] width 261 height 103
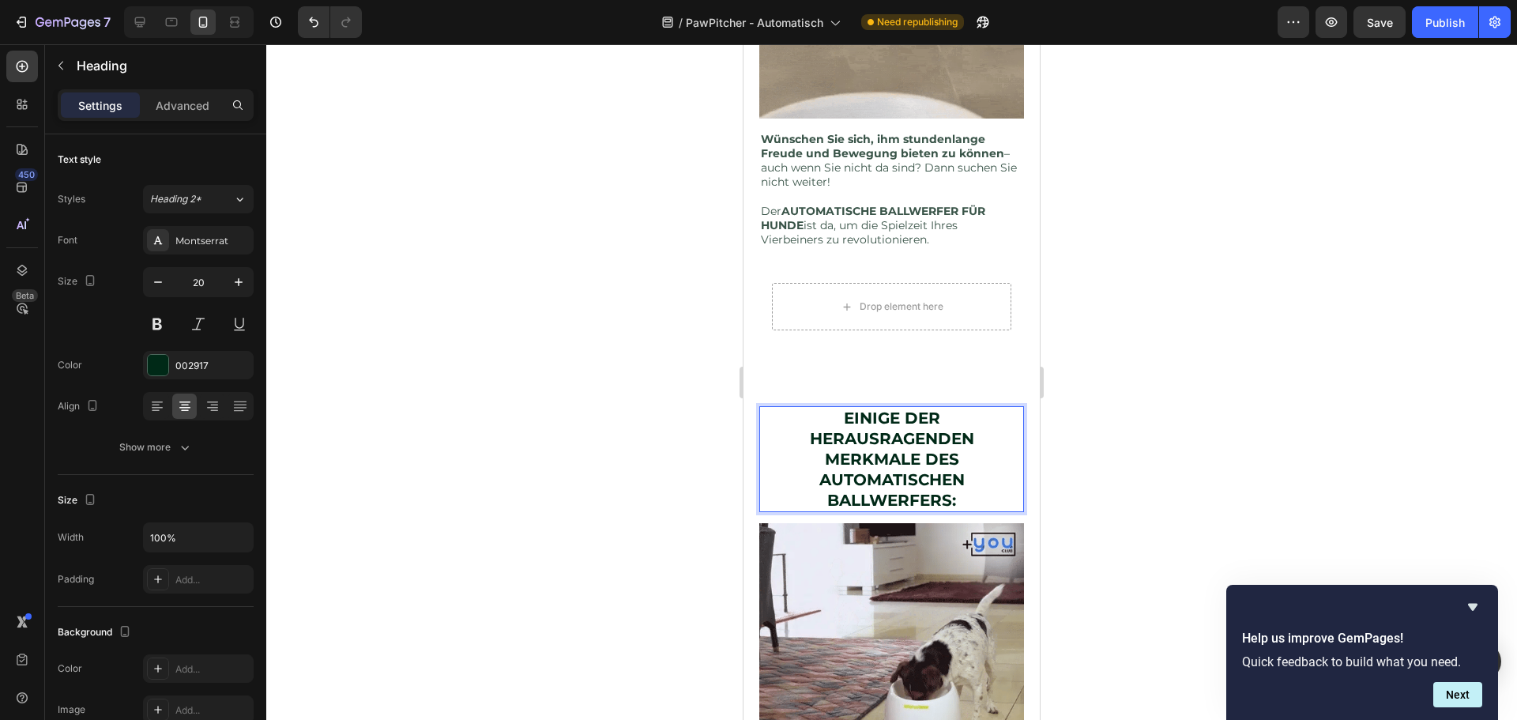
click at [814, 430] on p "EINIGE DER HERAUSRAGENDEN MERKMALE DES AUTOMATISCHEN BALLWERFERS:" at bounding box center [891, 459] width 261 height 103
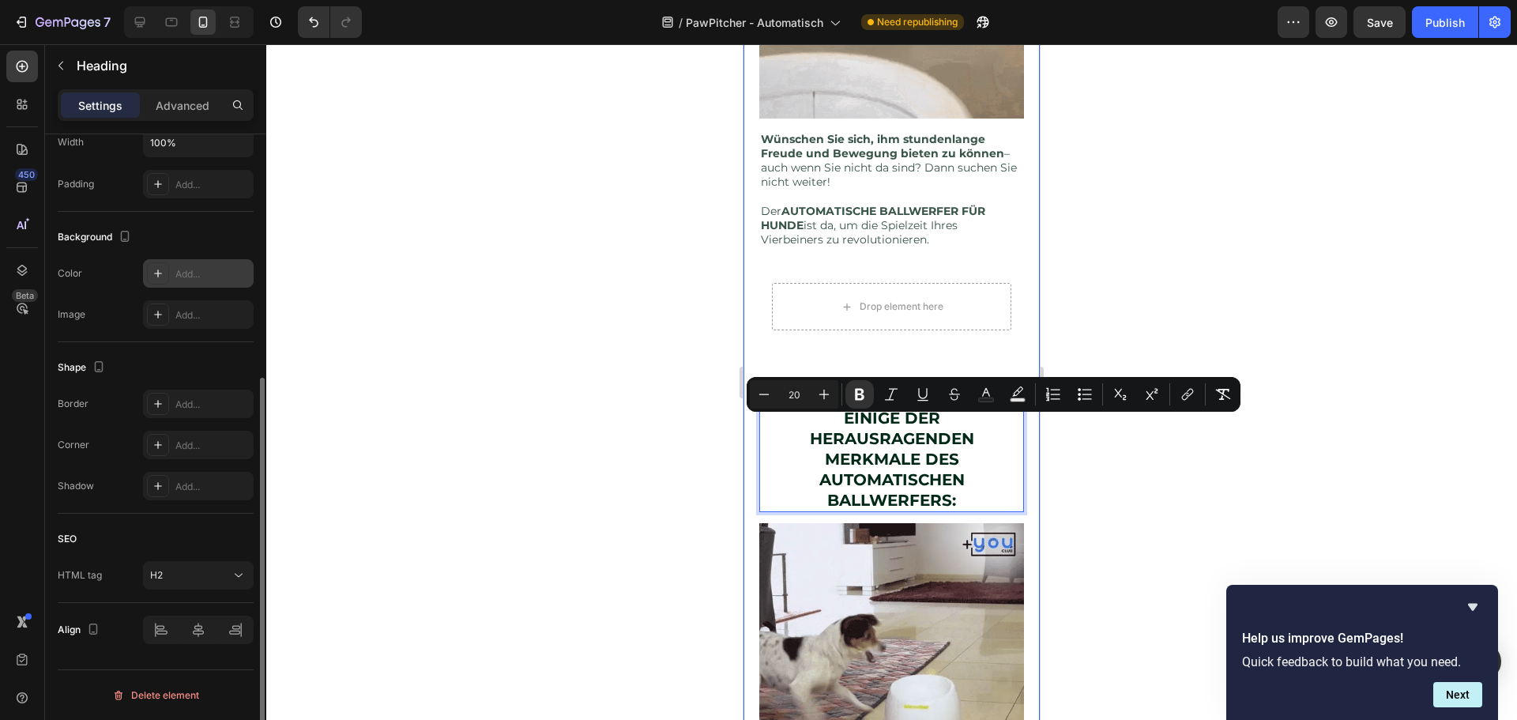
scroll to position [79, 0]
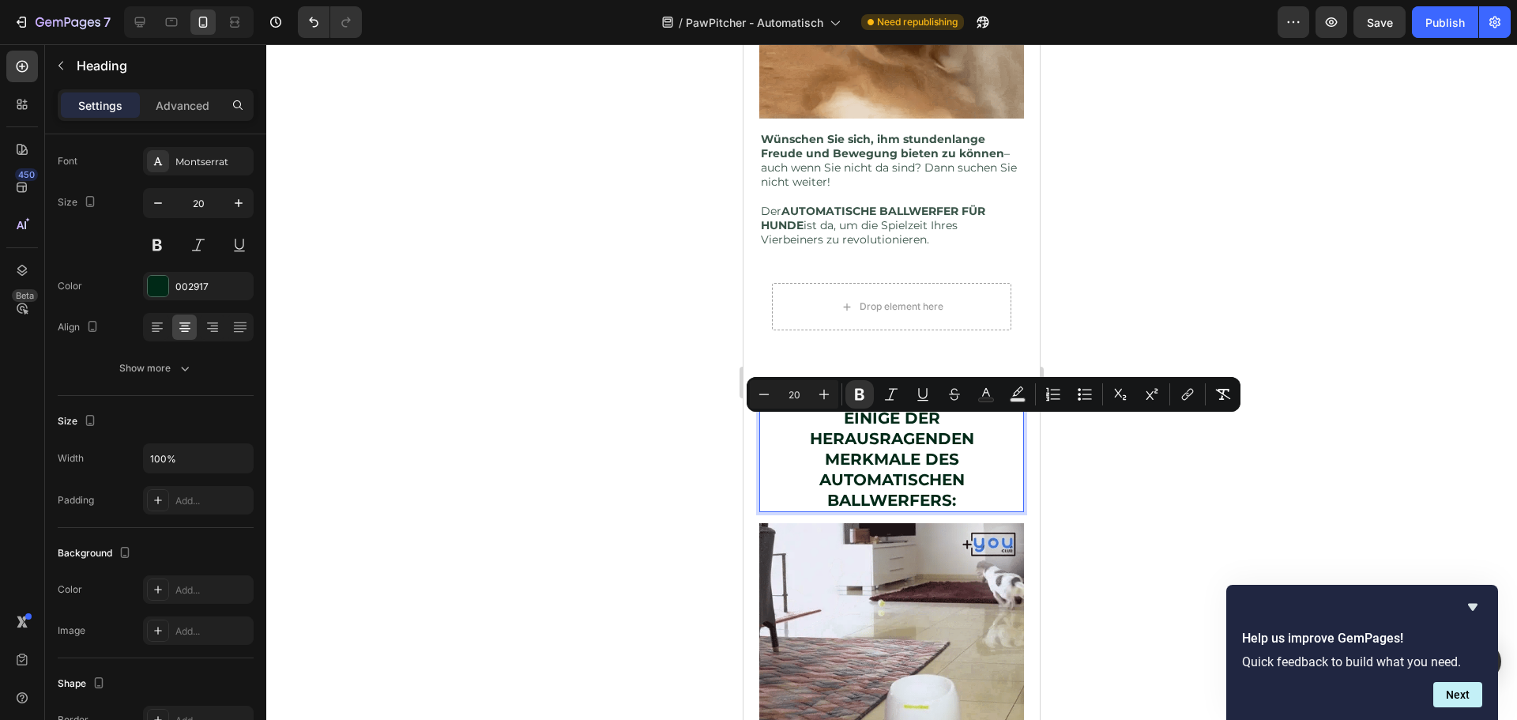
click at [815, 457] on strong "EINIGE DER HERAUSRAGENDEN MERKMALE DES AUTOMATISCHEN BALLWERFERS:" at bounding box center [892, 458] width 164 height 101
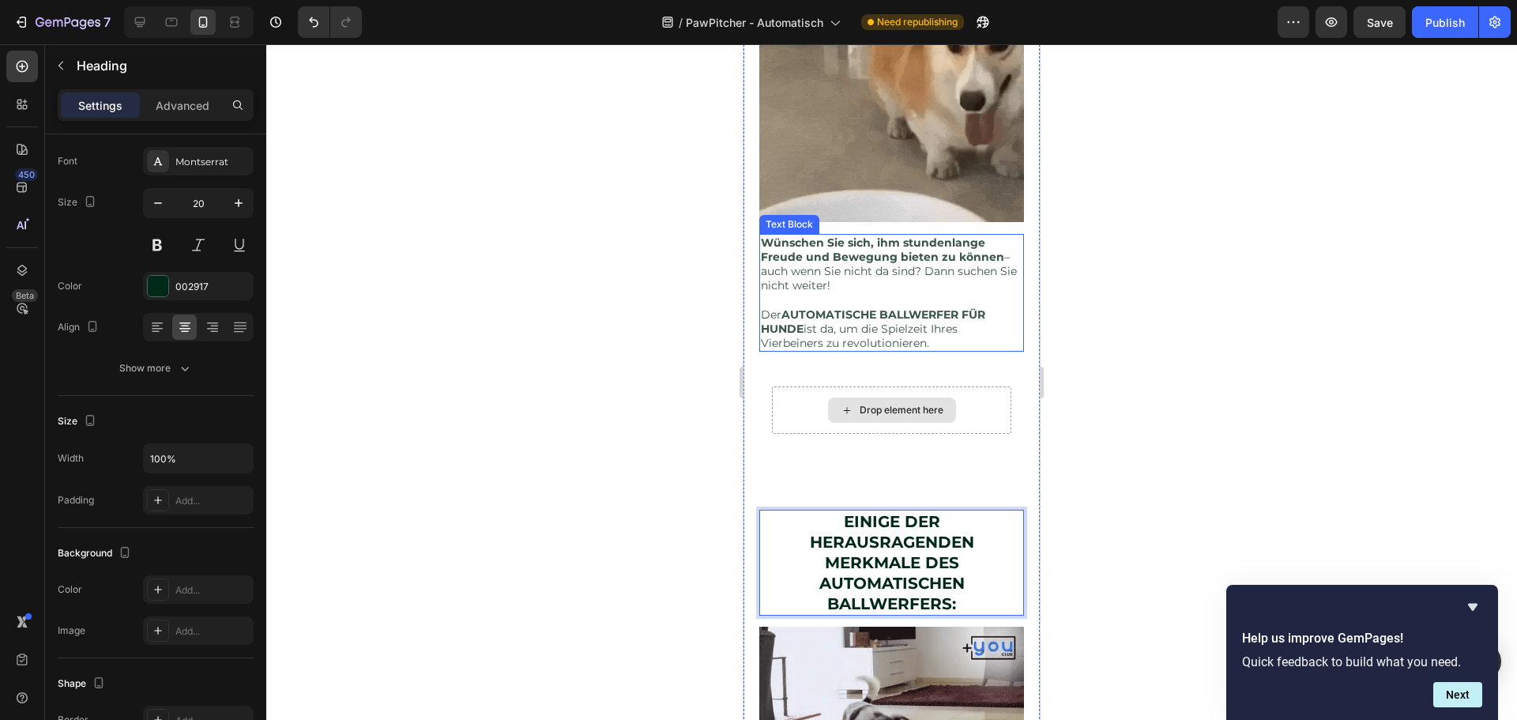
scroll to position [912, 0]
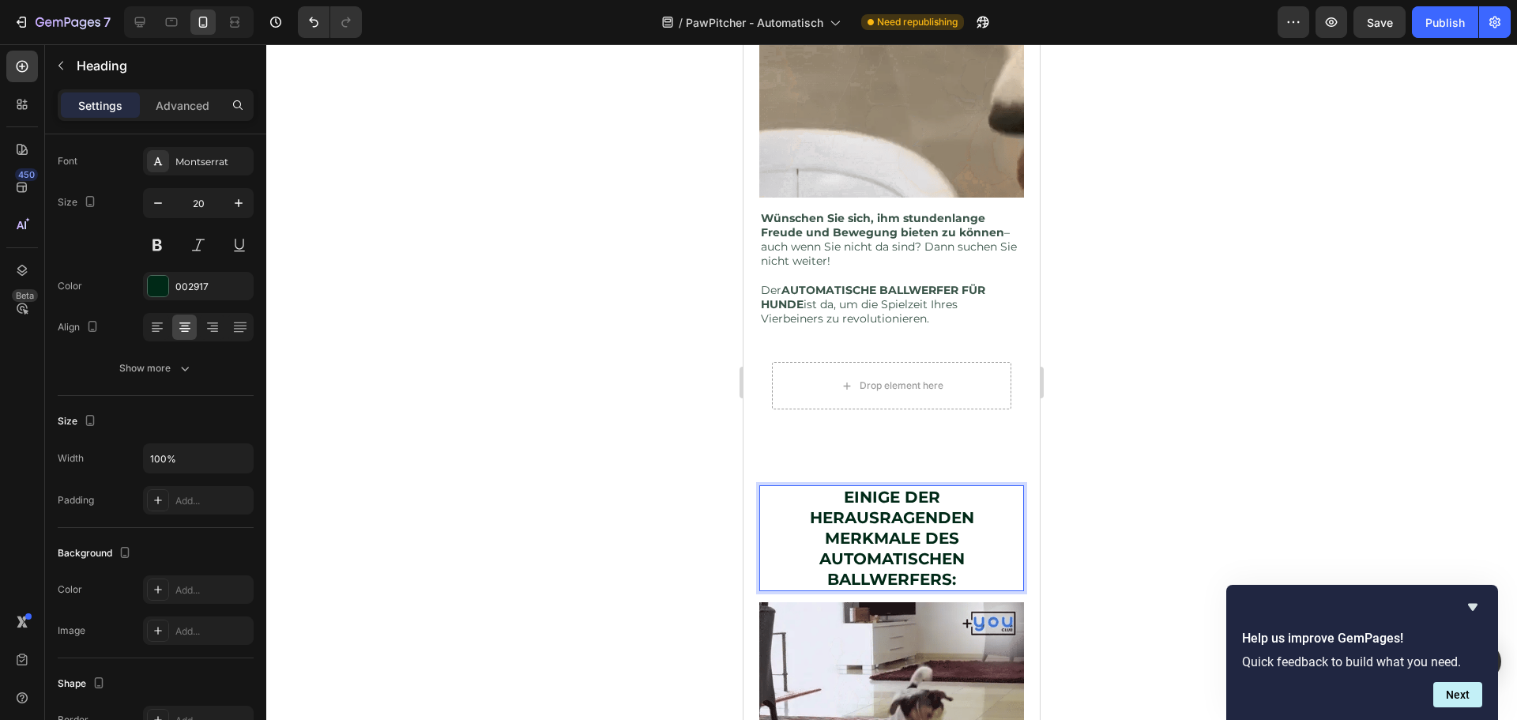
click at [899, 533] on strong "EINIGE DER HERAUSRAGENDEN MERKMALE DES AUTOMATISCHEN BALLWERFERS:" at bounding box center [892, 537] width 164 height 101
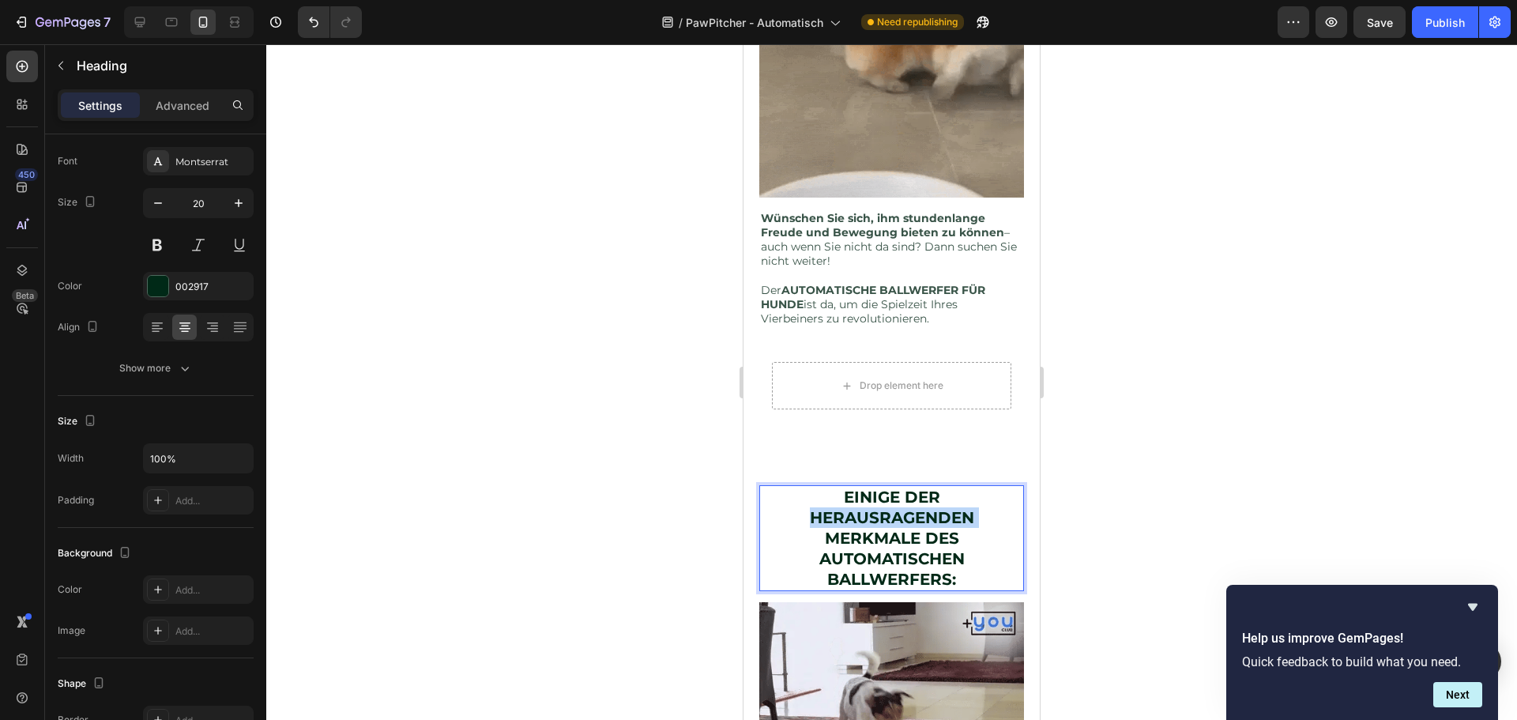
click at [899, 532] on strong "EINIGE DER HERAUSRAGENDEN MERKMALE DES AUTOMATISCHEN BALLWERFERS:" at bounding box center [892, 537] width 164 height 101
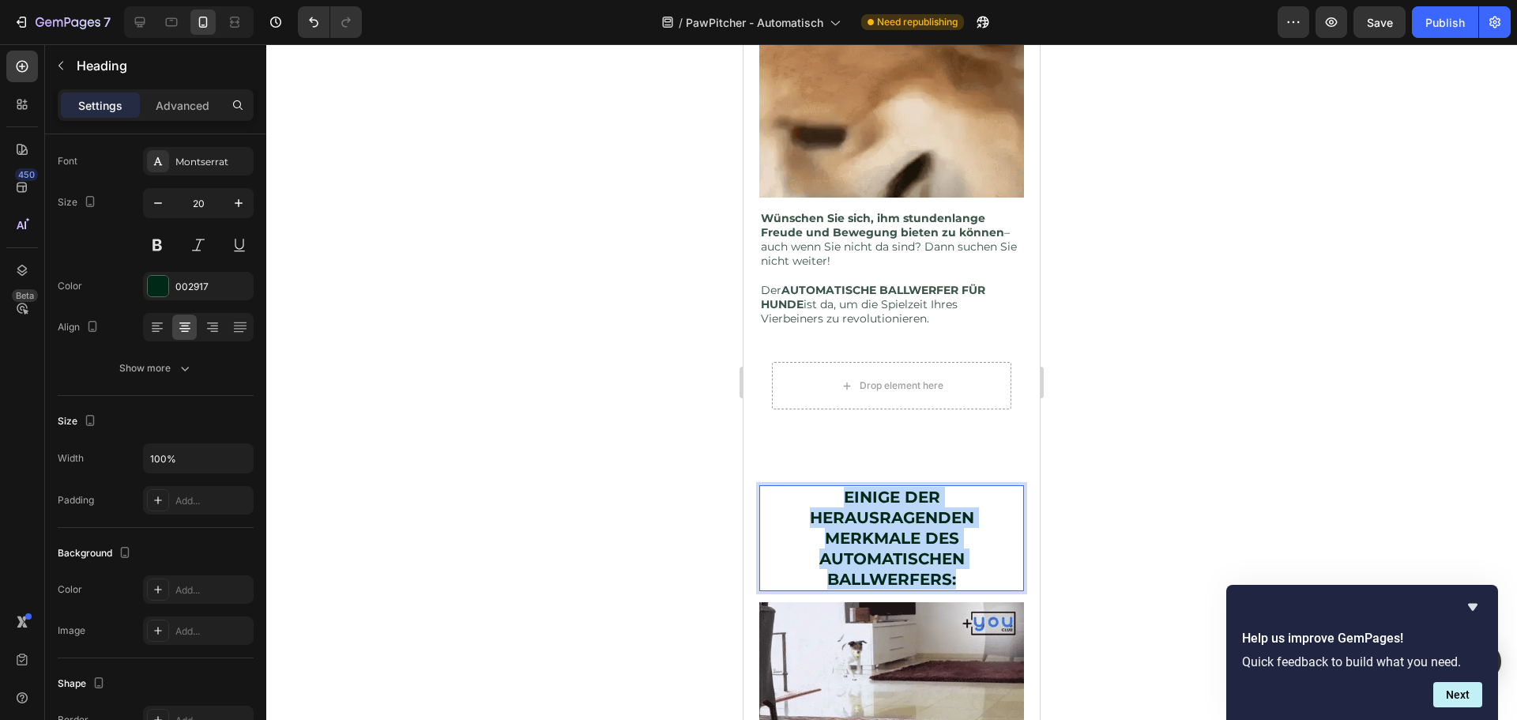
click at [899, 532] on strong "EINIGE DER HERAUSRAGENDEN MERKMALE DES AUTOMATISCHEN BALLWERFERS:" at bounding box center [892, 537] width 164 height 101
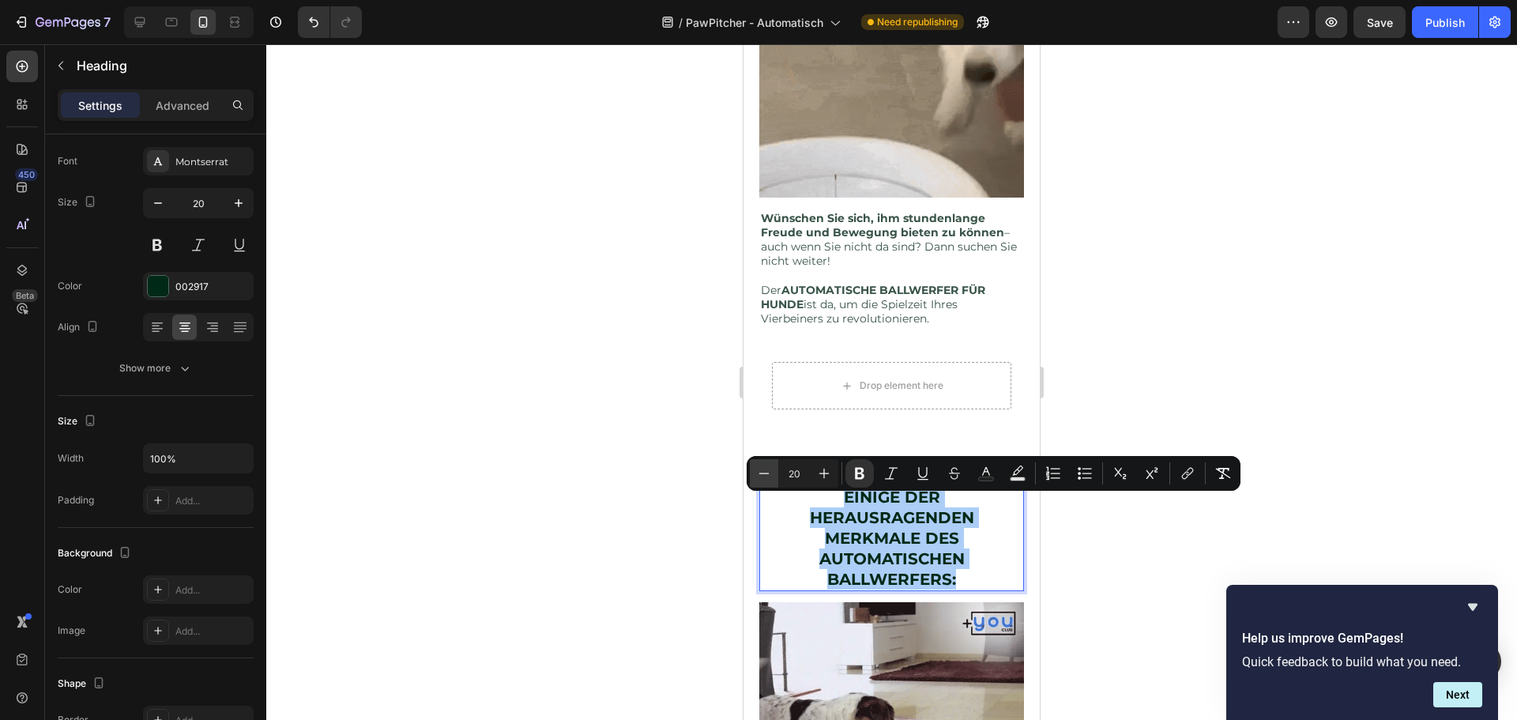
click at [759, 466] on icon "Editor contextual toolbar" at bounding box center [764, 473] width 16 height 16
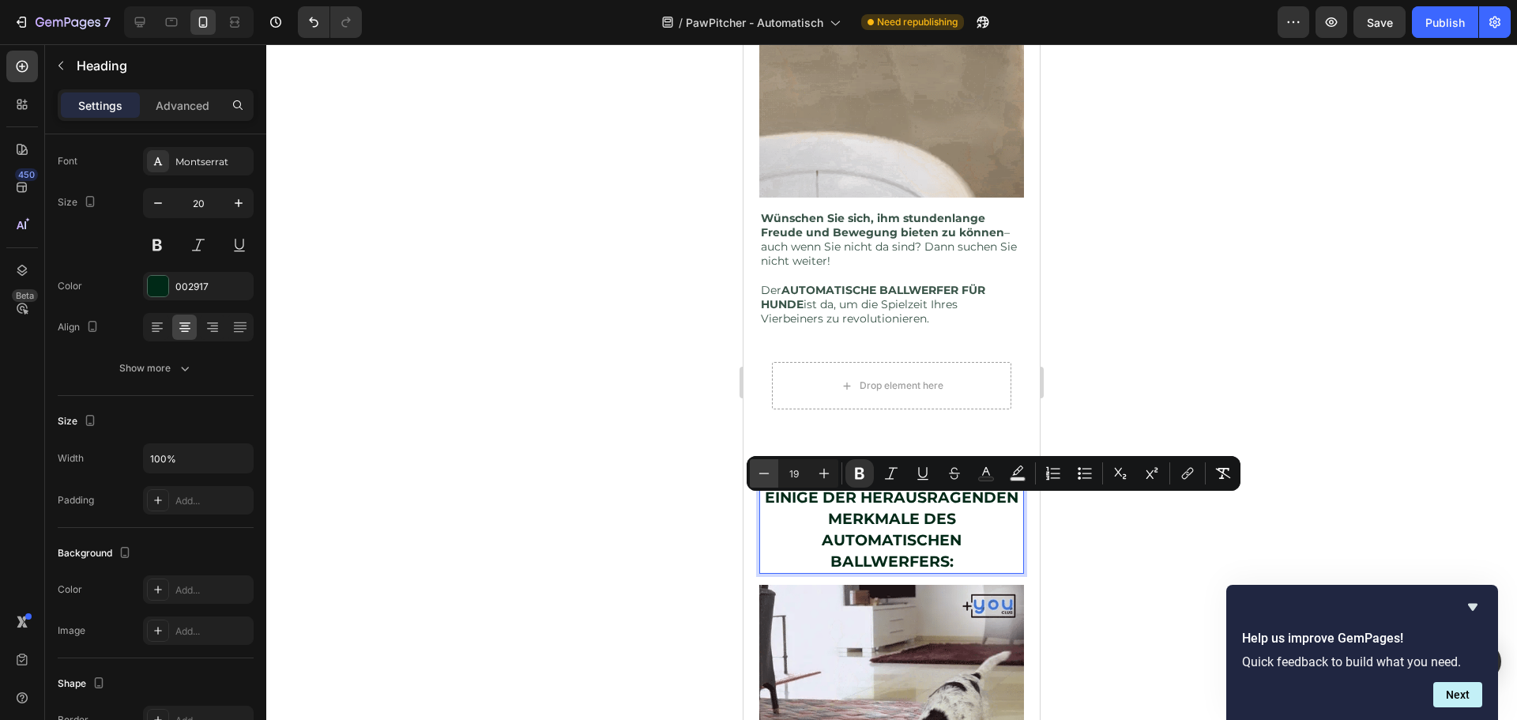
click at [759, 466] on icon "Editor contextual toolbar" at bounding box center [764, 473] width 16 height 16
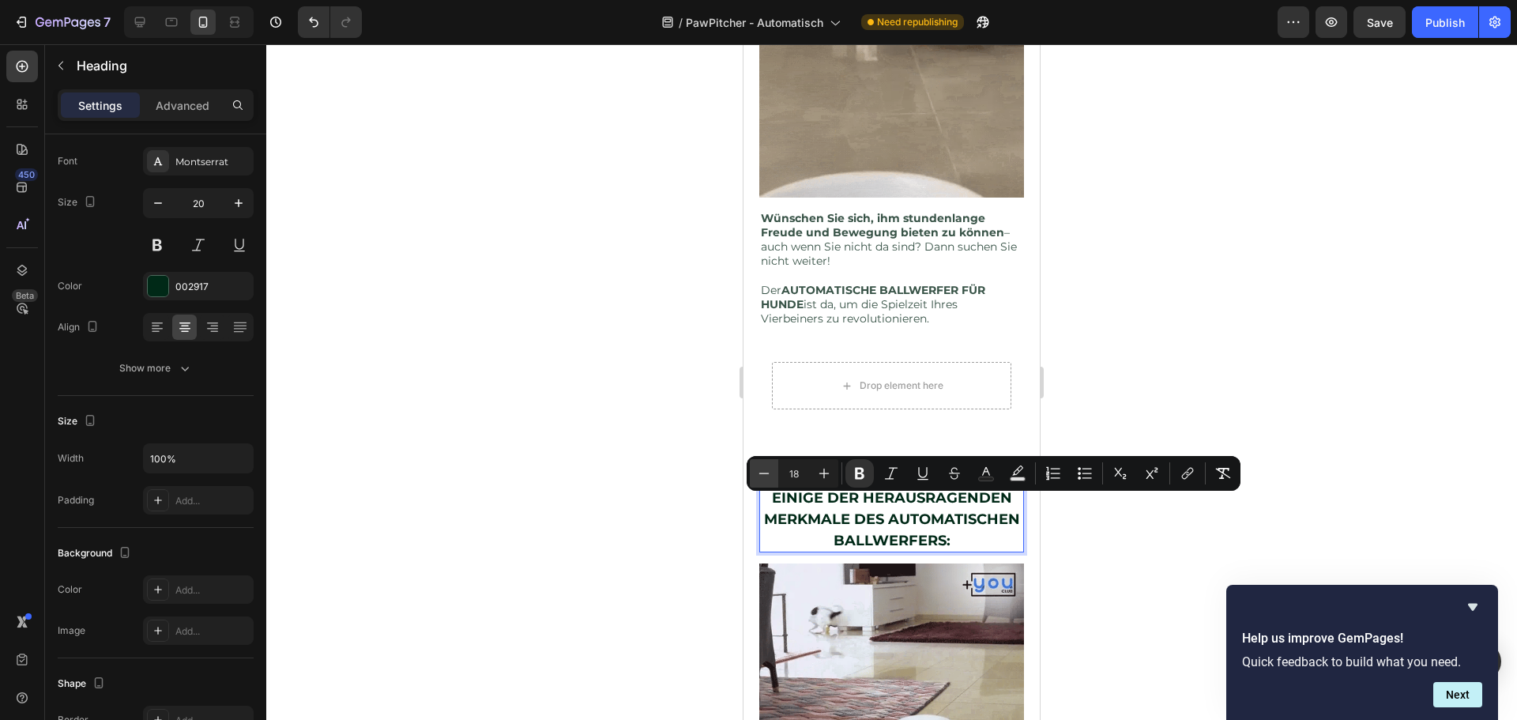
click at [759, 466] on icon "Editor contextual toolbar" at bounding box center [764, 473] width 16 height 16
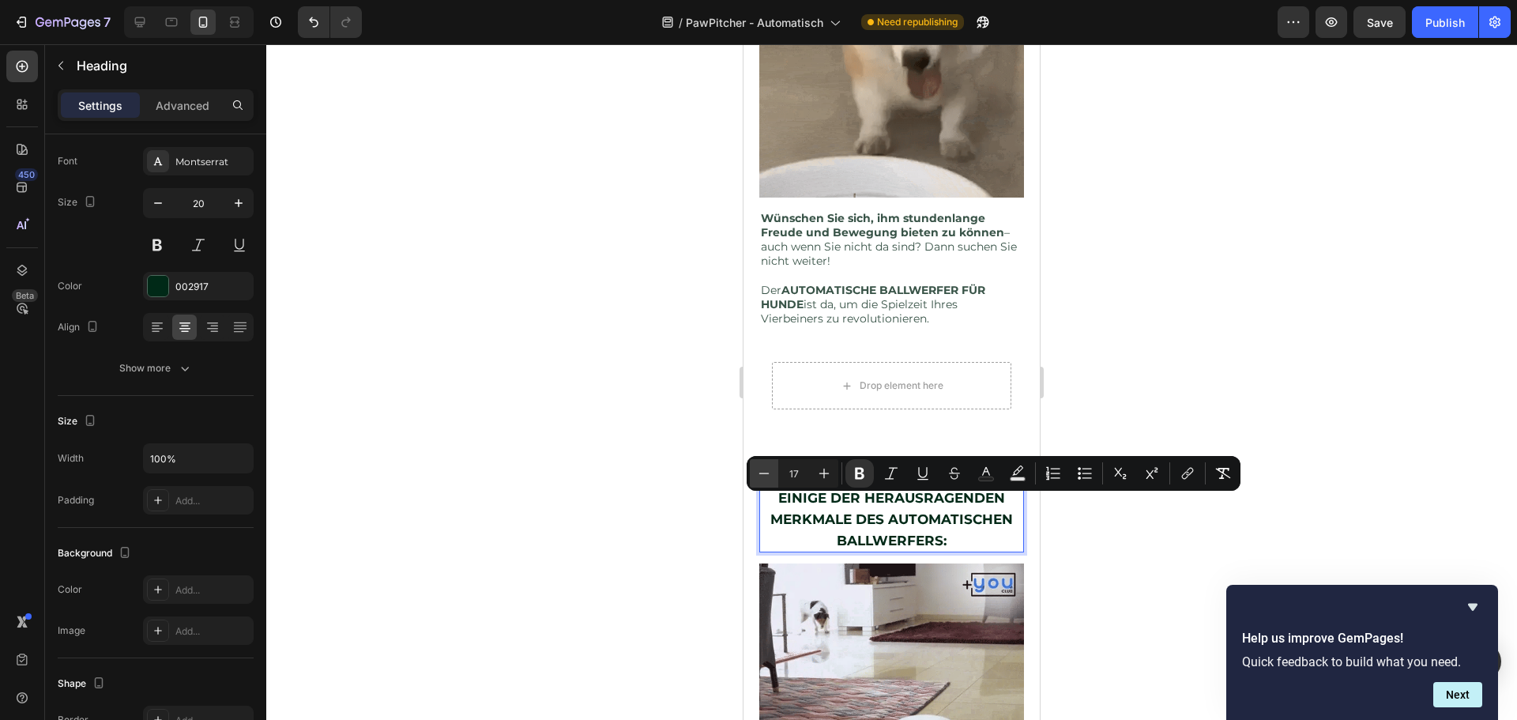
click at [759, 468] on icon "Editor contextual toolbar" at bounding box center [764, 473] width 16 height 16
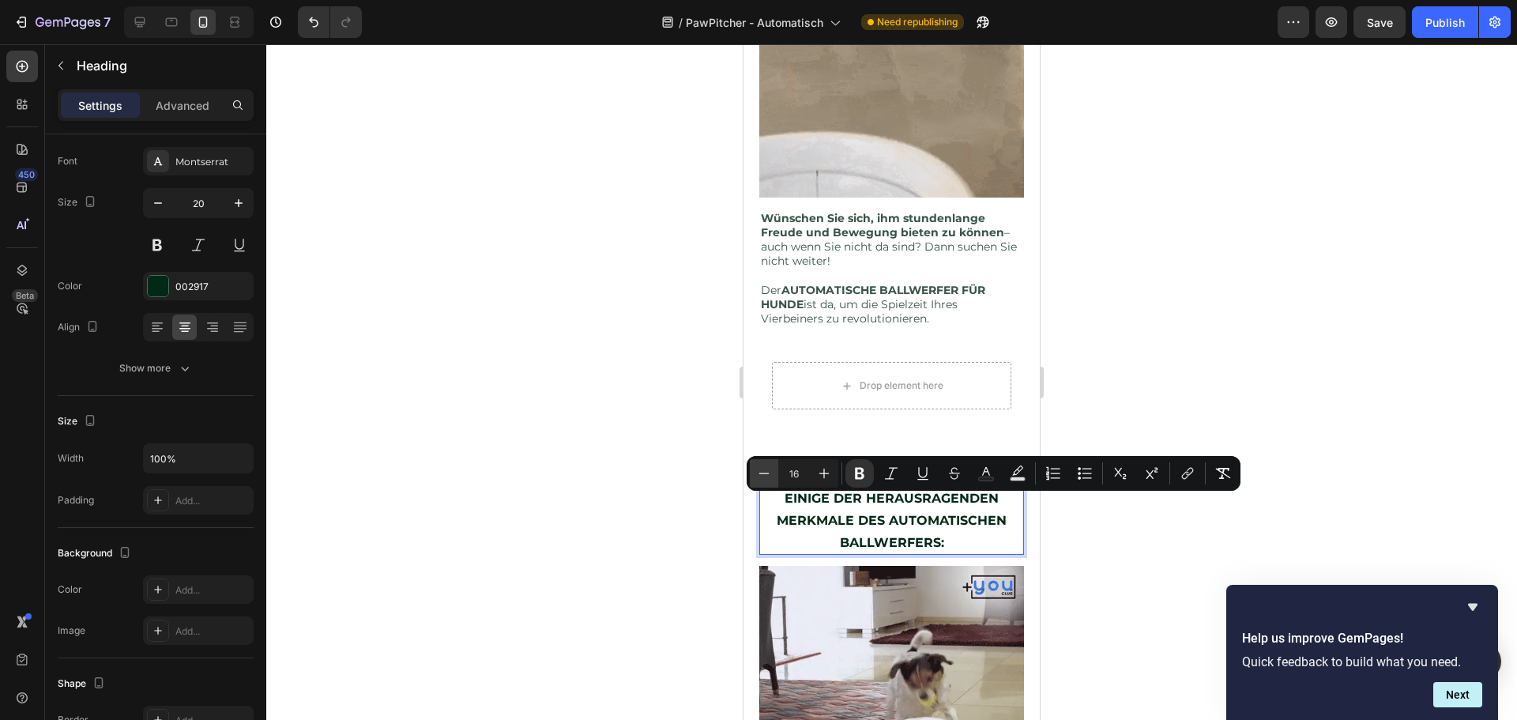
click at [759, 468] on icon "Editor contextual toolbar" at bounding box center [764, 473] width 16 height 16
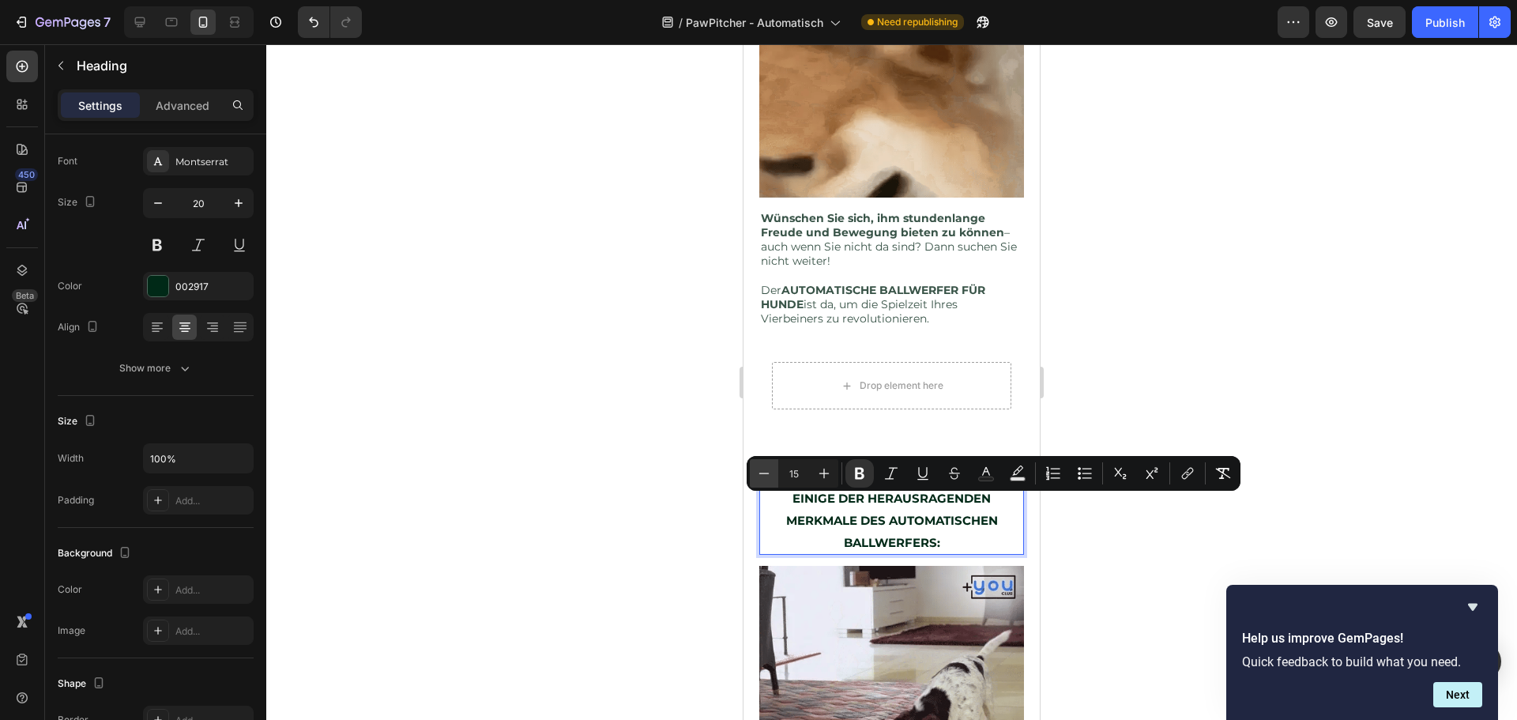
click at [759, 468] on icon "Editor contextual toolbar" at bounding box center [764, 473] width 16 height 16
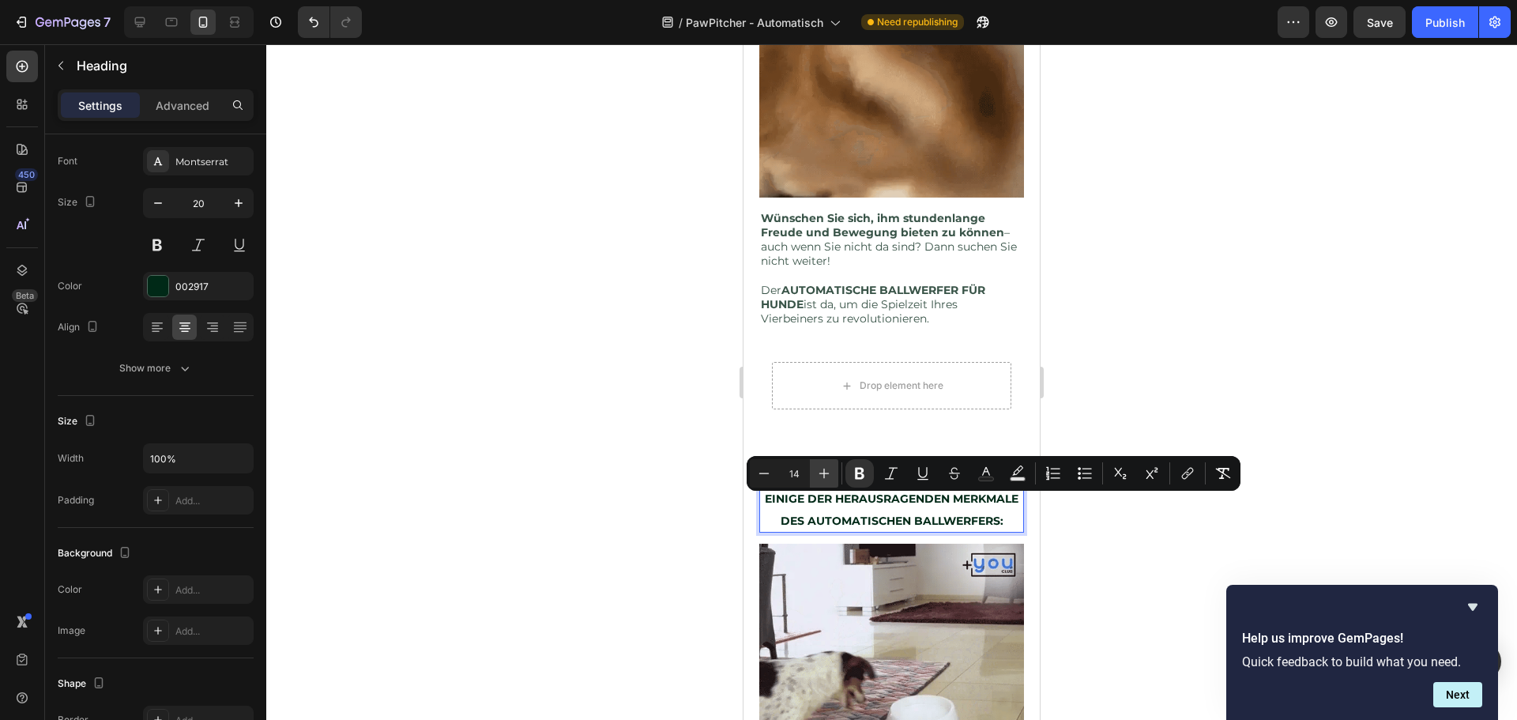
click at [822, 475] on icon "Editor contextual toolbar" at bounding box center [824, 473] width 16 height 16
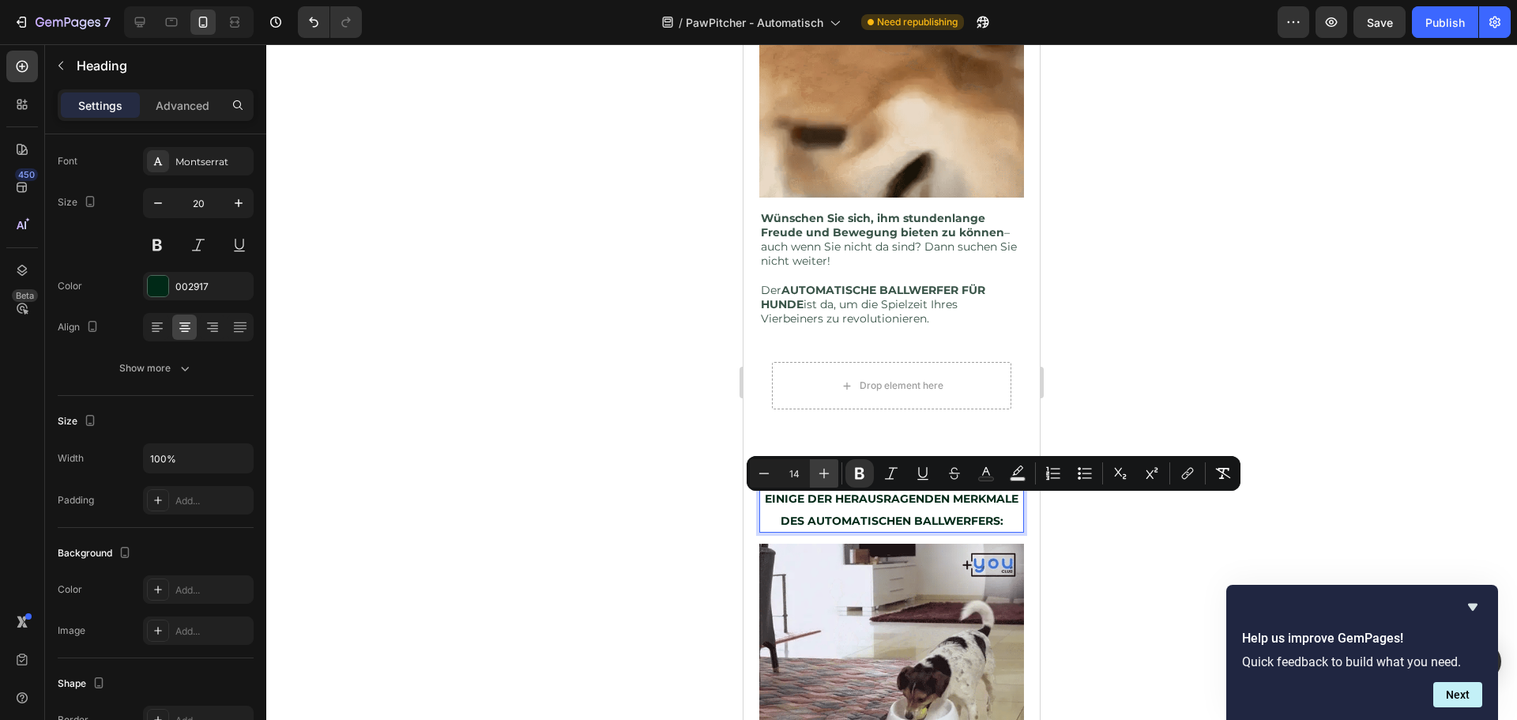
type input "15"
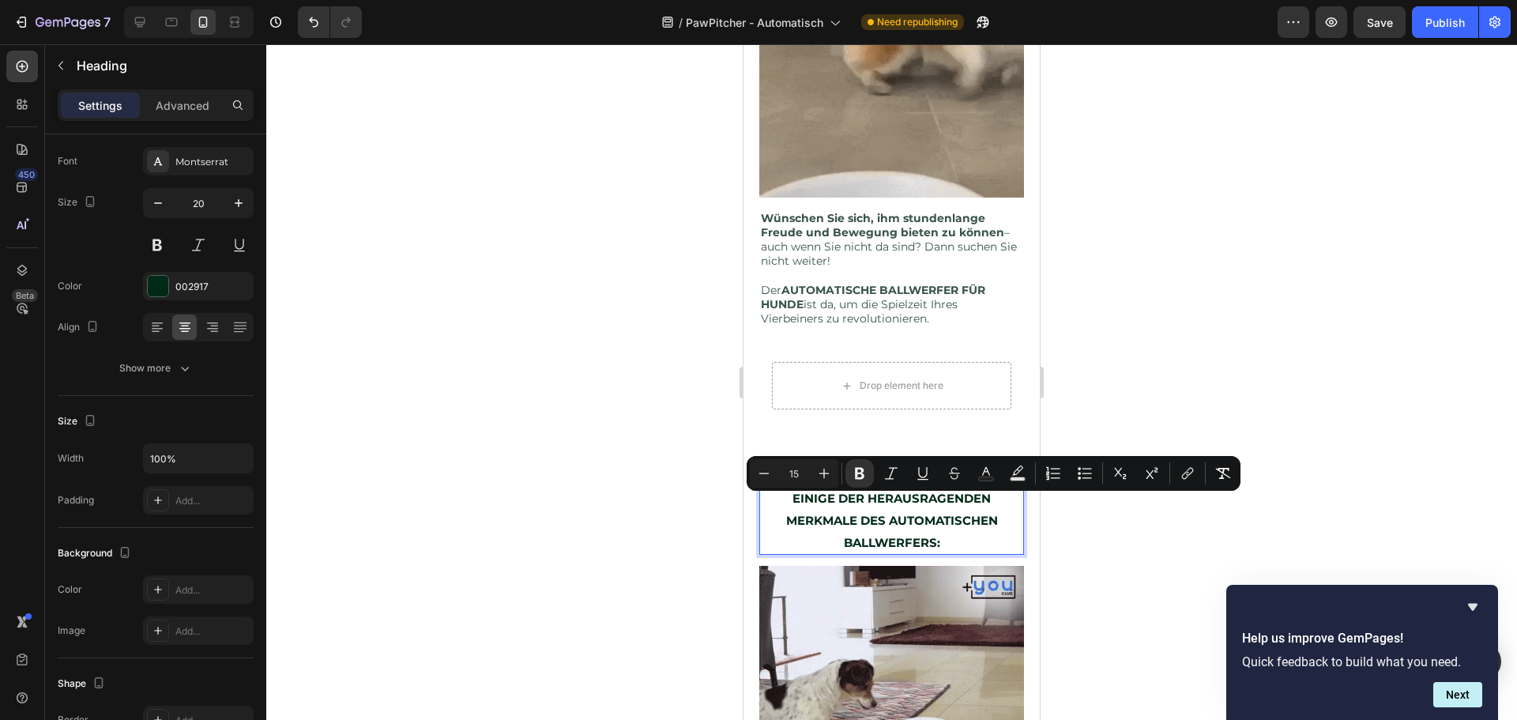
click at [935, 553] on p "EINIGE DER HERAUSRAGENDEN MERKMALE DES AUTOMATISCHEN BALLWERFERS:" at bounding box center [891, 520] width 261 height 66
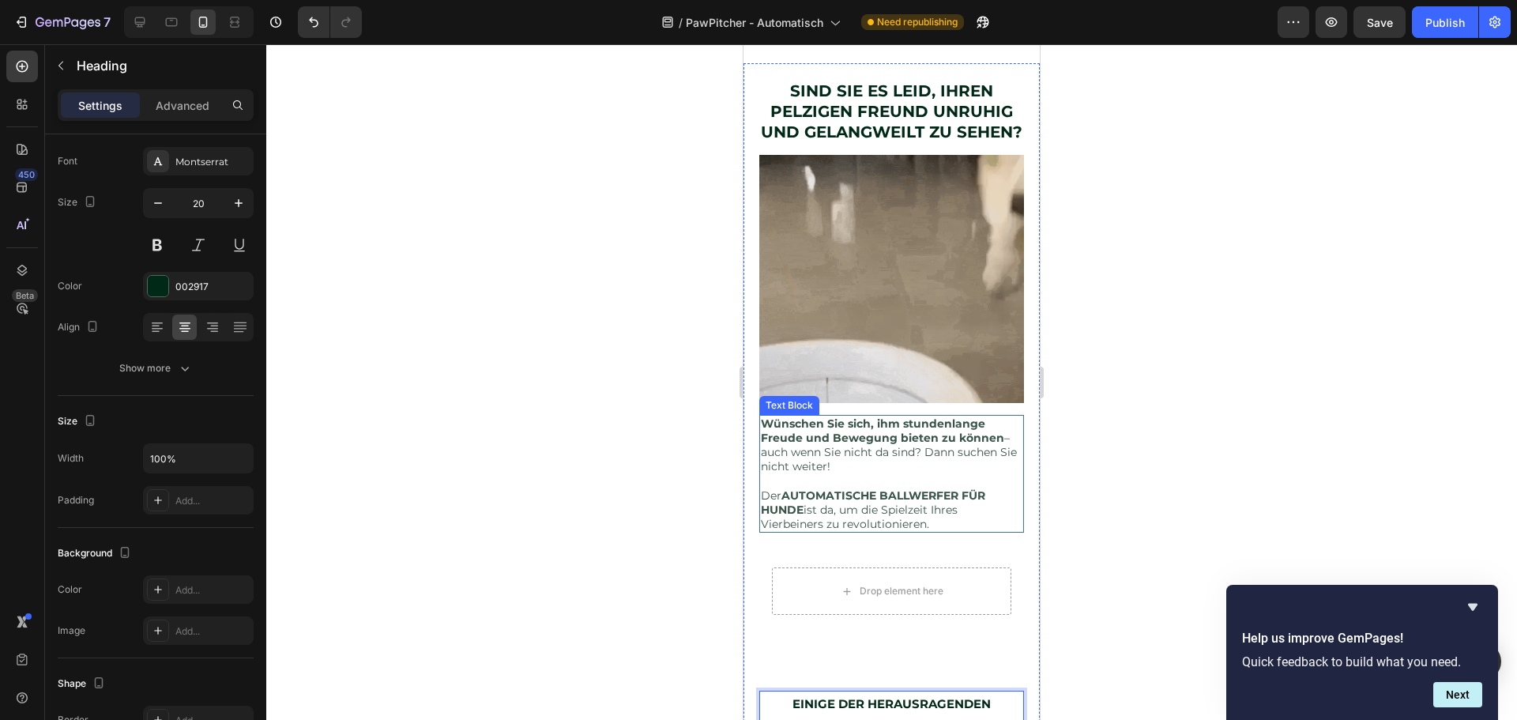
scroll to position [675, 0]
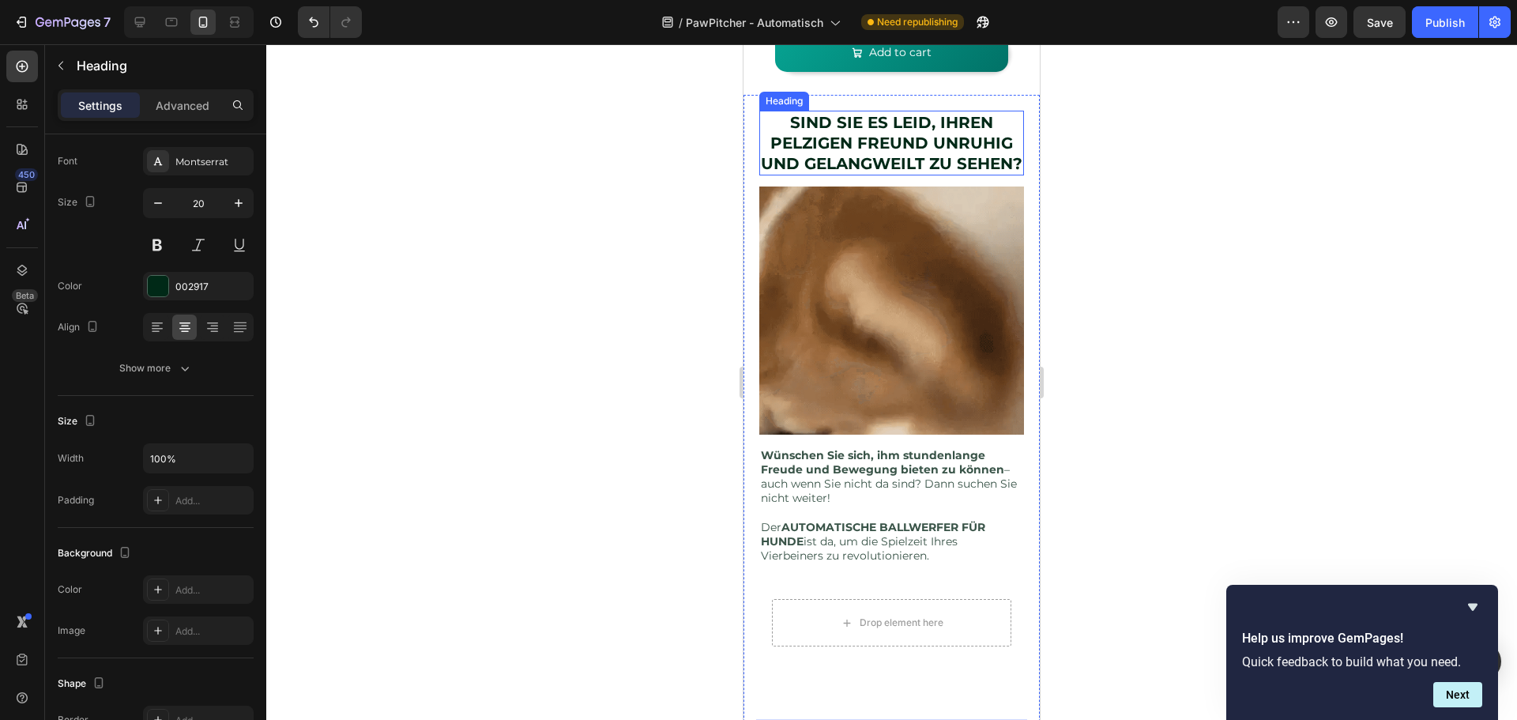
click at [906, 150] on strong "SIND SIE ES LEID, IHREN PELZIGEN FREUND UNRUHIG UND GELANGWEILT ZU SEHEN?" at bounding box center [891, 143] width 261 height 60
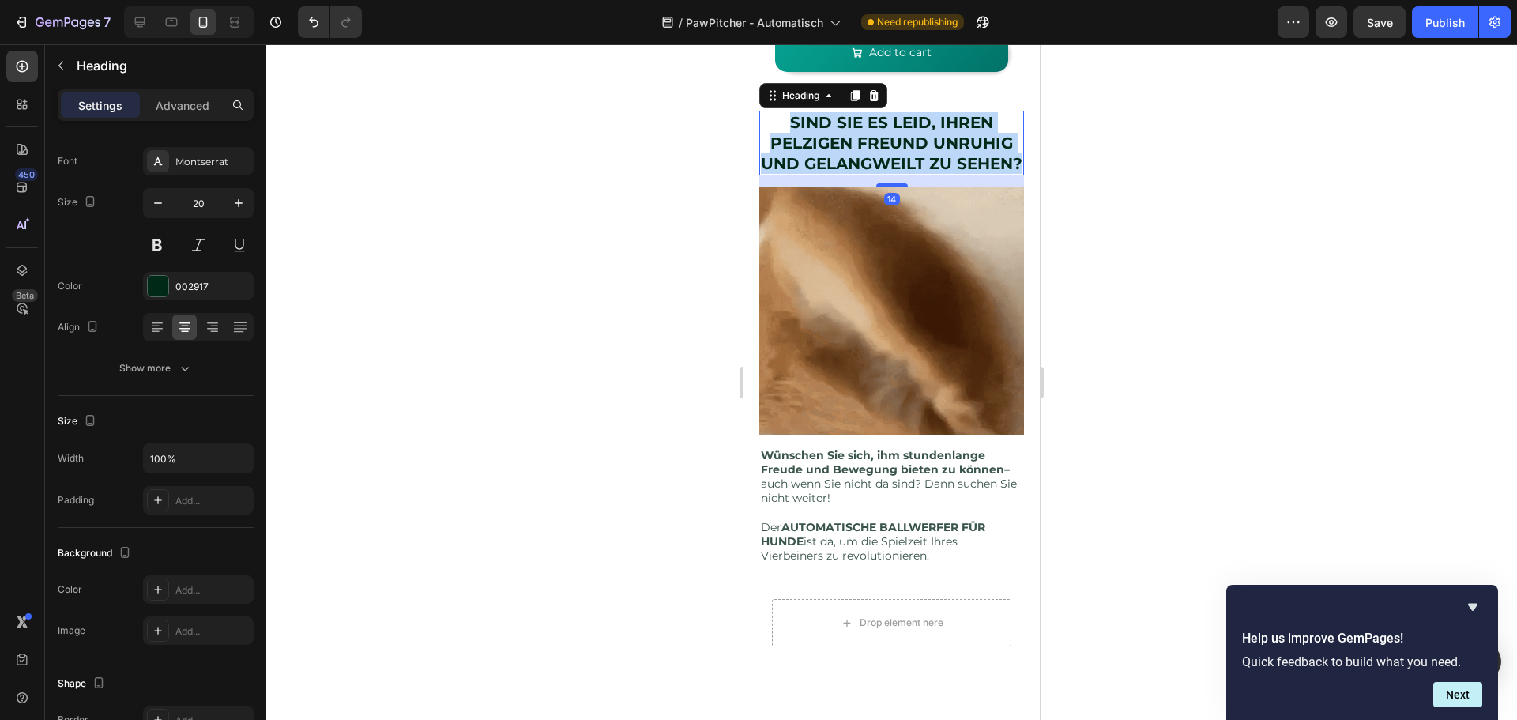
click at [906, 150] on strong "SIND SIE ES LEID, IHREN PELZIGEN FREUND UNRUHIG UND GELANGWEILT ZU SEHEN?" at bounding box center [891, 143] width 261 height 60
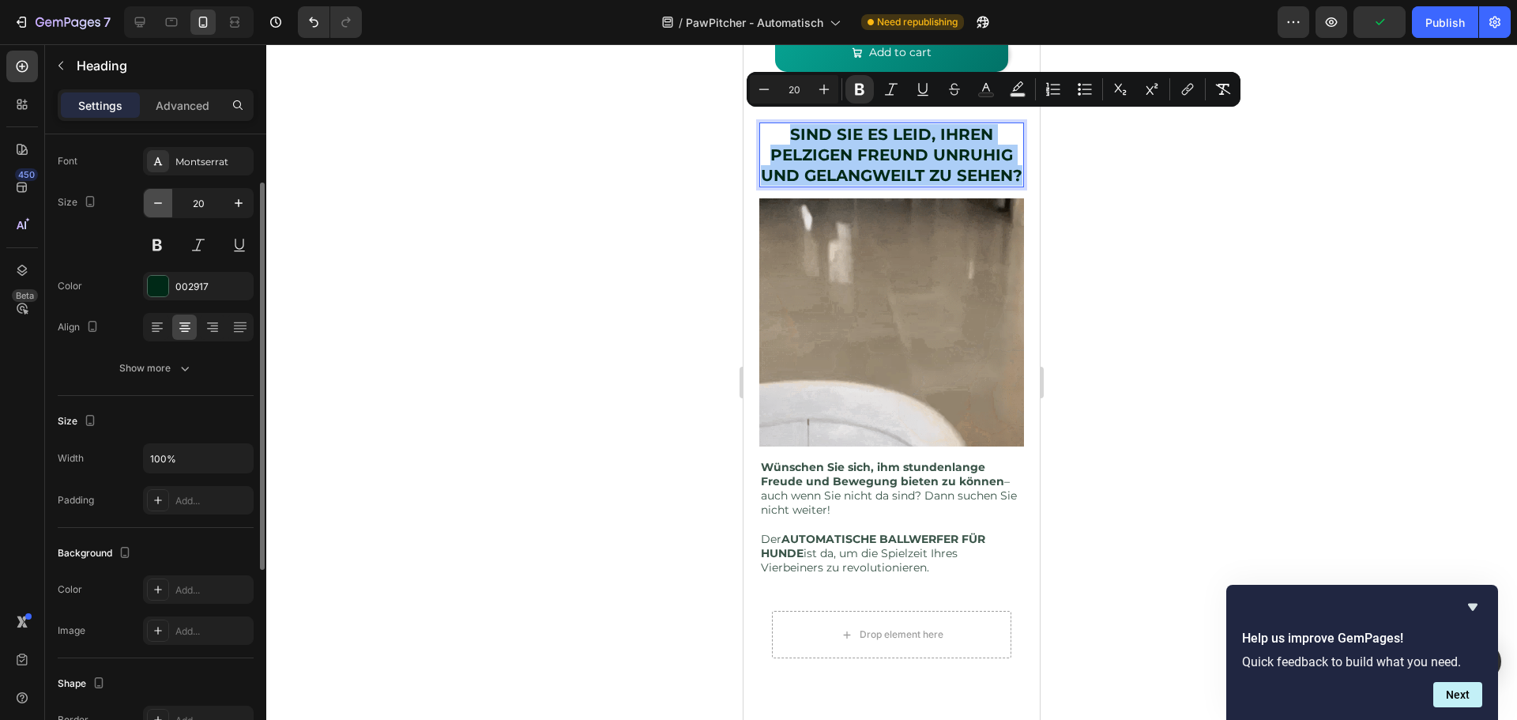
click at [164, 201] on icon "button" at bounding box center [158, 203] width 16 height 16
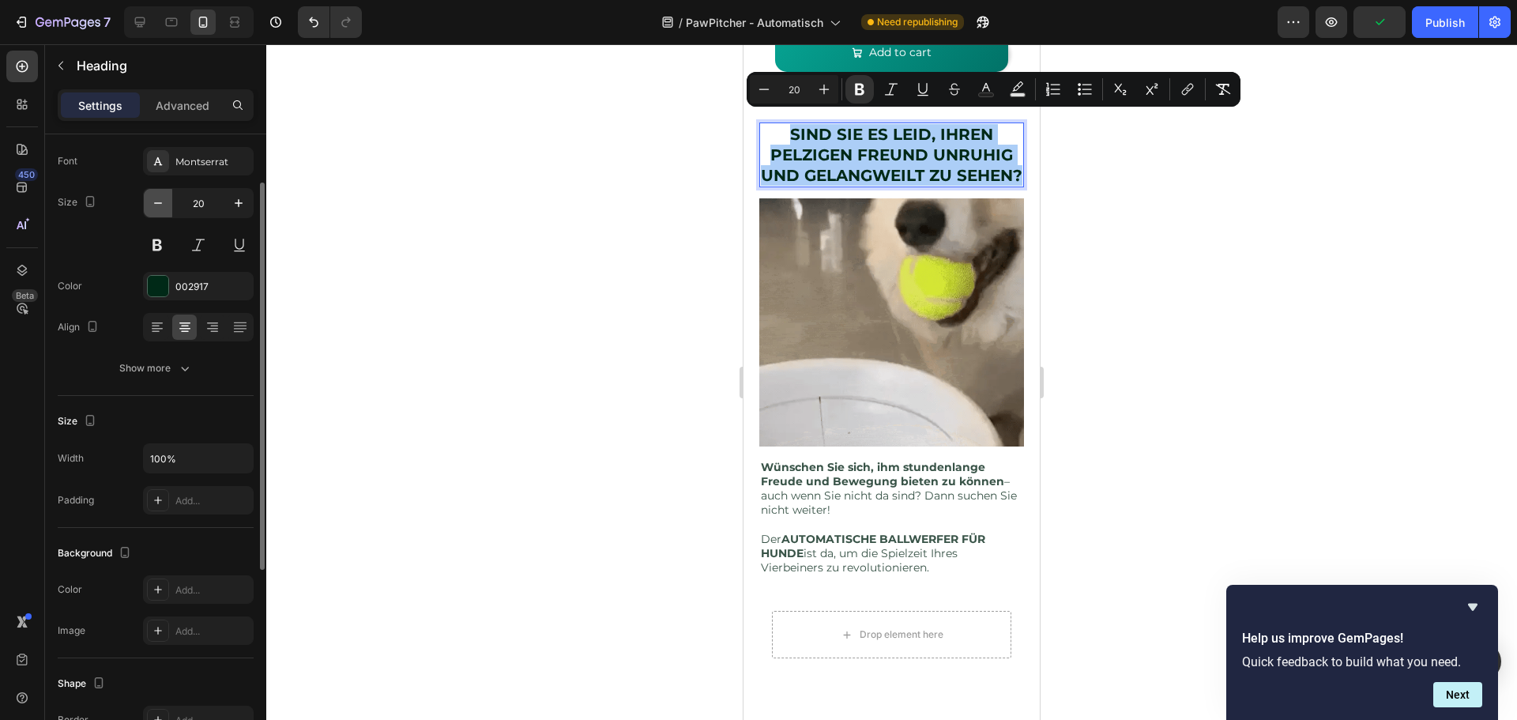
click at [164, 201] on icon "button" at bounding box center [158, 203] width 16 height 16
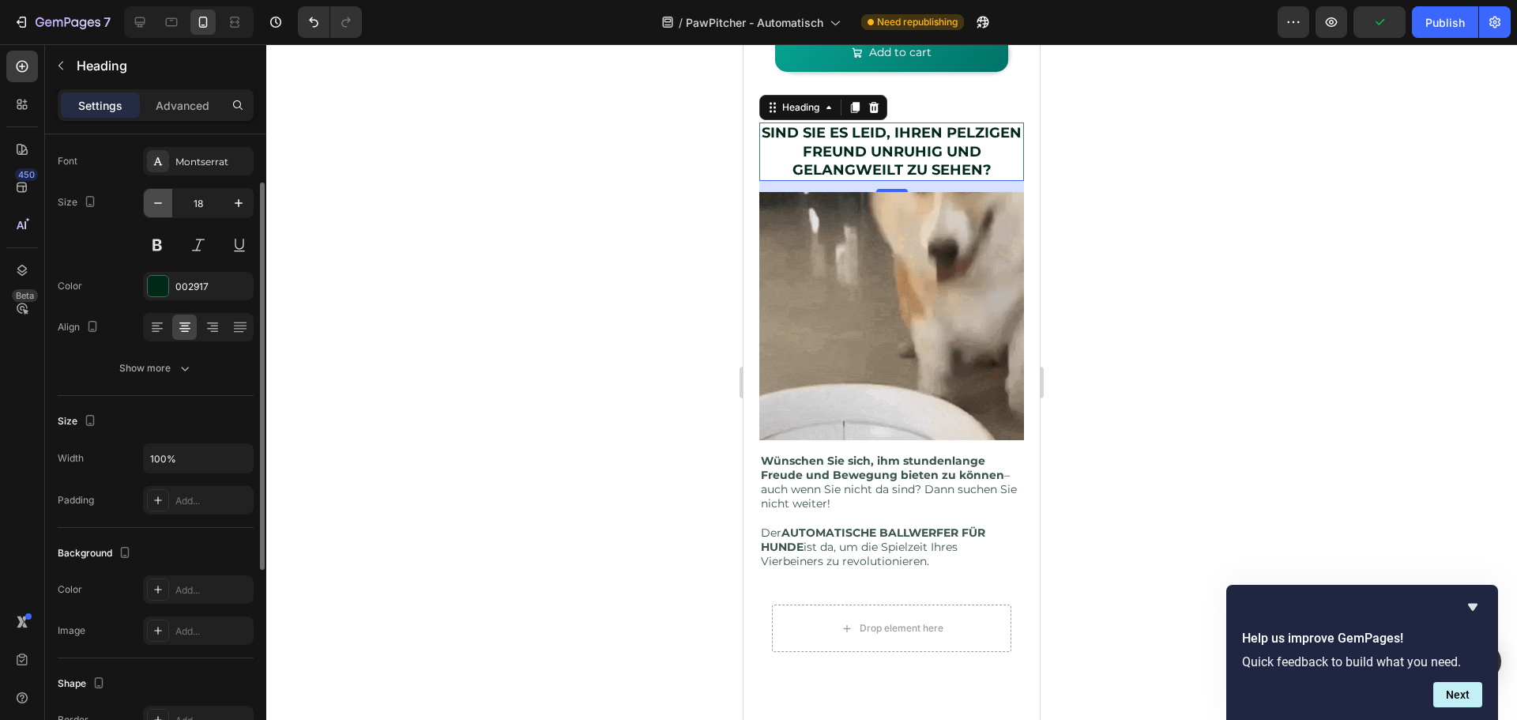
click at [164, 201] on icon "button" at bounding box center [158, 203] width 16 height 16
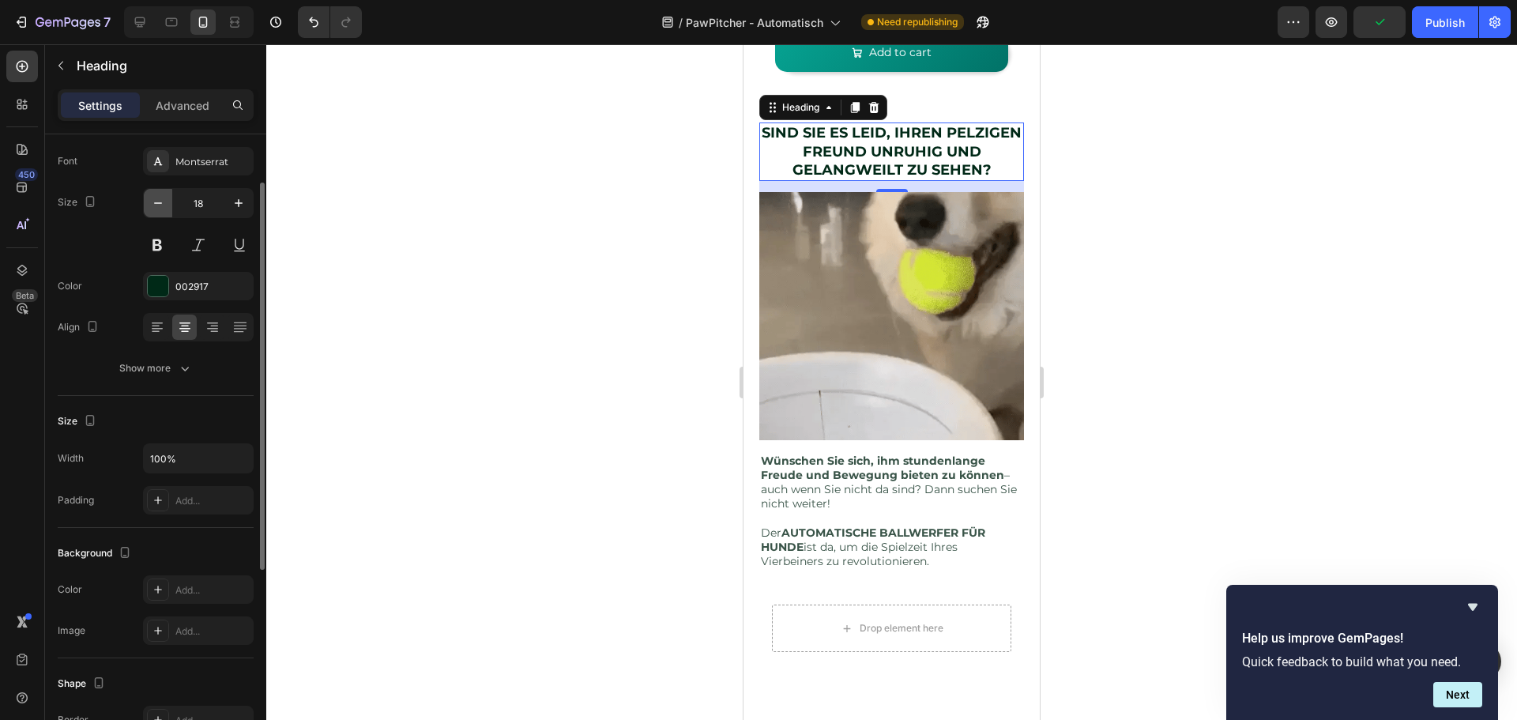
click at [164, 201] on icon "button" at bounding box center [158, 203] width 16 height 16
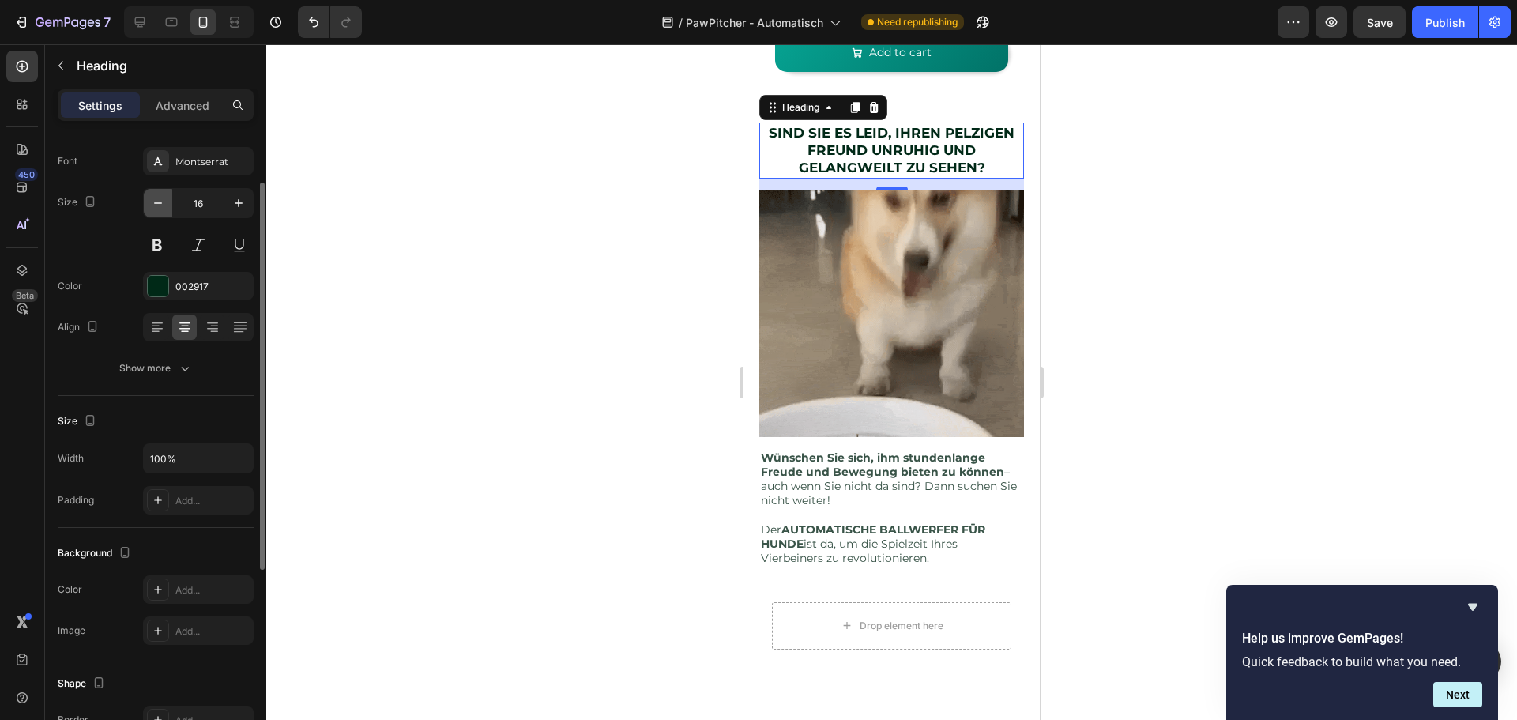
click at [164, 201] on icon "button" at bounding box center [158, 203] width 16 height 16
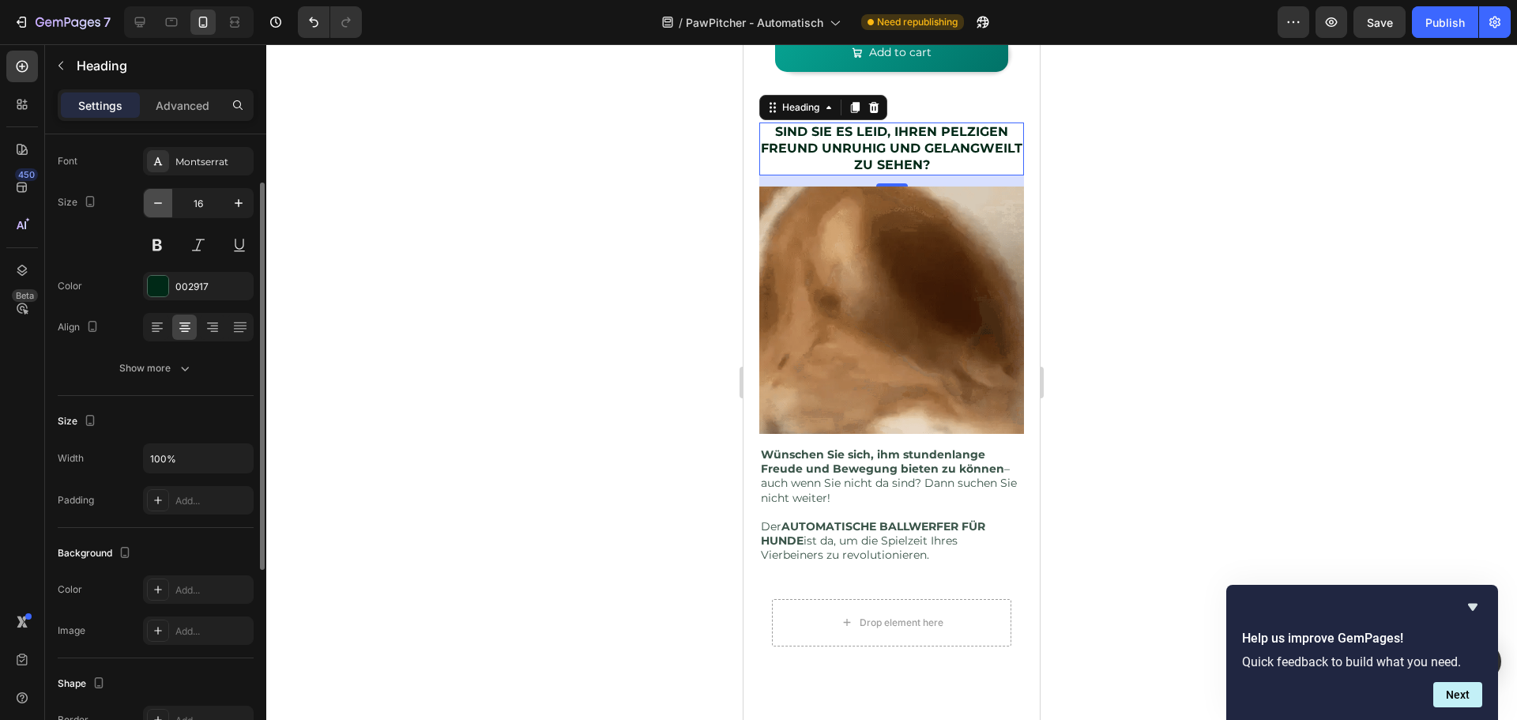
type input "15"
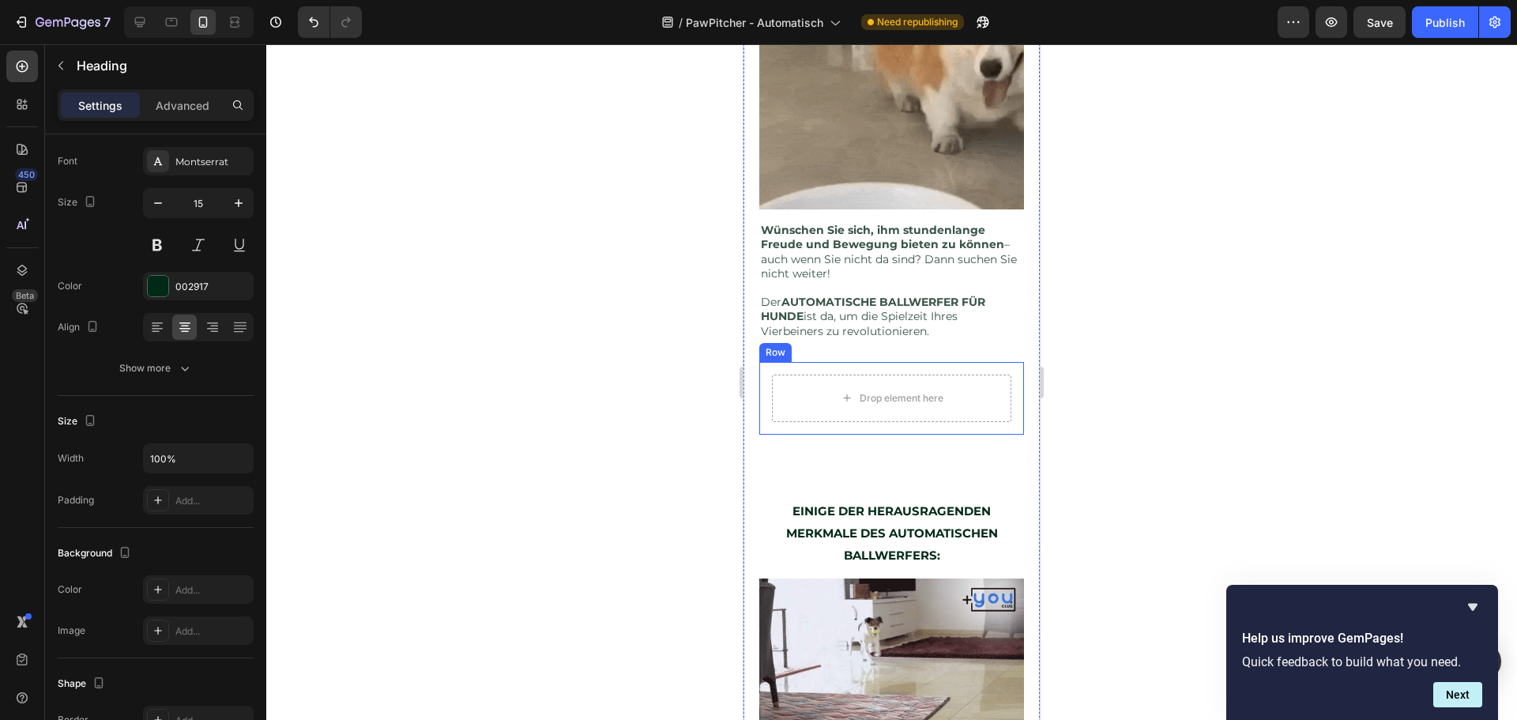
scroll to position [991, 0]
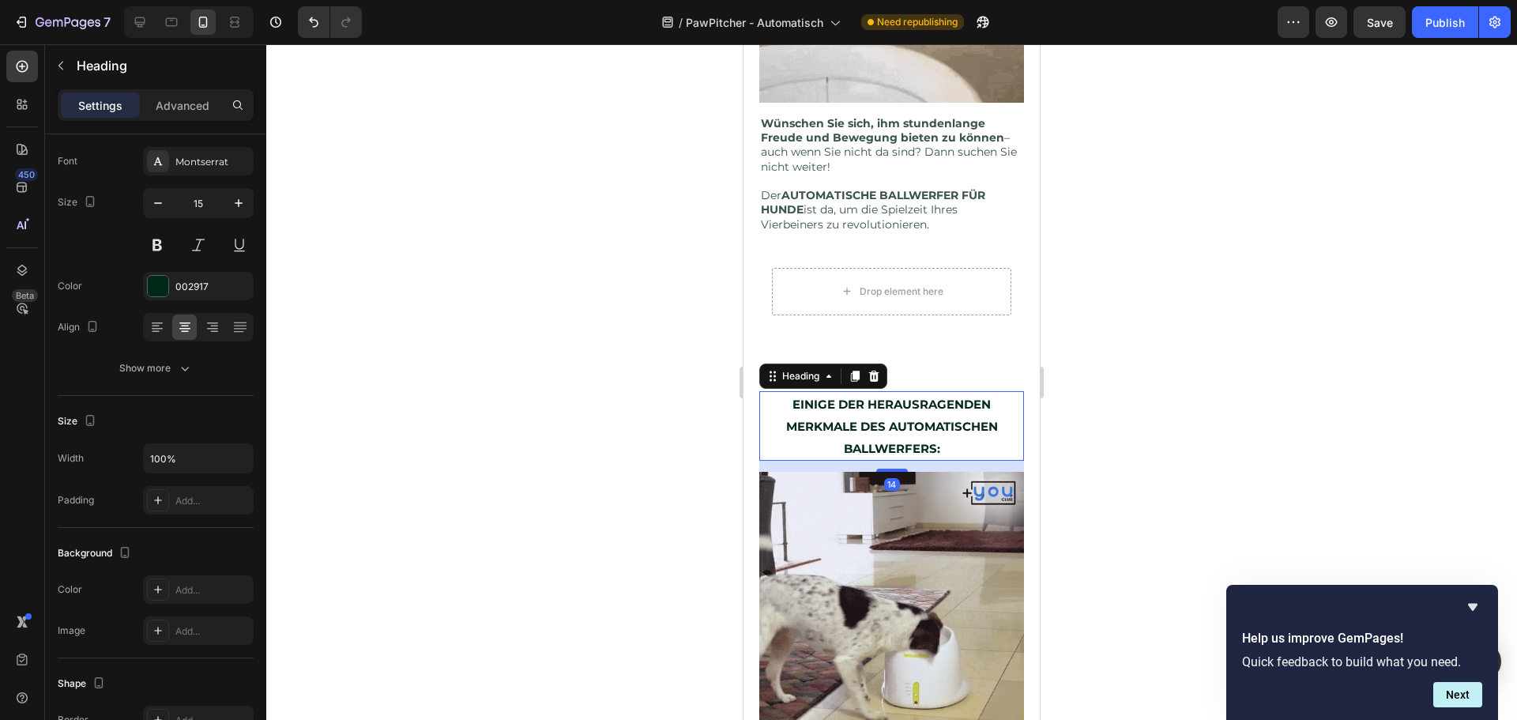
click at [881, 410] on strong "EINIGE DER HERAUSRAGENDEN MERKMALE DES AUTOMATISCHEN BALLWERFERS:" at bounding box center [892, 426] width 212 height 59
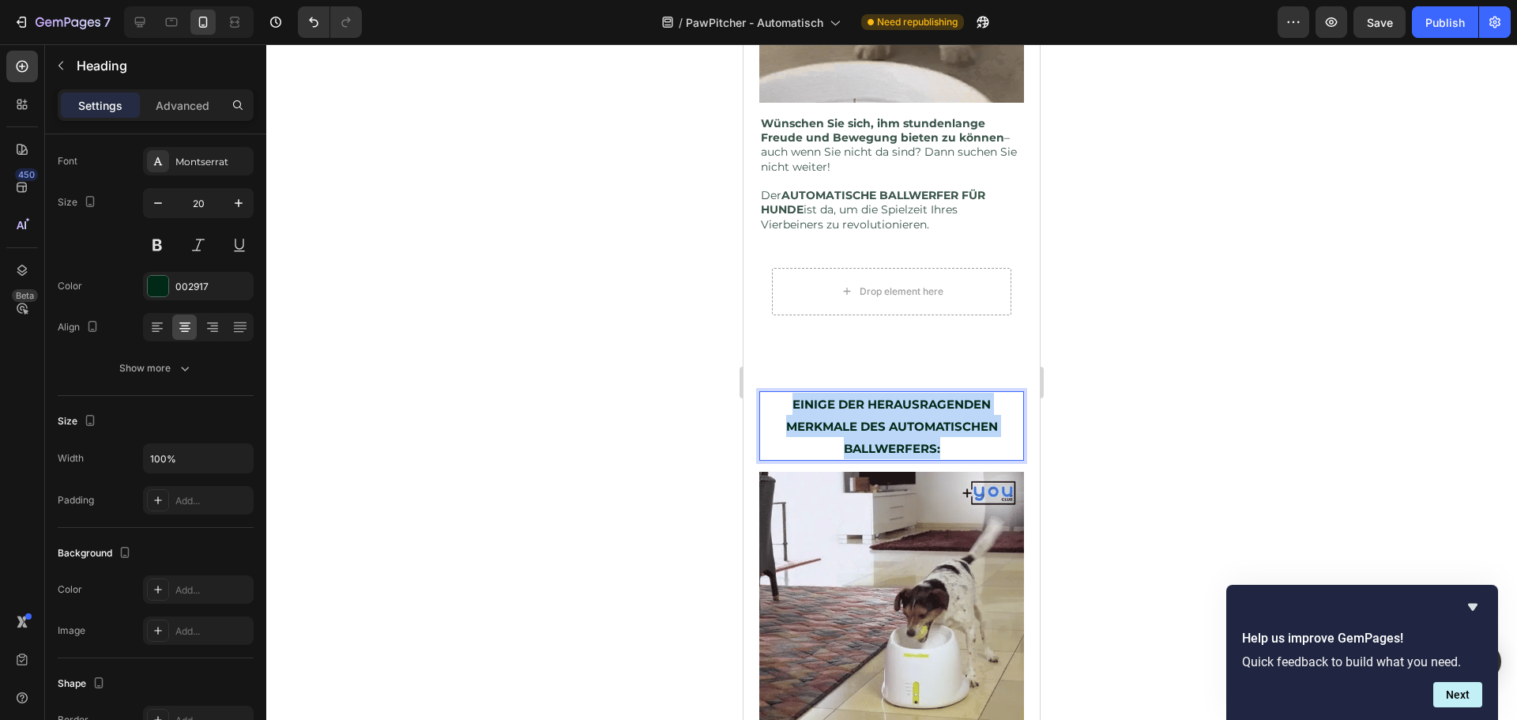
click at [881, 410] on strong "EINIGE DER HERAUSRAGENDEN MERKMALE DES AUTOMATISCHEN BALLWERFERS:" at bounding box center [892, 426] width 212 height 59
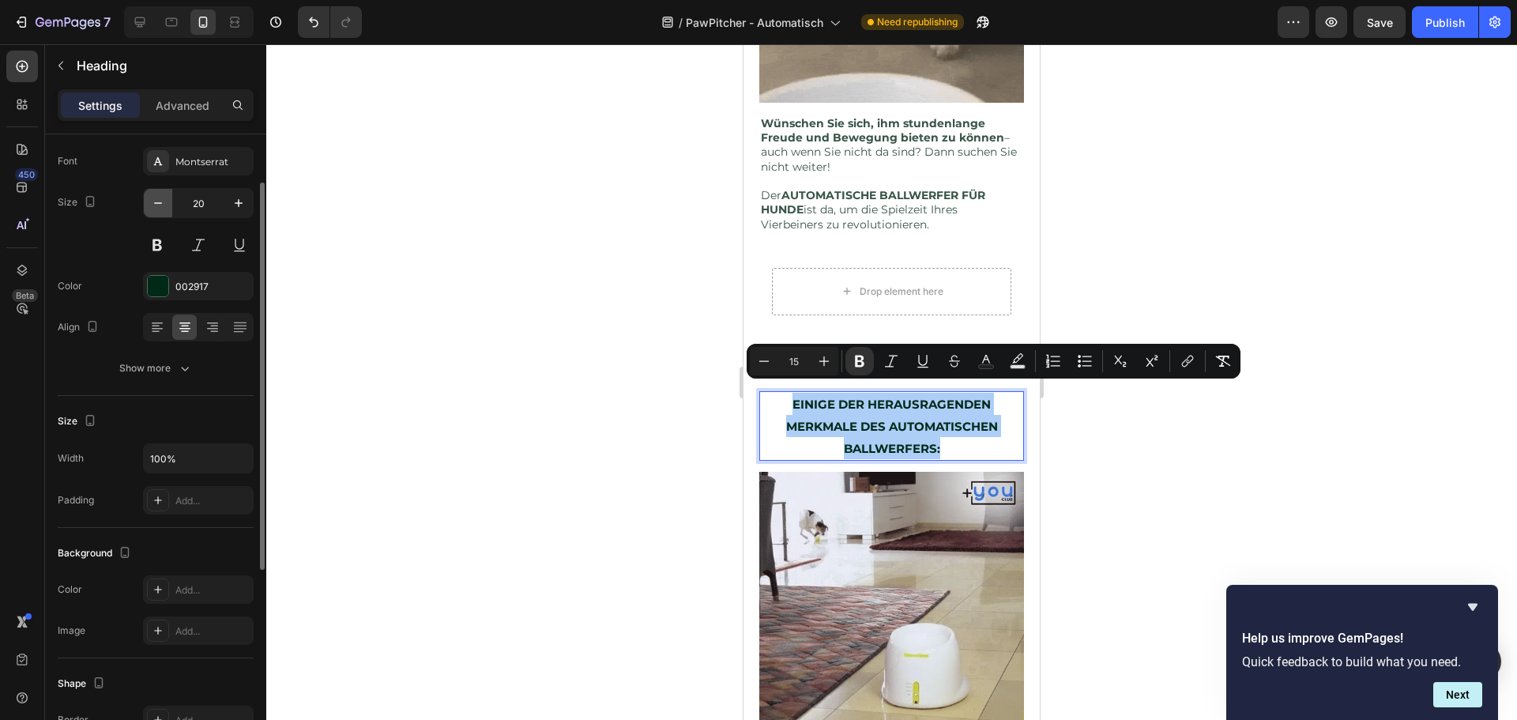
click at [161, 201] on icon "button" at bounding box center [158, 203] width 16 height 16
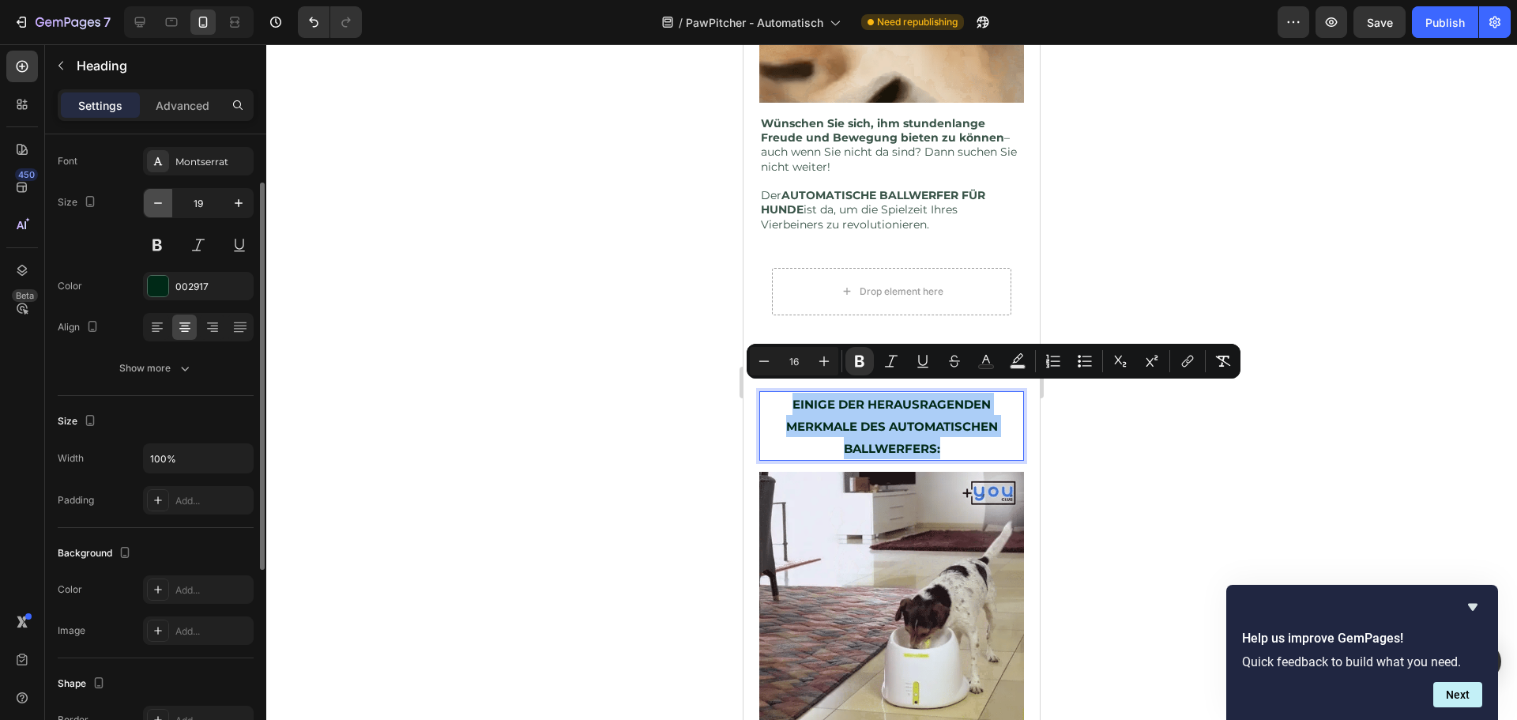
click at [161, 201] on icon "button" at bounding box center [158, 203] width 16 height 16
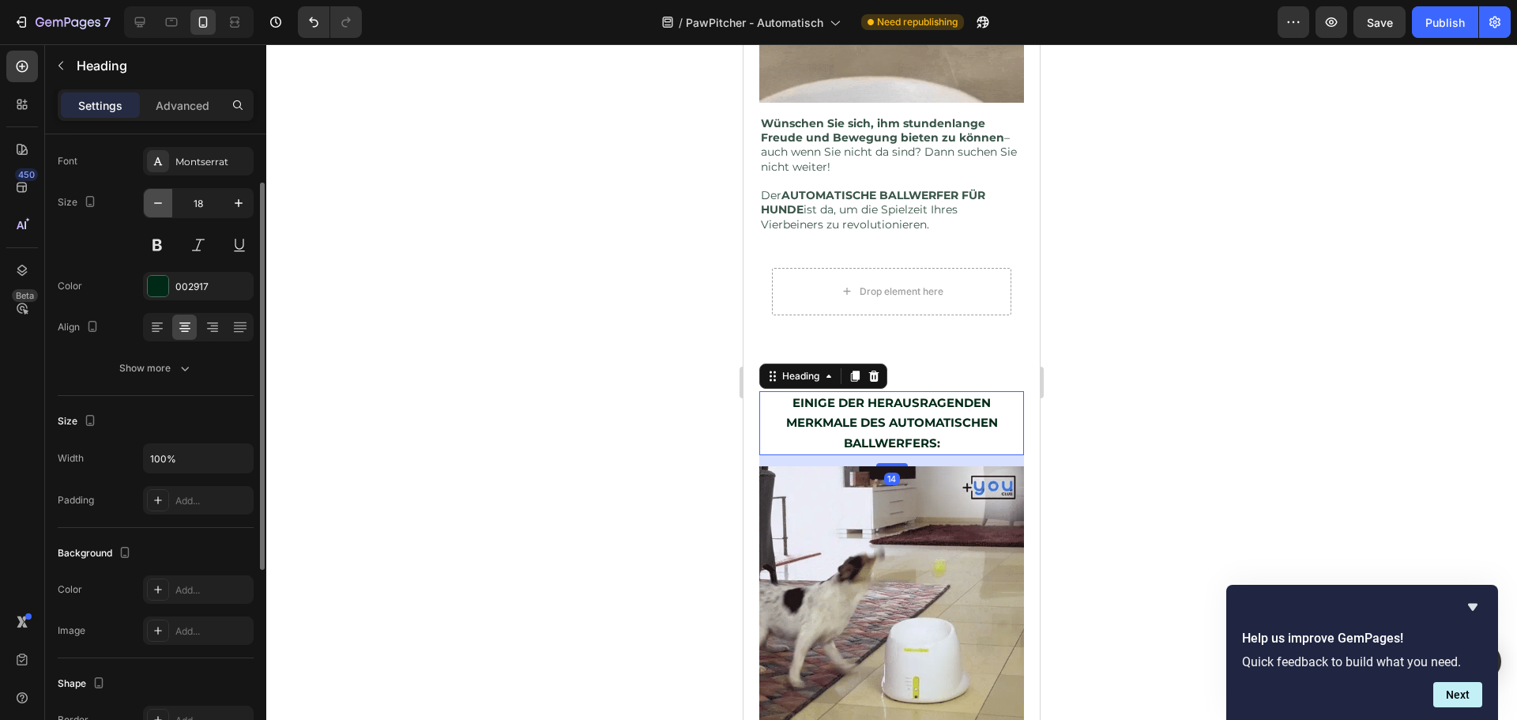
click at [161, 201] on icon "button" at bounding box center [158, 203] width 16 height 16
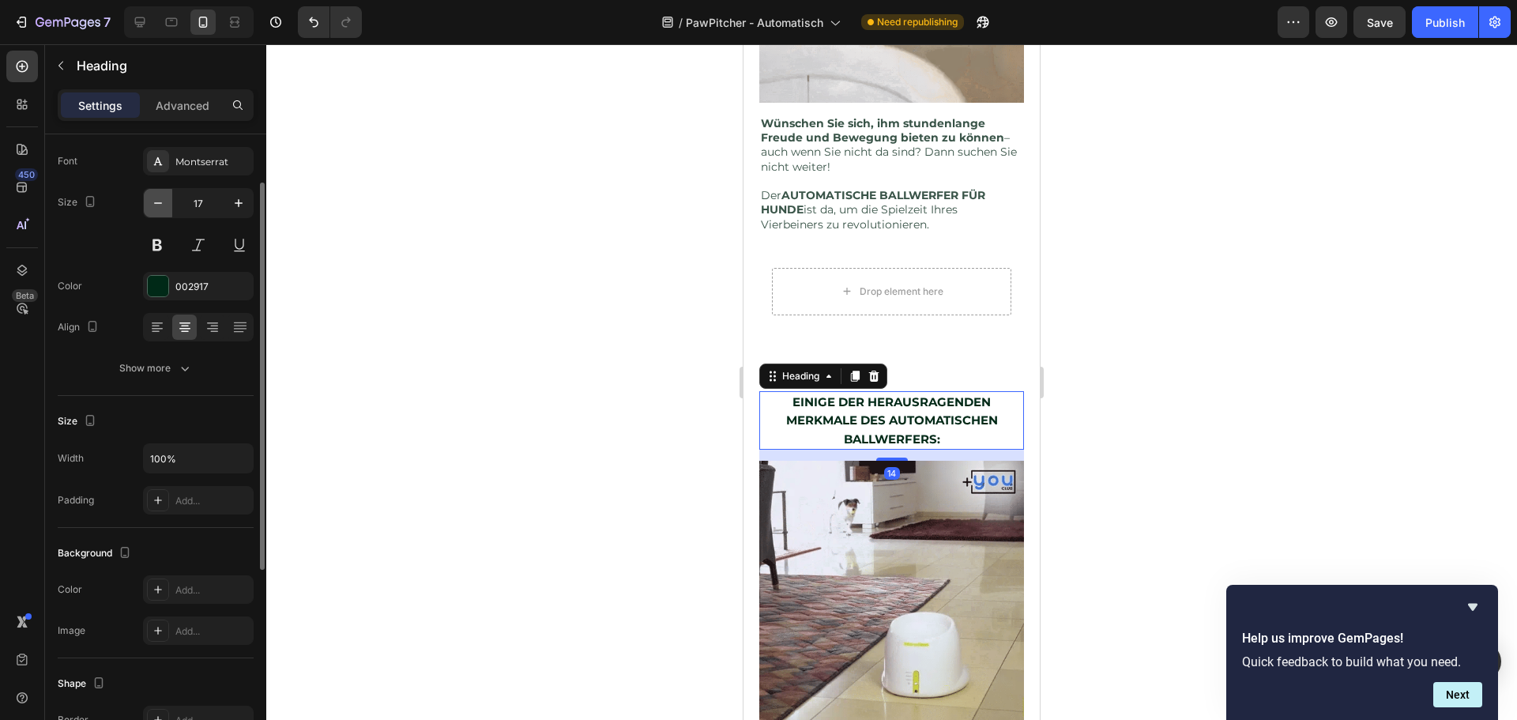
click at [161, 201] on icon "button" at bounding box center [158, 203] width 16 height 16
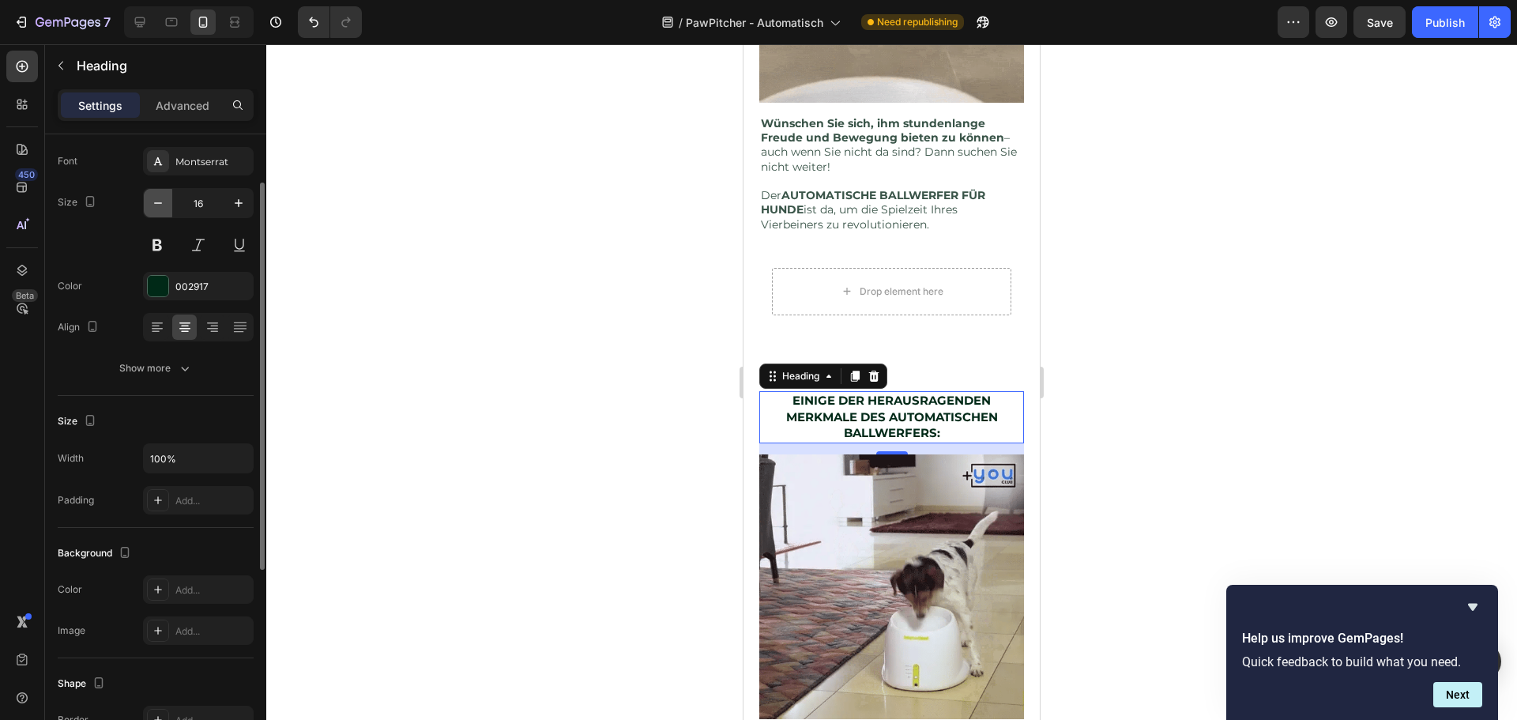
click at [161, 201] on icon "button" at bounding box center [158, 203] width 16 height 16
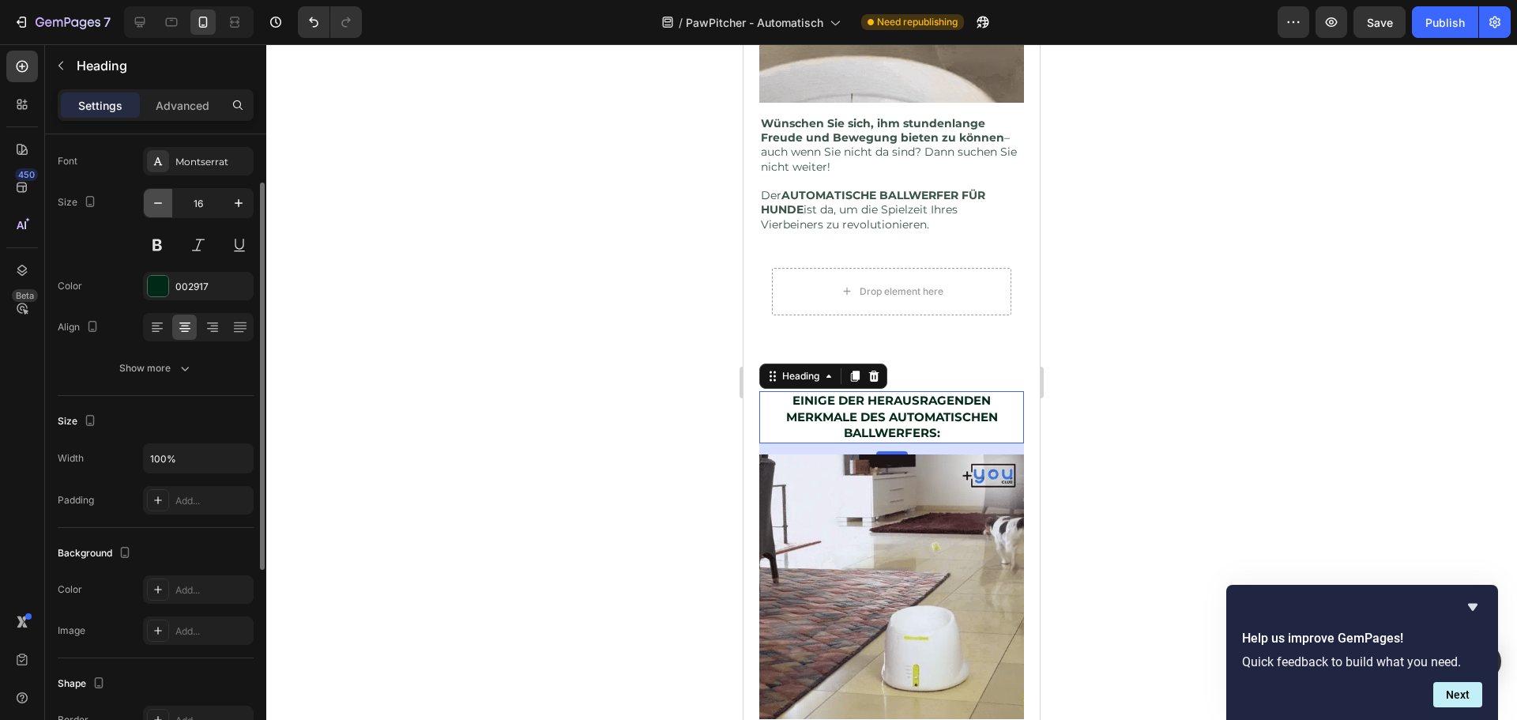
type input "15"
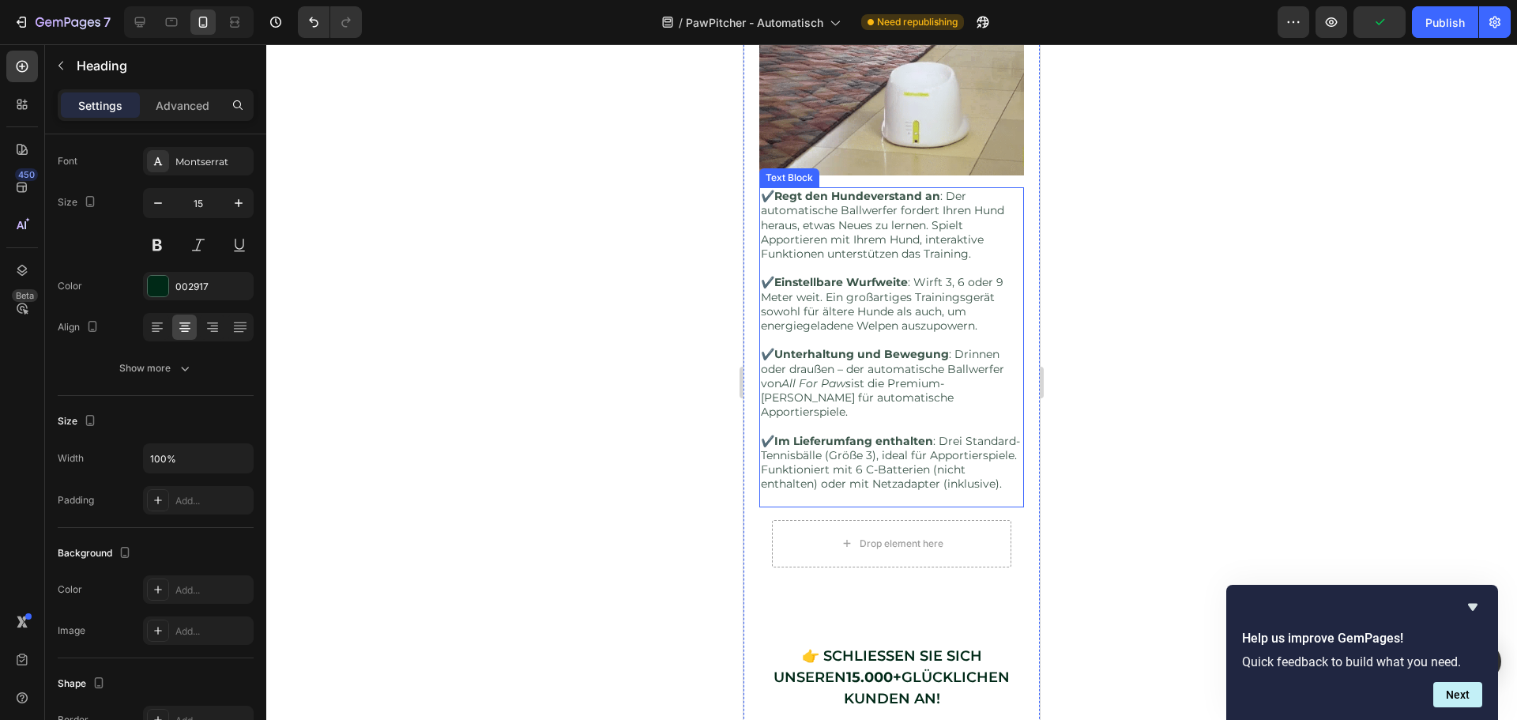
scroll to position [1702, 0]
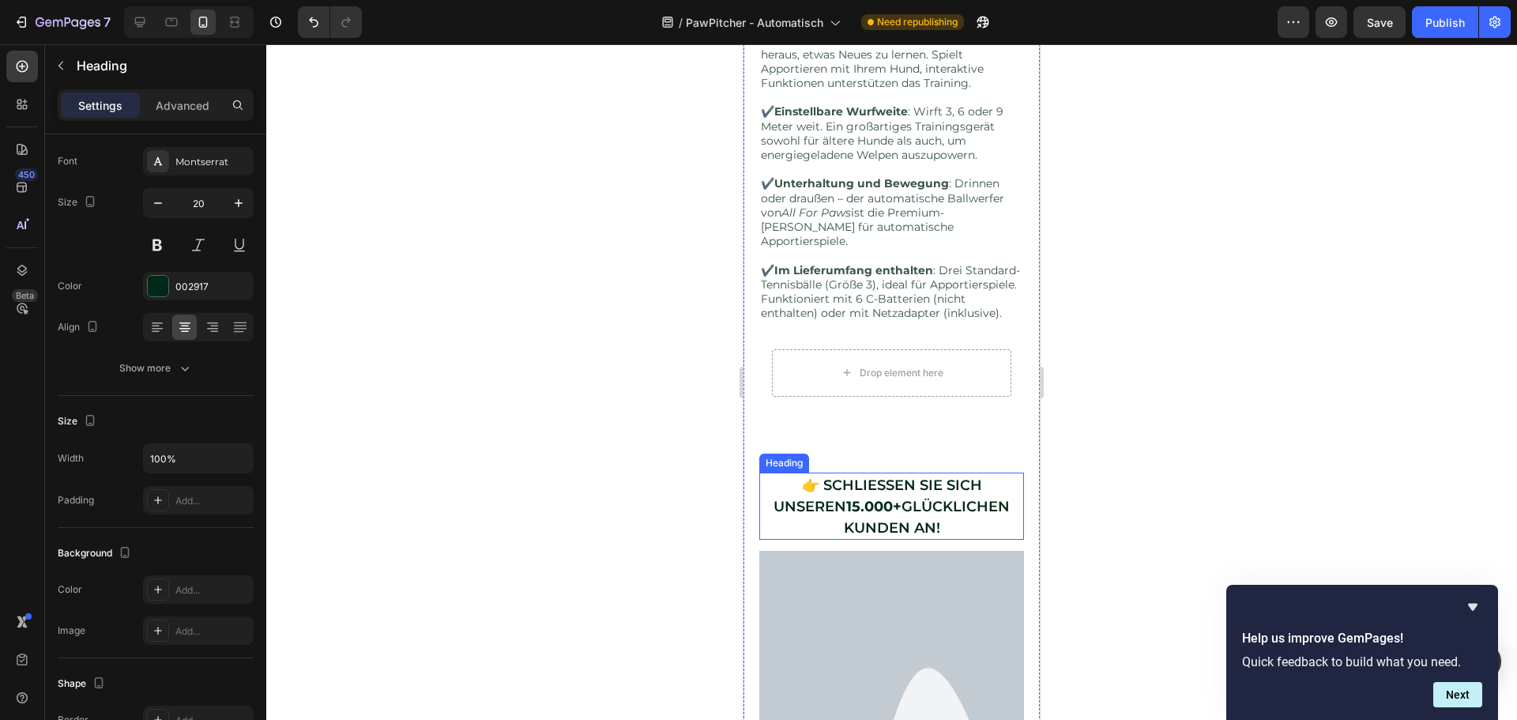
click at [849, 476] on span "👉 SCHLIESSEN SIE SICH UNSEREN 15.000+ GLÜCKLICHEN KUNDEN AN!" at bounding box center [891, 506] width 236 height 60
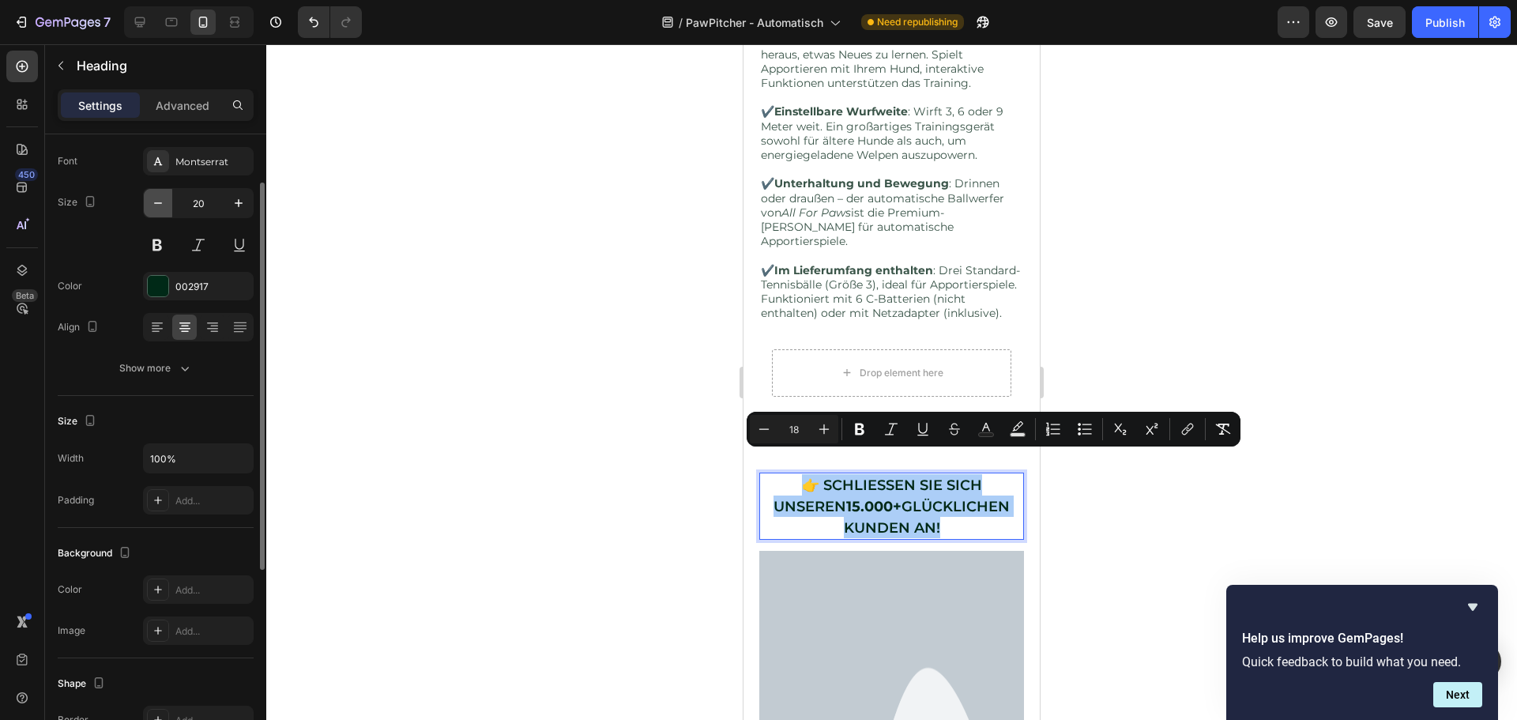
click at [162, 203] on icon "button" at bounding box center [158, 203] width 8 height 2
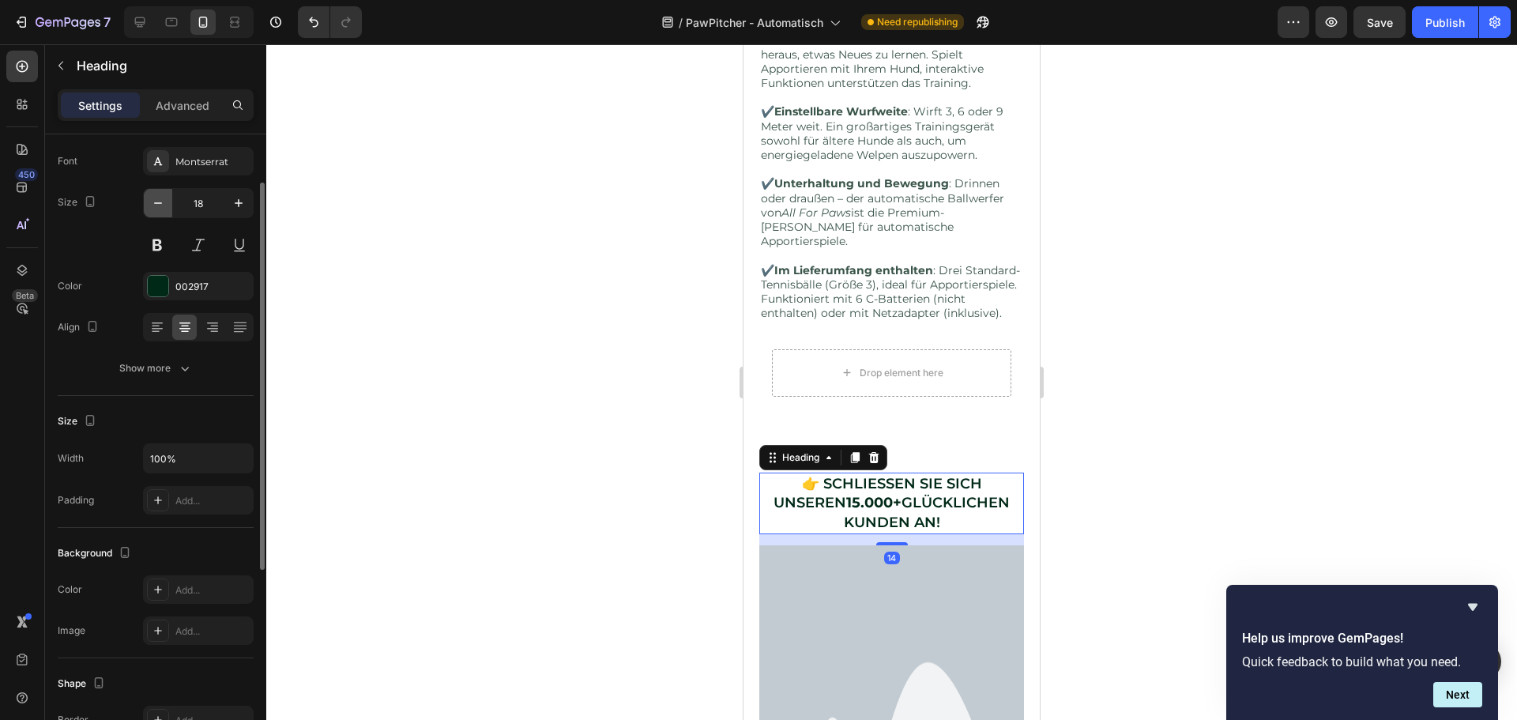
click at [162, 203] on icon "button" at bounding box center [158, 203] width 8 height 2
type input "15"
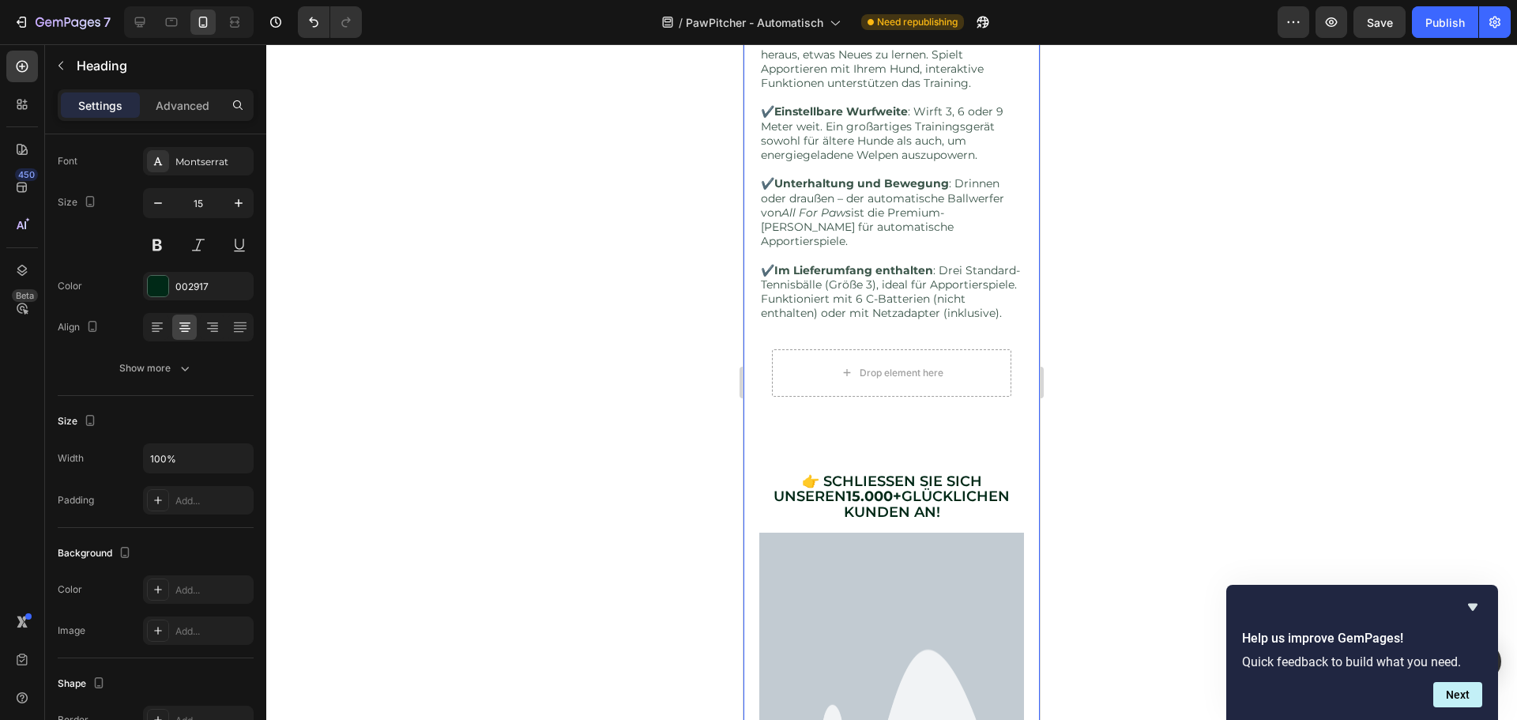
click at [979, 431] on div "⁠⁠⁠⁠⁠⁠⁠ SIND SIE ES LEID, IHREN PELZIGEN FREUND UNRUHIG UND GELANGWEILT ZU SEHE…" at bounding box center [891, 44] width 265 height 1920
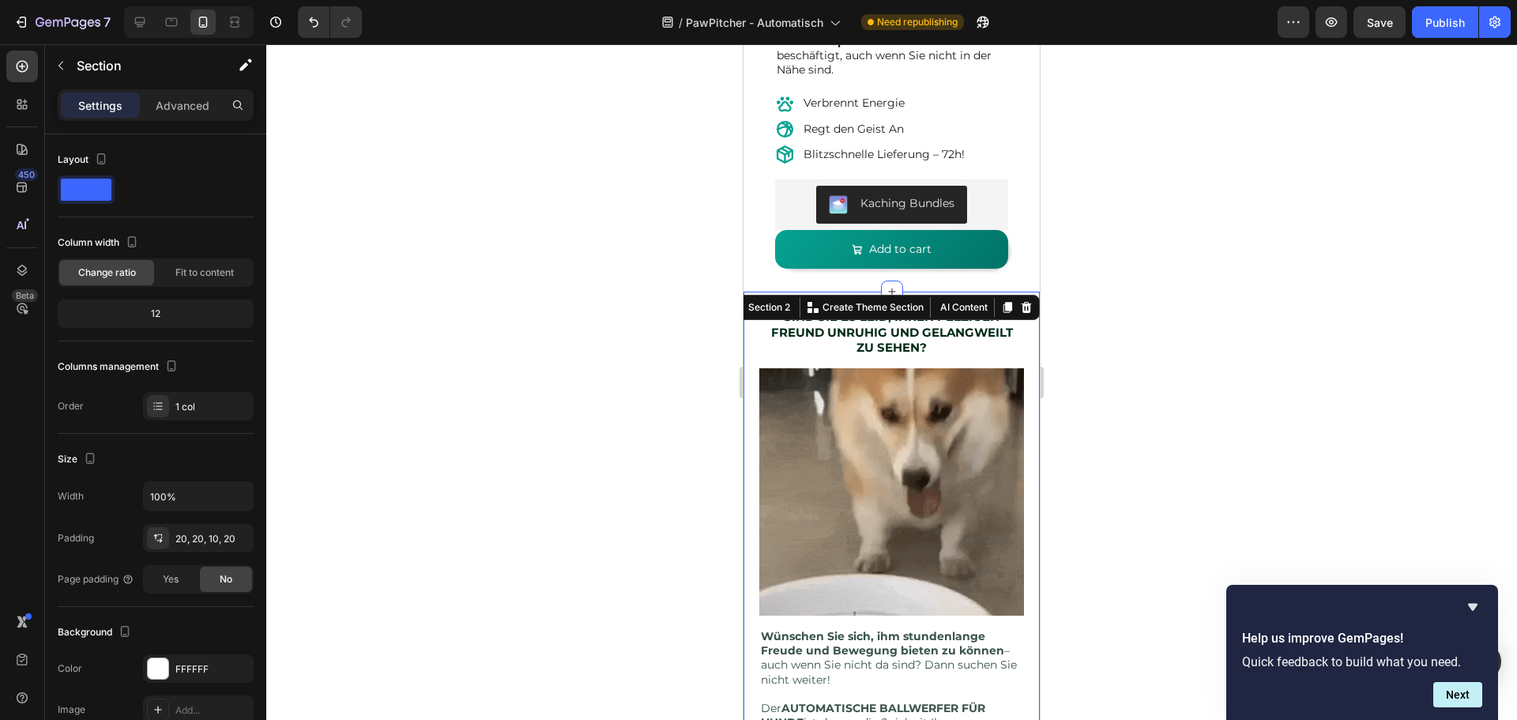
scroll to position [478, 0]
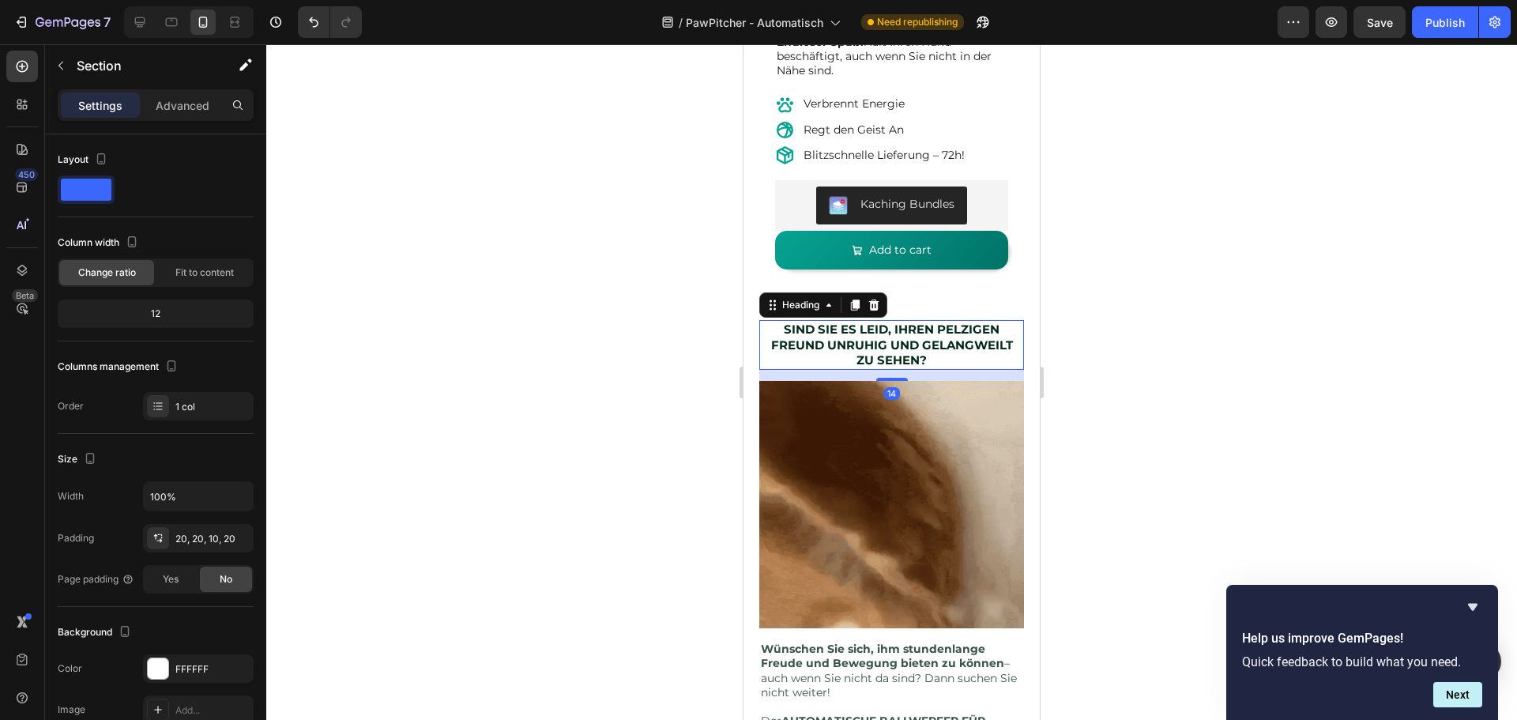
click at [929, 348] on p "⁠⁠⁠⁠⁠⁠⁠ SIND SIE ES LEID, IHREN PELZIGEN FREUND UNRUHIG UND GELANGWEILT ZU SEHE…" at bounding box center [891, 344] width 261 height 47
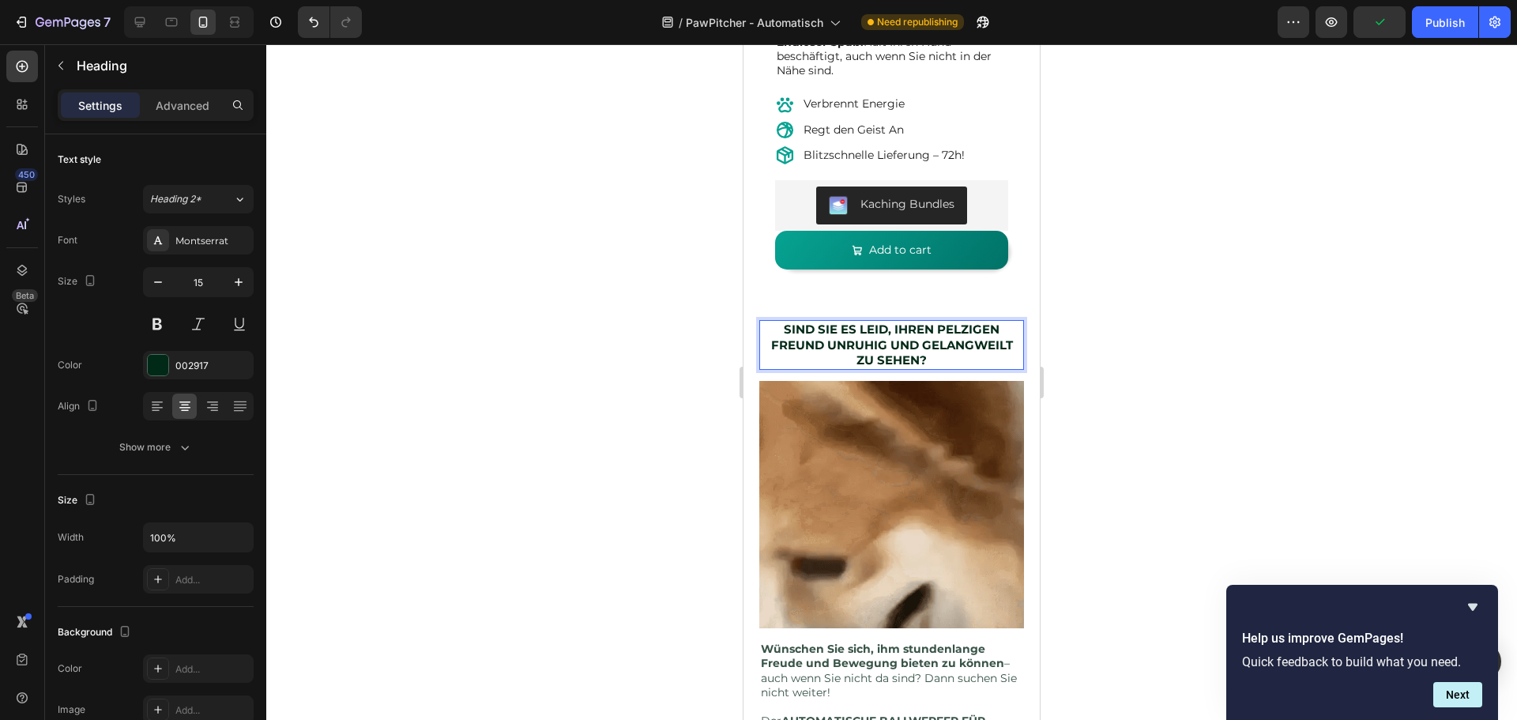
click at [918, 333] on strong "SIND SIE ES LEID, IHREN PELZIGEN FREUND UNRUHIG UND GELANGWEILT ZU SEHEN?" at bounding box center [892, 344] width 242 height 46
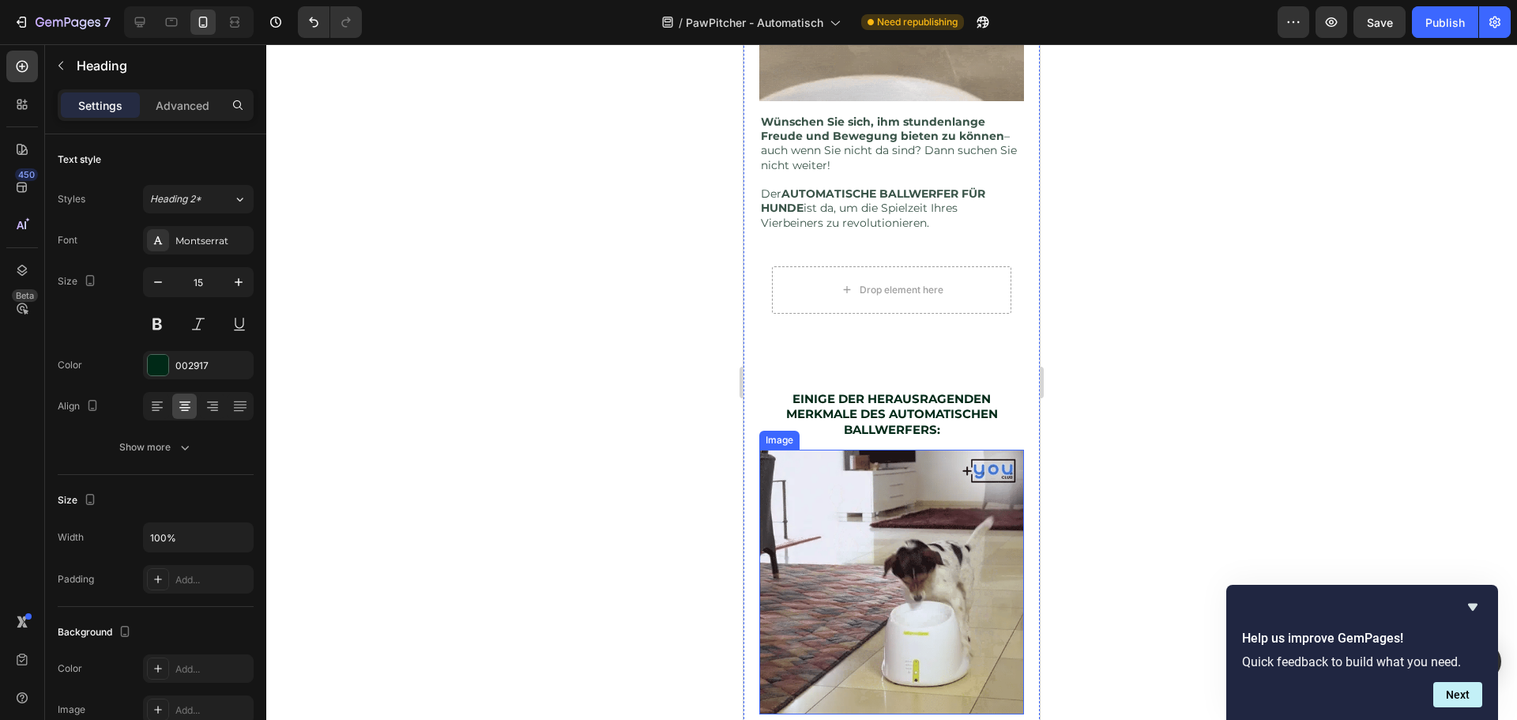
scroll to position [1031, 0]
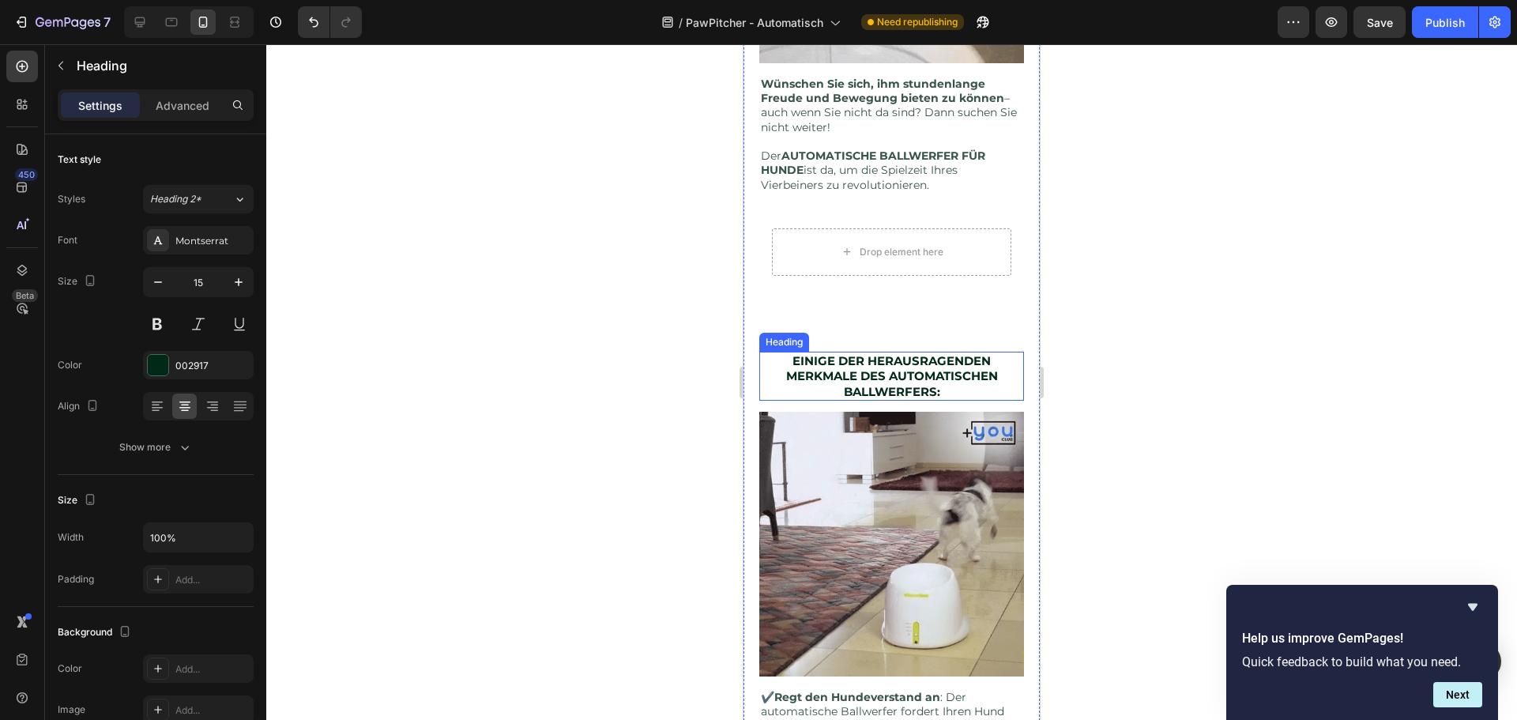
click at [896, 369] on strong "EINIGE DER HERAUSRAGENDEN MERKMALE DES AUTOMATISCHEN BALLWERFERS:" at bounding box center [892, 376] width 212 height 46
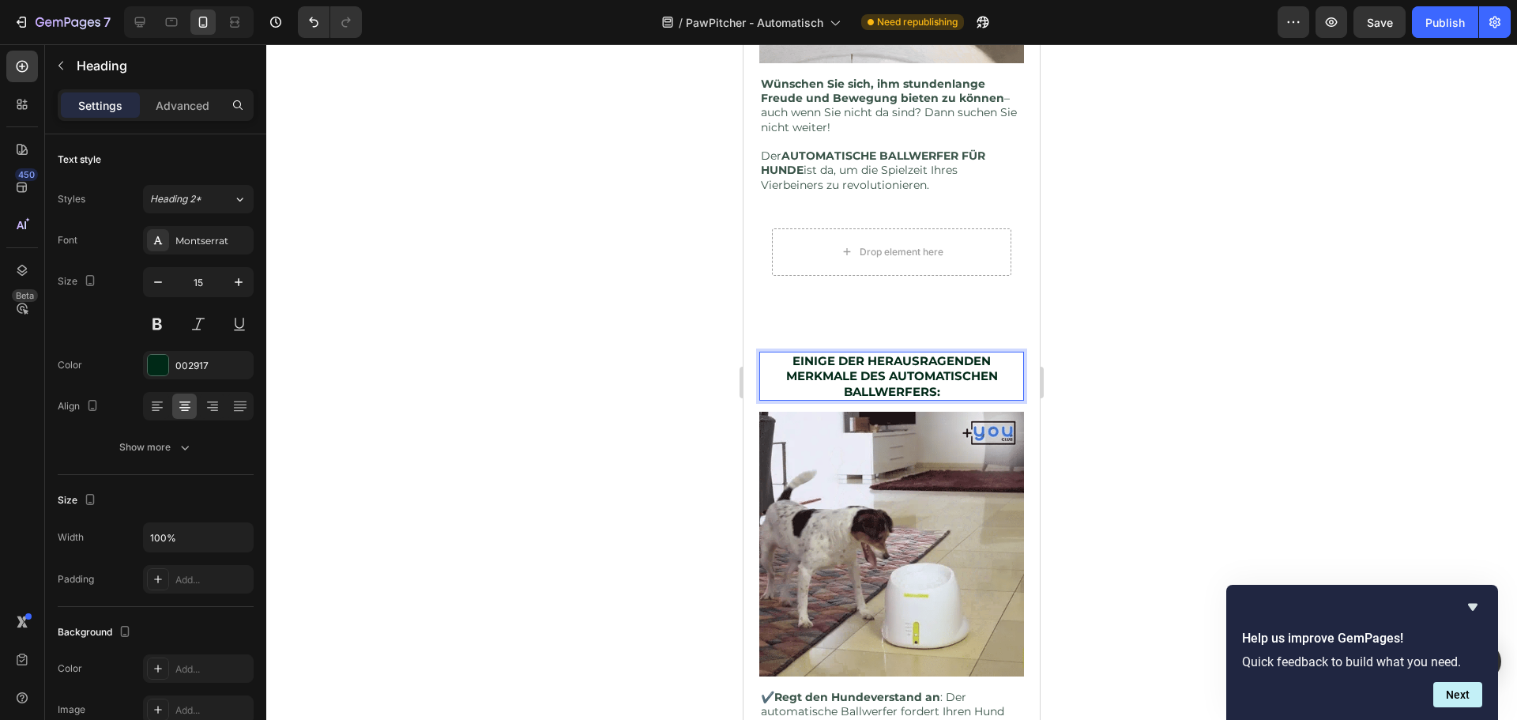
click at [885, 366] on strong "EINIGE DER HERAUSRAGENDEN MERKMALE DES AUTOMATISCHEN BALLWERFERS:" at bounding box center [892, 376] width 212 height 46
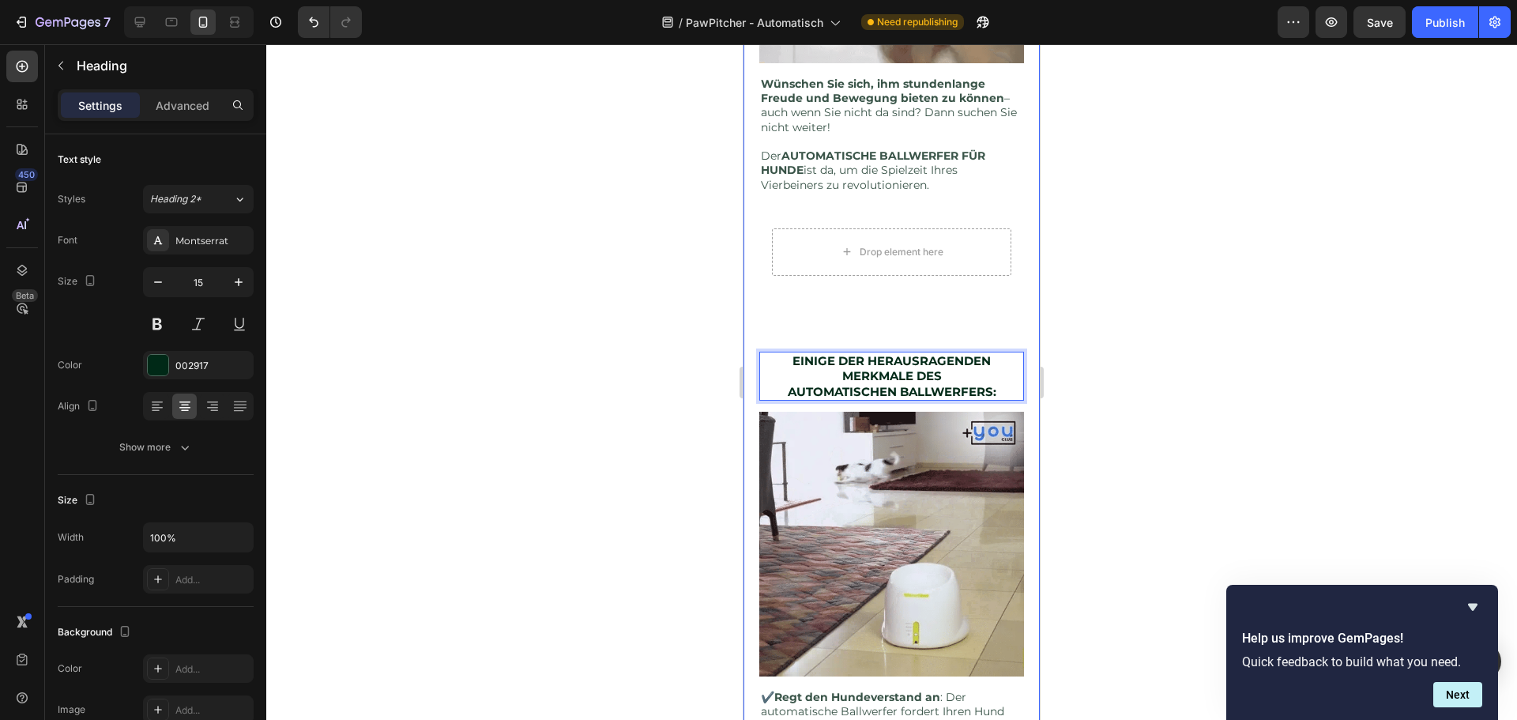
click at [965, 302] on div "⁠⁠⁠⁠⁠⁠⁠ SIND SIE ES LEID, IHREN PELZIGEN FREUND UNRUHIG UND GELANGWEILT ZU SEHE…" at bounding box center [891, 715] width 265 height 1920
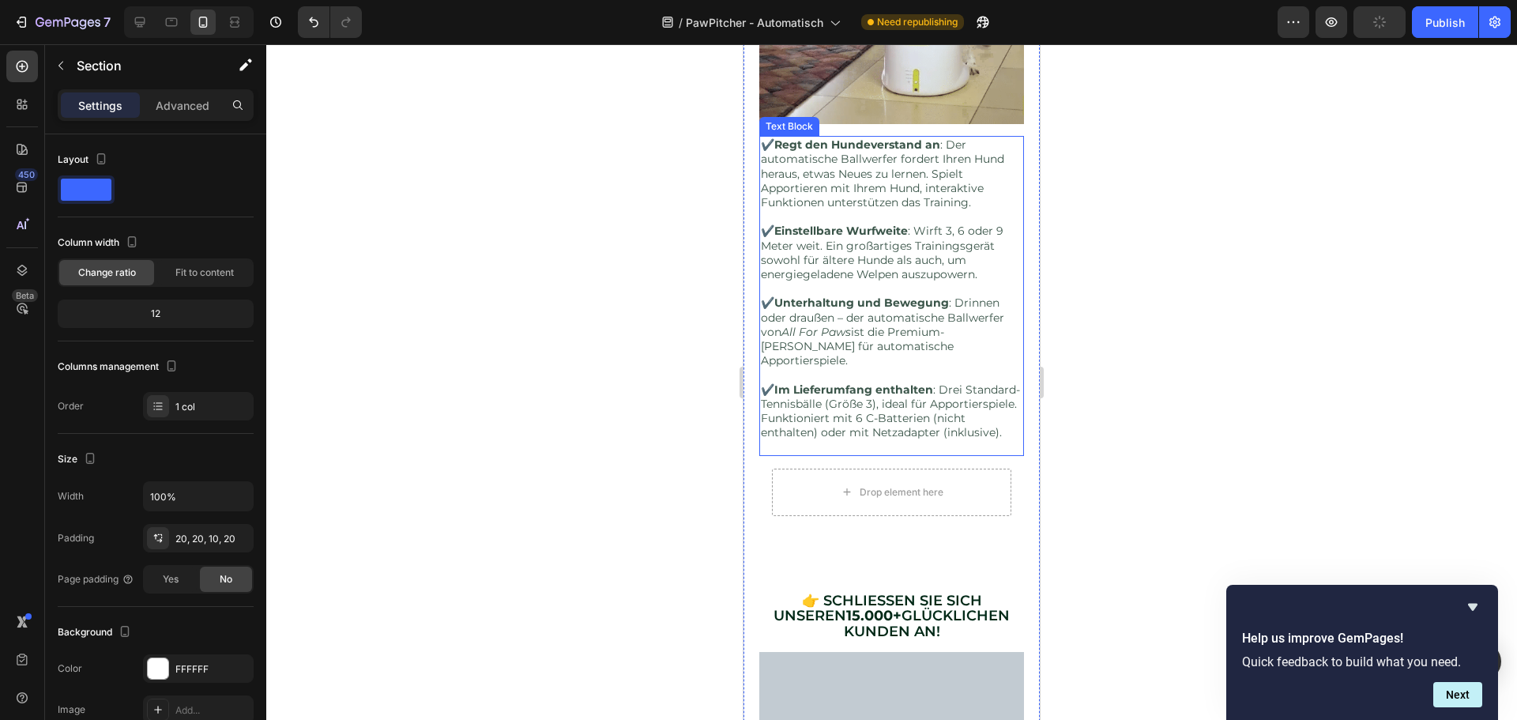
scroll to position [1821, 0]
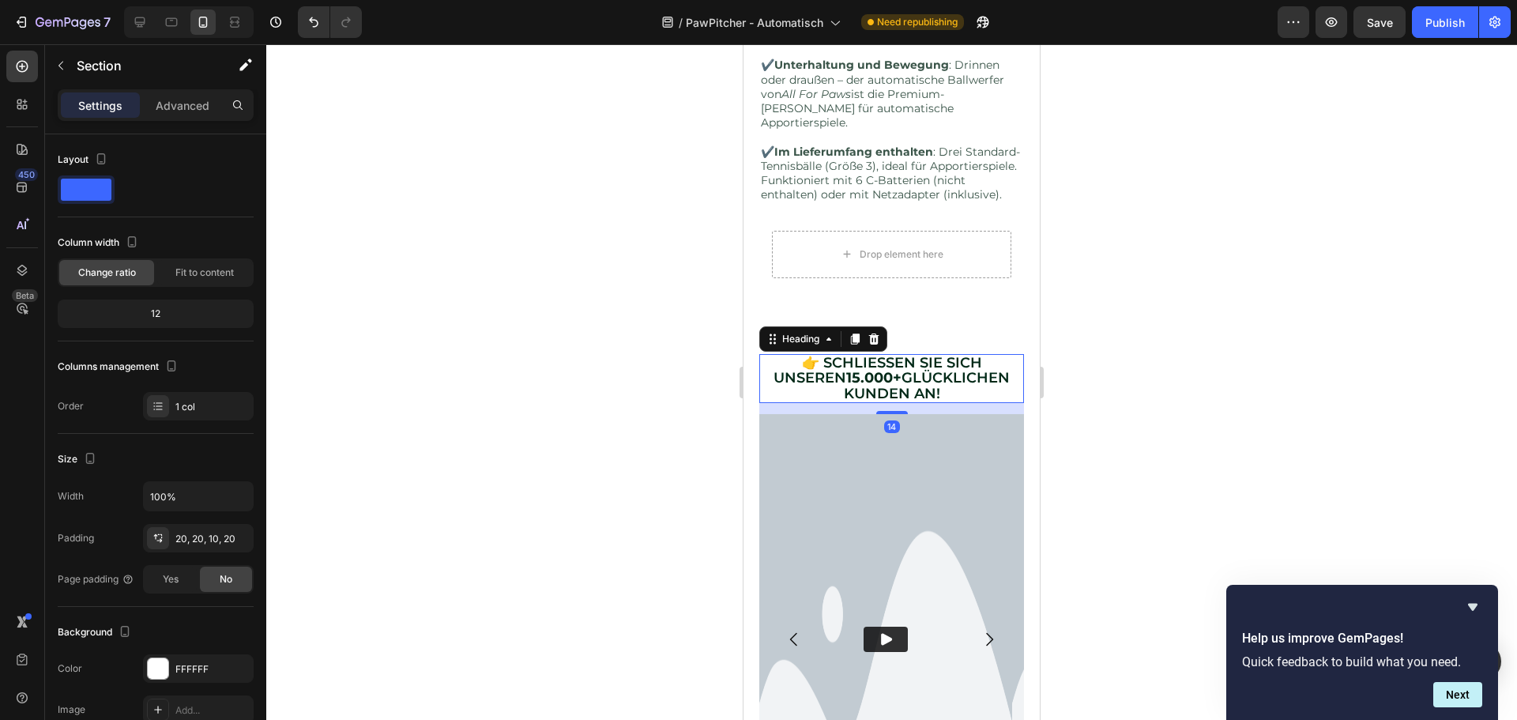
click at [907, 362] on span "👉 SCHLIESSEN SIE SICH UNSEREN 15.000+ GLÜCKLICHEN KUNDEN AN!" at bounding box center [891, 378] width 236 height 48
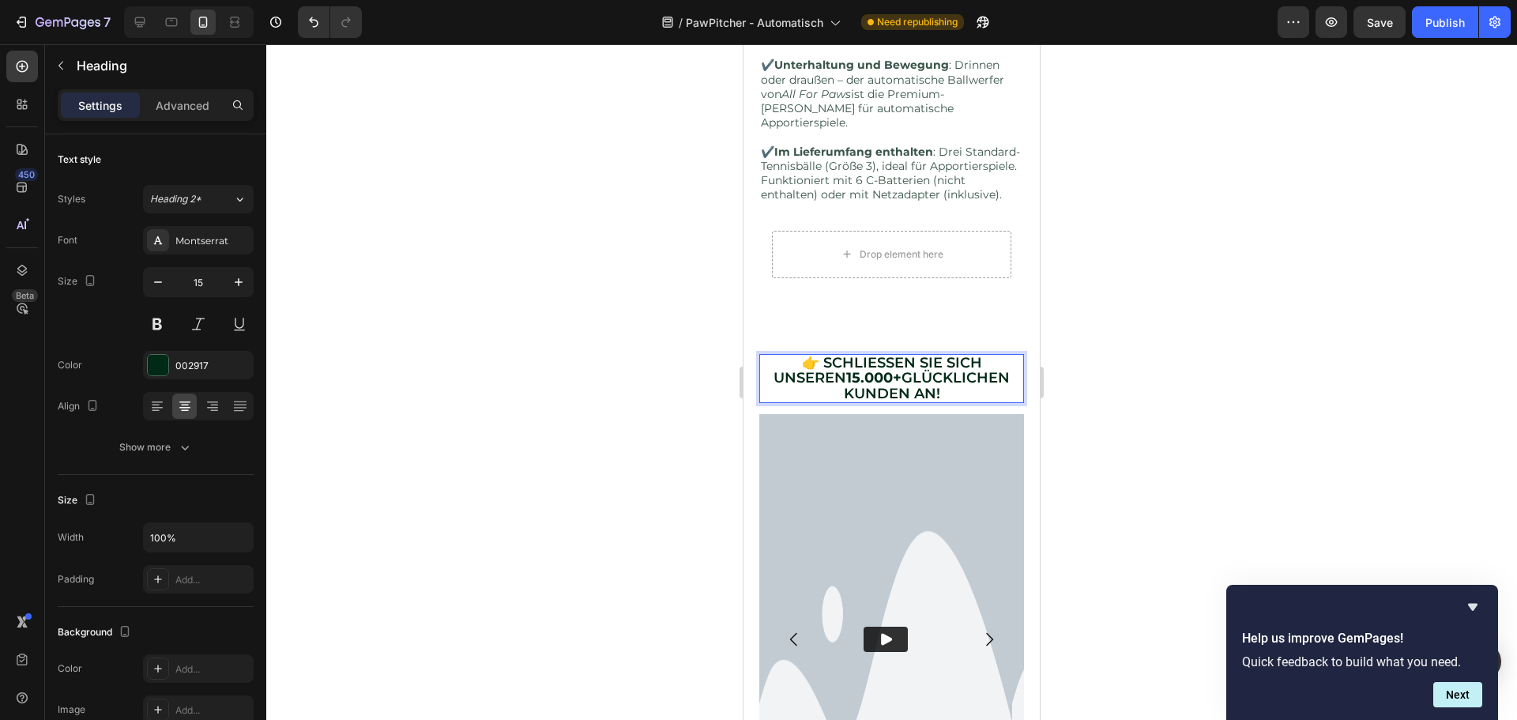
click at [901, 354] on span "👉 SCHLIESSEN SIE SICH UNSEREN 15.000+ GLÜCKLICHEN KUNDEN AN!" at bounding box center [891, 378] width 236 height 48
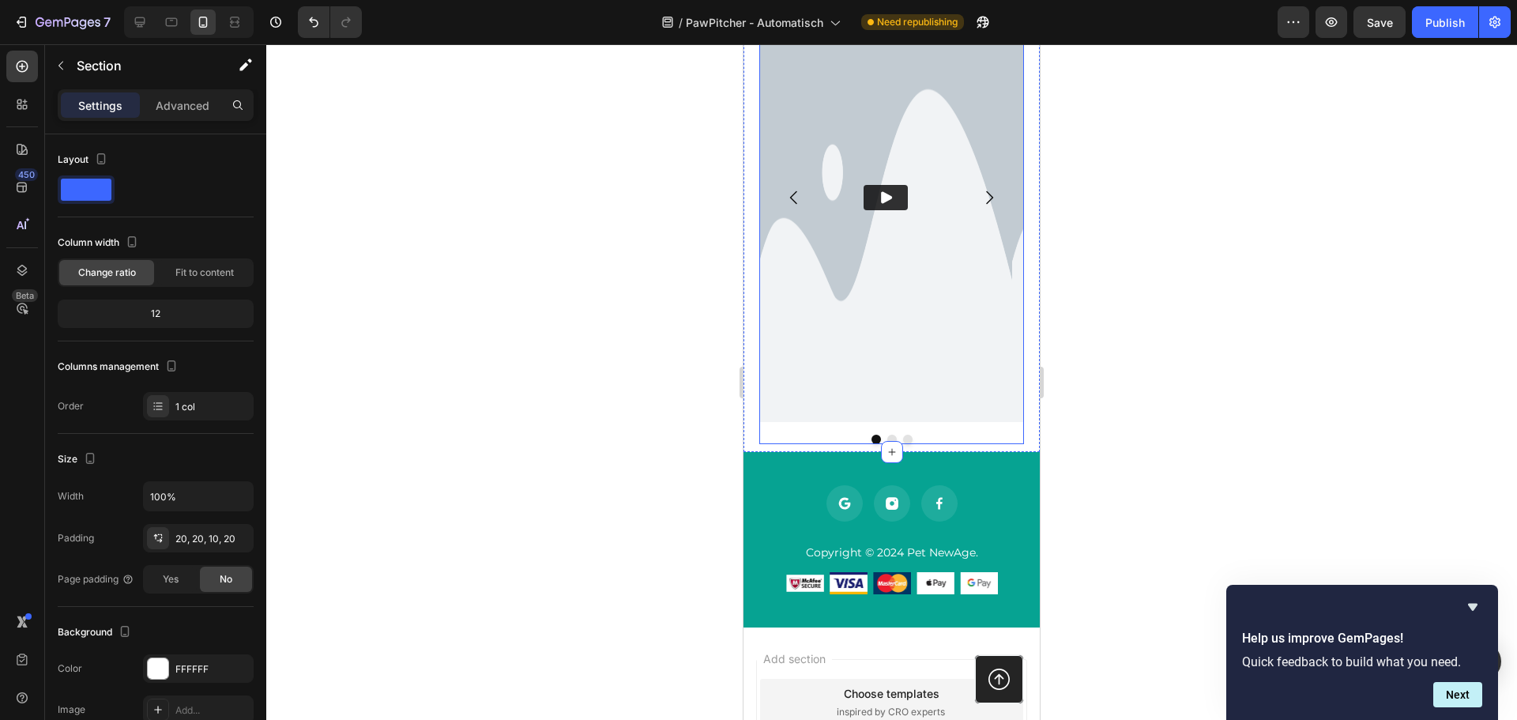
scroll to position [2295, 0]
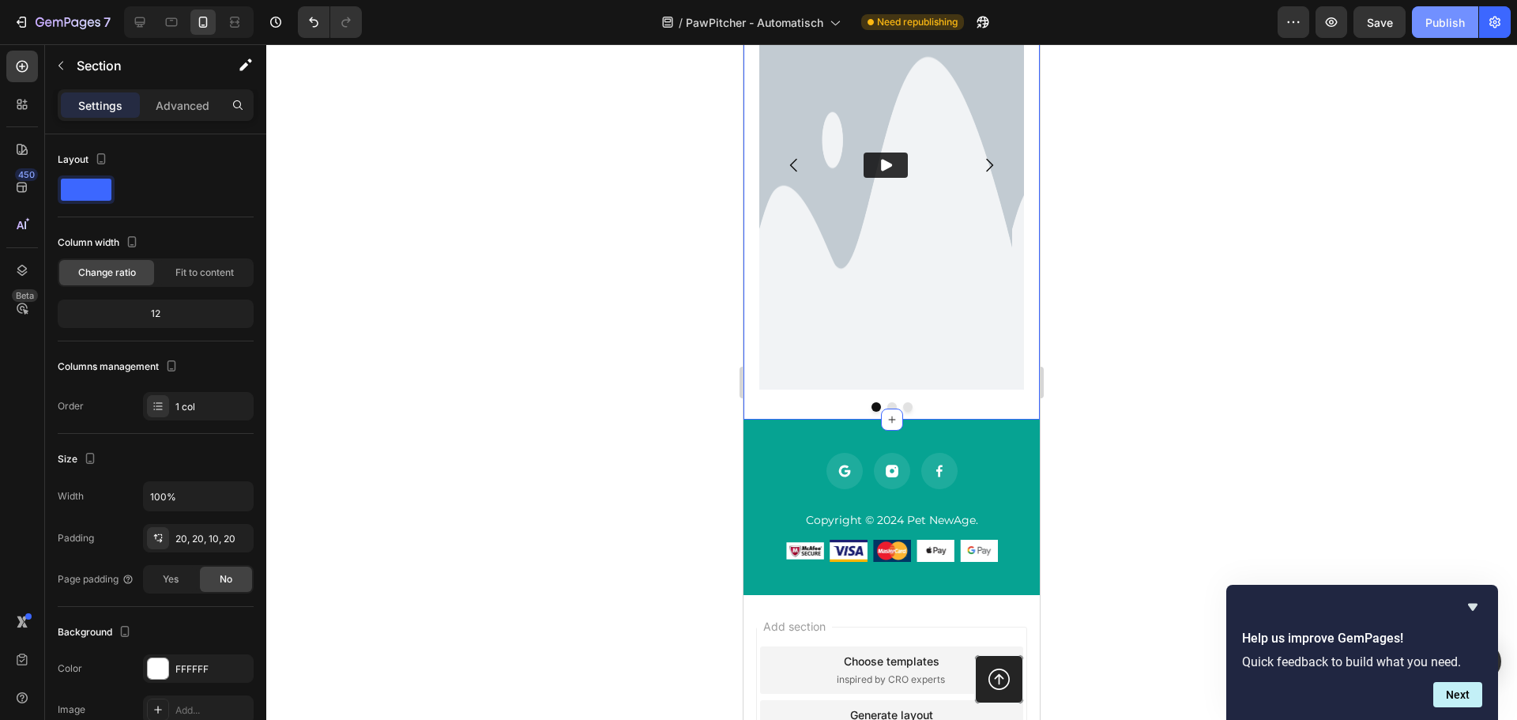
click at [1450, 17] on div "Publish" at bounding box center [1444, 22] width 39 height 17
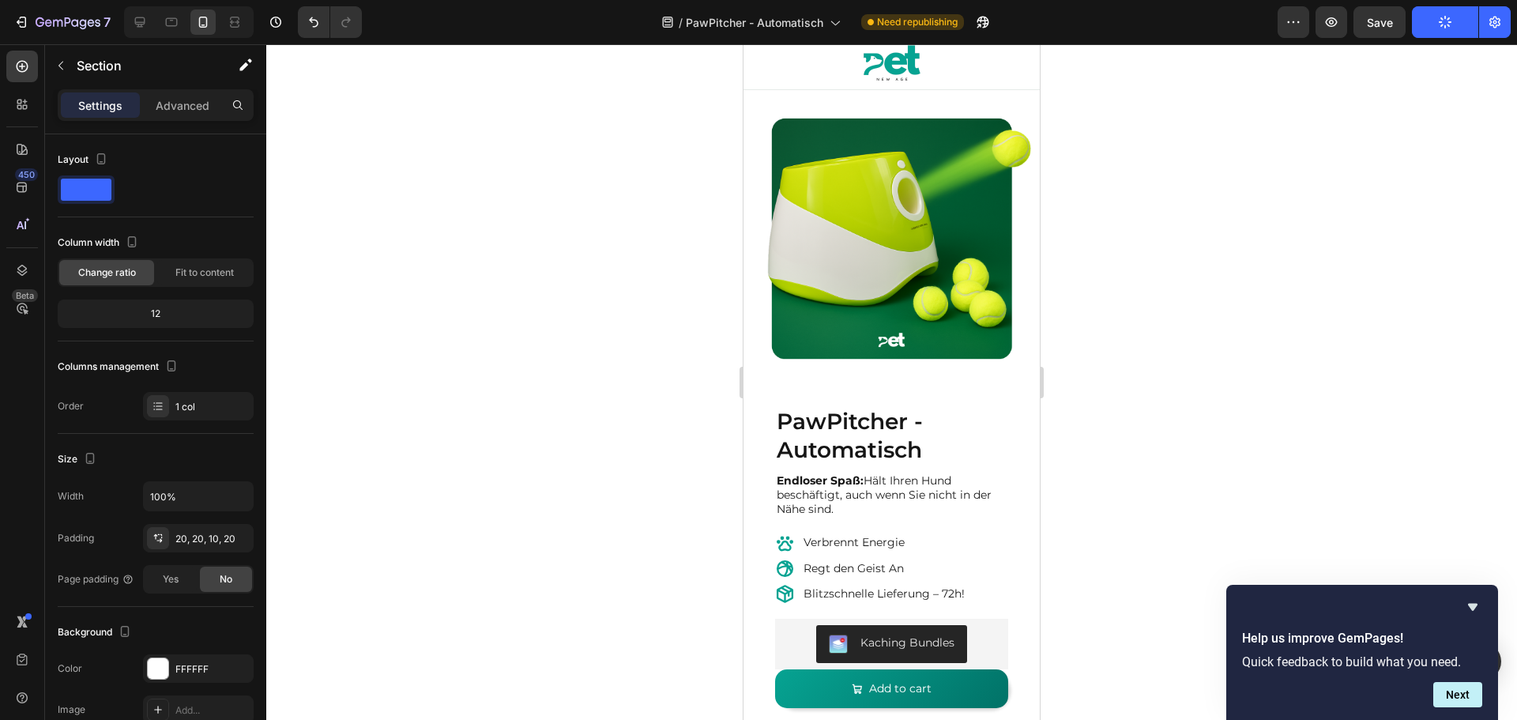
scroll to position [0, 0]
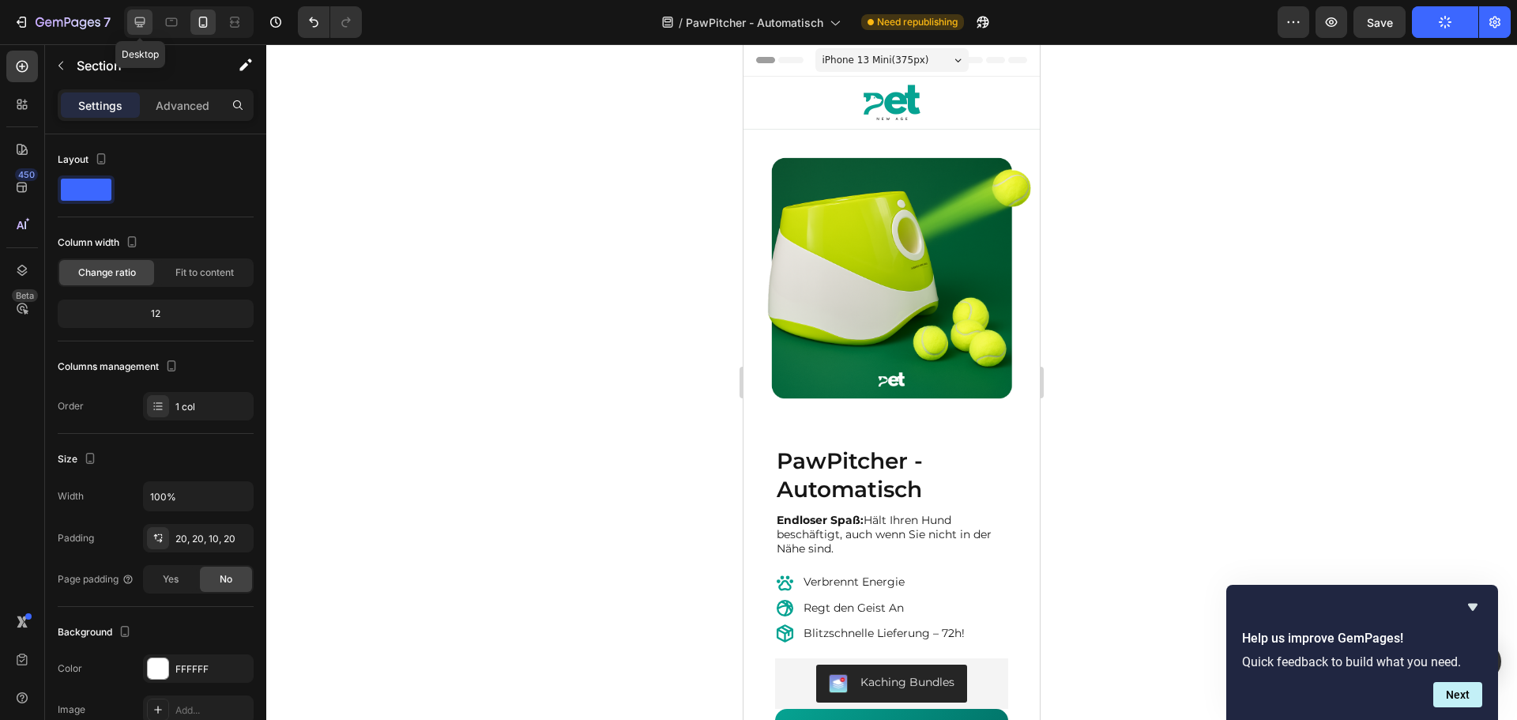
click at [145, 21] on icon at bounding box center [140, 22] width 16 height 16
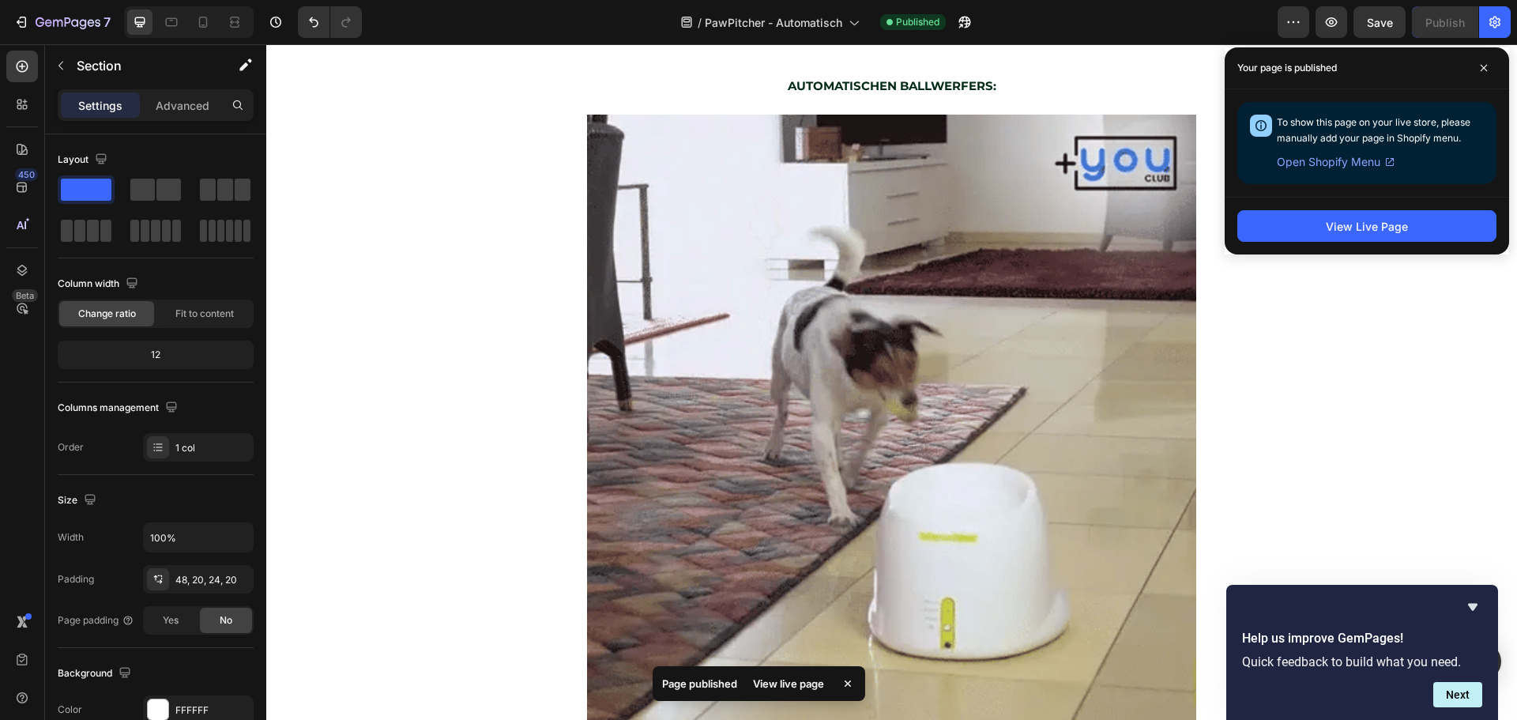
scroll to position [1337, 0]
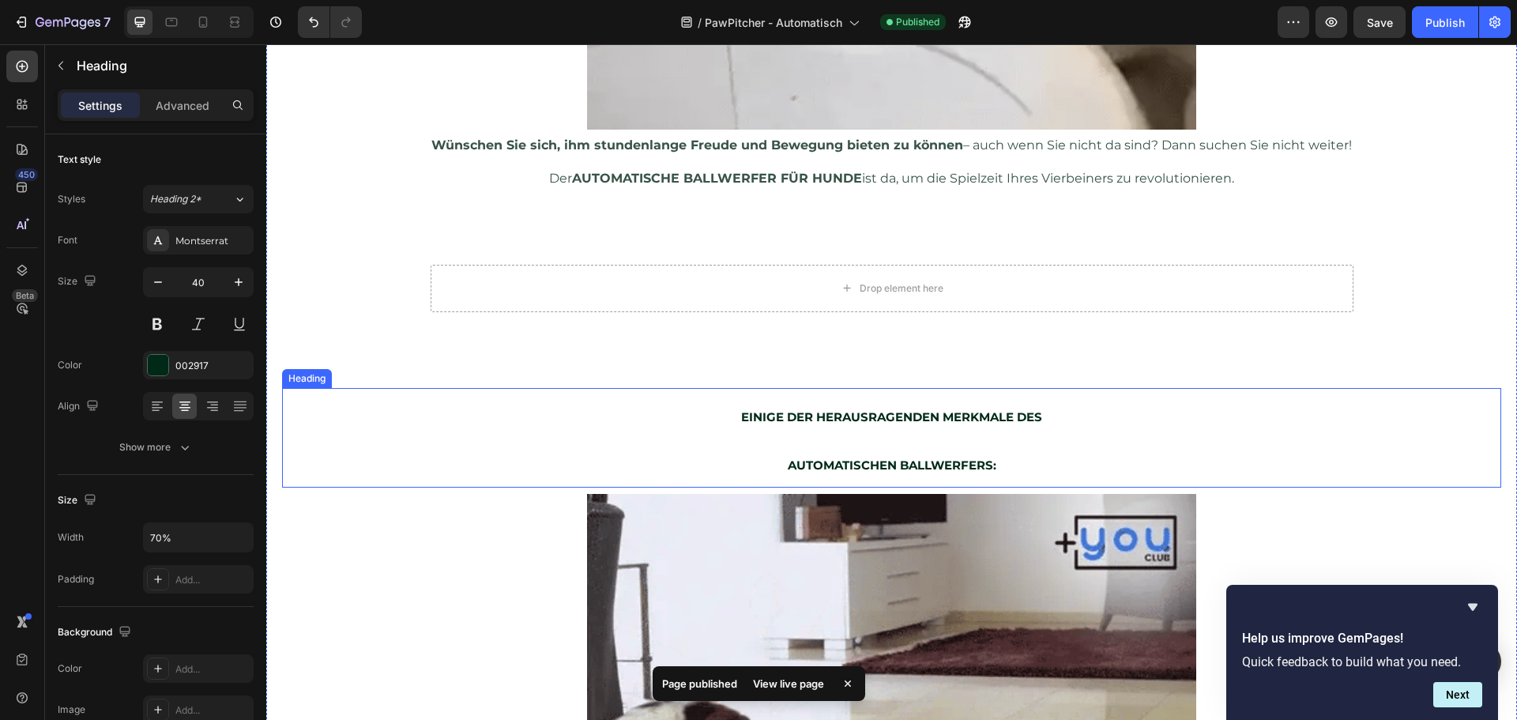
click at [792, 409] on strong "EINIGE DER HERAUSRAGENDEN MERKMALE DES" at bounding box center [891, 416] width 301 height 15
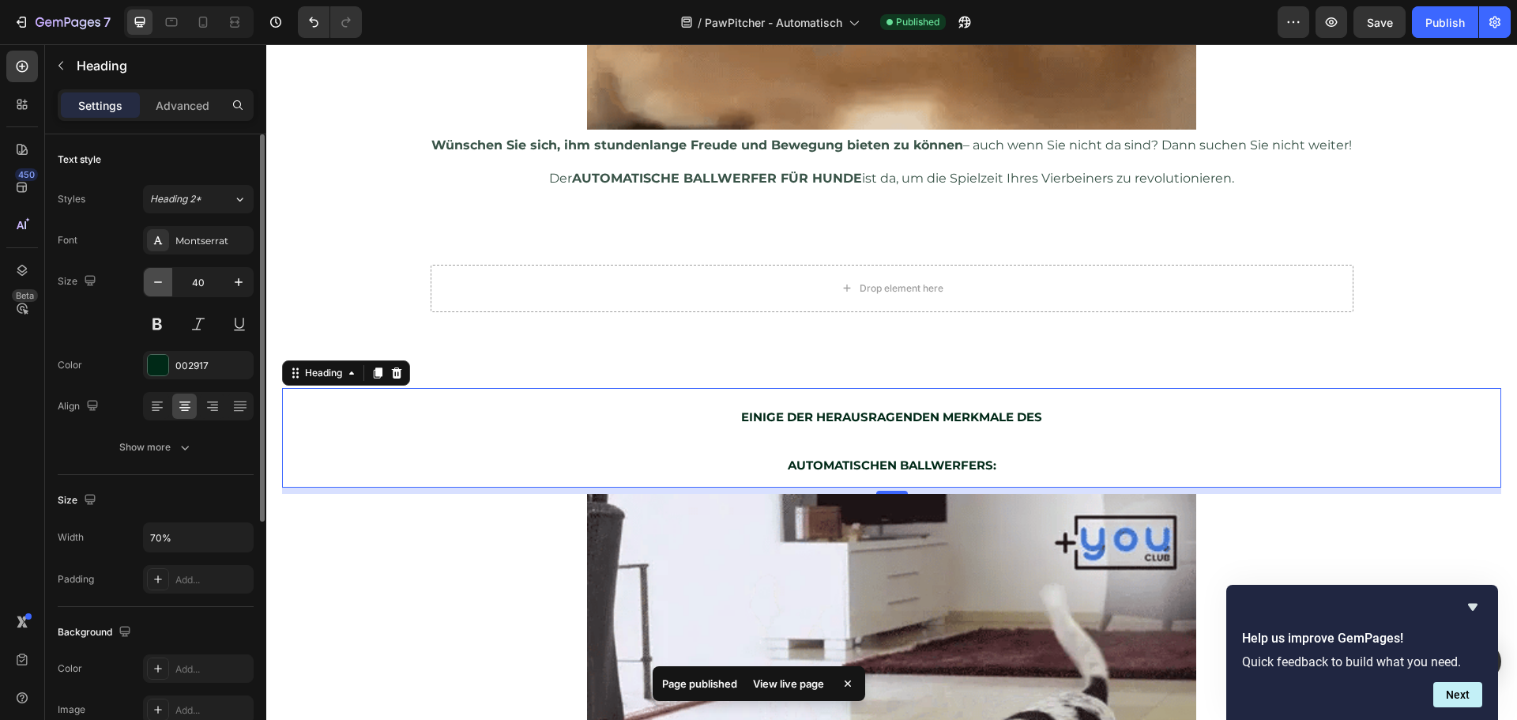
click at [161, 285] on icon "button" at bounding box center [158, 282] width 16 height 16
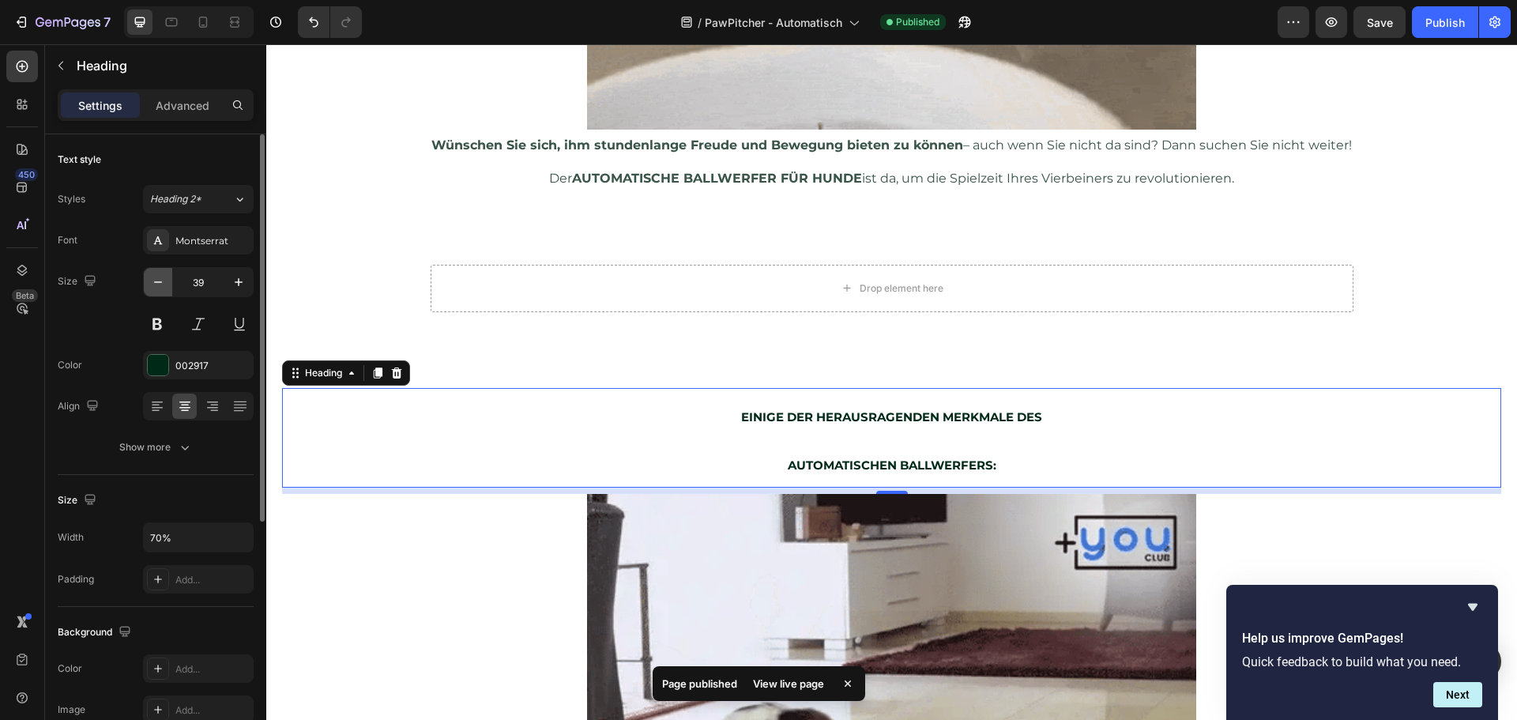
click at [160, 286] on icon "button" at bounding box center [158, 282] width 16 height 16
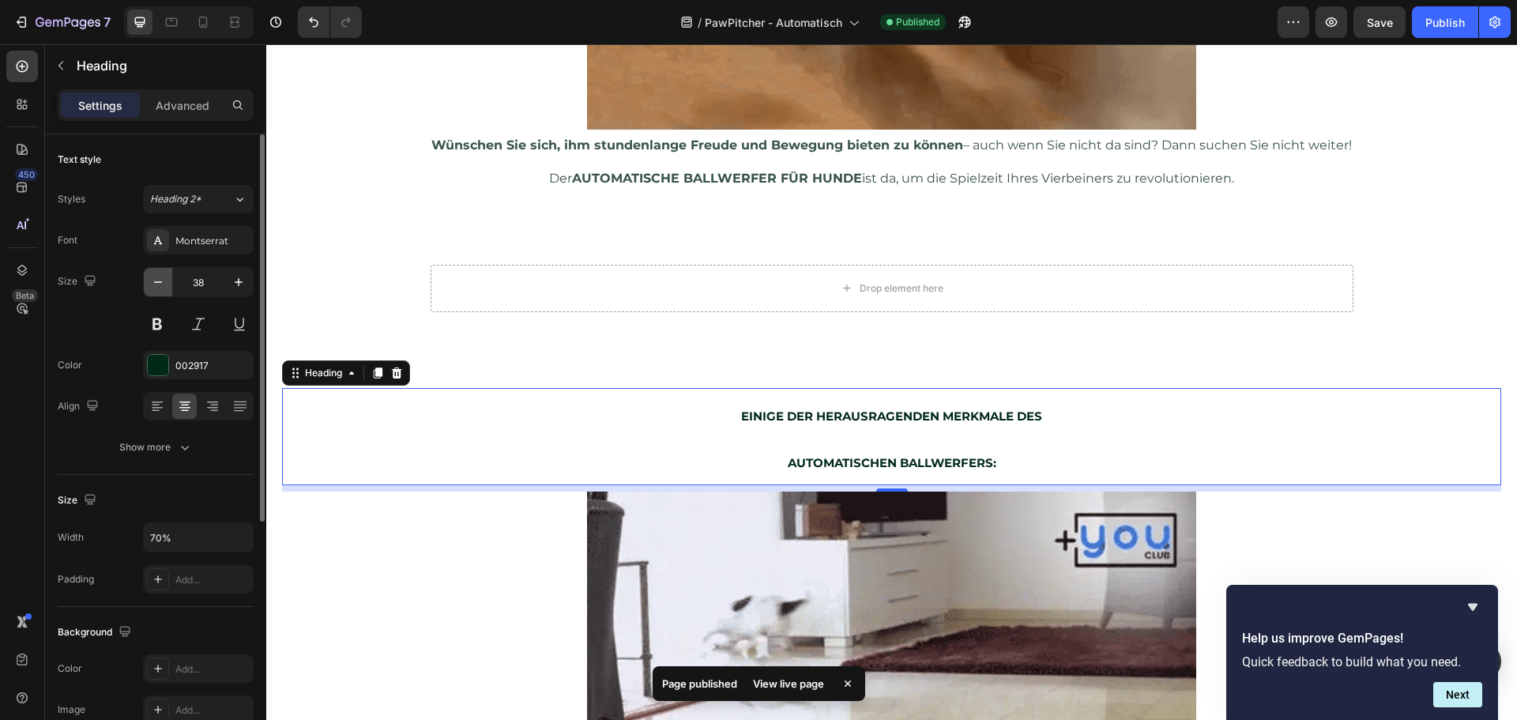
click at [160, 286] on icon "button" at bounding box center [158, 282] width 16 height 16
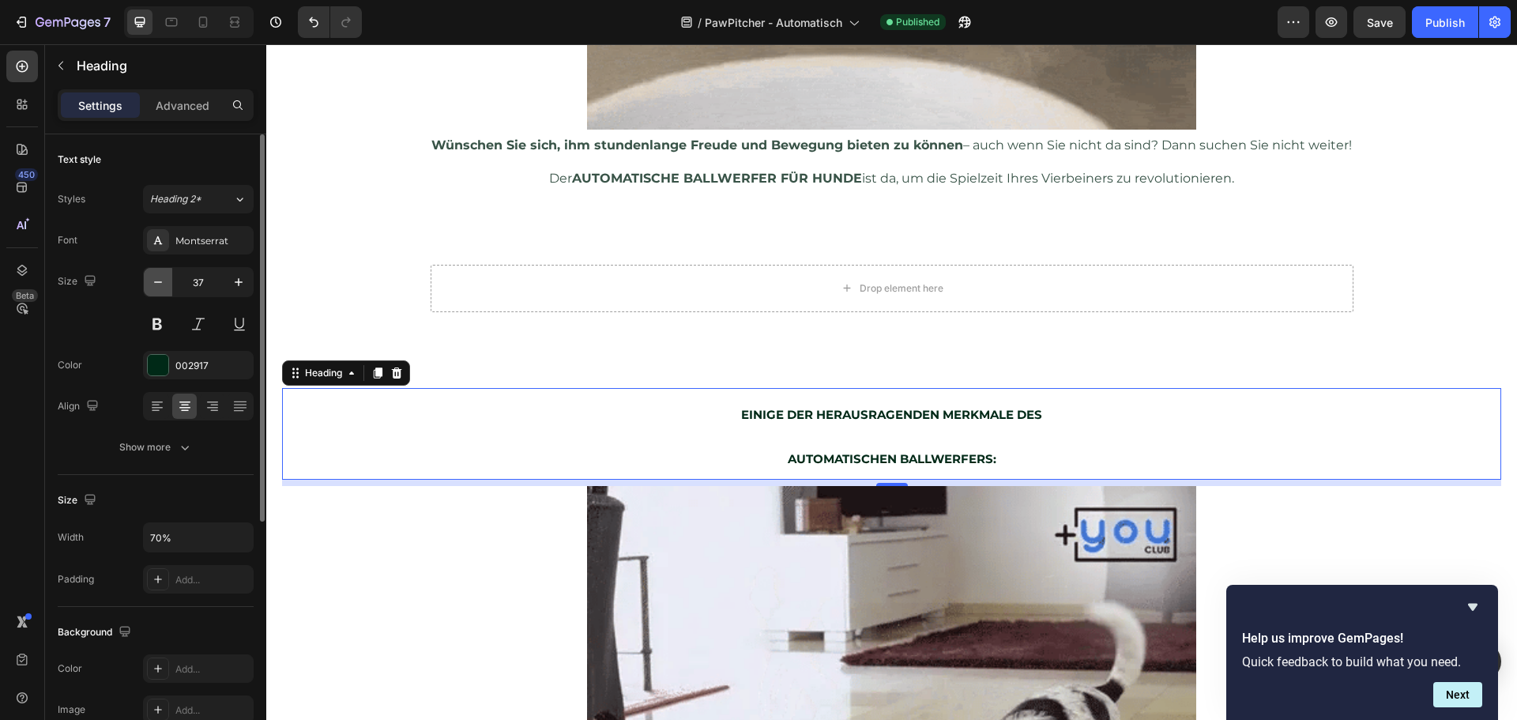
click at [160, 286] on icon "button" at bounding box center [158, 282] width 16 height 16
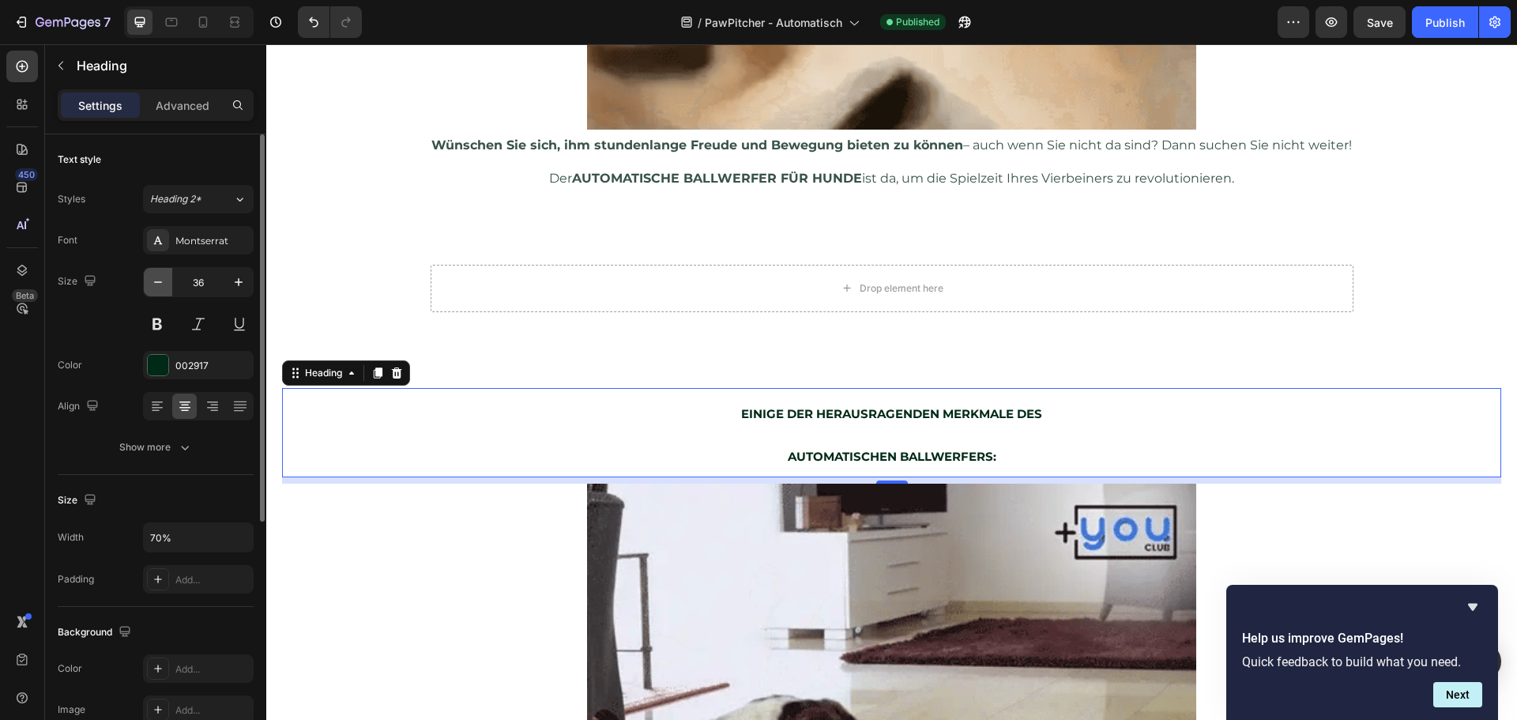
click at [160, 286] on icon "button" at bounding box center [158, 282] width 16 height 16
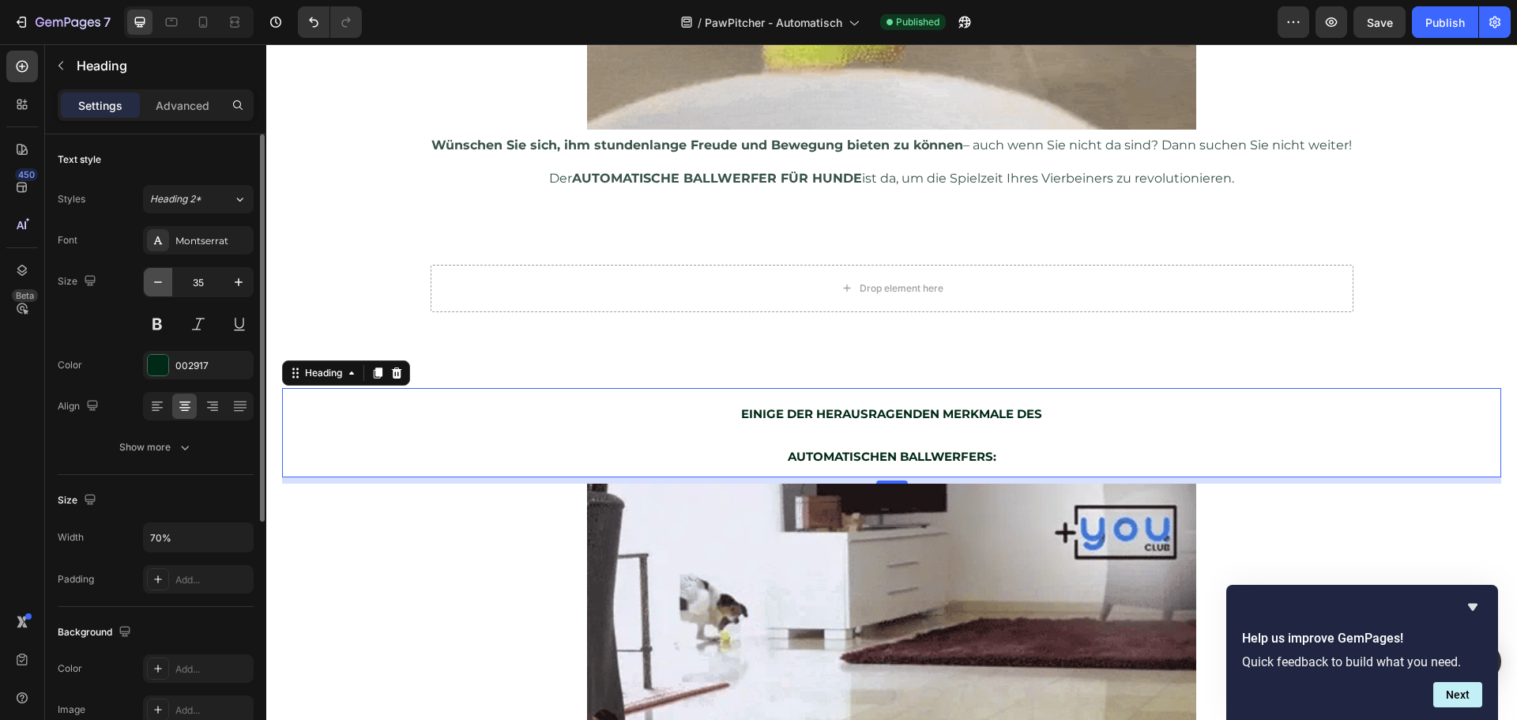
click at [160, 287] on icon "button" at bounding box center [158, 282] width 16 height 16
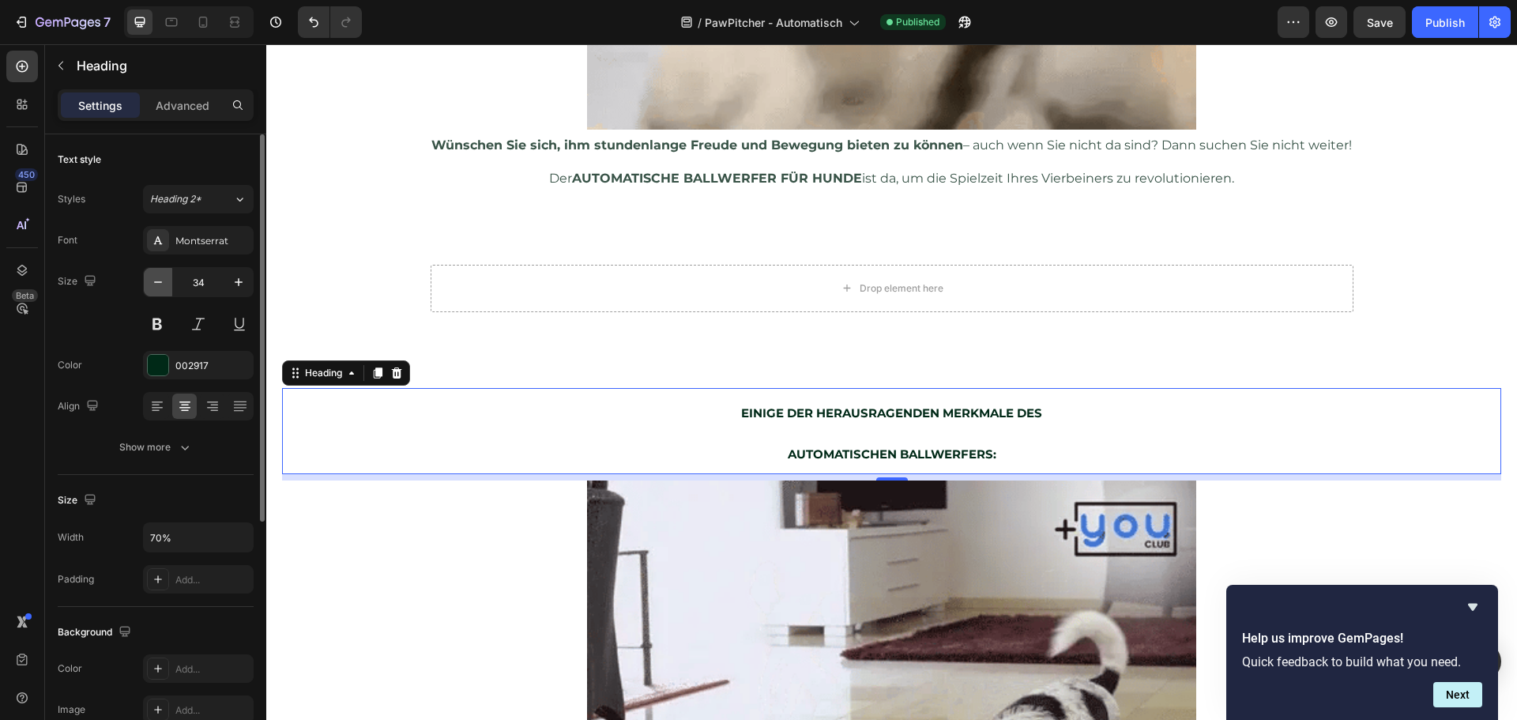
click at [160, 287] on icon "button" at bounding box center [158, 282] width 16 height 16
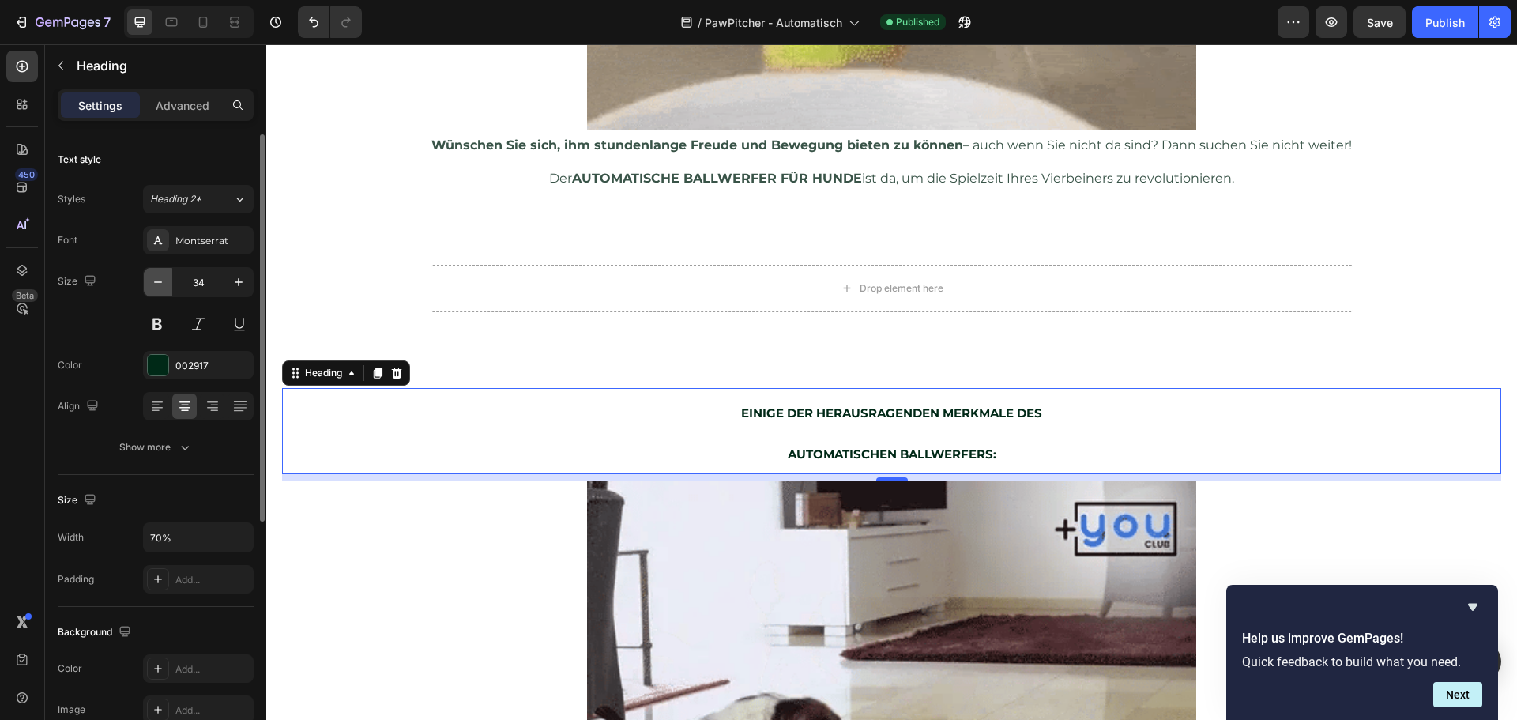
click at [160, 287] on icon "button" at bounding box center [158, 282] width 16 height 16
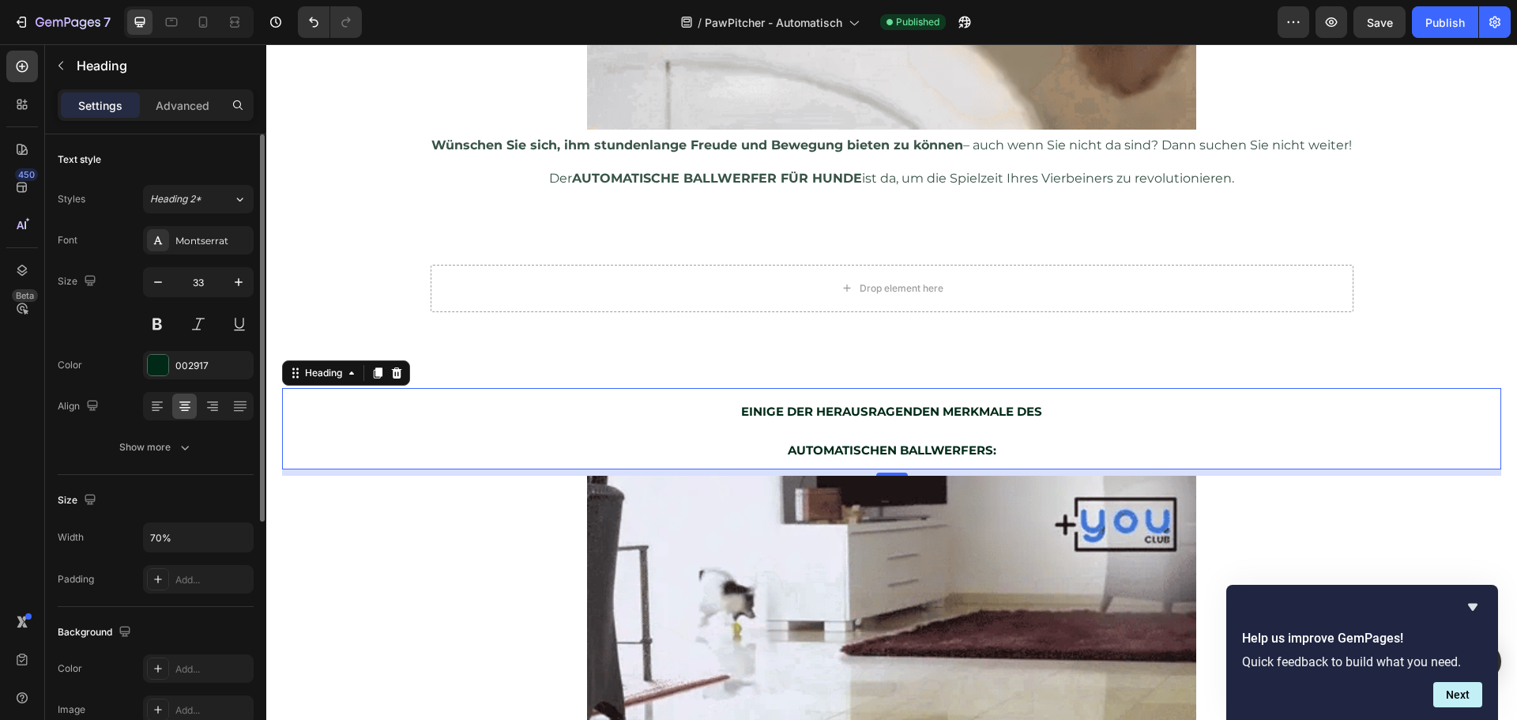
type input "32"
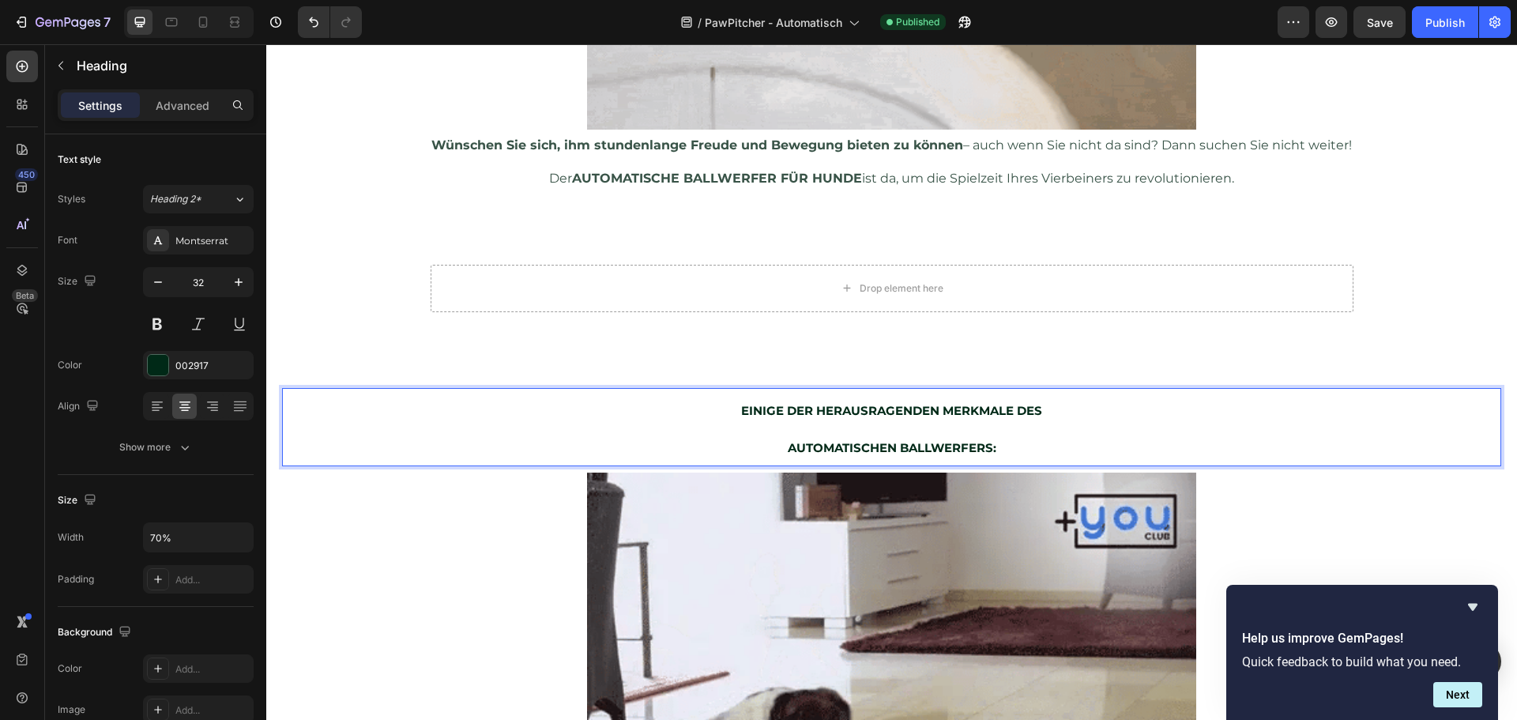
click at [885, 451] on h2 "EINIGE DER HERAUSRAGENDEN MERKMALE DES AUTOMATISCHEN BALLWERFERS:" at bounding box center [890, 427] width 853 height 78
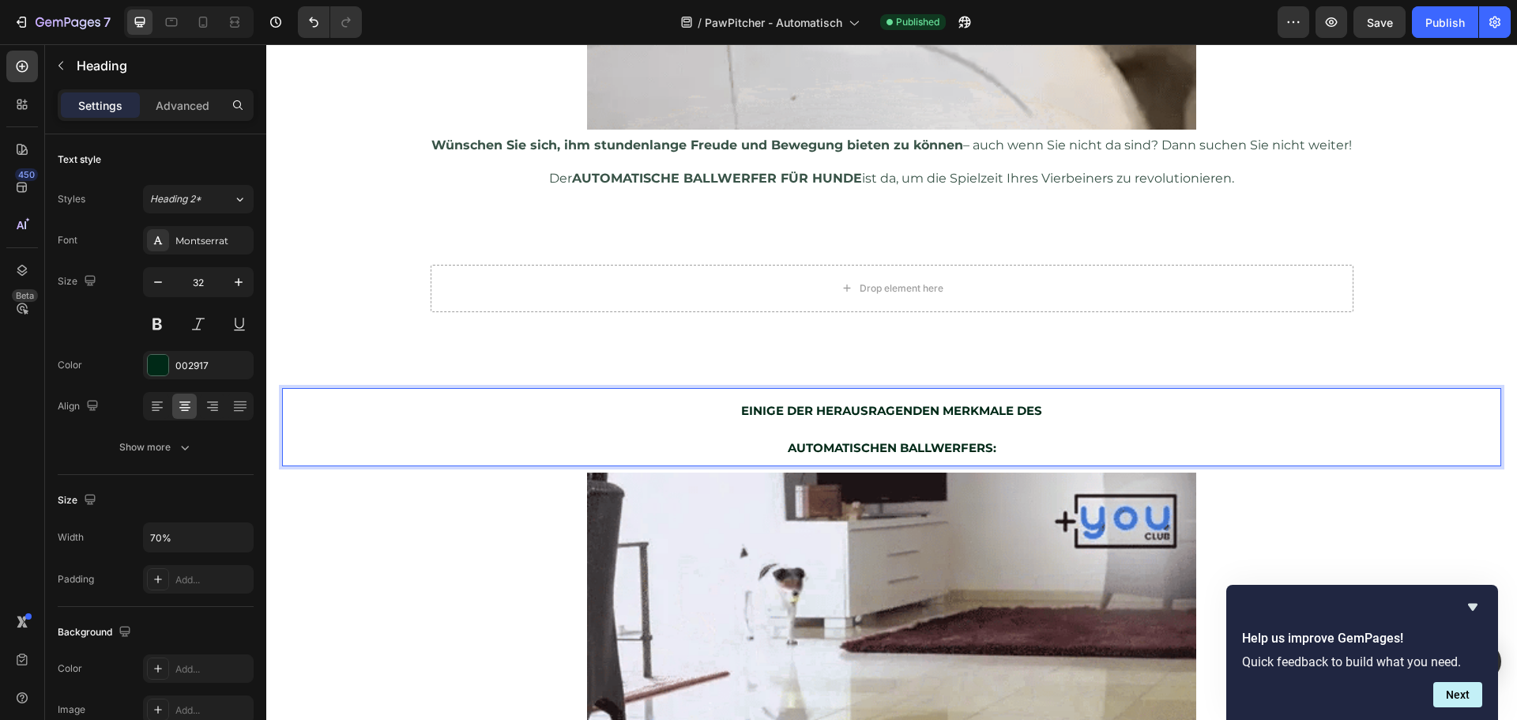
click at [873, 433] on p "EINIGE DER HERAUSRAGENDEN MERKMALE DES AUTOMATISCHEN BALLWERFERS:" at bounding box center [891, 426] width 850 height 75
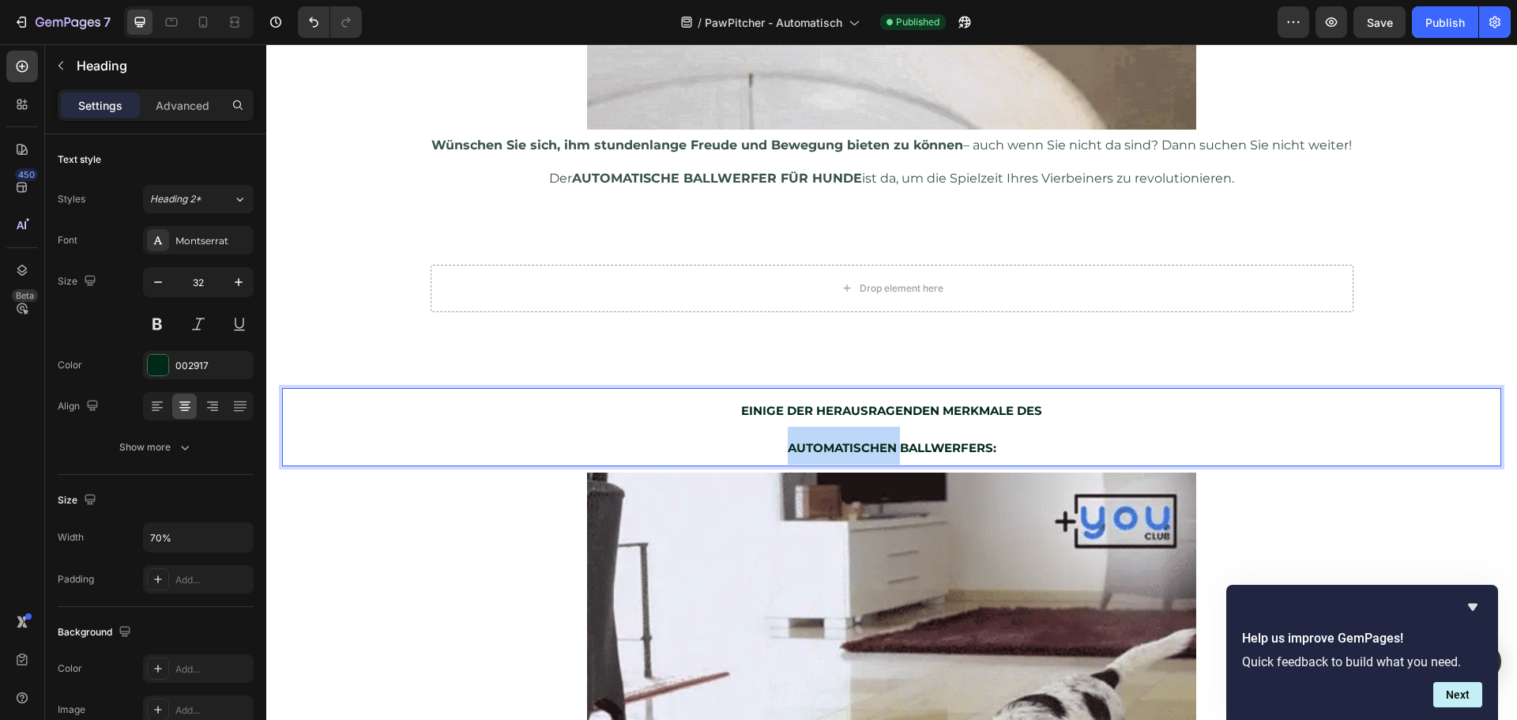
click at [874, 432] on p "EINIGE DER HERAUSRAGENDEN MERKMALE DES AUTOMATISCHEN BALLWERFERS:" at bounding box center [891, 426] width 850 height 75
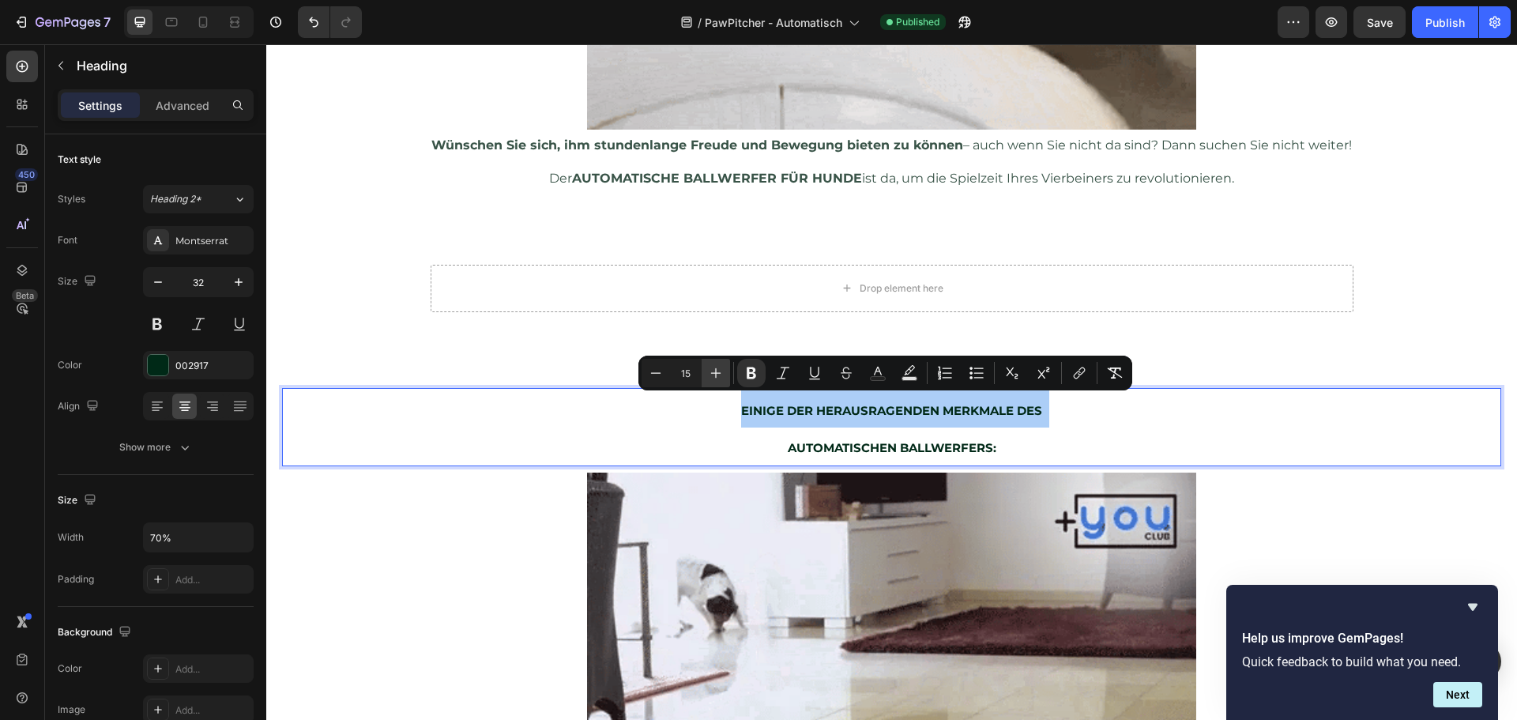
click at [716, 373] on icon "Editor contextual toolbar" at bounding box center [716, 373] width 10 height 10
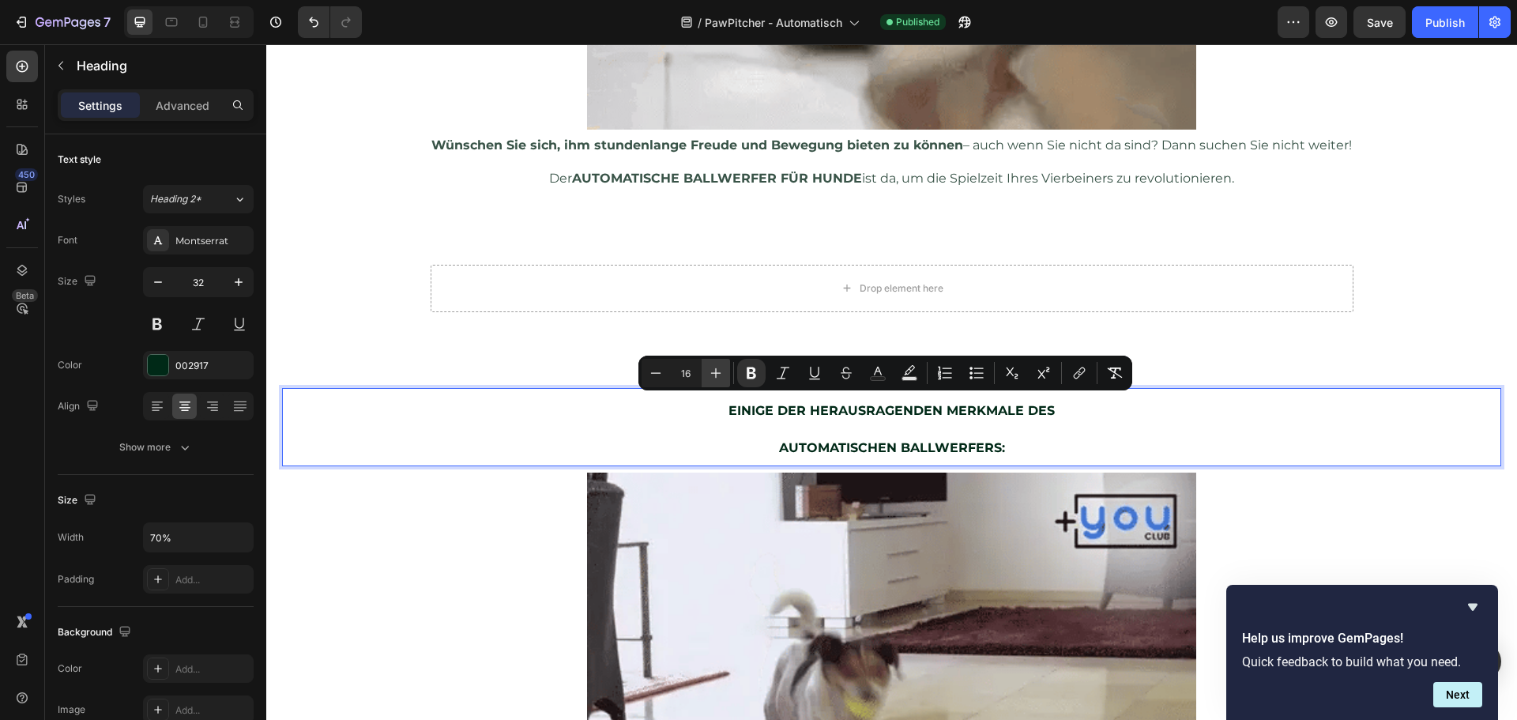
click at [716, 373] on icon "Editor contextual toolbar" at bounding box center [716, 373] width 10 height 10
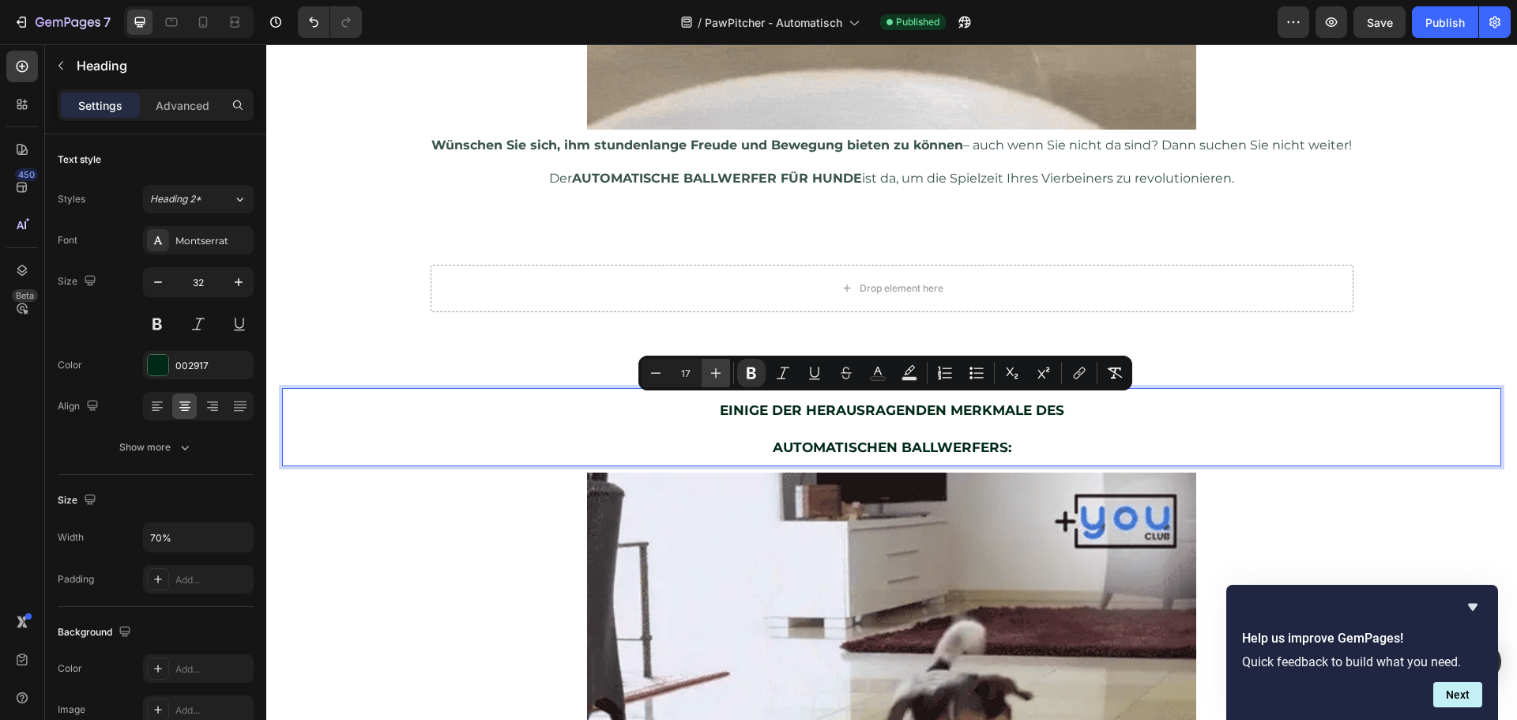
click at [716, 373] on icon "Editor contextual toolbar" at bounding box center [716, 373] width 10 height 10
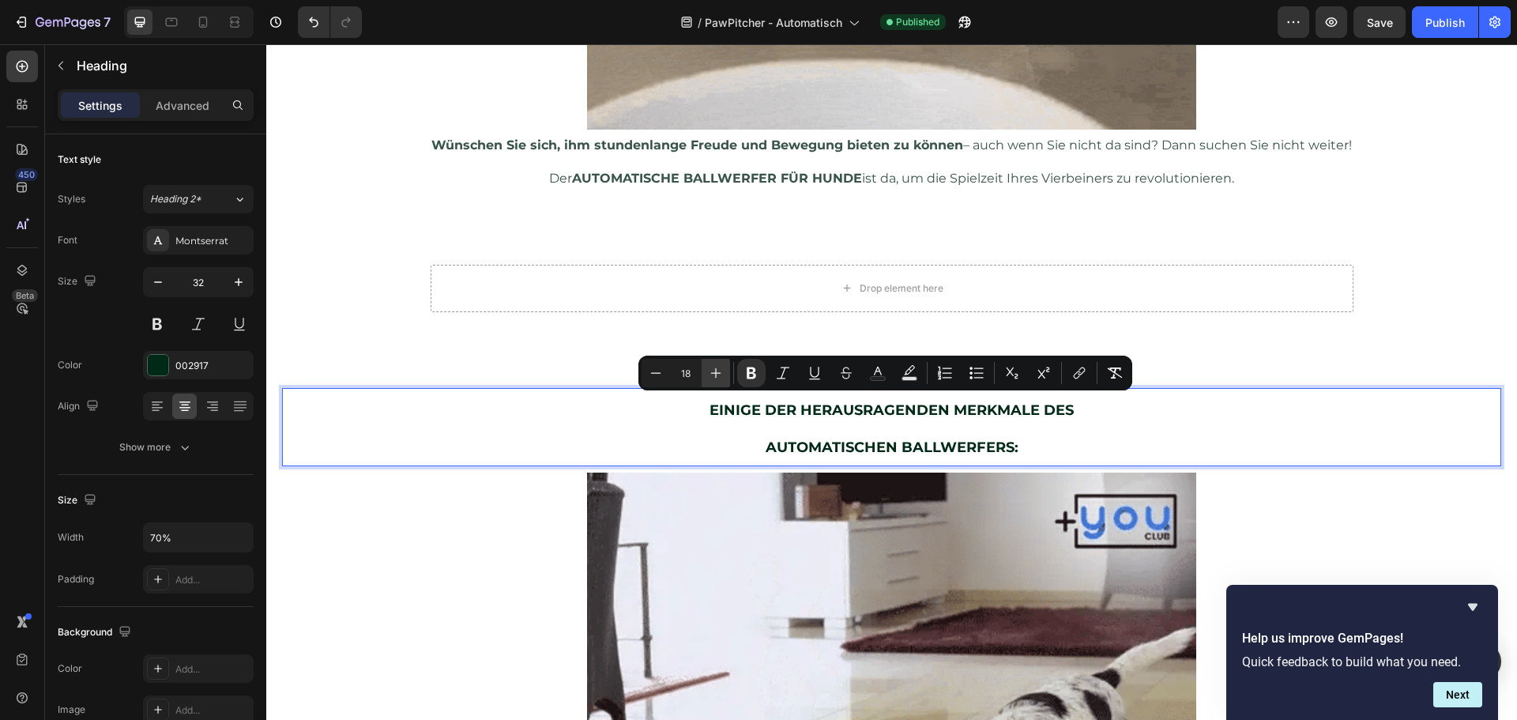
click at [716, 373] on icon "Editor contextual toolbar" at bounding box center [716, 373] width 10 height 10
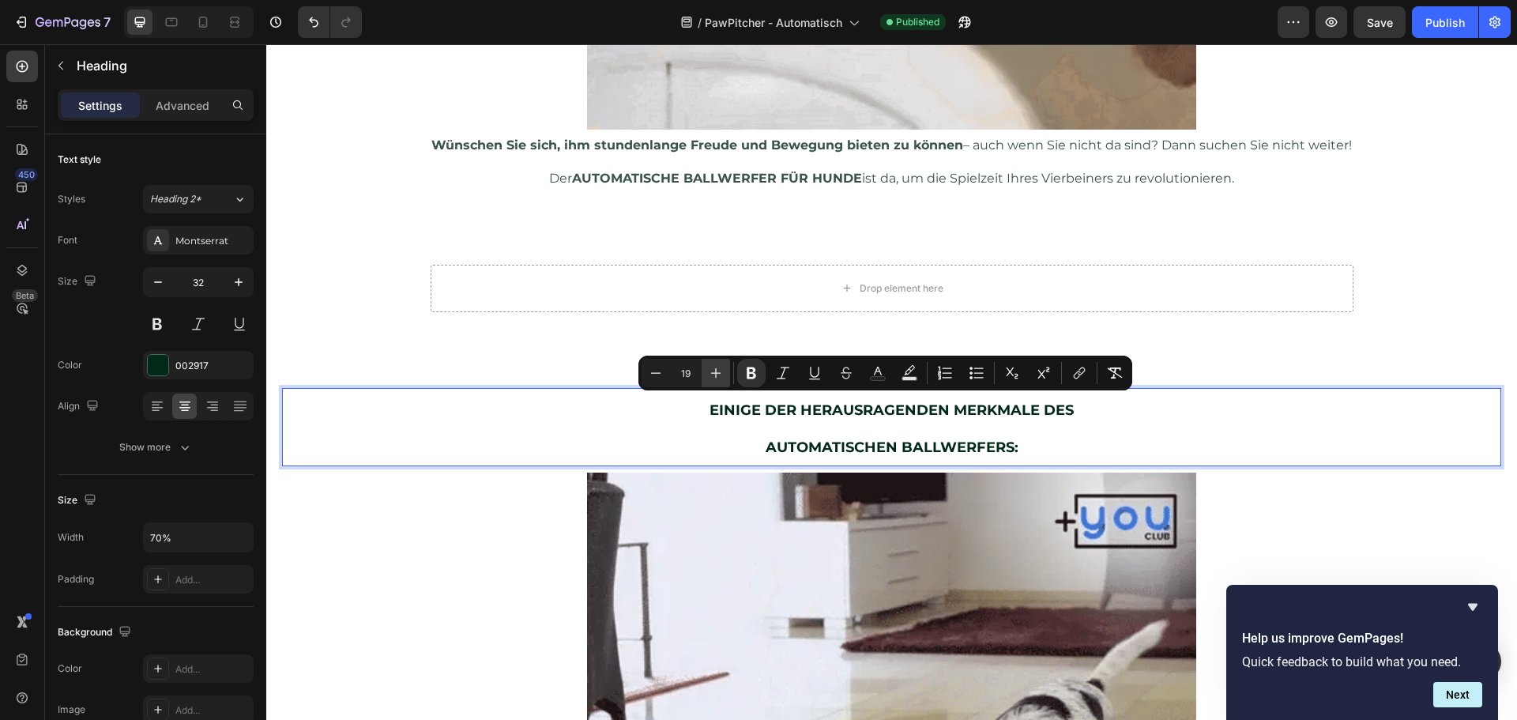
click at [716, 373] on icon "Editor contextual toolbar" at bounding box center [716, 373] width 10 height 10
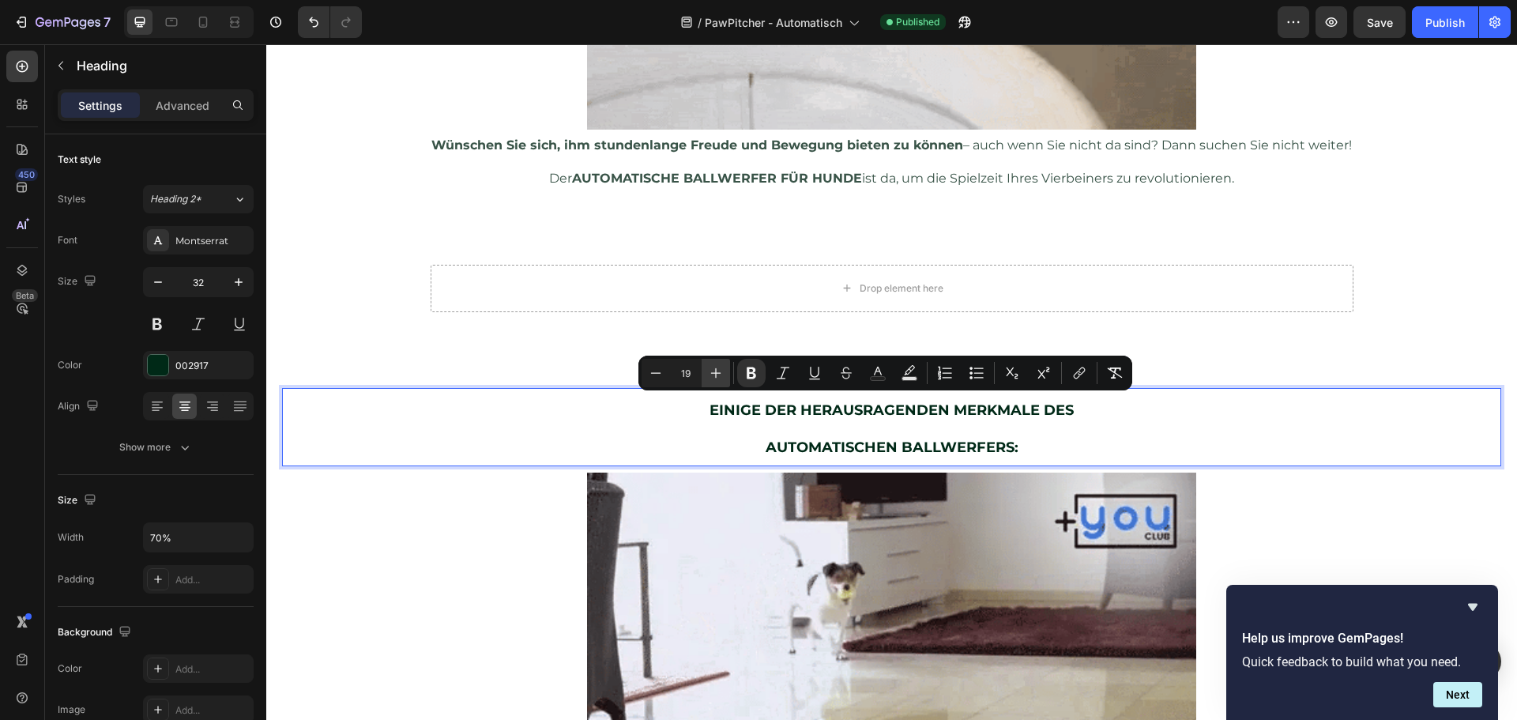
type input "20"
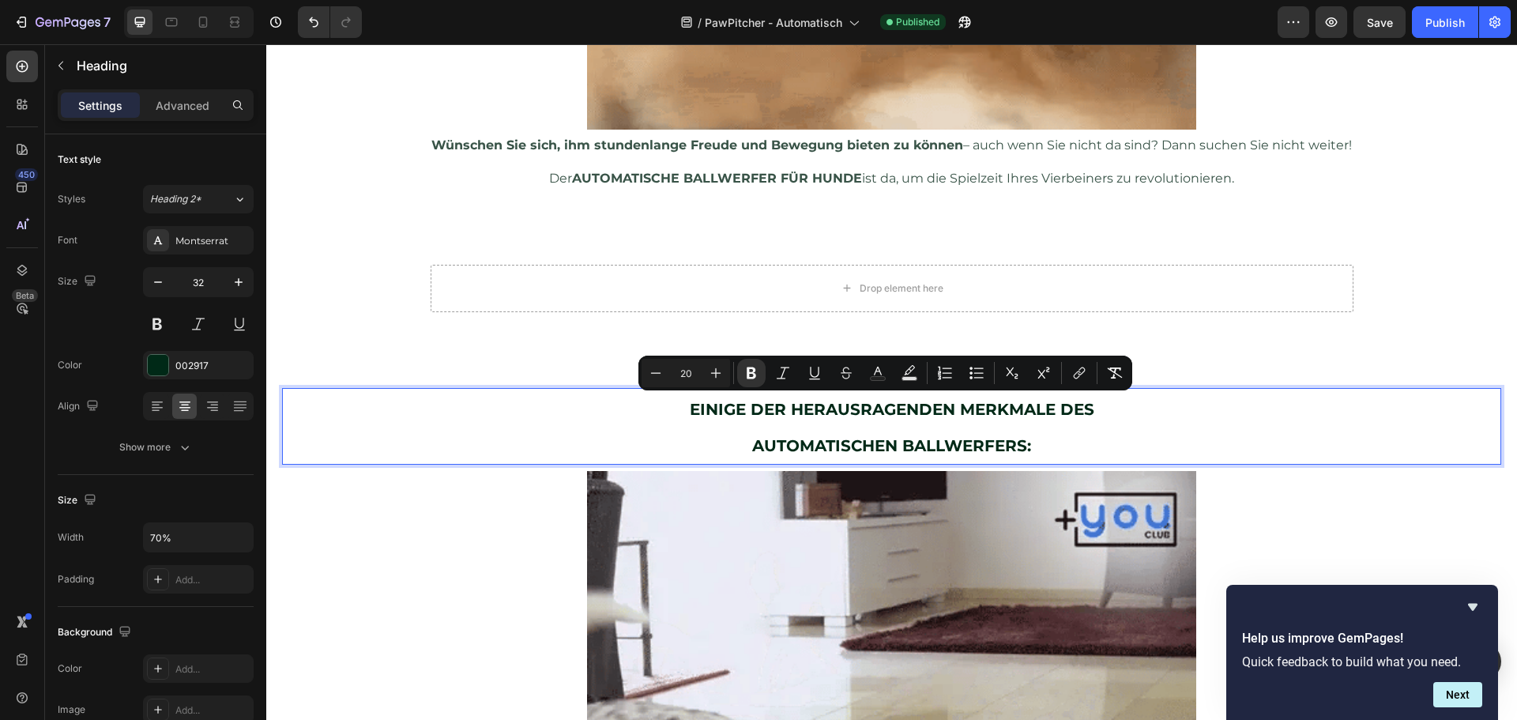
click at [638, 436] on p "EINIGE DER HERAUSRAGENDEN MERKMALE DES AUTOMATISCHEN BALLWERFERS:" at bounding box center [891, 425] width 850 height 73
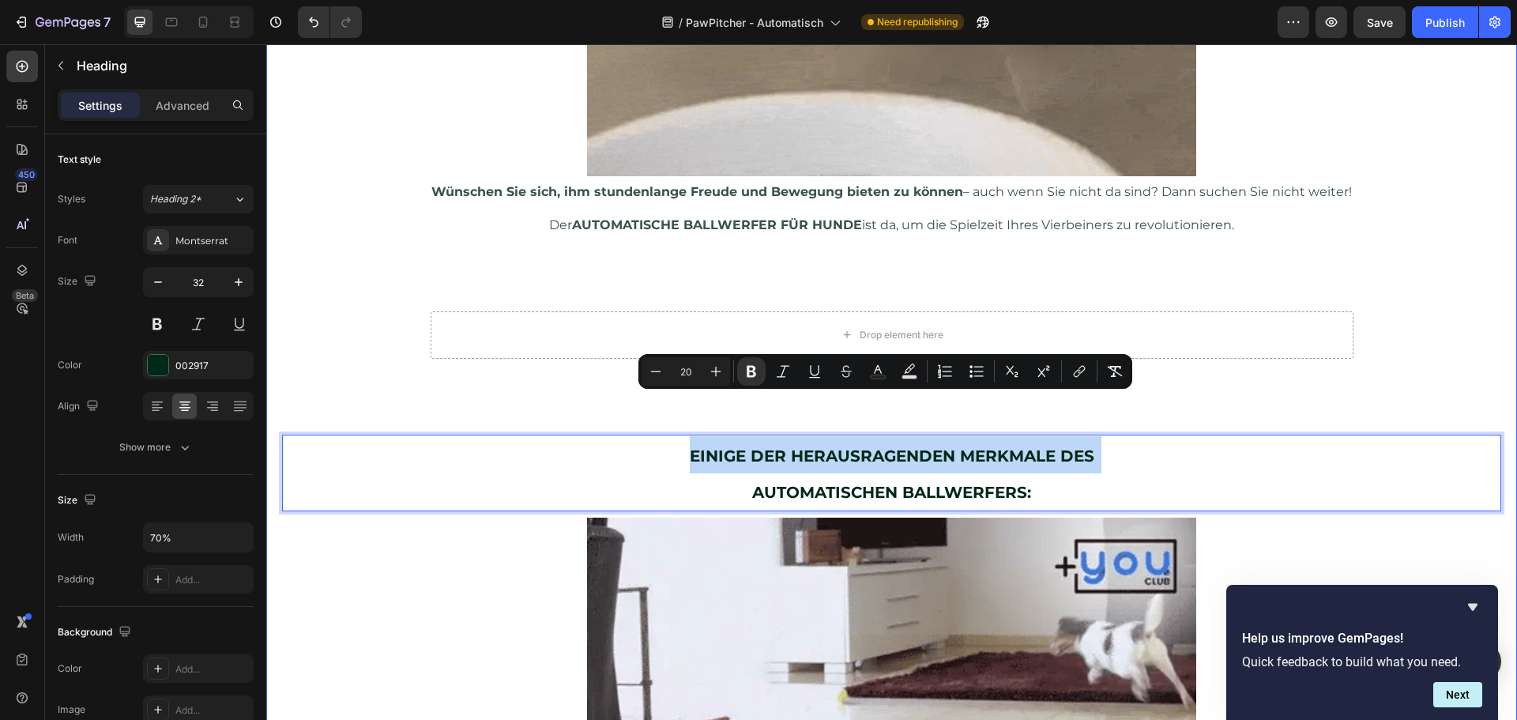
scroll to position [1258, 0]
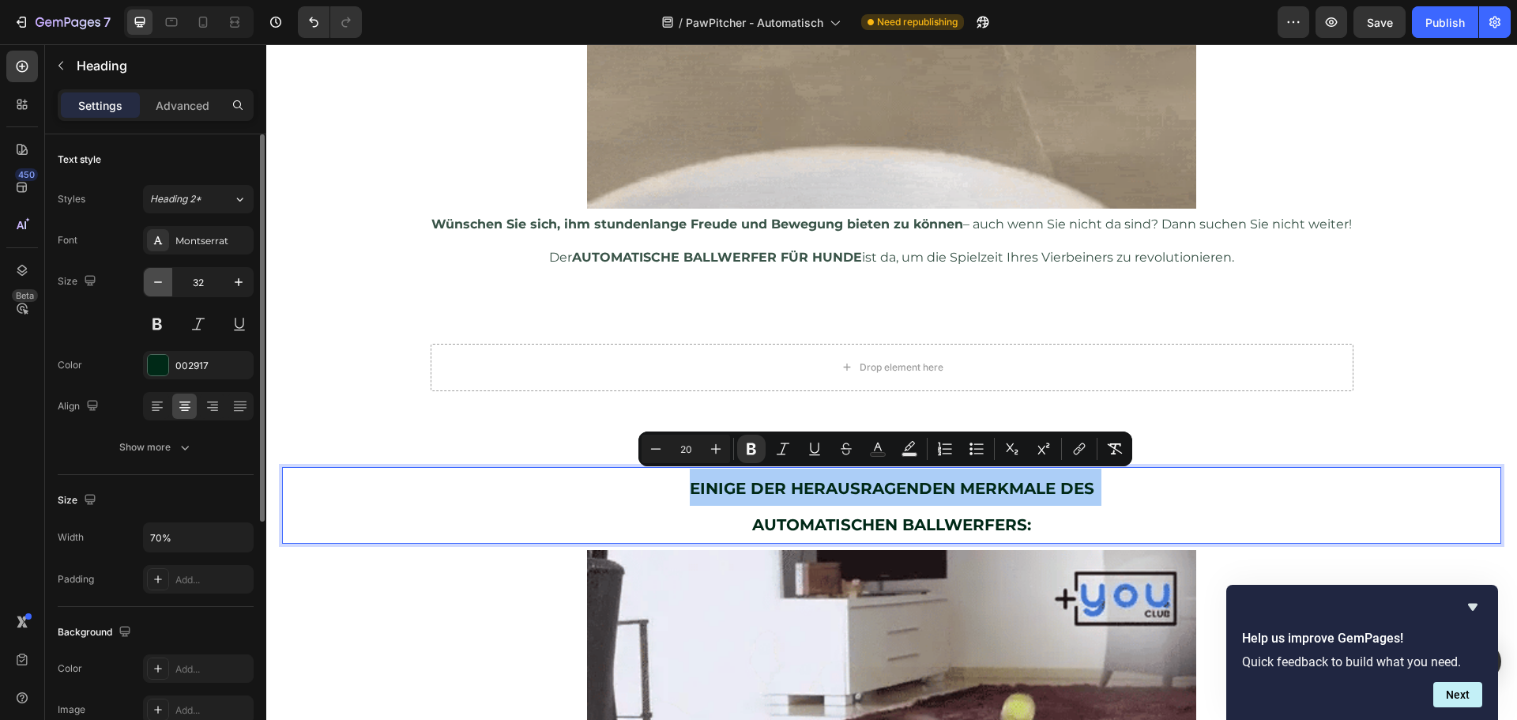
click at [167, 285] on button "button" at bounding box center [158, 282] width 28 height 28
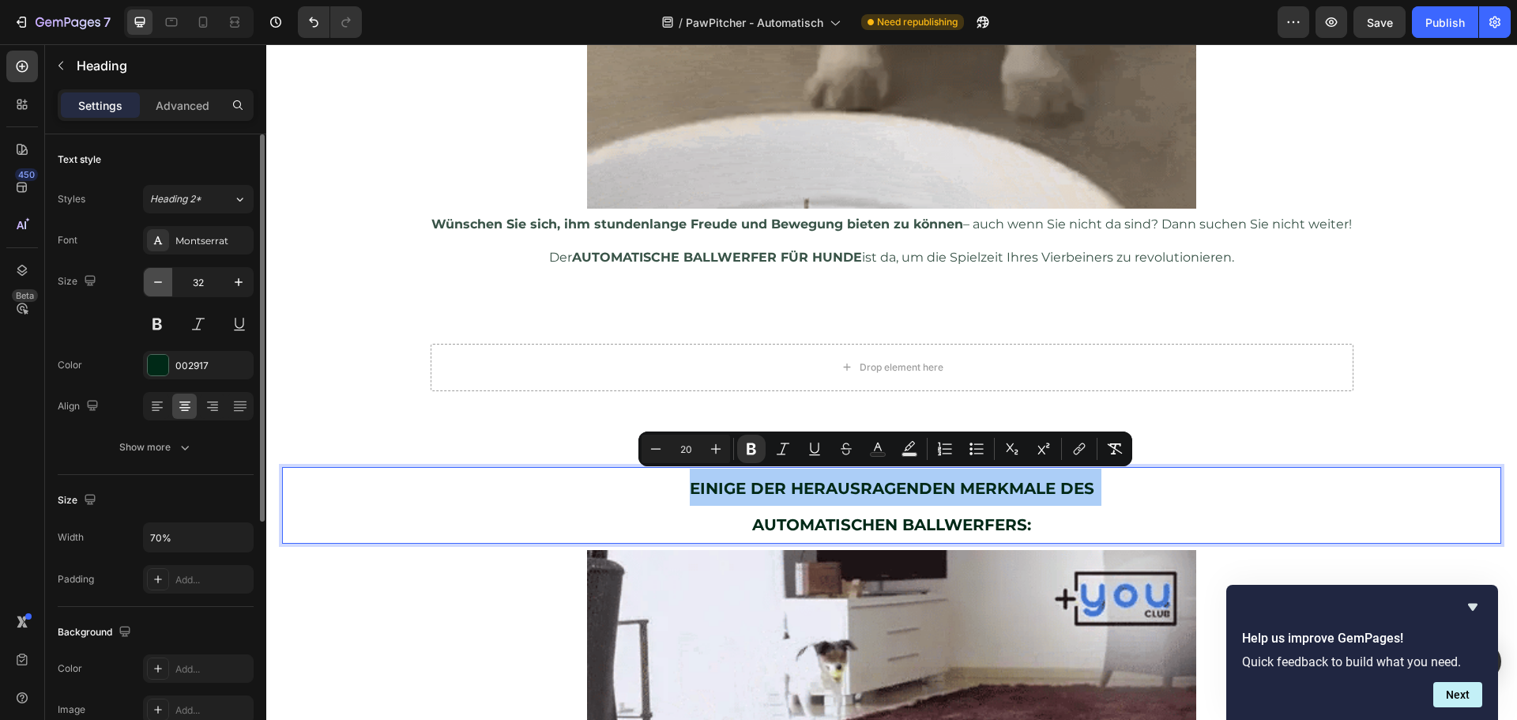
click at [167, 285] on button "button" at bounding box center [158, 282] width 28 height 28
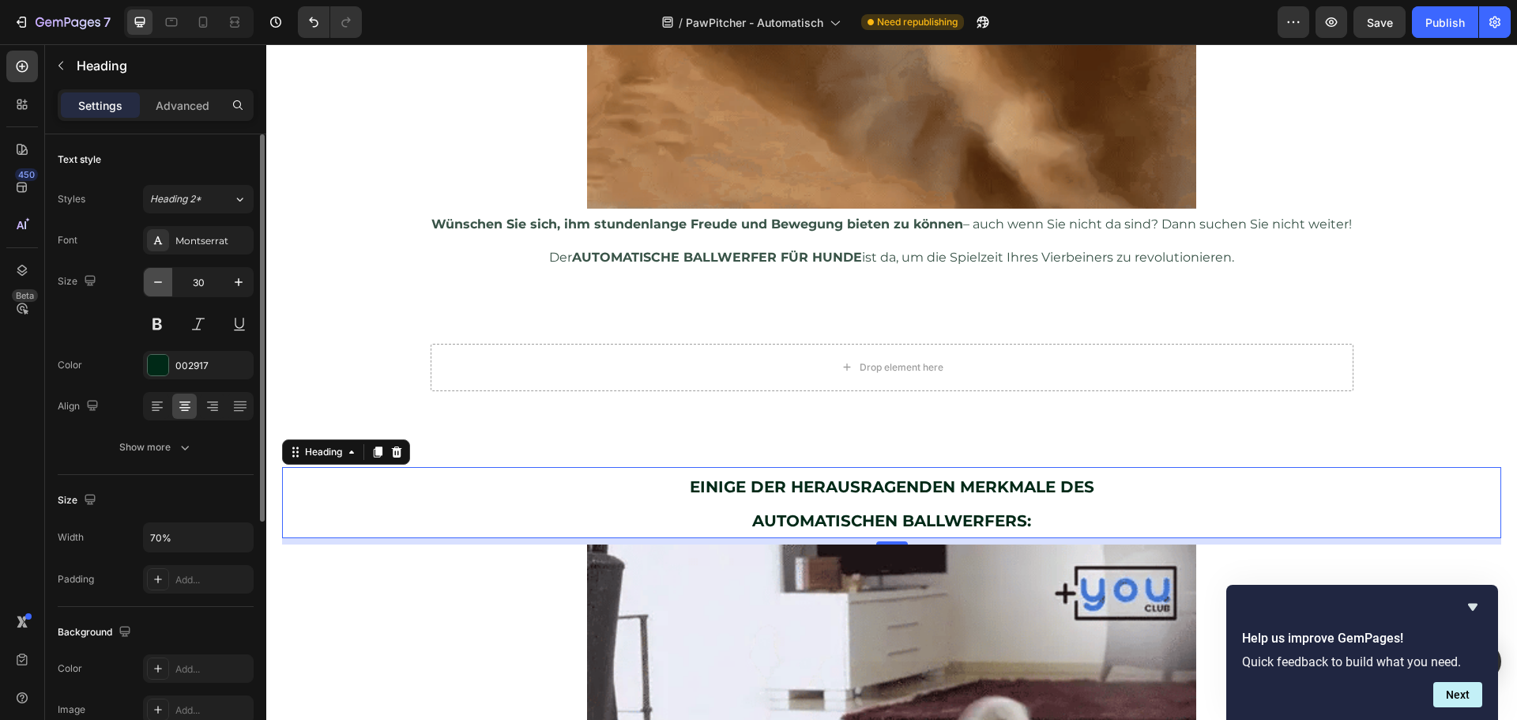
click at [167, 285] on button "button" at bounding box center [158, 282] width 28 height 28
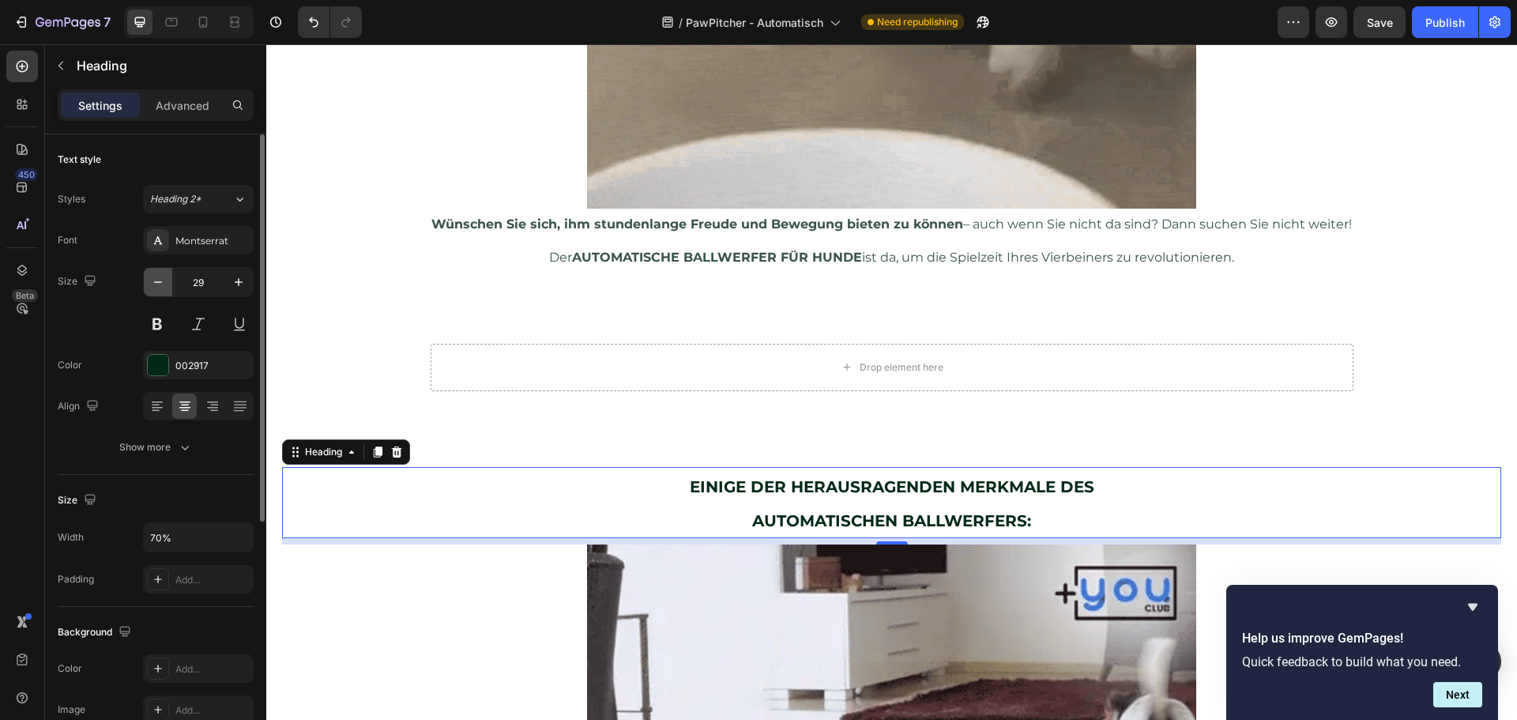
click at [167, 285] on button "button" at bounding box center [158, 282] width 28 height 28
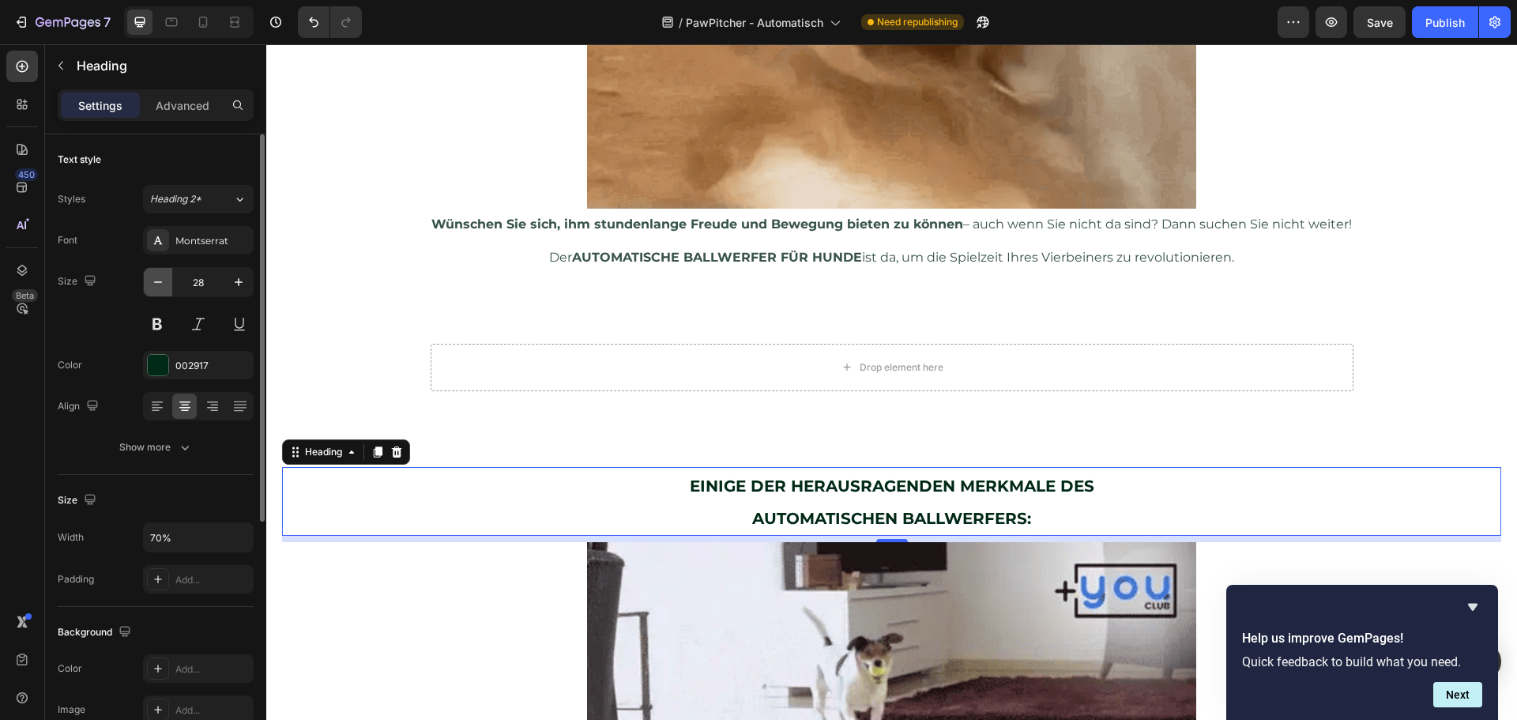
click at [167, 285] on button "button" at bounding box center [158, 282] width 28 height 28
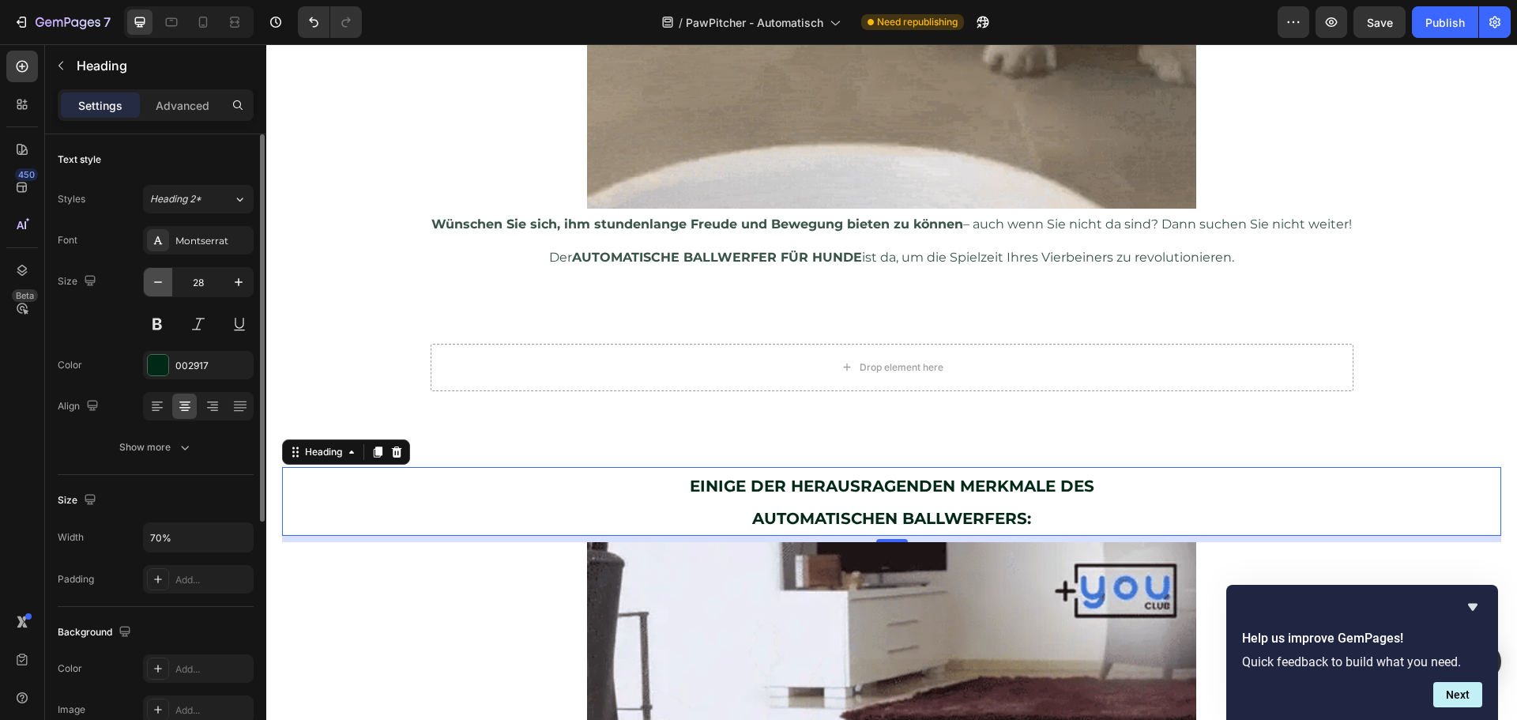
click at [167, 285] on button "button" at bounding box center [158, 282] width 28 height 28
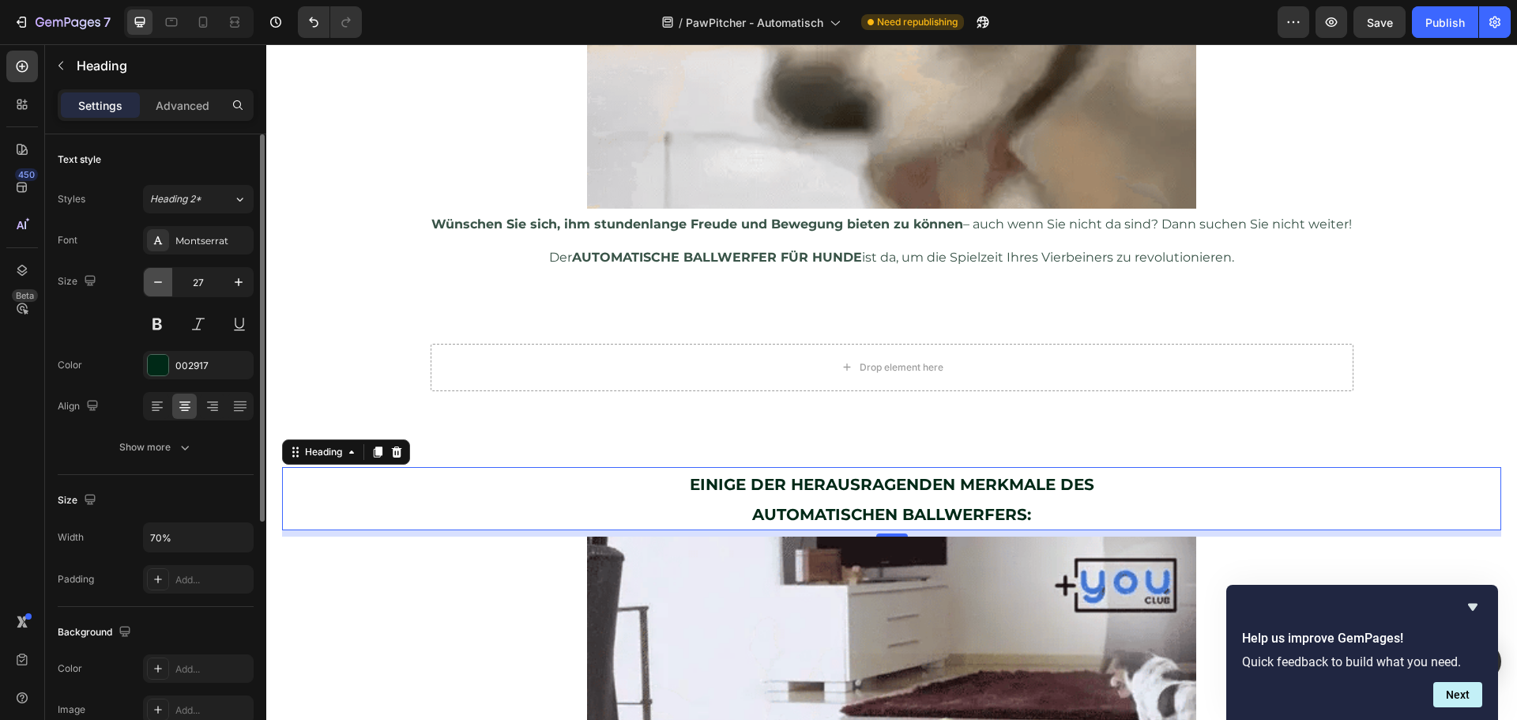
click at [167, 285] on button "button" at bounding box center [158, 282] width 28 height 28
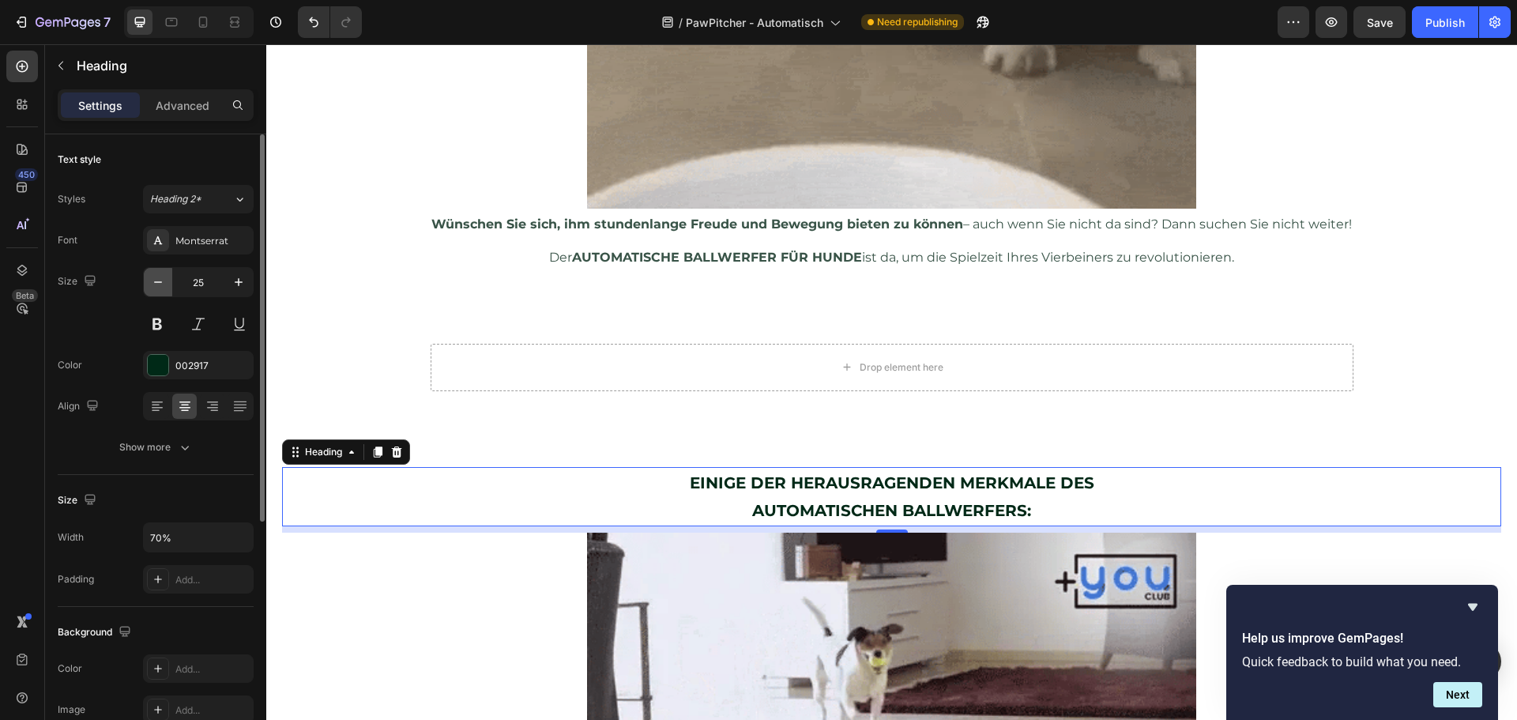
click at [166, 284] on button "button" at bounding box center [158, 282] width 28 height 28
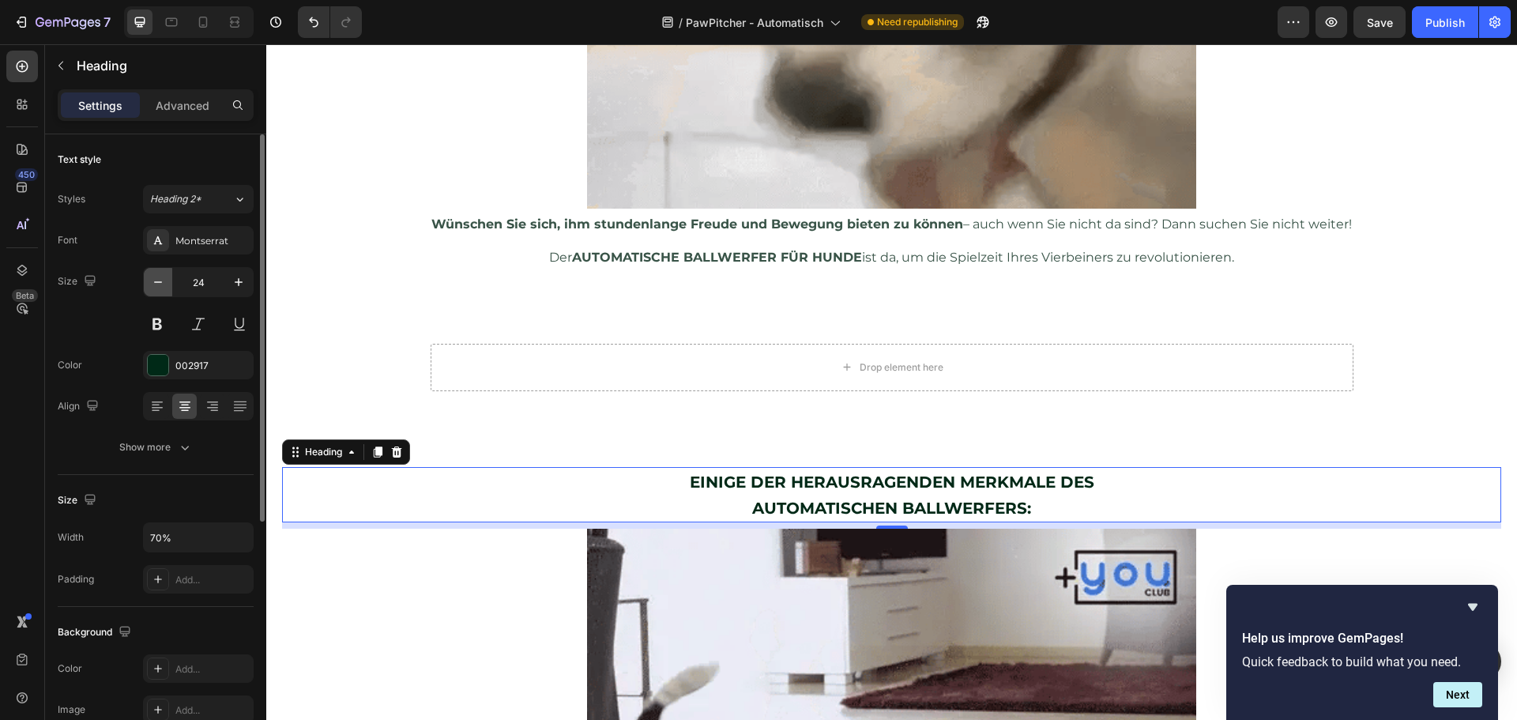
click at [166, 284] on button "button" at bounding box center [158, 282] width 28 height 28
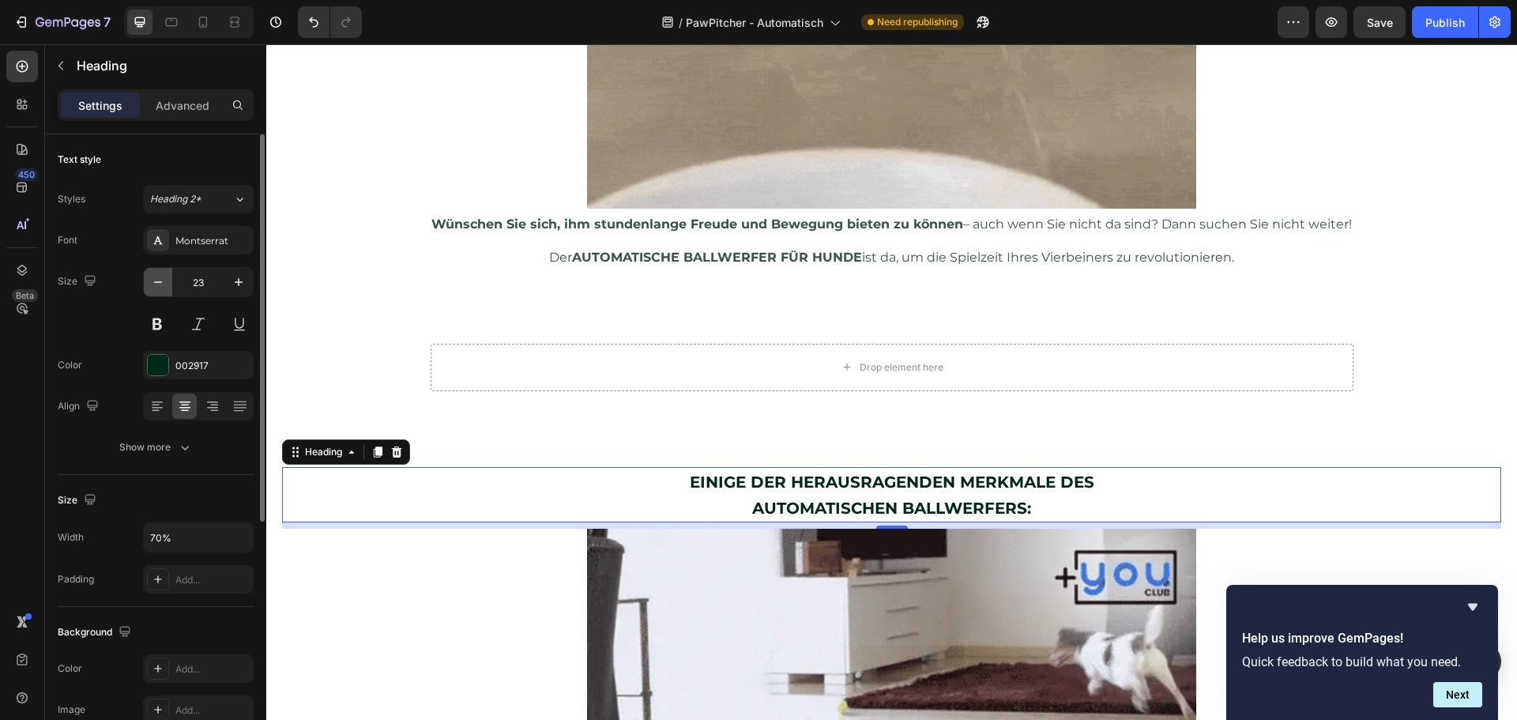
click at [166, 284] on button "button" at bounding box center [158, 282] width 28 height 28
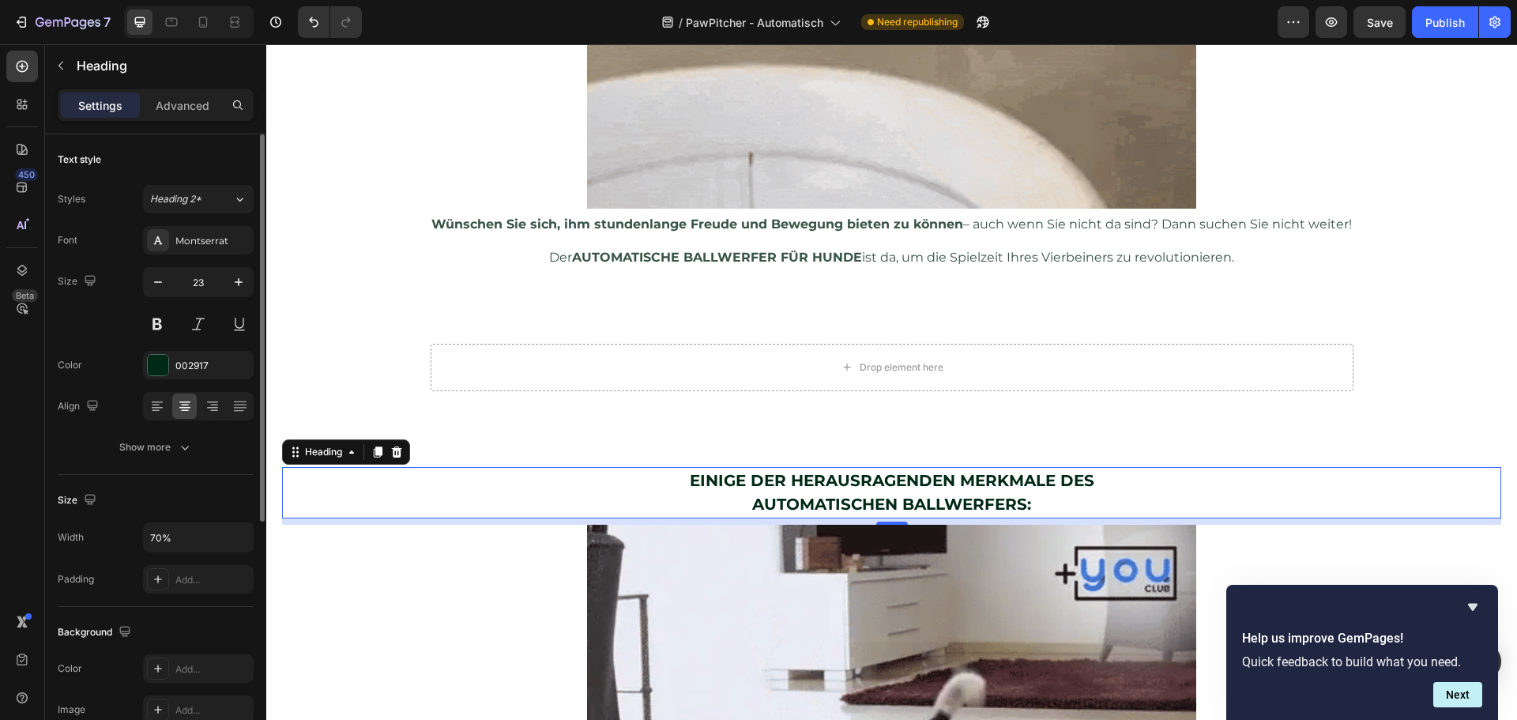
type input "22"
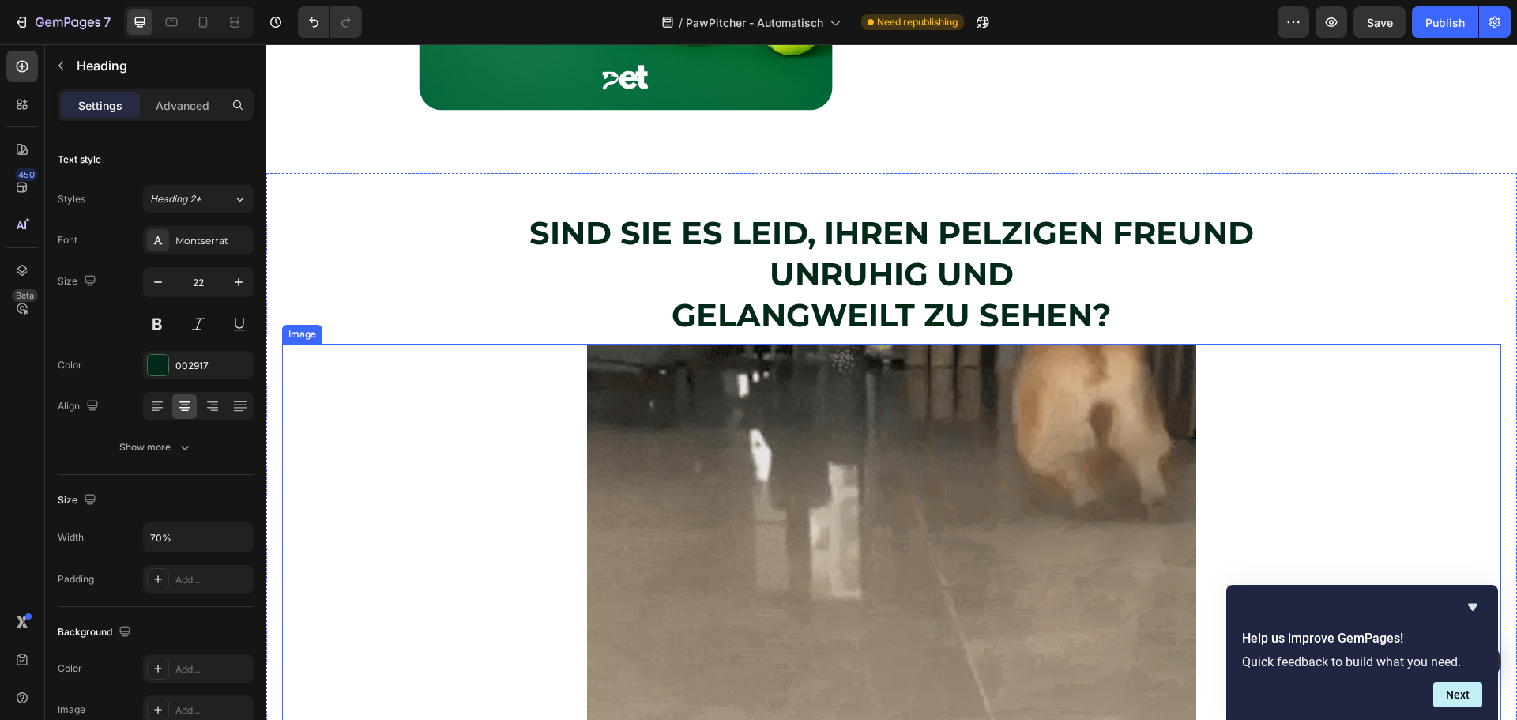
scroll to position [547, 0]
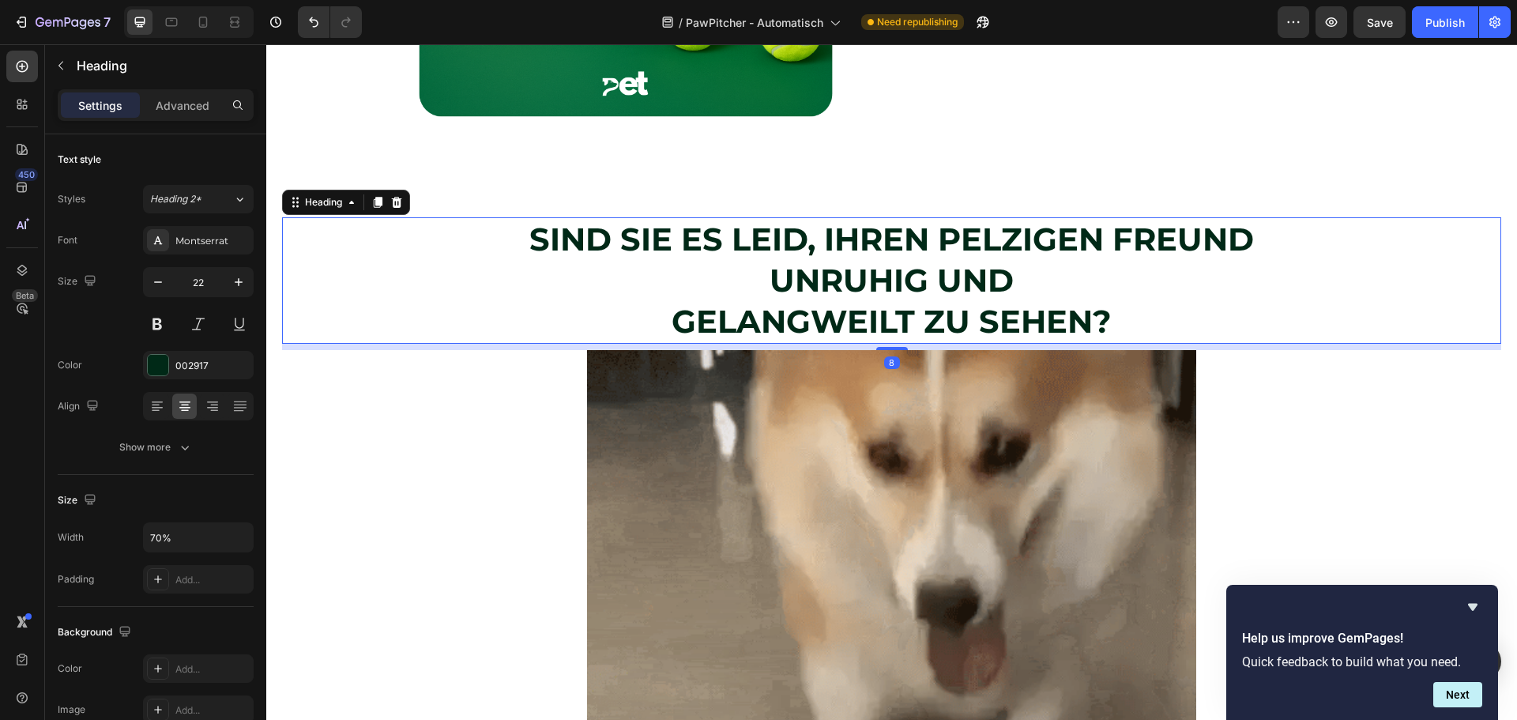
click at [806, 306] on strong "GELANGWEILT ZU SEHEN?" at bounding box center [891, 321] width 440 height 39
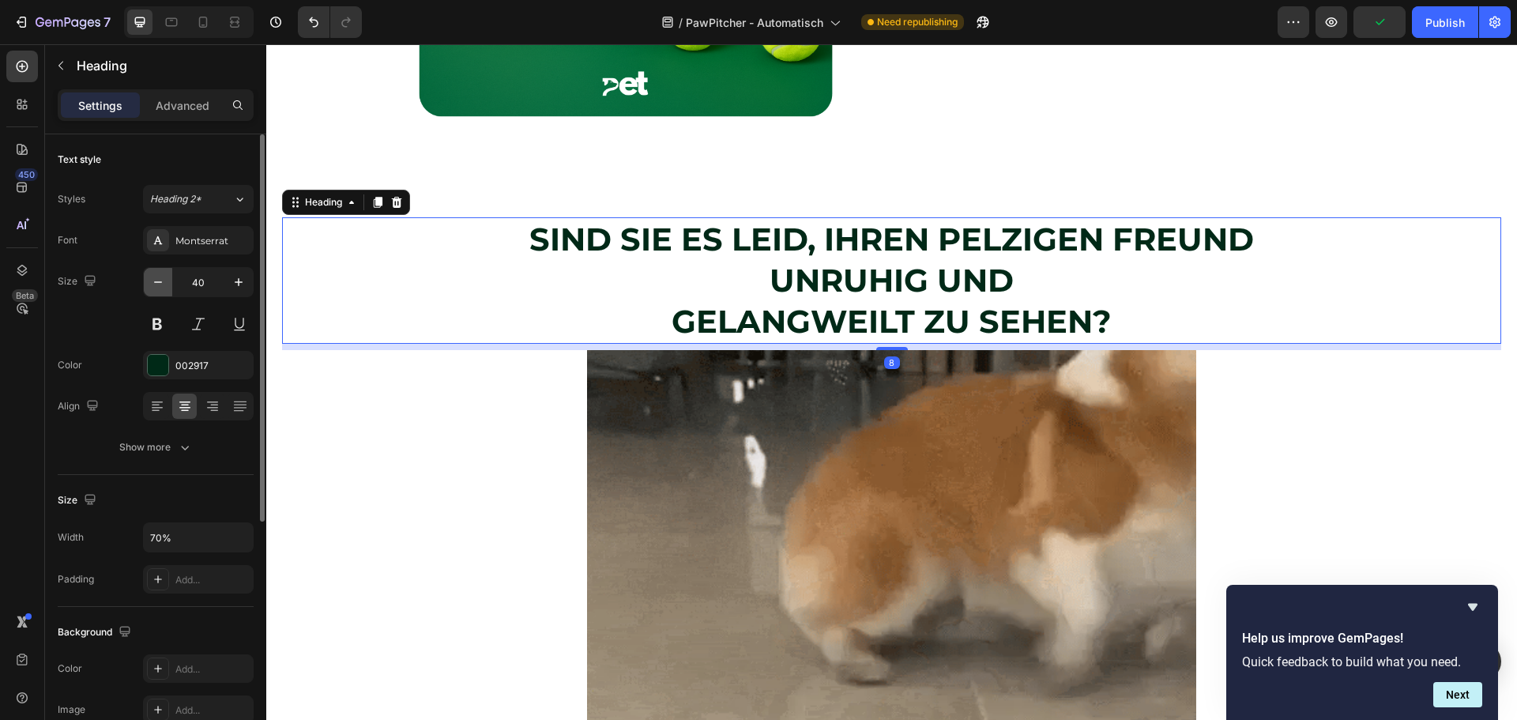
click at [167, 279] on button "button" at bounding box center [158, 282] width 28 height 28
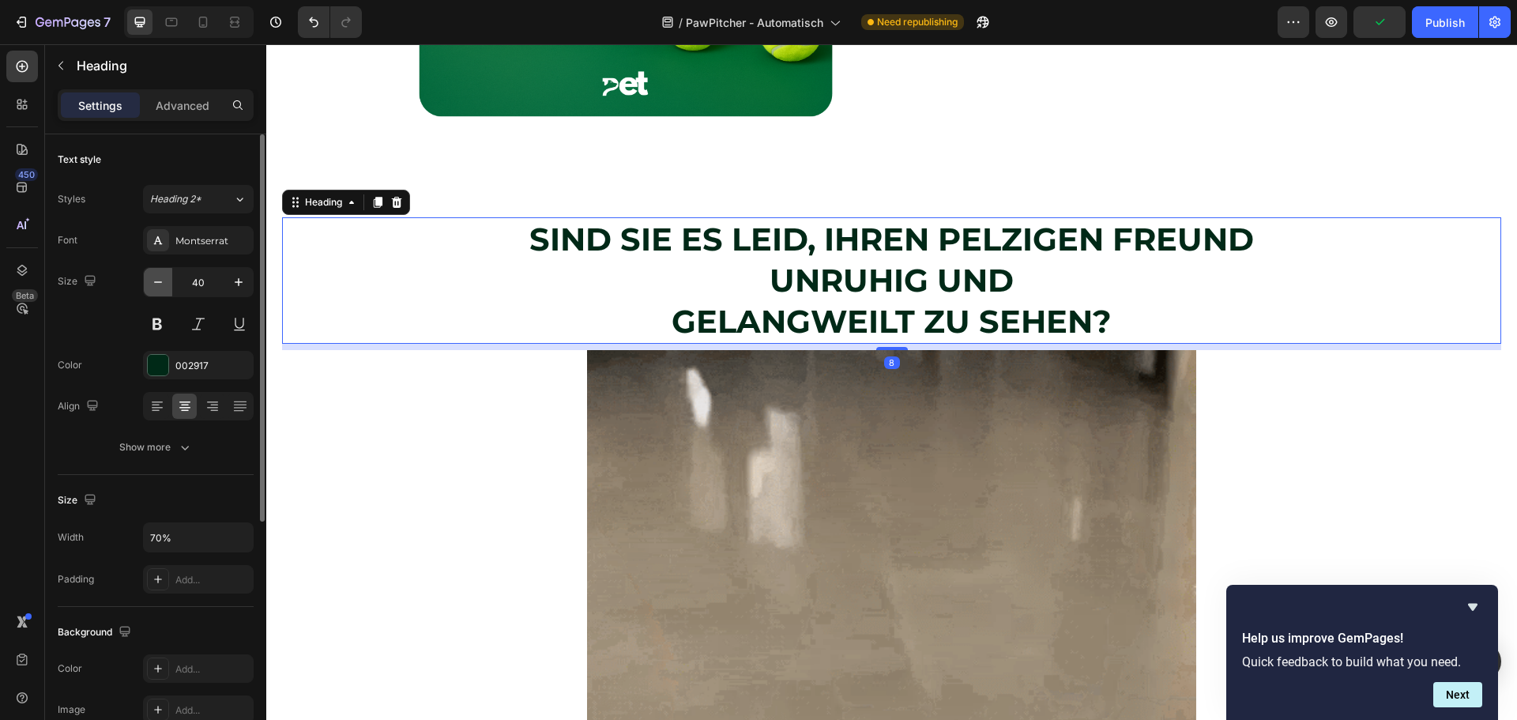
click at [167, 279] on button "button" at bounding box center [158, 282] width 28 height 28
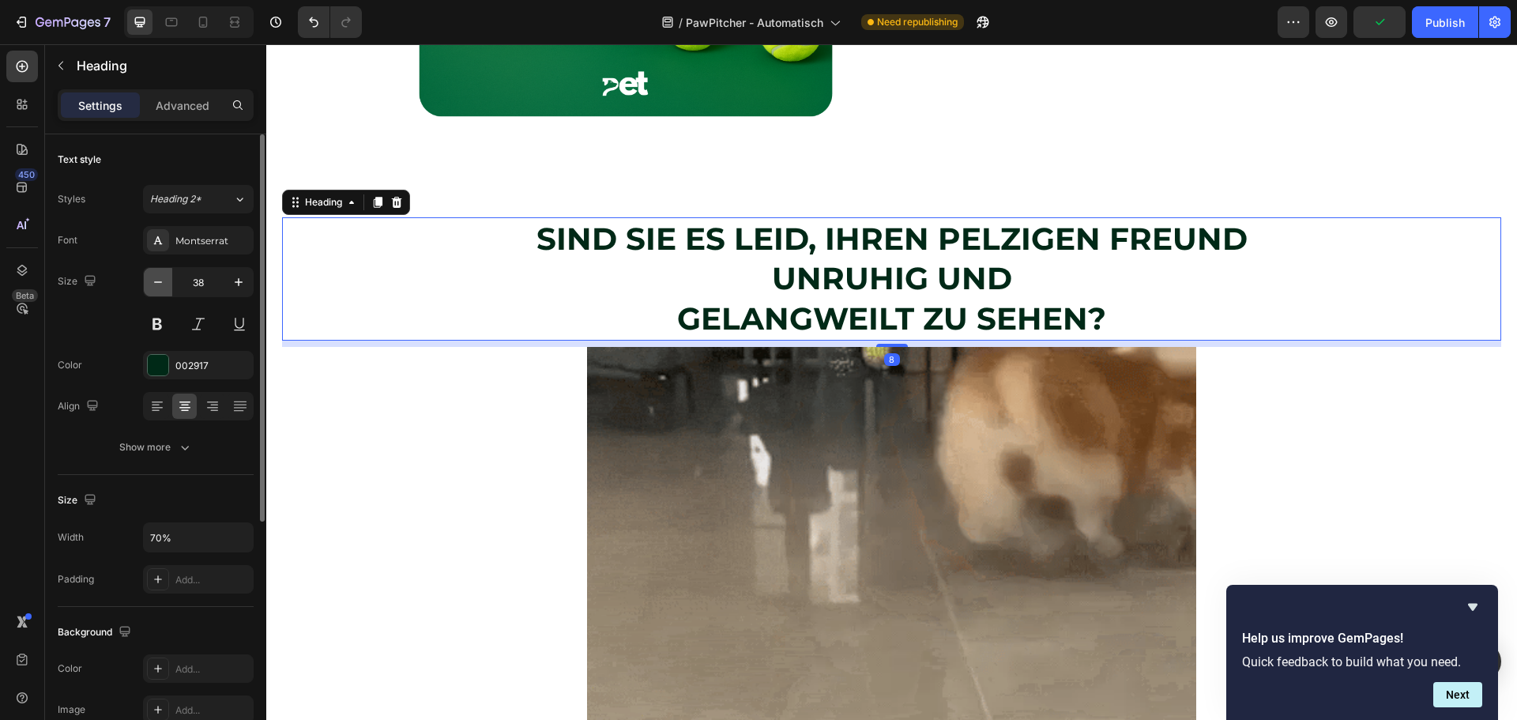
click at [167, 279] on button "button" at bounding box center [158, 282] width 28 height 28
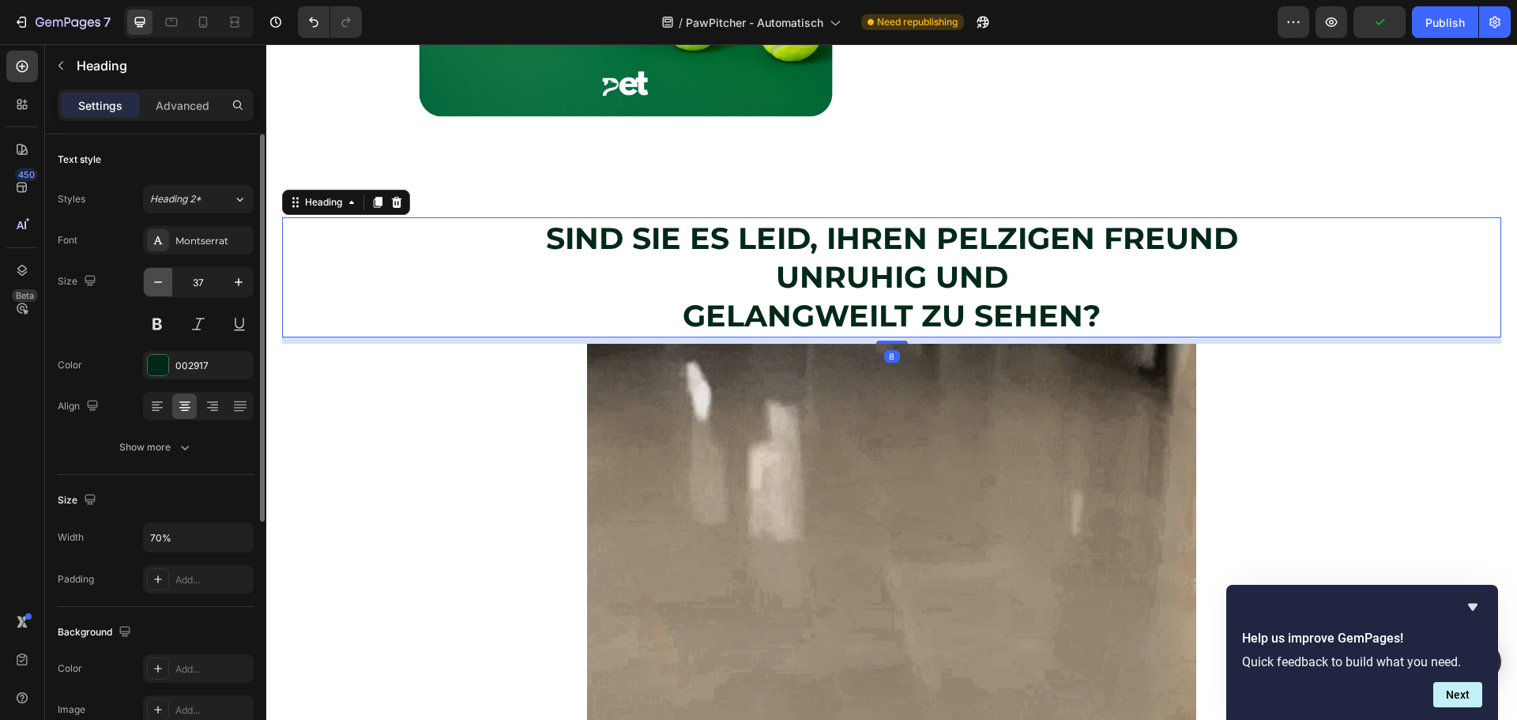
click at [167, 279] on button "button" at bounding box center [158, 282] width 28 height 28
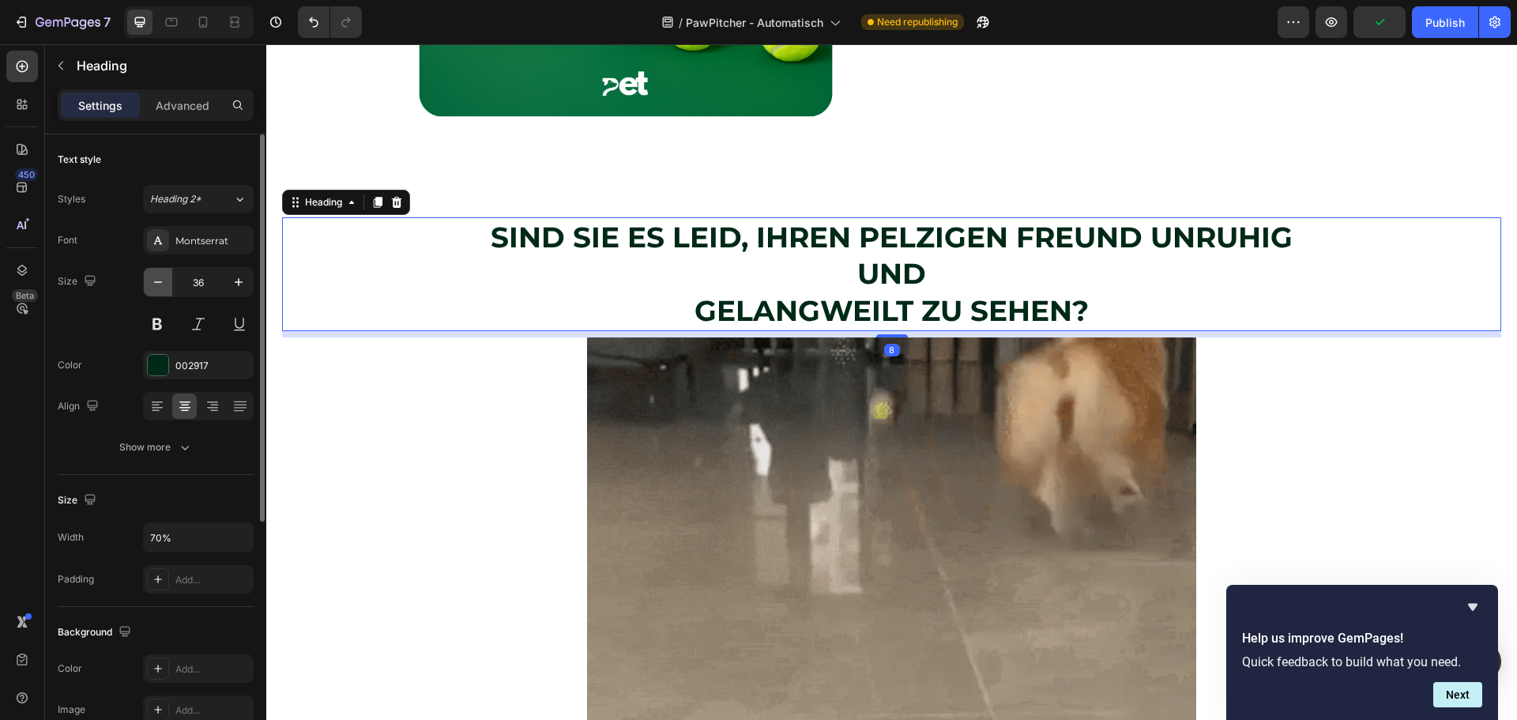
click at [167, 278] on button "button" at bounding box center [158, 282] width 28 height 28
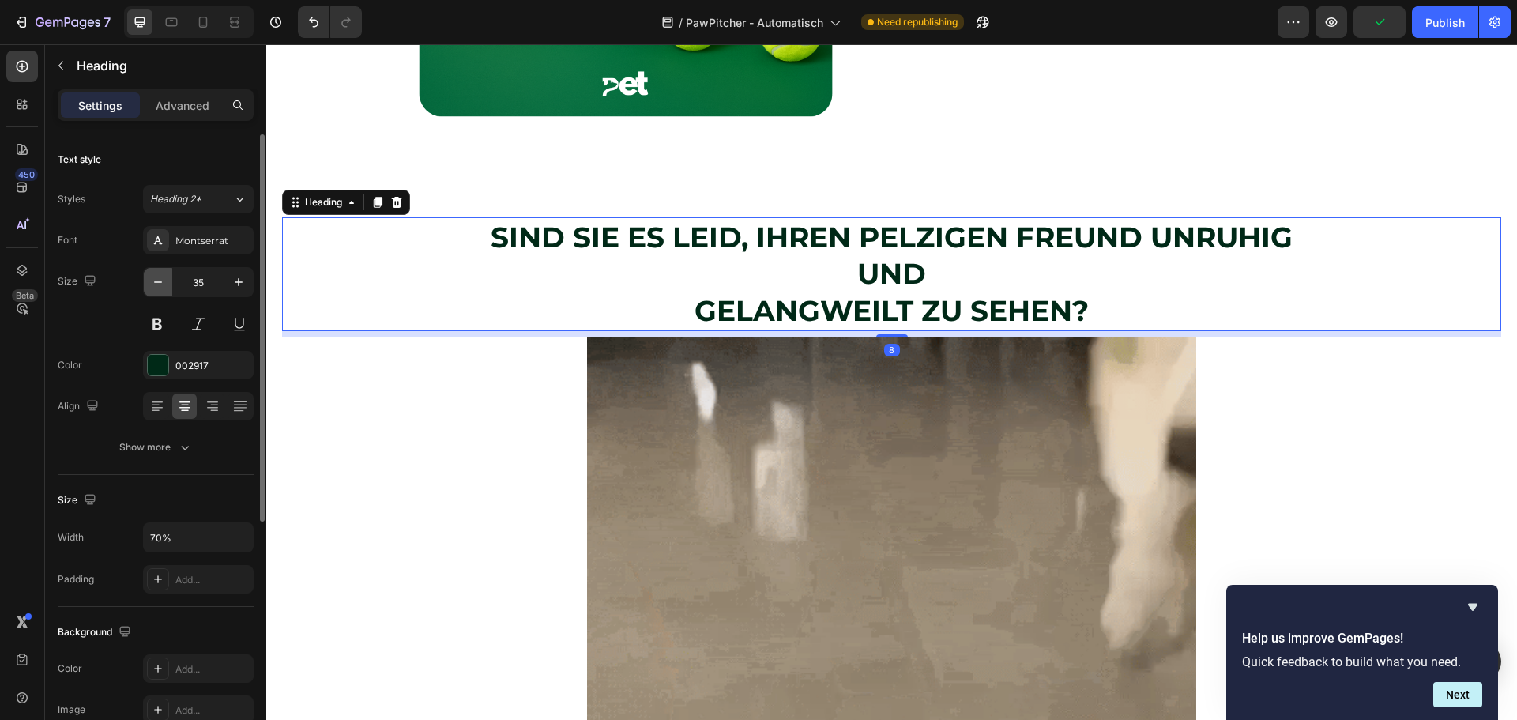
click at [167, 278] on button "button" at bounding box center [158, 282] width 28 height 28
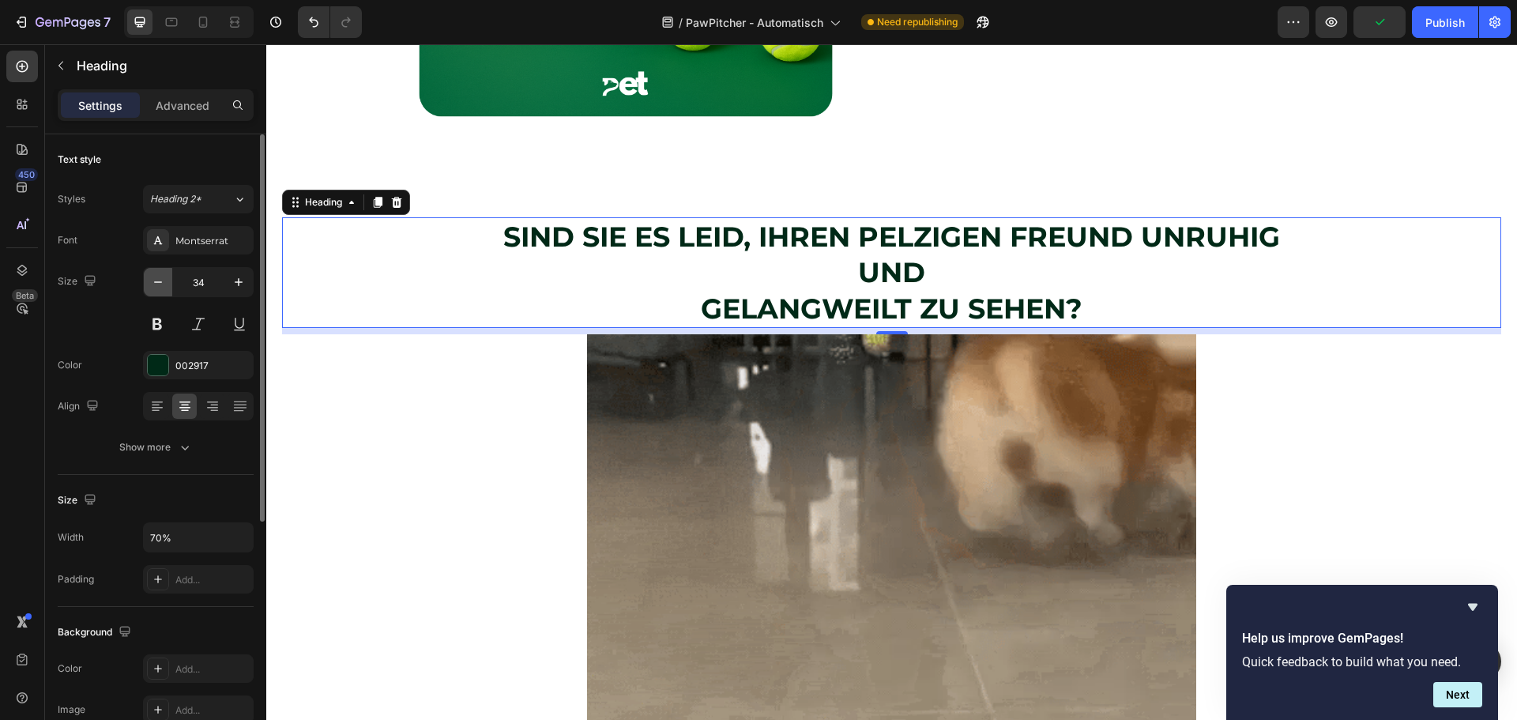
click at [167, 278] on button "button" at bounding box center [158, 282] width 28 height 28
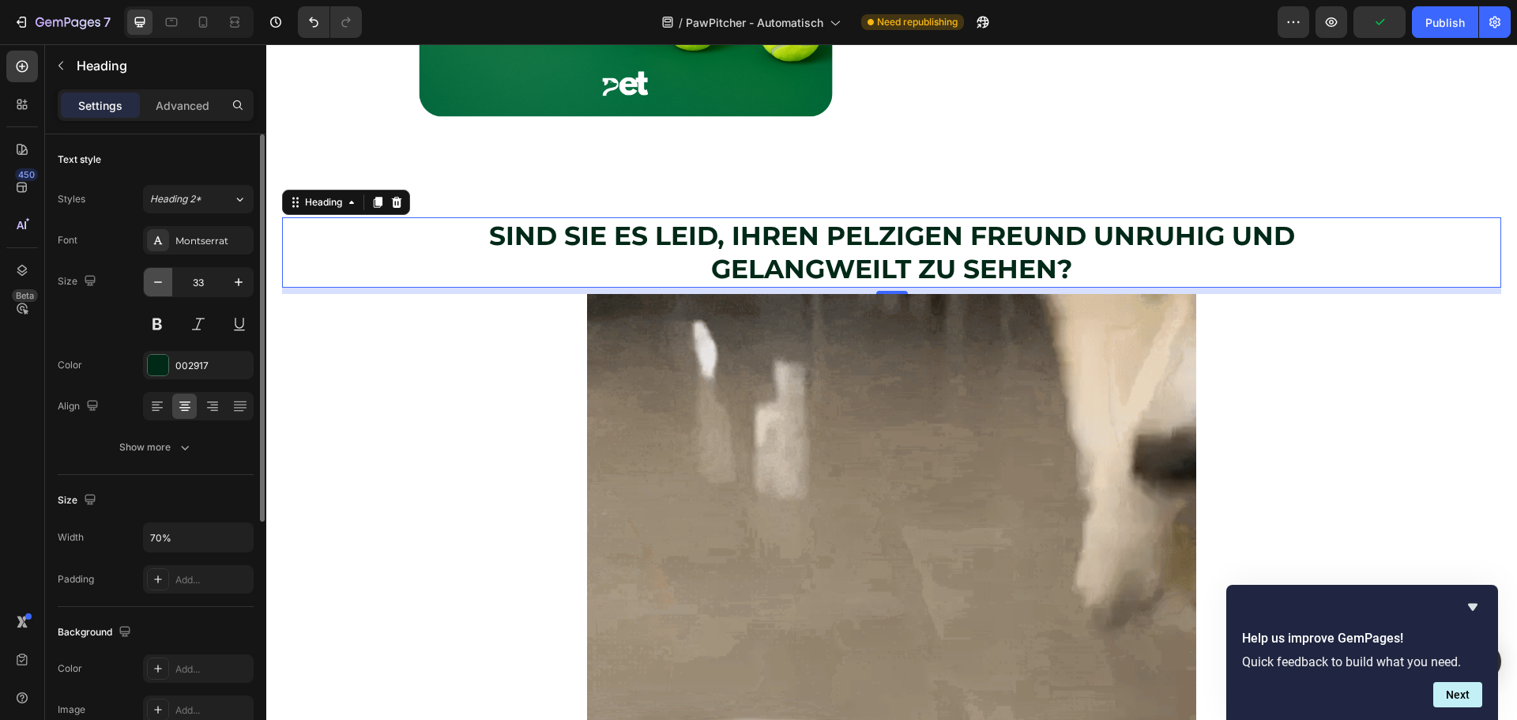
click at [167, 278] on button "button" at bounding box center [158, 282] width 28 height 28
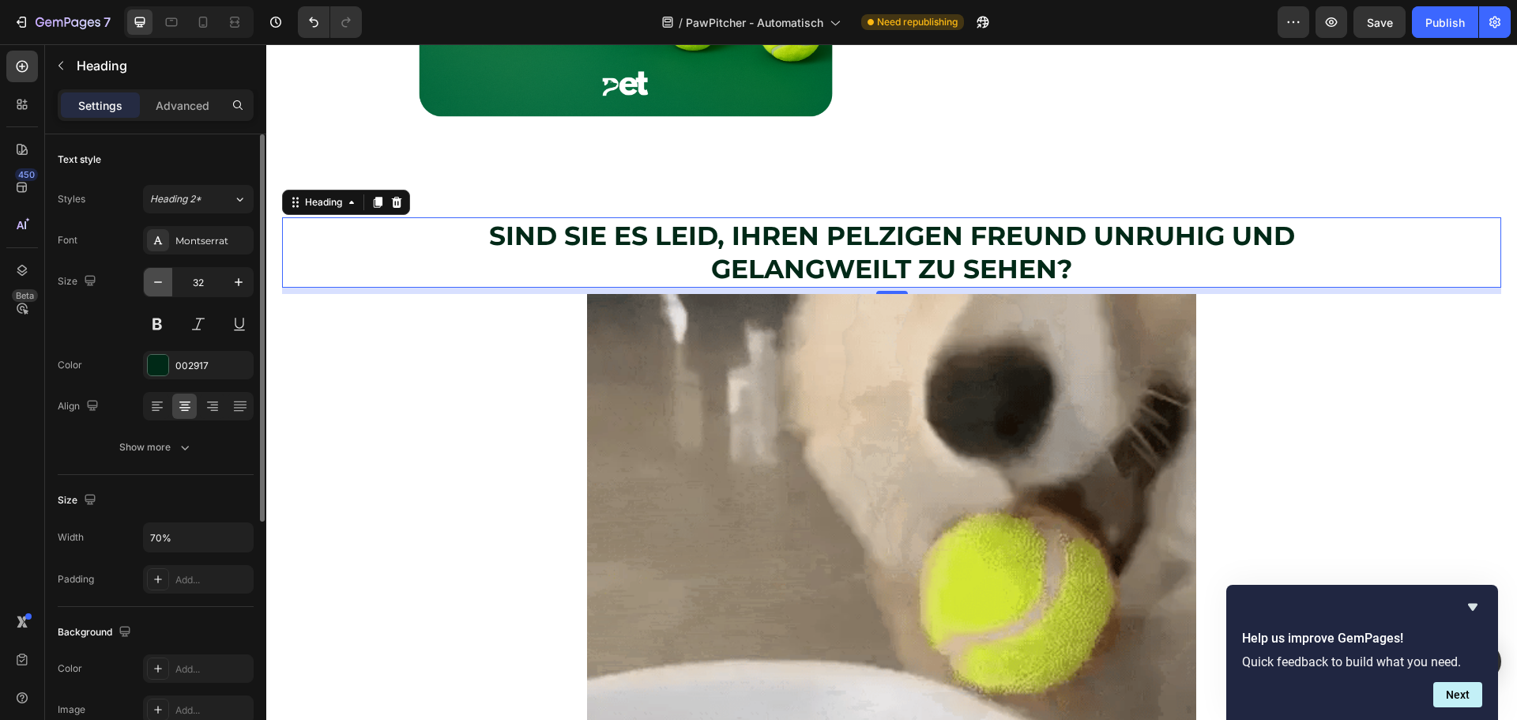
click at [168, 277] on button "button" at bounding box center [158, 282] width 28 height 28
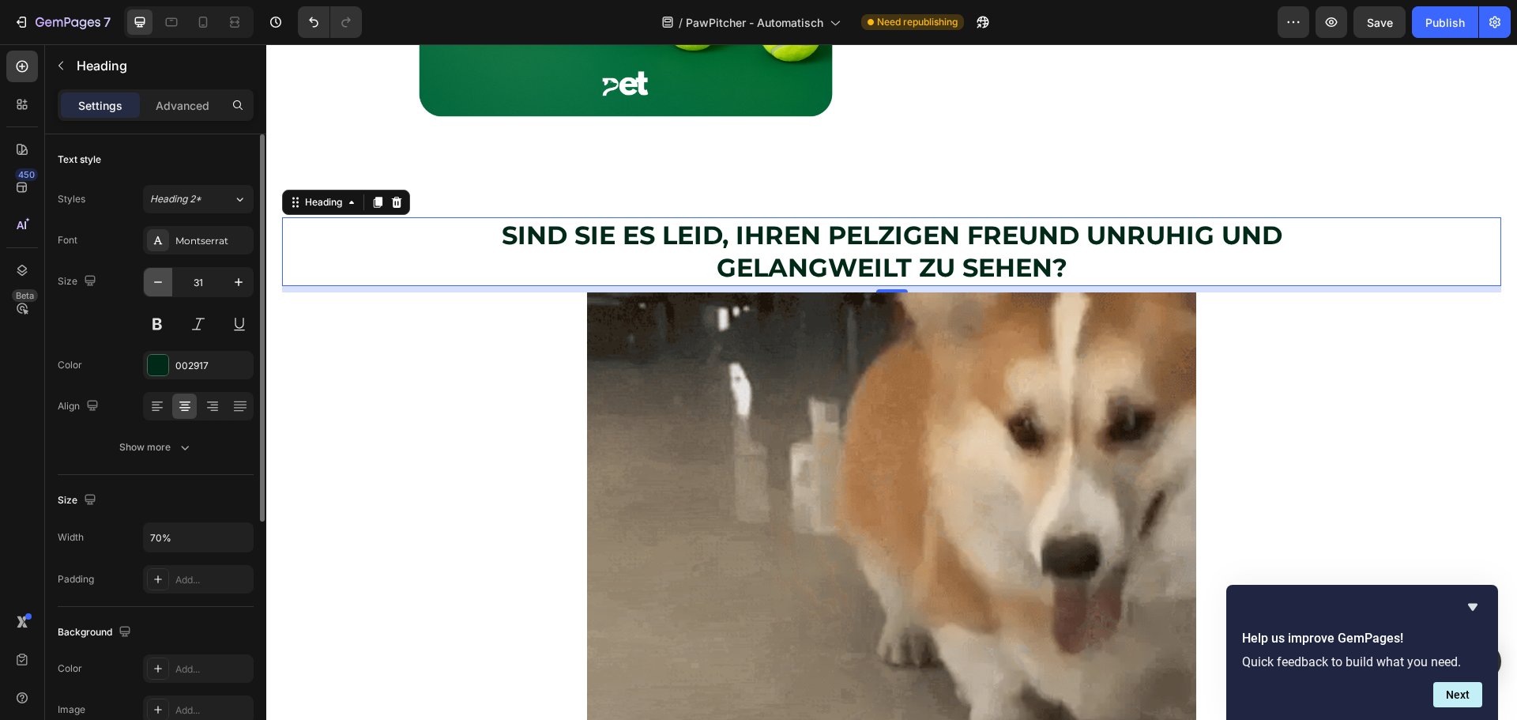
click at [168, 277] on button "button" at bounding box center [158, 282] width 28 height 28
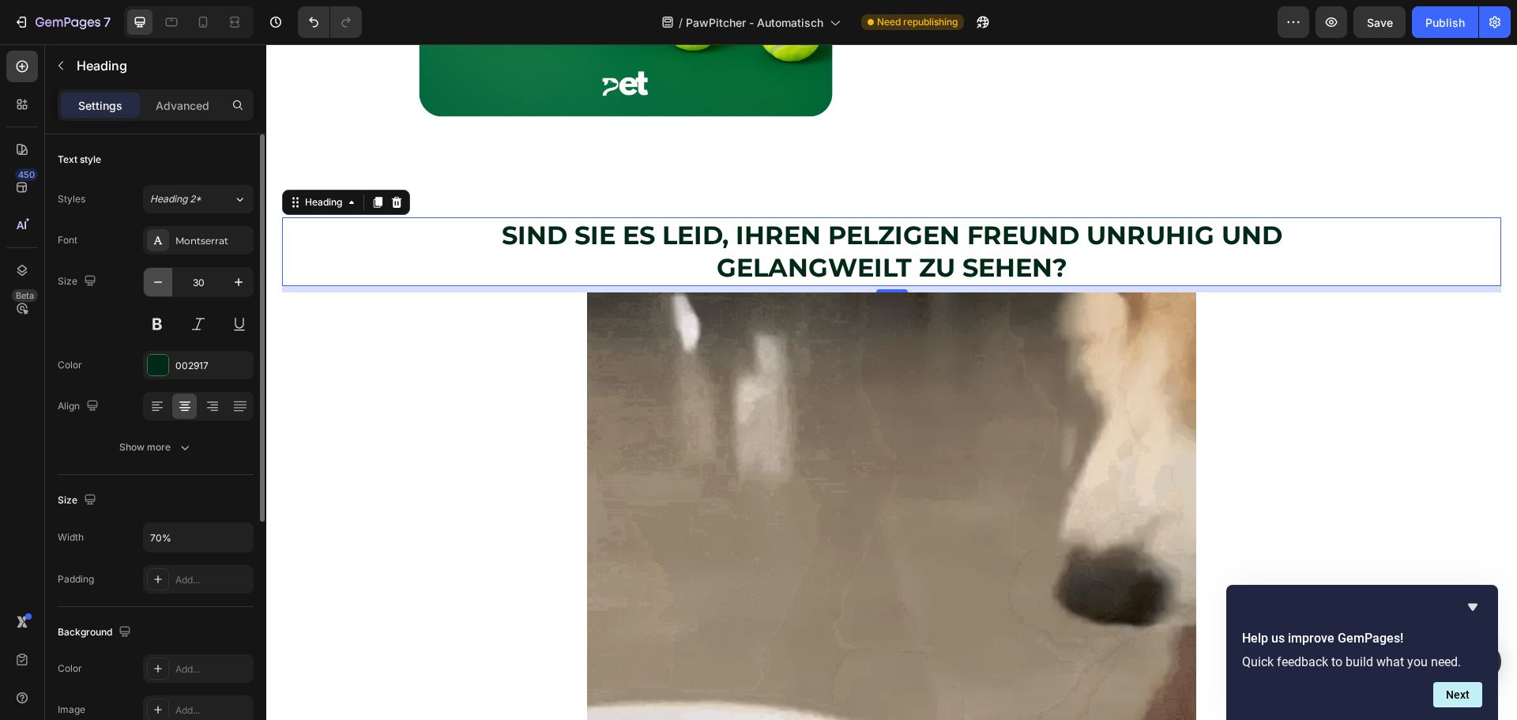
click at [168, 276] on button "button" at bounding box center [158, 282] width 28 height 28
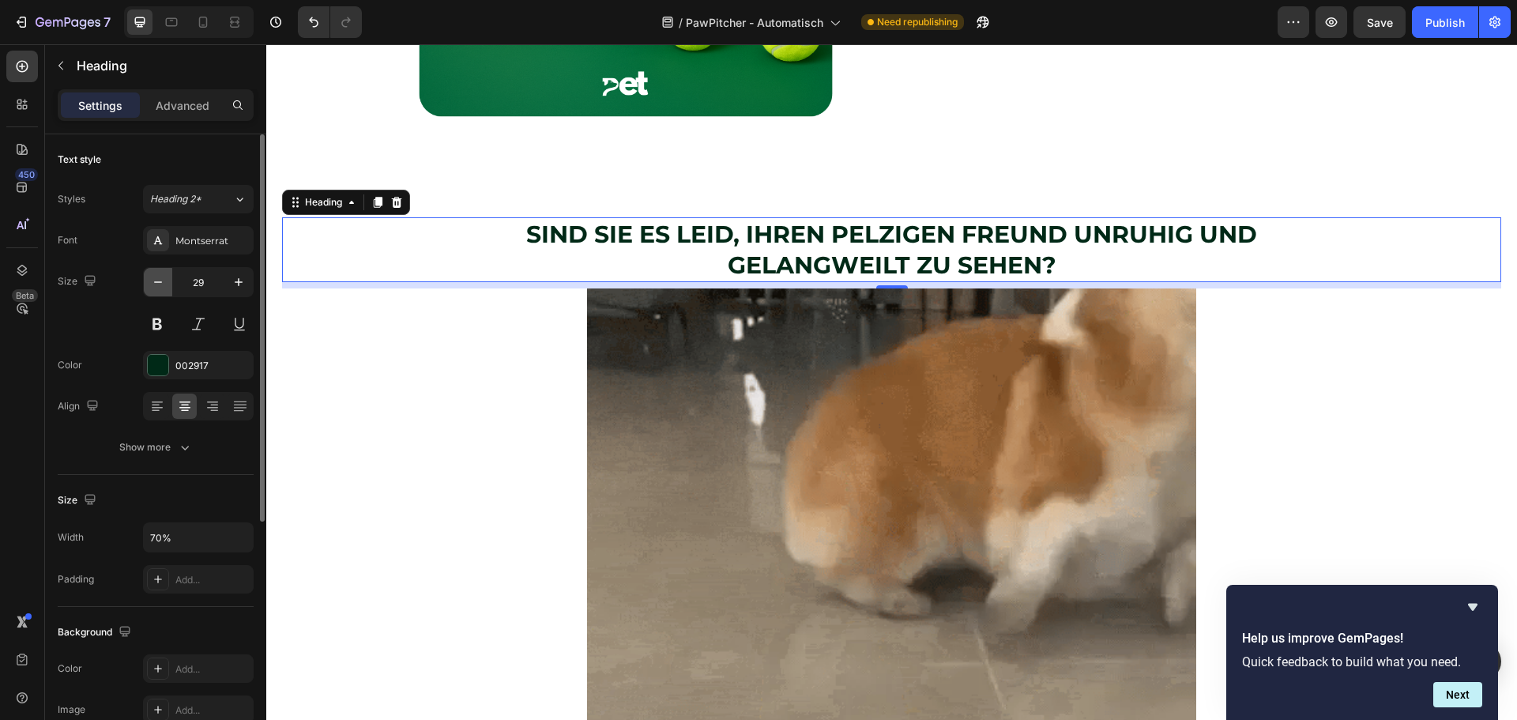
click at [168, 276] on button "button" at bounding box center [158, 282] width 28 height 28
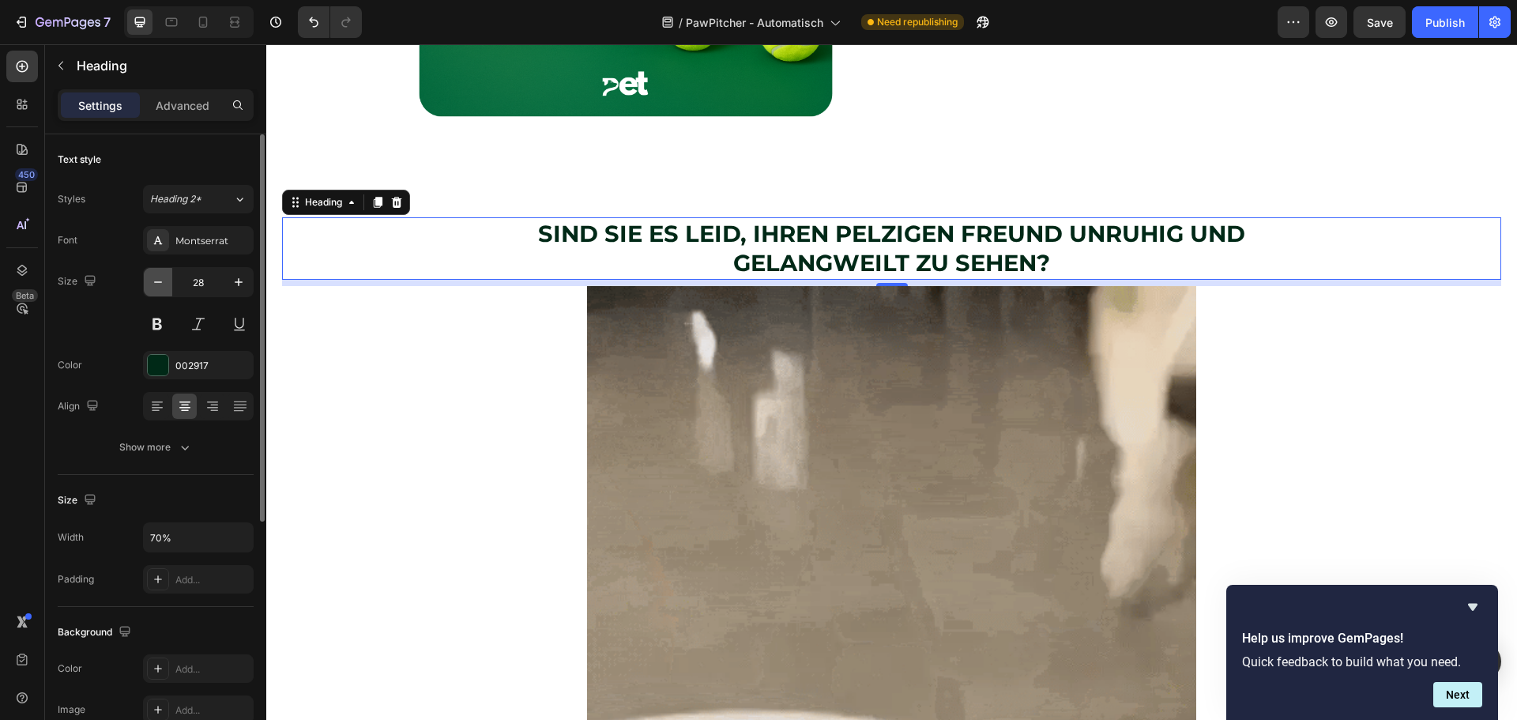
click at [168, 276] on button "button" at bounding box center [158, 282] width 28 height 28
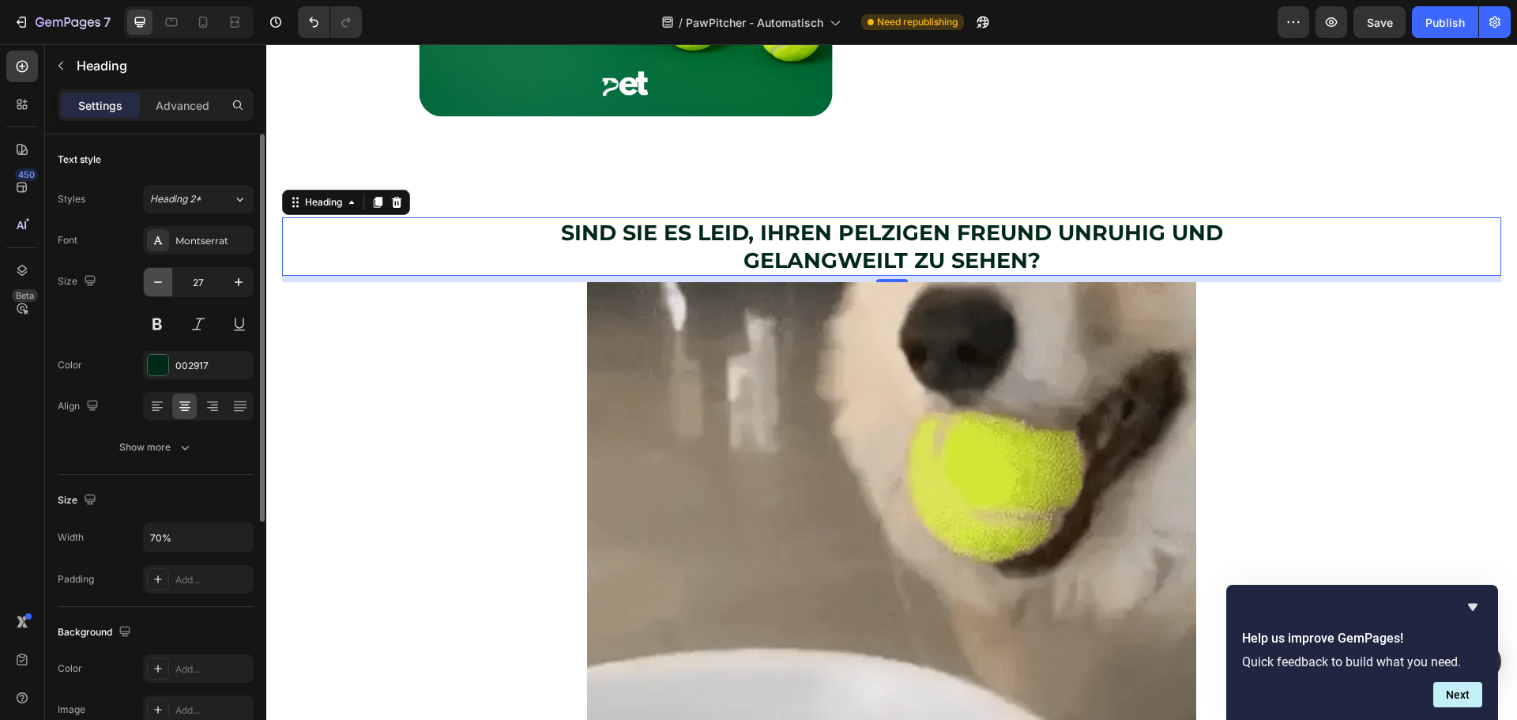
click at [168, 276] on button "button" at bounding box center [158, 282] width 28 height 28
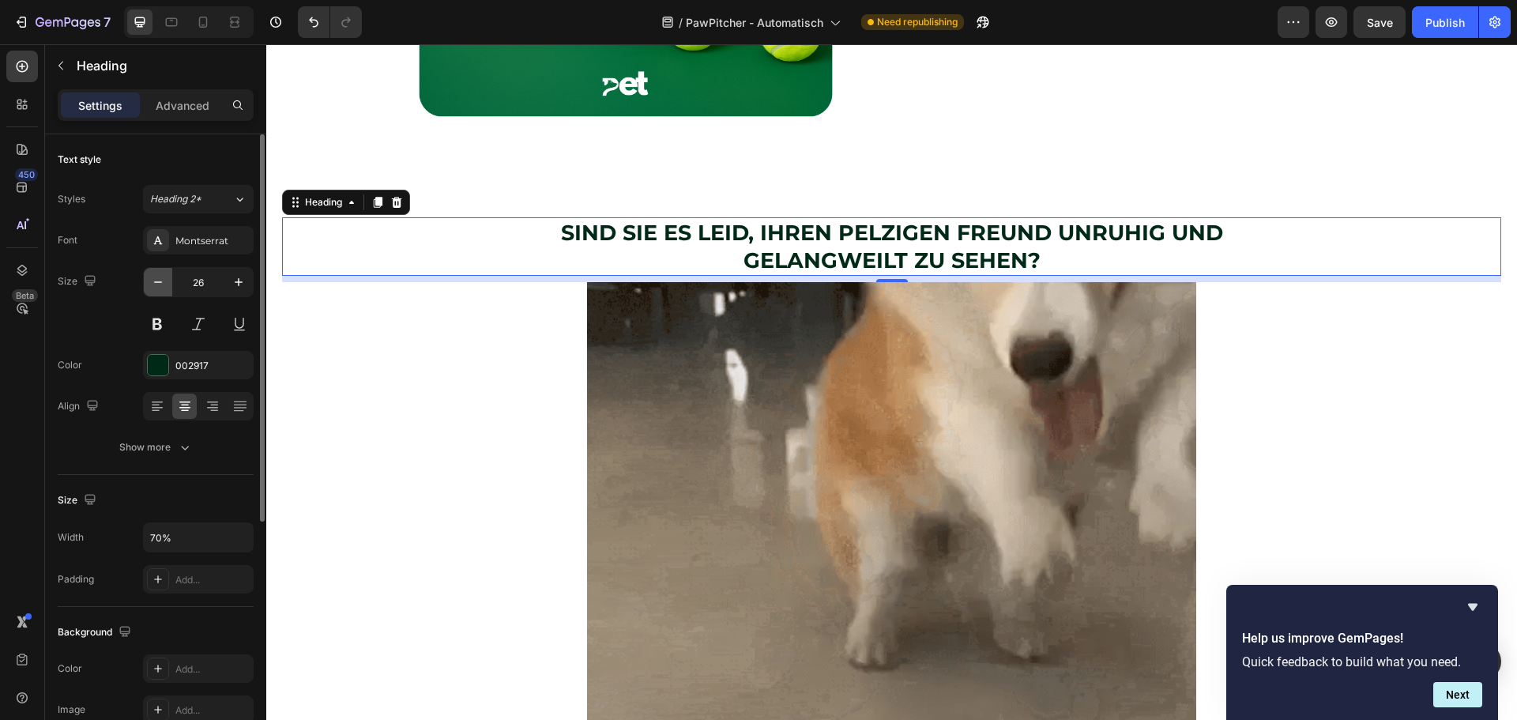
click at [168, 276] on button "button" at bounding box center [158, 282] width 28 height 28
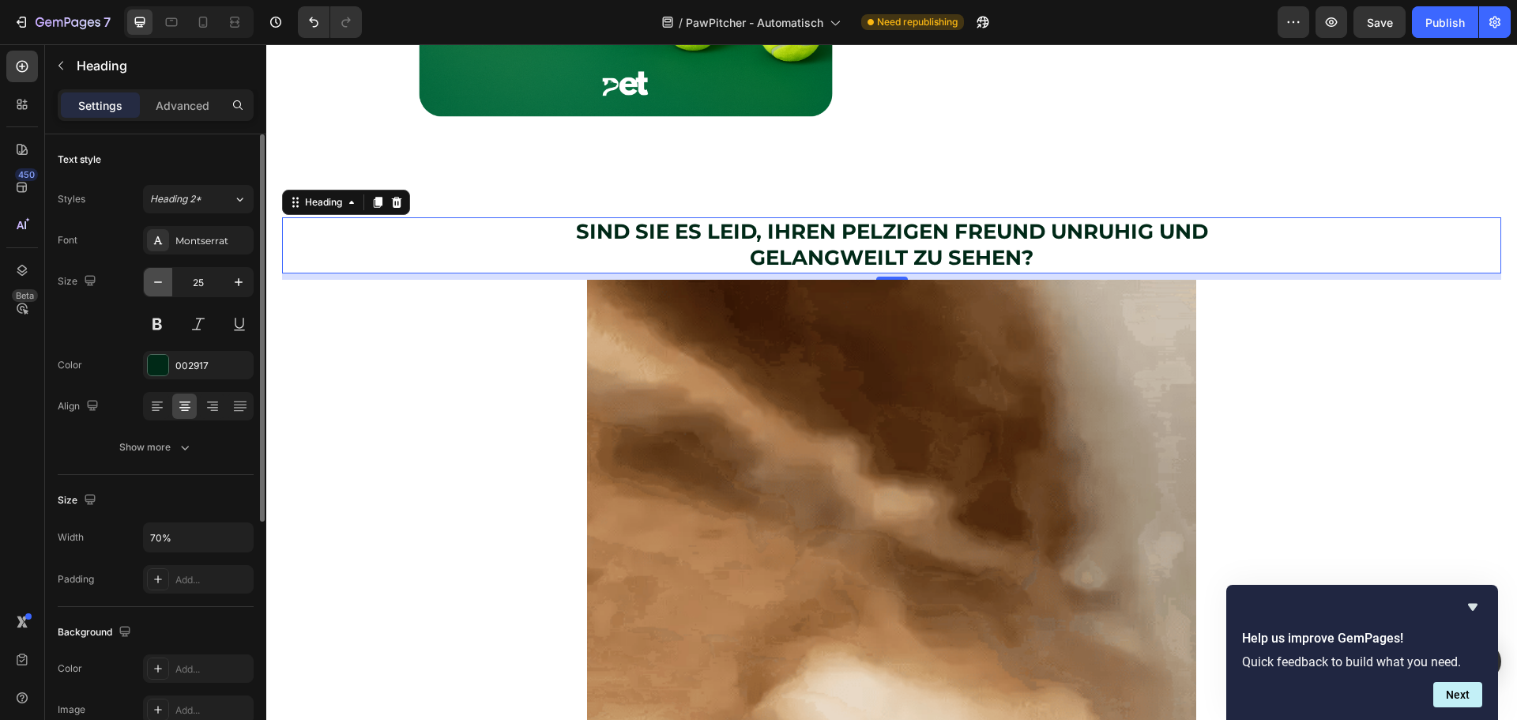
click at [168, 276] on button "button" at bounding box center [158, 282] width 28 height 28
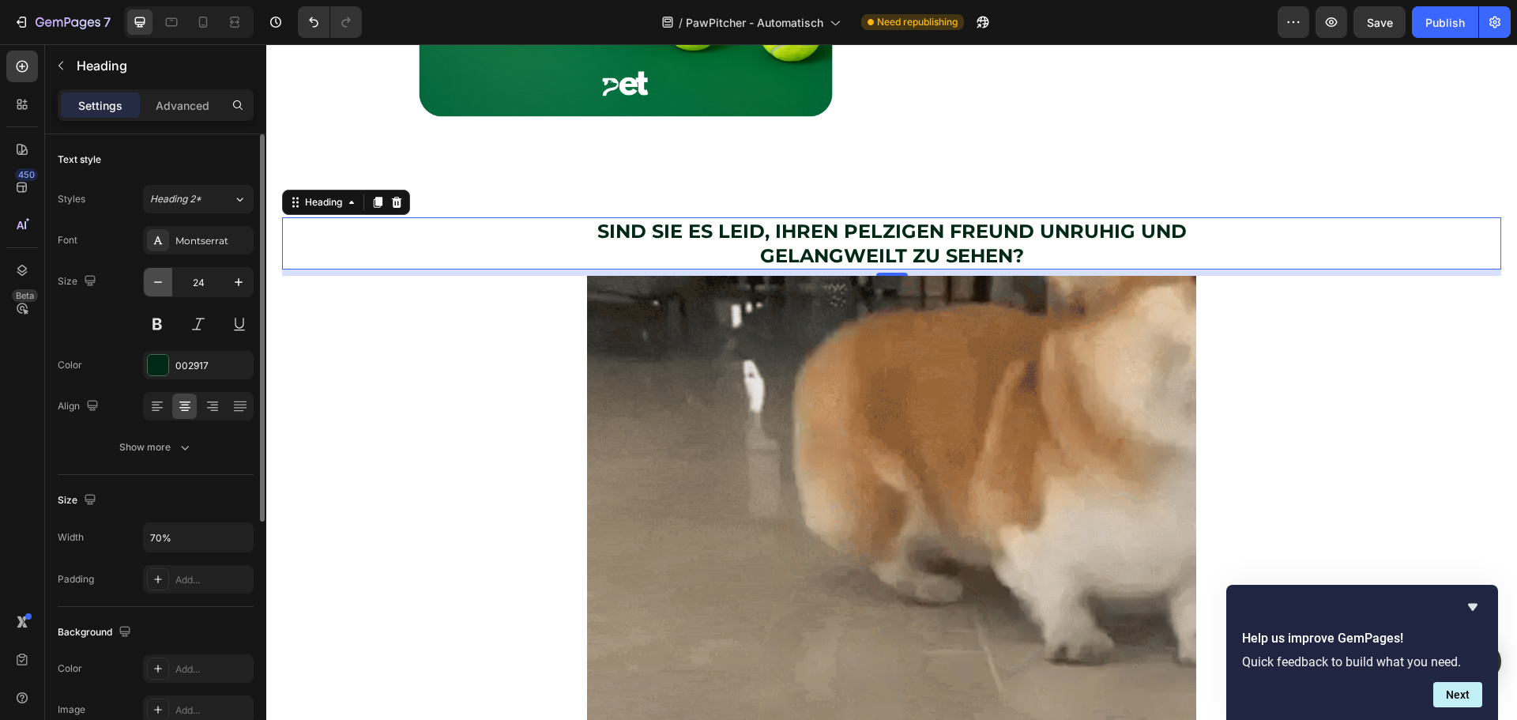
click at [168, 276] on button "button" at bounding box center [158, 282] width 28 height 28
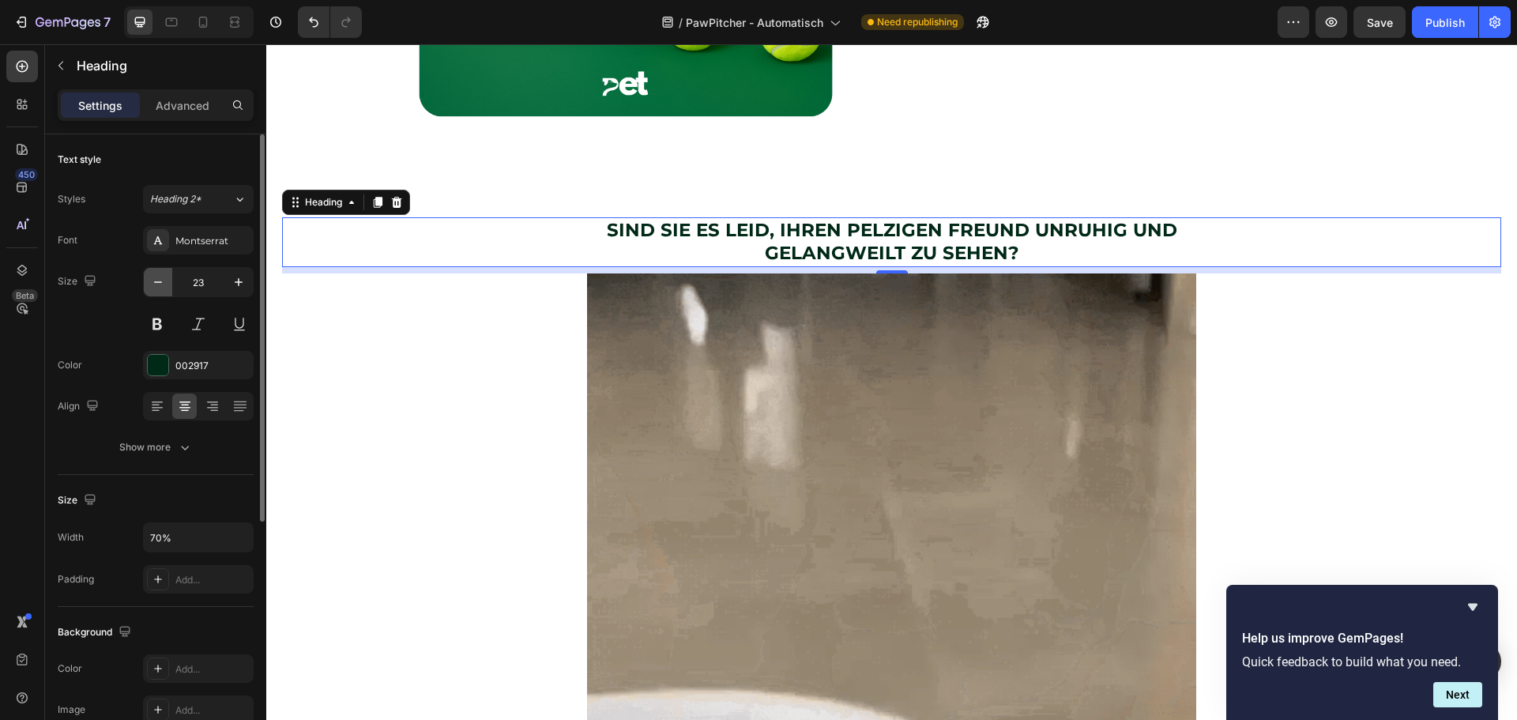
click at [168, 276] on button "button" at bounding box center [158, 282] width 28 height 28
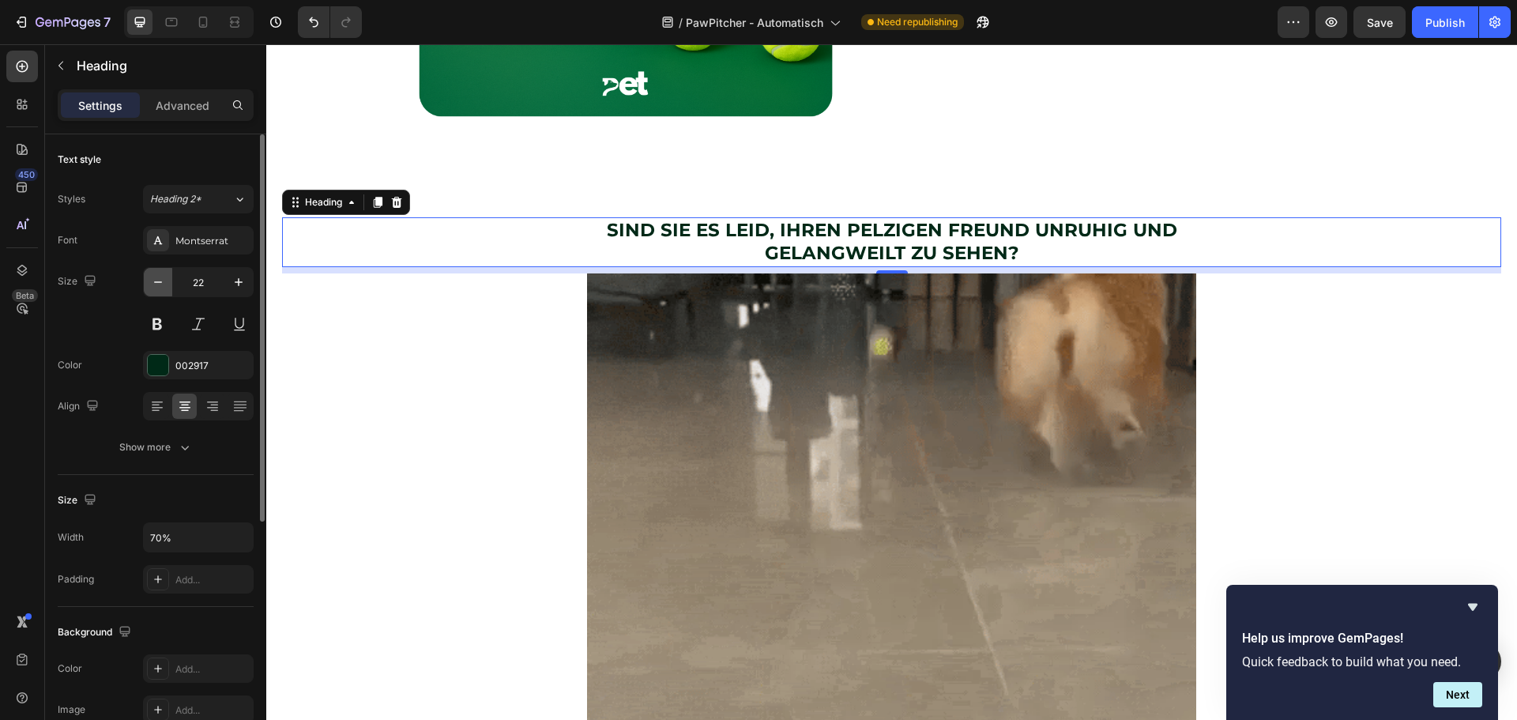
click at [168, 276] on button "button" at bounding box center [158, 282] width 28 height 28
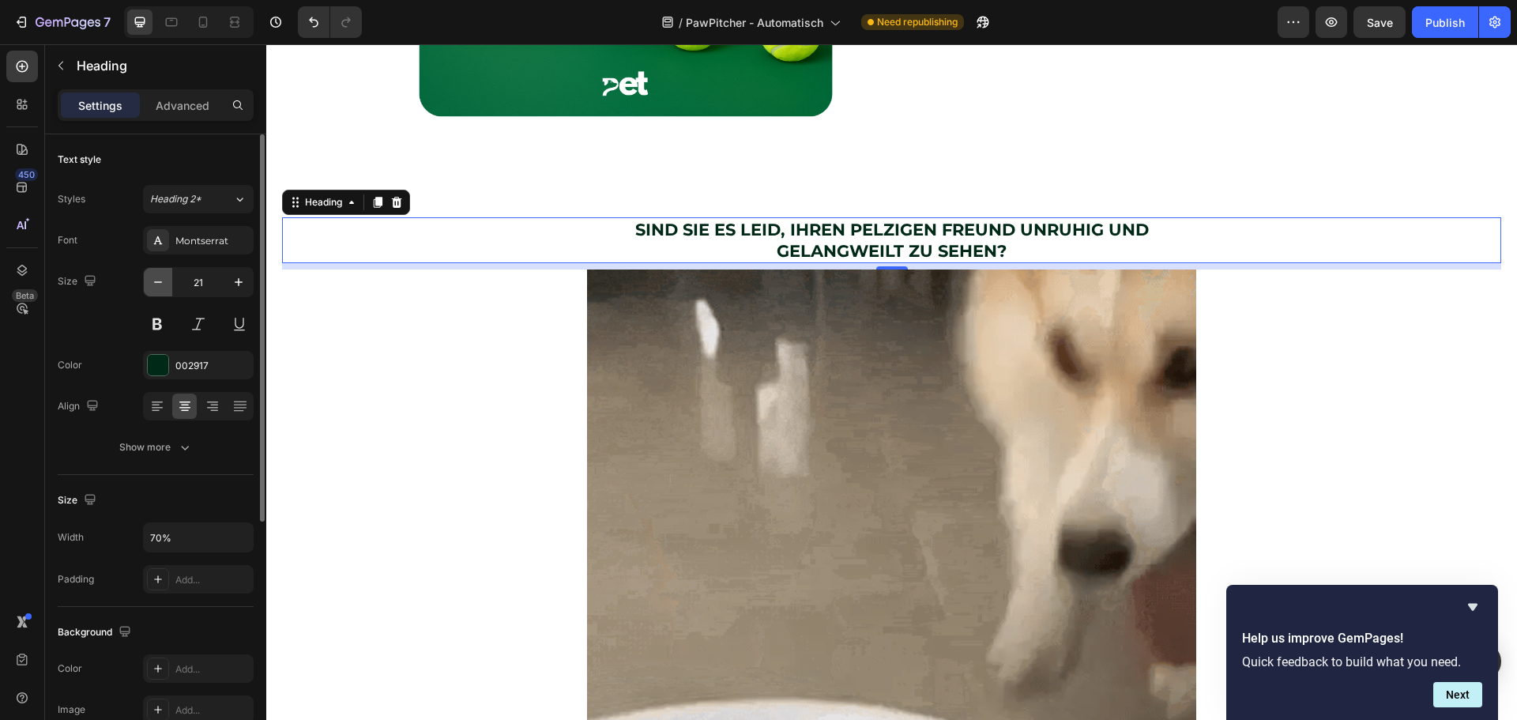
click at [168, 276] on button "button" at bounding box center [158, 282] width 28 height 28
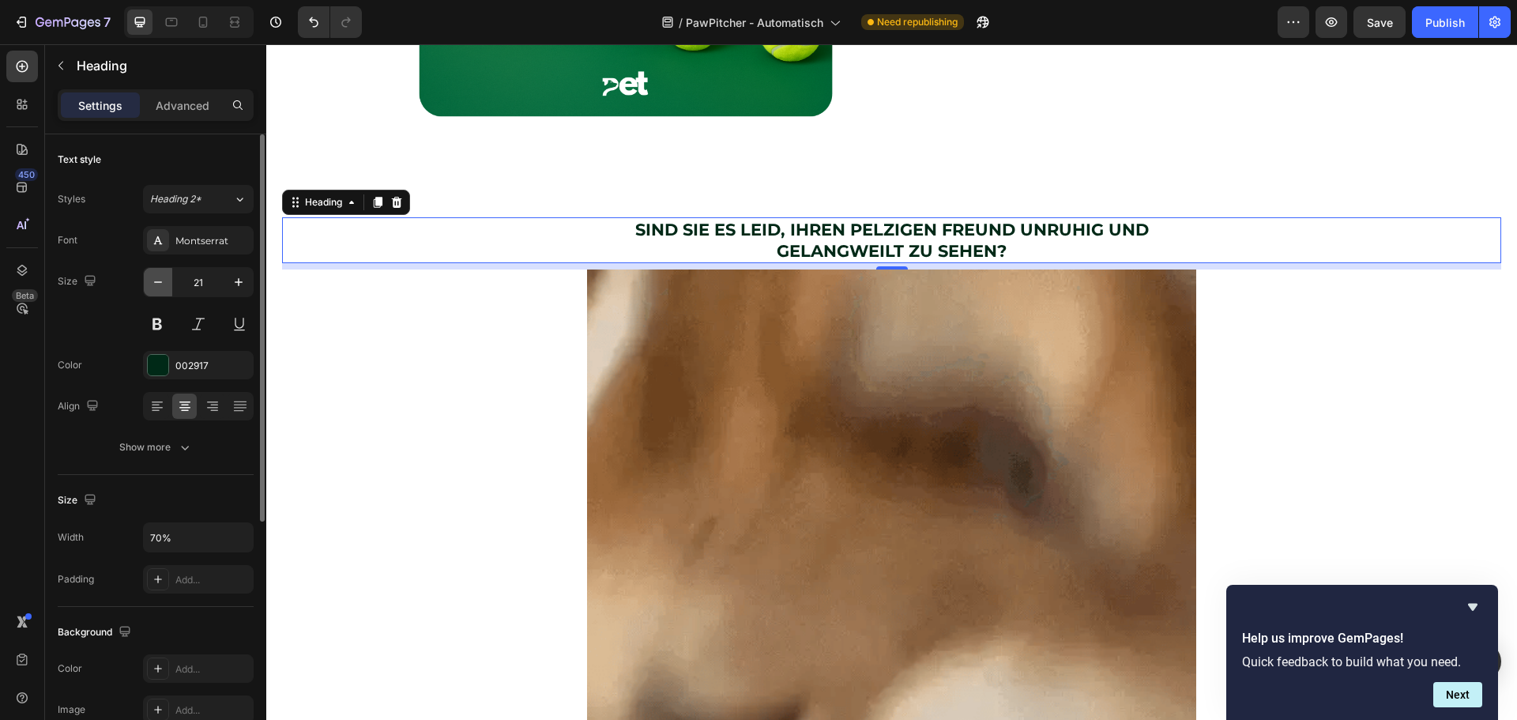
type input "20"
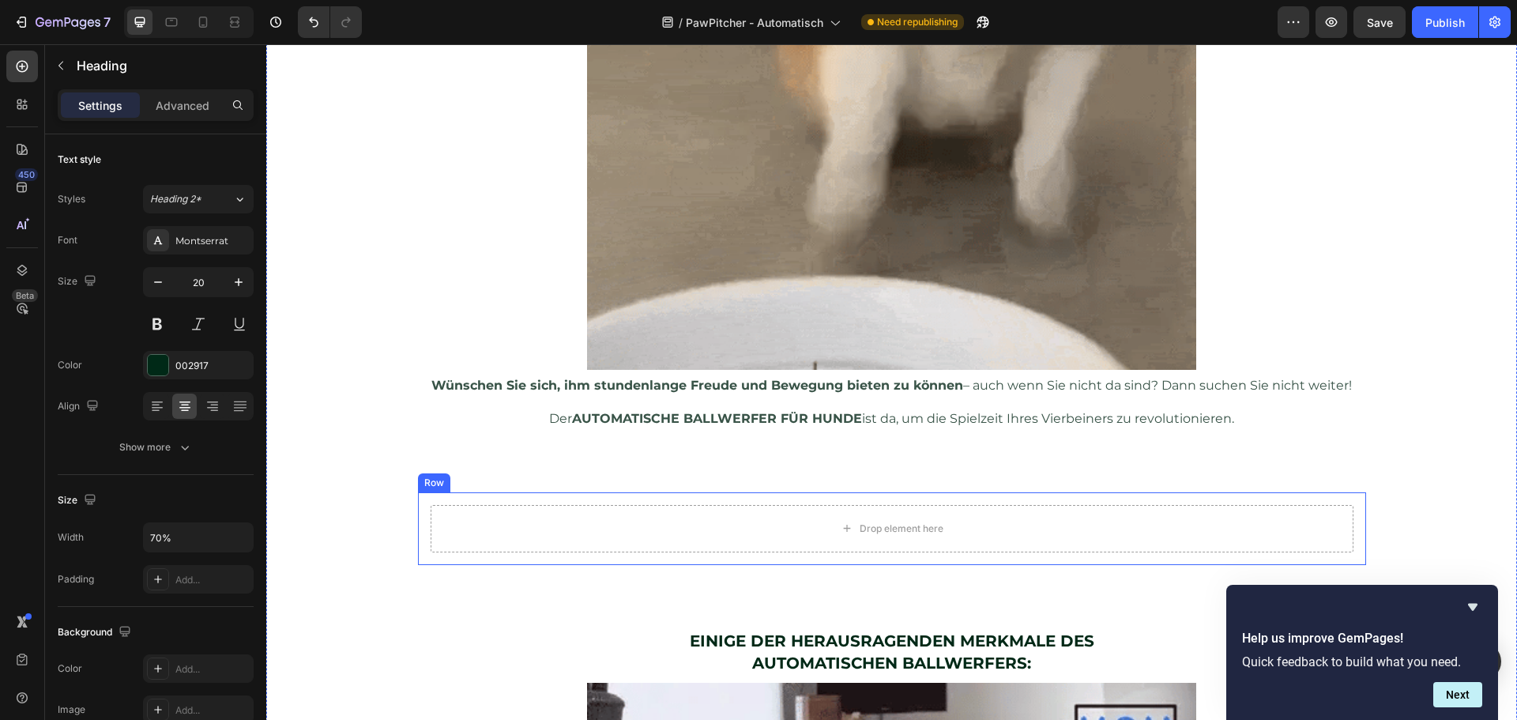
scroll to position [1021, 0]
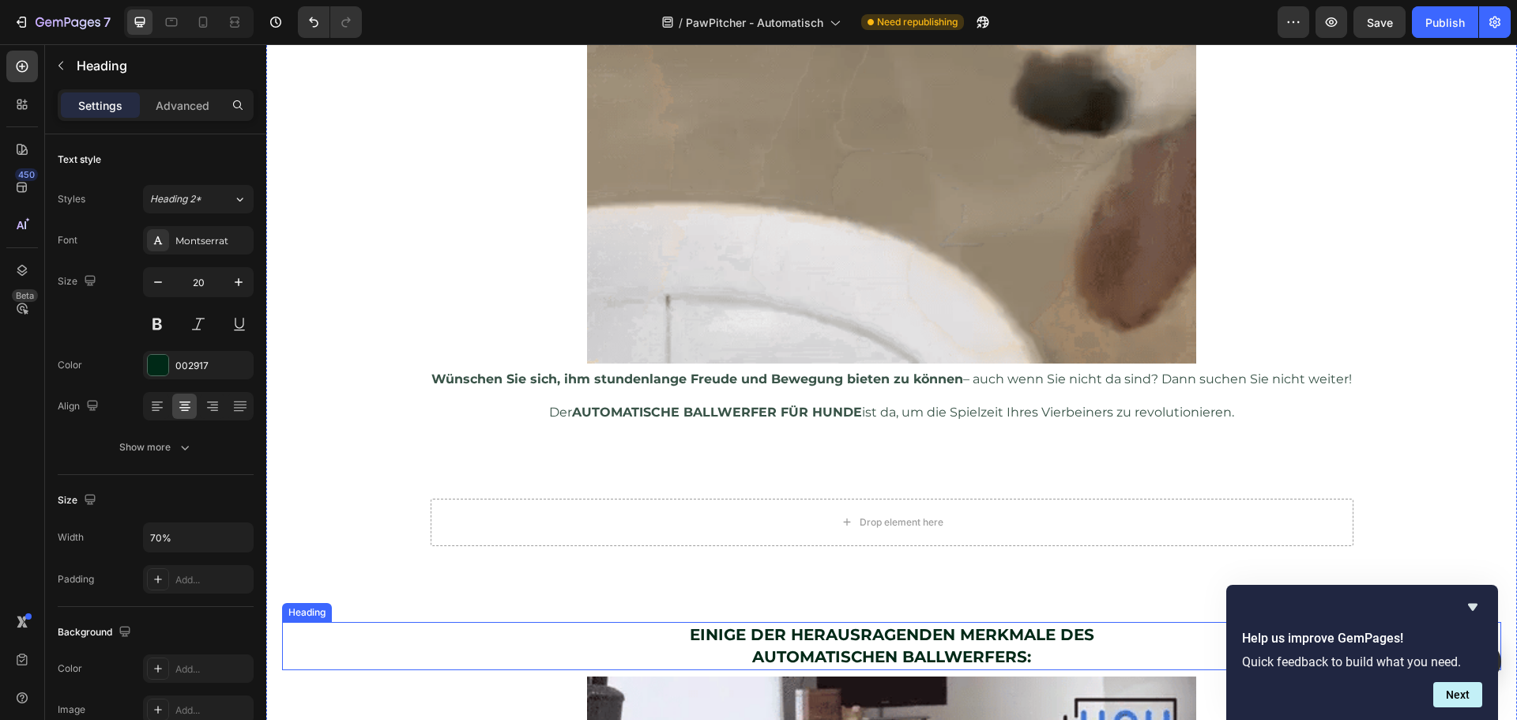
click at [782, 637] on strong "EINIGE DER HERAUSRAGENDEN MERKMALE DES" at bounding box center [892, 634] width 404 height 19
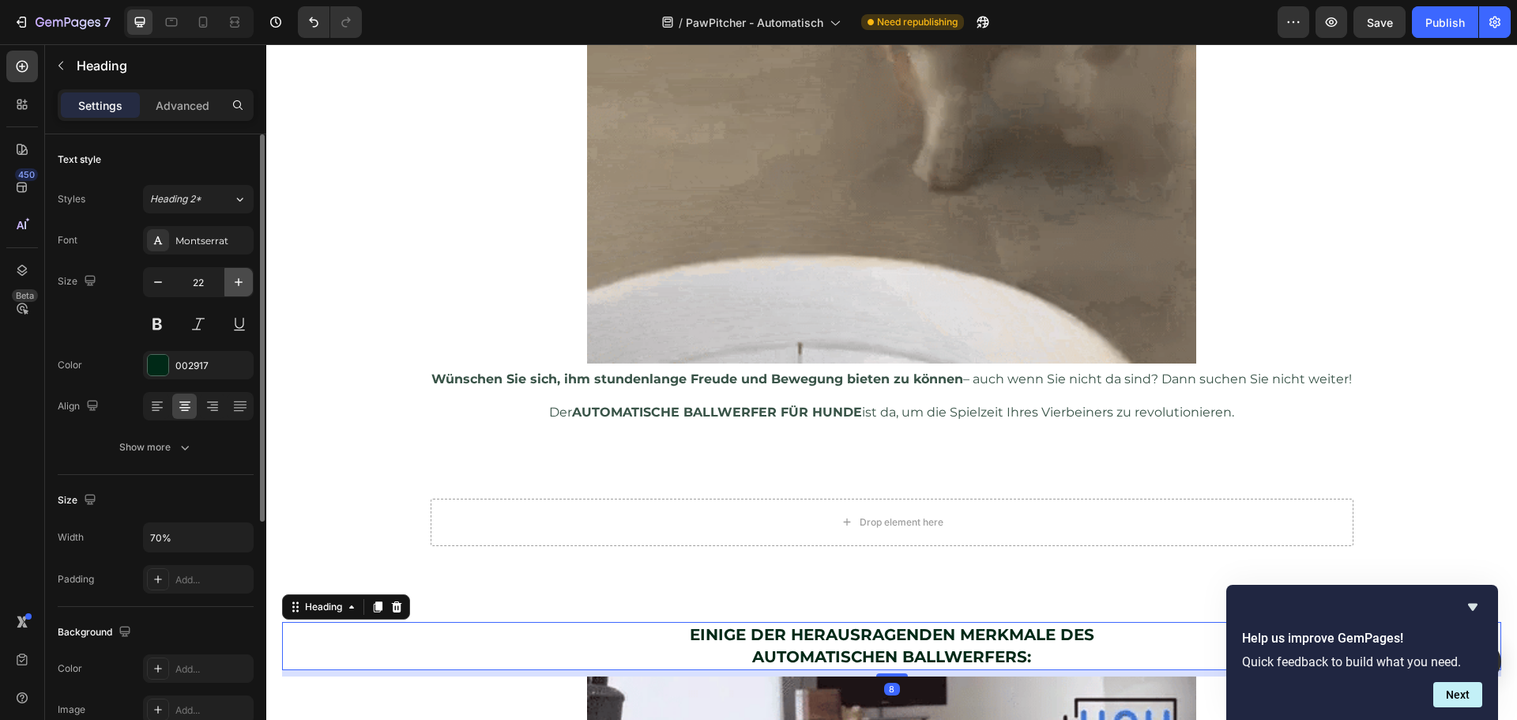
click at [242, 288] on icon "button" at bounding box center [239, 282] width 16 height 16
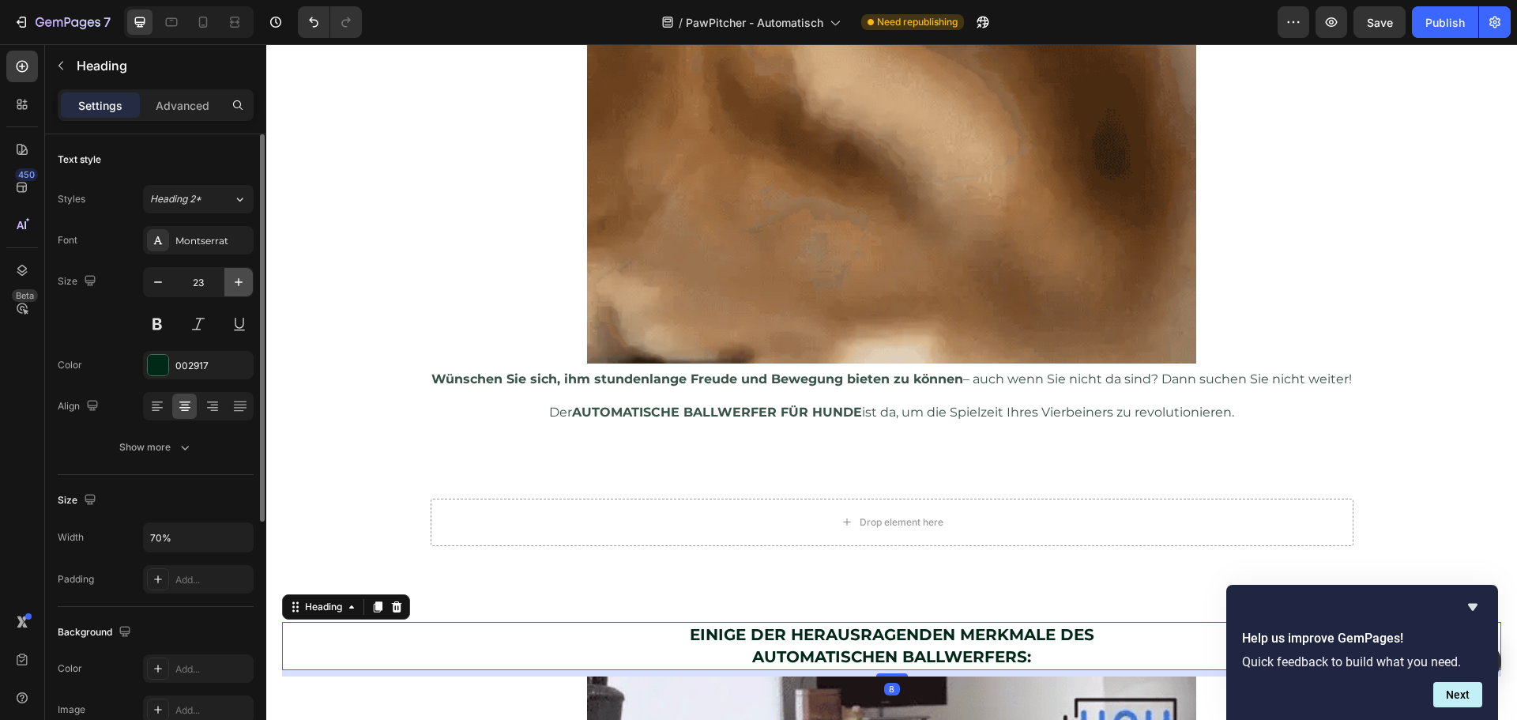
click at [242, 288] on icon "button" at bounding box center [239, 282] width 16 height 16
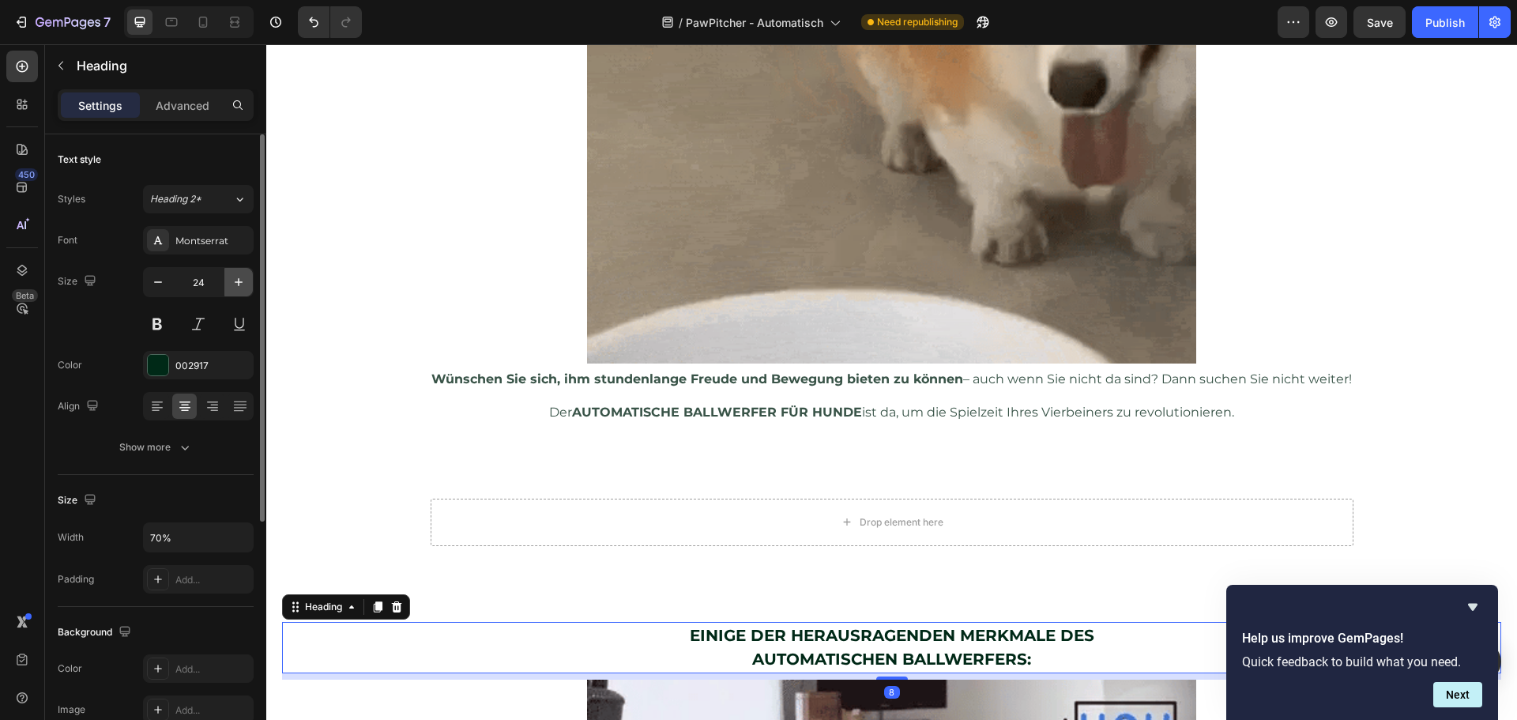
click at [242, 287] on icon "button" at bounding box center [239, 282] width 16 height 16
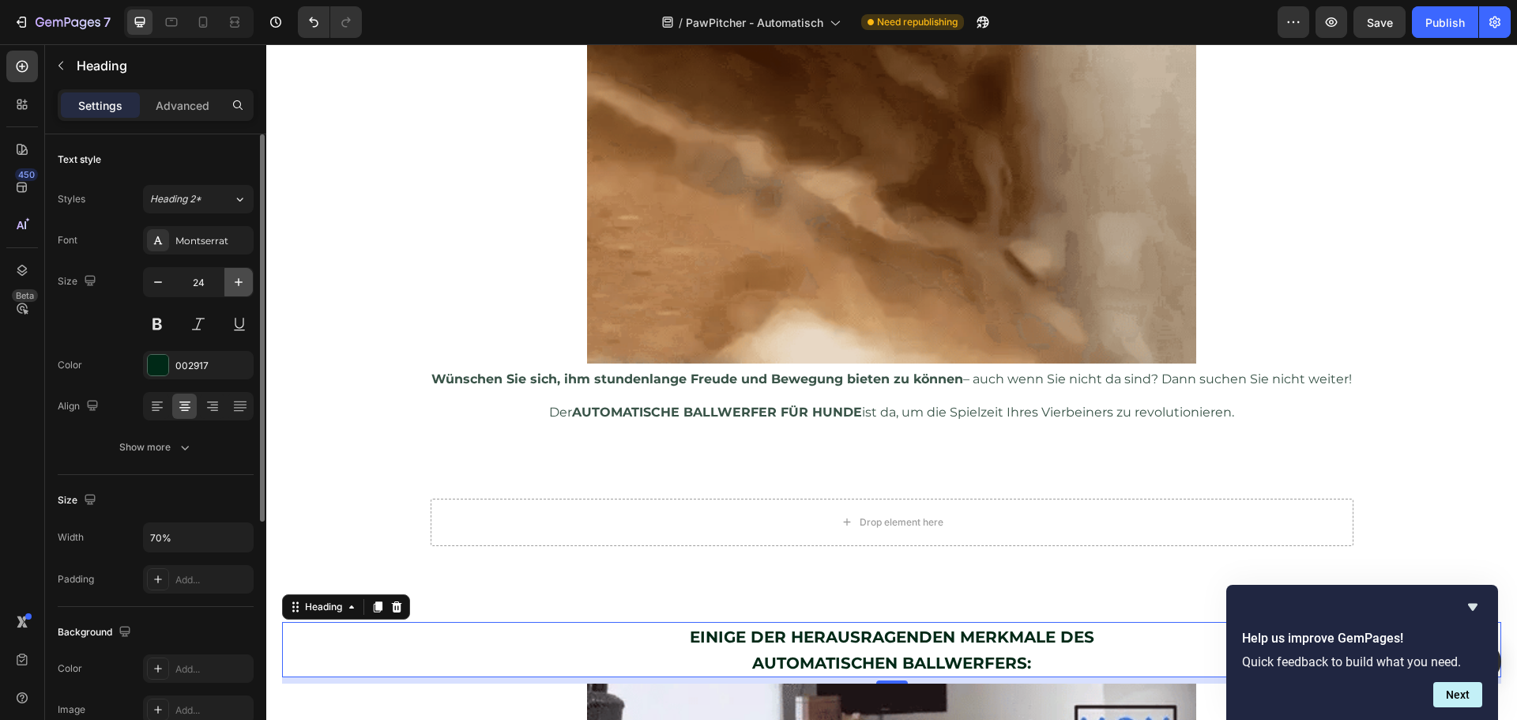
type input "25"
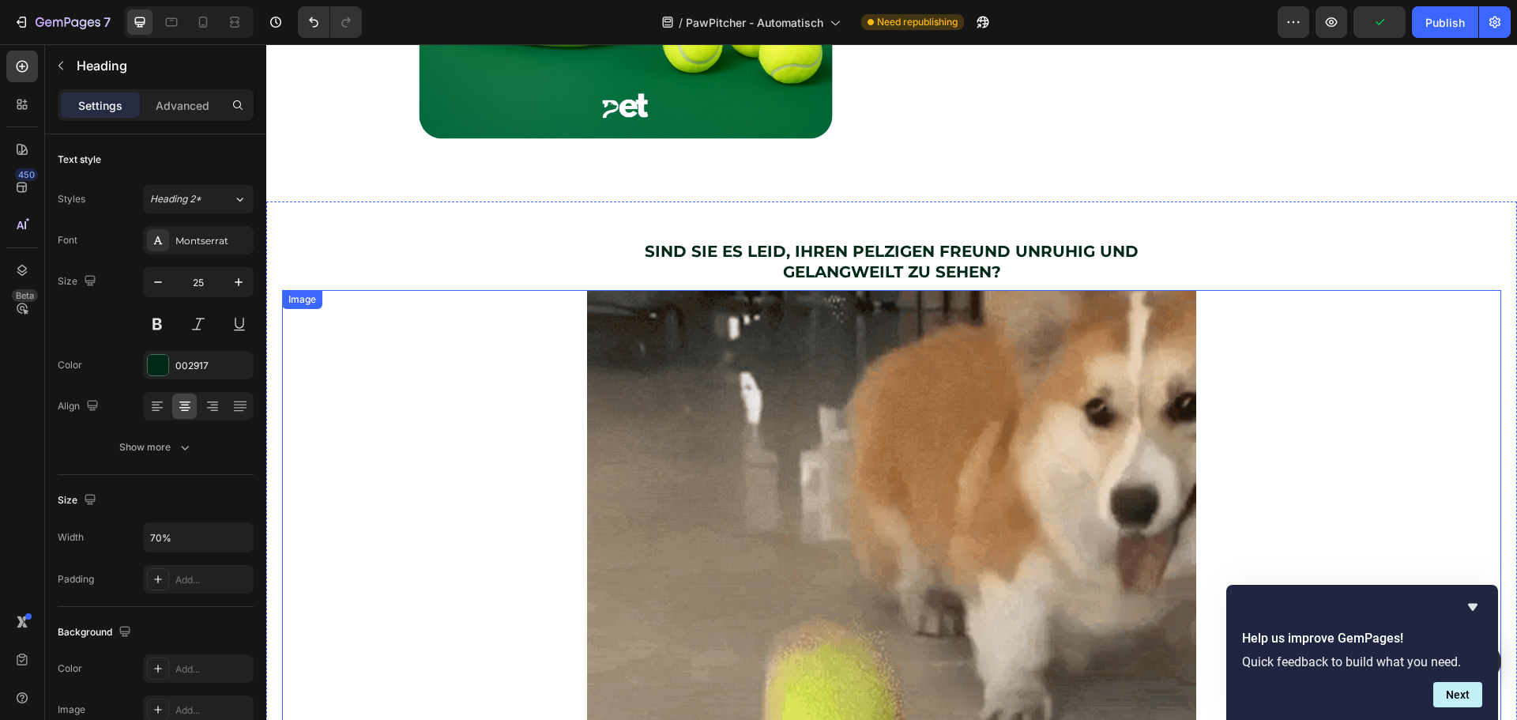
scroll to position [468, 0]
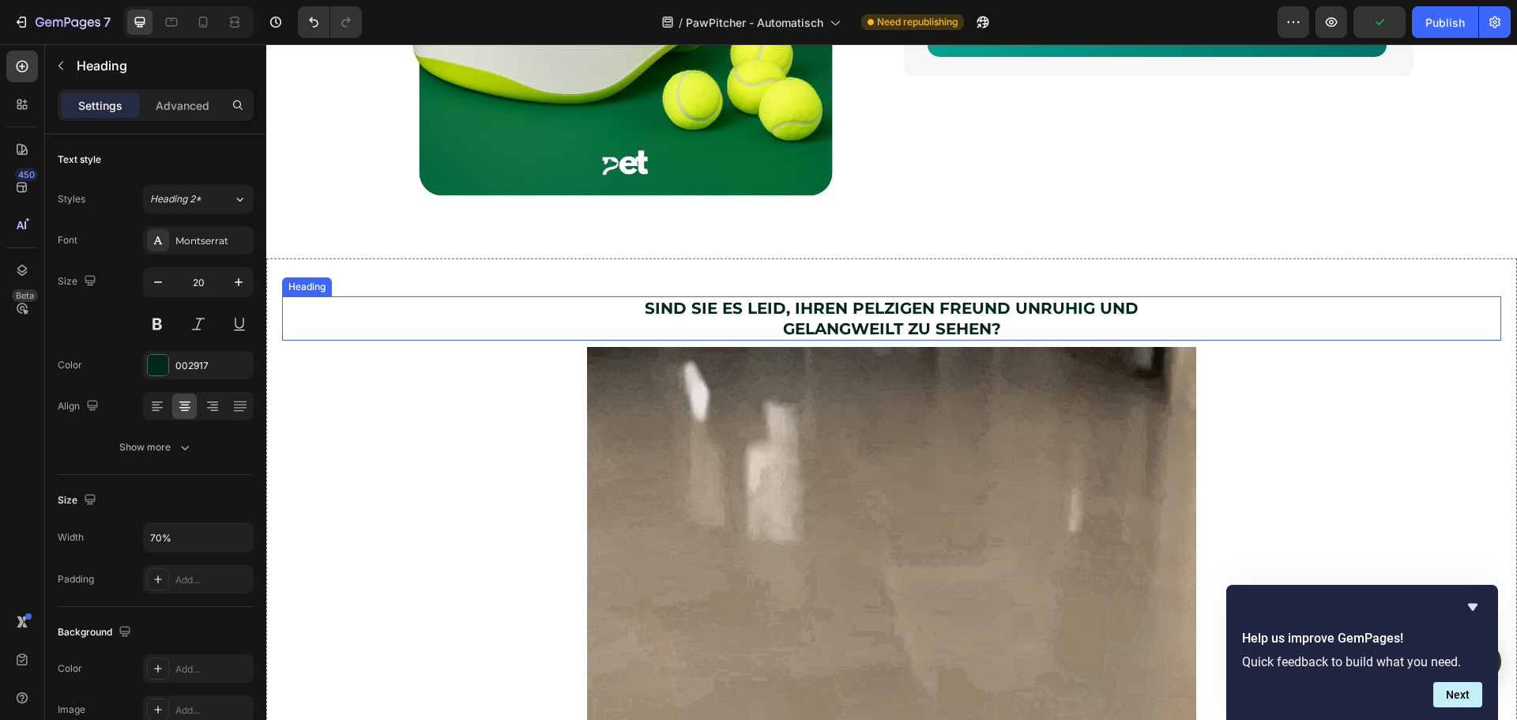
click at [735, 332] on h2 "SIND SIE ES LEID, IHREN PELZIGEN FREUND UNRUHIG UND GELANGWEILT ZU SEHEN?" at bounding box center [890, 318] width 853 height 44
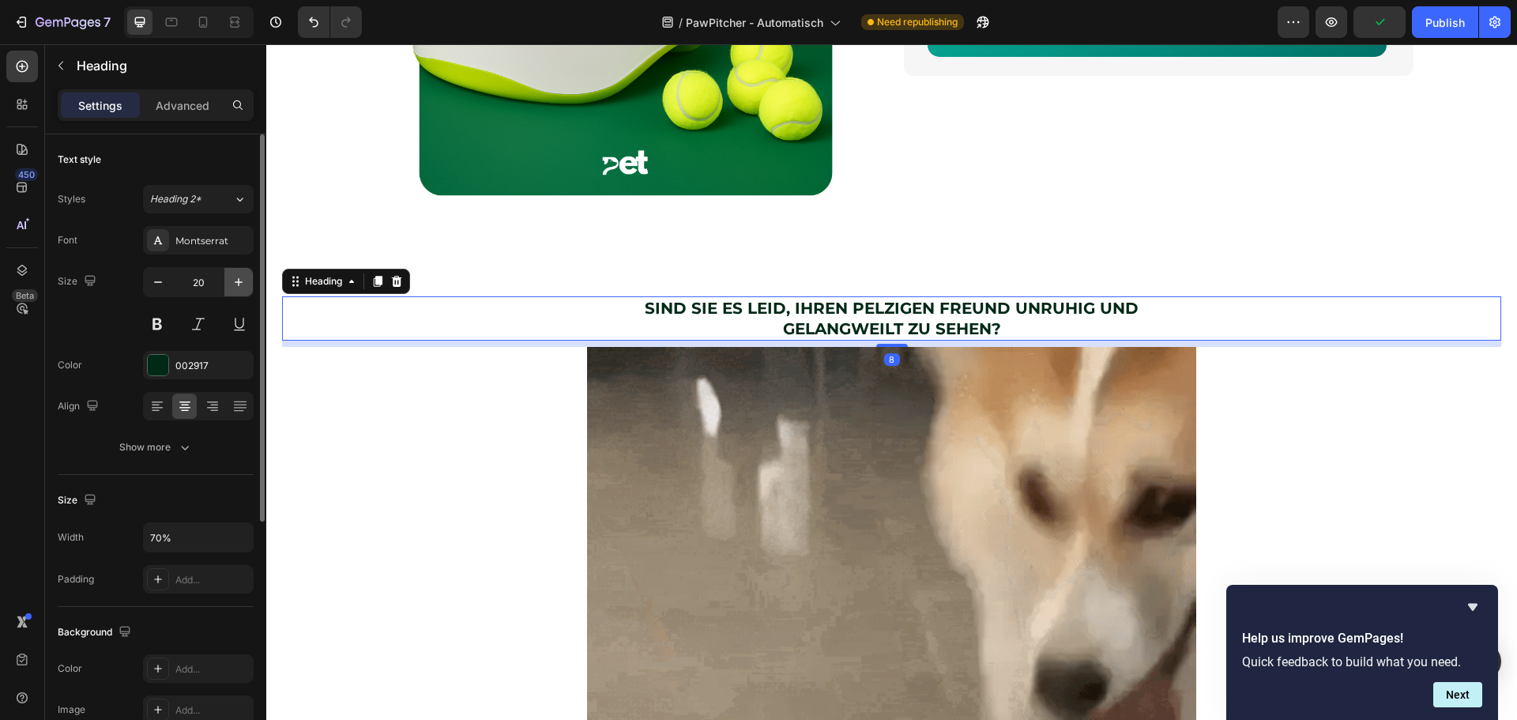
click at [237, 286] on icon "button" at bounding box center [239, 282] width 16 height 16
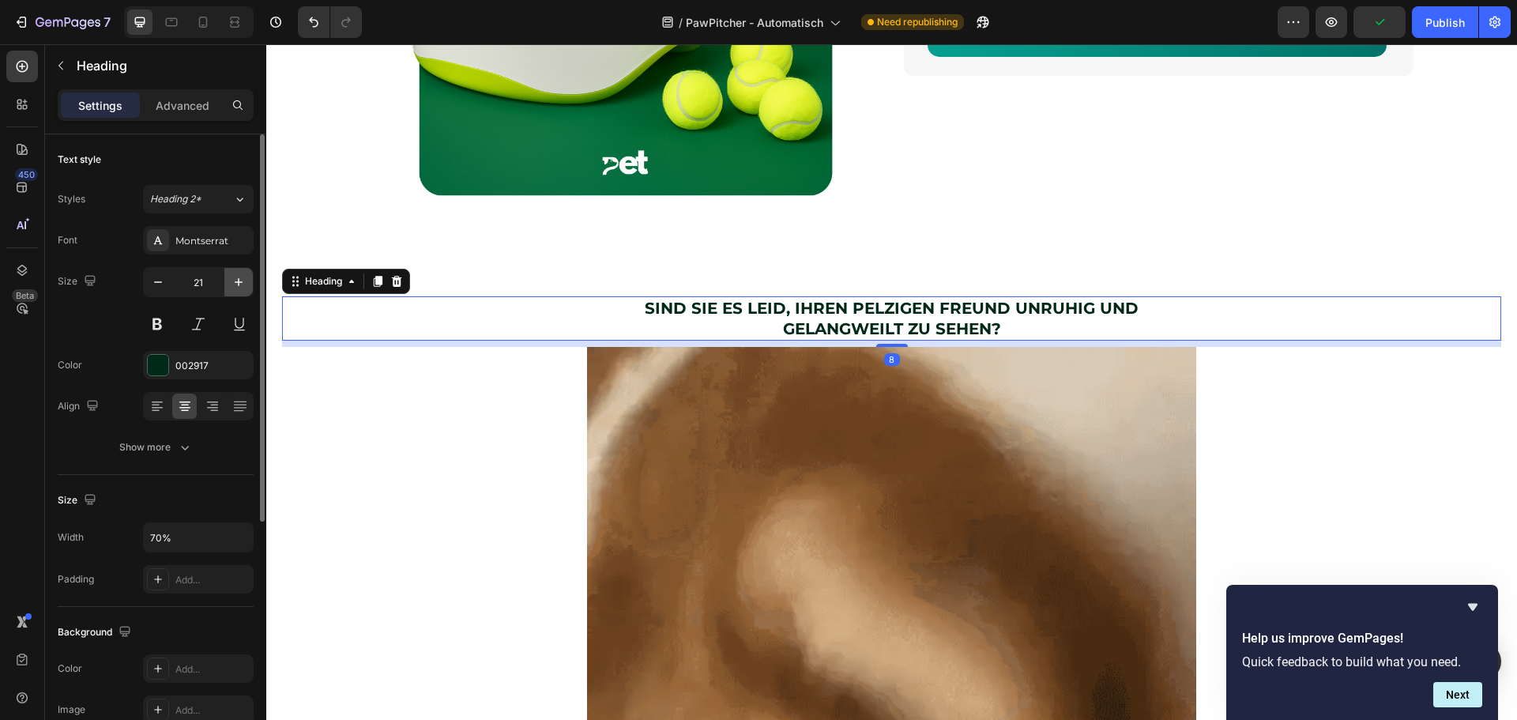
click at [237, 286] on icon "button" at bounding box center [239, 282] width 16 height 16
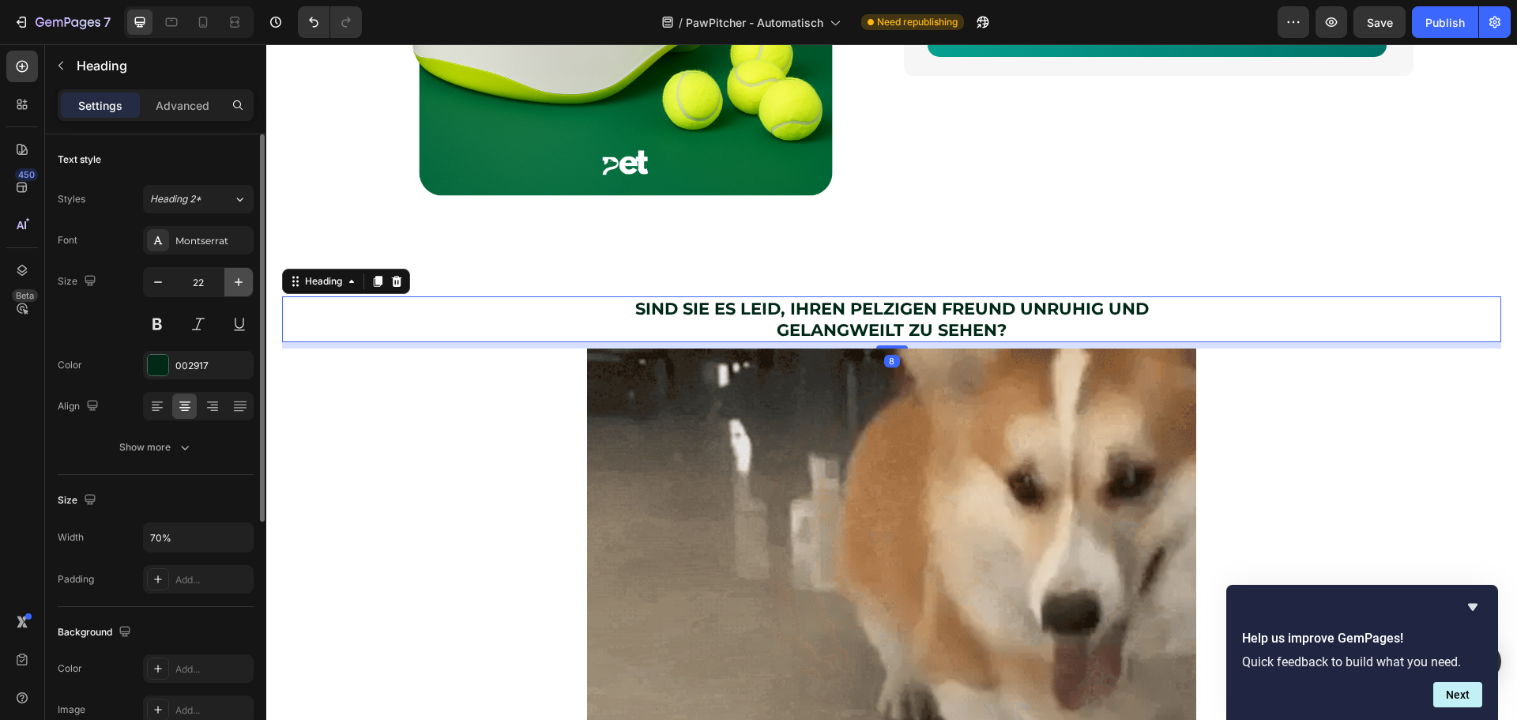
click at [237, 286] on icon "button" at bounding box center [239, 282] width 16 height 16
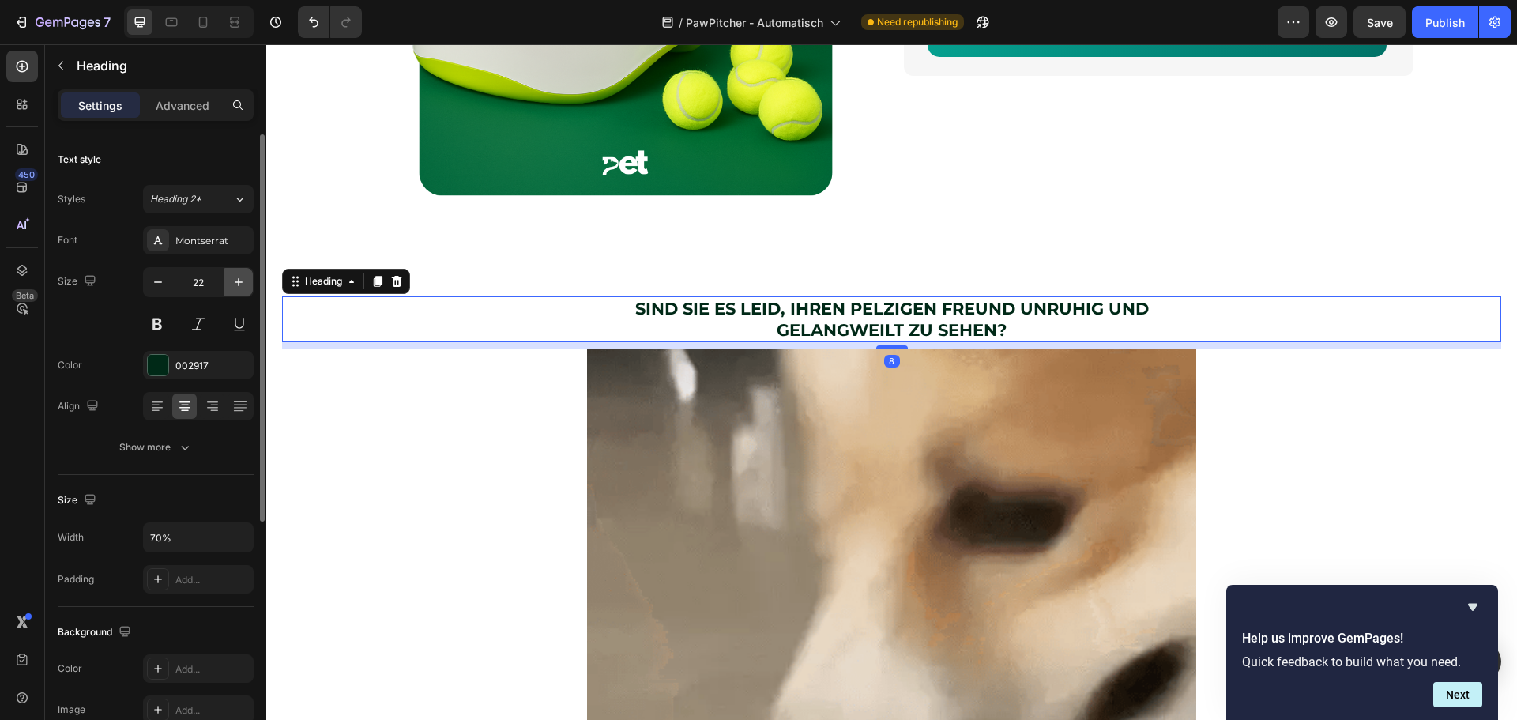
click at [237, 286] on icon "button" at bounding box center [239, 282] width 16 height 16
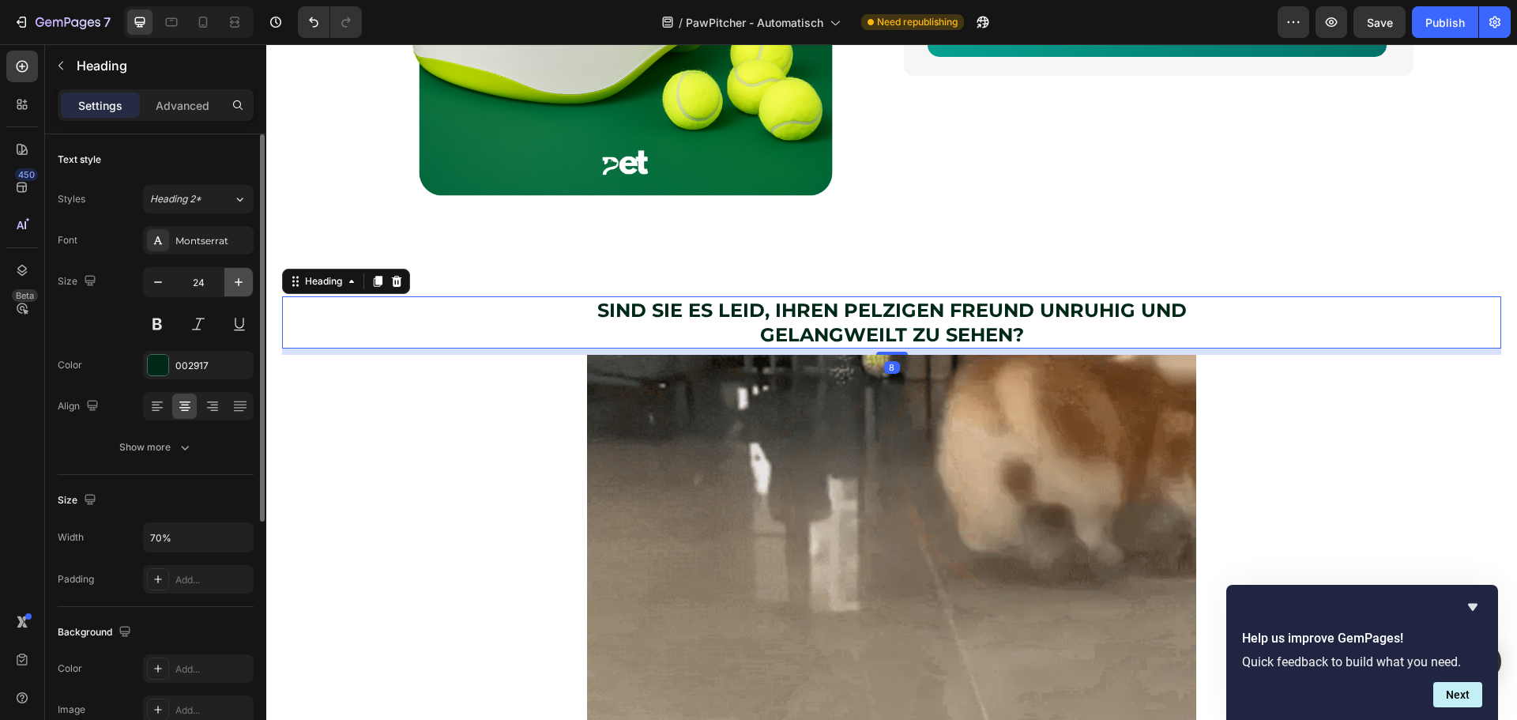
click at [237, 286] on icon "button" at bounding box center [239, 282] width 16 height 16
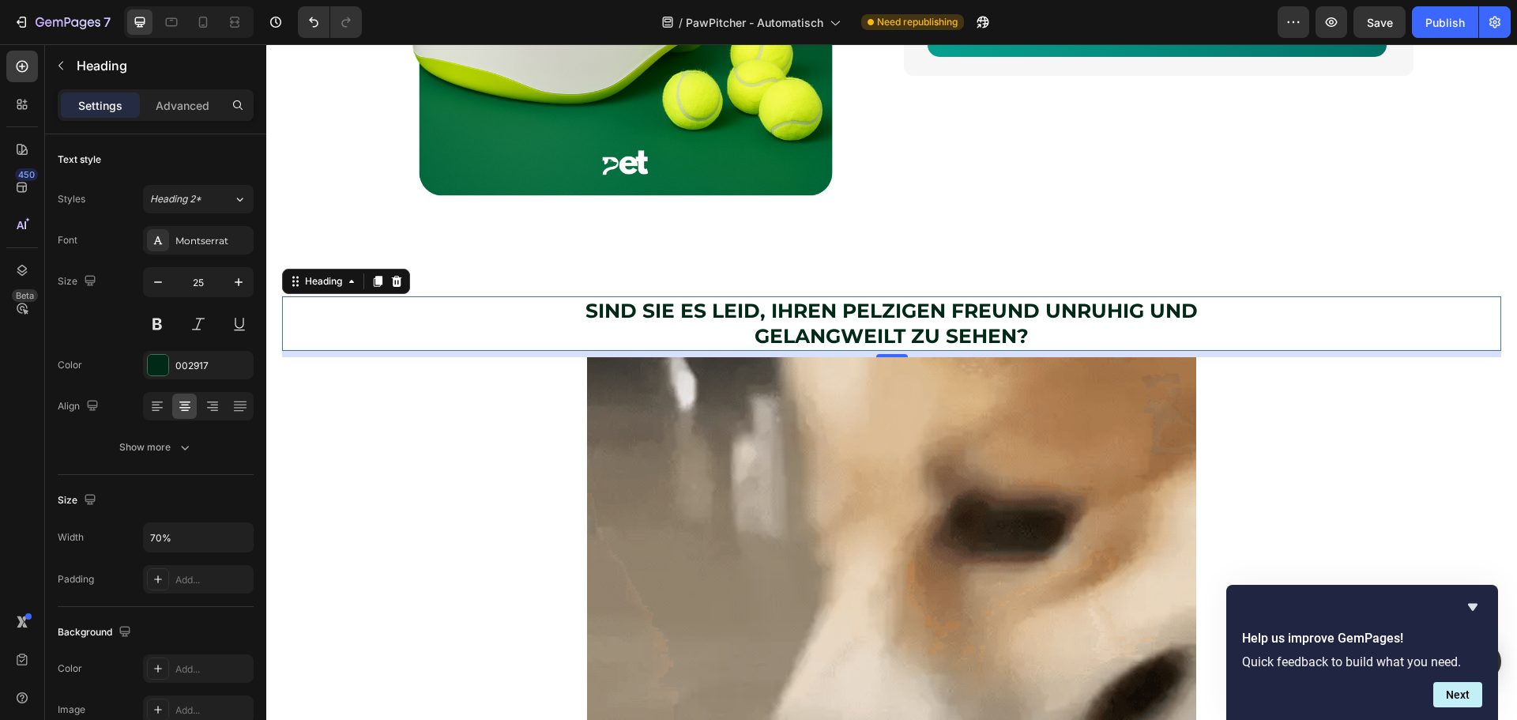
click at [682, 340] on h2 "SIND SIE ES LEID, IHREN PELZIGEN FREUND UNRUHIG UND GELANGWEILT ZU SEHEN?" at bounding box center [890, 323] width 853 height 55
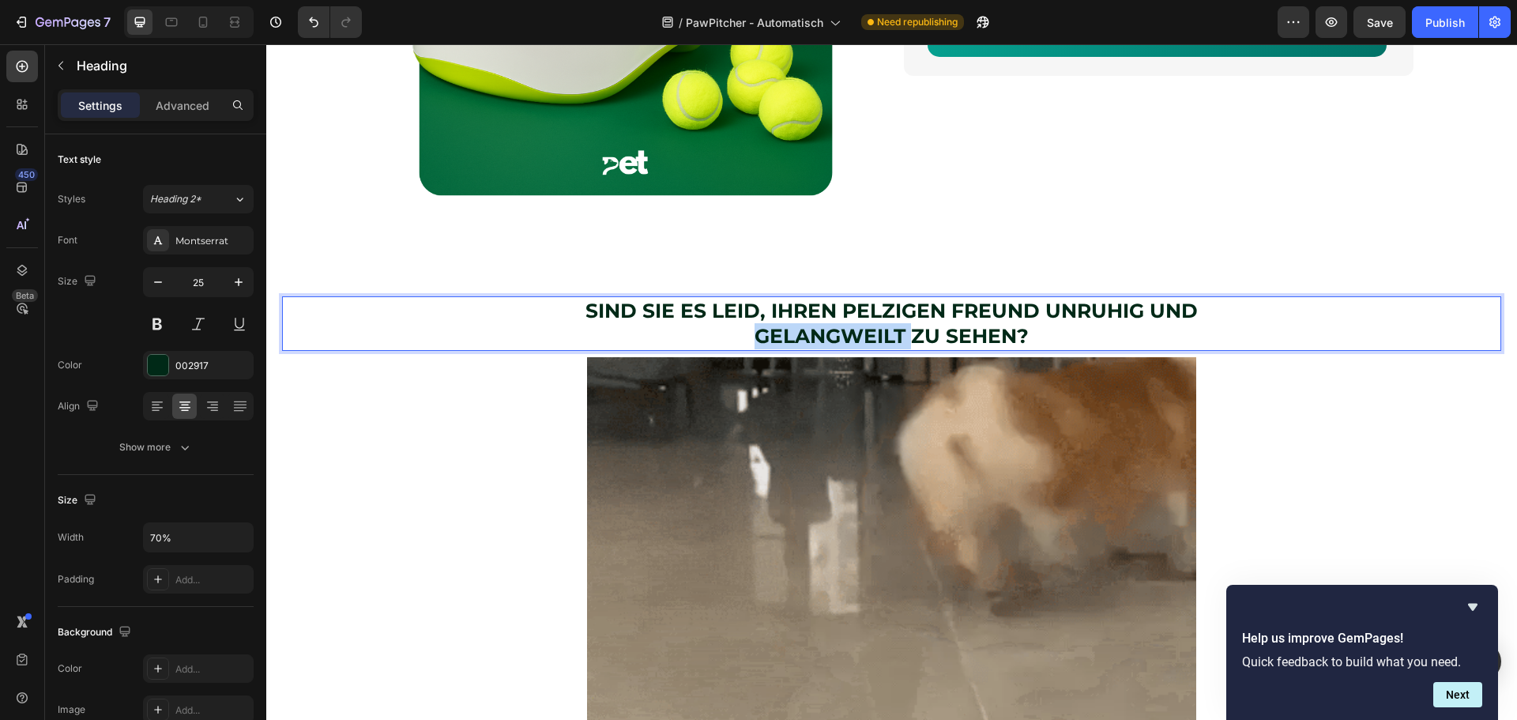
click at [682, 340] on p "SIND SIE ES LEID, IHREN PELZIGEN FREUND UNRUHIG UND GELANGWEILT ZU SEHEN?" at bounding box center [891, 323] width 850 height 51
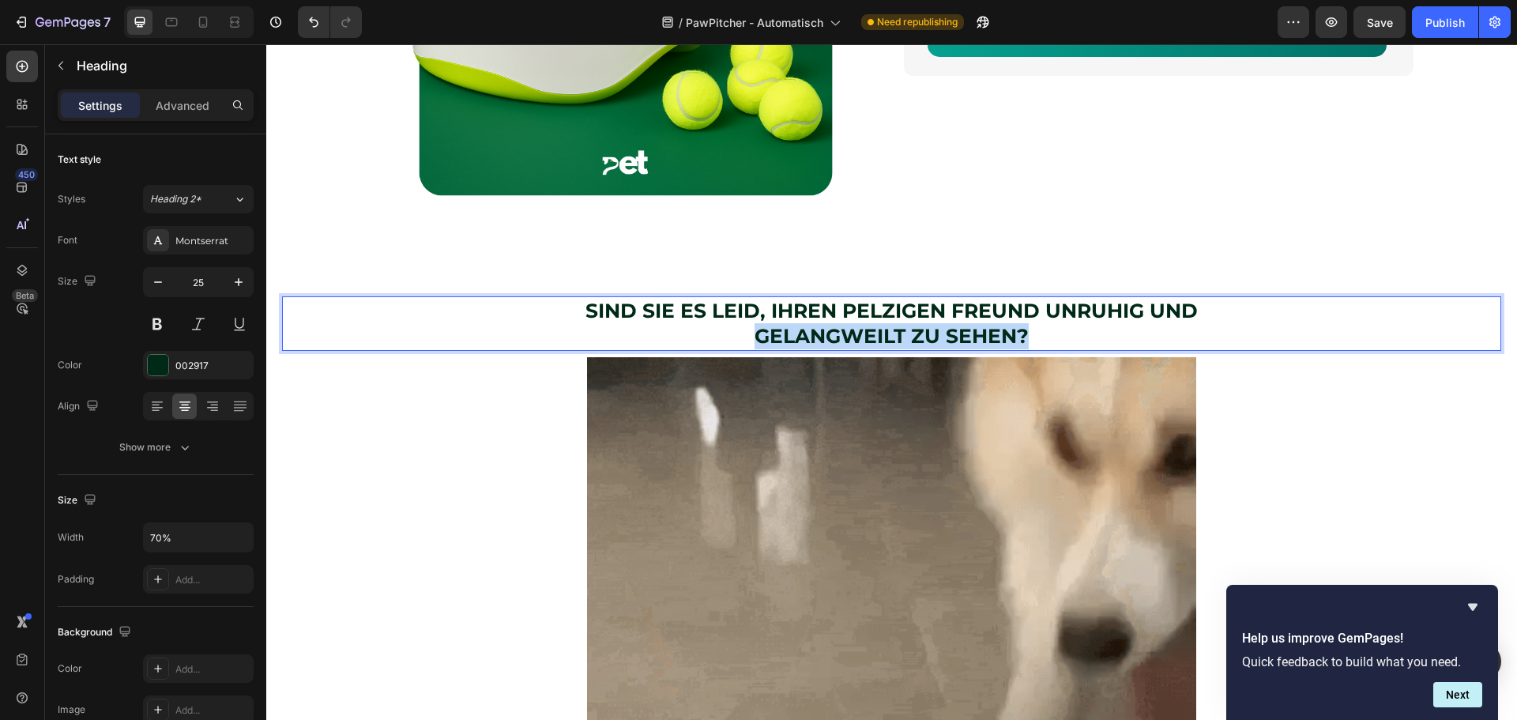
click at [682, 340] on p "SIND SIE ES LEID, IHREN PELZIGEN FREUND UNRUHIG UND GELANGWEILT ZU SEHEN?" at bounding box center [891, 323] width 850 height 51
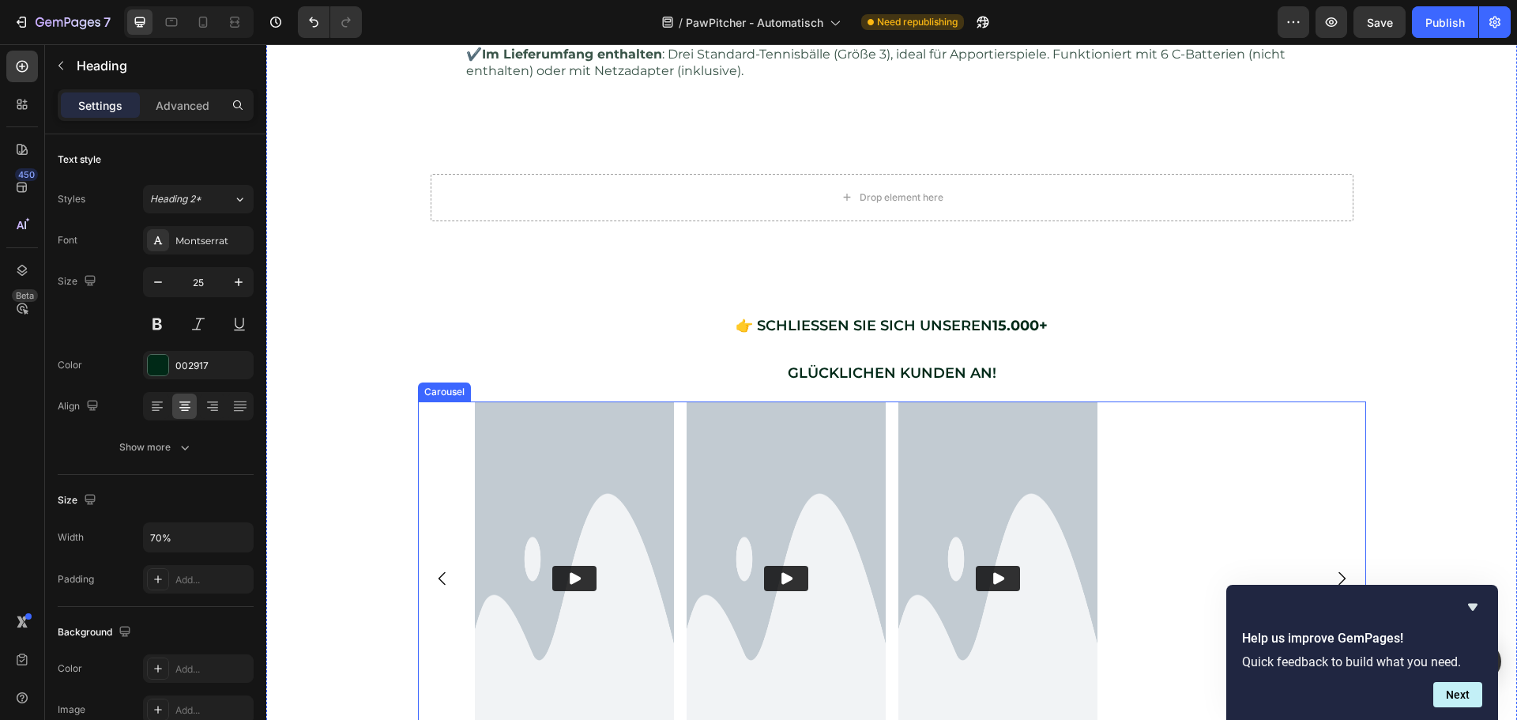
scroll to position [2364, 0]
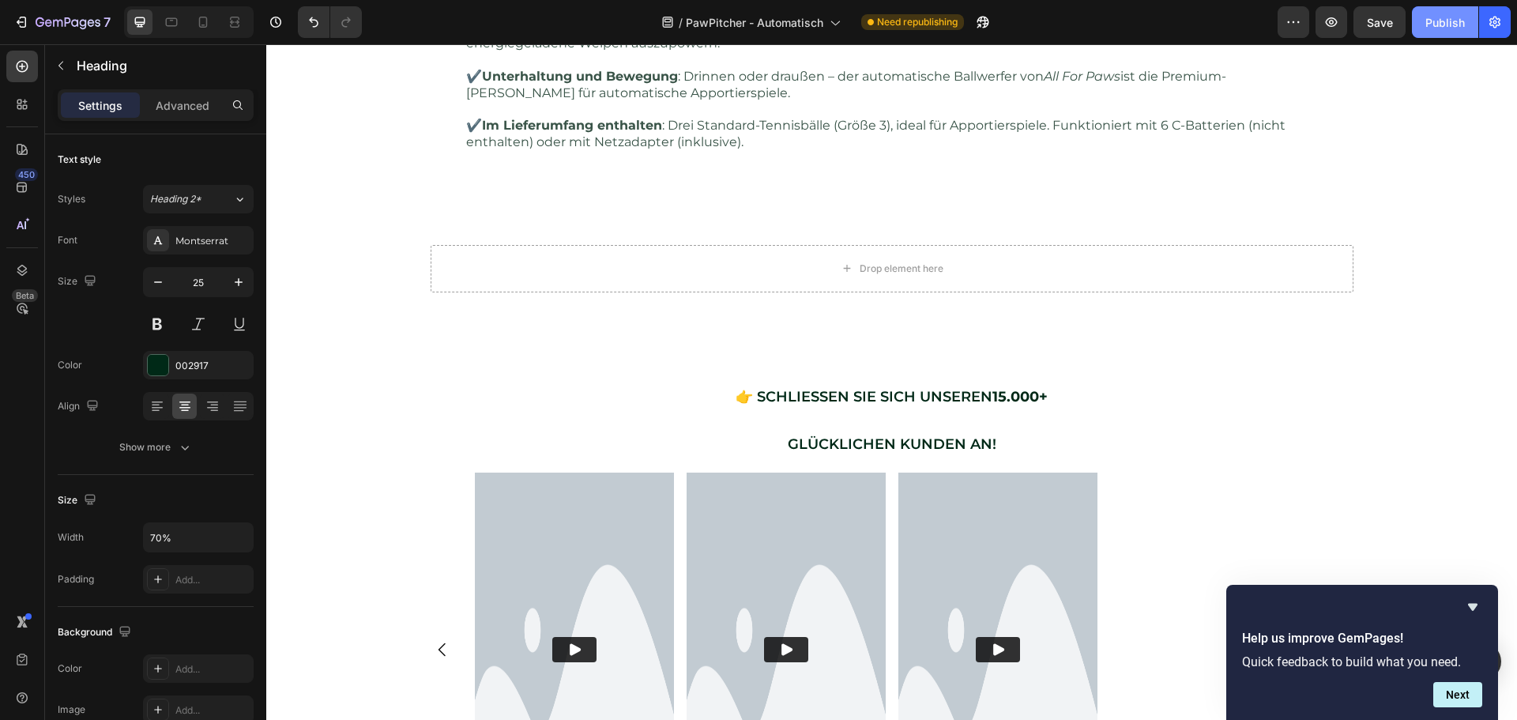
click at [1446, 23] on div "Publish" at bounding box center [1444, 22] width 39 height 17
click at [196, 20] on icon at bounding box center [203, 22] width 16 height 16
type input "15"
type input "100%"
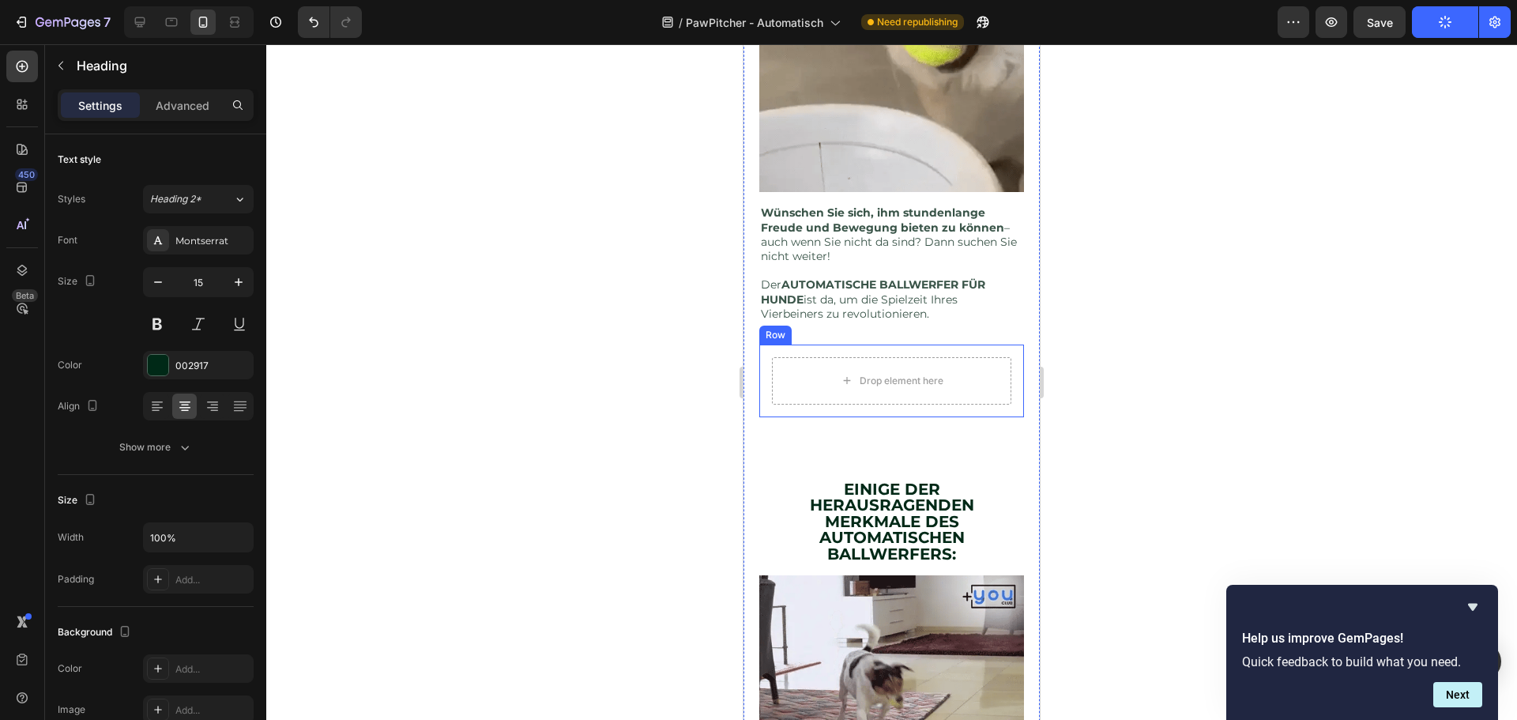
scroll to position [958, 0]
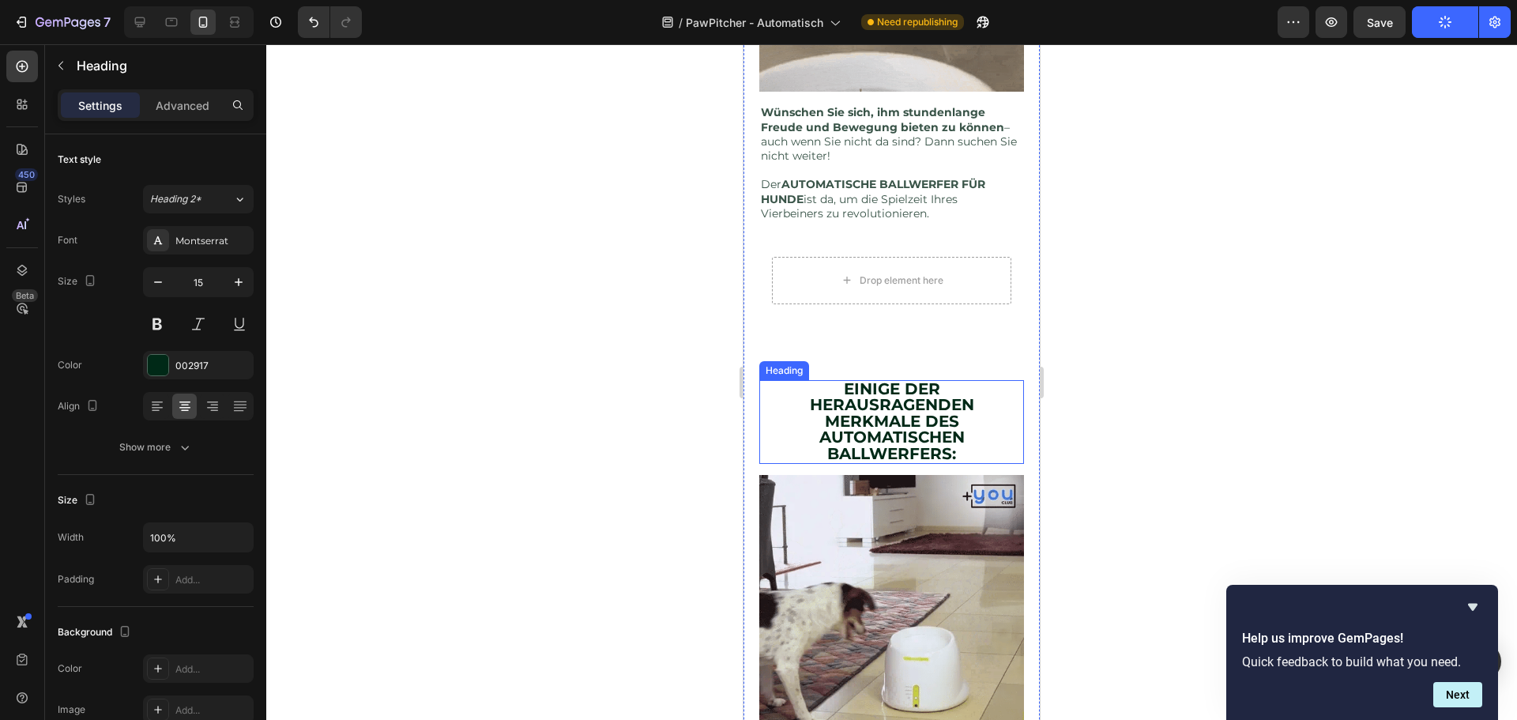
click at [859, 399] on strong "EINIGE DER HERAUSRAGENDEN MERKMALE DES" at bounding box center [892, 404] width 164 height 51
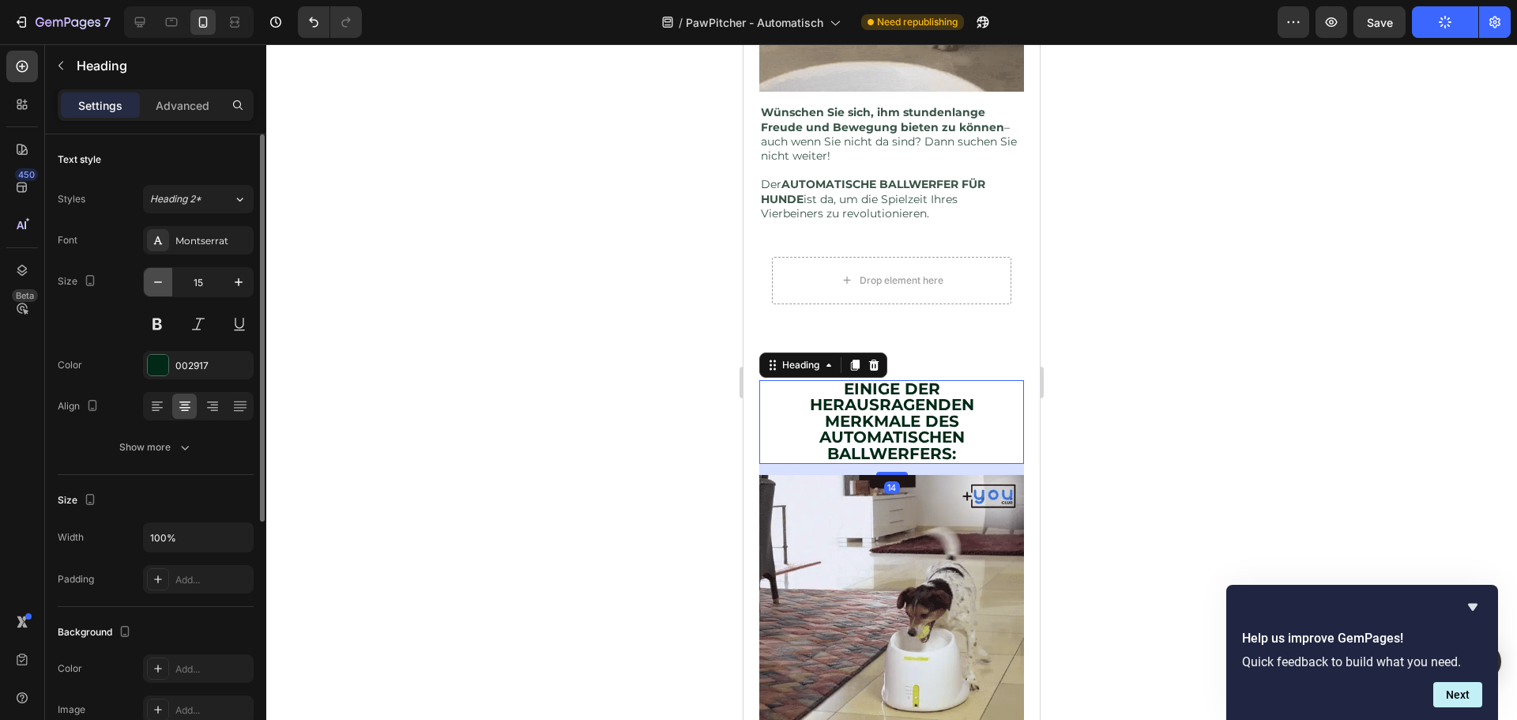
click at [158, 281] on icon "button" at bounding box center [158, 282] width 16 height 16
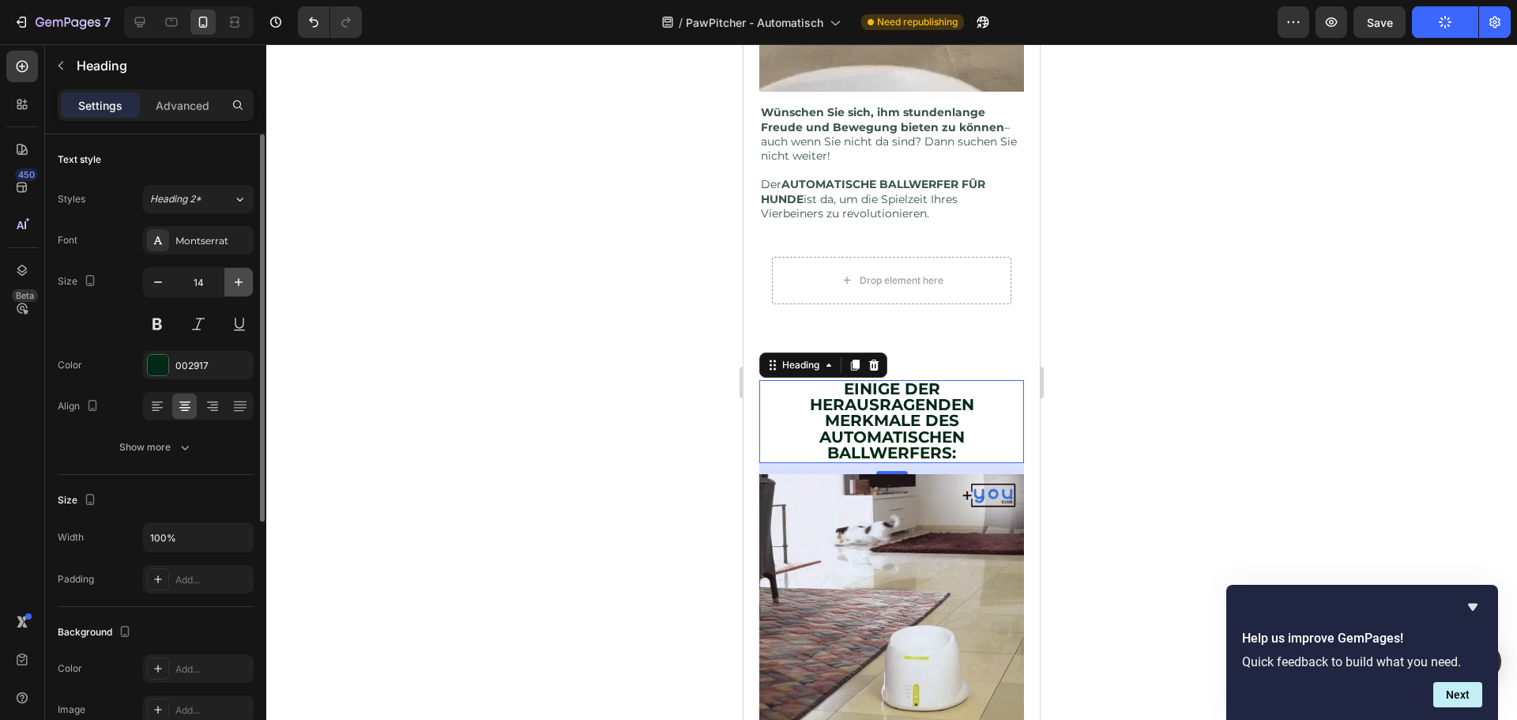
click at [238, 280] on icon "button" at bounding box center [239, 282] width 16 height 16
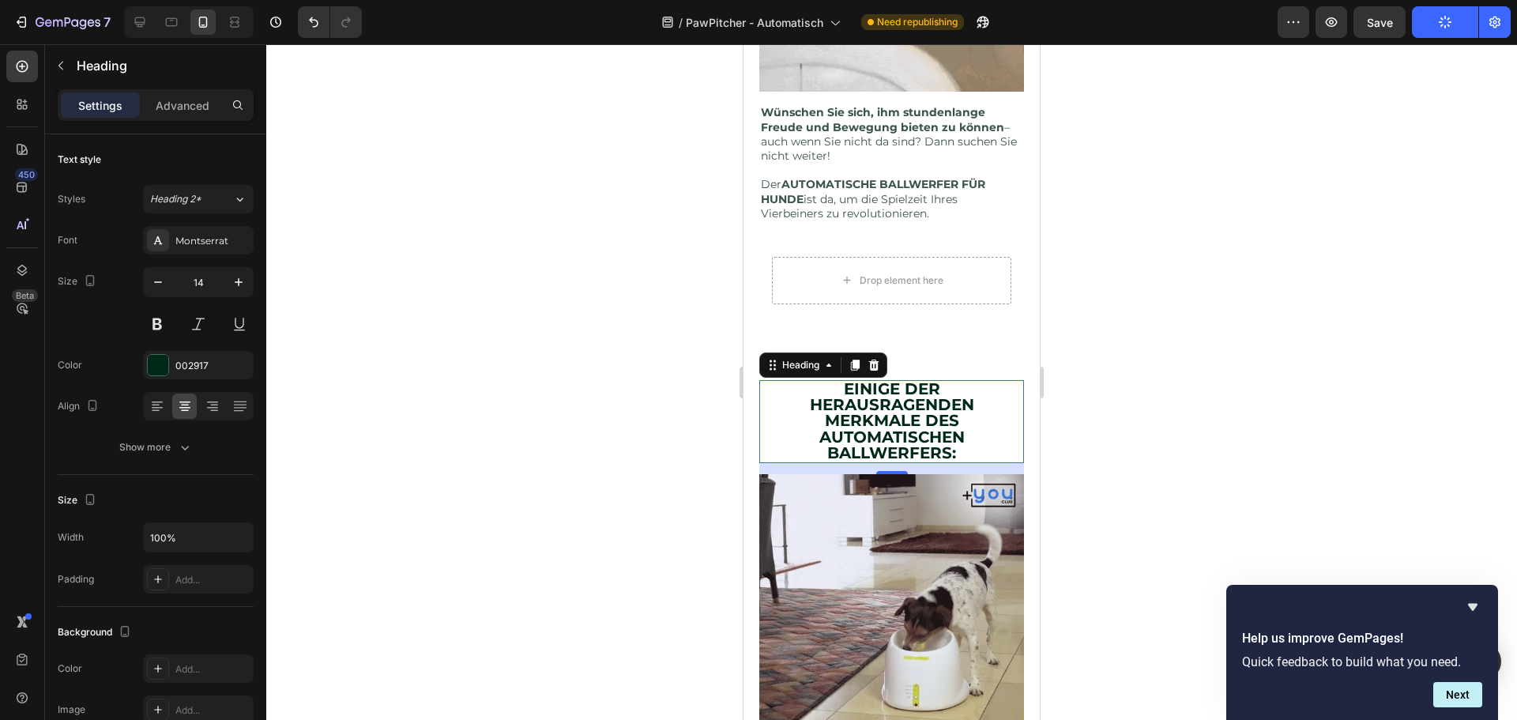
type input "15"
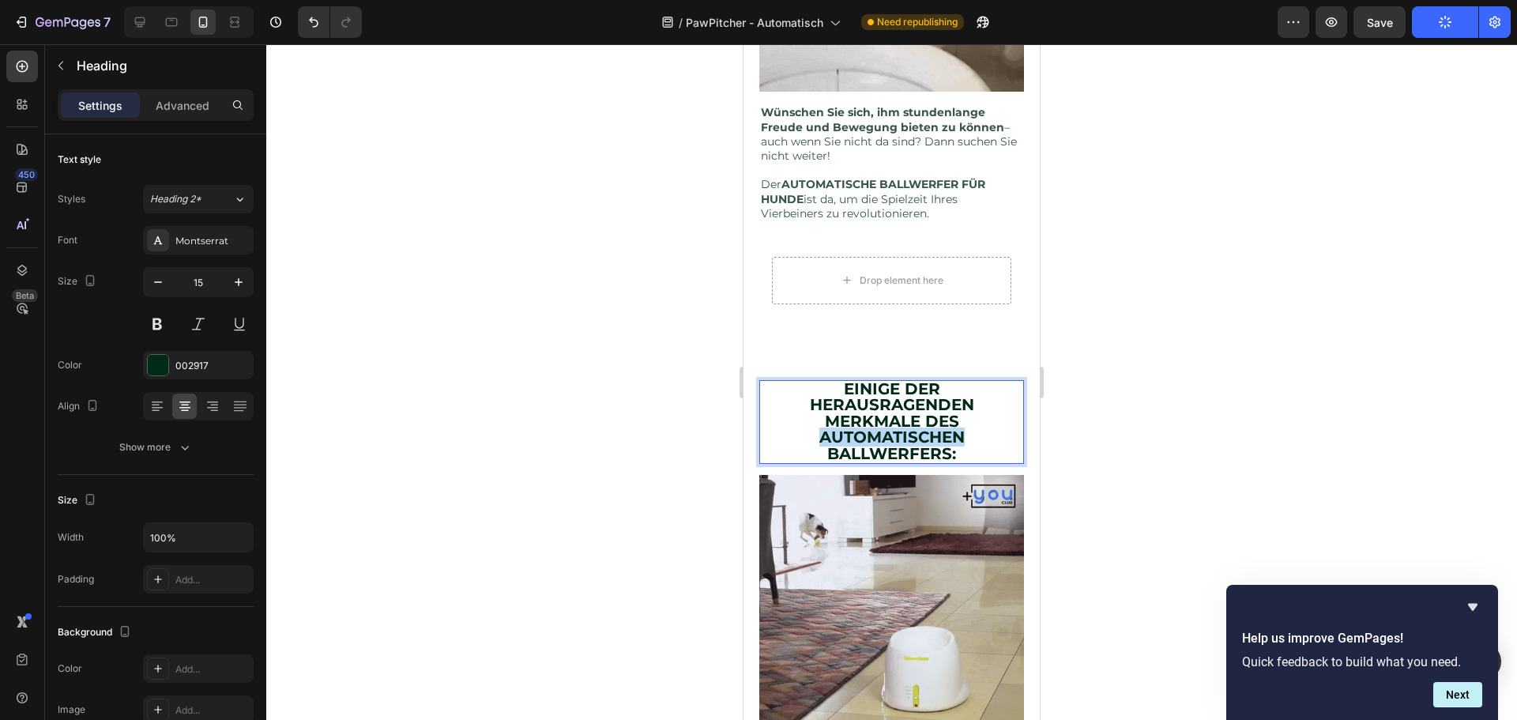
click at [870, 428] on strong "AUTOMATISCHEN BALLWERFERS:" at bounding box center [891, 445] width 145 height 36
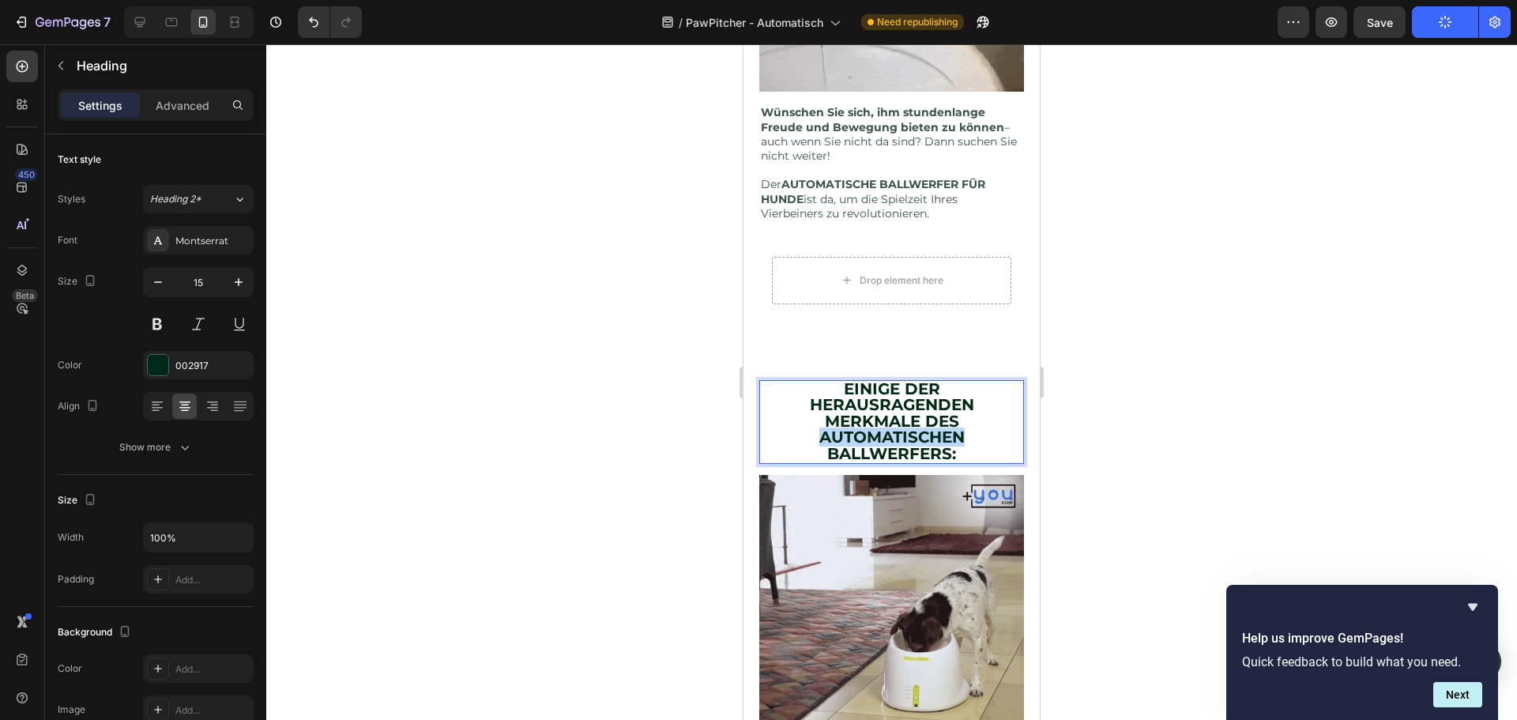
click at [870, 428] on strong "AUTOMATISCHEN BALLWERFERS:" at bounding box center [891, 445] width 145 height 36
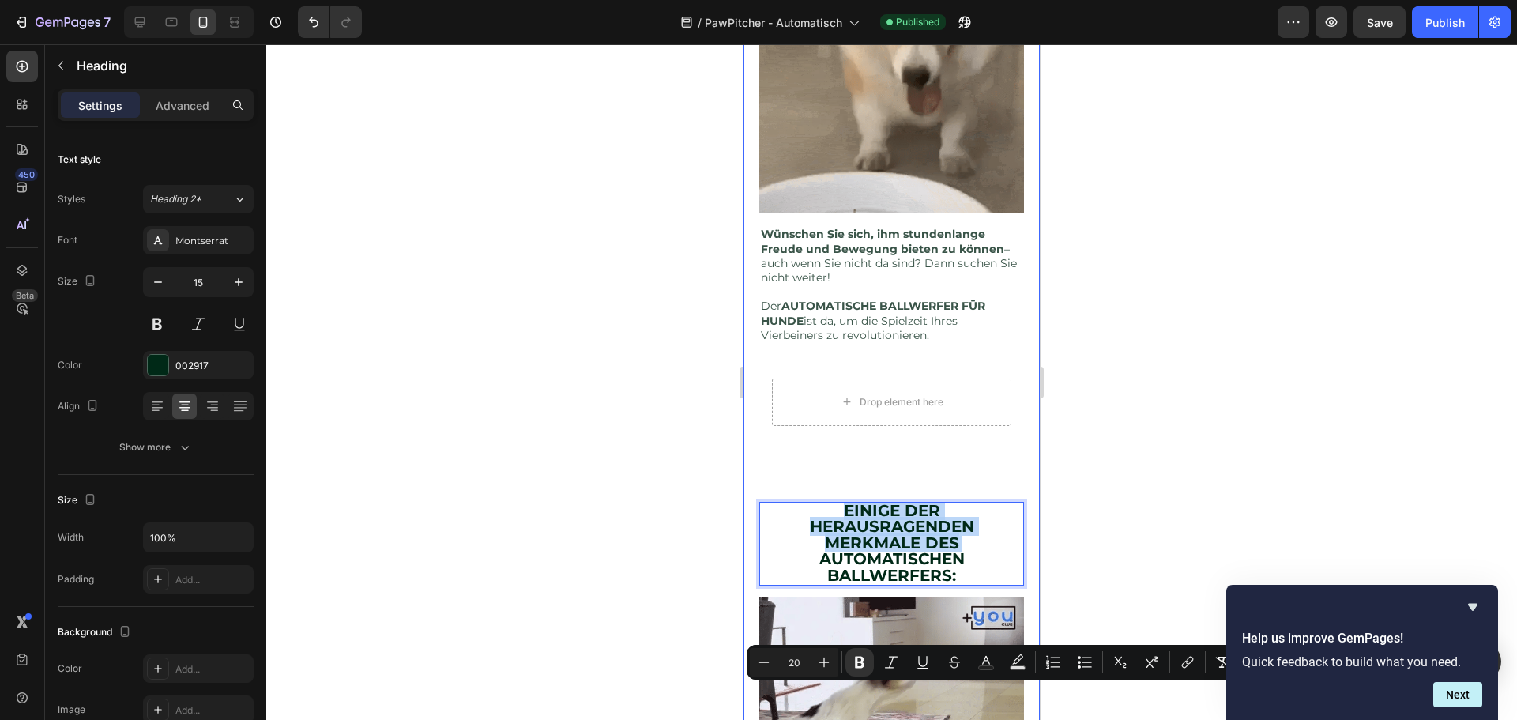
scroll to position [563, 0]
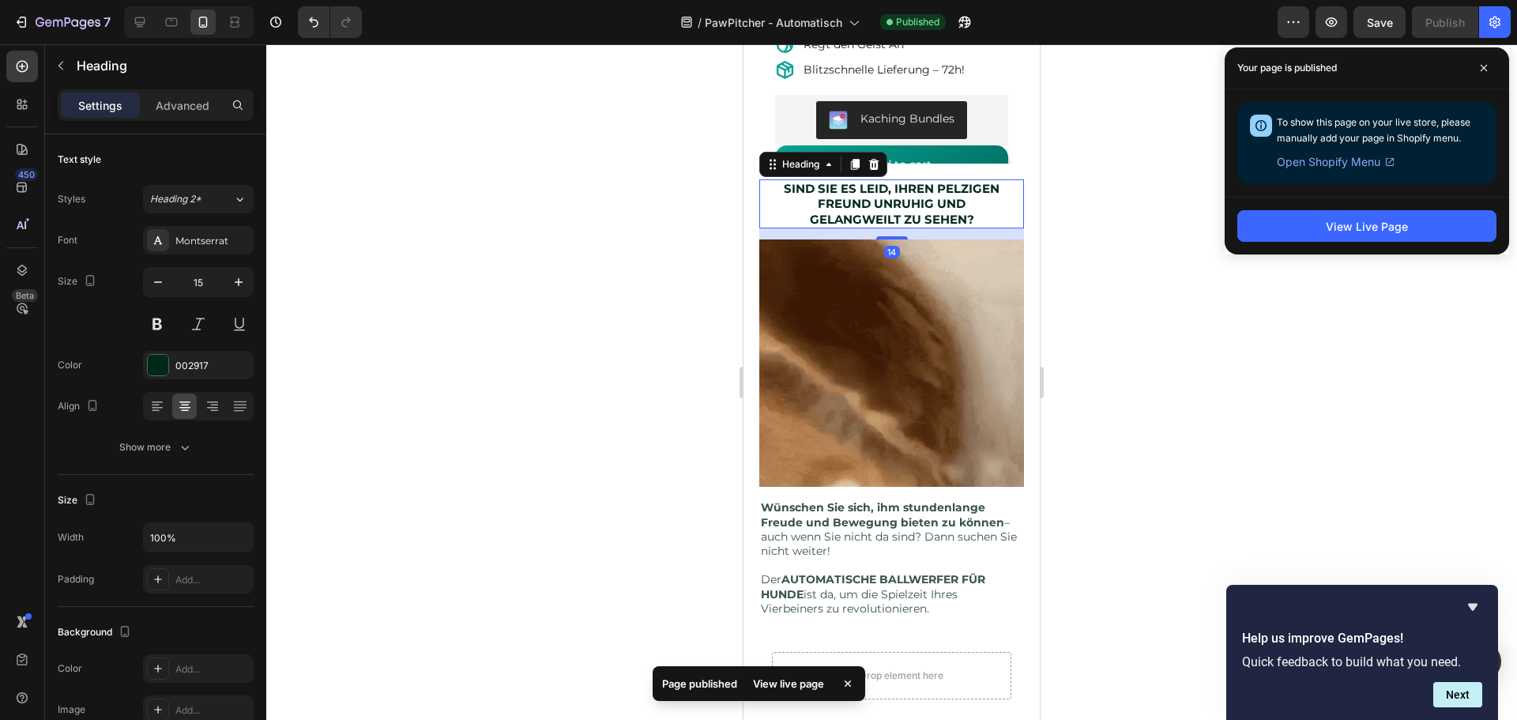
click at [865, 198] on strong "SIND SIE ES LEID, IHREN PELZIGEN FREUND UNRUHIG UND" at bounding box center [892, 196] width 216 height 31
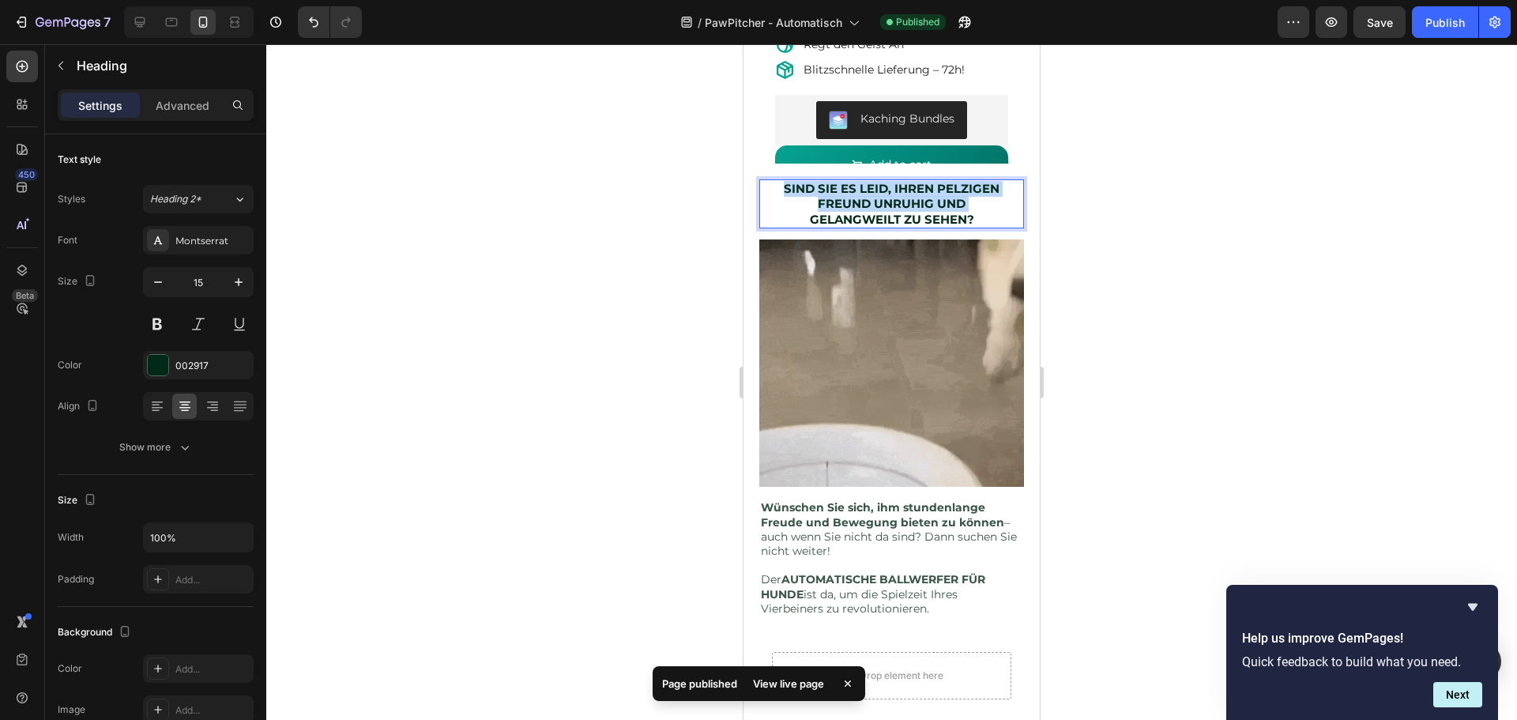
click at [865, 198] on strong "SIND SIE ES LEID, IHREN PELZIGEN FREUND UNRUHIG UND" at bounding box center [892, 196] width 216 height 31
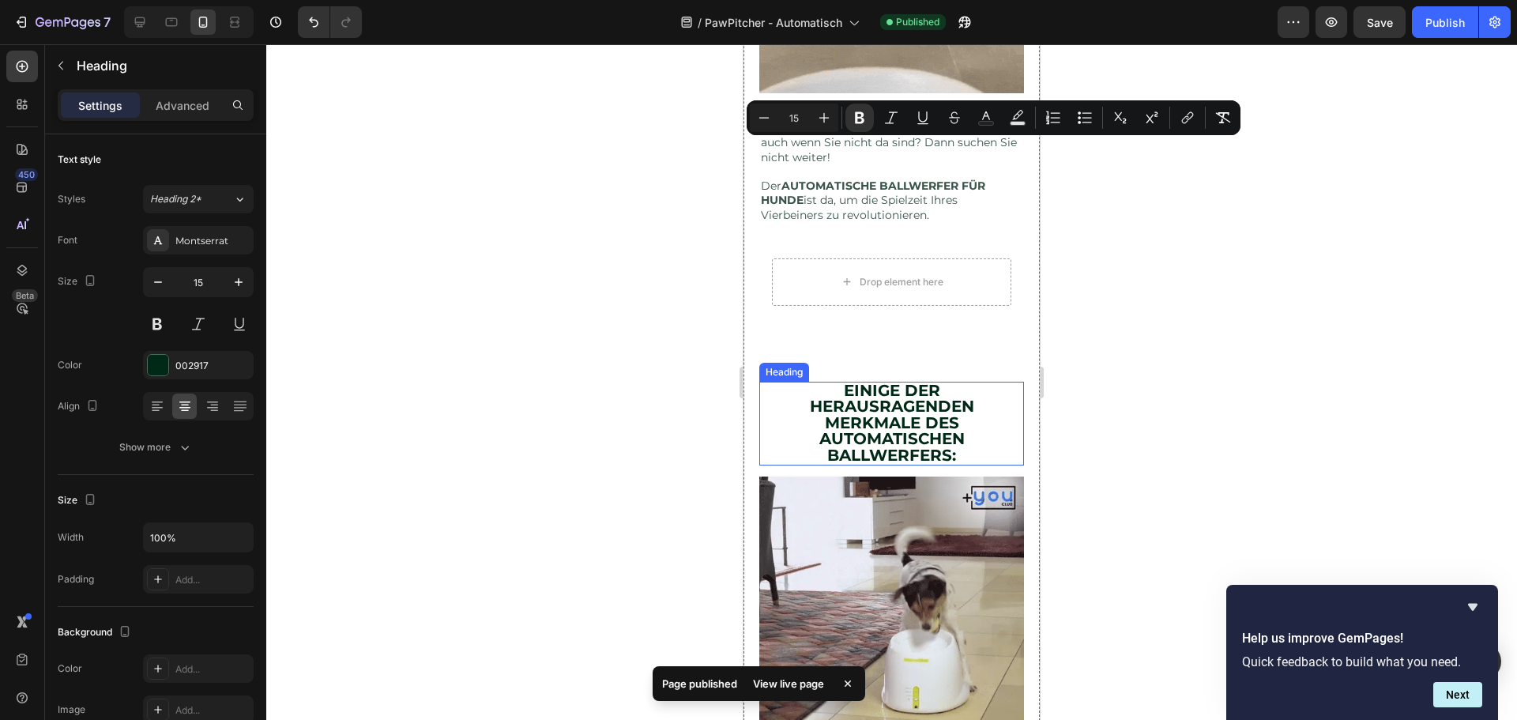
scroll to position [1002, 0]
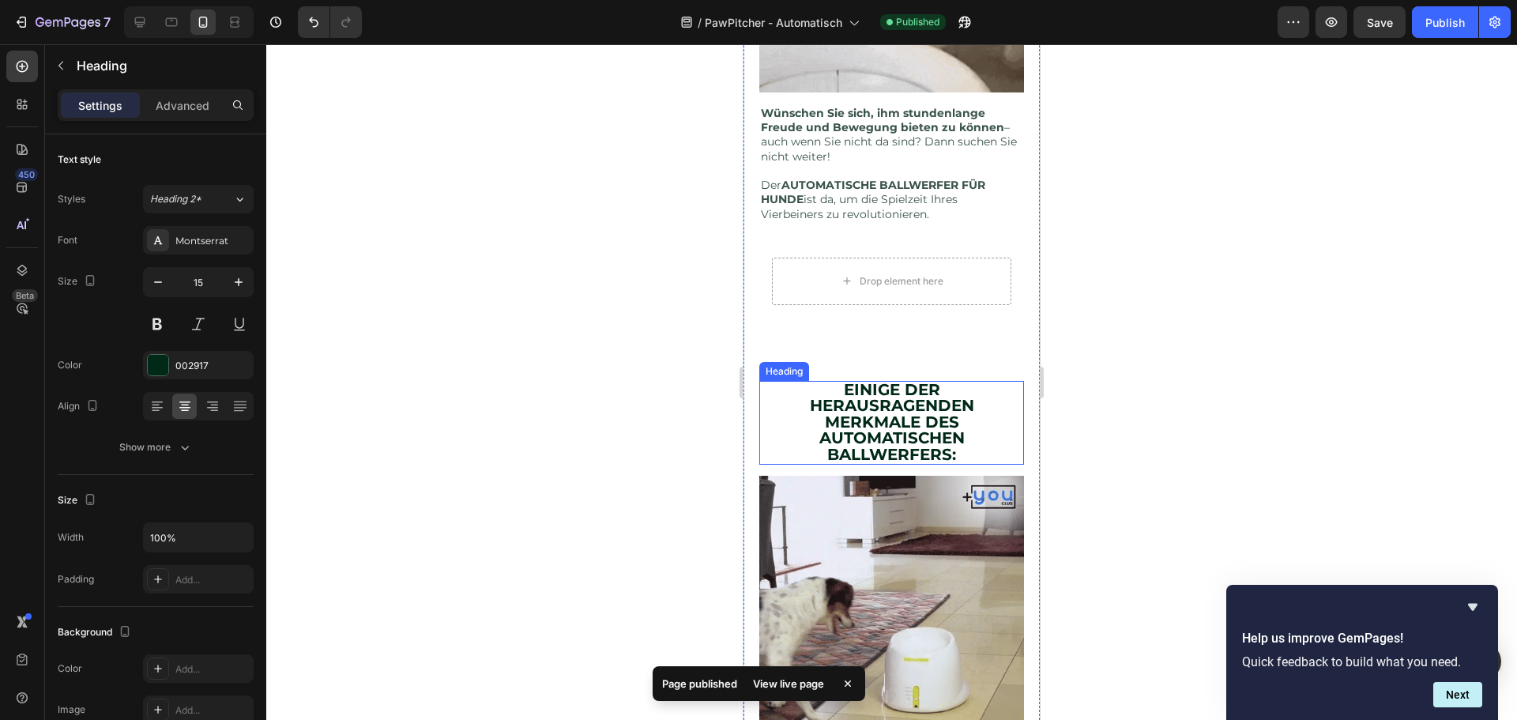
click at [848, 430] on strong "AUTOMATISCHEN BALLWERFERS:" at bounding box center [891, 446] width 145 height 36
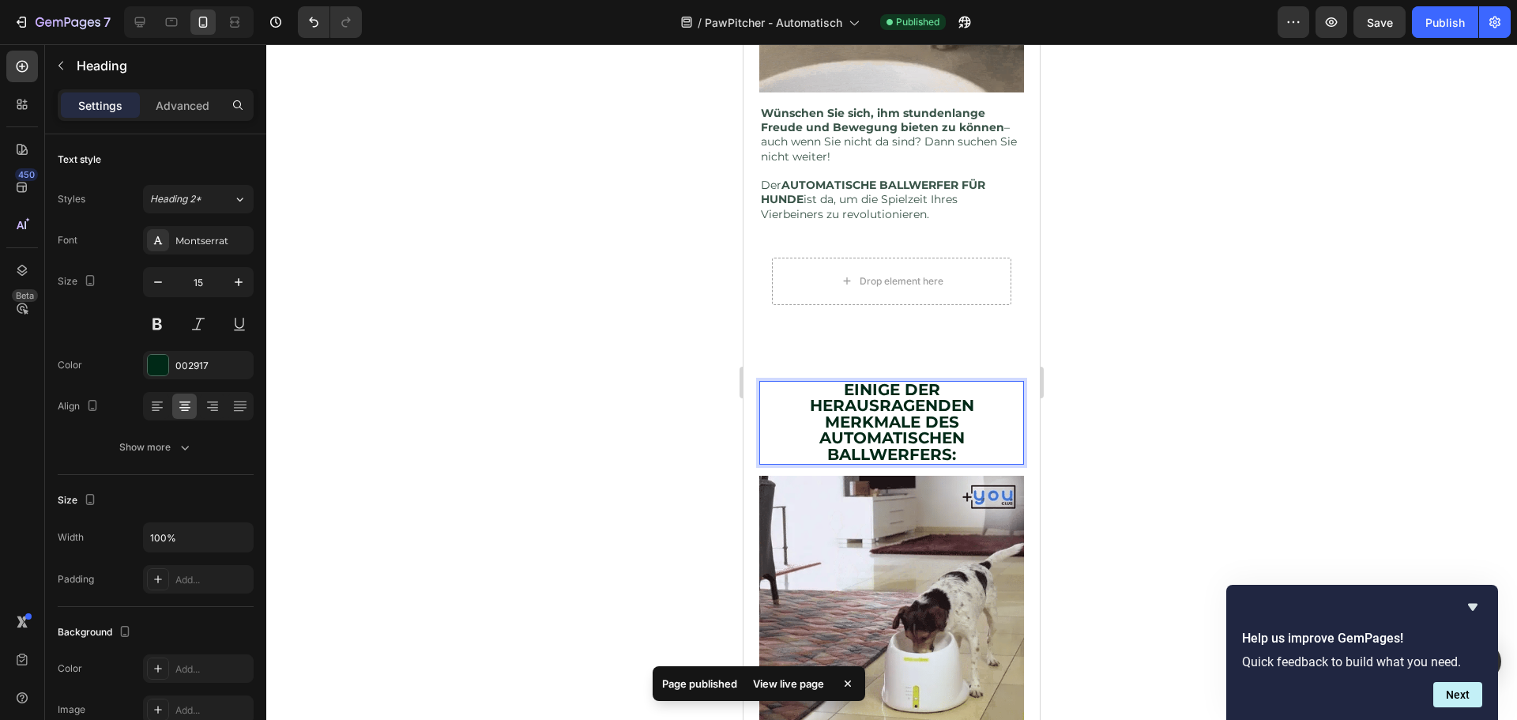
click at [848, 430] on strong "AUTOMATISCHEN BALLWERFERS:" at bounding box center [891, 446] width 145 height 36
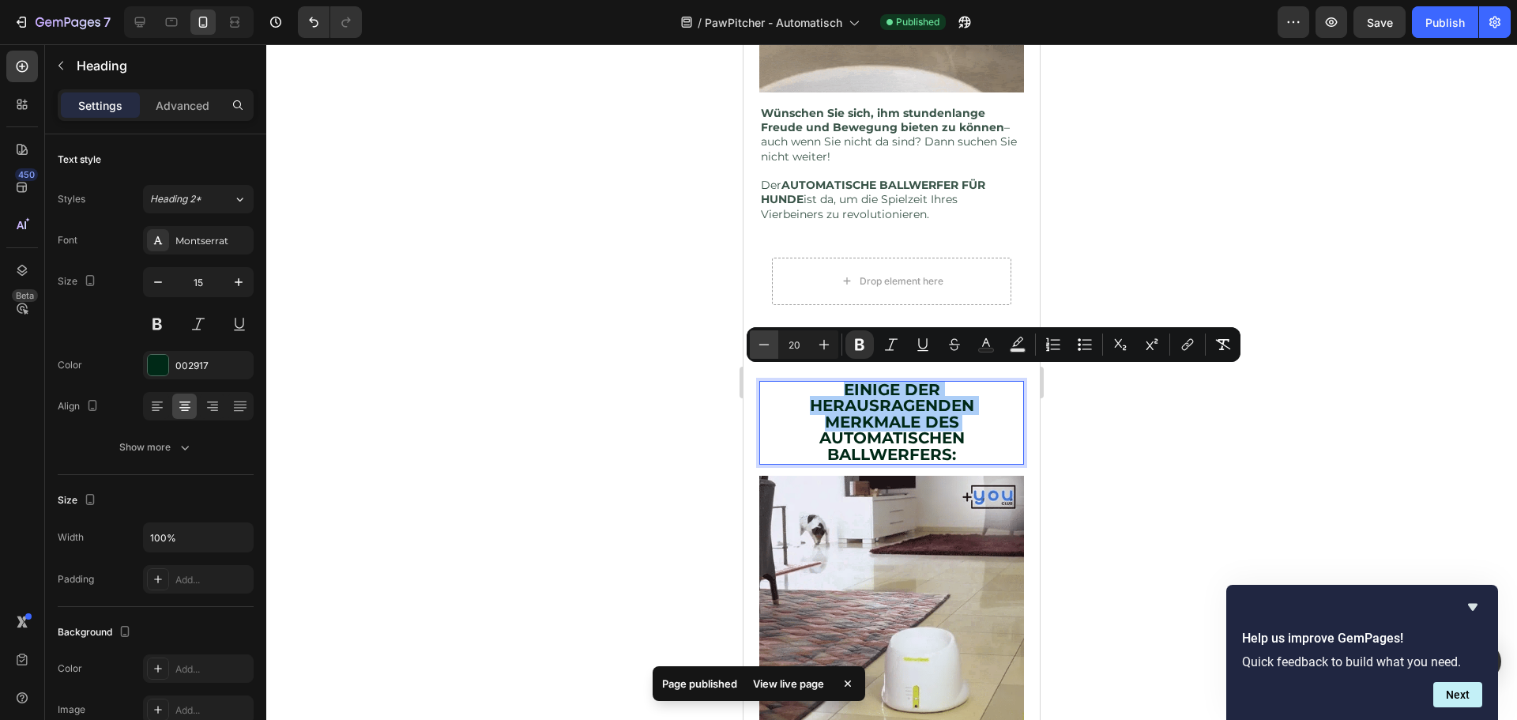
click at [769, 335] on button "Minus" at bounding box center [764, 344] width 28 height 28
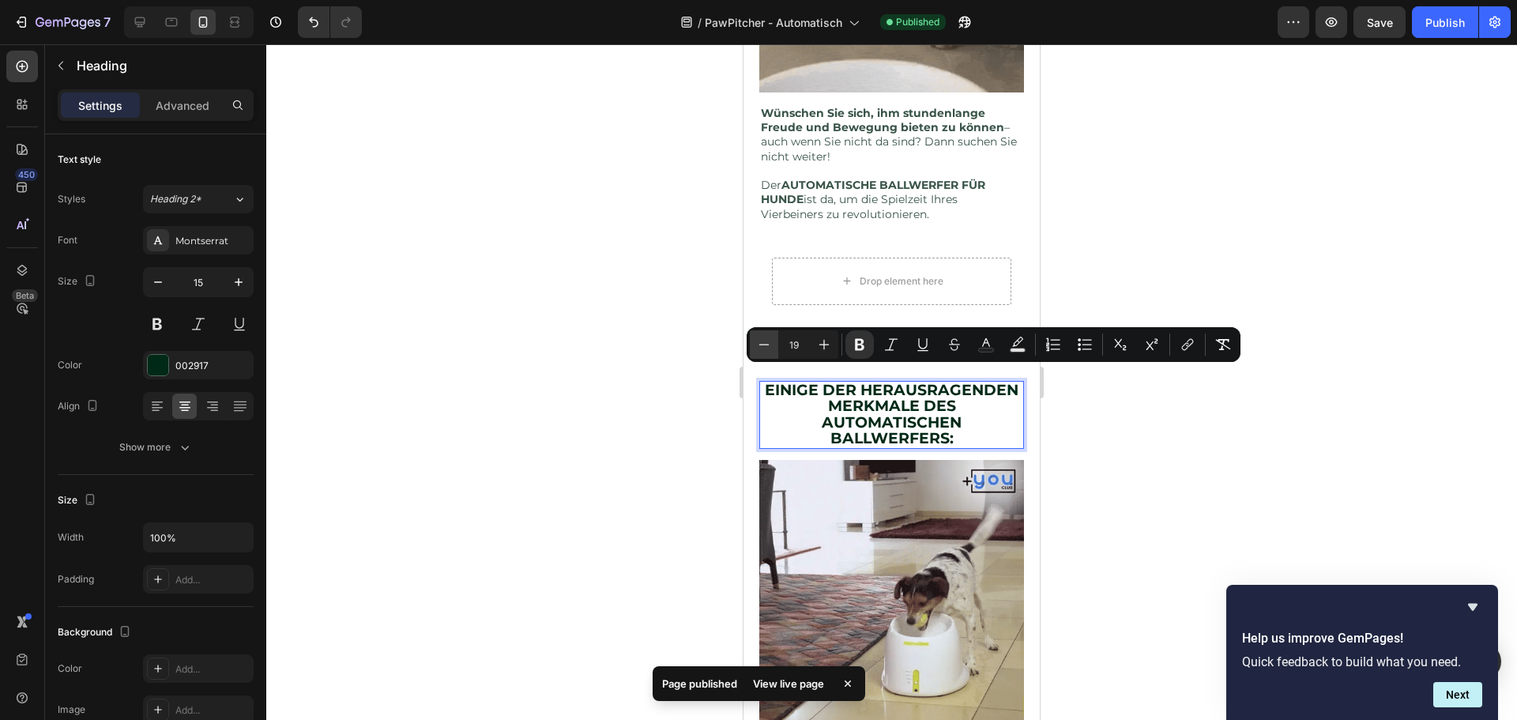
click at [769, 335] on button "Minus" at bounding box center [764, 344] width 28 height 28
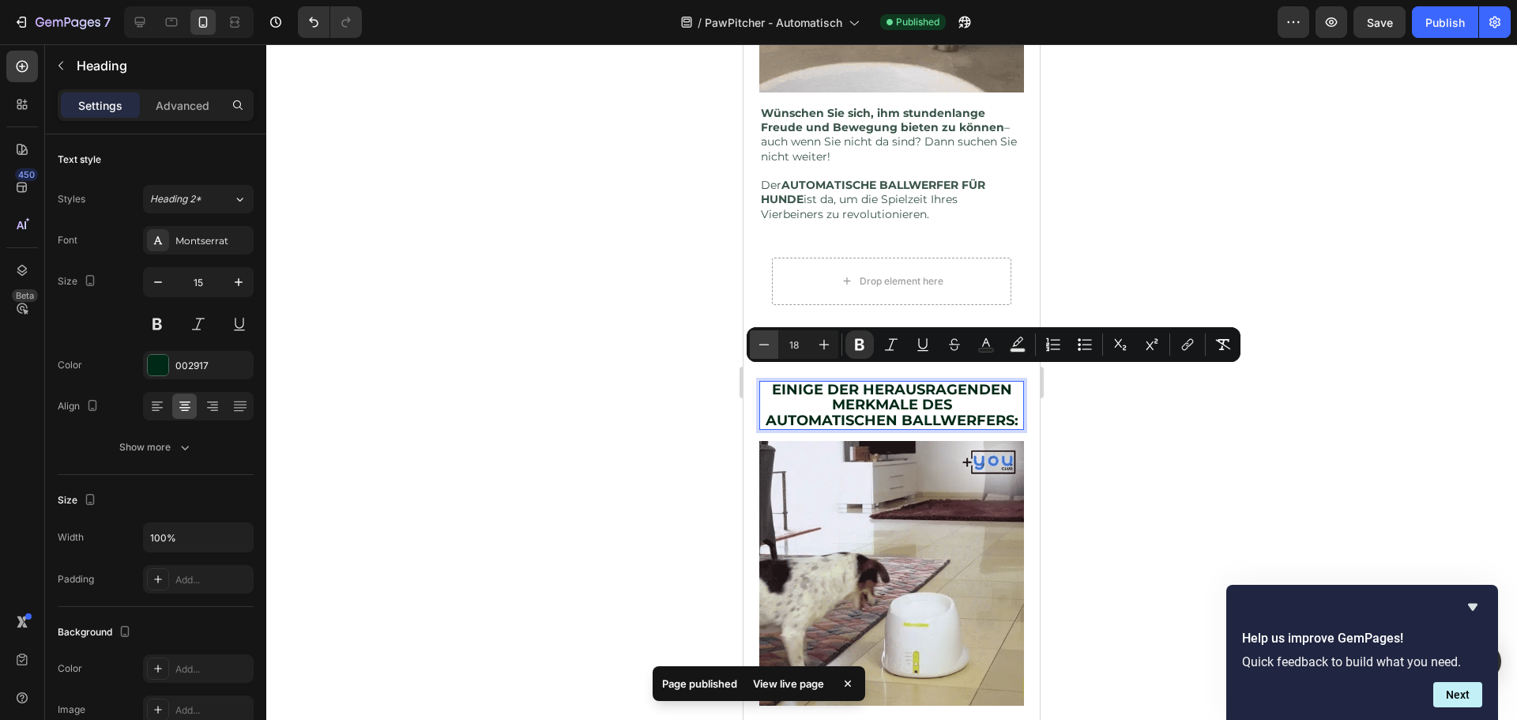
click at [769, 335] on button "Minus" at bounding box center [764, 344] width 28 height 28
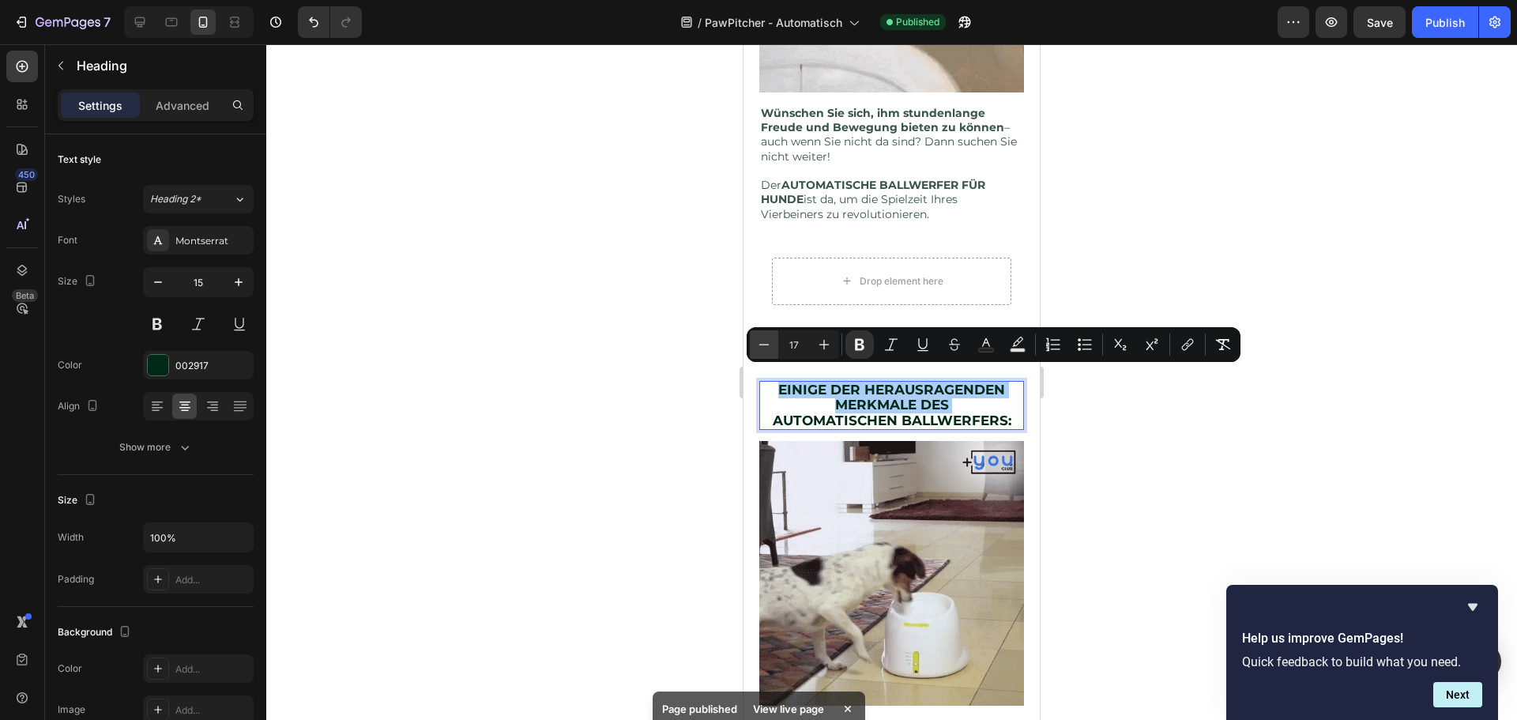
click at [769, 335] on button "Minus" at bounding box center [764, 344] width 28 height 28
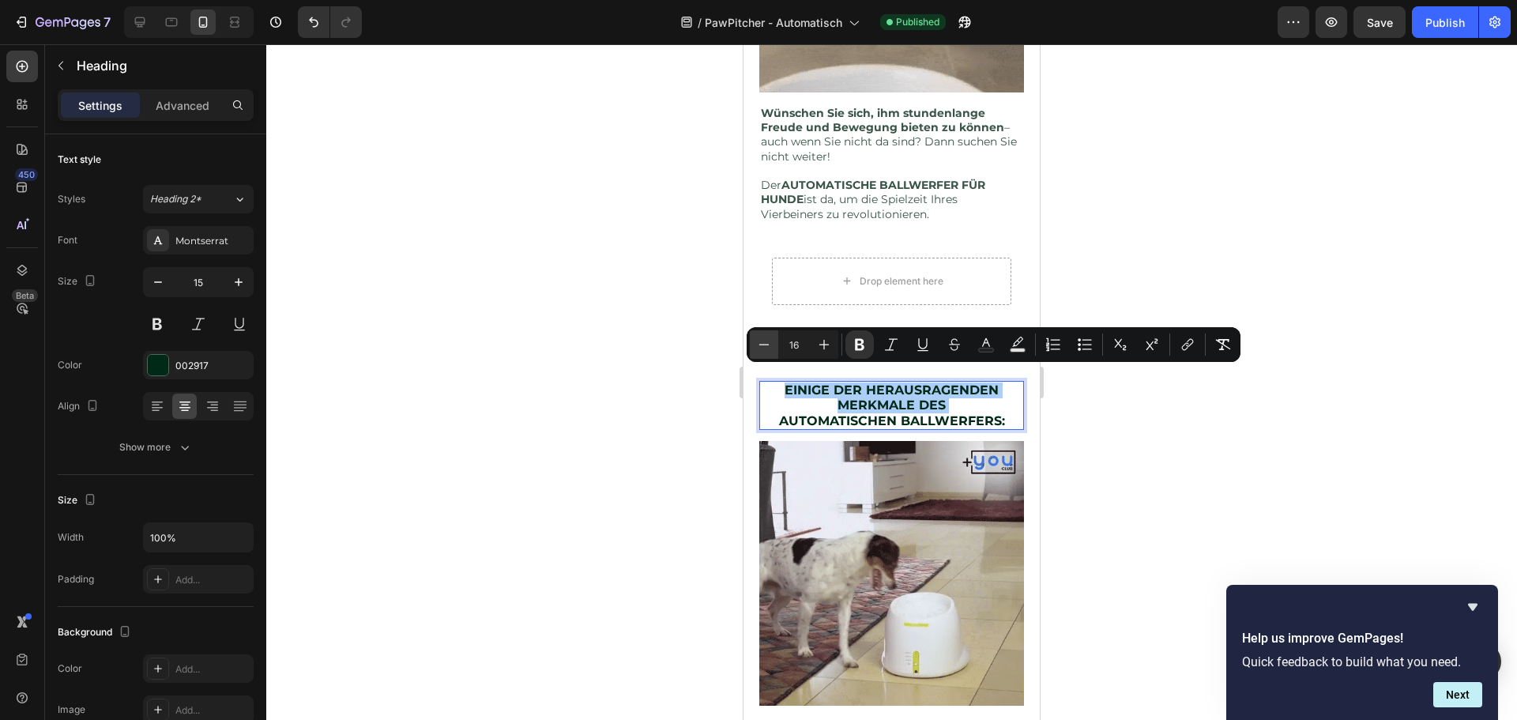
click at [769, 335] on button "Minus" at bounding box center [764, 344] width 28 height 28
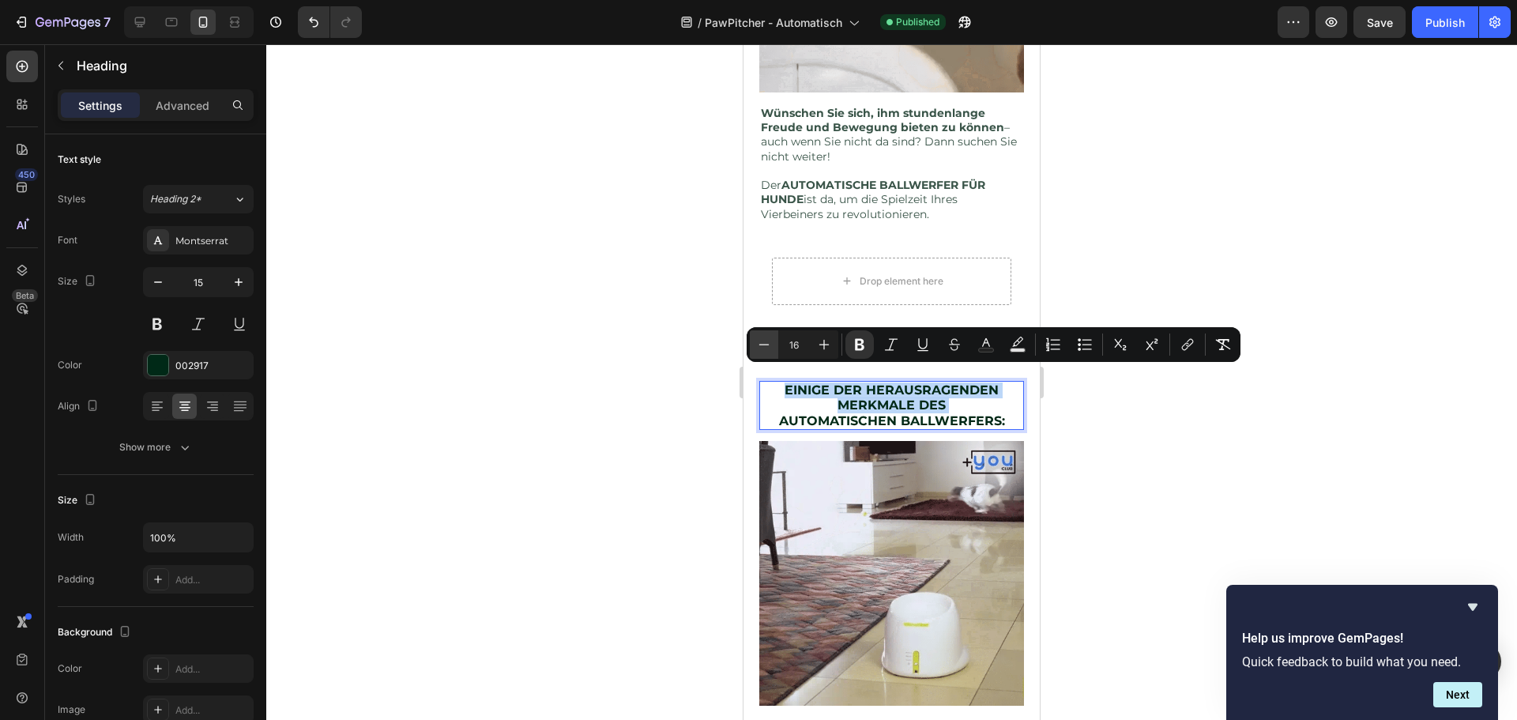
type input "15"
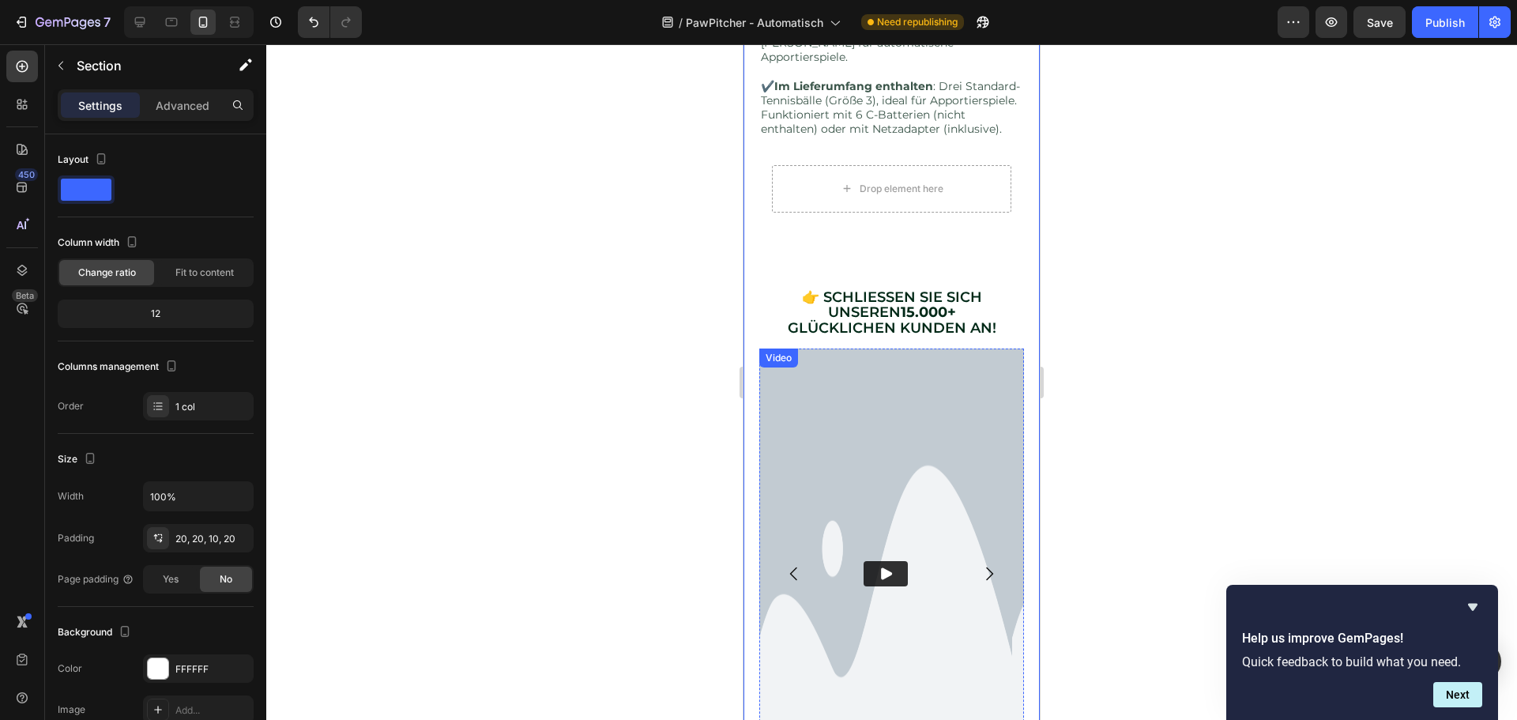
scroll to position [1870, 0]
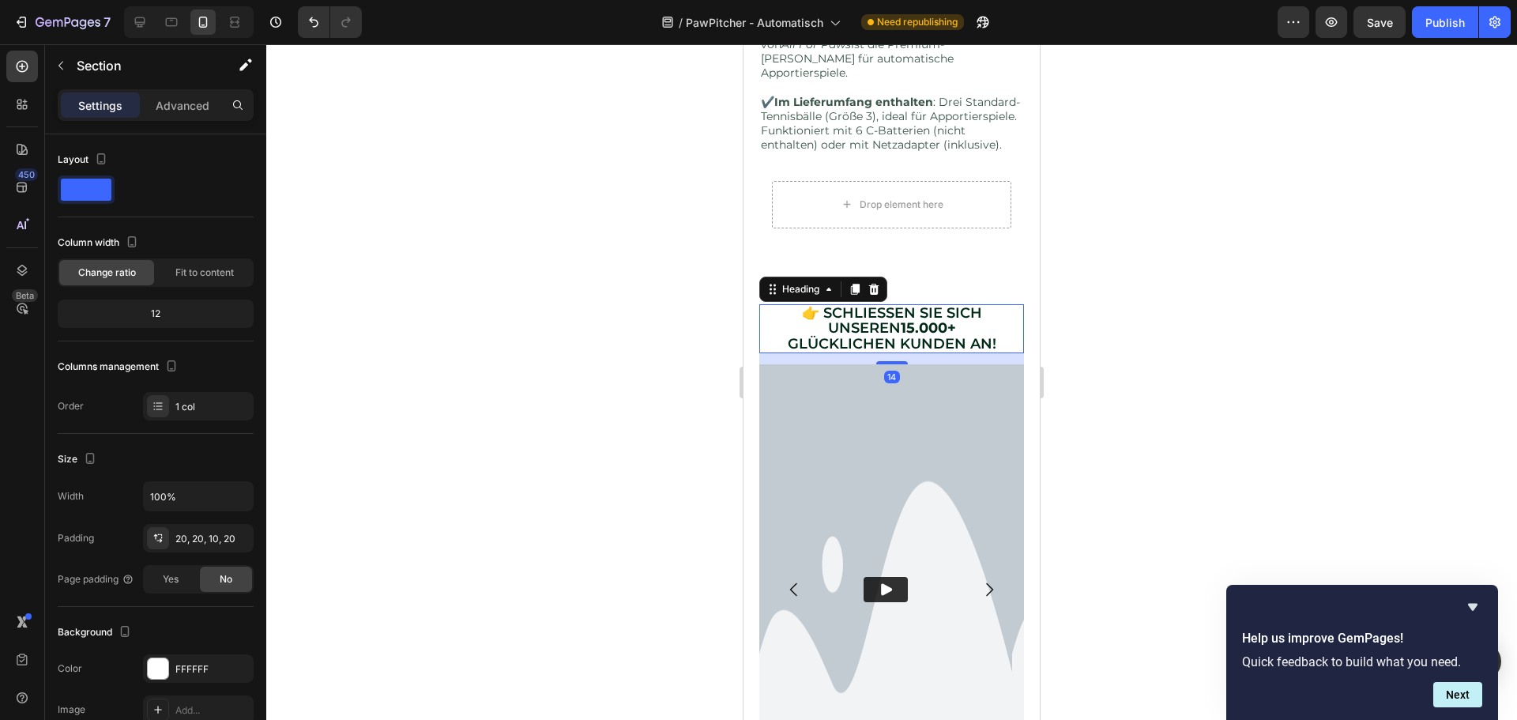
click at [872, 304] on span "👉 SCHLIESSEN SIE SICH UNSEREN 15.000+" at bounding box center [892, 320] width 180 height 33
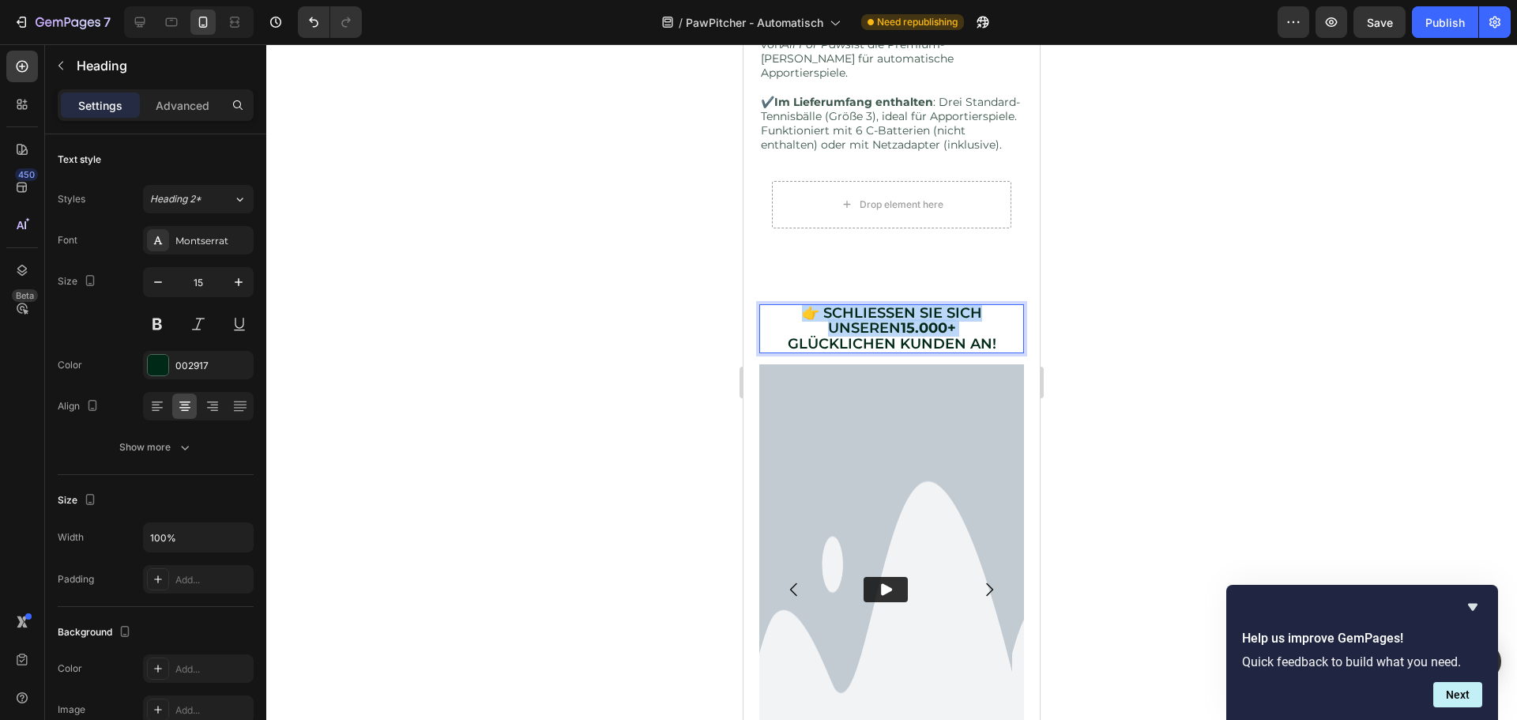
click at [872, 304] on span "👉 SCHLIESSEN SIE SICH UNSEREN 15.000+" at bounding box center [892, 320] width 180 height 33
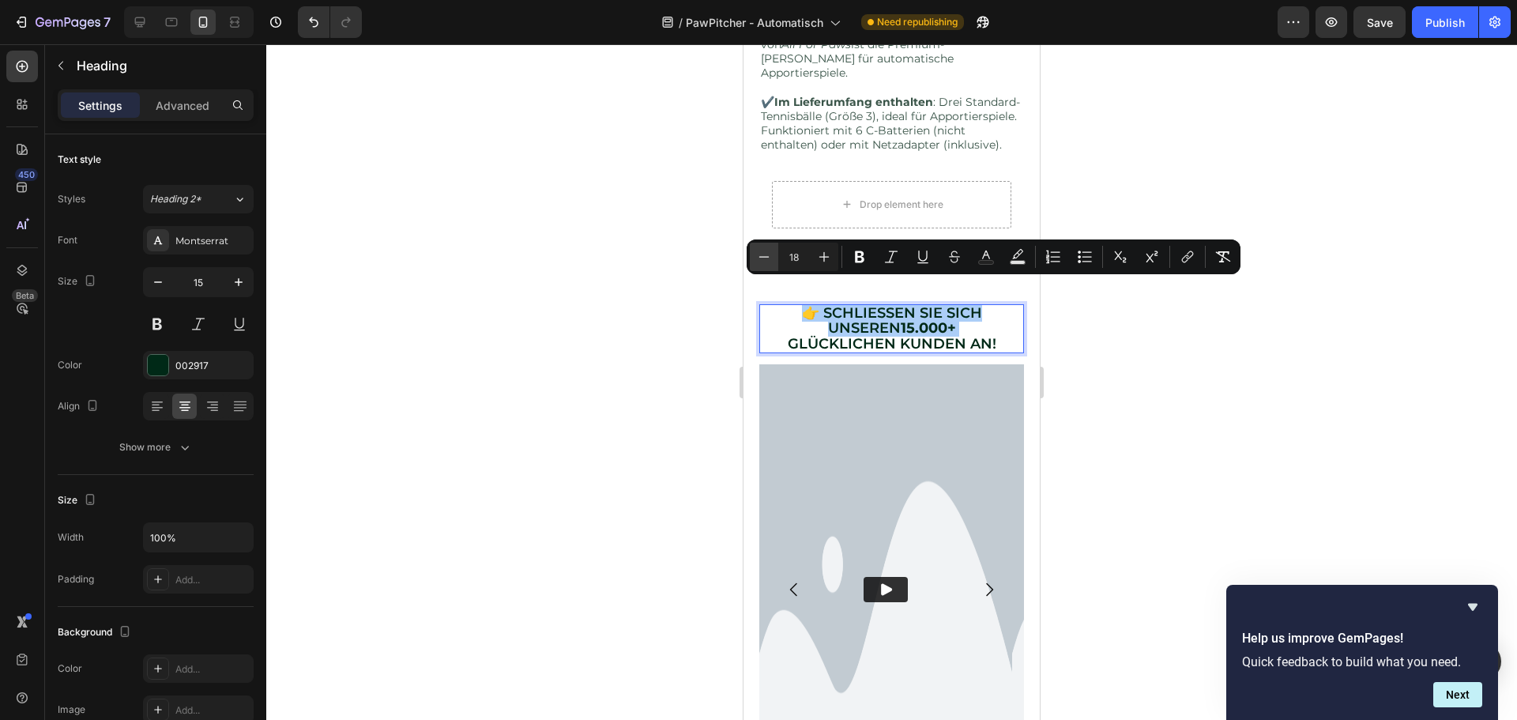
click at [777, 257] on button "Minus" at bounding box center [764, 256] width 28 height 28
click at [767, 257] on icon "Editor contextual toolbar" at bounding box center [764, 257] width 16 height 16
type input "15"
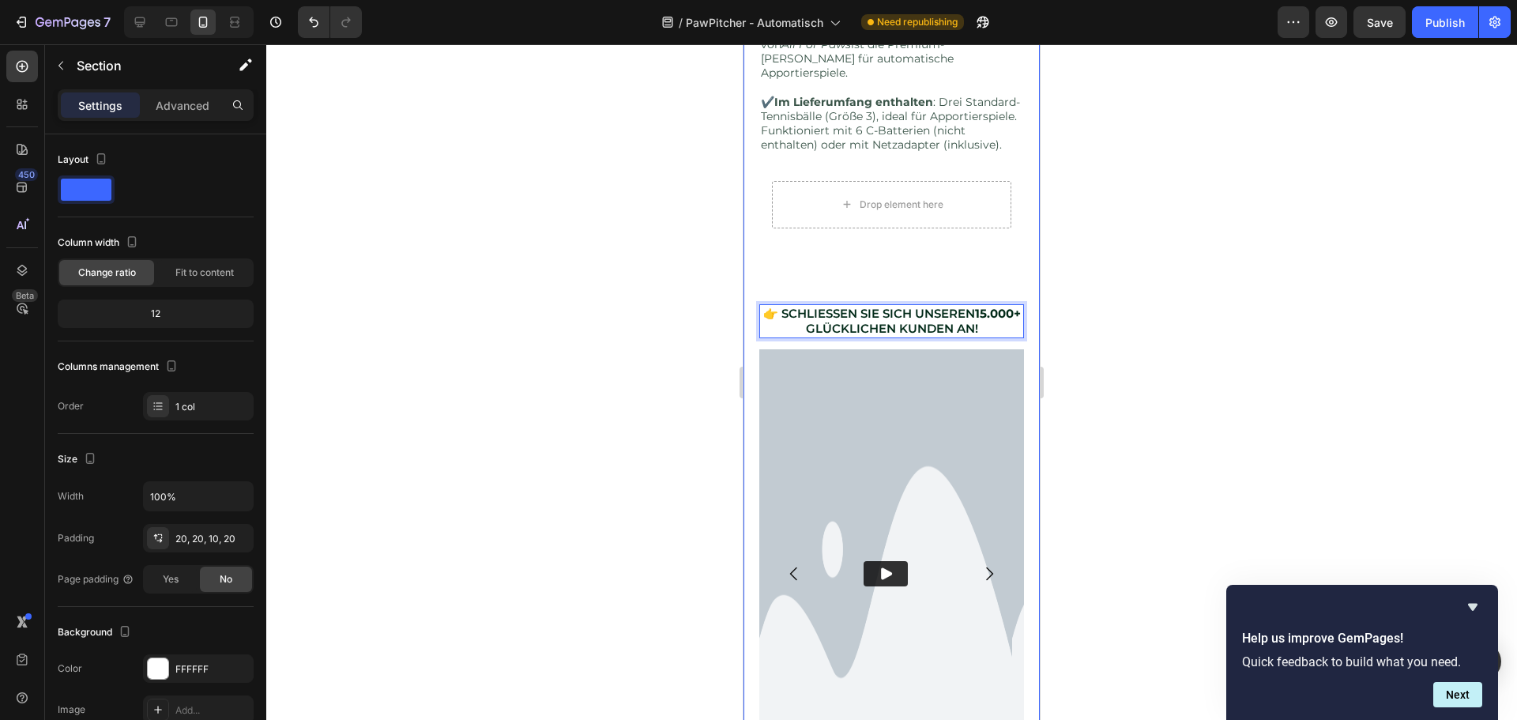
click at [809, 306] on span "👉 SCHLIESSEN SIE SICH UNSEREN 15.000+" at bounding box center [891, 313] width 257 height 15
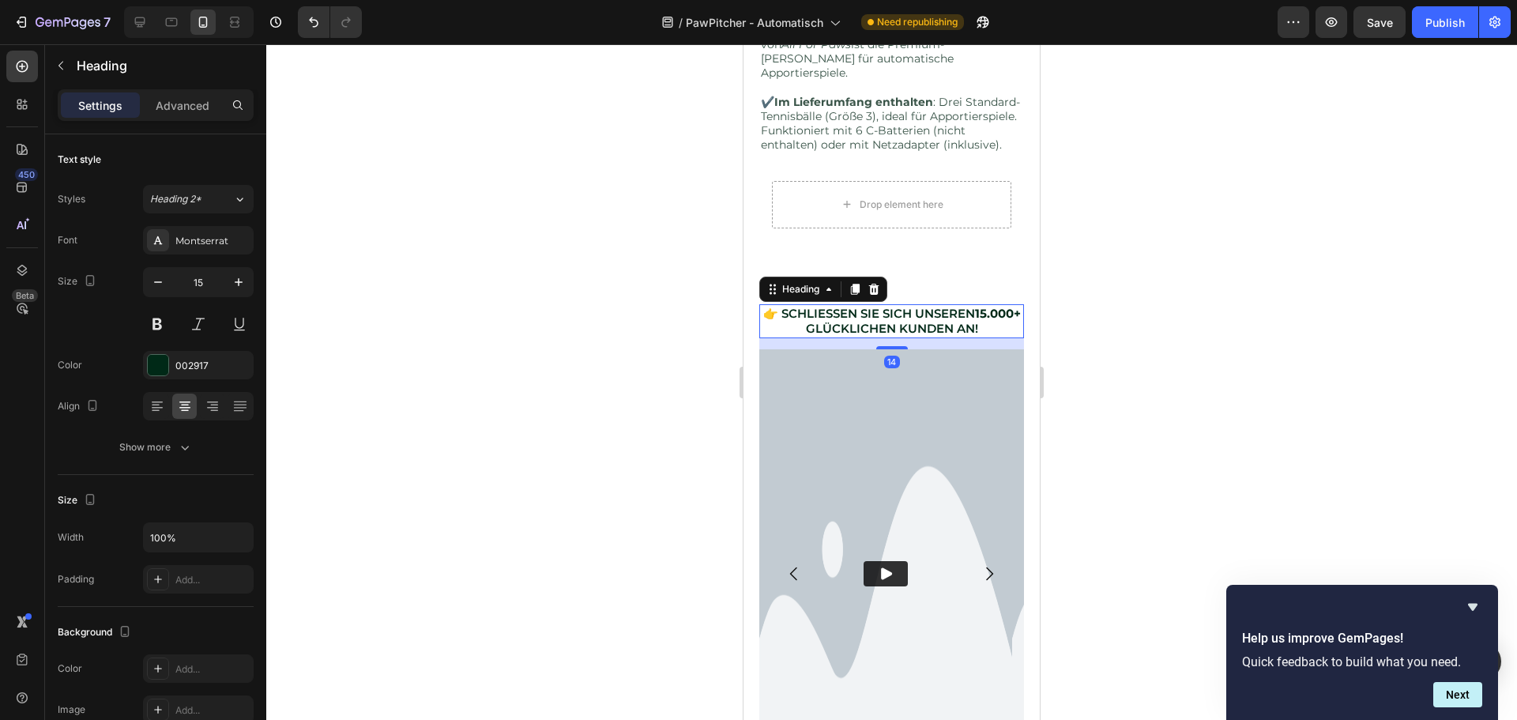
click at [784, 329] on h2 "⁠⁠⁠⁠⁠⁠⁠ 👉 SCHLIESSEN SIE SICH UNSEREN 15.000+ GLÜCKLICHEN KUNDEN AN!" at bounding box center [891, 321] width 265 height 34
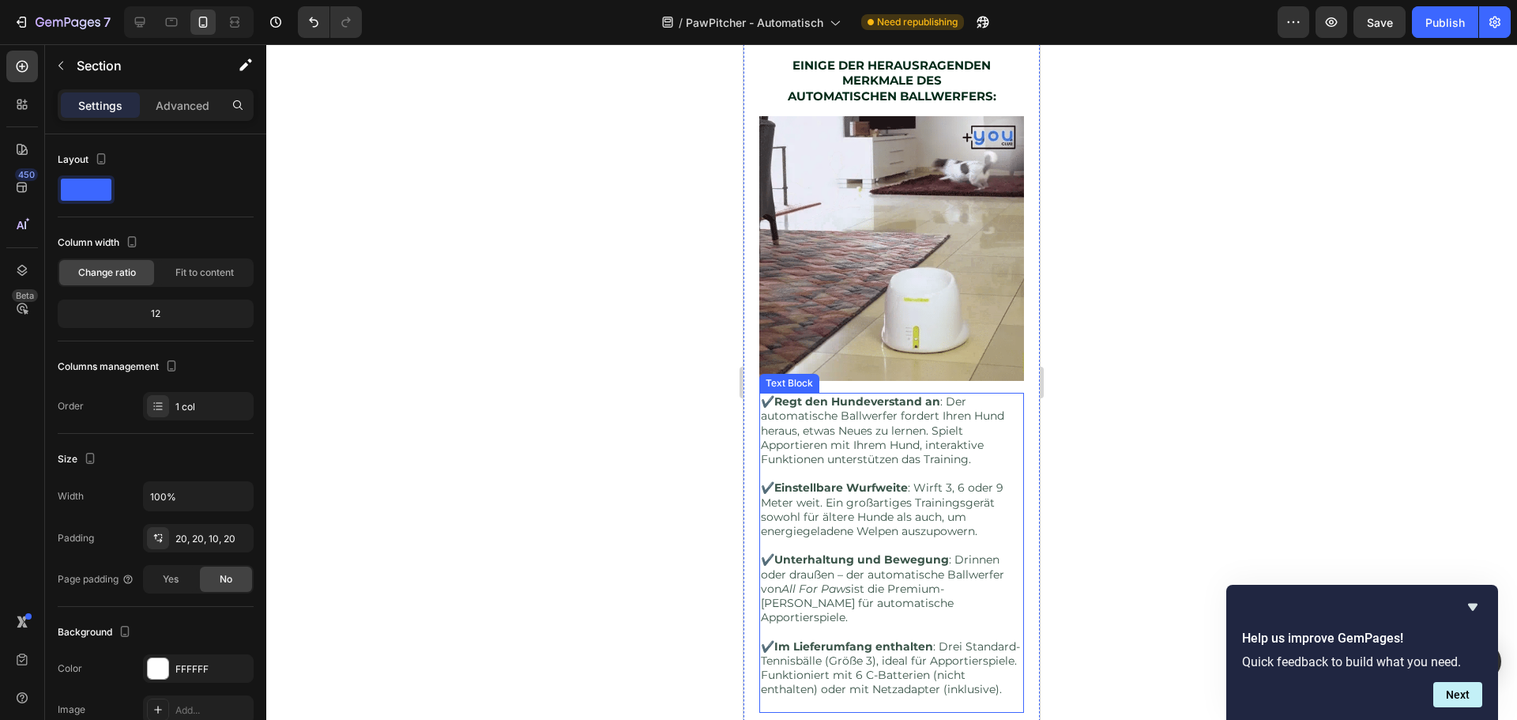
scroll to position [1596, 0]
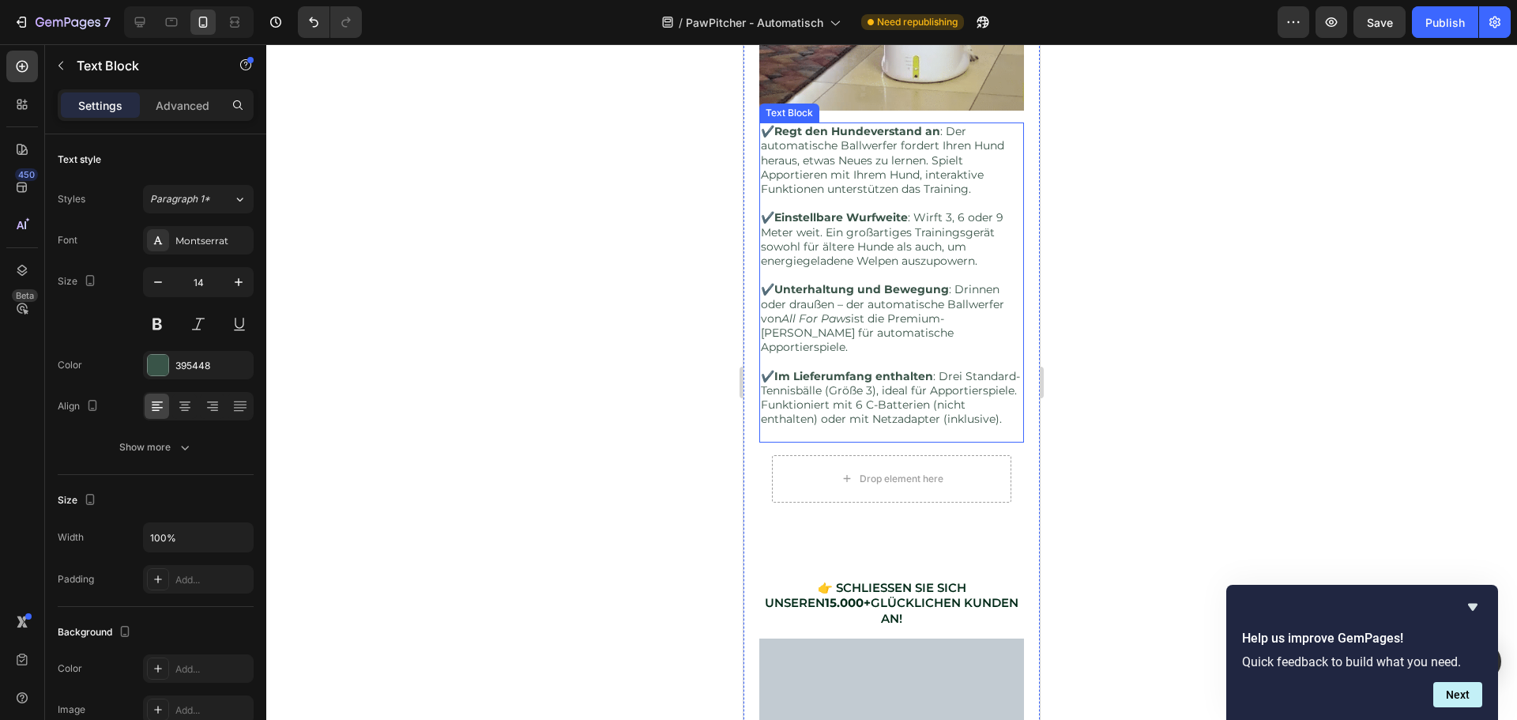
click at [841, 230] on p "✔️ Einstellbare Wurfweite : Wirft 3, 6 oder 9 Meter weit. Ein großartiges Train…" at bounding box center [891, 239] width 261 height 58
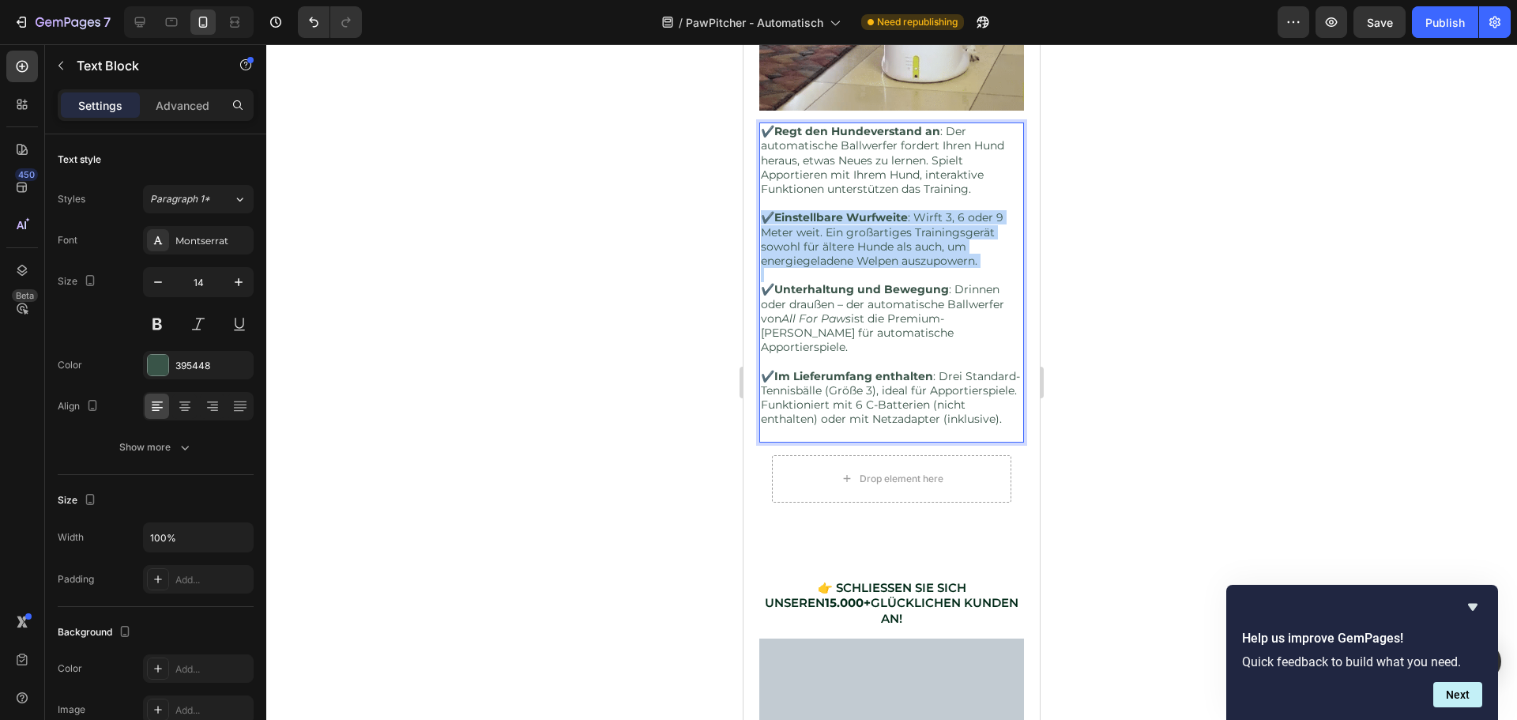
click at [841, 230] on p "✔️ Einstellbare Wurfweite : Wirft 3, 6 oder 9 Meter weit. Ein großartiges Train…" at bounding box center [891, 239] width 261 height 58
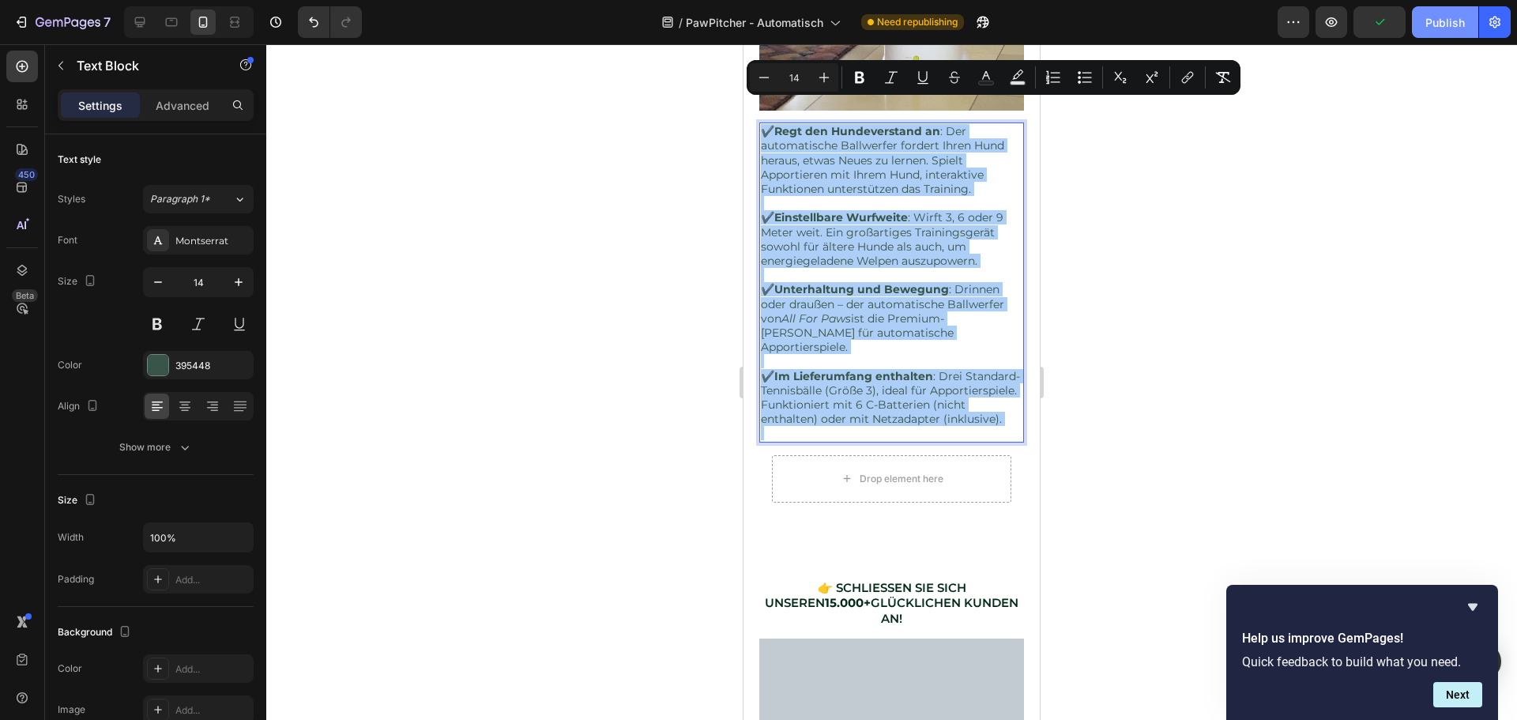
click at [1436, 16] on div "Publish" at bounding box center [1444, 22] width 39 height 17
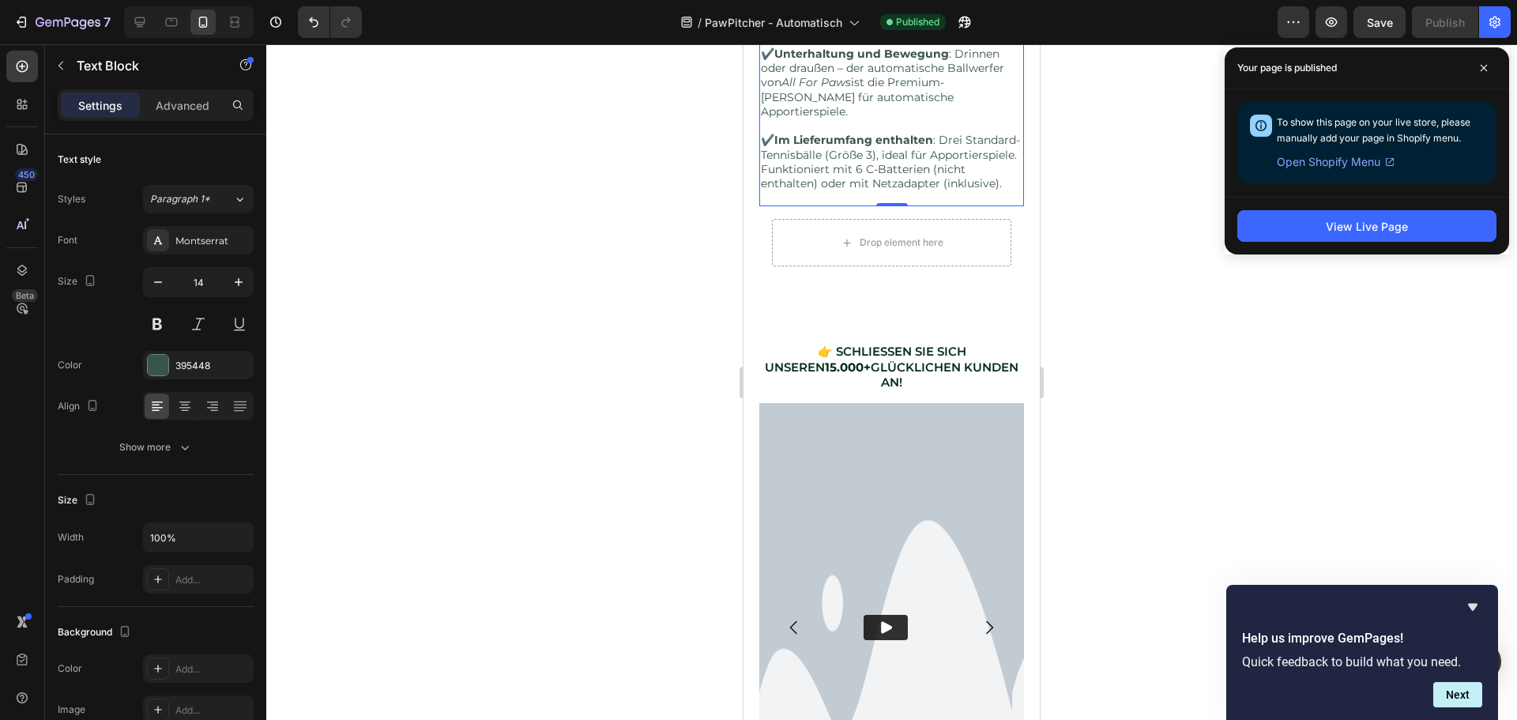
scroll to position [1359, 0]
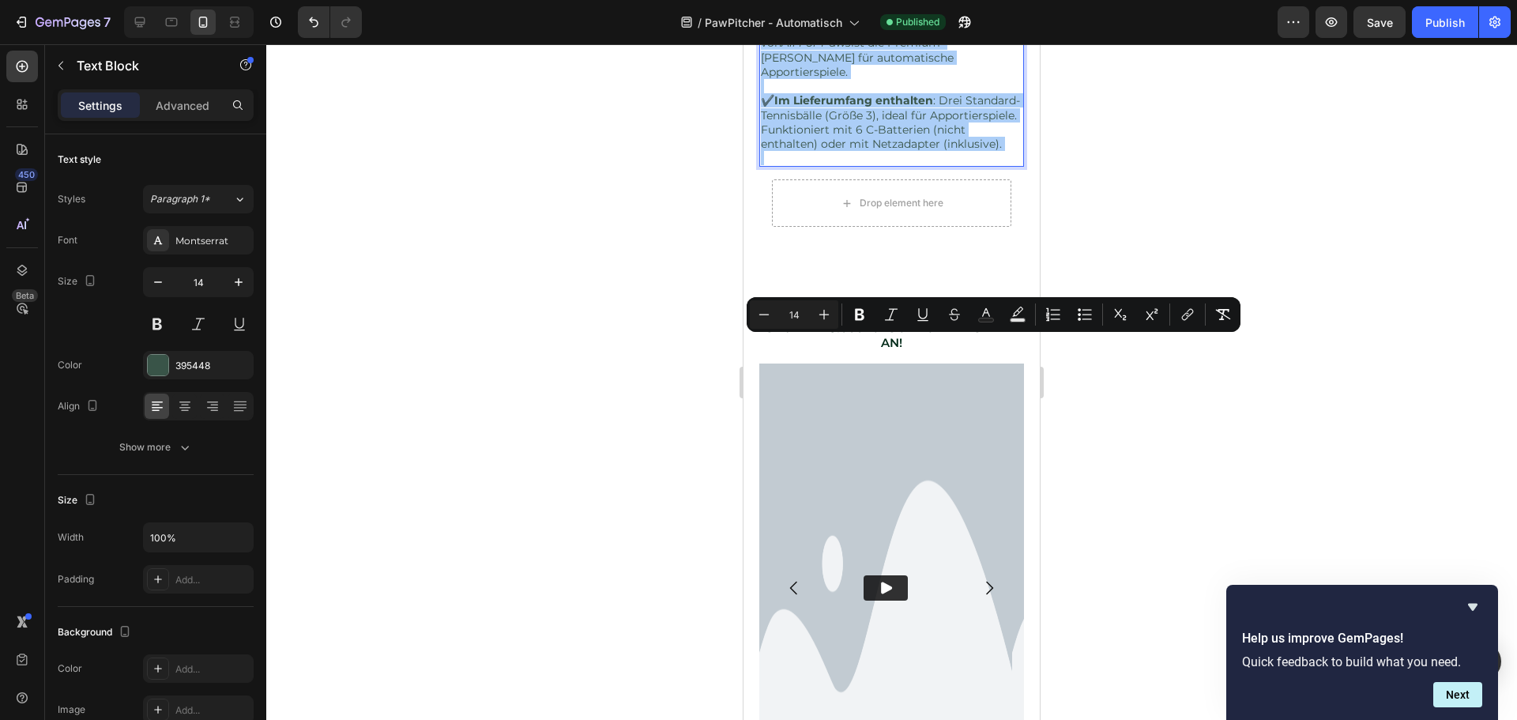
click at [1230, 551] on div at bounding box center [891, 381] width 1250 height 675
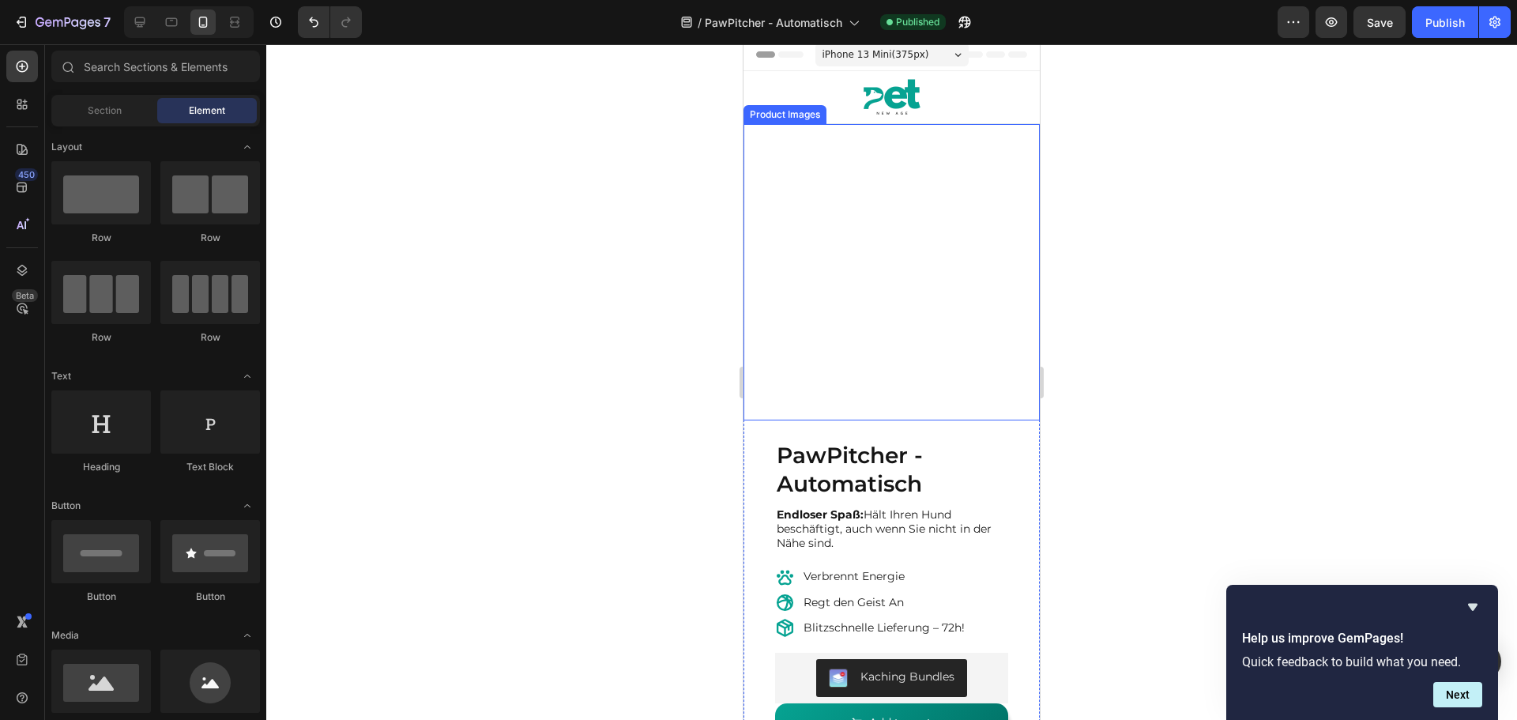
scroll to position [0, 0]
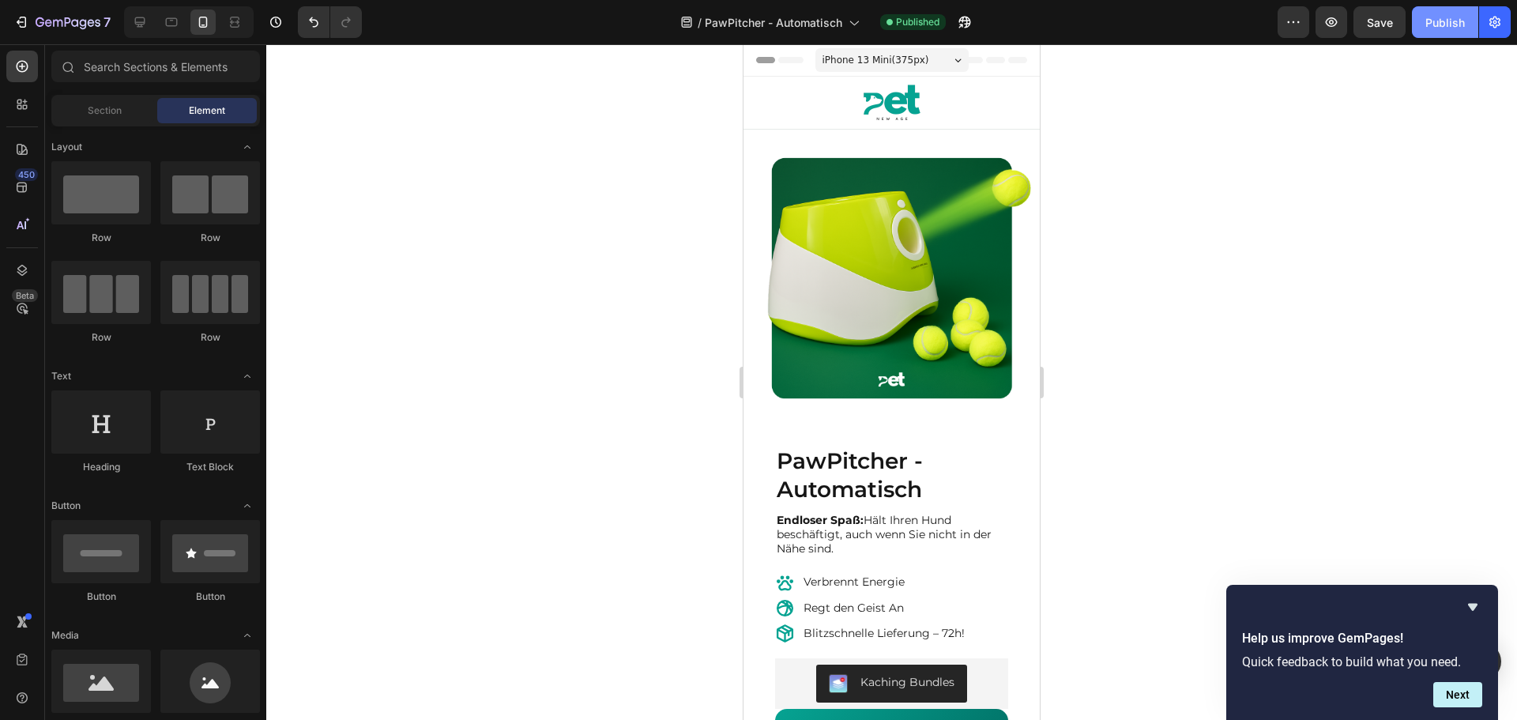
click at [1448, 12] on button "Publish" at bounding box center [1444, 22] width 66 height 32
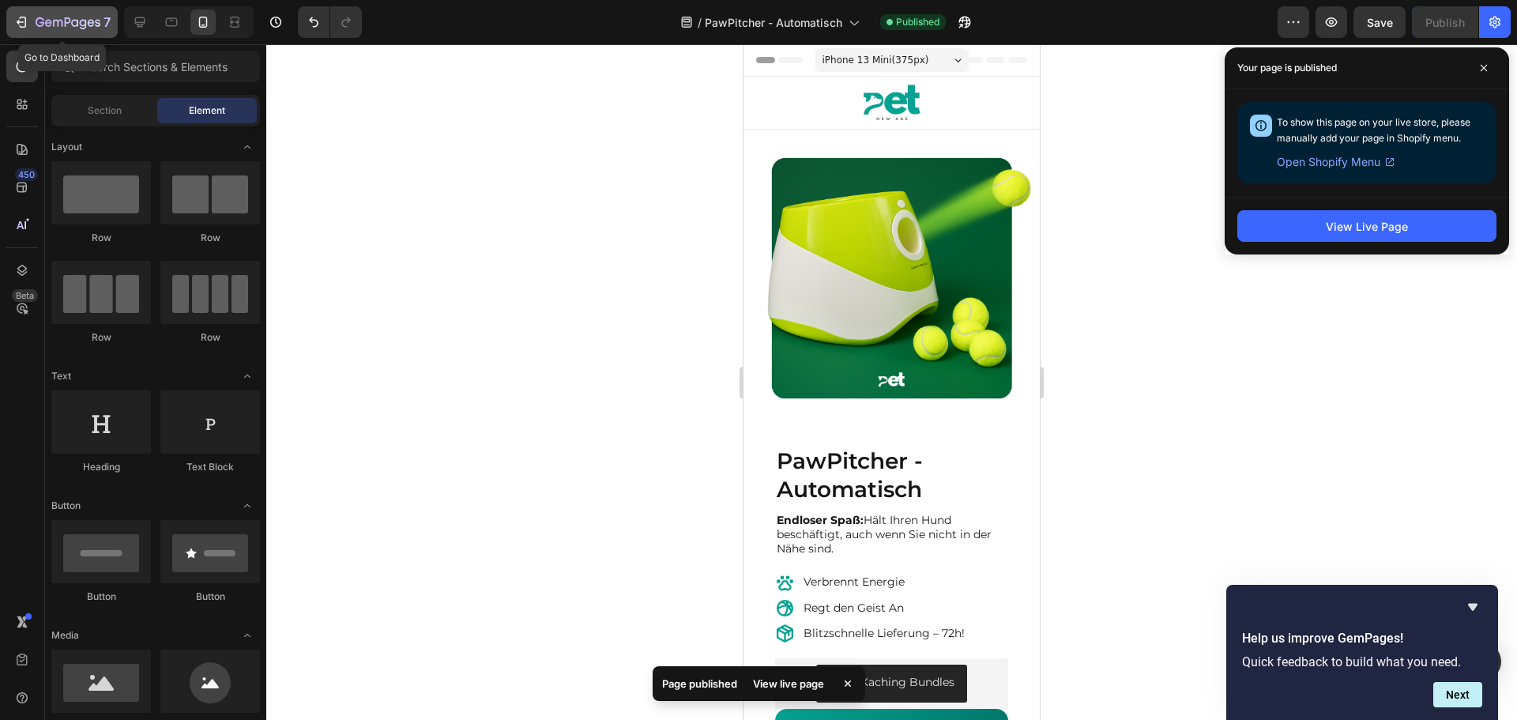
click at [26, 17] on icon "button" at bounding box center [21, 22] width 16 height 16
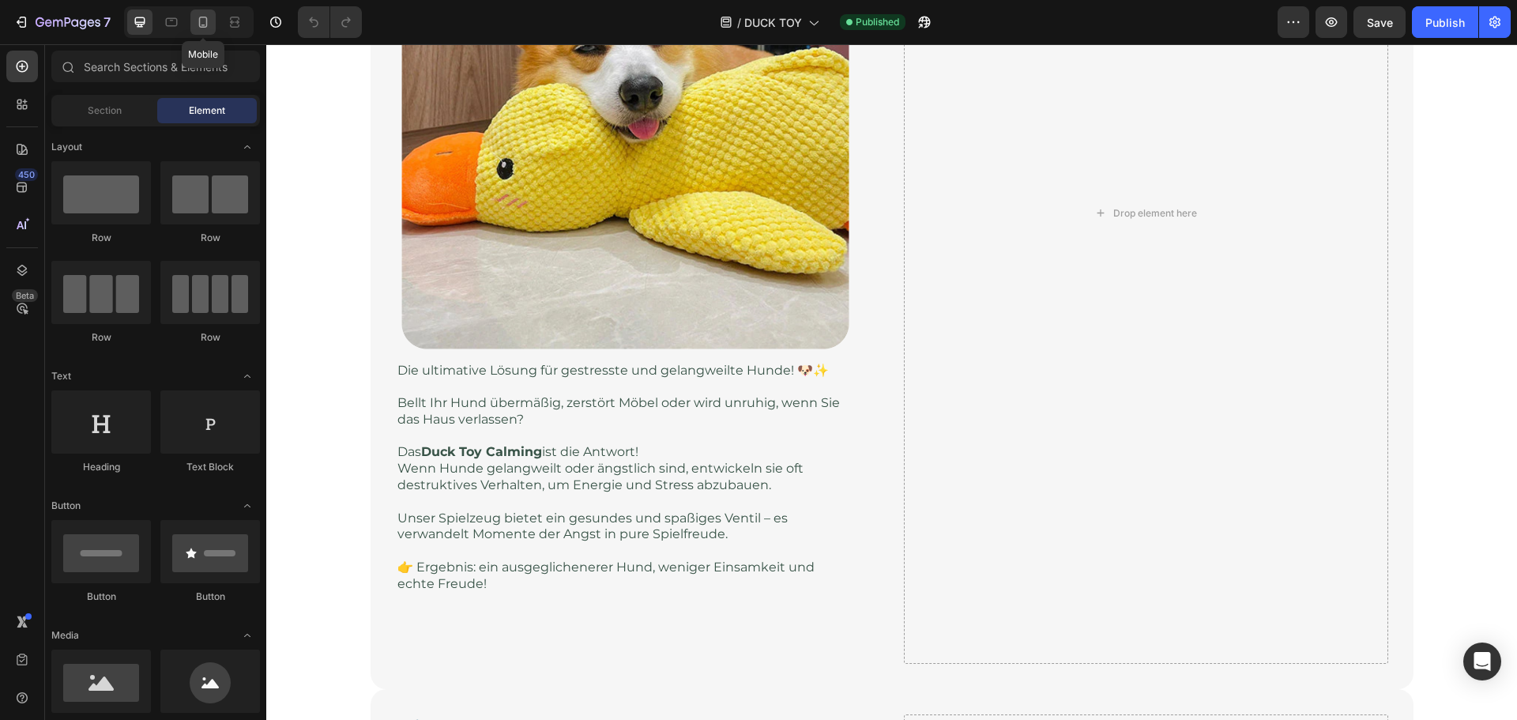
click at [198, 24] on icon at bounding box center [203, 22] width 16 height 16
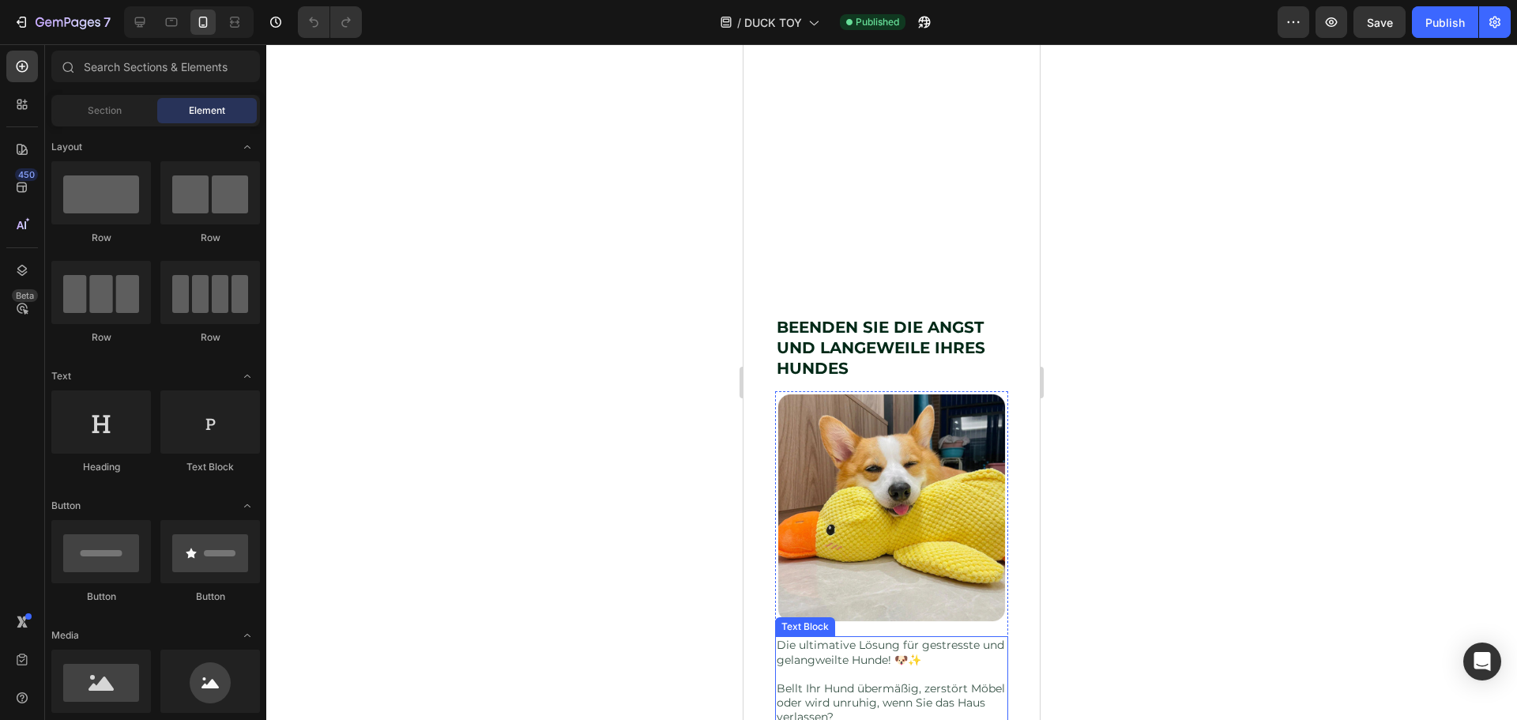
scroll to position [553, 0]
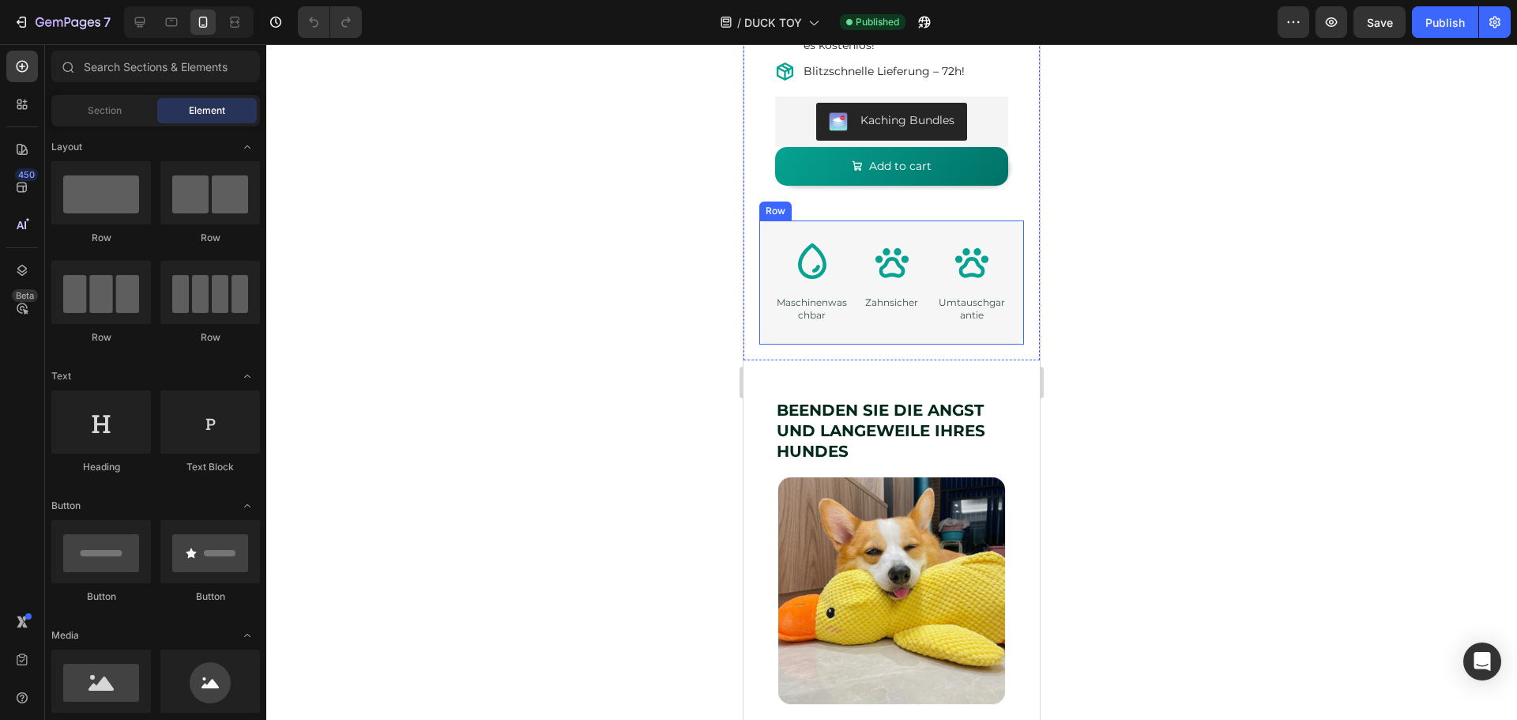
click at [919, 340] on div "Icon Maschinenwaschbar Text Block Icon Zahnsicher Text Block Icon Umtauschgaran…" at bounding box center [891, 282] width 265 height 124
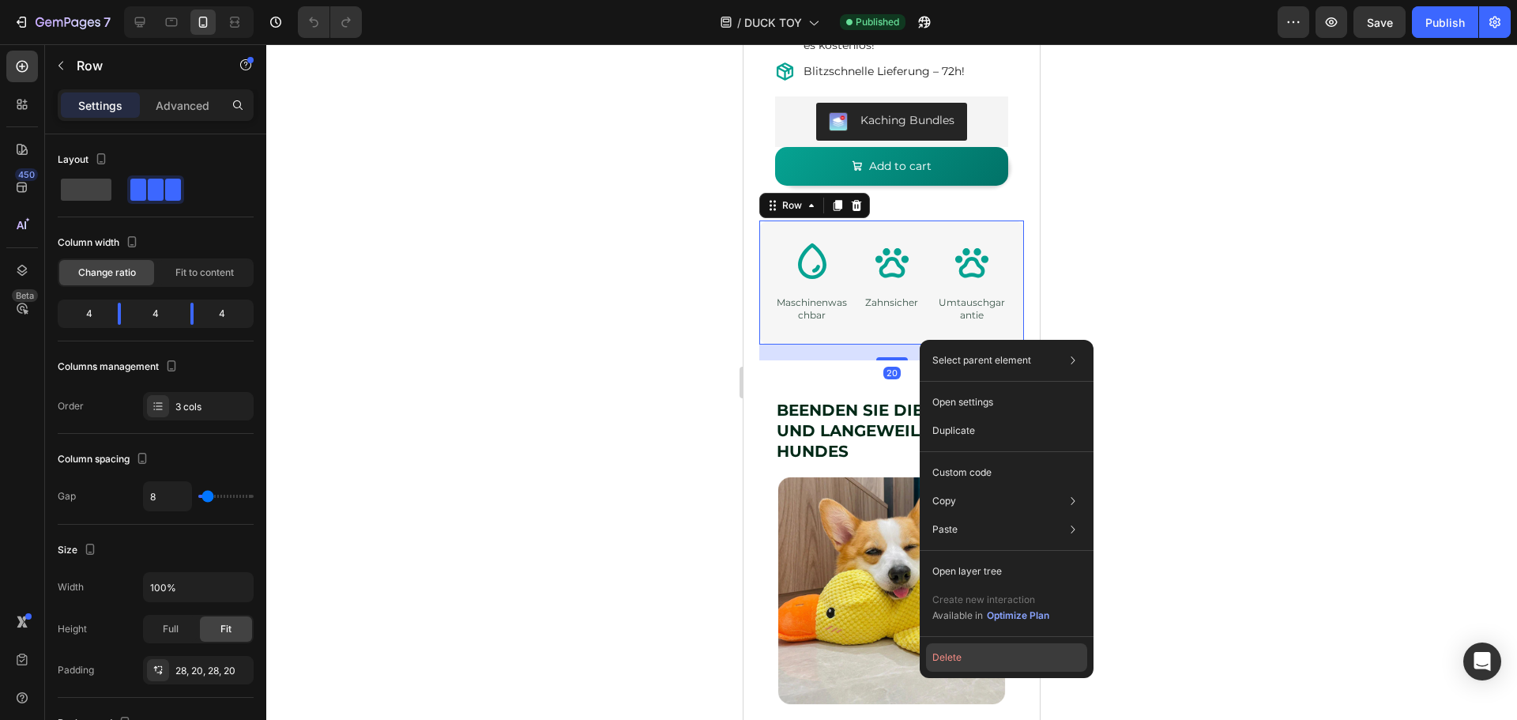
click at [947, 656] on button "Delete" at bounding box center [1006, 657] width 161 height 28
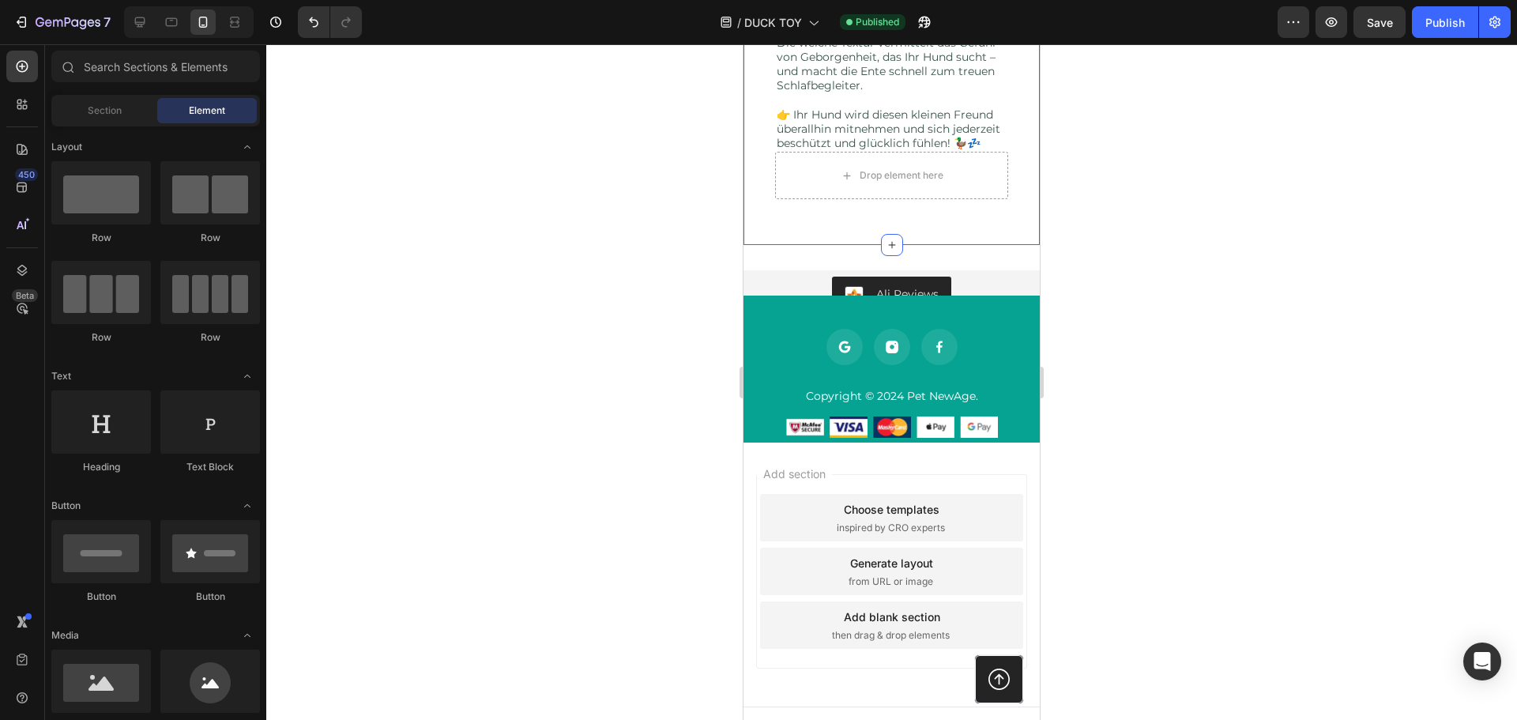
scroll to position [4111, 0]
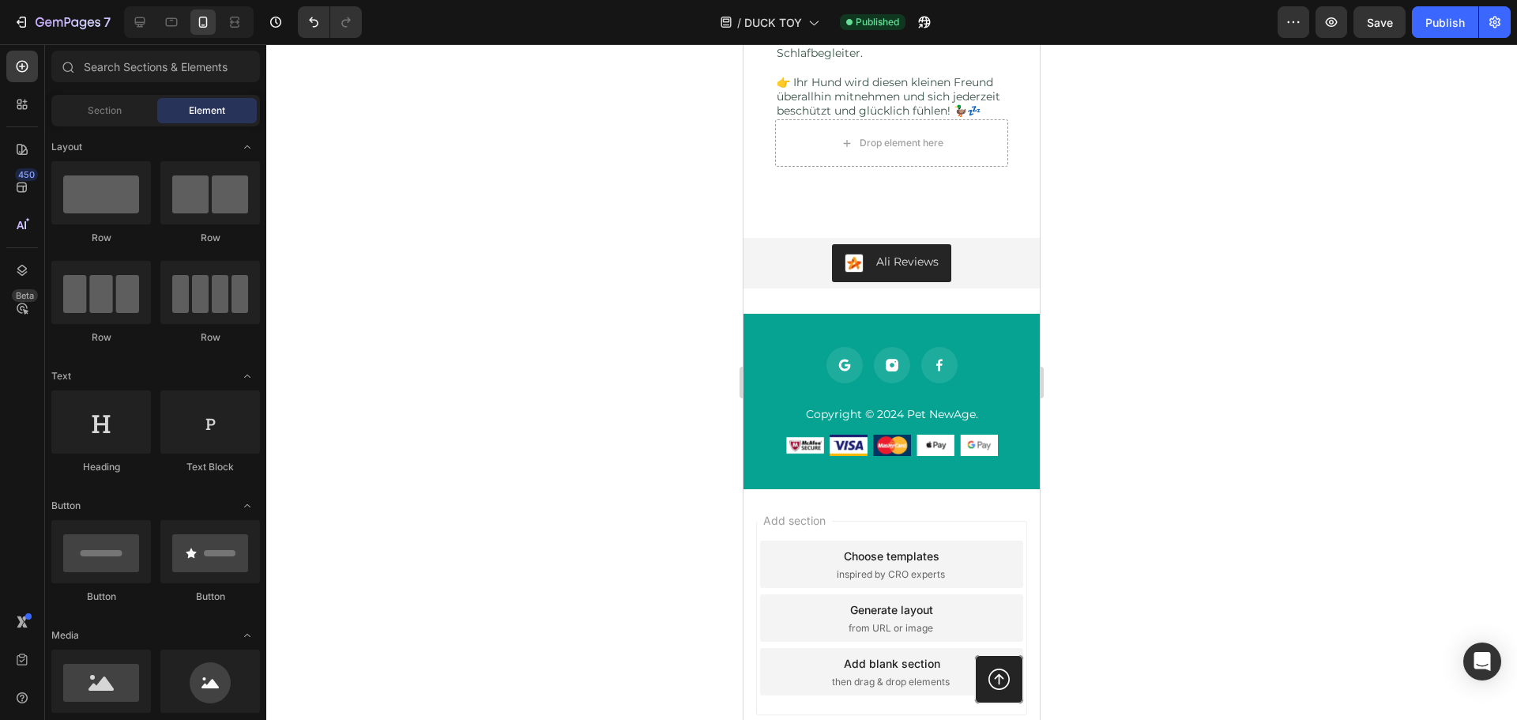
drag, startPoint x: 1450, startPoint y: 21, endPoint x: 1410, endPoint y: 27, distance: 40.7
click at [1449, 22] on div "Publish" at bounding box center [1444, 22] width 39 height 17
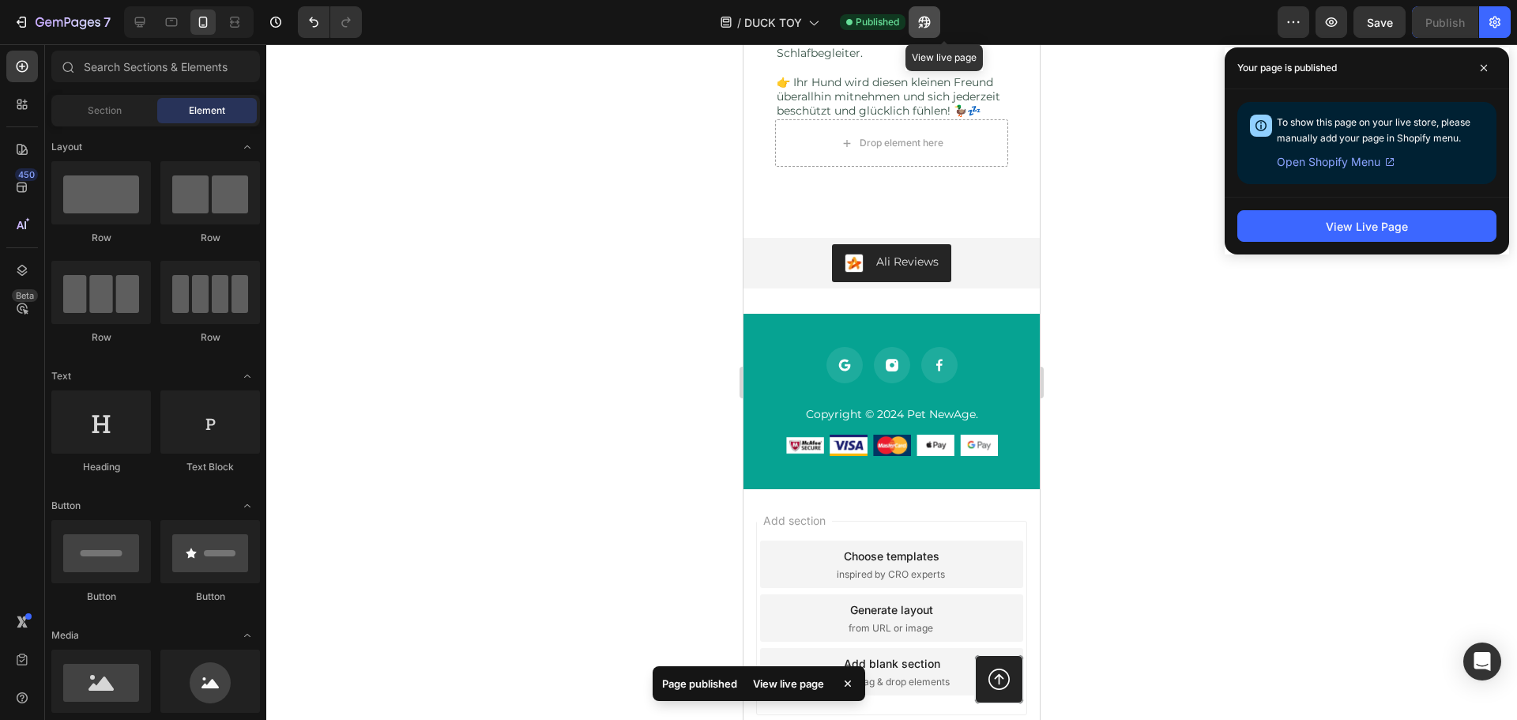
click at [930, 20] on icon "button" at bounding box center [925, 23] width 12 height 12
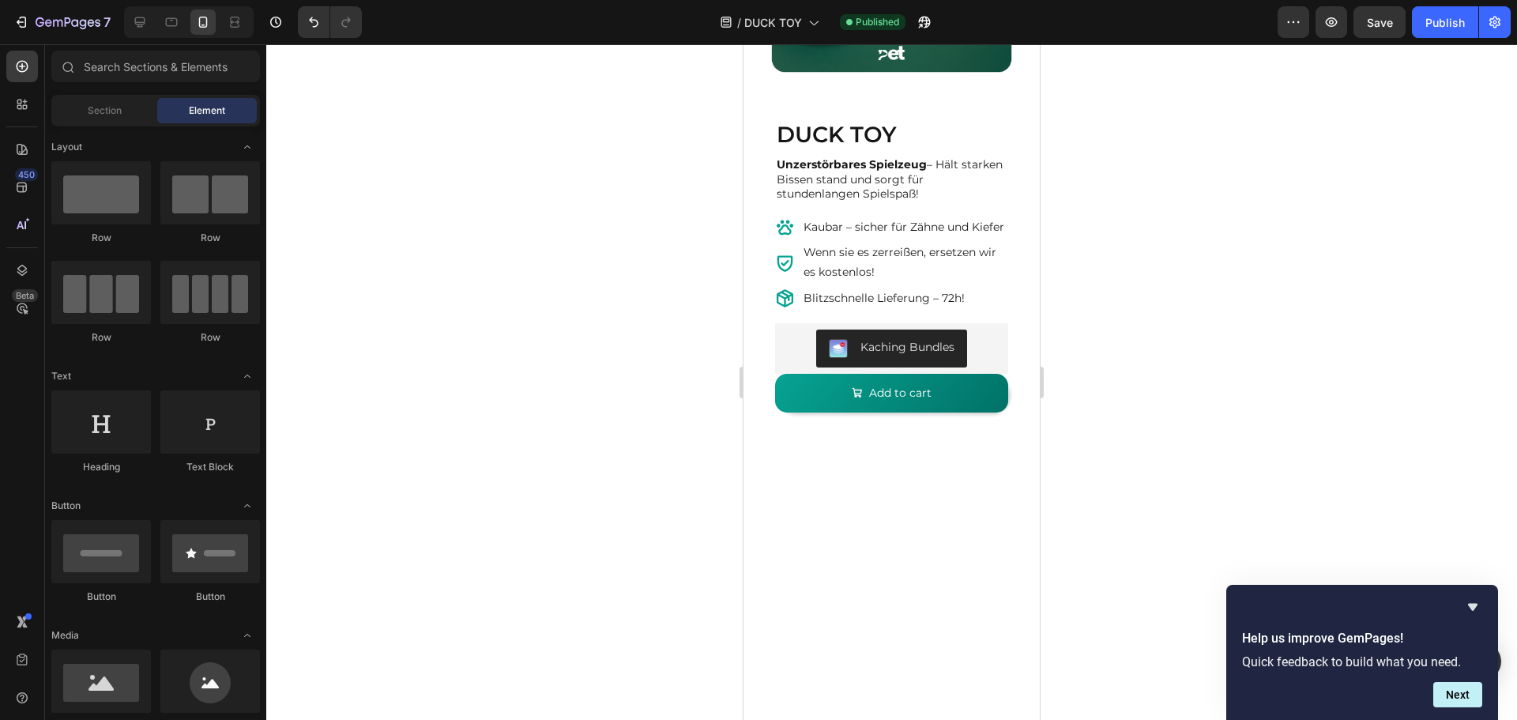
scroll to position [0, 0]
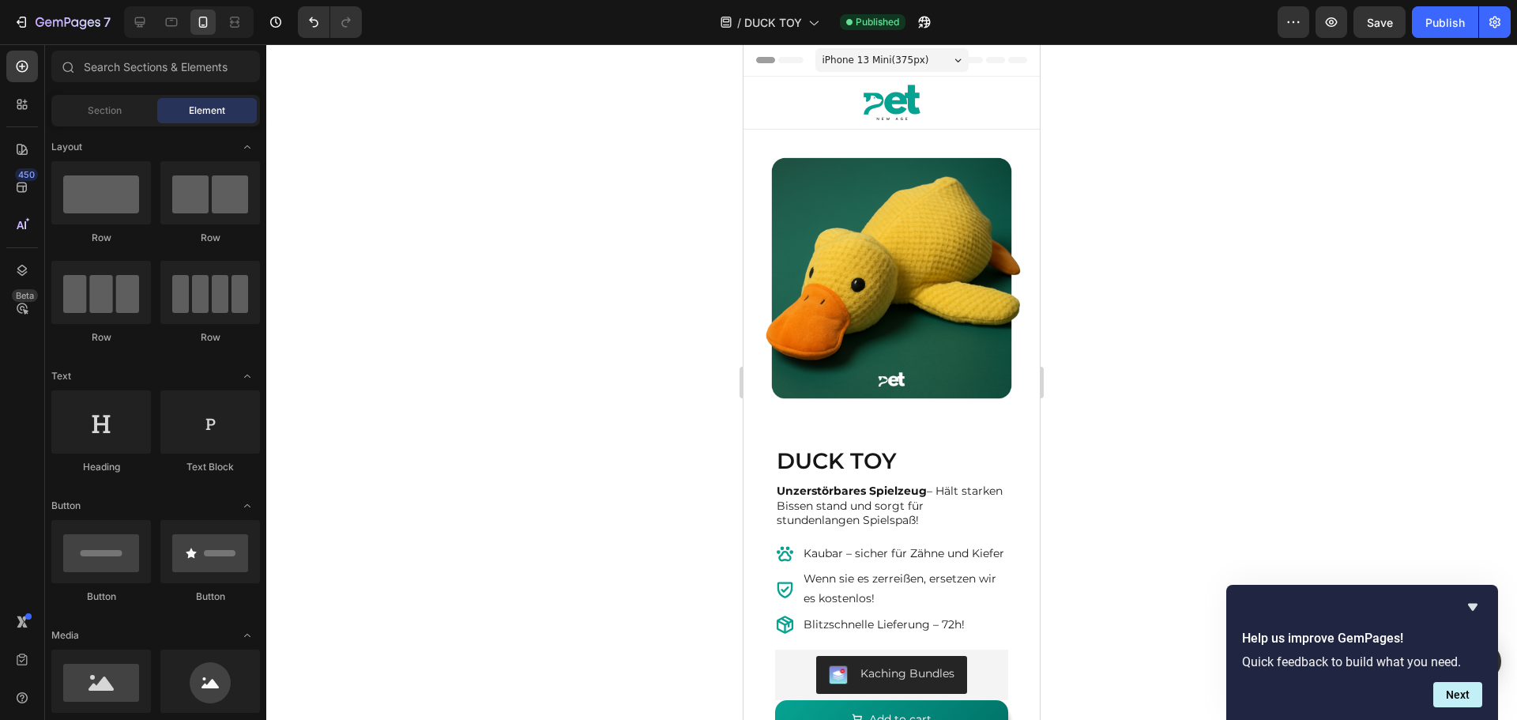
drag, startPoint x: 1035, startPoint y: 369, endPoint x: 1878, endPoint y: 156, distance: 869.2
click at [922, 25] on icon "button" at bounding box center [921, 26] width 4 height 4
